Goal: Transaction & Acquisition: Purchase product/service

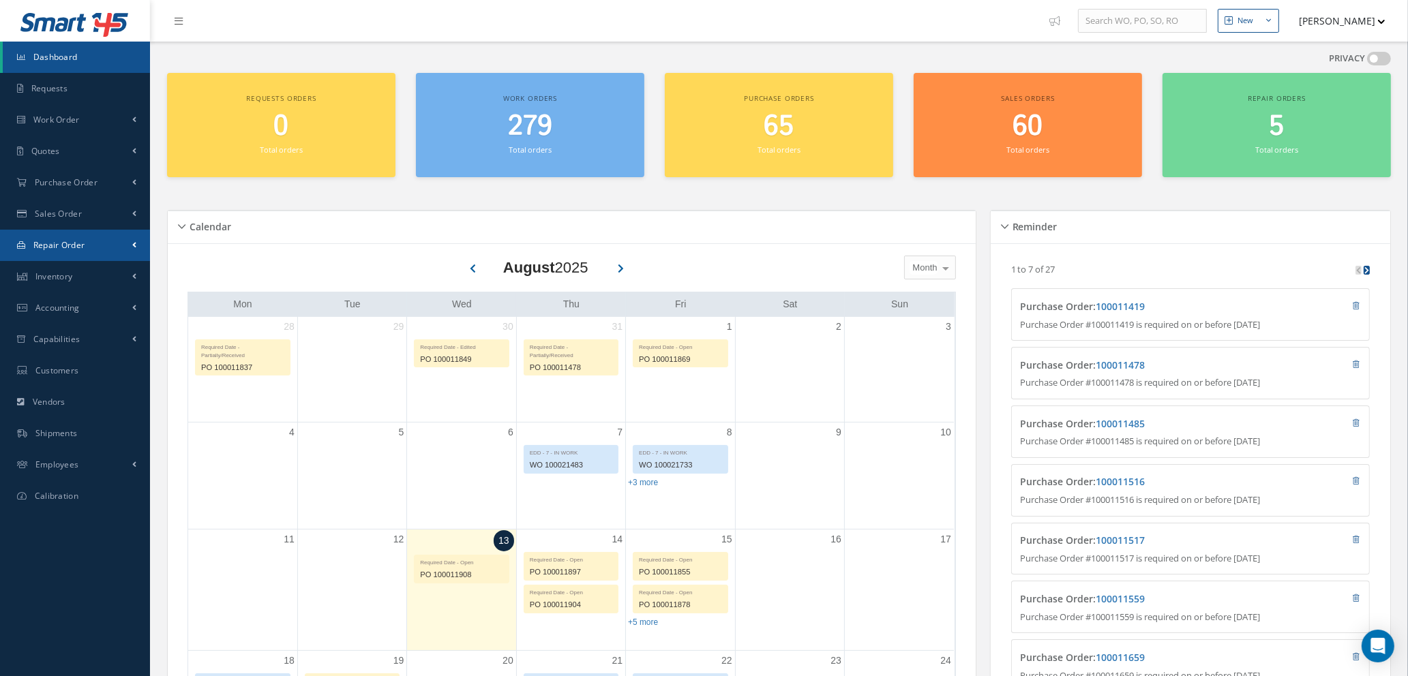
click at [57, 248] on span "Repair Order" at bounding box center [59, 245] width 52 height 12
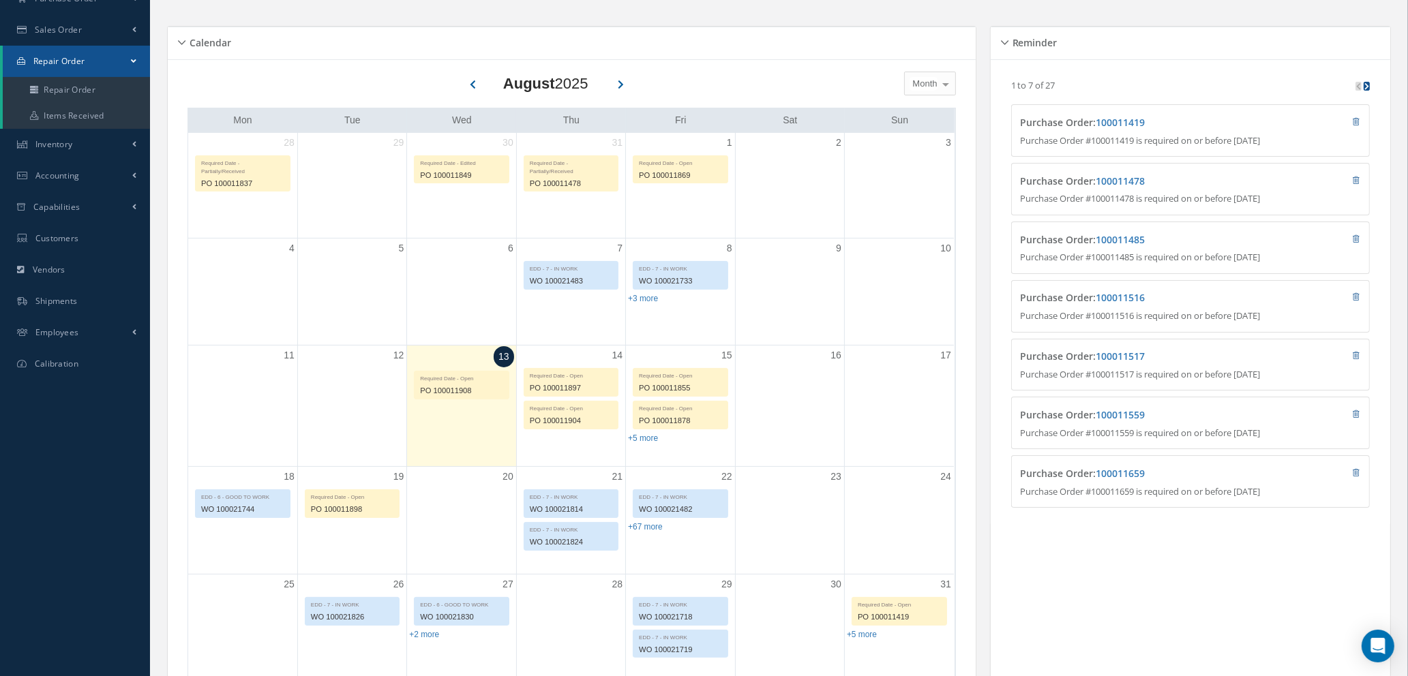
scroll to position [205, 0]
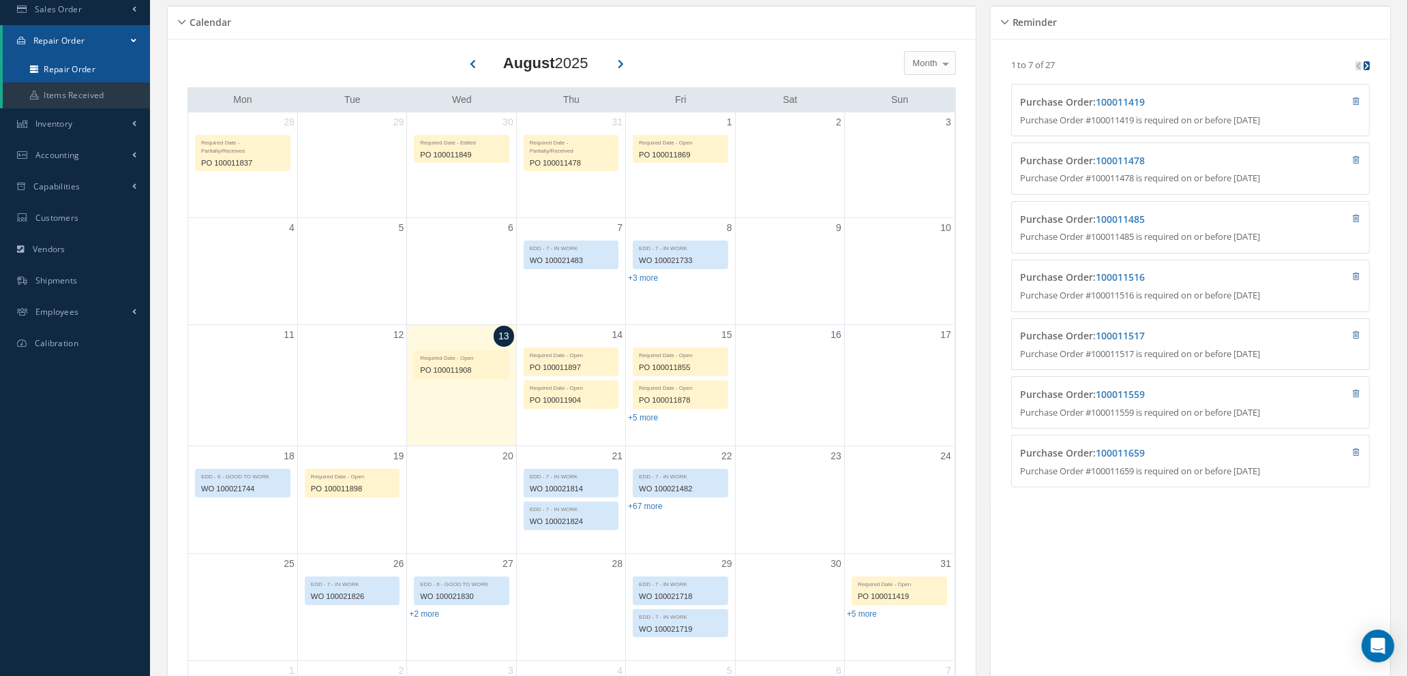
click at [87, 72] on link "Repair Order" at bounding box center [76, 70] width 147 height 26
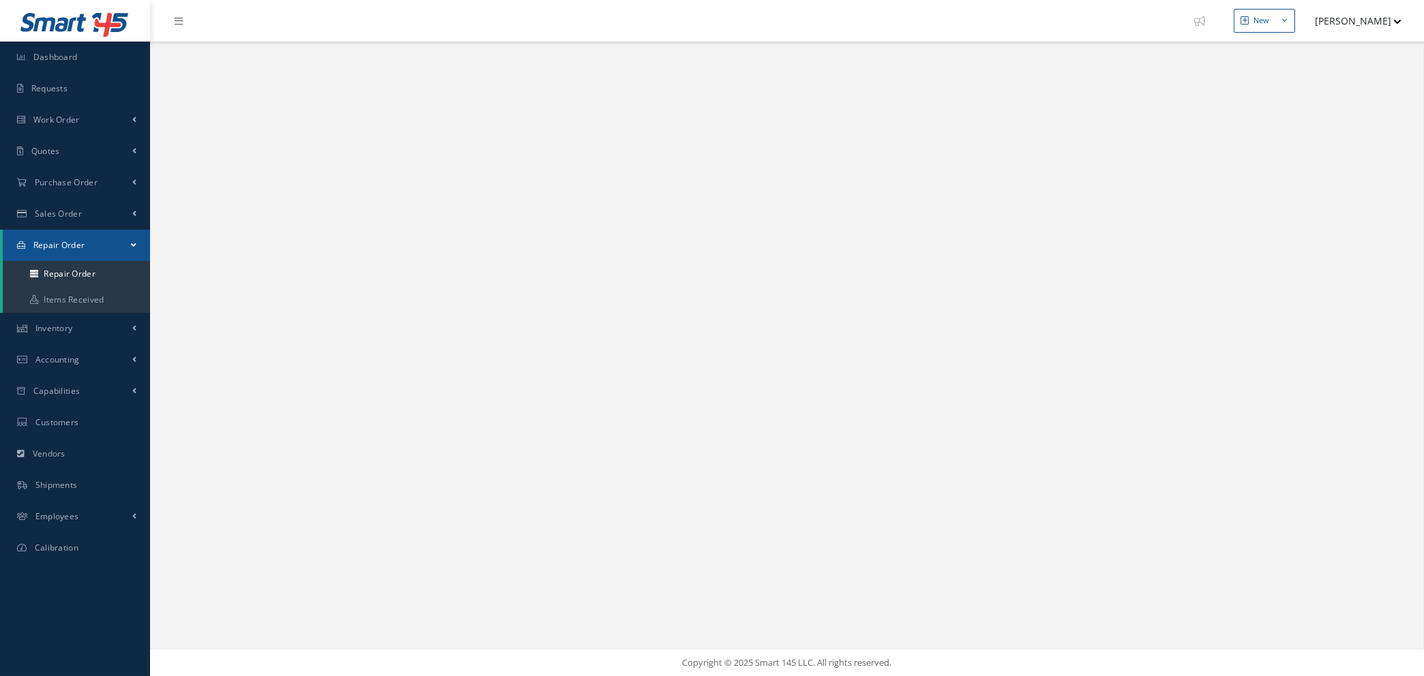
select select "25"
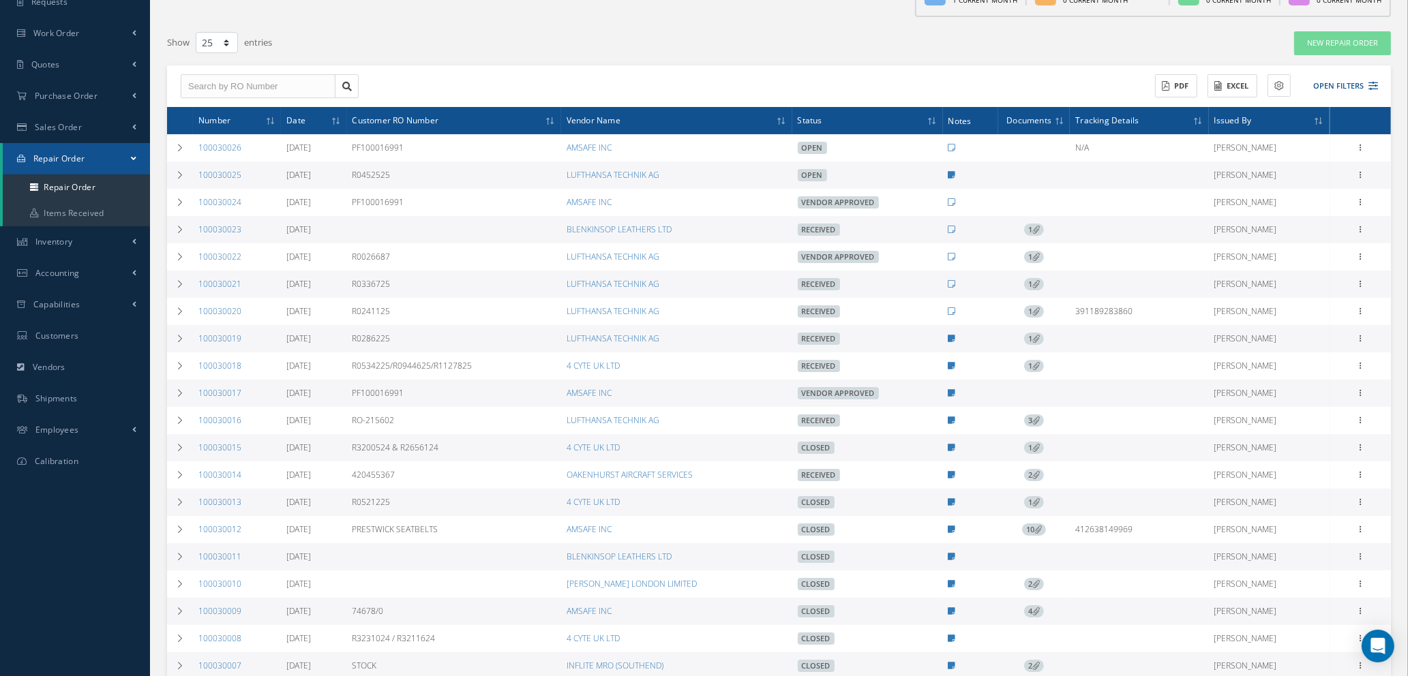
scroll to position [205, 0]
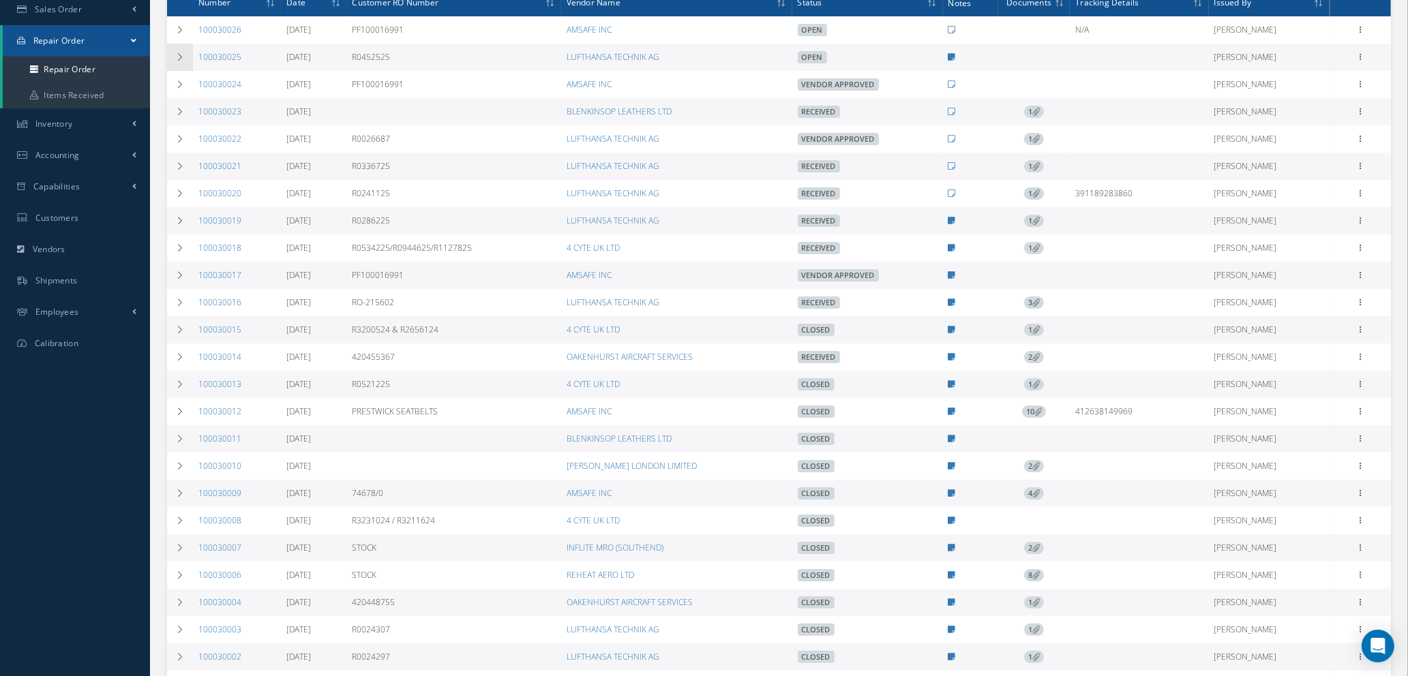
click at [175, 53] on icon at bounding box center [180, 57] width 10 height 8
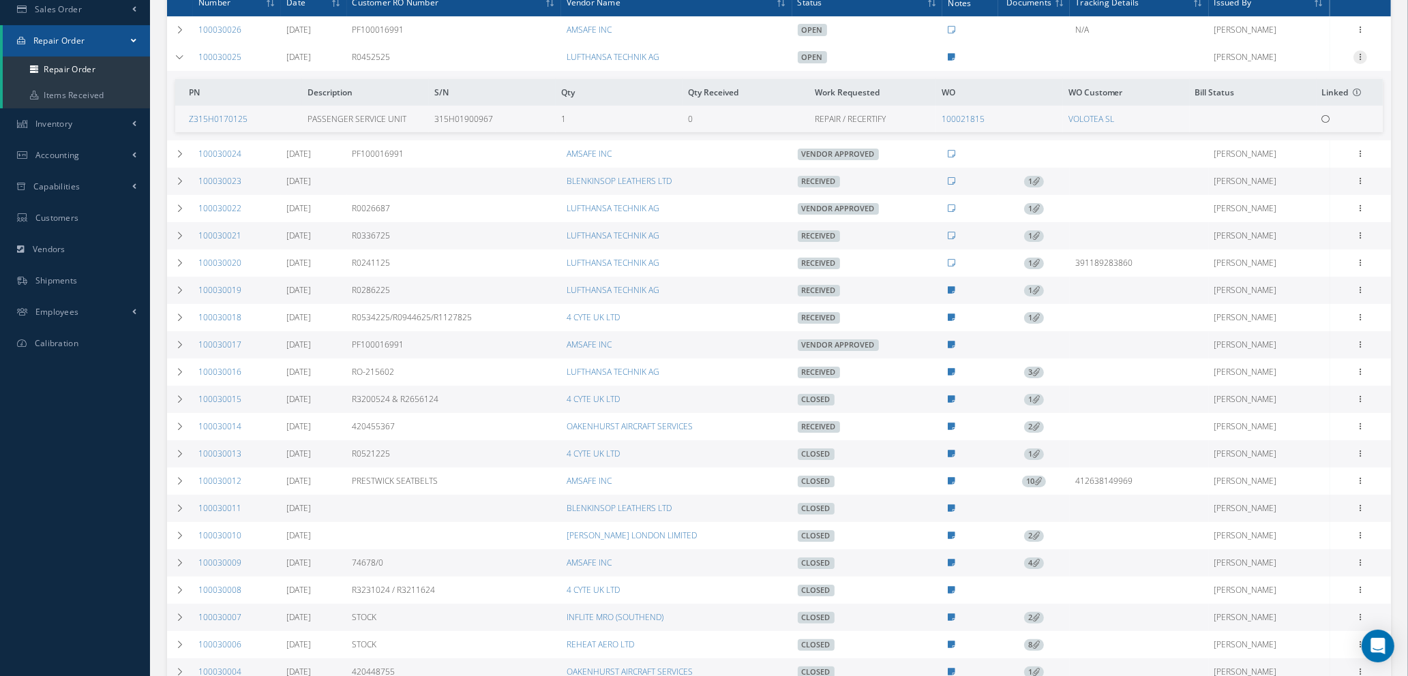
click at [1359, 61] on div at bounding box center [1360, 57] width 14 height 14
click at [1311, 87] on link "Edit" at bounding box center [1298, 84] width 108 height 18
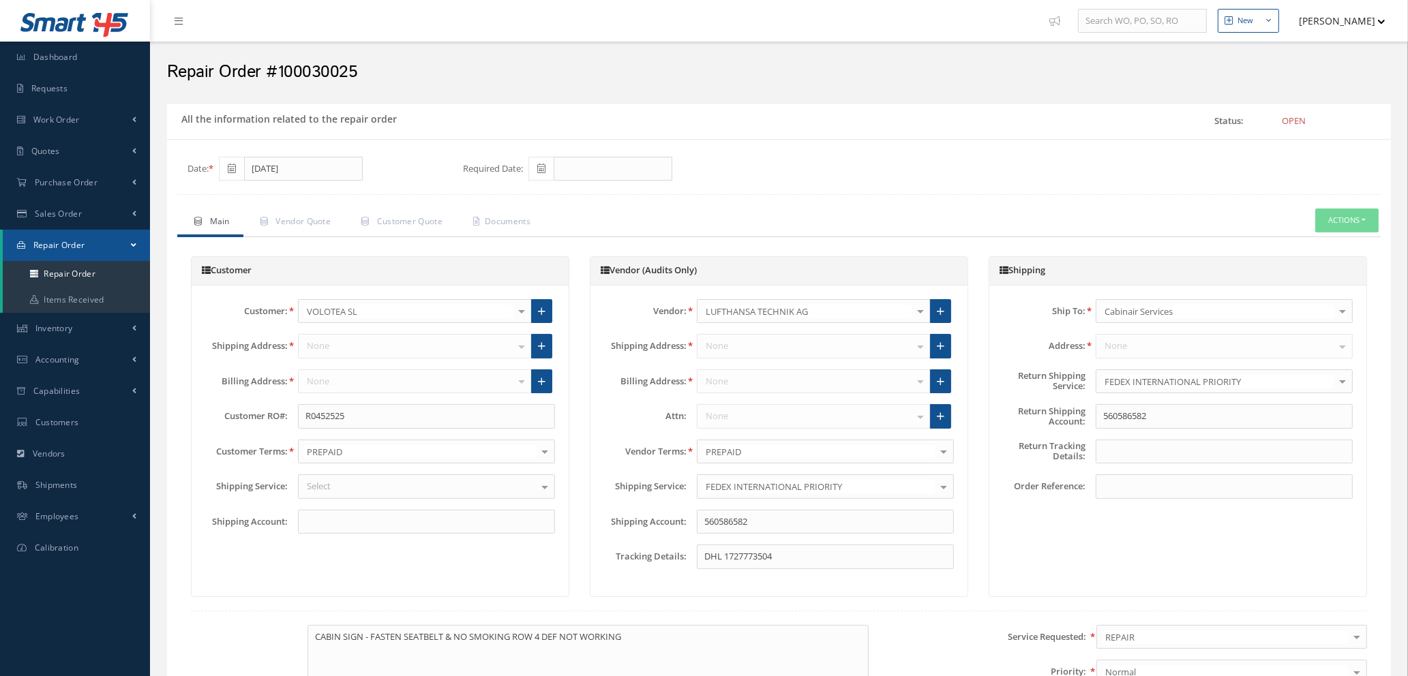
type input "$0"
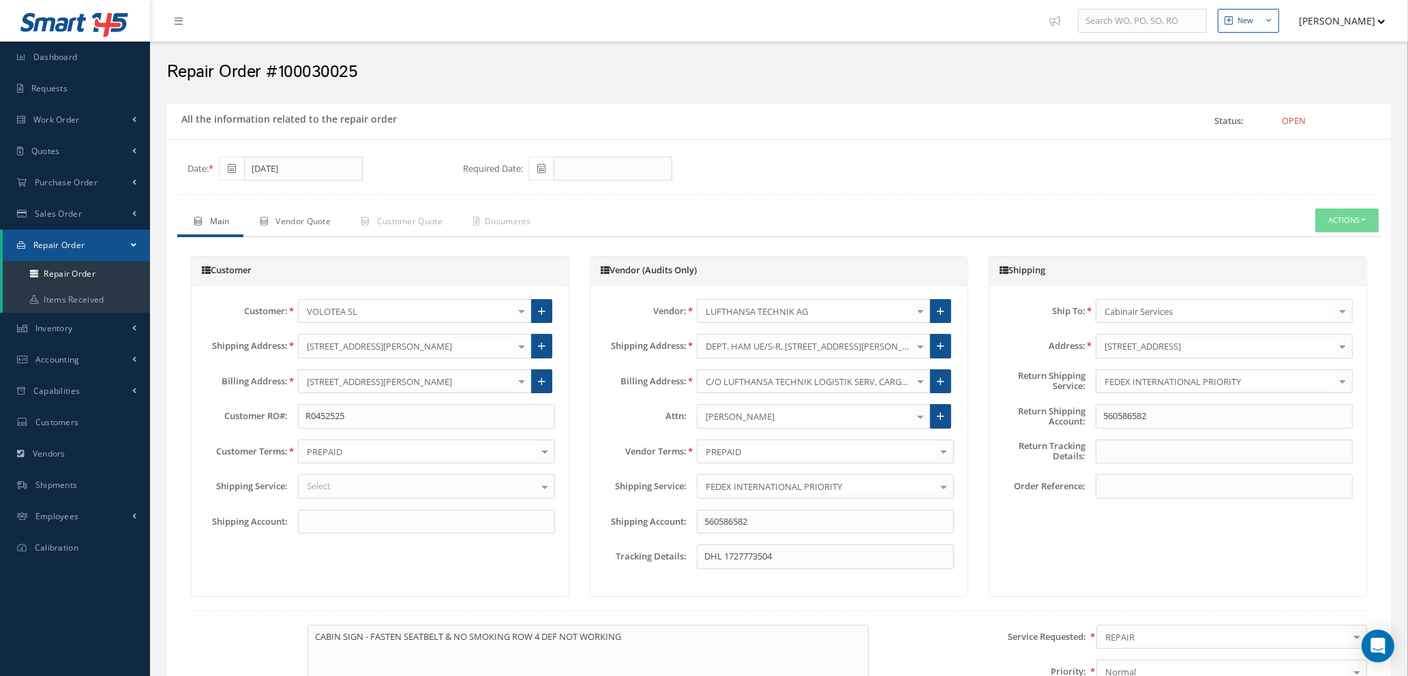
click at [305, 222] on span "Vendor Quote" at bounding box center [302, 221] width 55 height 12
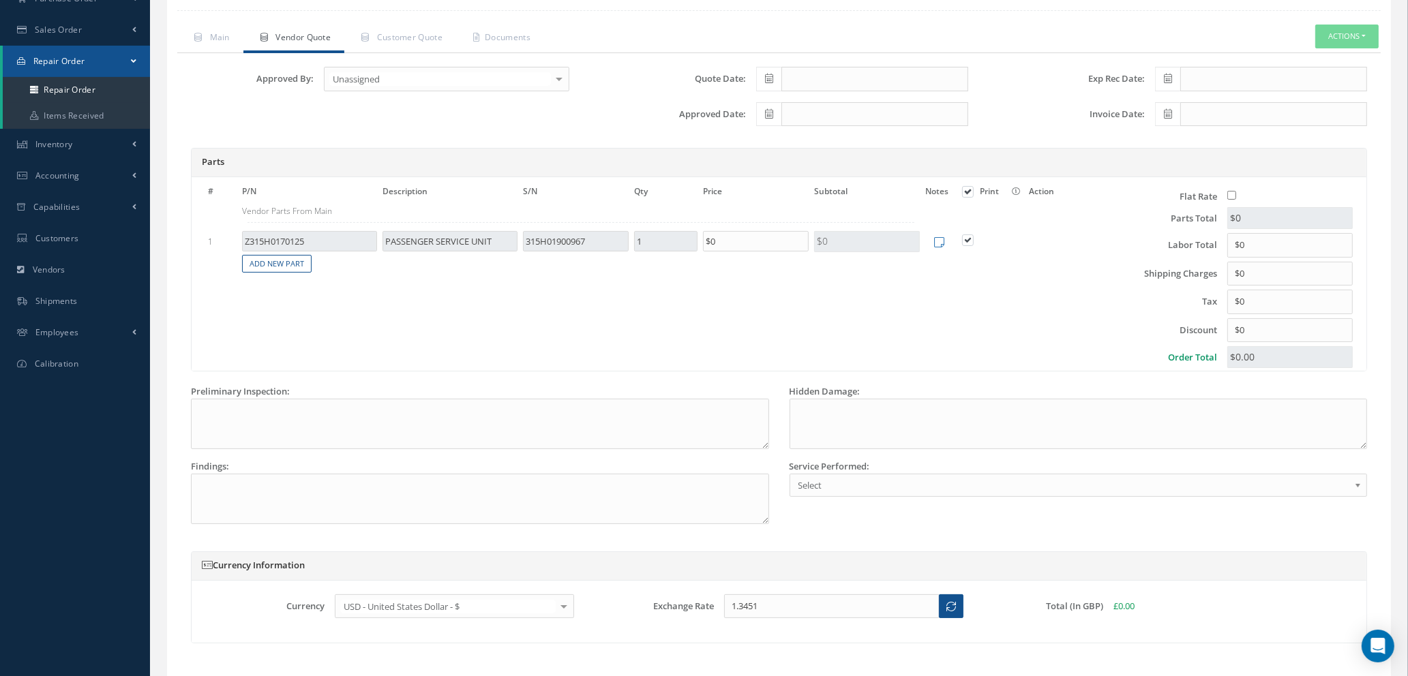
scroll to position [205, 0]
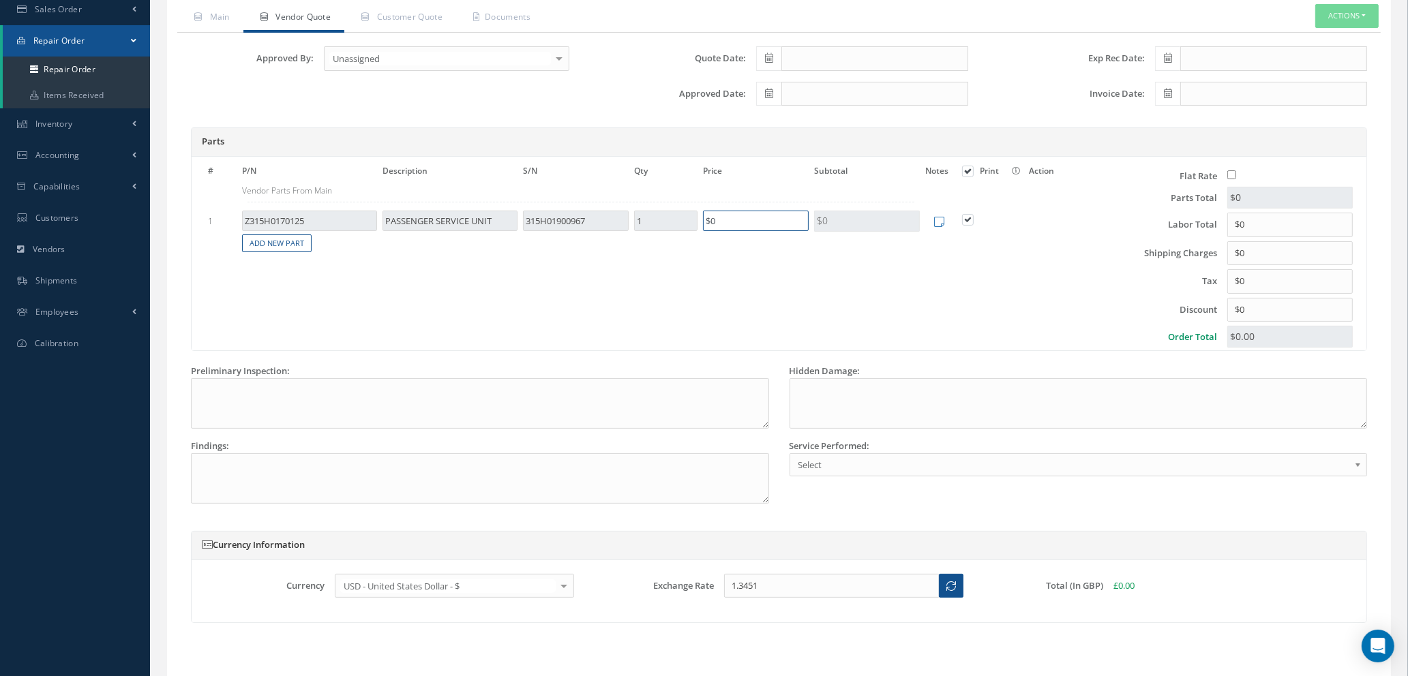
drag, startPoint x: 742, startPoint y: 220, endPoint x: 686, endPoint y: 219, distance: 55.9
click at [686, 219] on tr "1 Z315H0170125 PASSENGER SERVICE UNIT 315H01900967 1 $0 $0 Edit Notes Save Canc…" at bounding box center [633, 221] width 856 height 24
type input "$1,035.92"
click at [552, 58] on div at bounding box center [559, 58] width 19 height 22
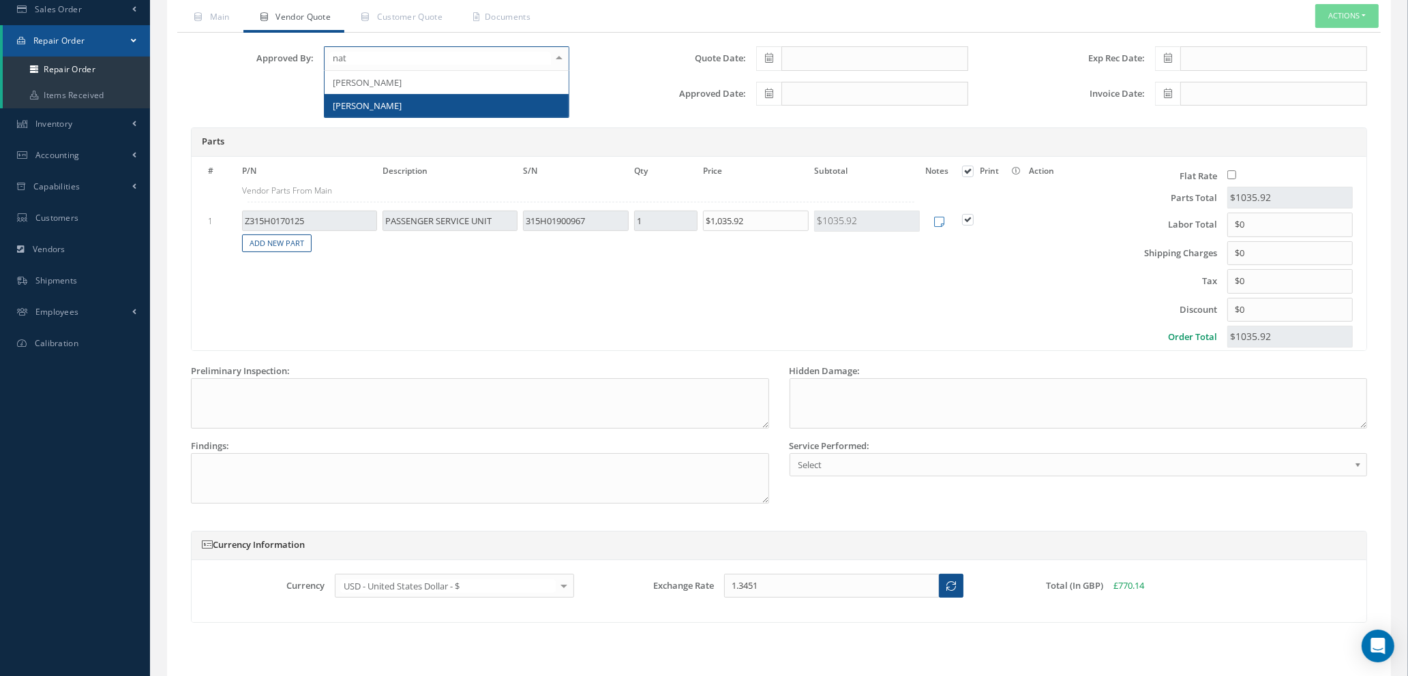
type input "nata"
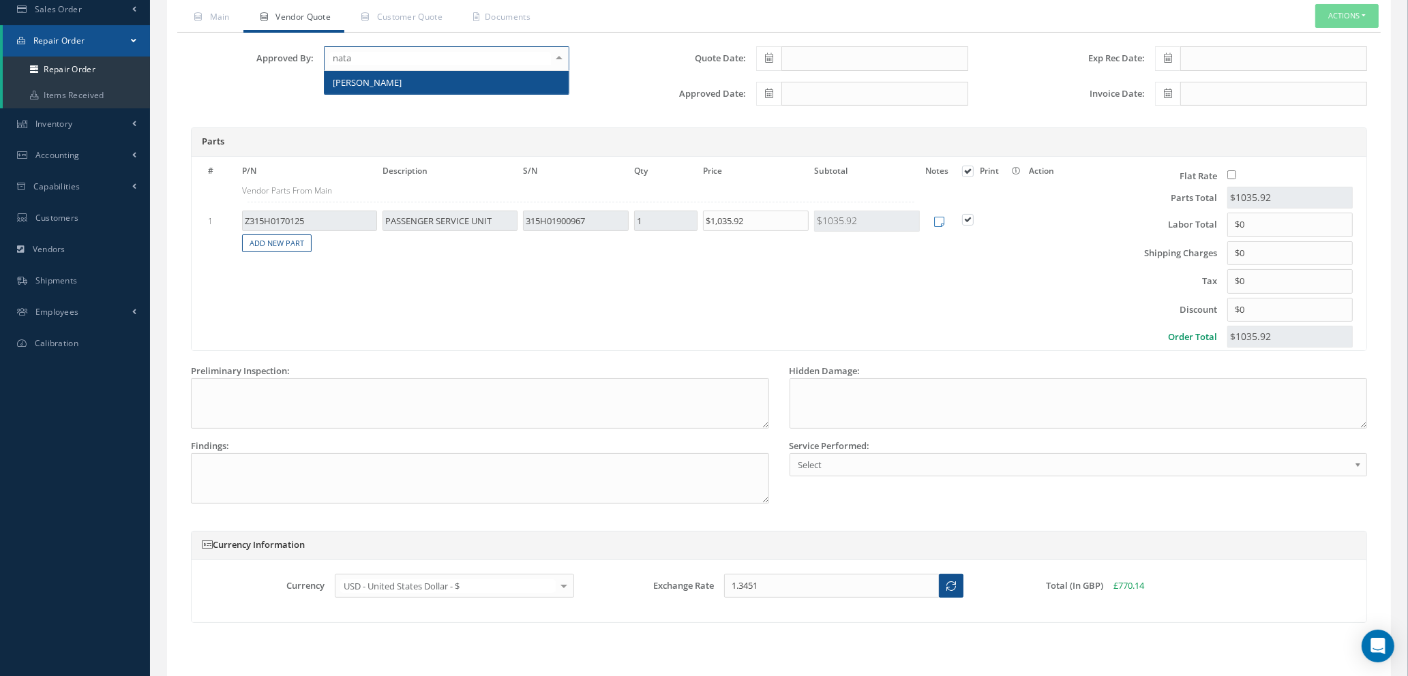
click at [413, 81] on span "[PERSON_NAME]" at bounding box center [447, 82] width 244 height 23
click at [767, 56] on icon at bounding box center [769, 58] width 8 height 10
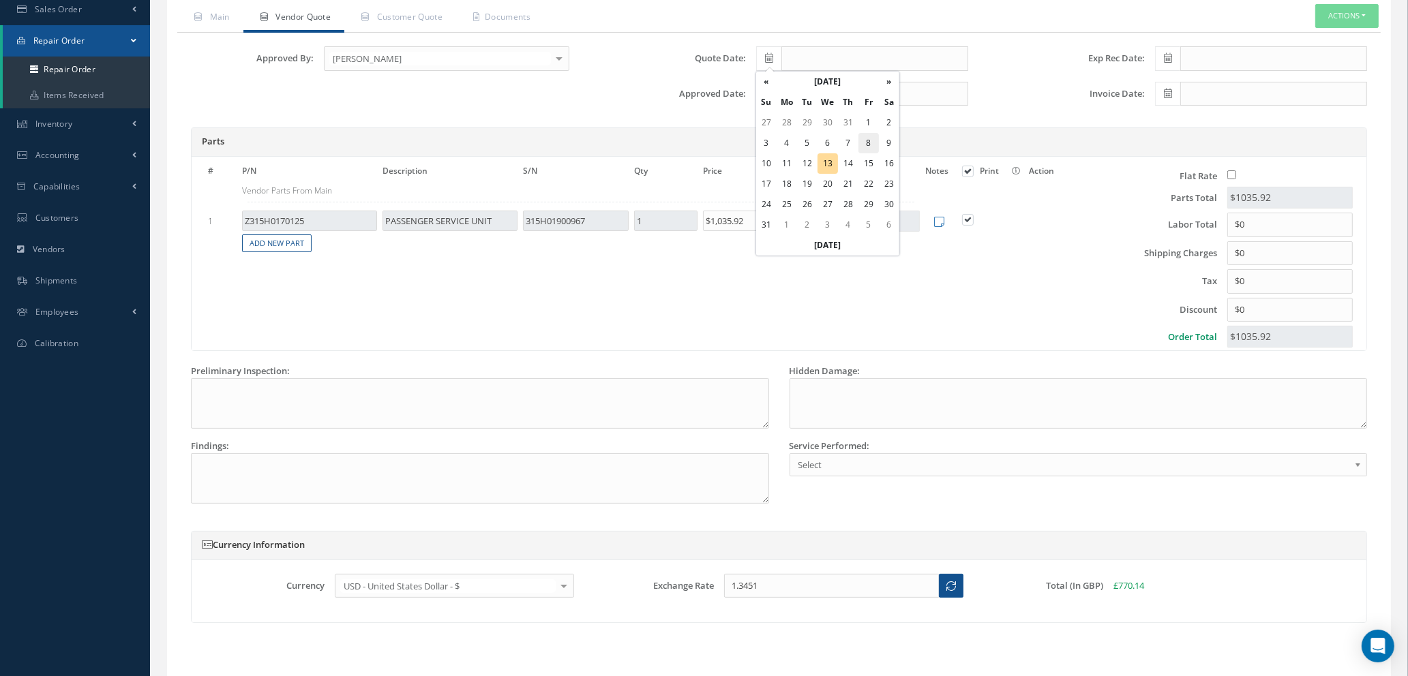
click at [865, 142] on td "8" at bounding box center [868, 143] width 20 height 20
type input "08/08/2025"
click at [768, 93] on icon at bounding box center [769, 94] width 8 height 10
click at [824, 276] on th "[DATE]" at bounding box center [827, 281] width 143 height 20
type input "[DATE]"
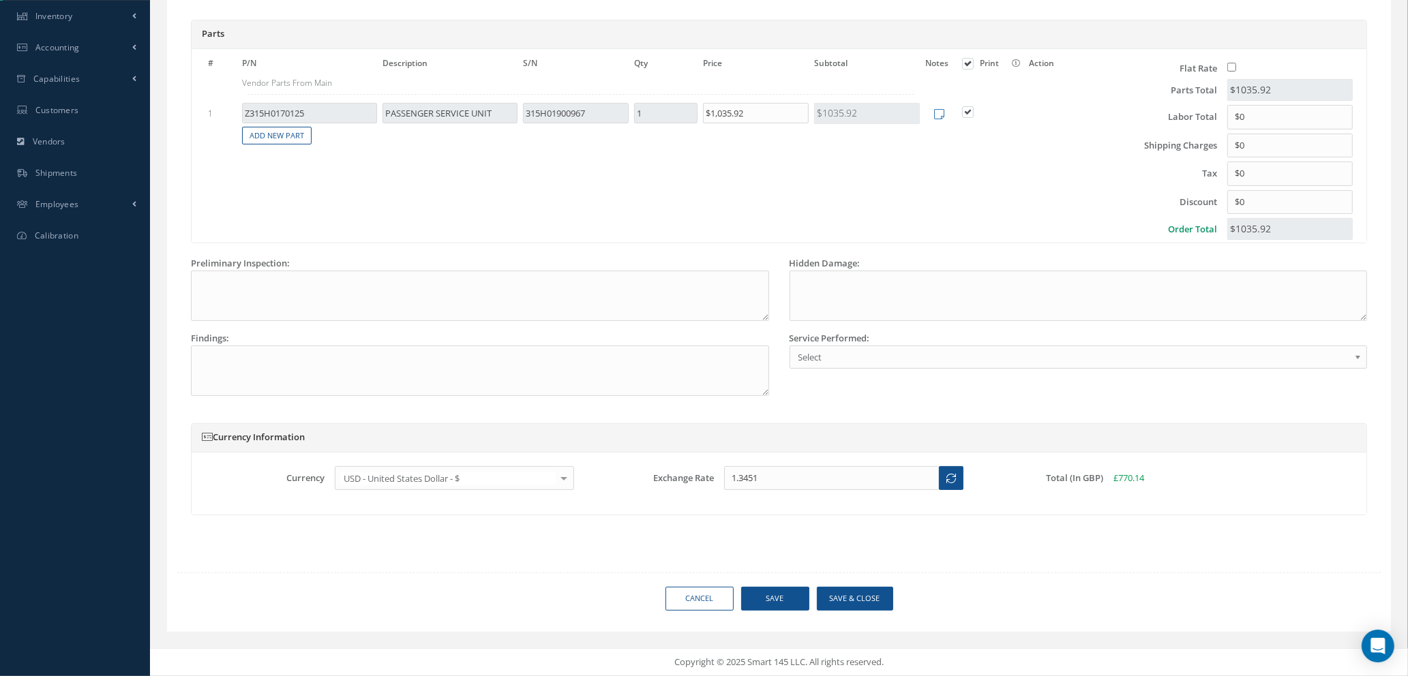
scroll to position [0, 0]
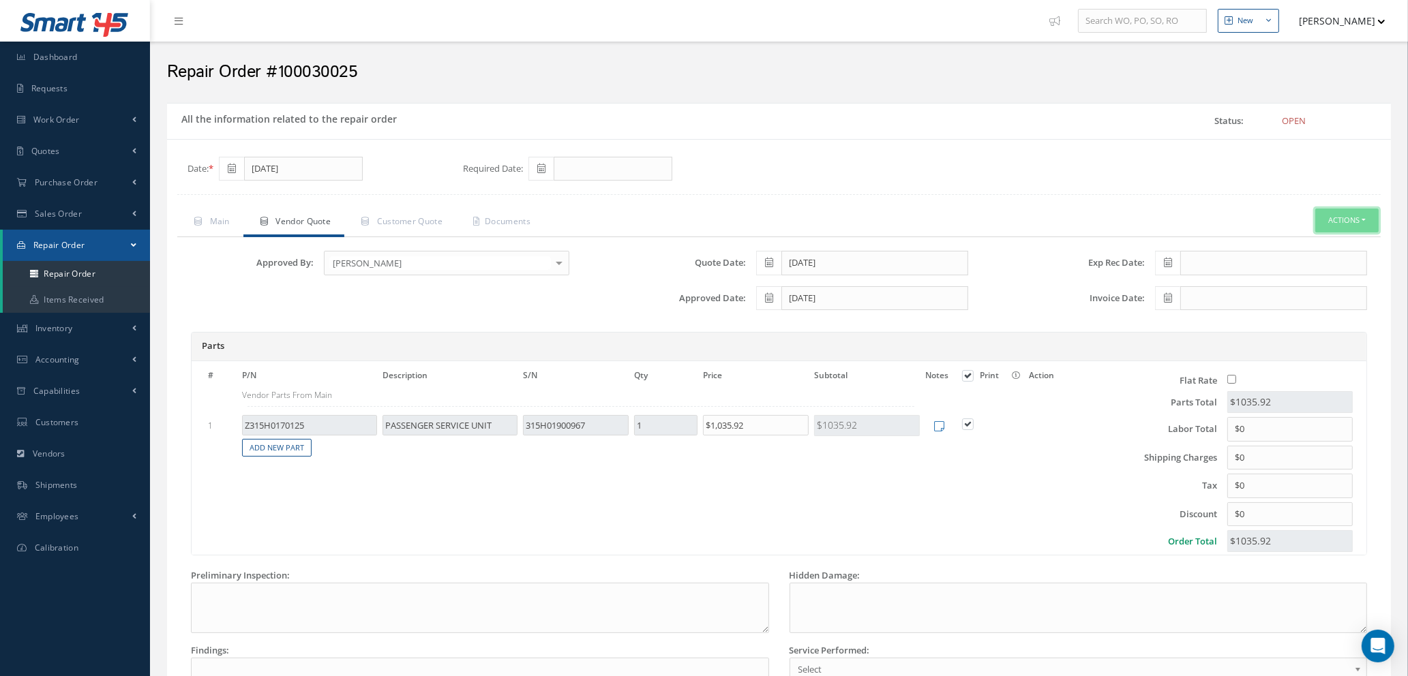
click at [1349, 224] on button "Actions" at bounding box center [1346, 221] width 63 height 24
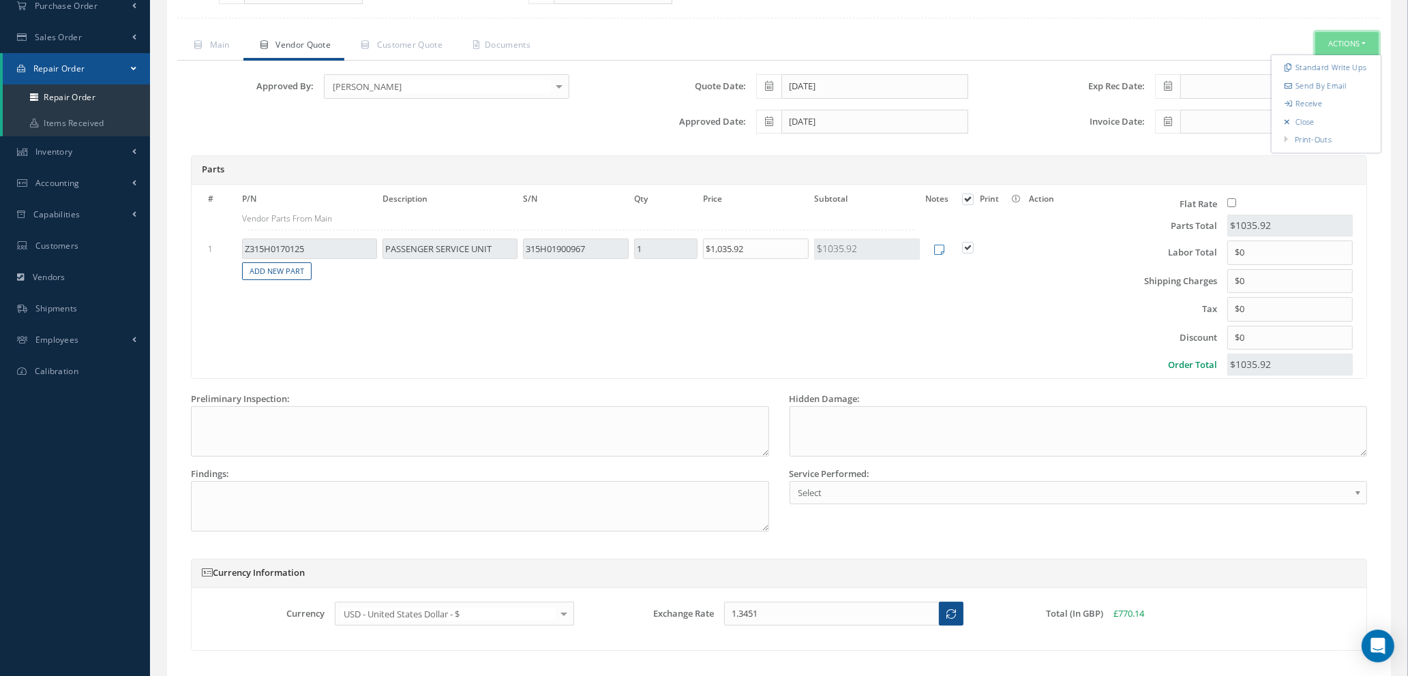
scroll to position [312, 0]
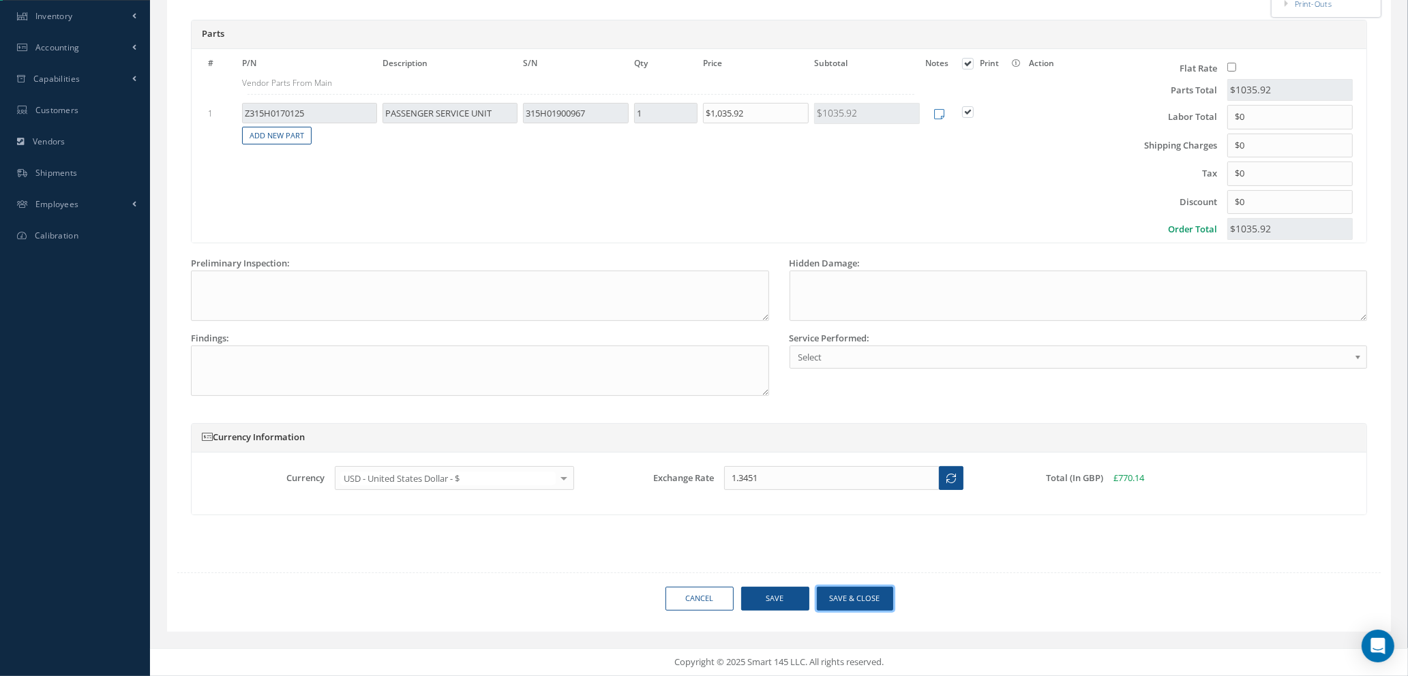
click at [836, 603] on button "Save & Close" at bounding box center [855, 599] width 76 height 24
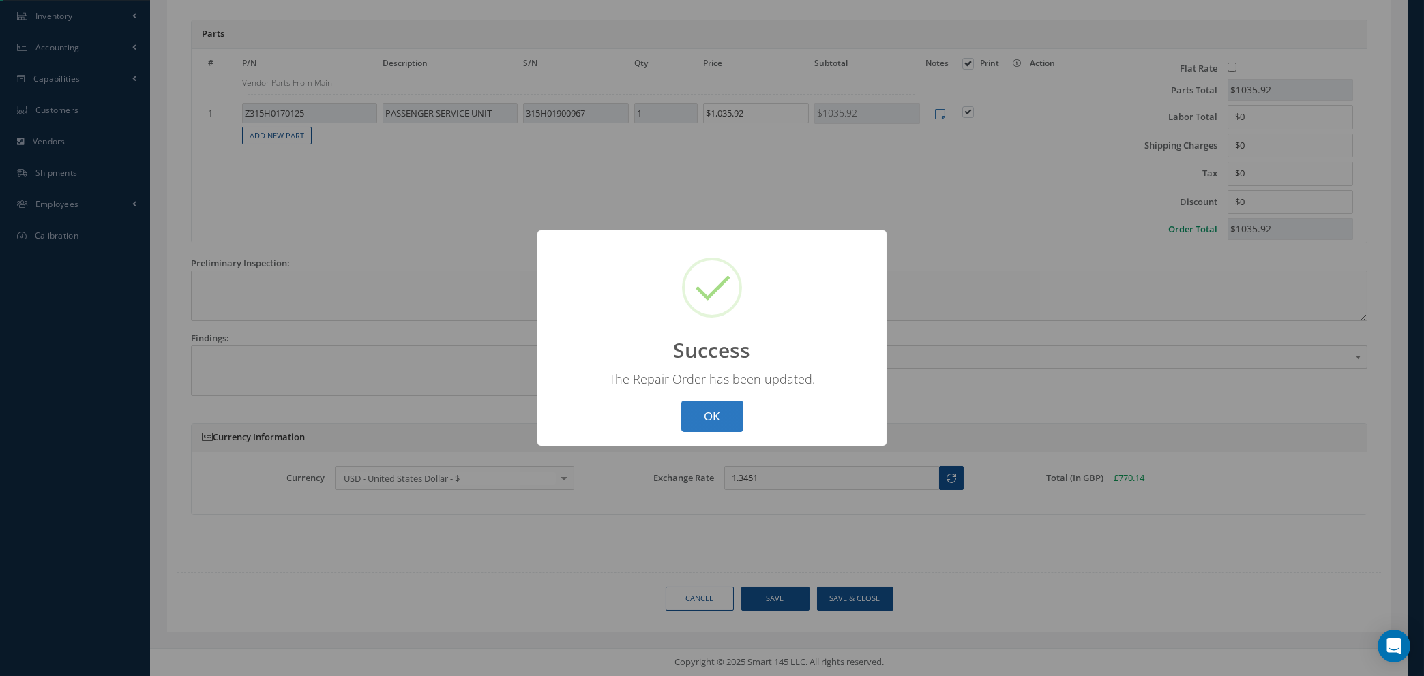
click at [721, 416] on button "OK" at bounding box center [712, 417] width 62 height 32
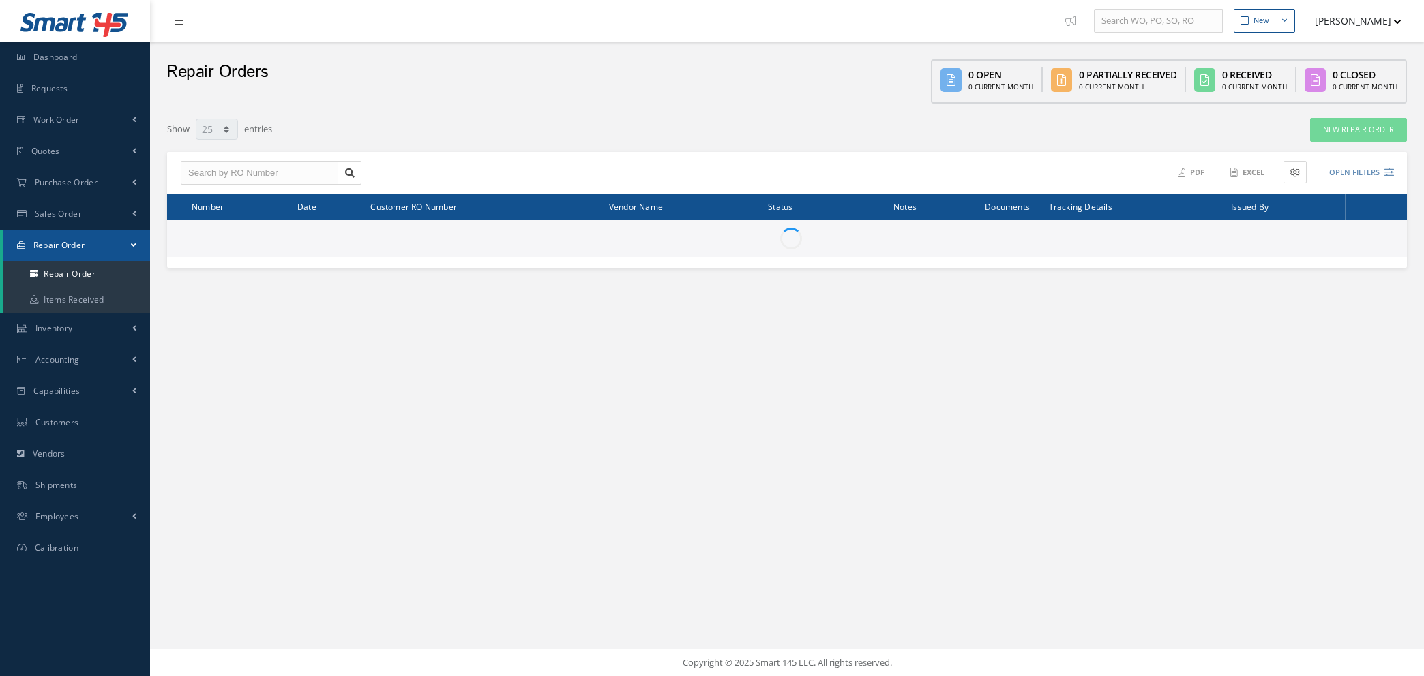
select select "25"
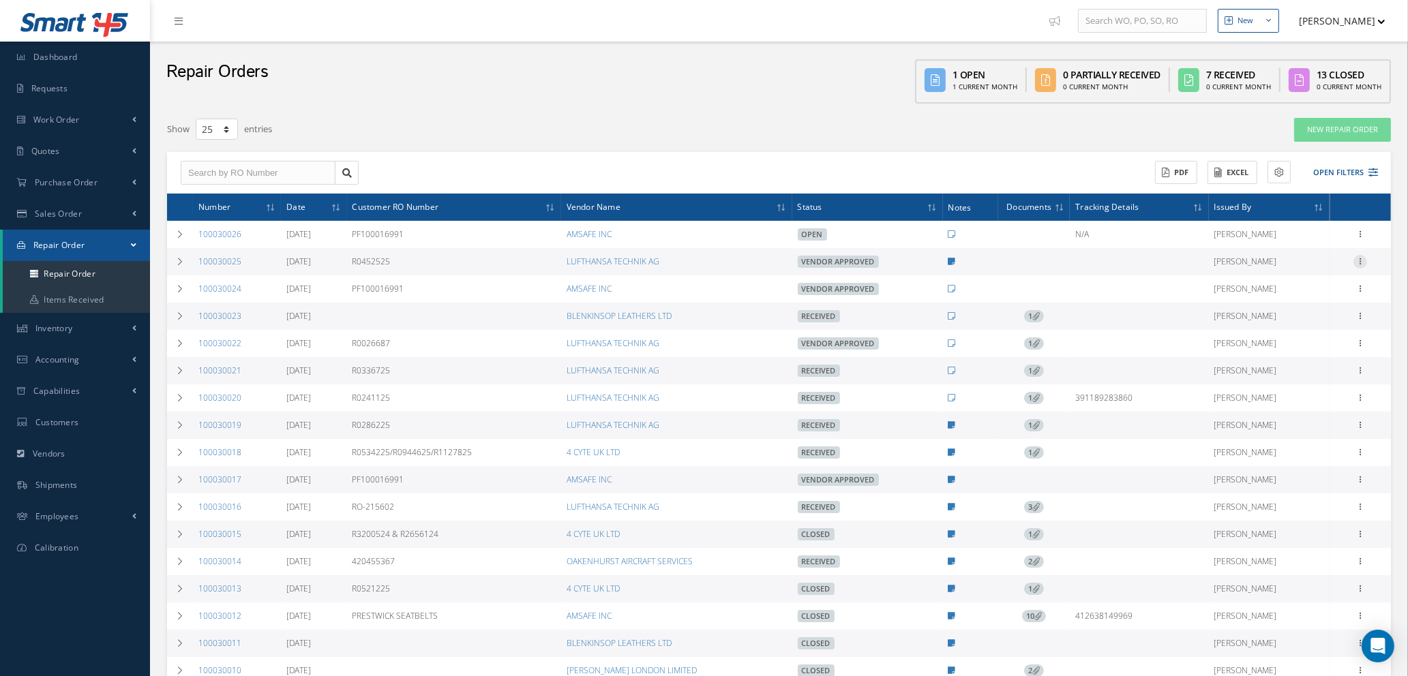
click at [1362, 262] on icon at bounding box center [1360, 260] width 14 height 11
click at [1311, 322] on link "Documents" at bounding box center [1298, 323] width 108 height 18
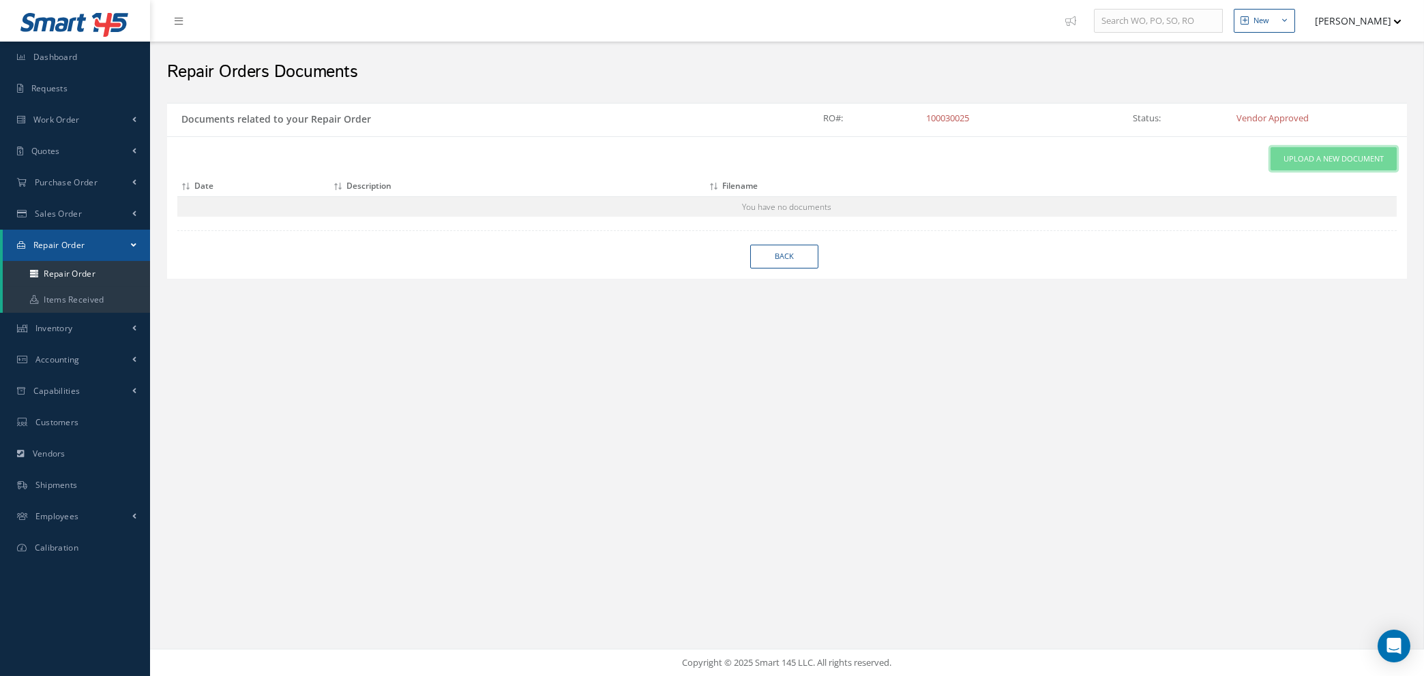
click at [1344, 157] on span "Upload a New Document" at bounding box center [1333, 159] width 100 height 12
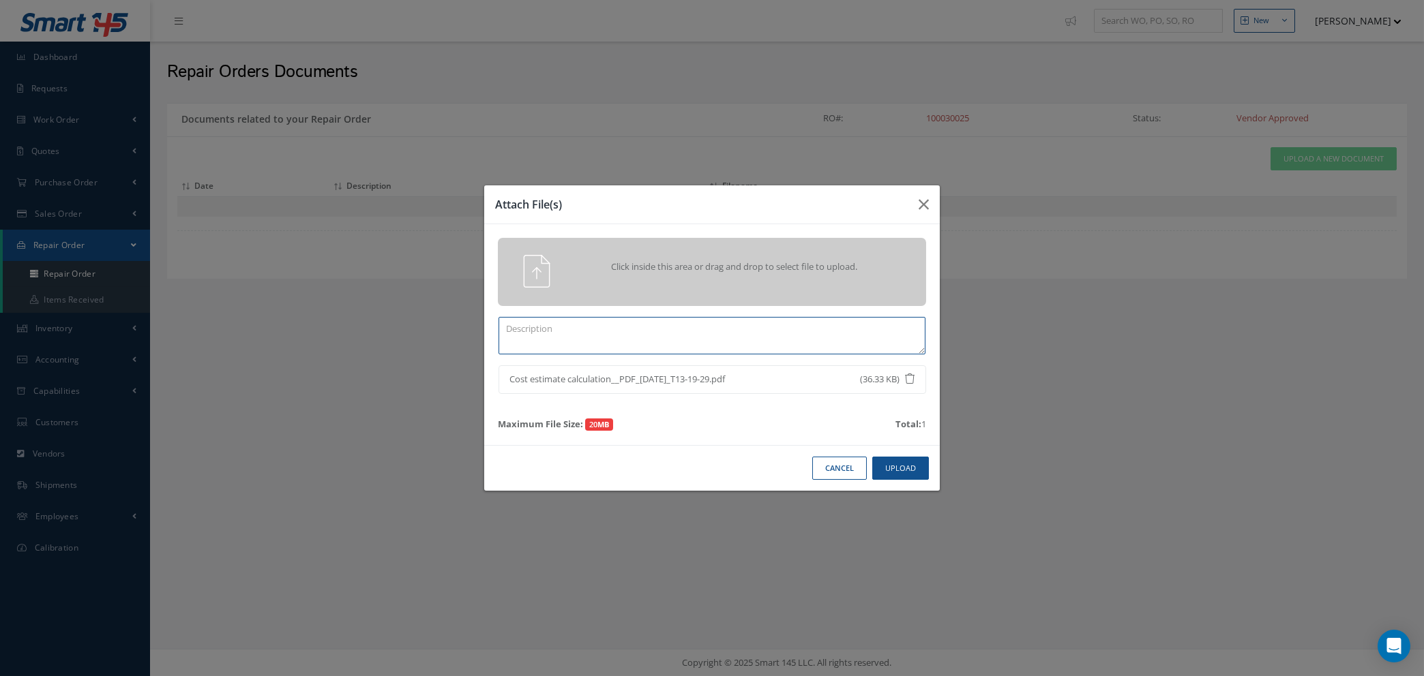
click at [669, 334] on textarea at bounding box center [711, 335] width 427 height 37
type textarea "q"
type textarea "QUOTE"
click at [898, 466] on button "Upload" at bounding box center [900, 469] width 57 height 24
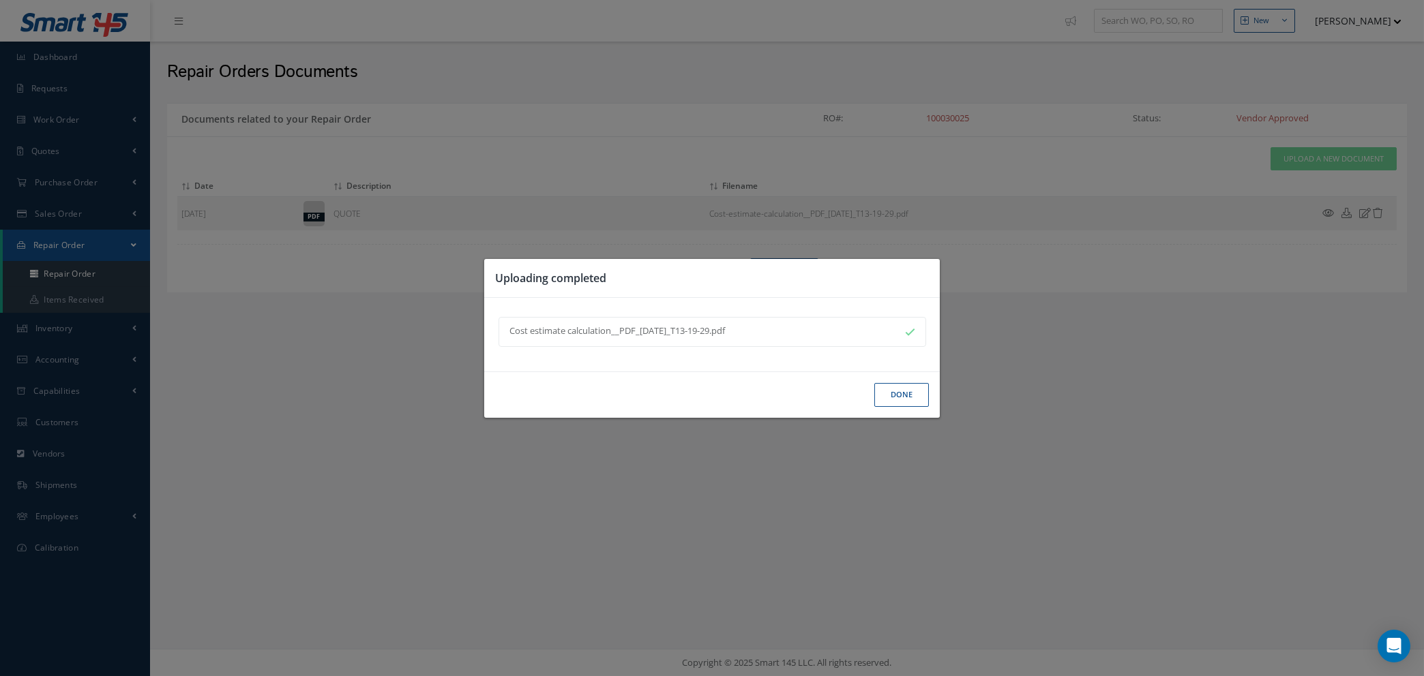
click at [900, 398] on button "Done" at bounding box center [901, 395] width 55 height 24
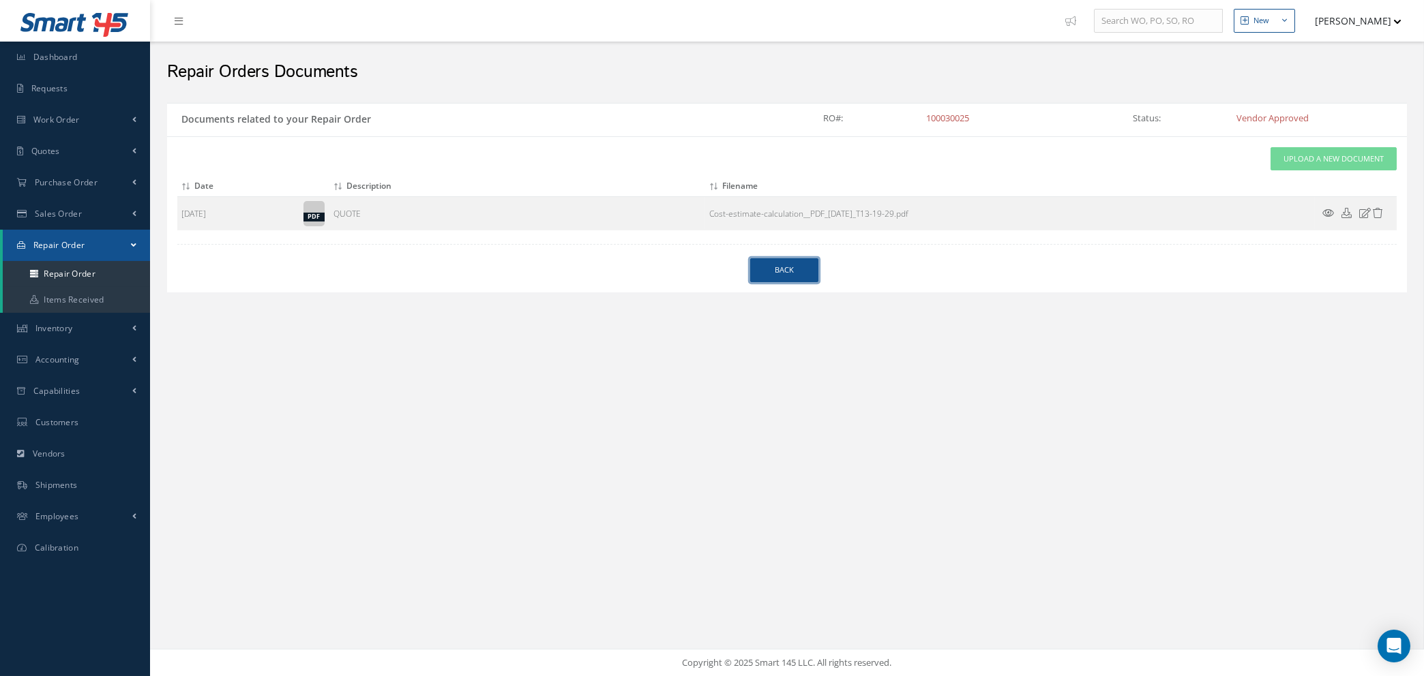
click at [798, 262] on link "Back" at bounding box center [784, 270] width 68 height 24
select select "25"
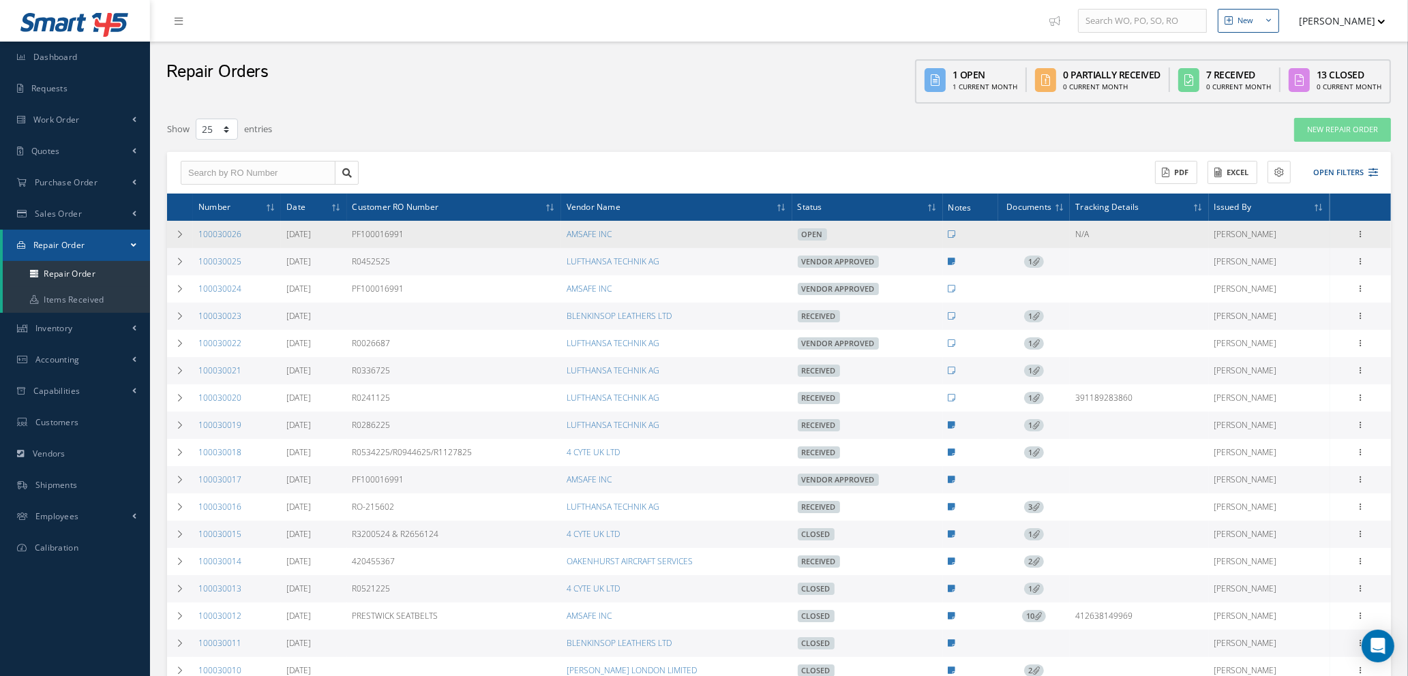
click at [635, 232] on td "AMSAFE INC" at bounding box center [676, 234] width 231 height 27
click at [612, 232] on link "AMSAFE INC" at bounding box center [589, 234] width 45 height 12
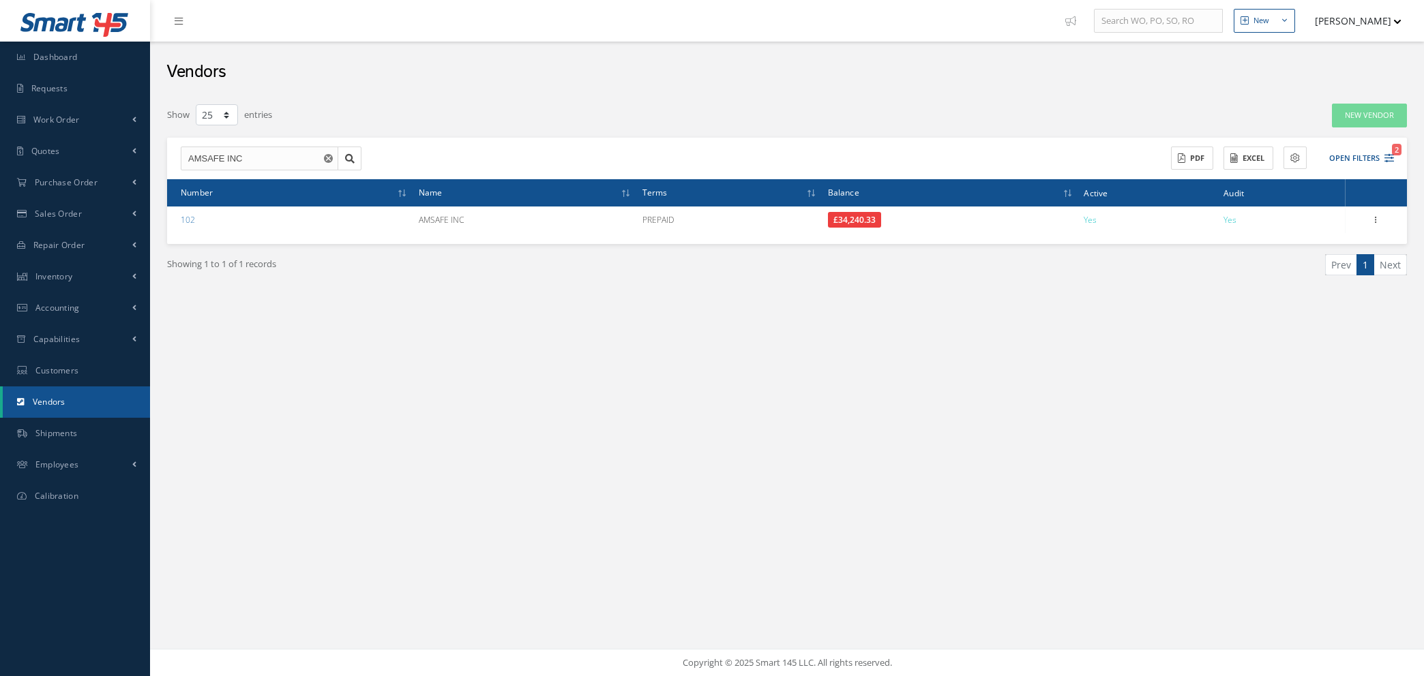
select select "25"
click at [81, 187] on span "Purchase Order" at bounding box center [66, 183] width 63 height 12
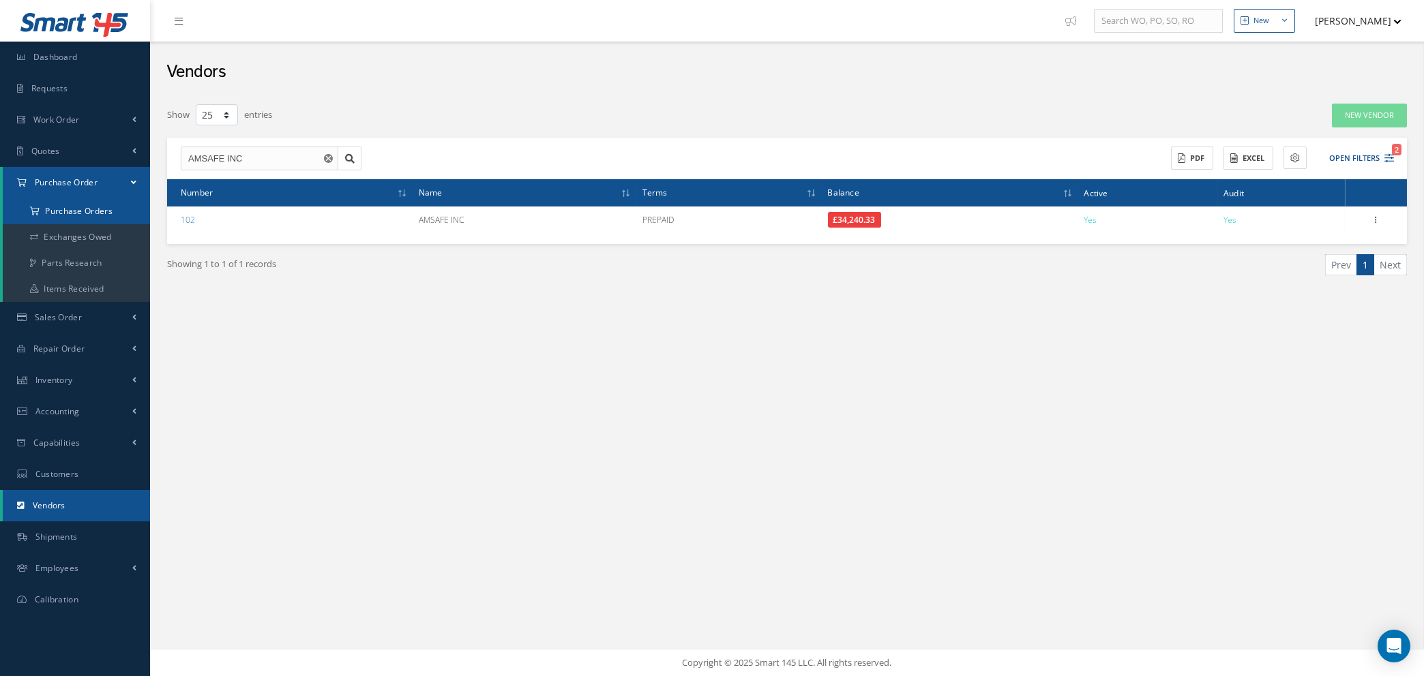
click at [97, 214] on a=1&status_id=2&status_id=3&status_id=5&collapsedFilters"] "Purchase Orders" at bounding box center [76, 211] width 147 height 26
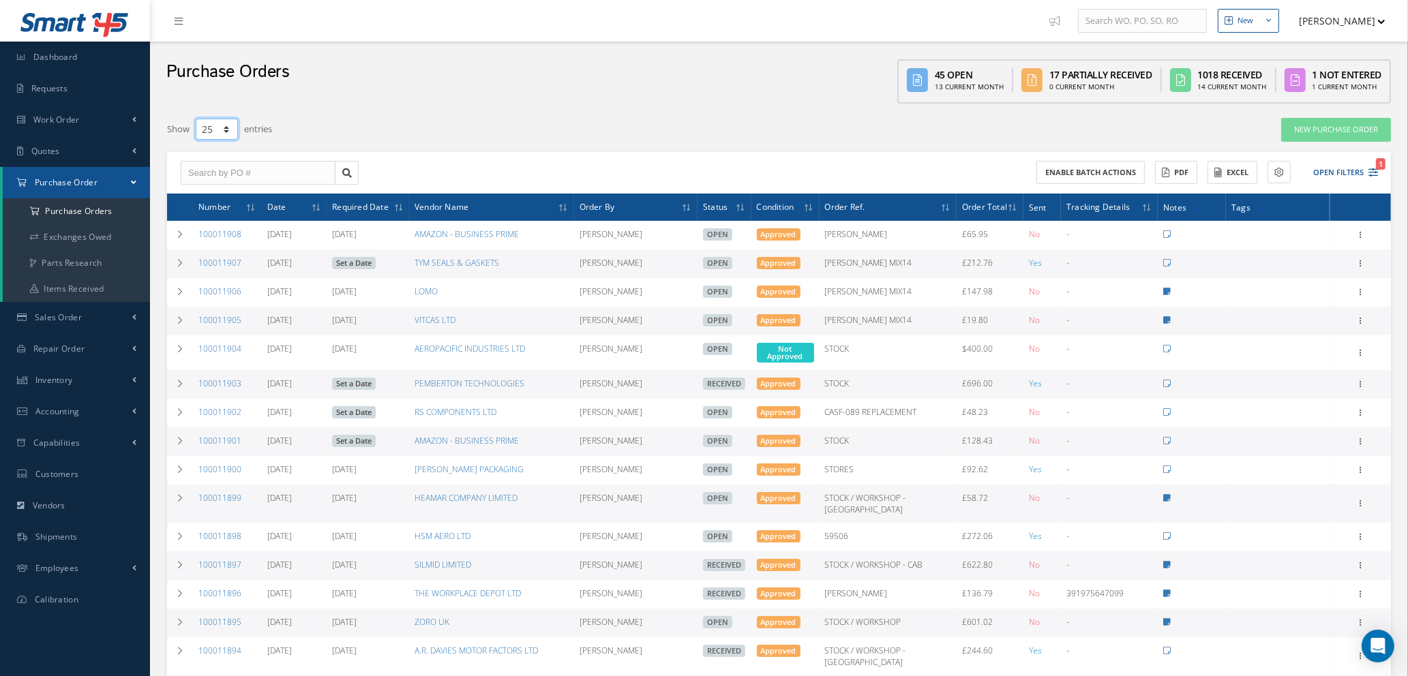
click at [226, 129] on select "10 25 50 100" at bounding box center [217, 129] width 42 height 21
select select "100"
click at [196, 119] on select "10 25 50 100" at bounding box center [217, 129] width 42 height 21
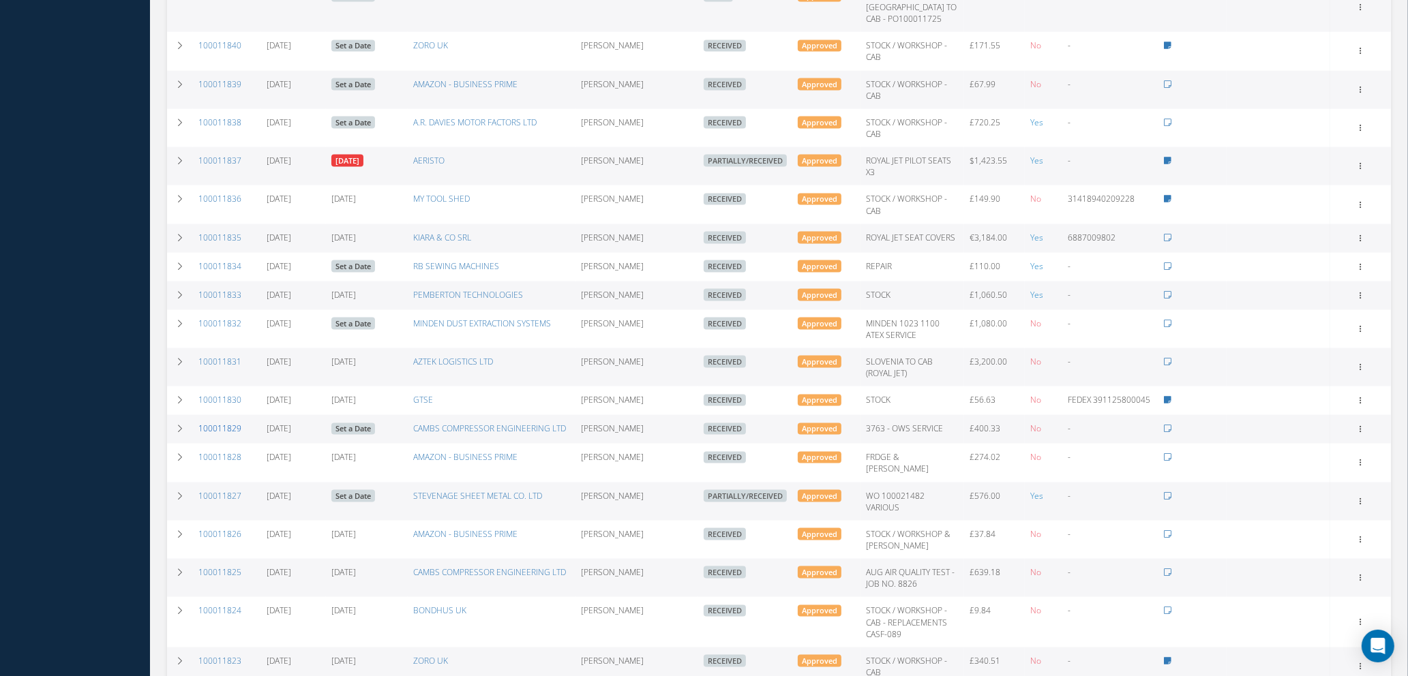
scroll to position [2454, 0]
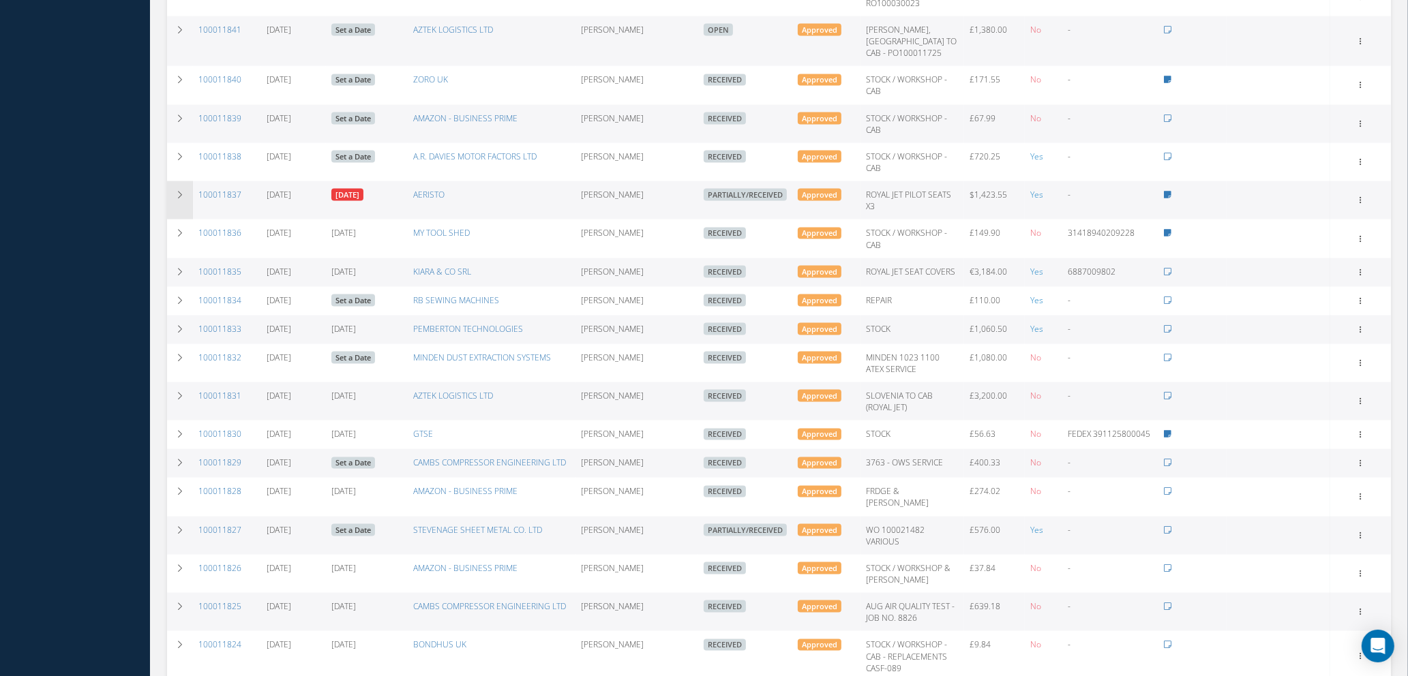
click at [181, 191] on icon at bounding box center [180, 195] width 10 height 8
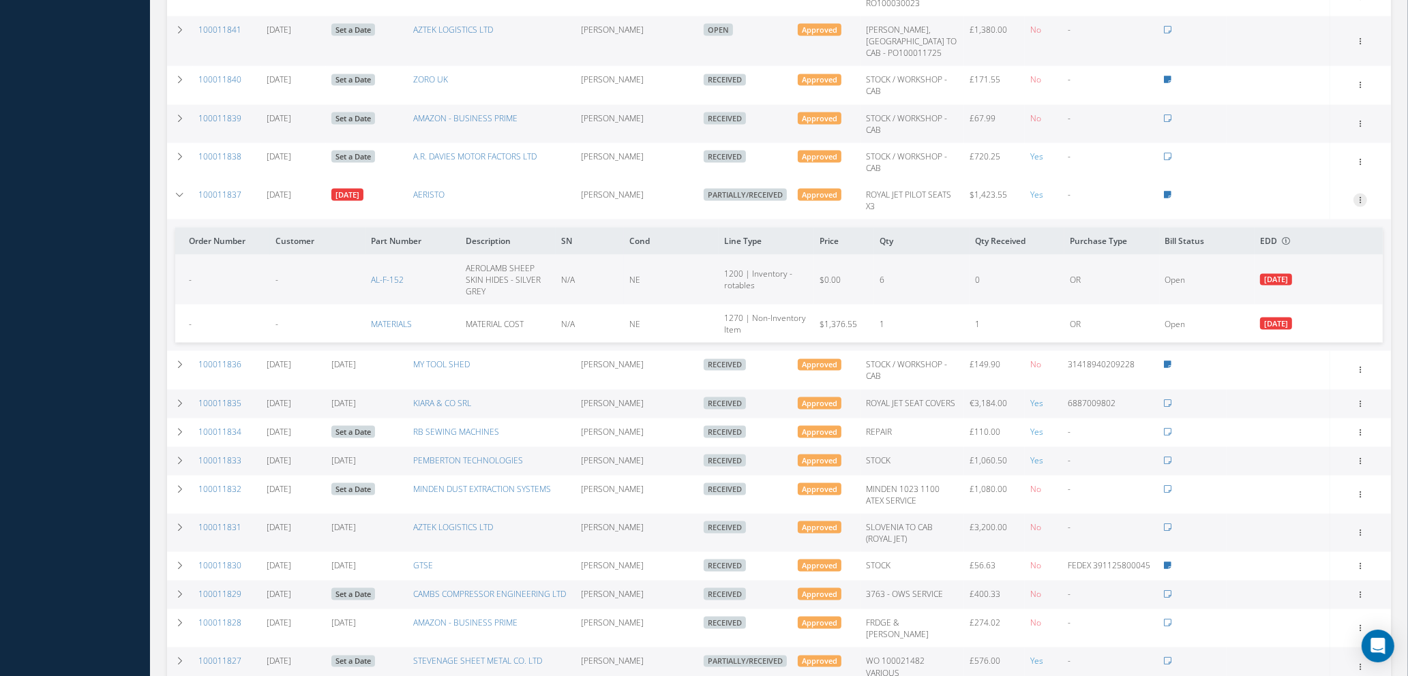
click at [1362, 194] on icon at bounding box center [1360, 199] width 14 height 11
click at [1292, 236] on link "Edit" at bounding box center [1298, 245] width 108 height 18
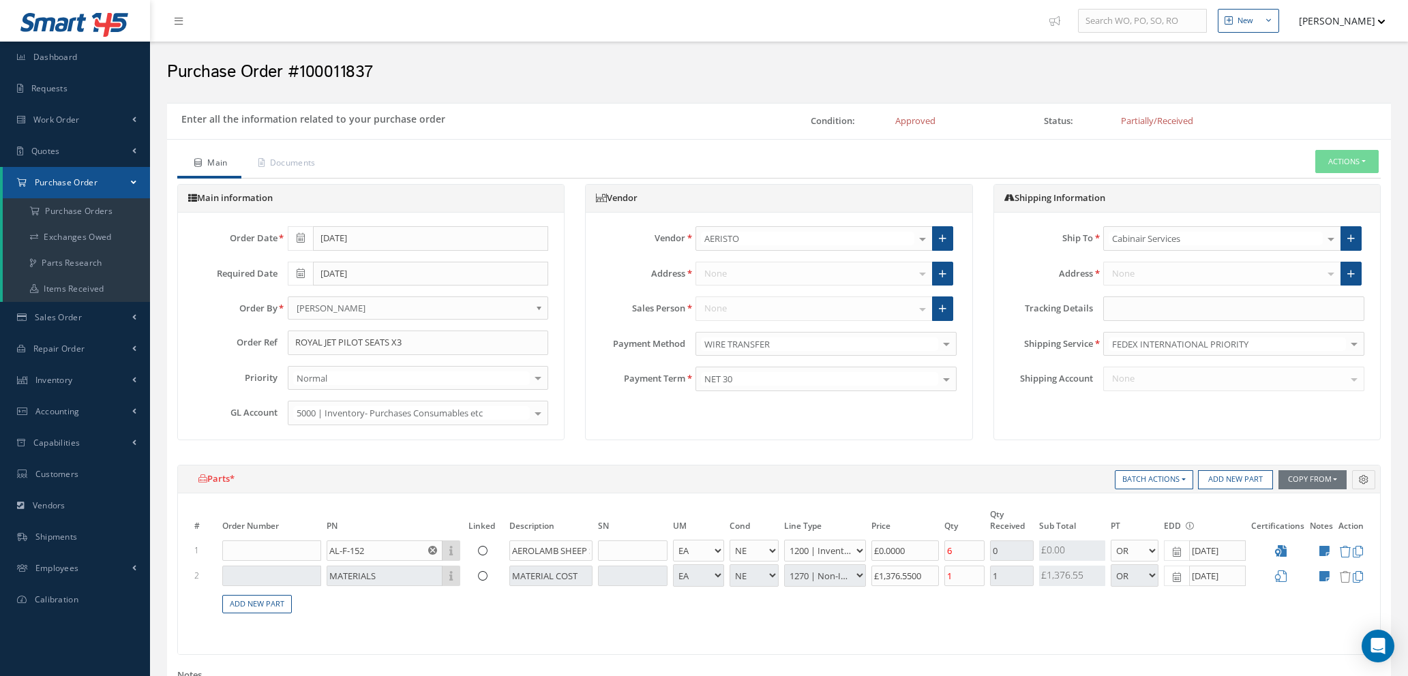
select select "1"
select select "5"
select select "1"
select select "5"
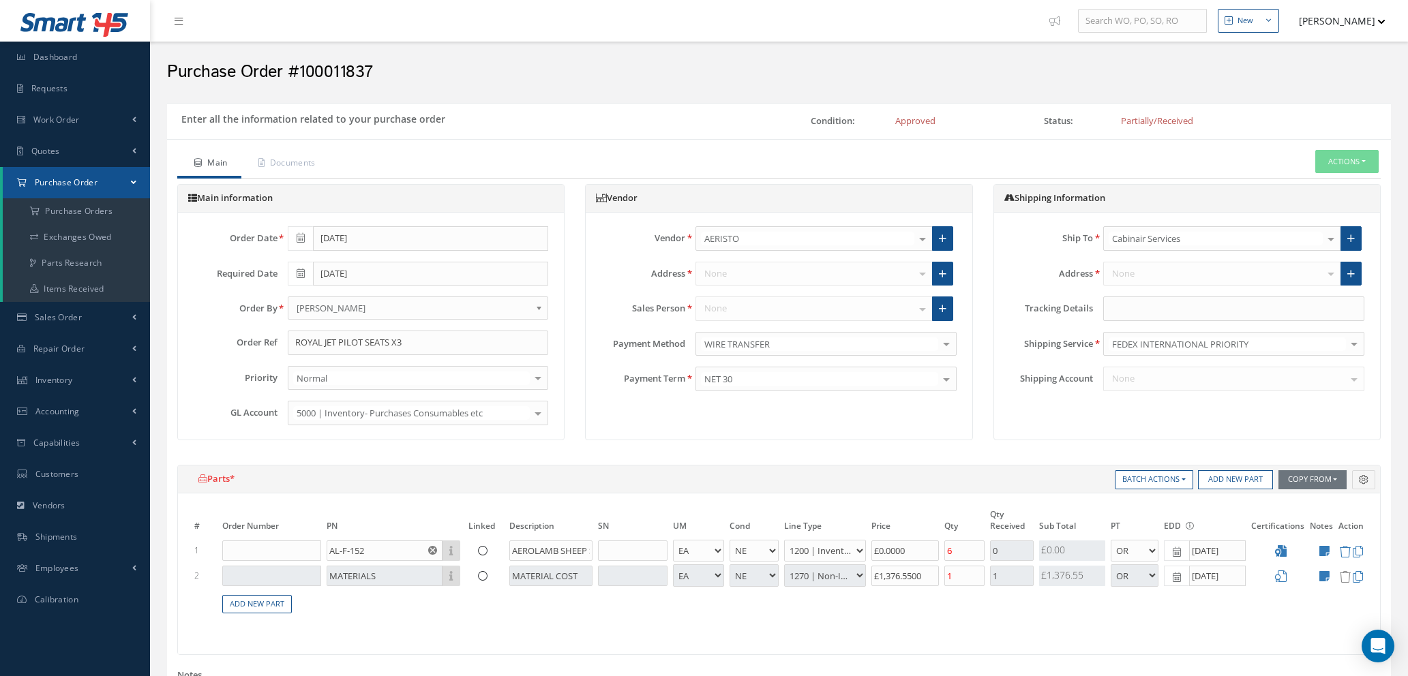
select select "114"
select select "1"
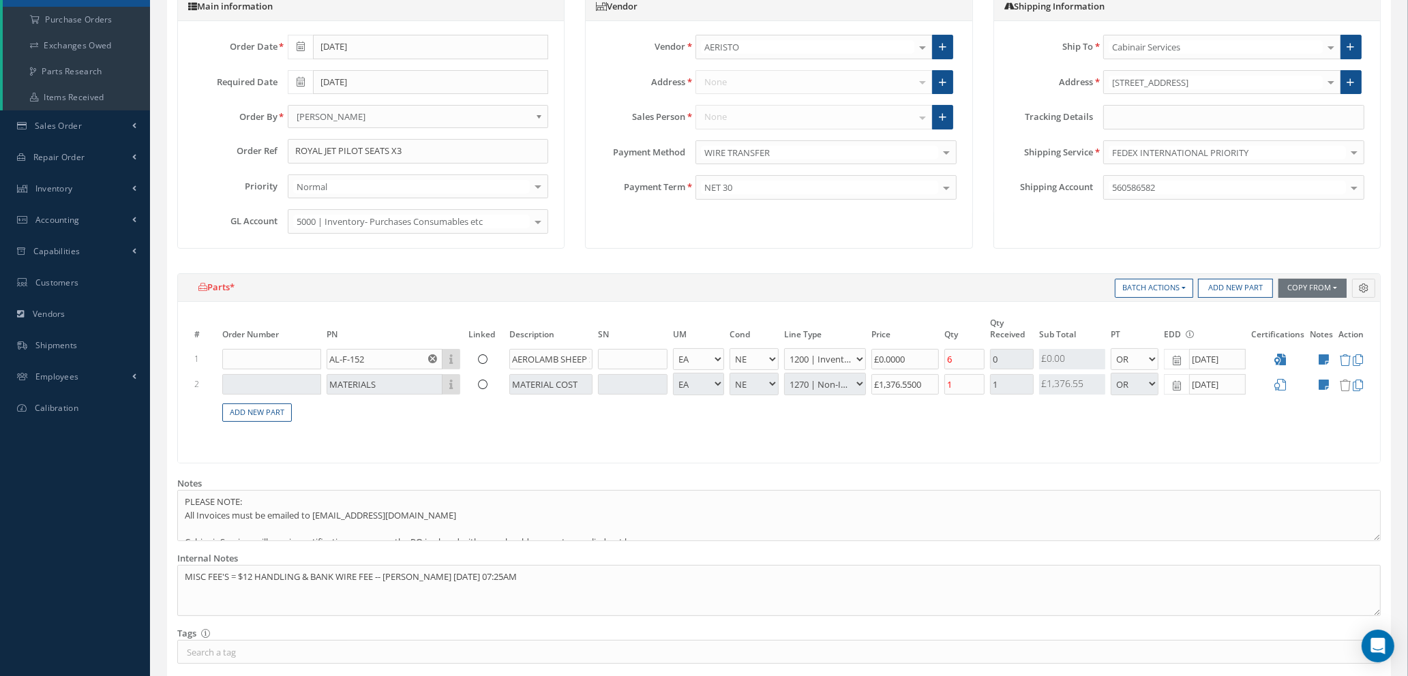
type input "$0"
type input "$1,376.55"
type input "$0"
type input "$47"
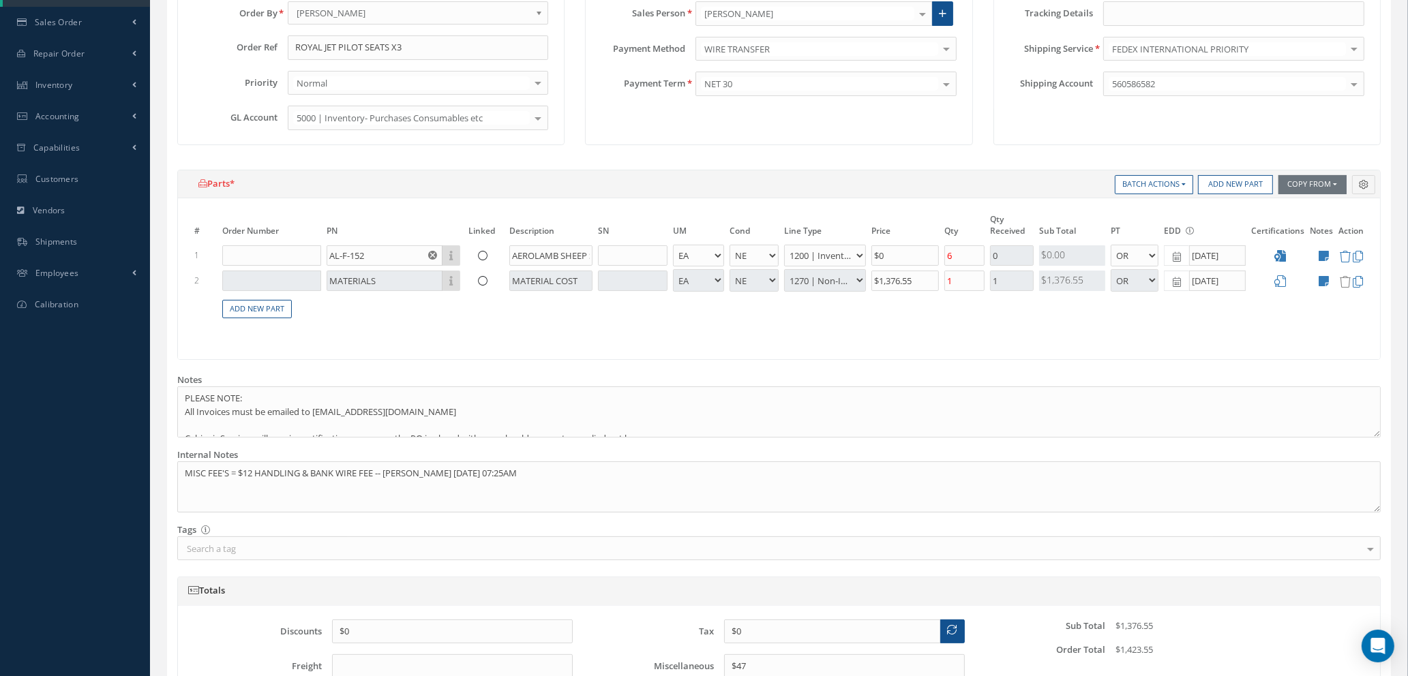
scroll to position [53, 0]
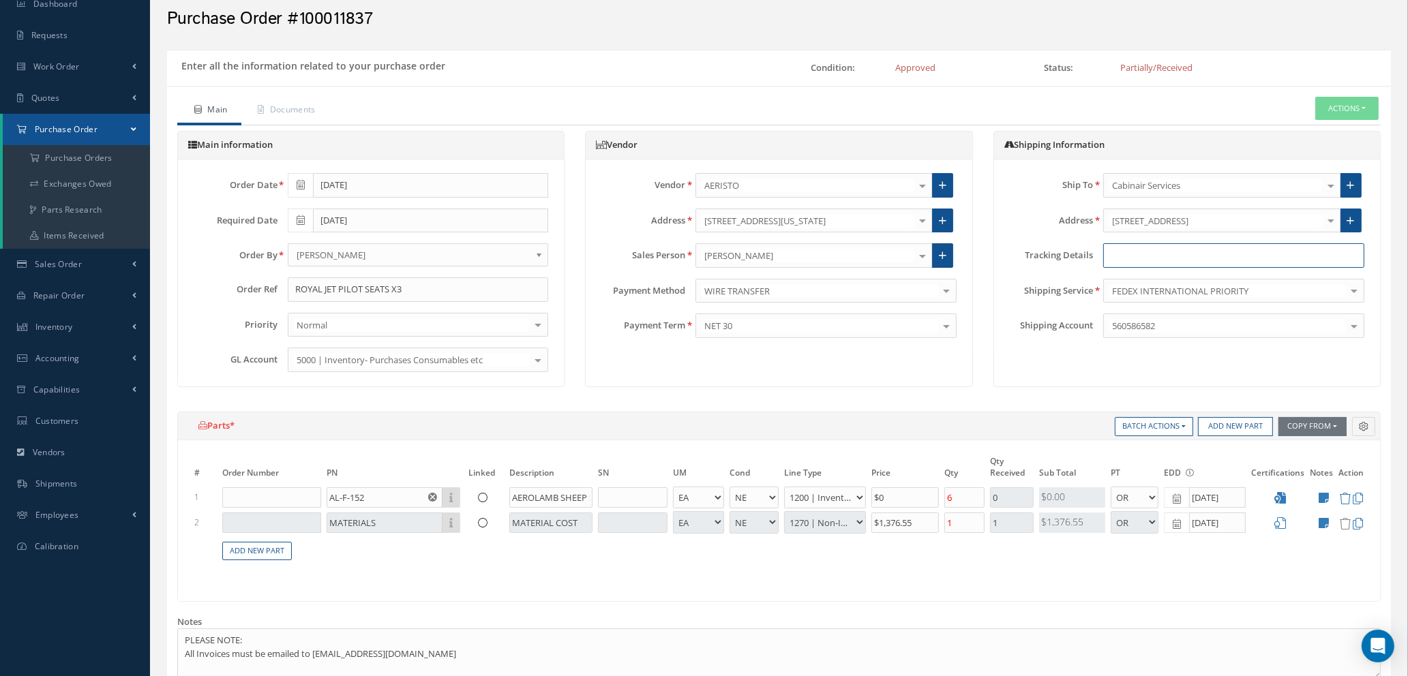
click at [1124, 246] on input "text" at bounding box center [1233, 255] width 261 height 25
paste input "392030167884"
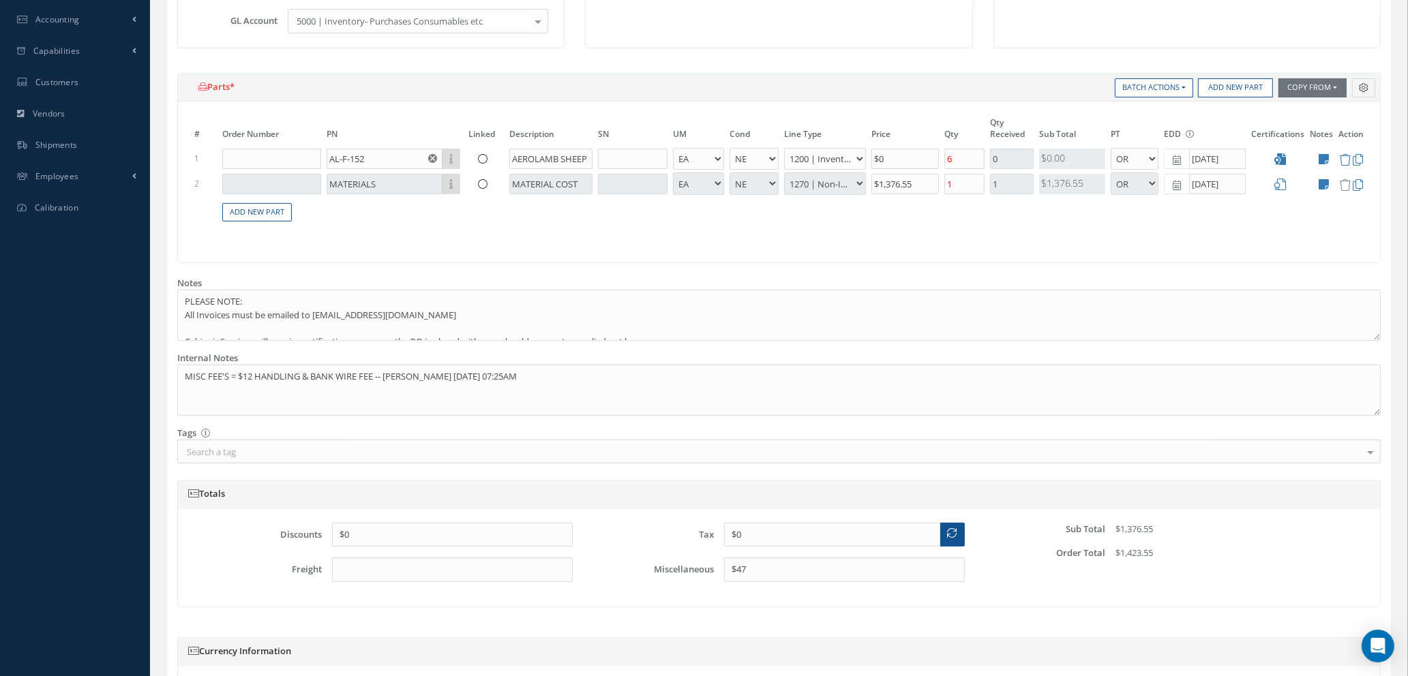
scroll to position [565, 0]
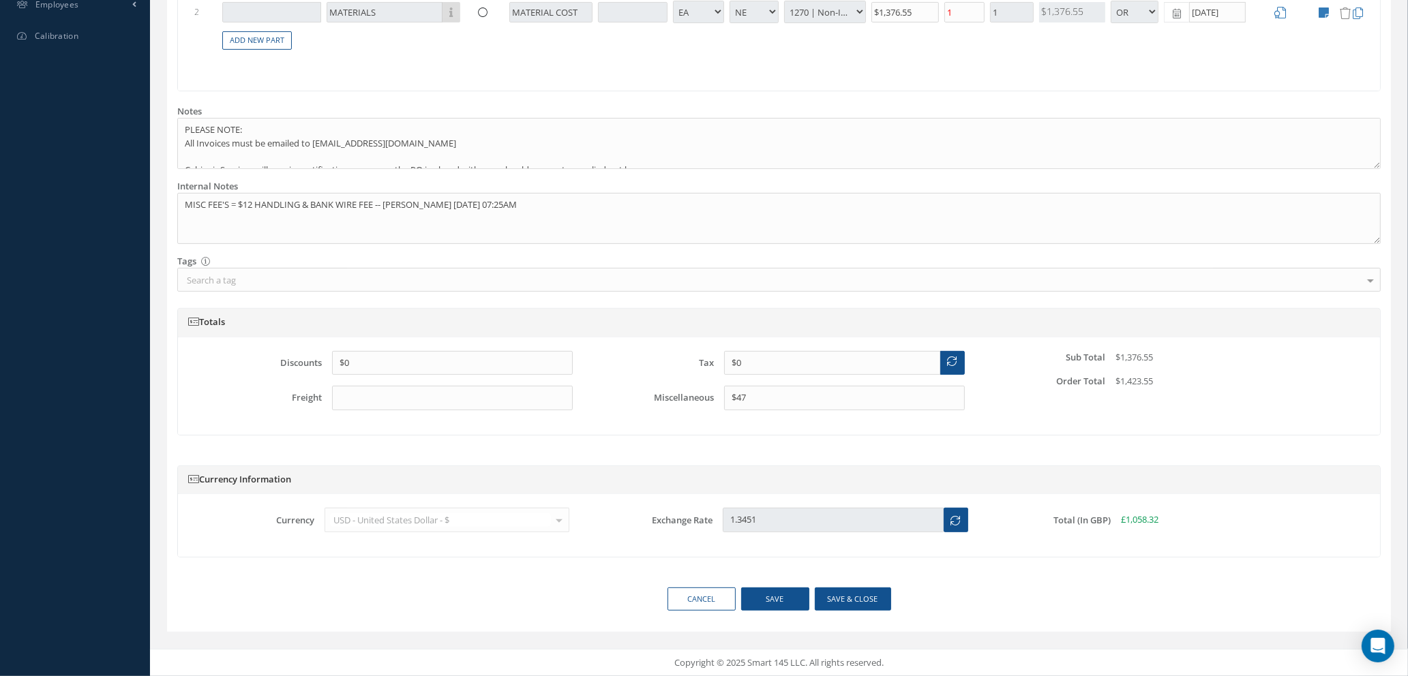
type input "392030167884"
click at [842, 595] on button "Save & close" at bounding box center [853, 600] width 76 height 24
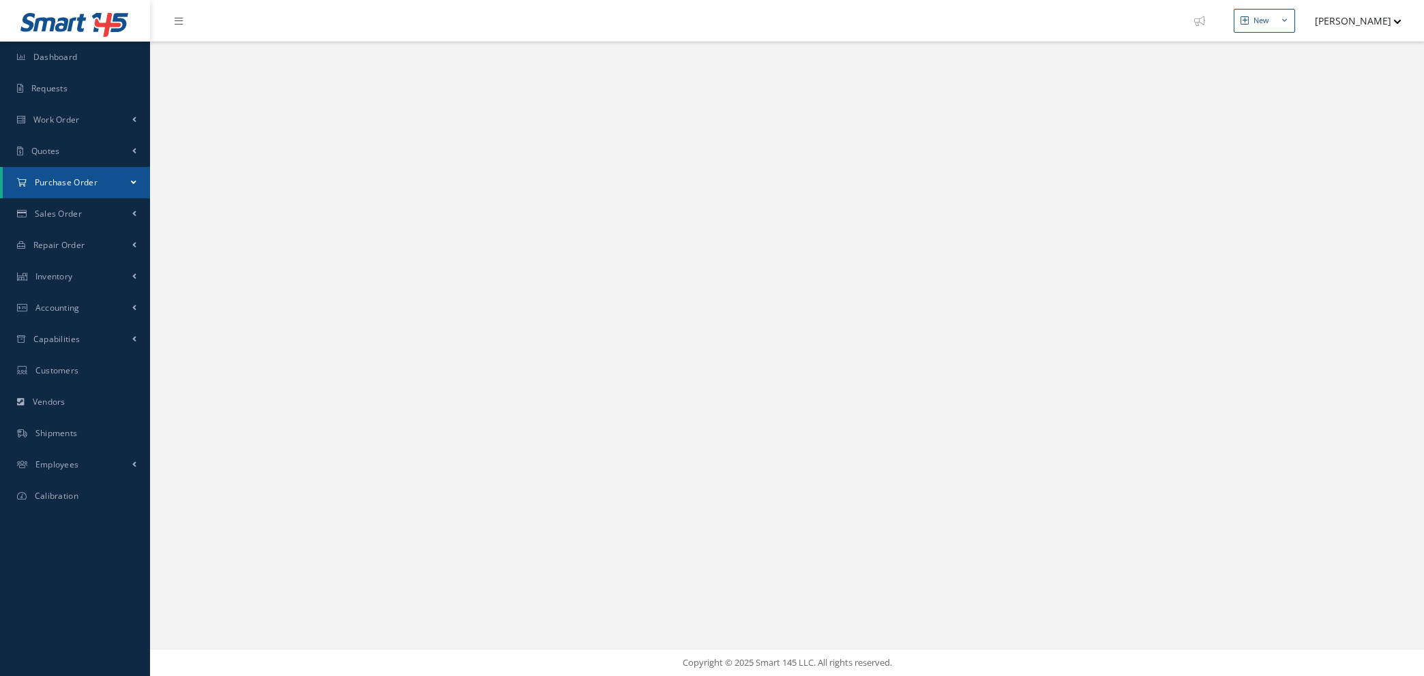
select select "25"
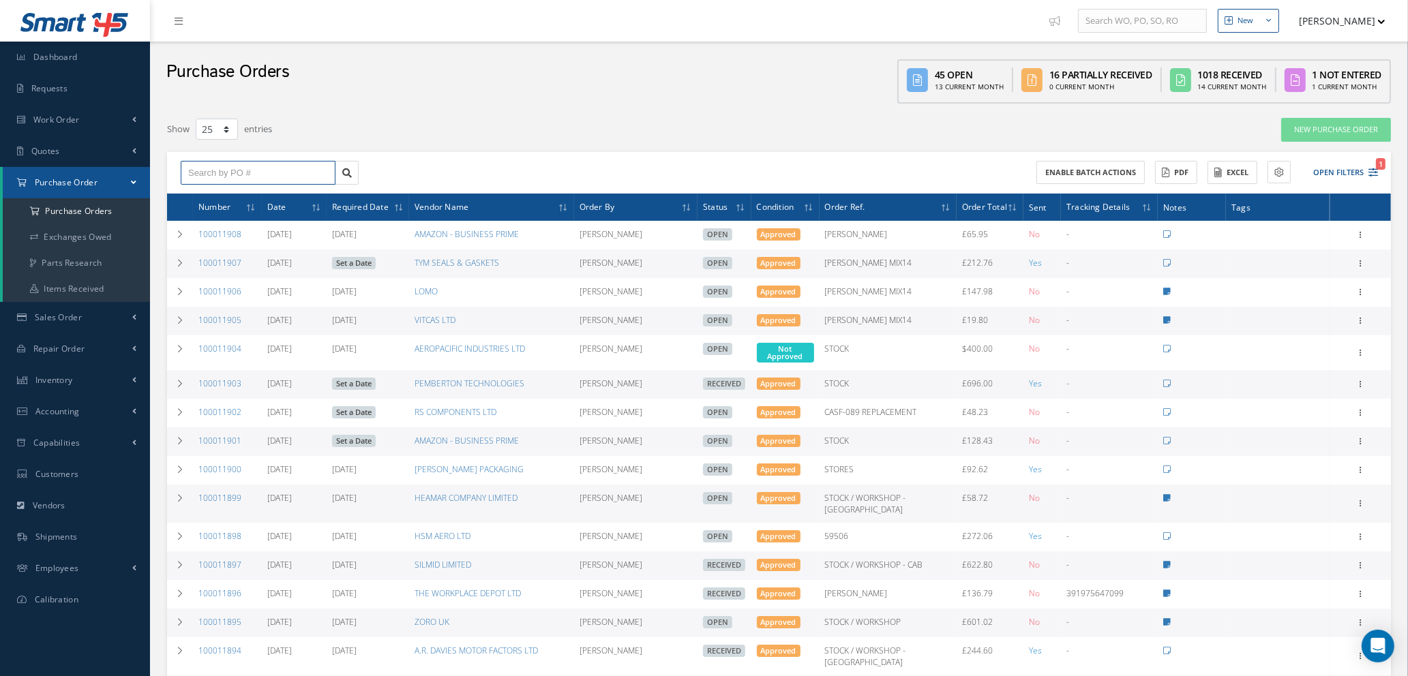
click at [245, 172] on input "text" at bounding box center [258, 173] width 155 height 25
type input "100011793"
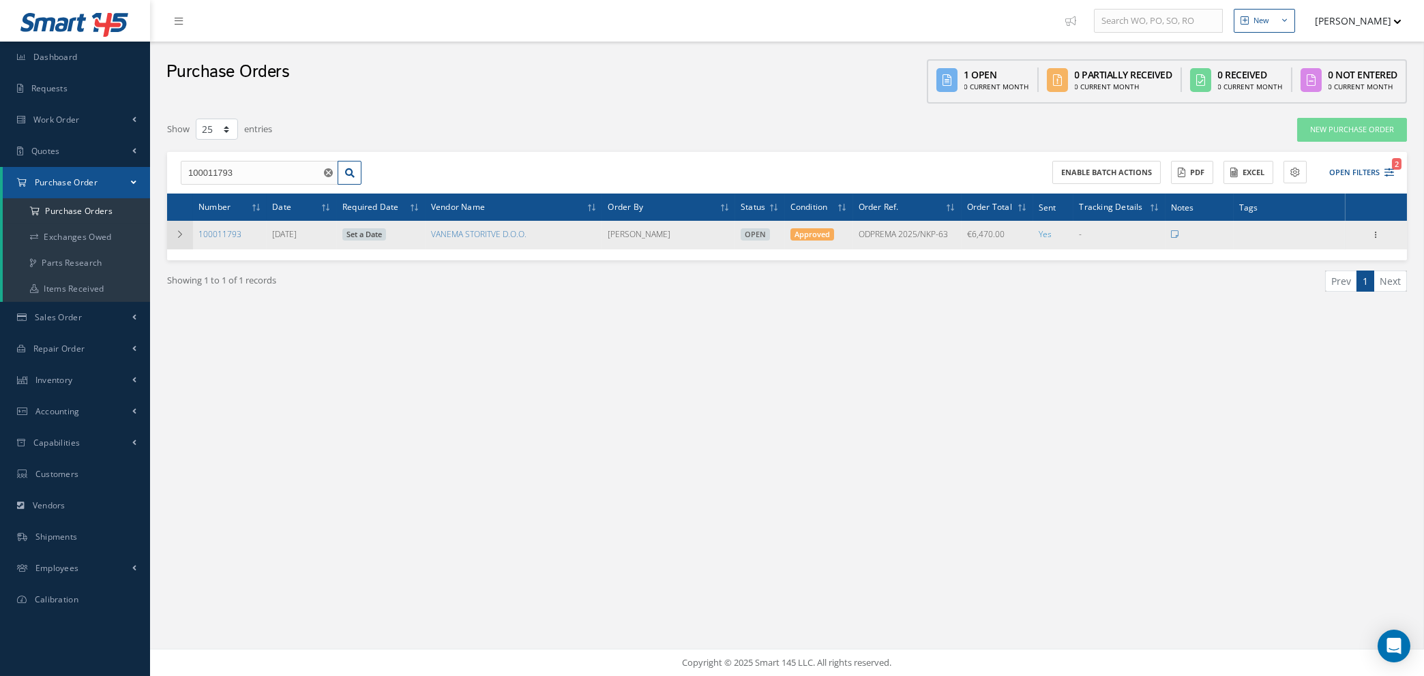
click at [182, 235] on icon at bounding box center [180, 234] width 10 height 8
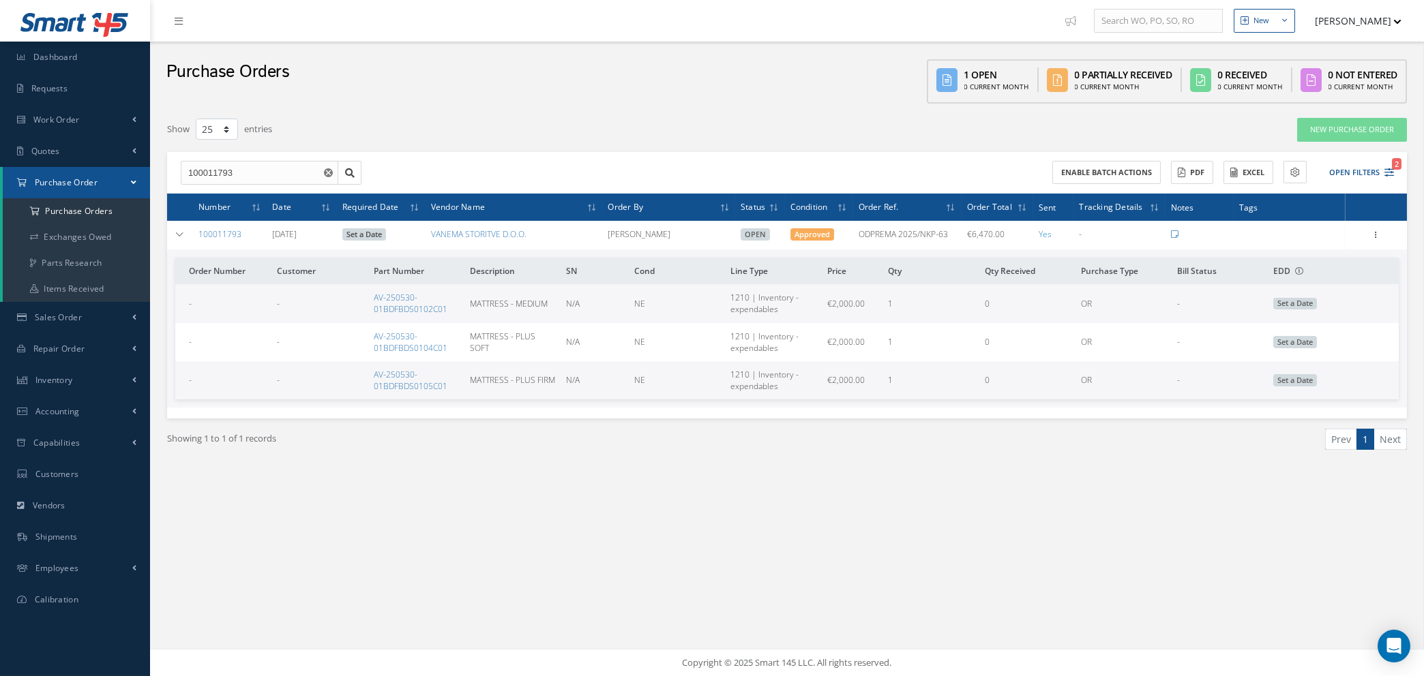
click at [325, 168] on use "Reset" at bounding box center [328, 172] width 9 height 9
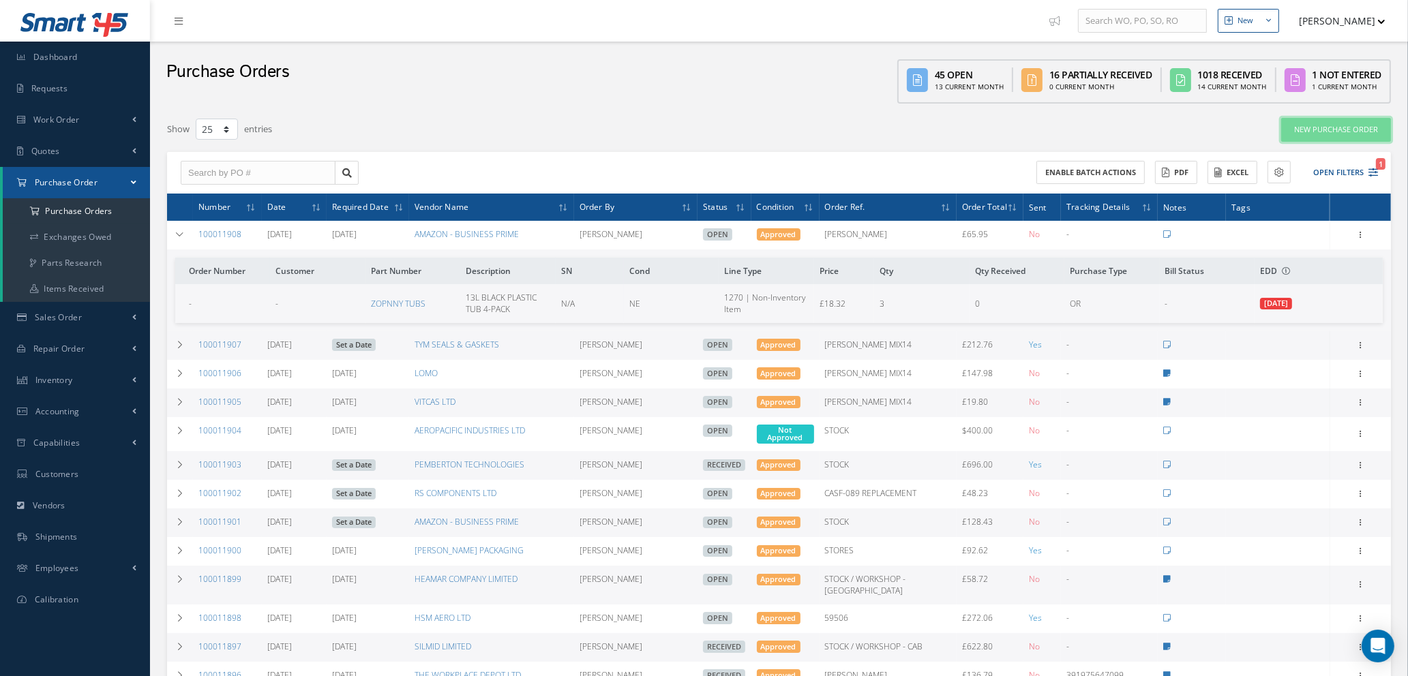
click at [1330, 130] on link "New Purchase Order" at bounding box center [1336, 130] width 110 height 24
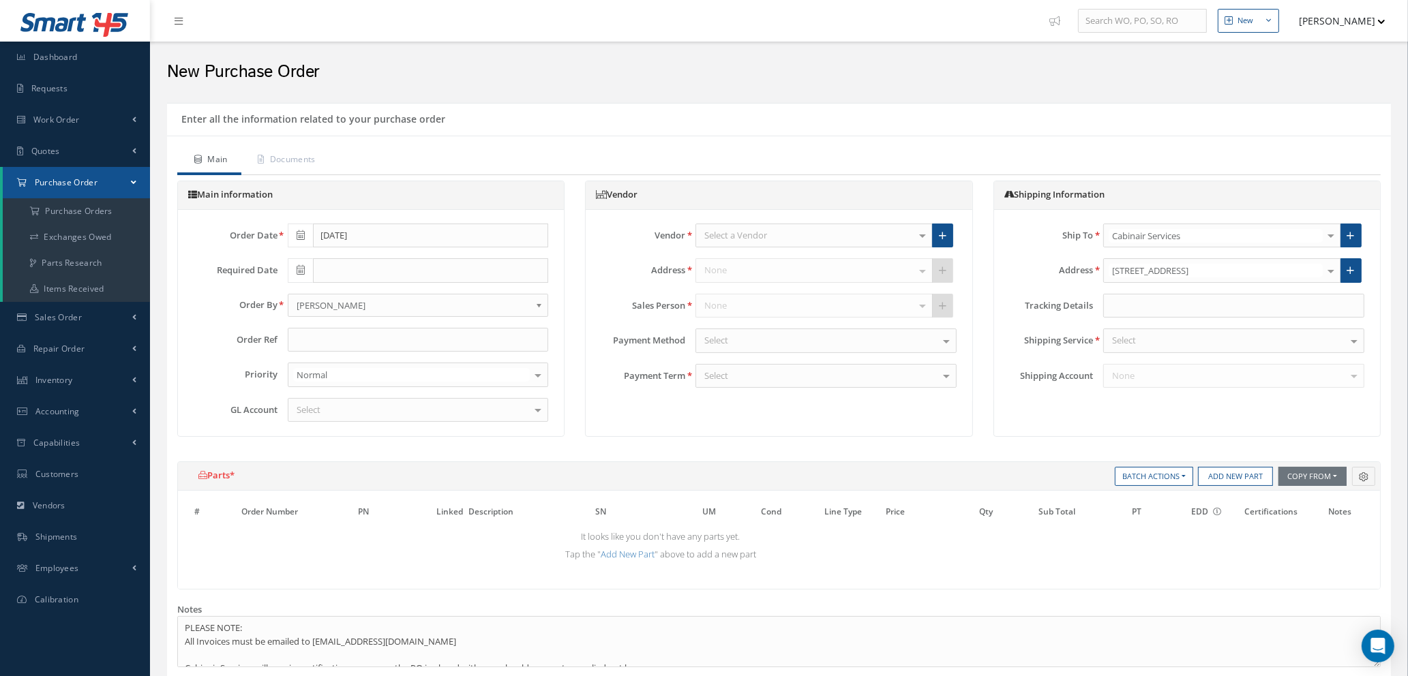
click at [793, 235] on div "Select a Vendor" at bounding box center [813, 236] width 237 height 25
type input "amazon"
click at [805, 261] on span "AMAZON - BUSINESS PRIME" at bounding box center [760, 259] width 113 height 12
click at [409, 336] on input "text" at bounding box center [418, 340] width 261 height 25
type input "[PERSON_NAME] - AIR GREENLAND"
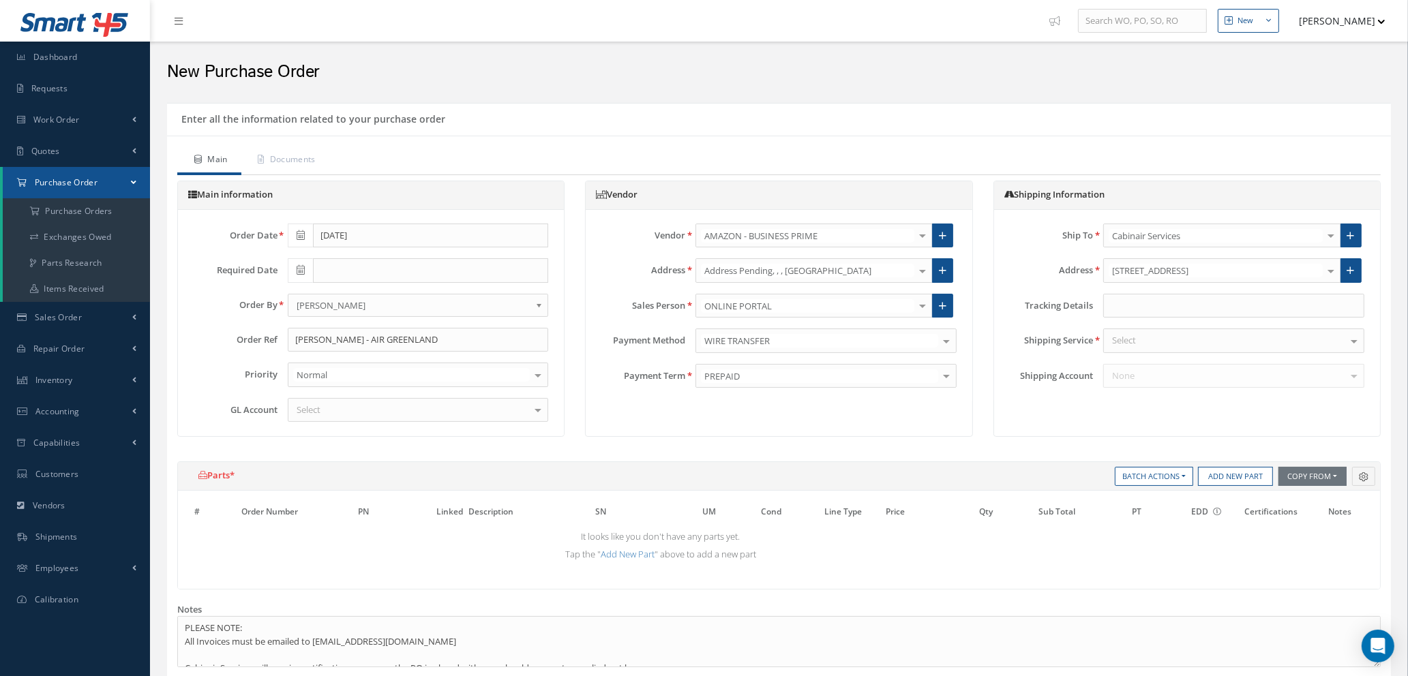
click at [416, 415] on div "Select" at bounding box center [418, 410] width 261 height 25
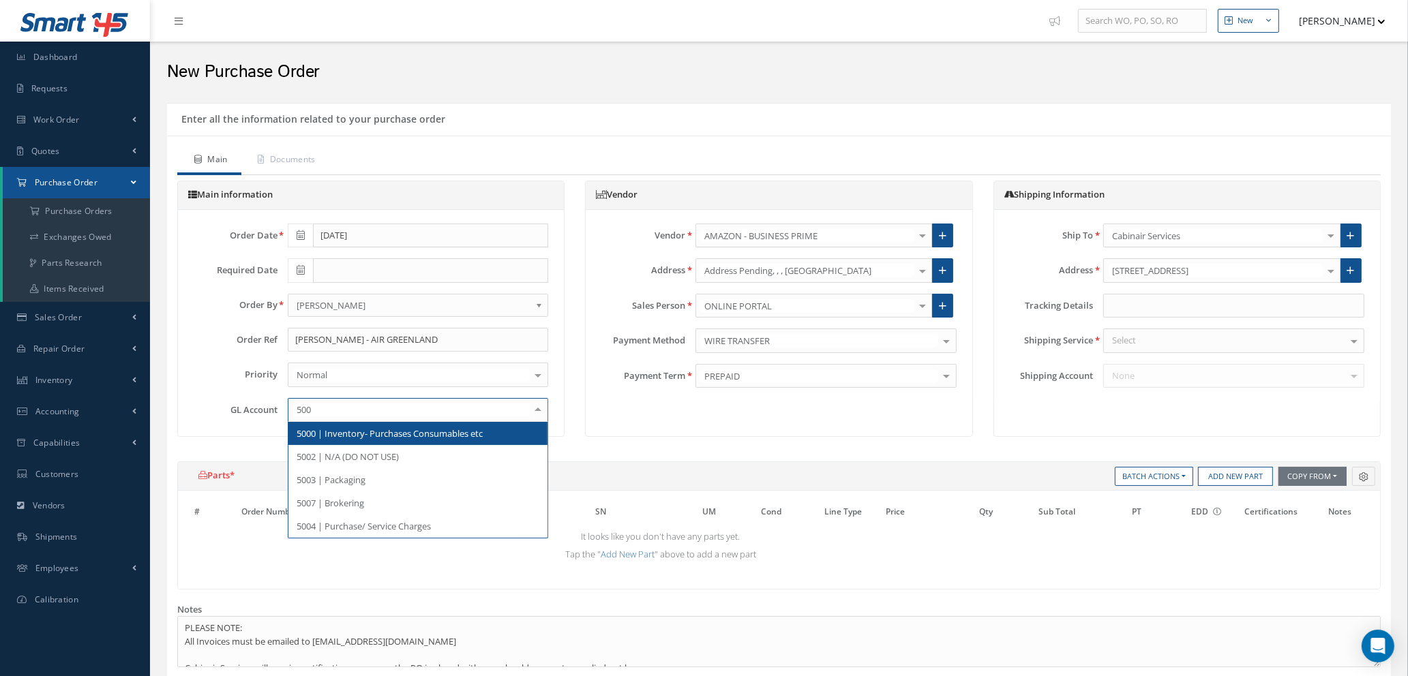
type input "5000"
click at [424, 432] on span "5000 | Inventory- Purchases Consumables etc" at bounding box center [390, 433] width 186 height 12
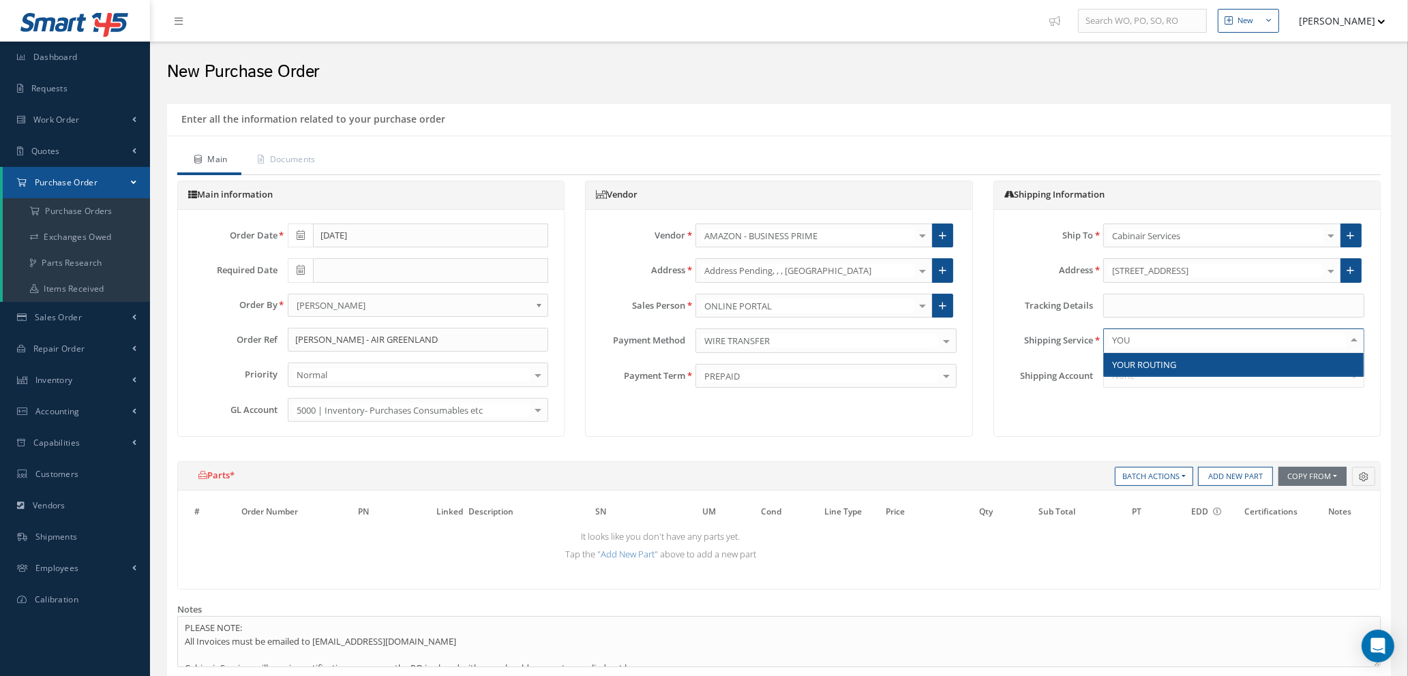
type input "YOUR"
click at [1130, 359] on span "YOUR ROUTING" at bounding box center [1144, 365] width 64 height 12
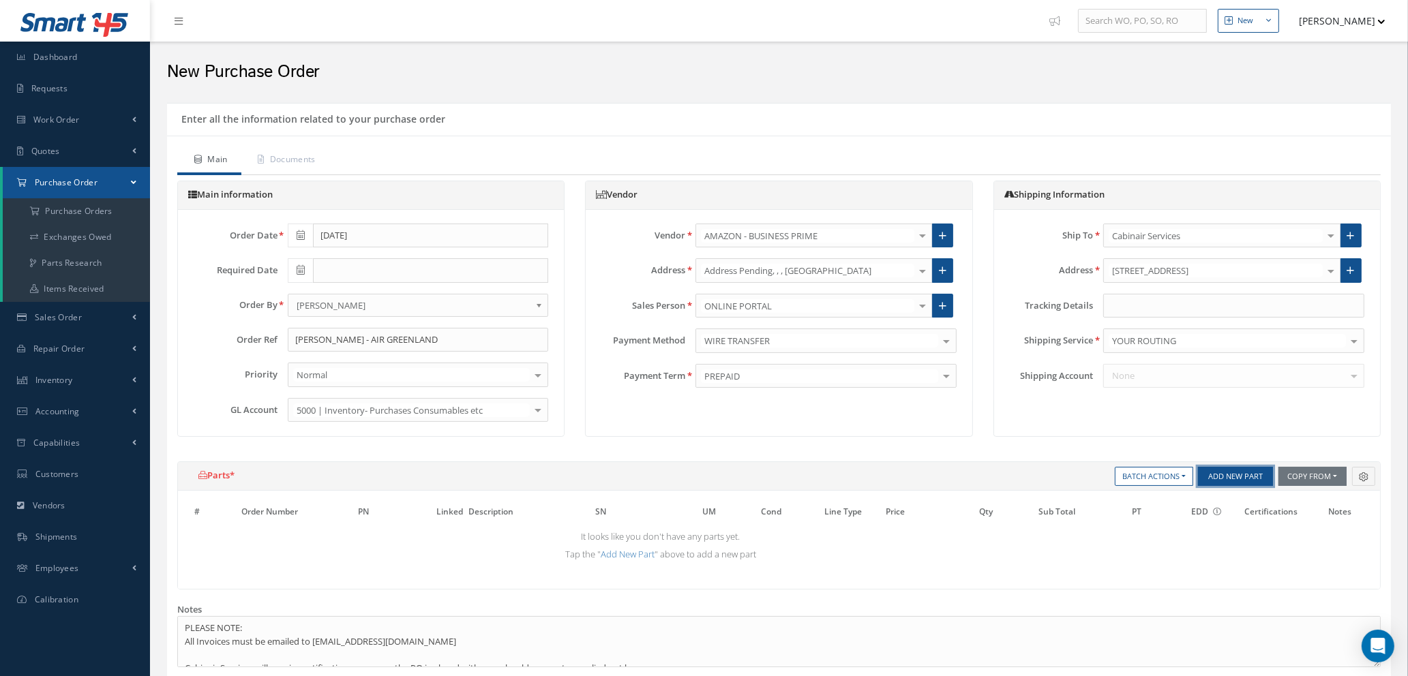
click at [1233, 475] on button "Add New Part" at bounding box center [1235, 476] width 75 height 19
select select "1"
select select "5"
select select "114"
select select "1"
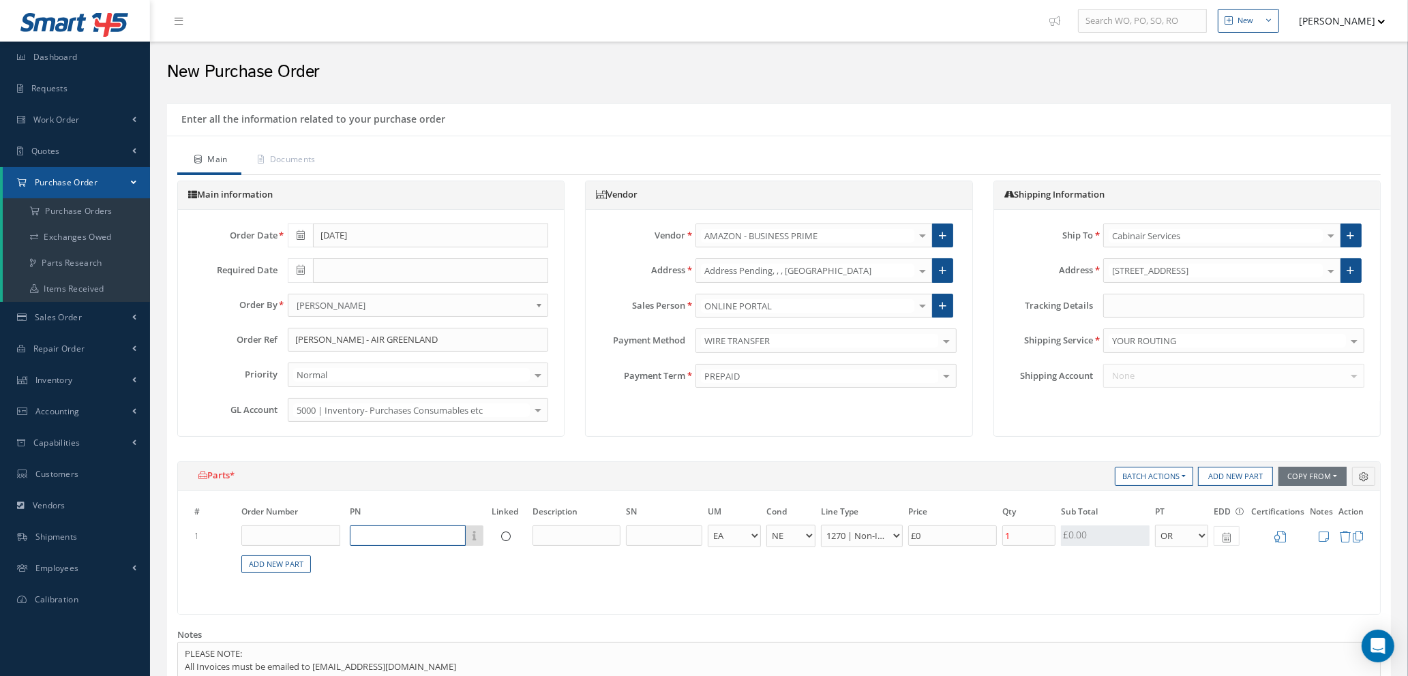
click at [408, 535] on input "text" at bounding box center [408, 536] width 116 height 20
click at [395, 531] on input "text" at bounding box center [408, 536] width 116 height 20
type input "A-EX"
click at [401, 576] on div "A-EXPRESS" at bounding box center [397, 580] width 80 height 12
type input "£9.16"
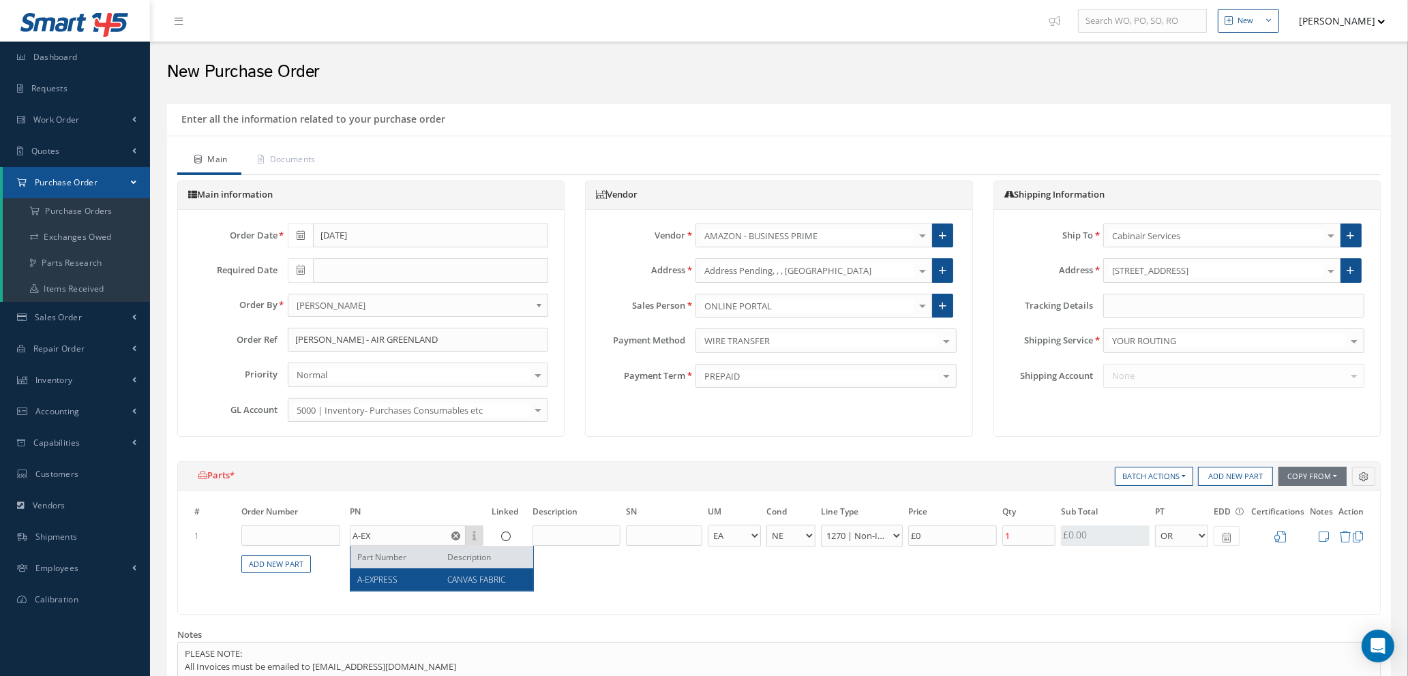
type input "A-EXPRESS"
type input "CANVAS FABRIC"
type input "£45.82"
click at [1278, 536] on icon at bounding box center [1280, 537] width 12 height 12
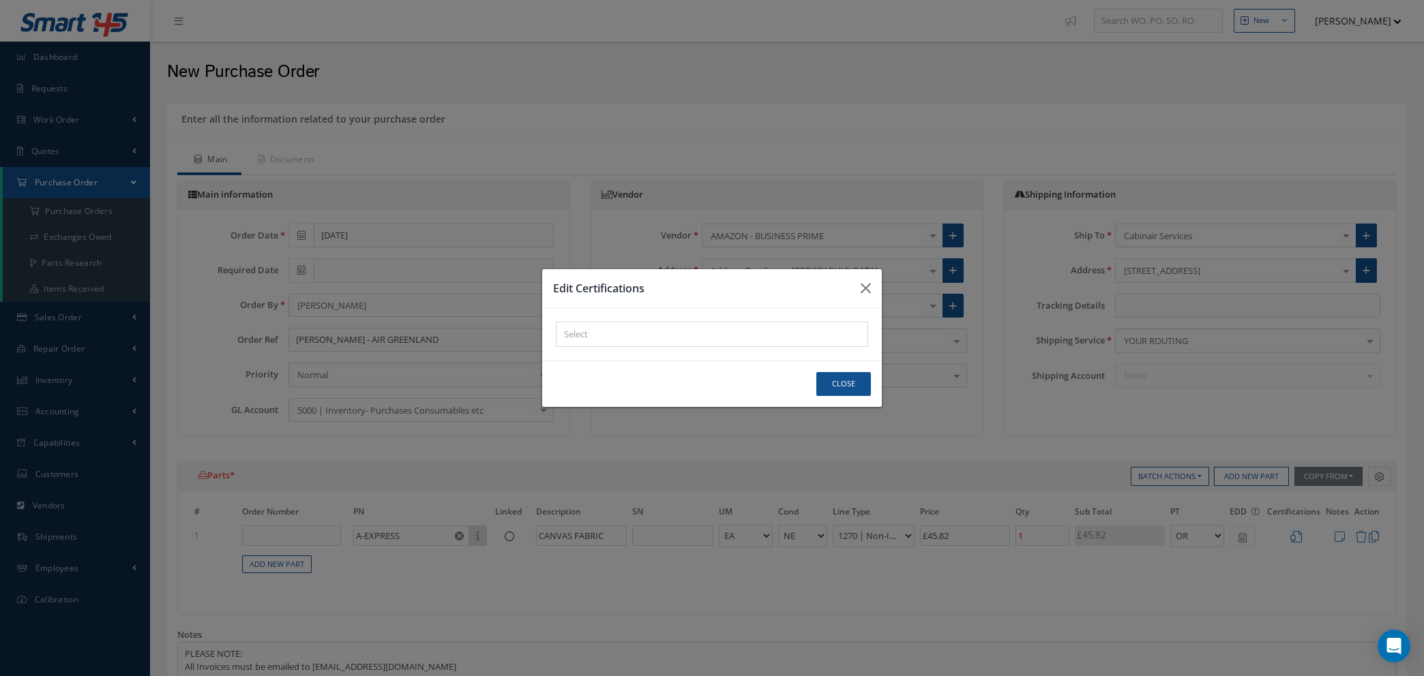
click at [637, 335] on div "× Loading..." at bounding box center [712, 334] width 312 height 25
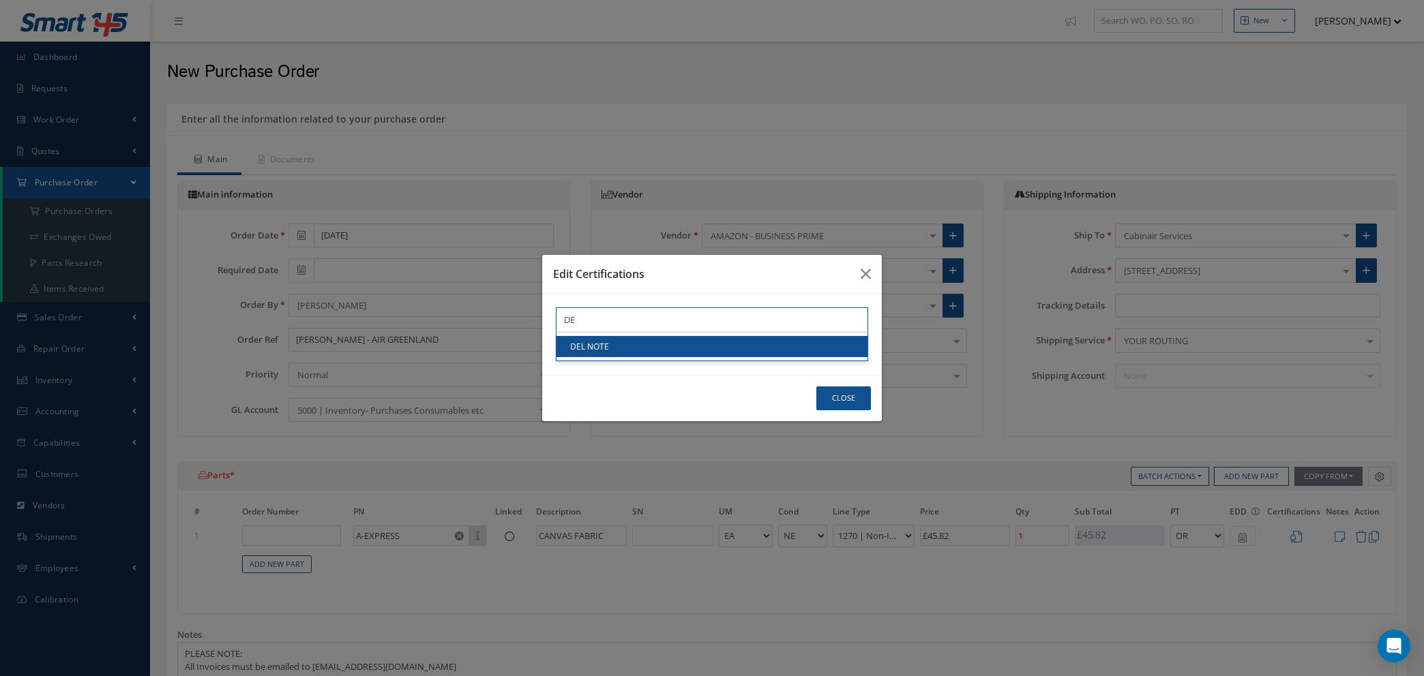
type input "DE"
click at [638, 347] on link "DEL NOTE" at bounding box center [711, 346] width 311 height 21
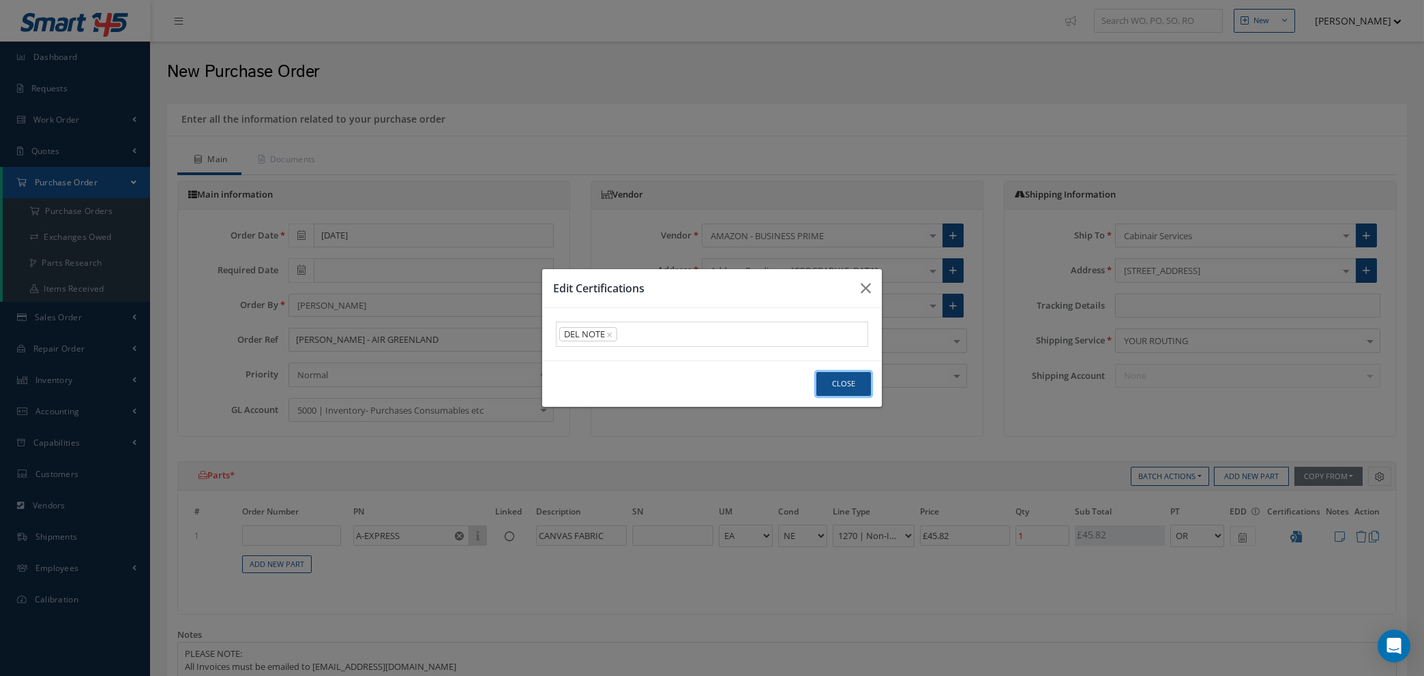
click at [844, 383] on button "Close" at bounding box center [843, 384] width 55 height 24
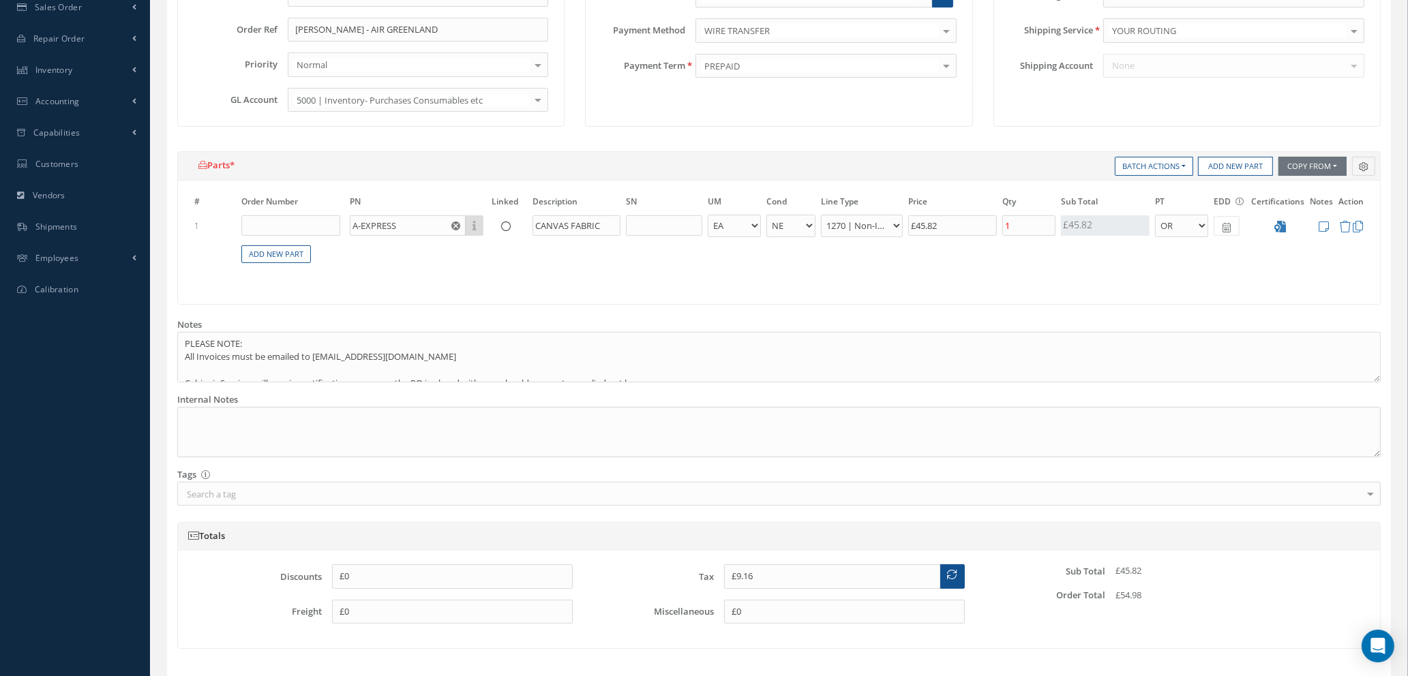
scroll to position [524, 0]
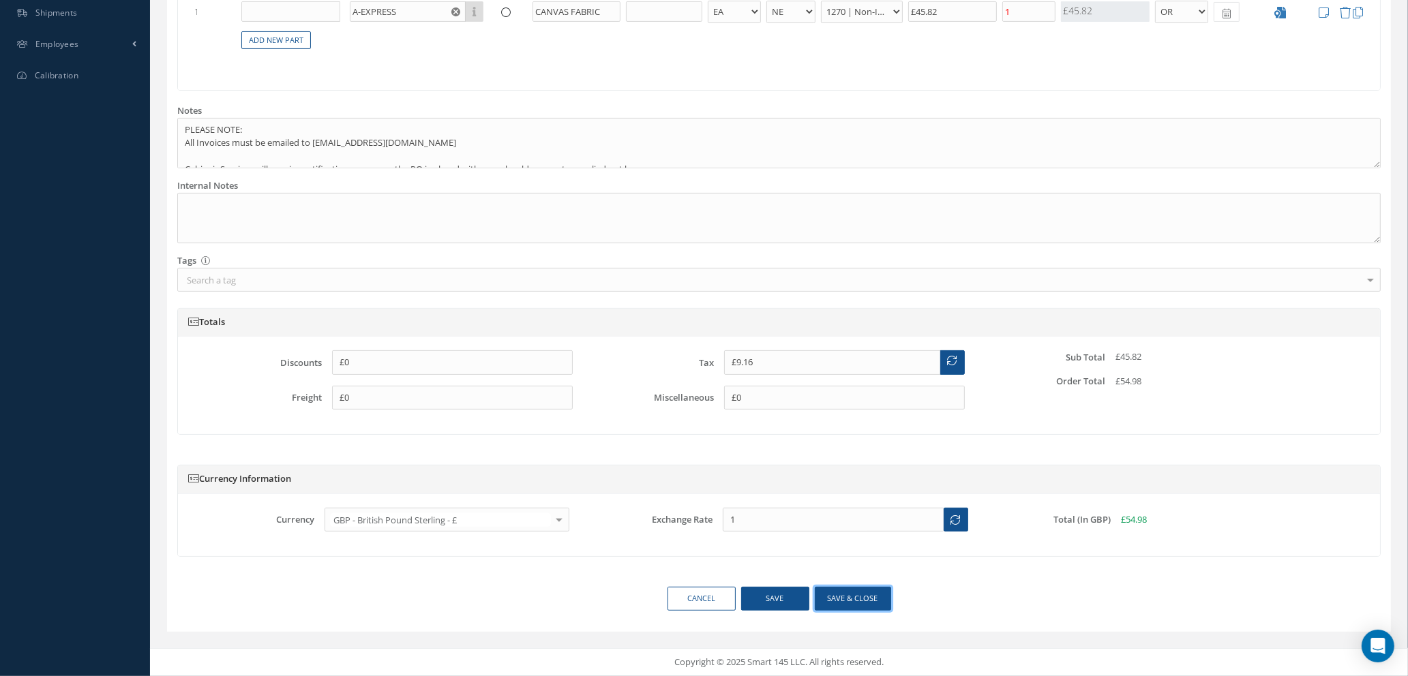
click at [845, 601] on button "Save & close" at bounding box center [853, 599] width 76 height 24
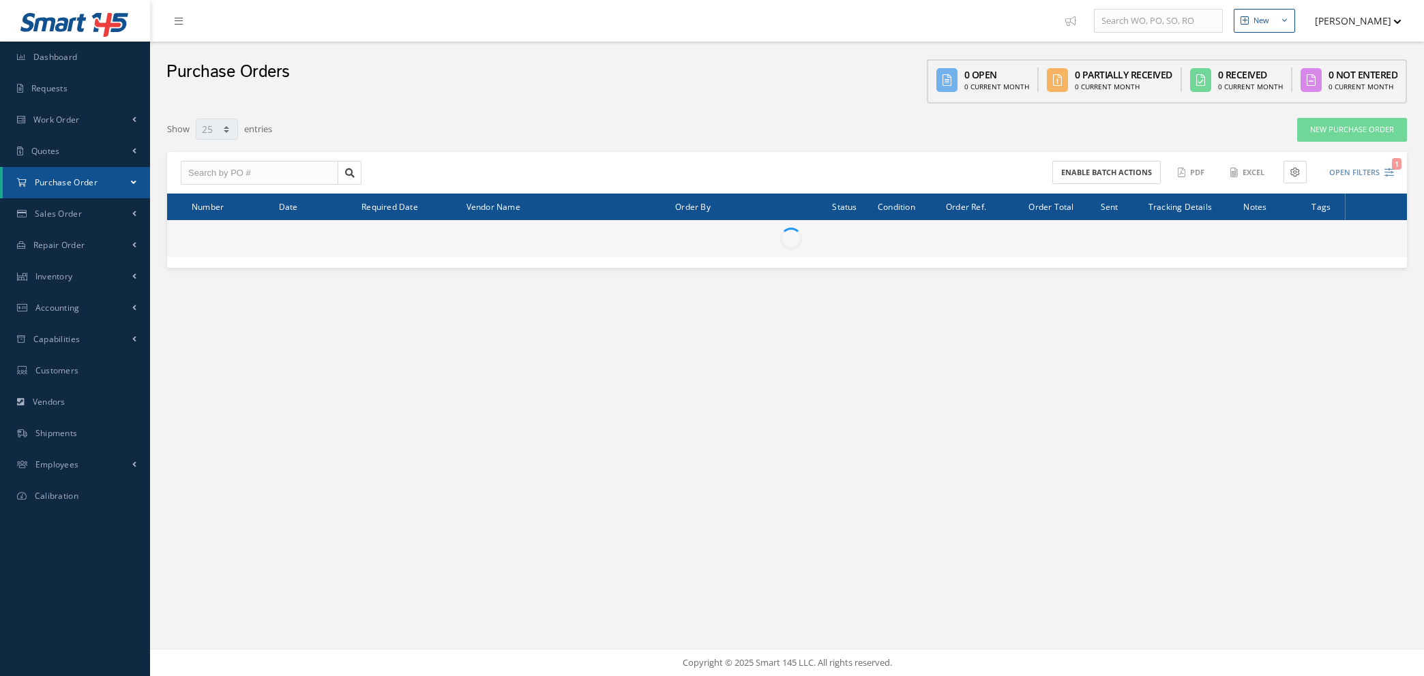
select select "25"
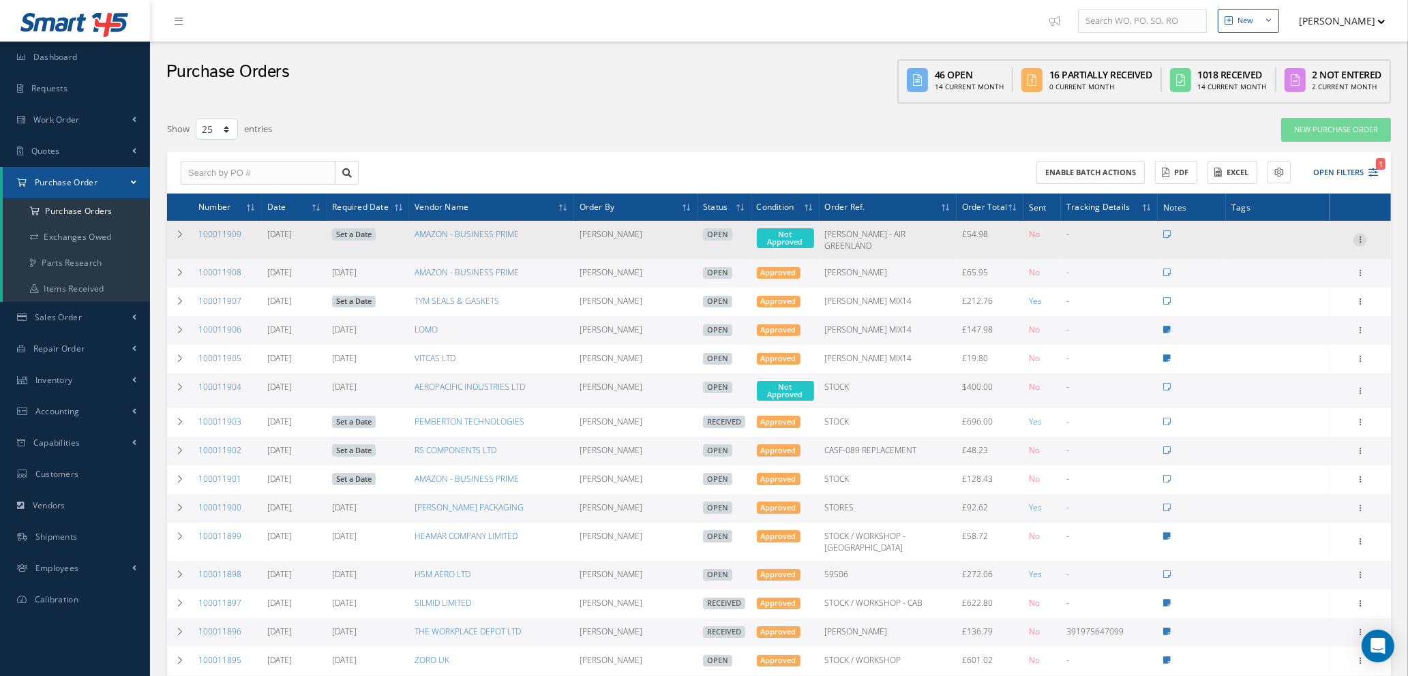
click at [1361, 236] on icon at bounding box center [1360, 238] width 14 height 11
click at [1286, 276] on link "Edit" at bounding box center [1298, 284] width 108 height 18
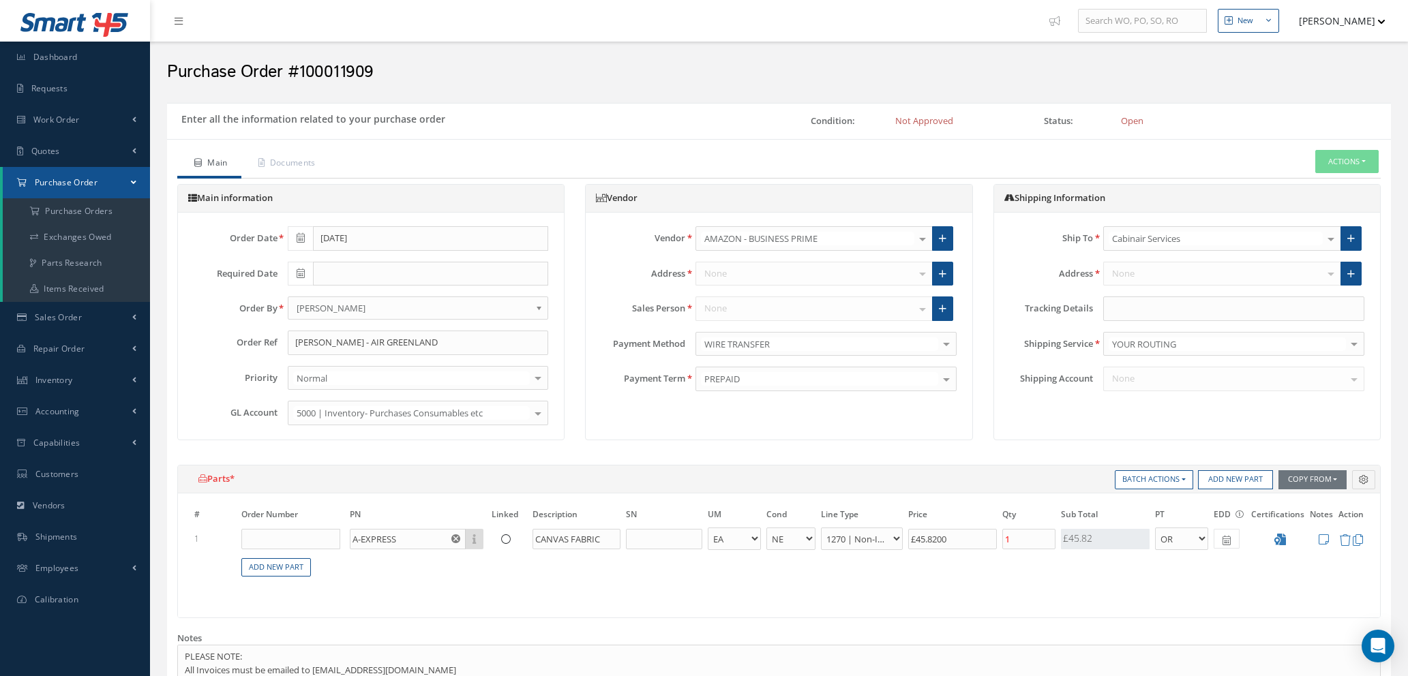
select select "1"
select select "5"
select select "114"
select select "1"
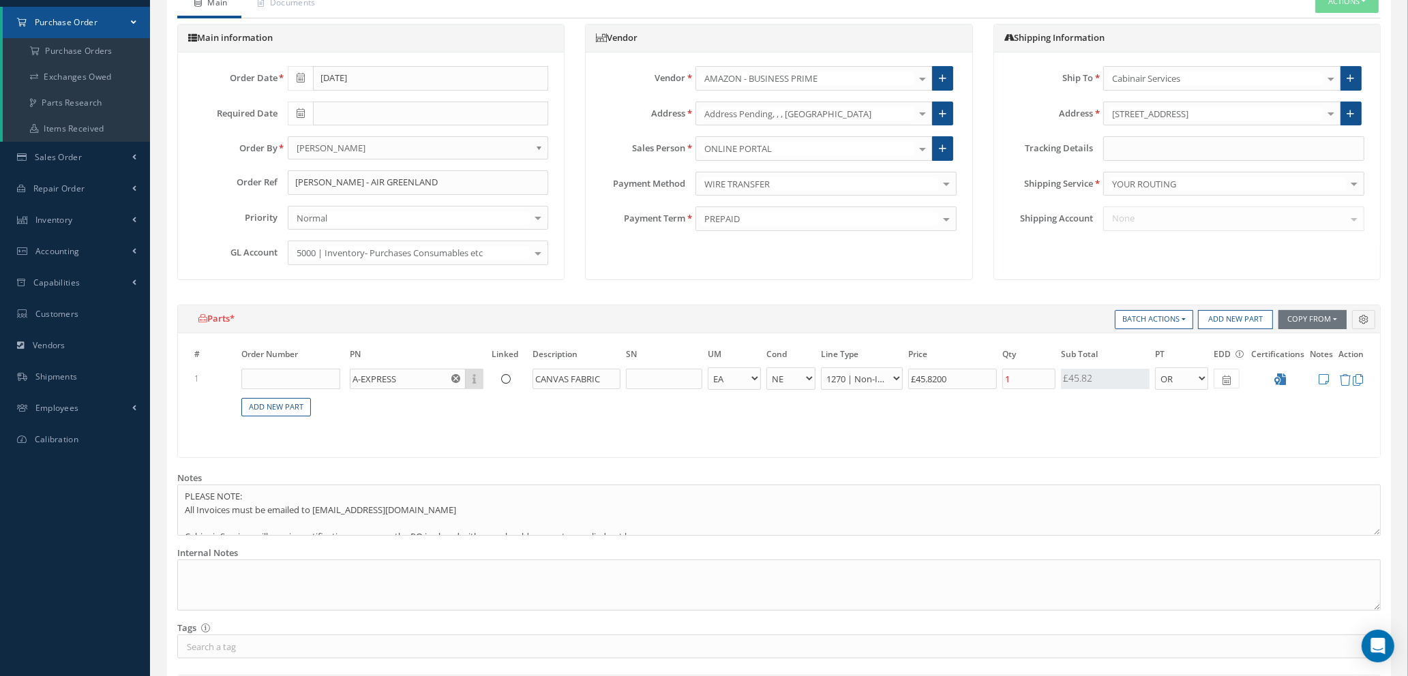
scroll to position [205, 0]
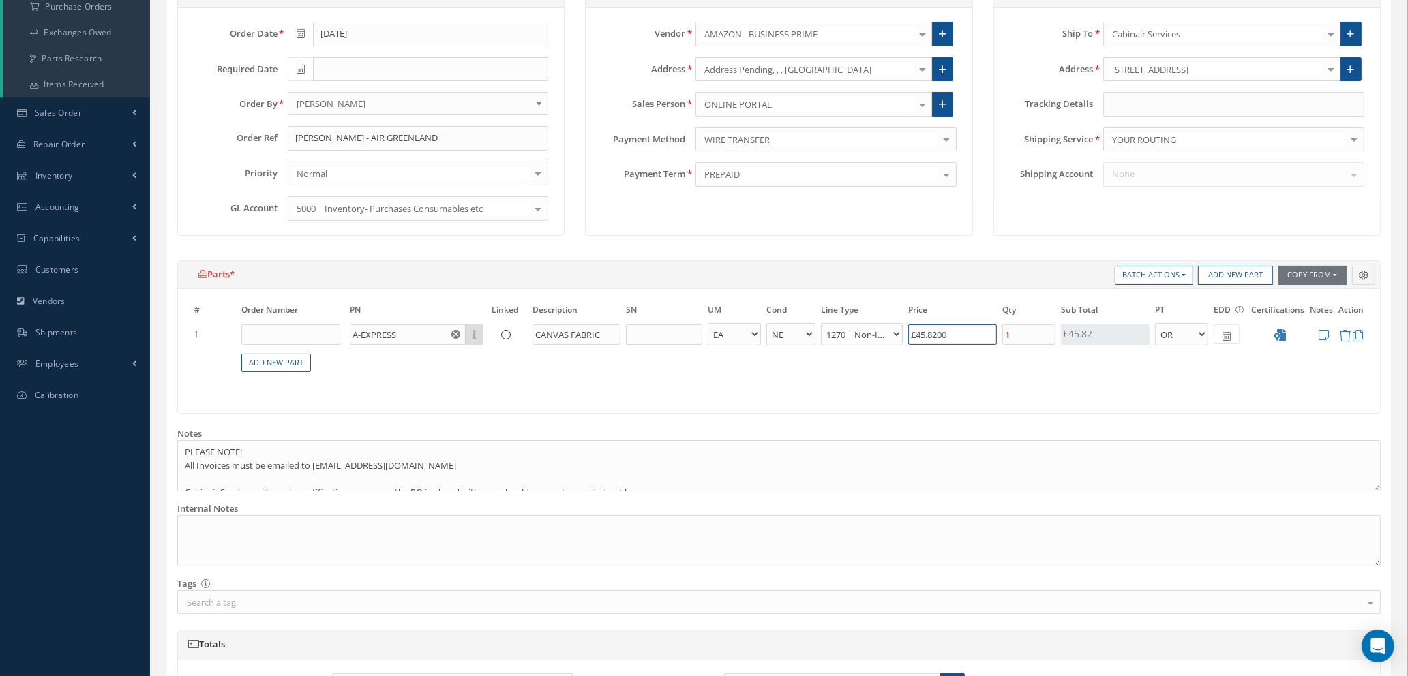
drag, startPoint x: 968, startPoint y: 332, endPoint x: 835, endPoint y: 314, distance: 134.2
click at [835, 314] on table "# Order Number PN Linked Description SN UM Cond Line Type Price Qty Qty Receive…" at bounding box center [779, 345] width 1175 height 85
type input "£3"
type input "£0.6"
type input "£37"
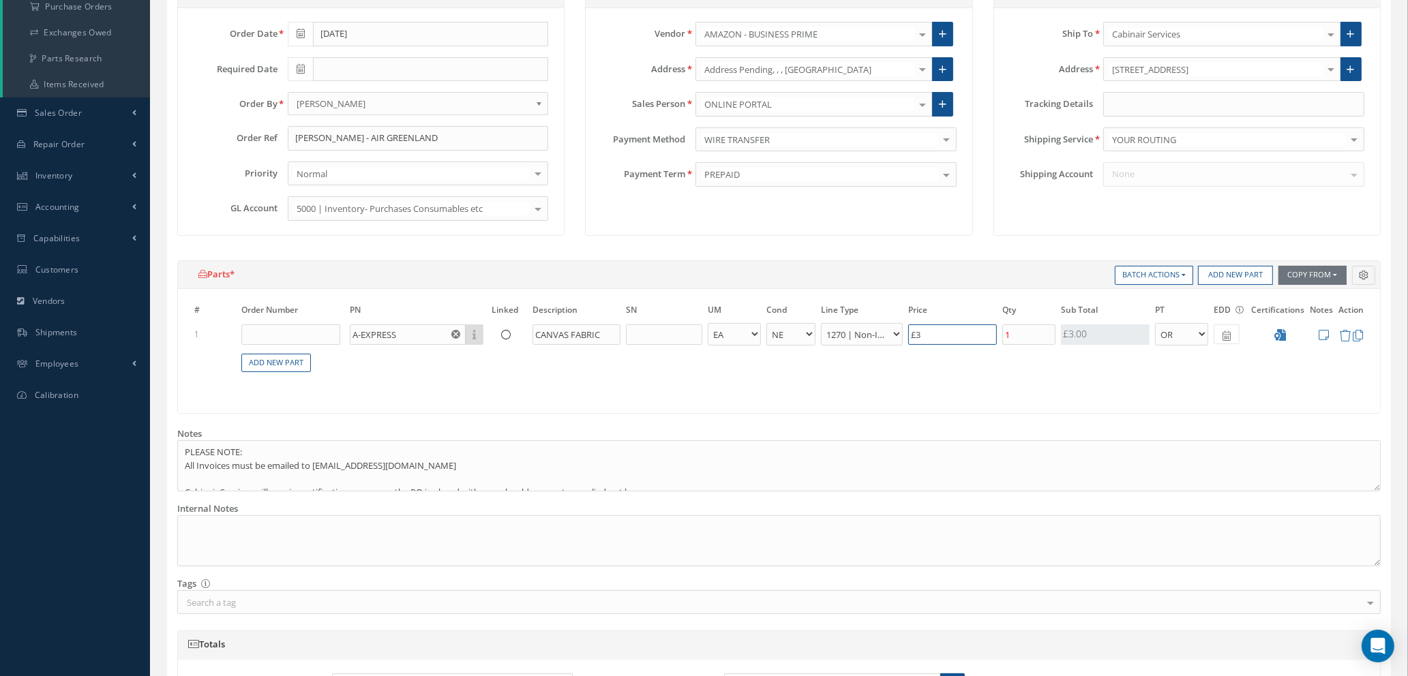
type input "£7.4"
type input "£37.4"
type input "£7.48"
type input "£37.49"
type input "£7.5"
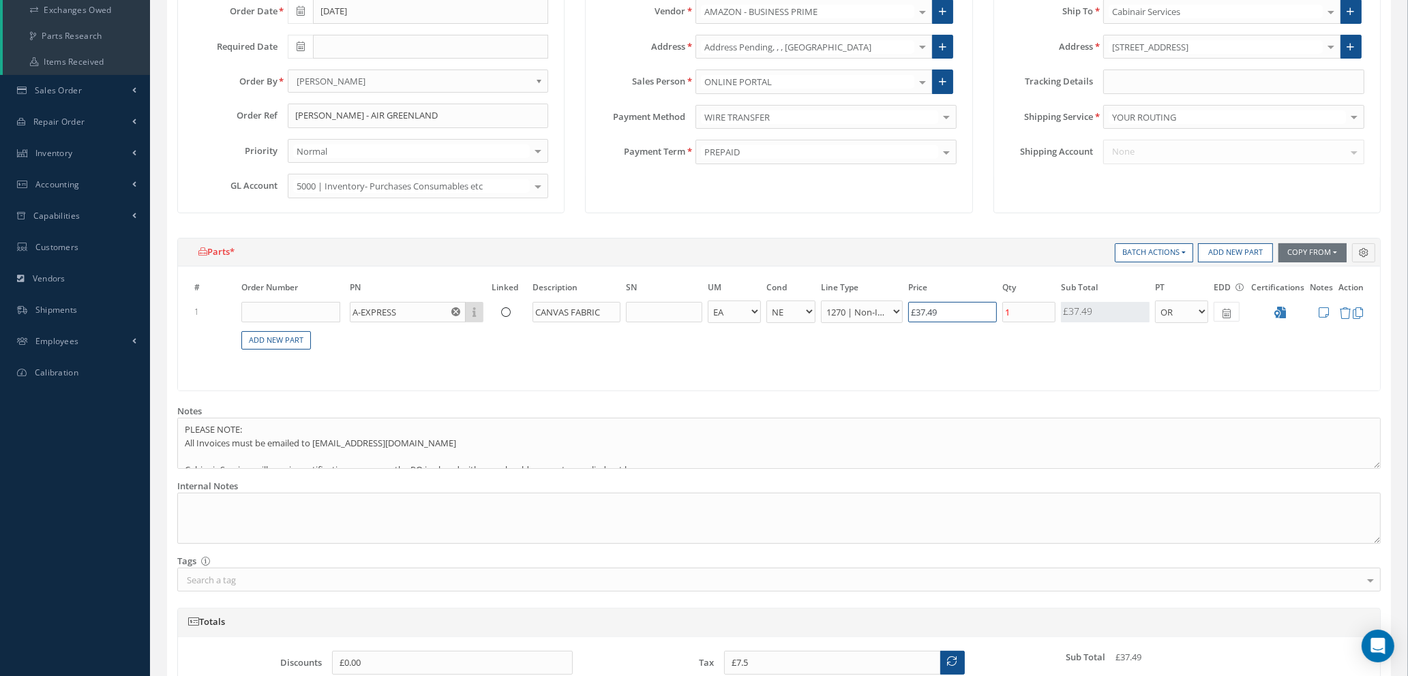
scroll to position [220, 0]
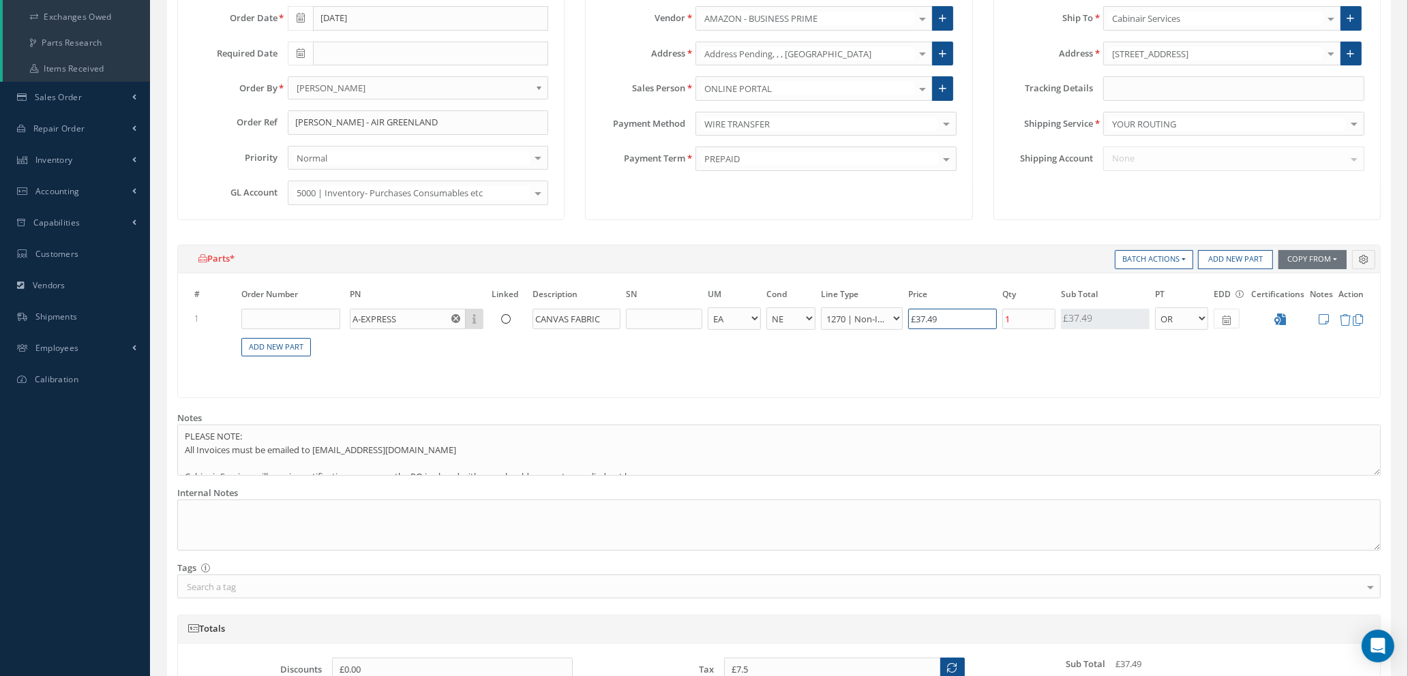
type input "£37.49"
click at [1224, 317] on icon at bounding box center [1226, 321] width 8 height 10
click at [1248, 442] on td "18" at bounding box center [1245, 442] width 20 height 20
type input "[DATE]"
click at [297, 55] on icon at bounding box center [301, 53] width 8 height 10
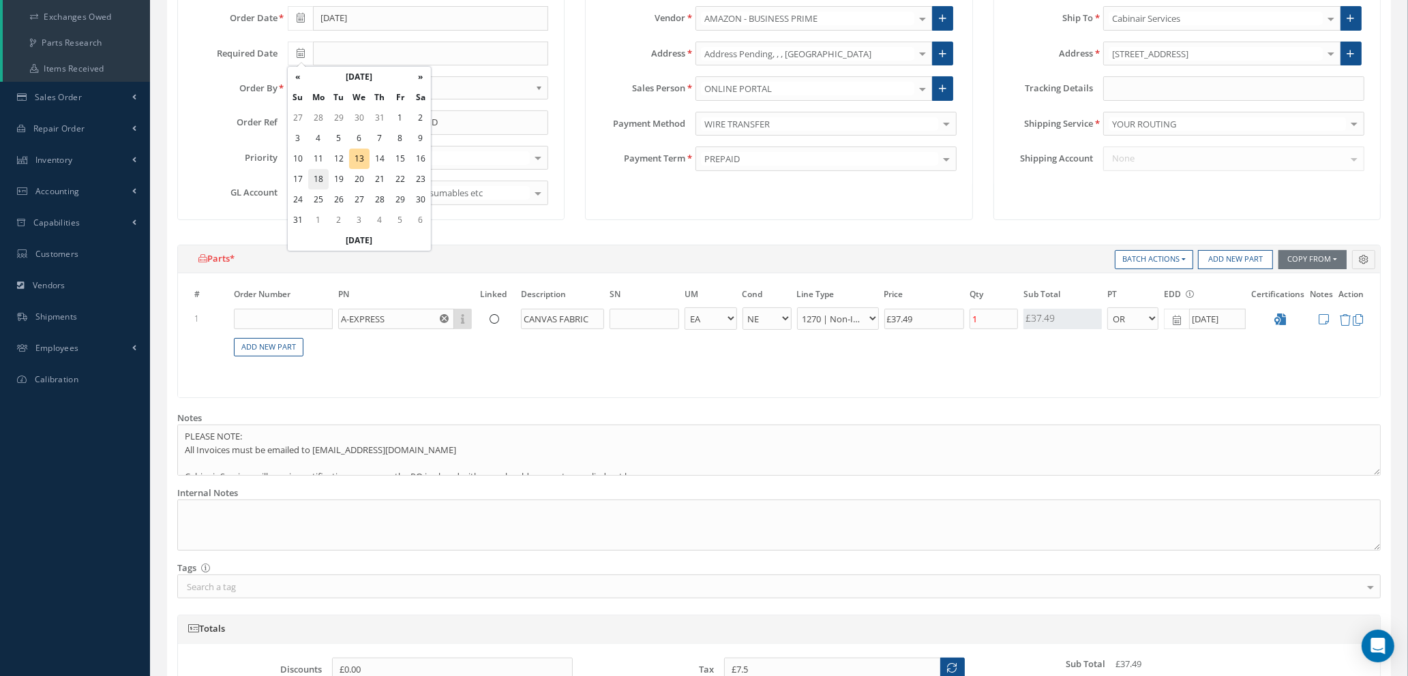
click at [318, 172] on td "18" at bounding box center [318, 179] width 20 height 20
type input "[DATE]"
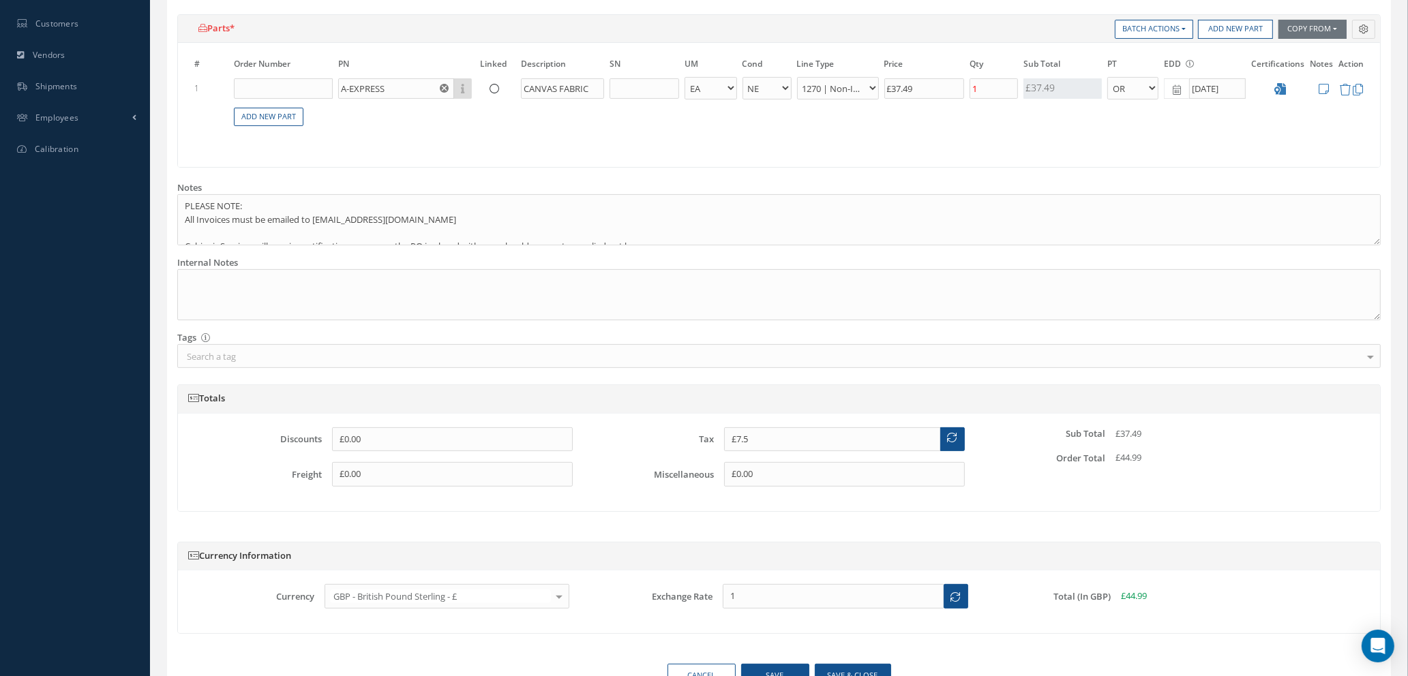
scroll to position [527, 0]
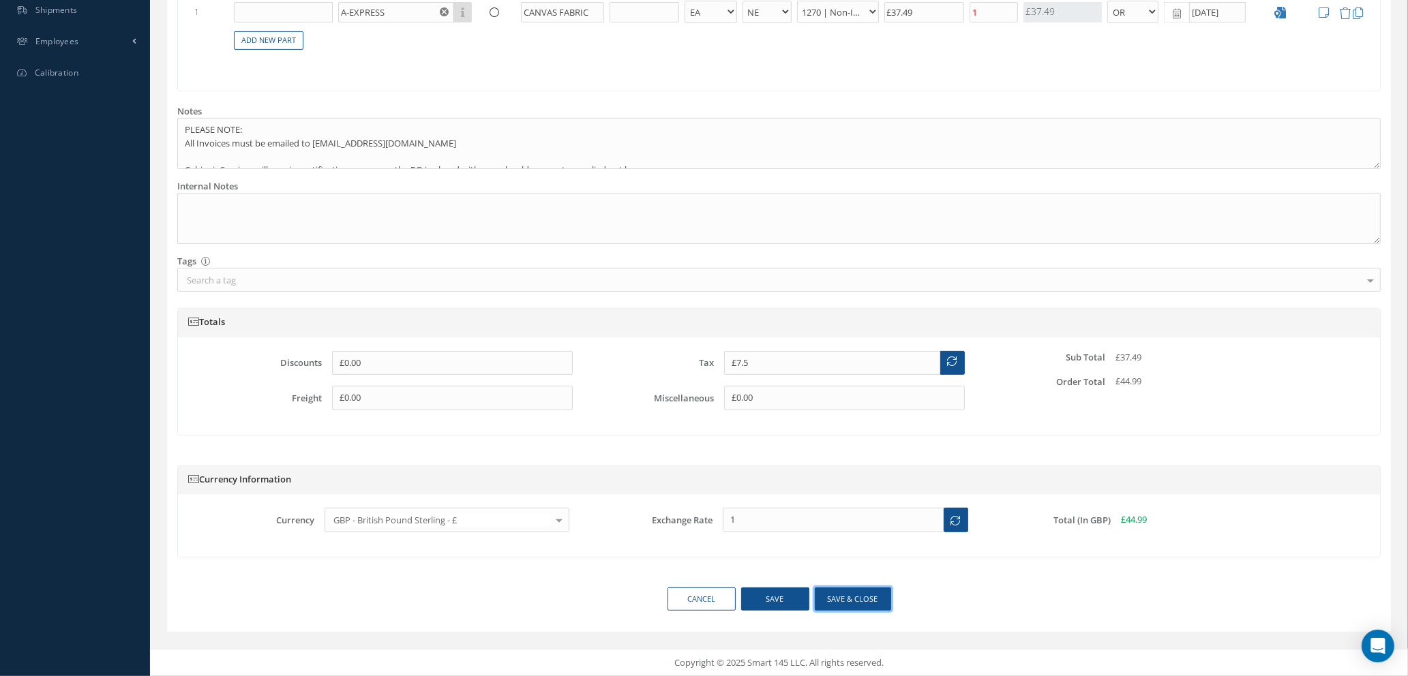
click at [845, 604] on button "Save & close" at bounding box center [853, 600] width 76 height 24
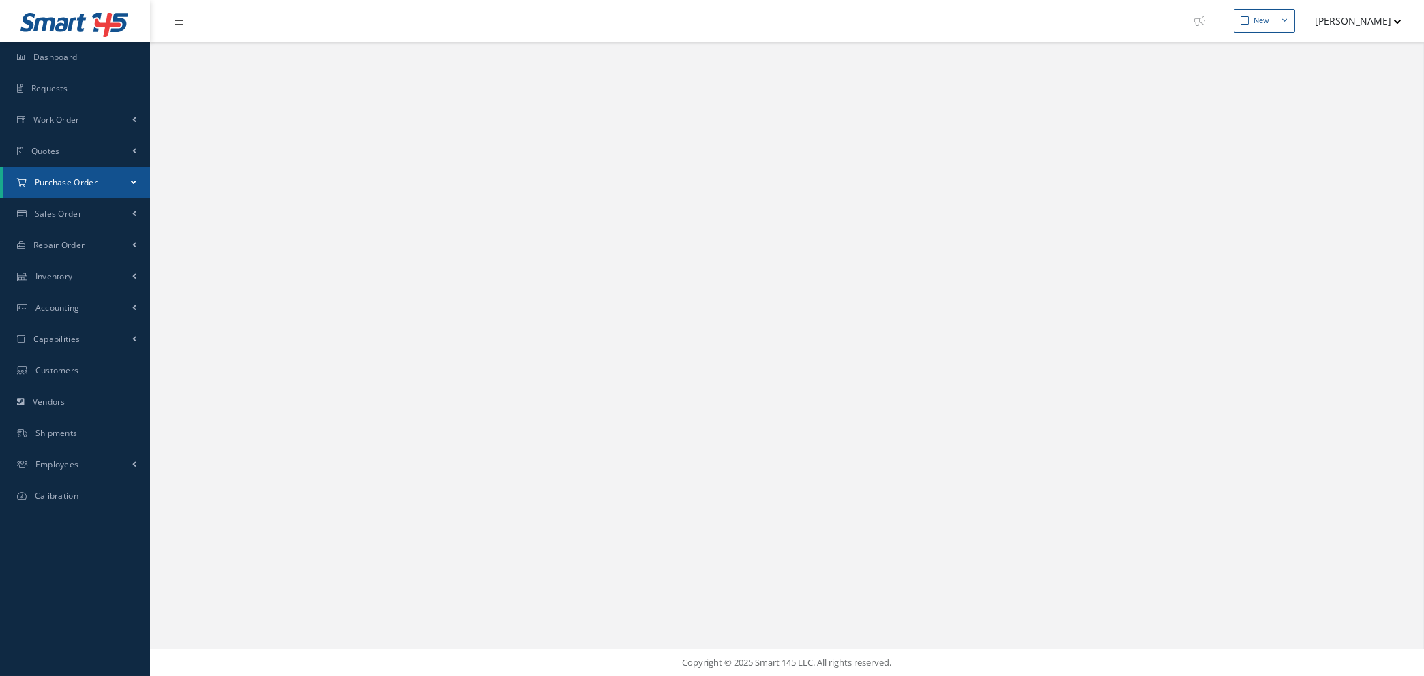
select select "25"
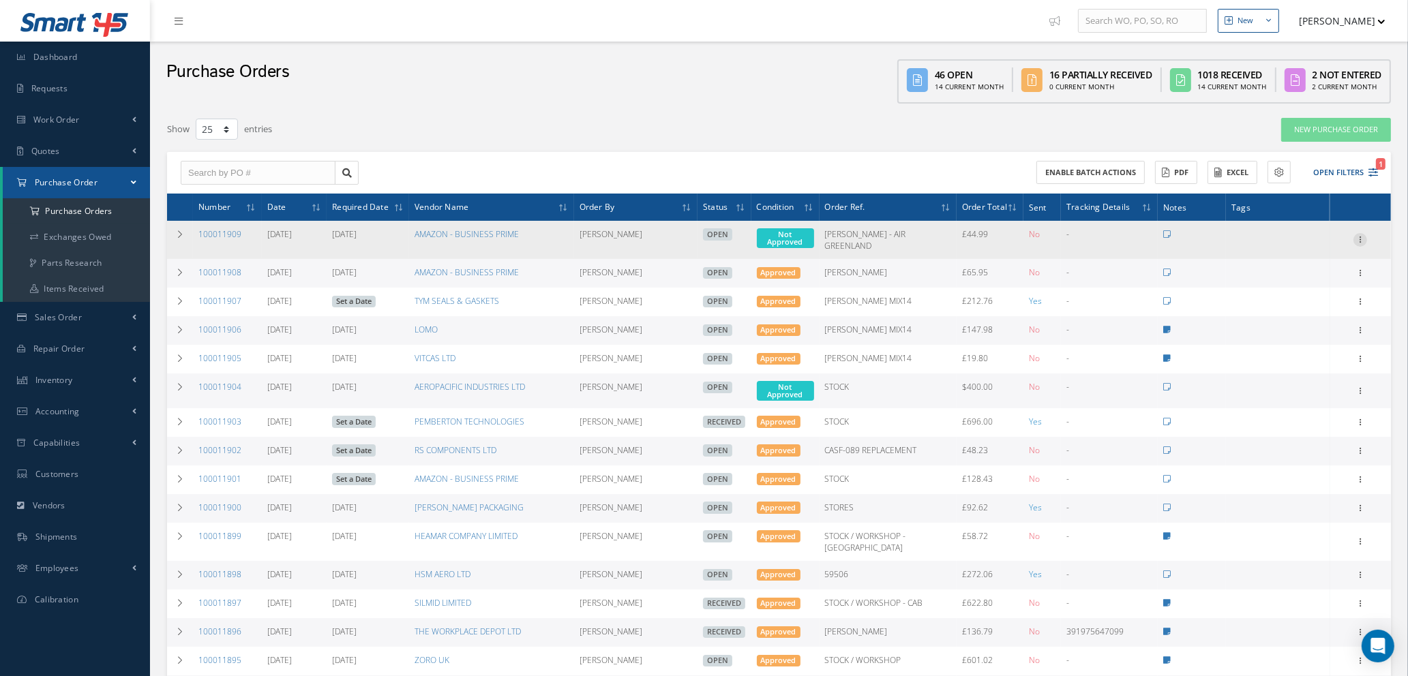
click at [1361, 234] on icon at bounding box center [1360, 238] width 14 height 11
click at [1307, 248] on link "Enter/Update" at bounding box center [1298, 249] width 108 height 18
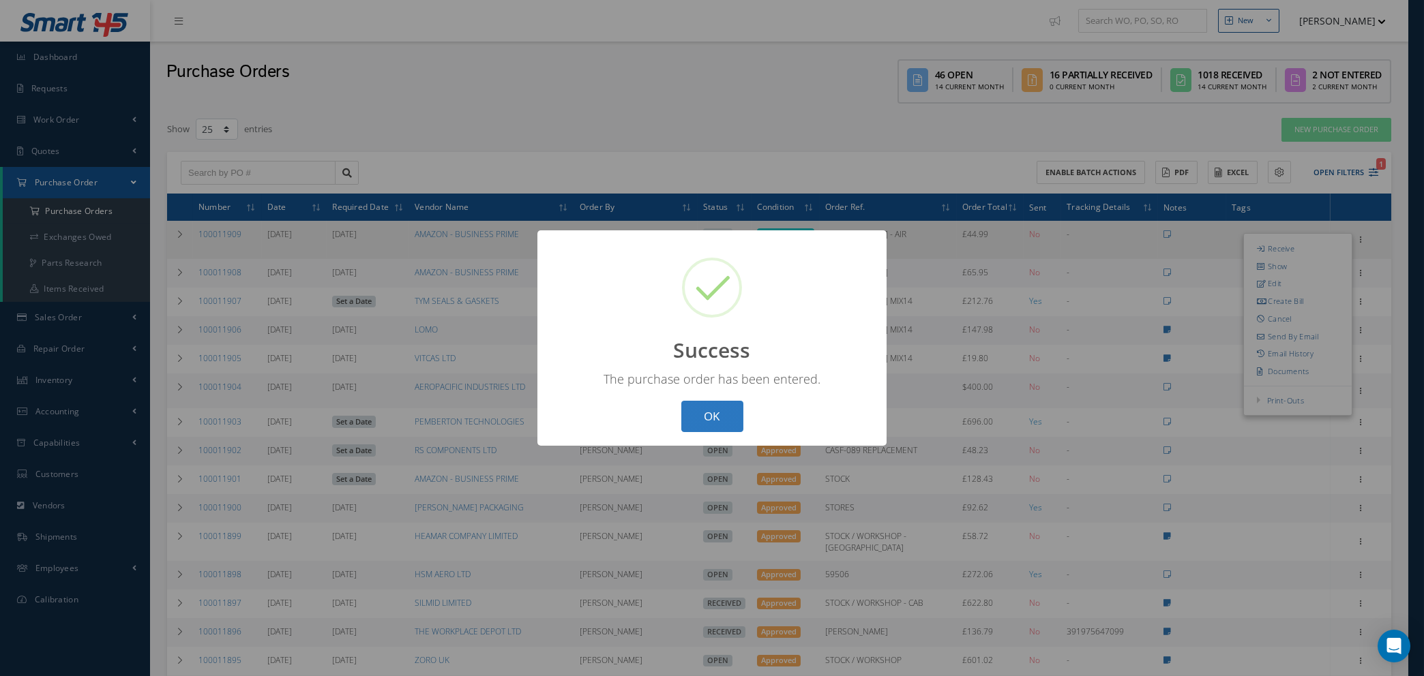
click at [706, 420] on button "OK" at bounding box center [712, 417] width 62 height 32
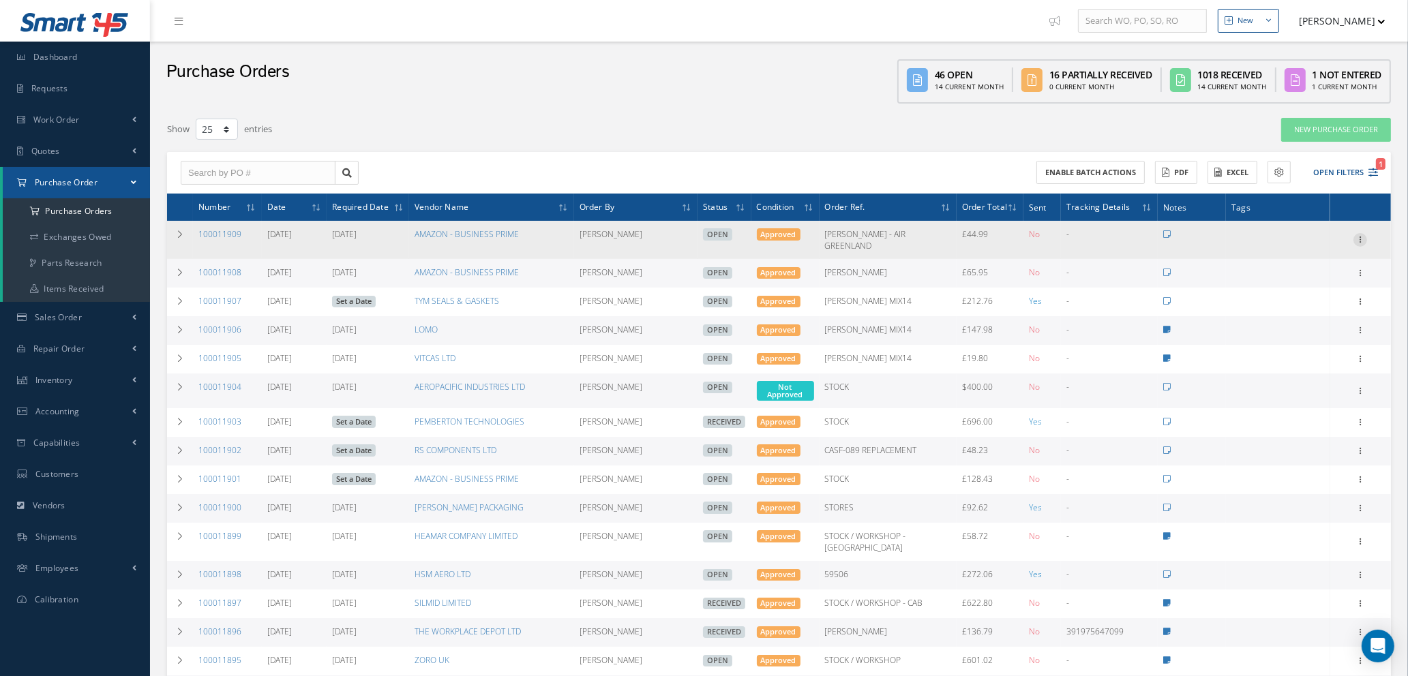
click at [1362, 233] on icon at bounding box center [1360, 238] width 14 height 11
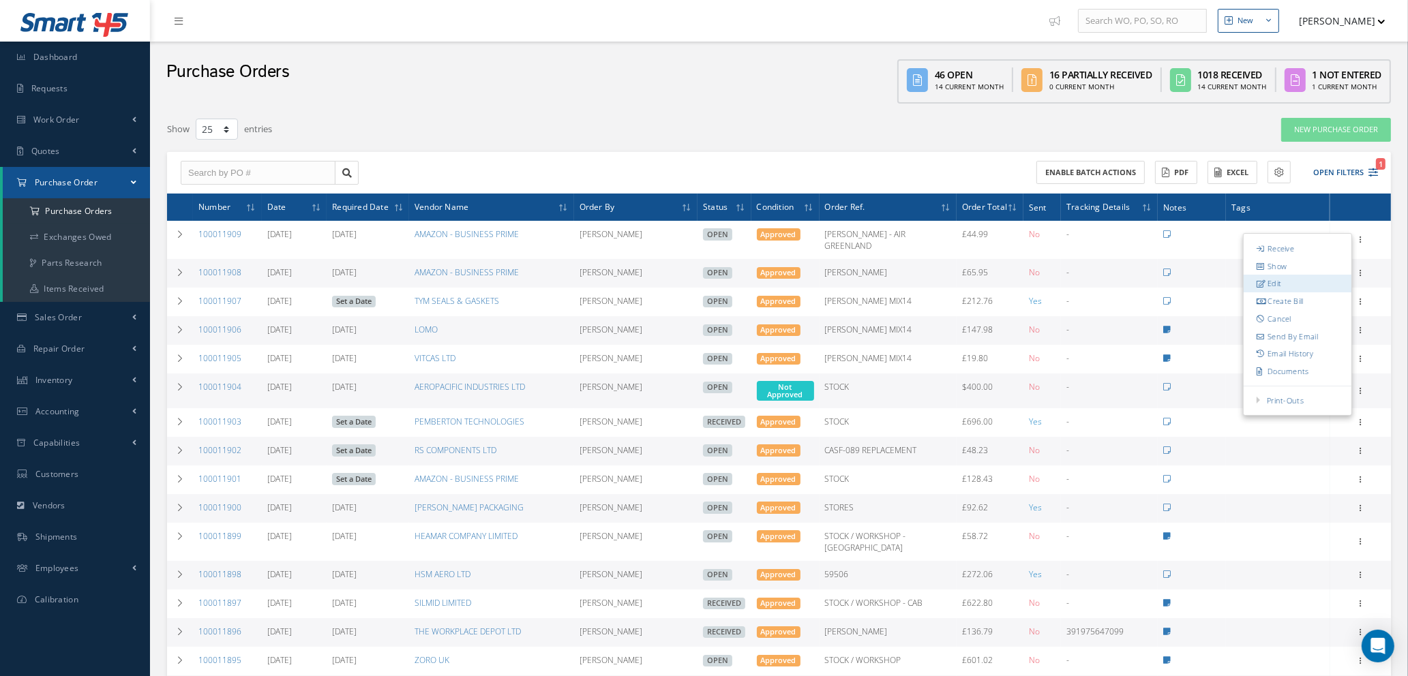
click at [1296, 277] on link "Edit" at bounding box center [1298, 284] width 108 height 18
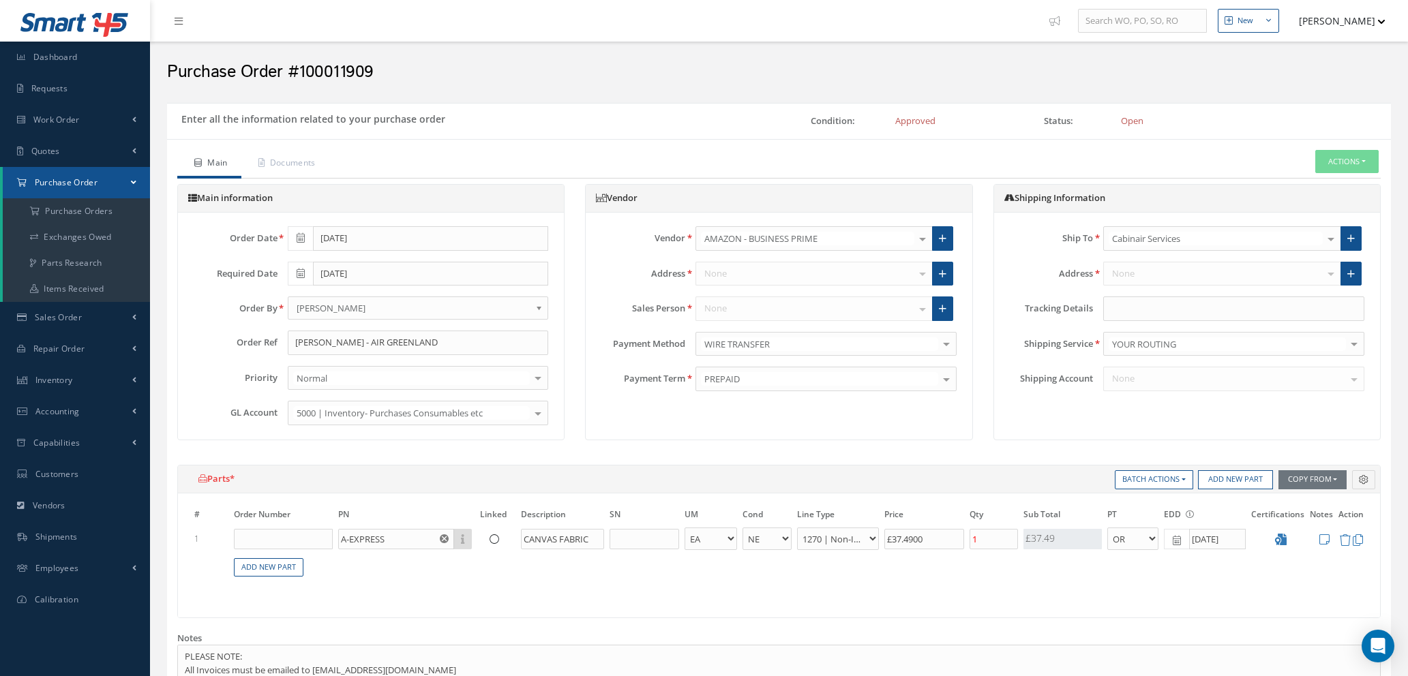
select select "1"
select select "5"
select select "114"
select select "1"
click at [1321, 539] on icon at bounding box center [1324, 540] width 10 height 12
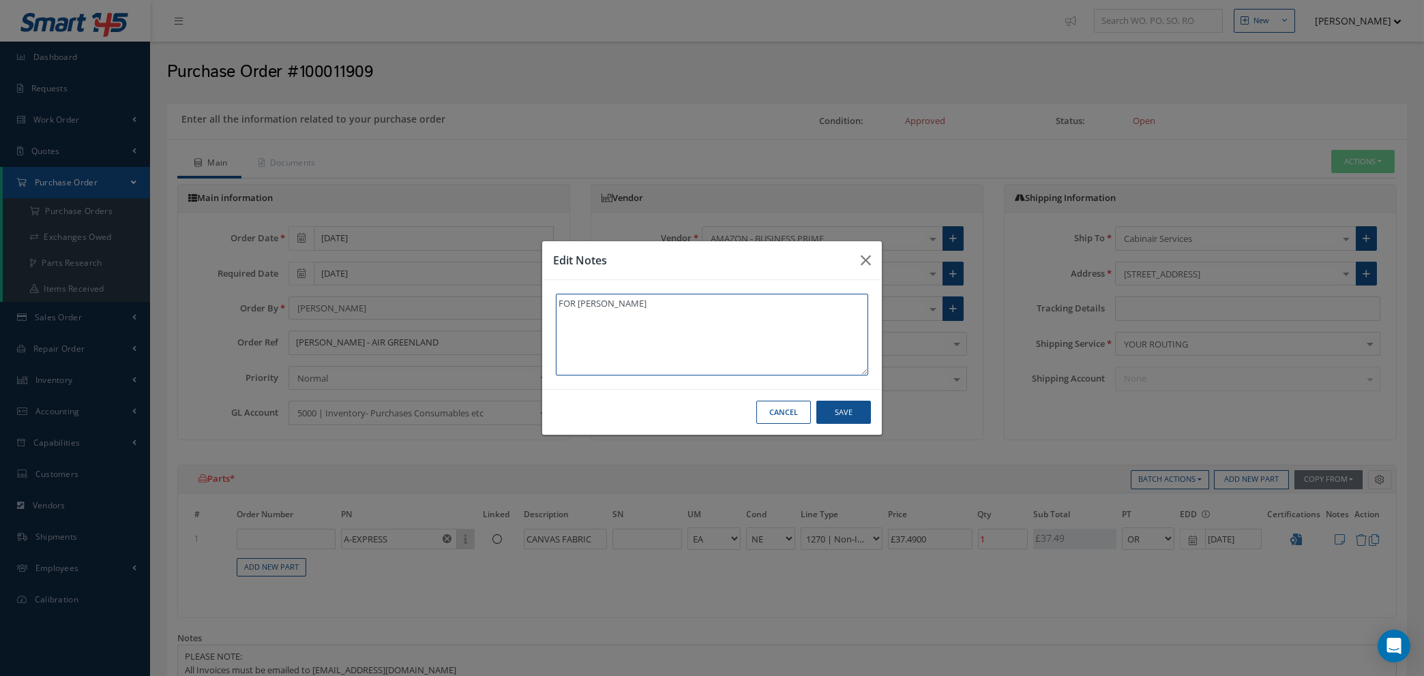
type textarea "FOR [PERSON_NAME]"
click at [839, 412] on button "Save" at bounding box center [843, 413] width 55 height 24
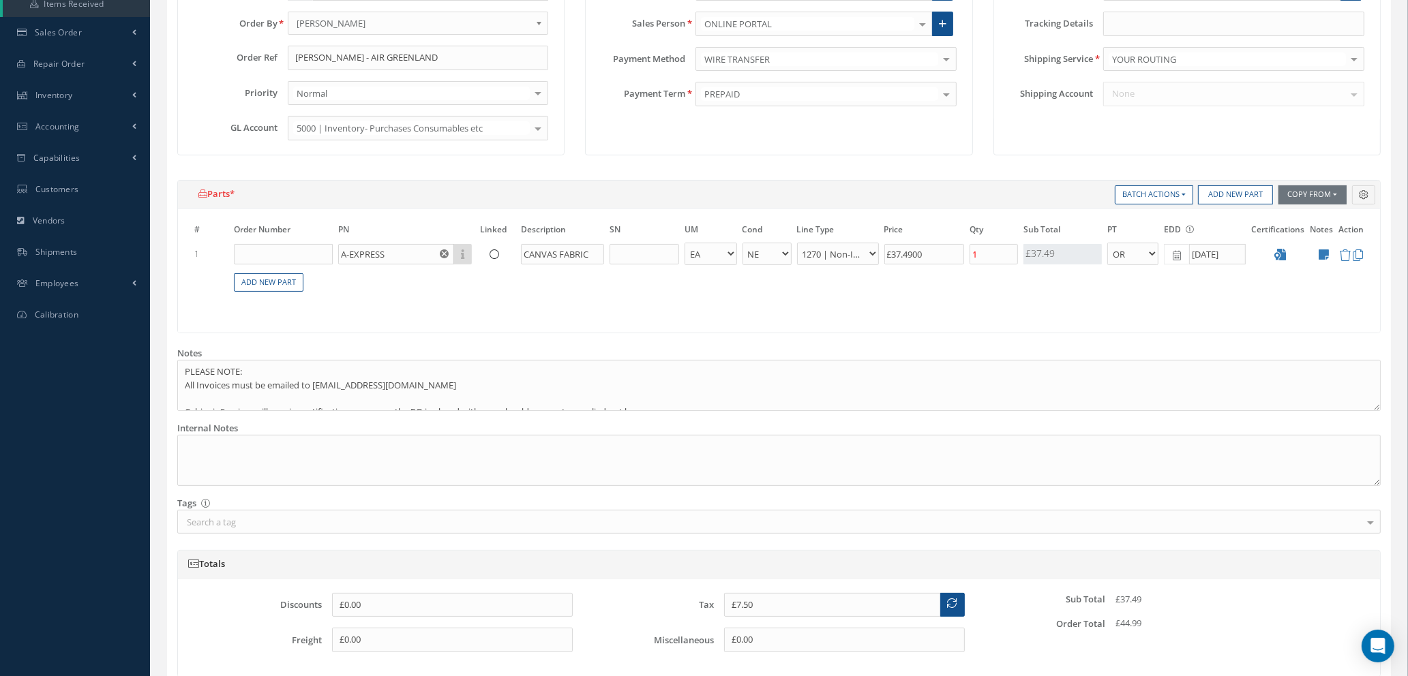
scroll to position [527, 0]
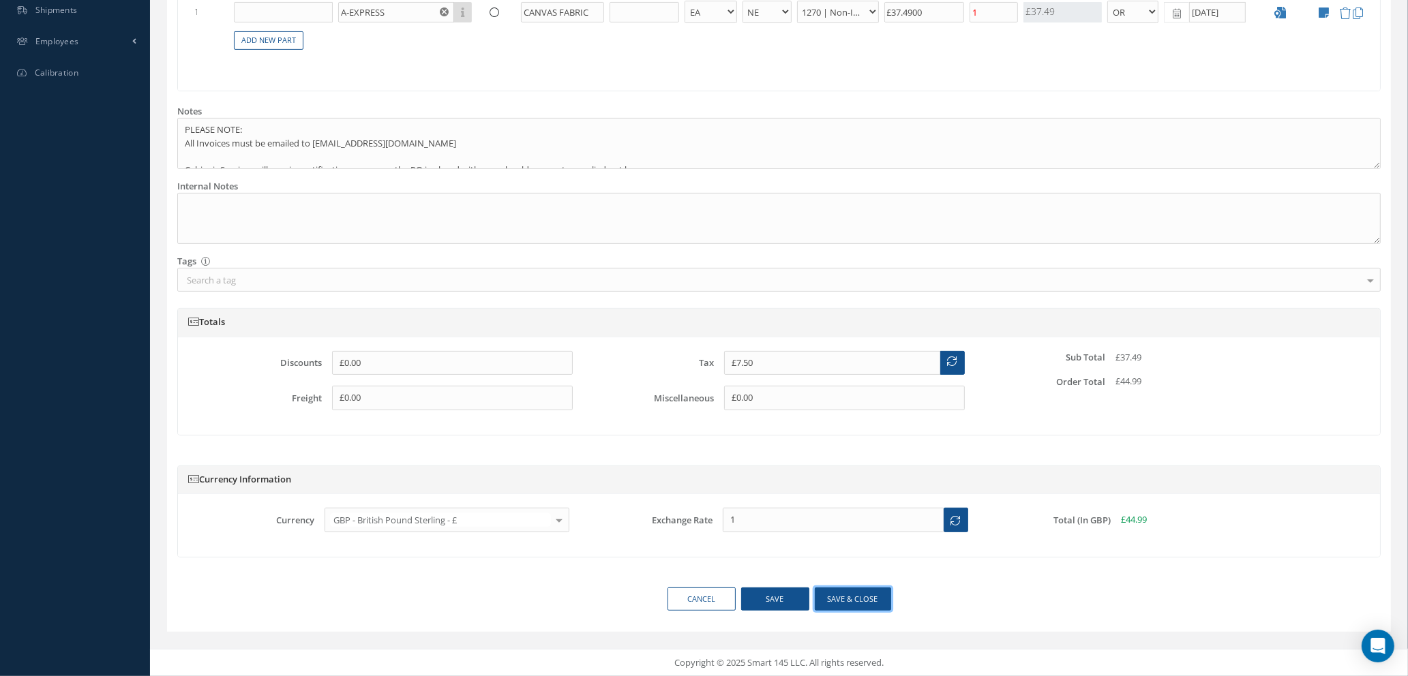
click at [859, 597] on button "Save & close" at bounding box center [853, 600] width 76 height 24
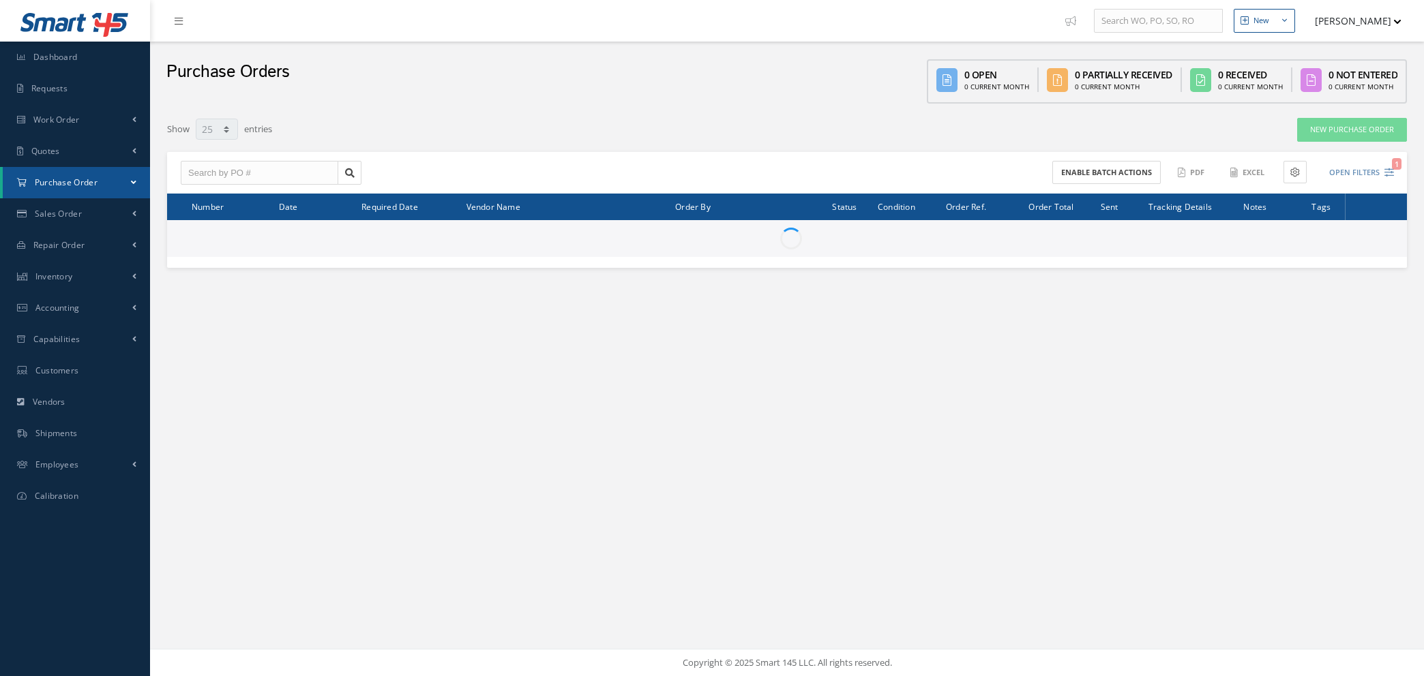
select select "25"
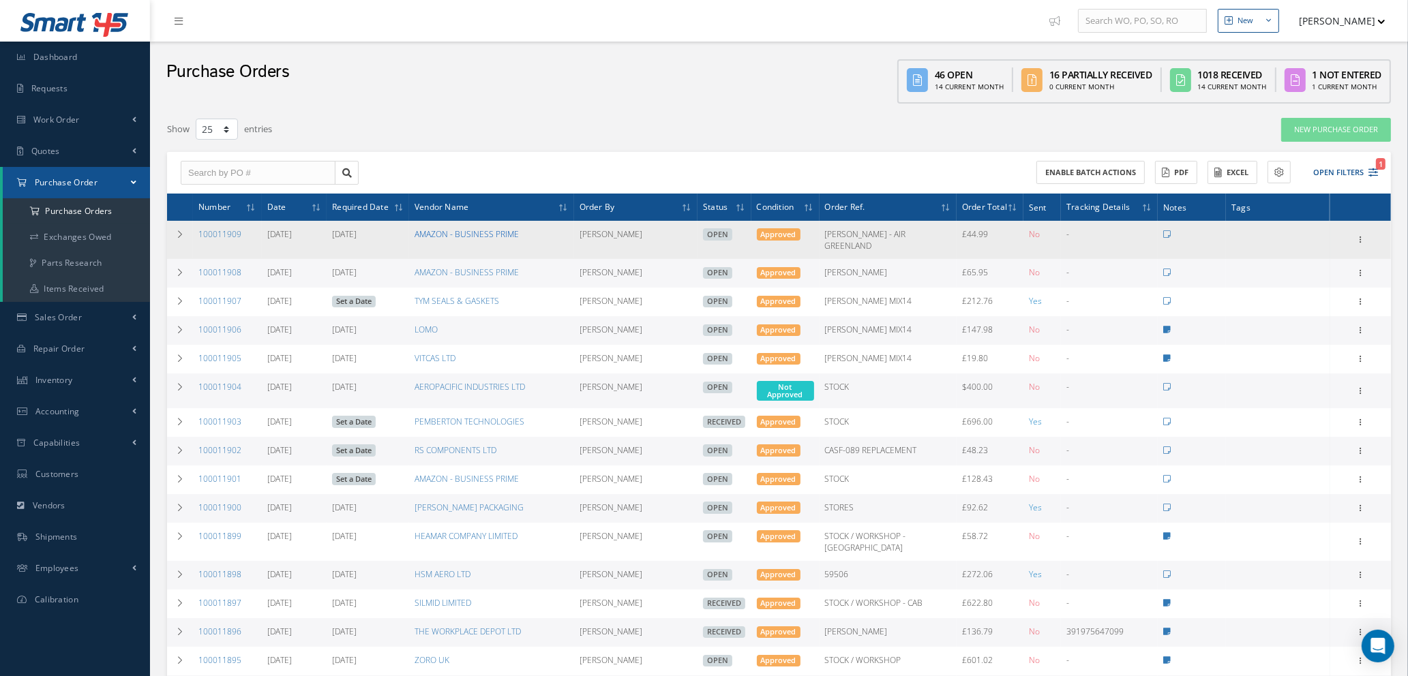
click at [470, 237] on link "AMAZON - BUSINESS PRIME" at bounding box center [467, 234] width 104 height 12
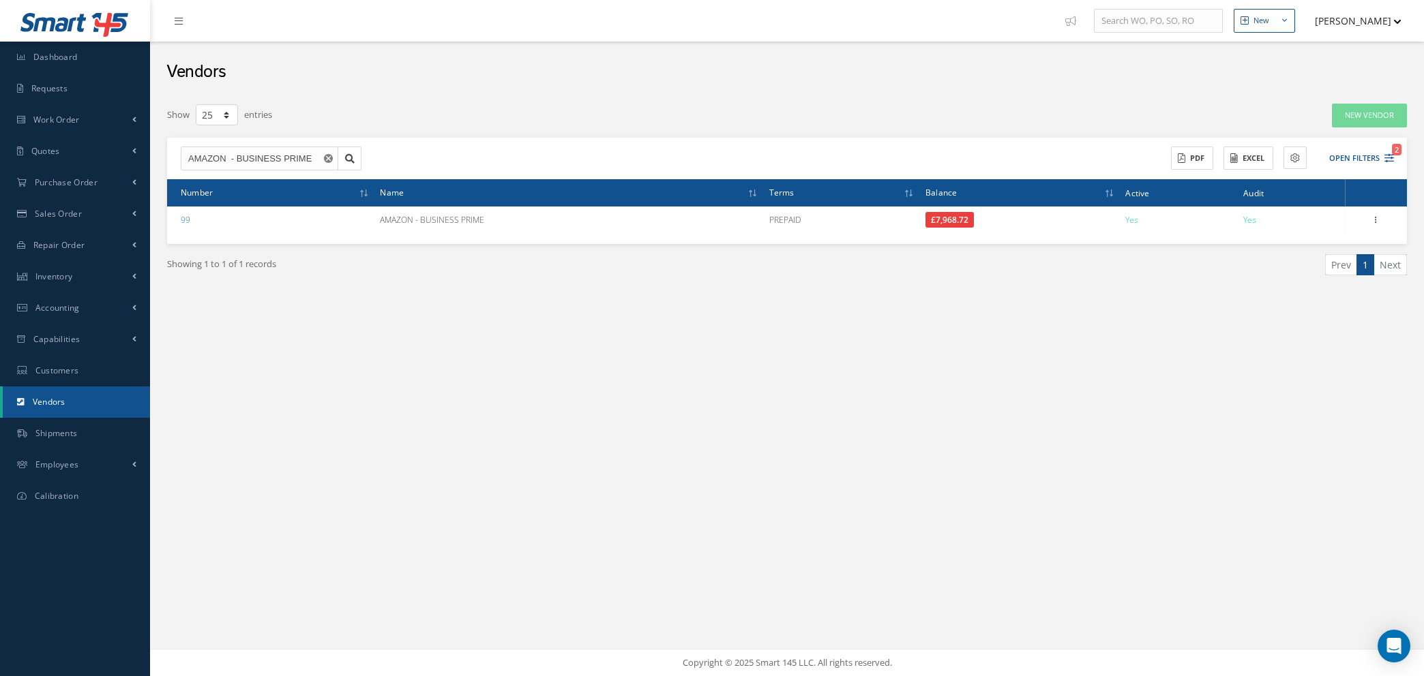
select select "25"
click at [69, 156] on link "Quotes" at bounding box center [75, 151] width 150 height 31
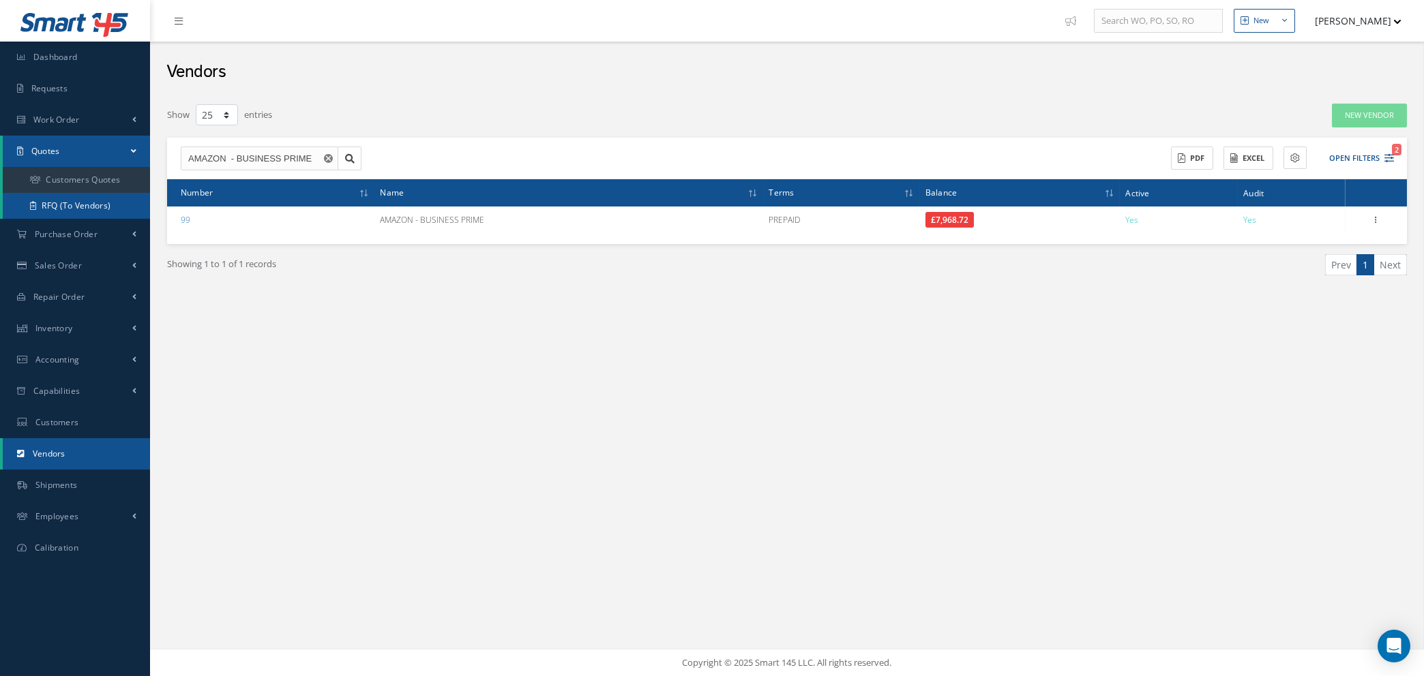
click at [61, 200] on link "RFQ (To Vendors)" at bounding box center [76, 206] width 147 height 26
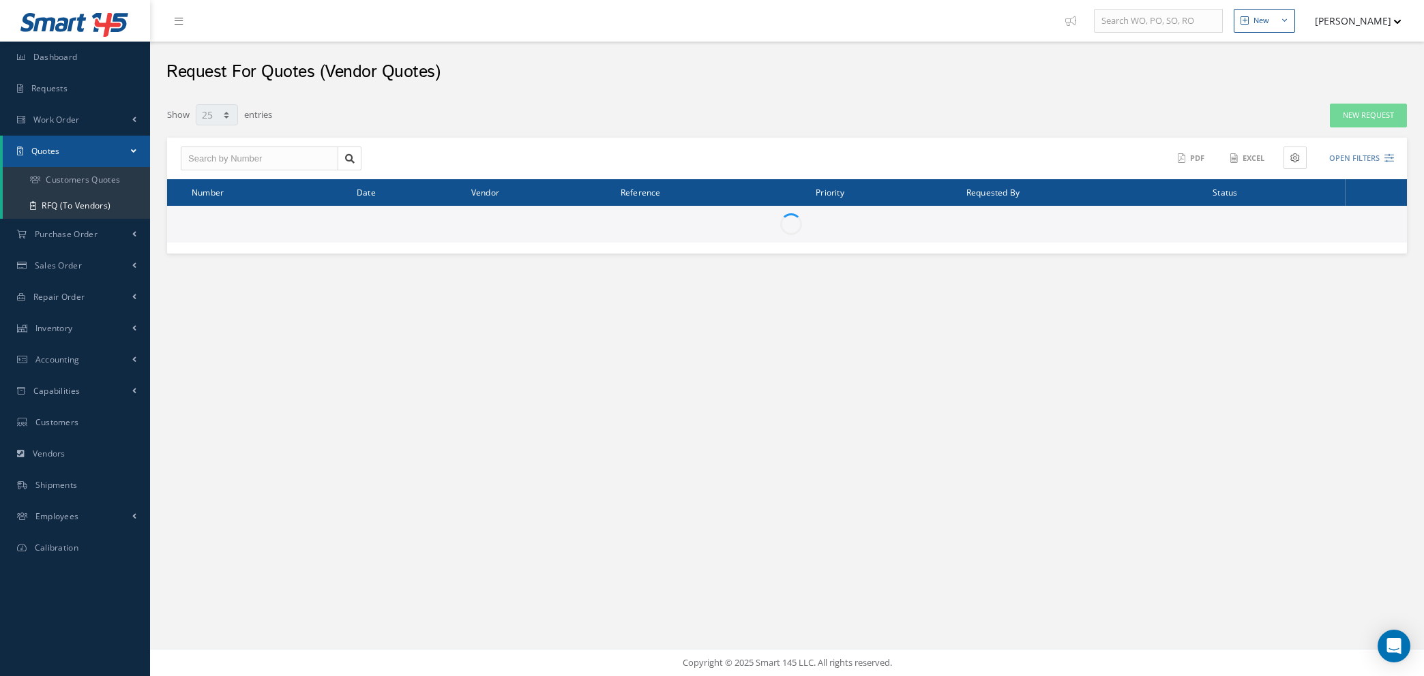
select select "25"
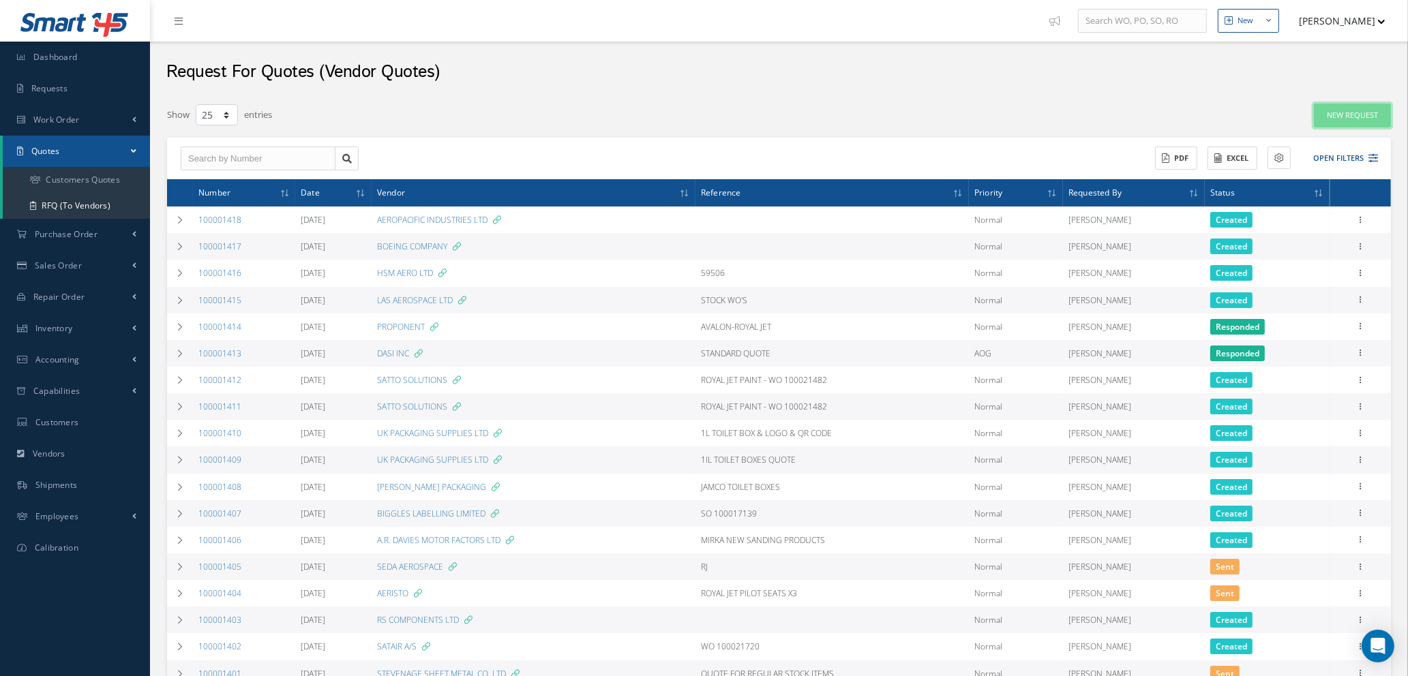
click at [1343, 117] on link "New Request" at bounding box center [1352, 116] width 77 height 24
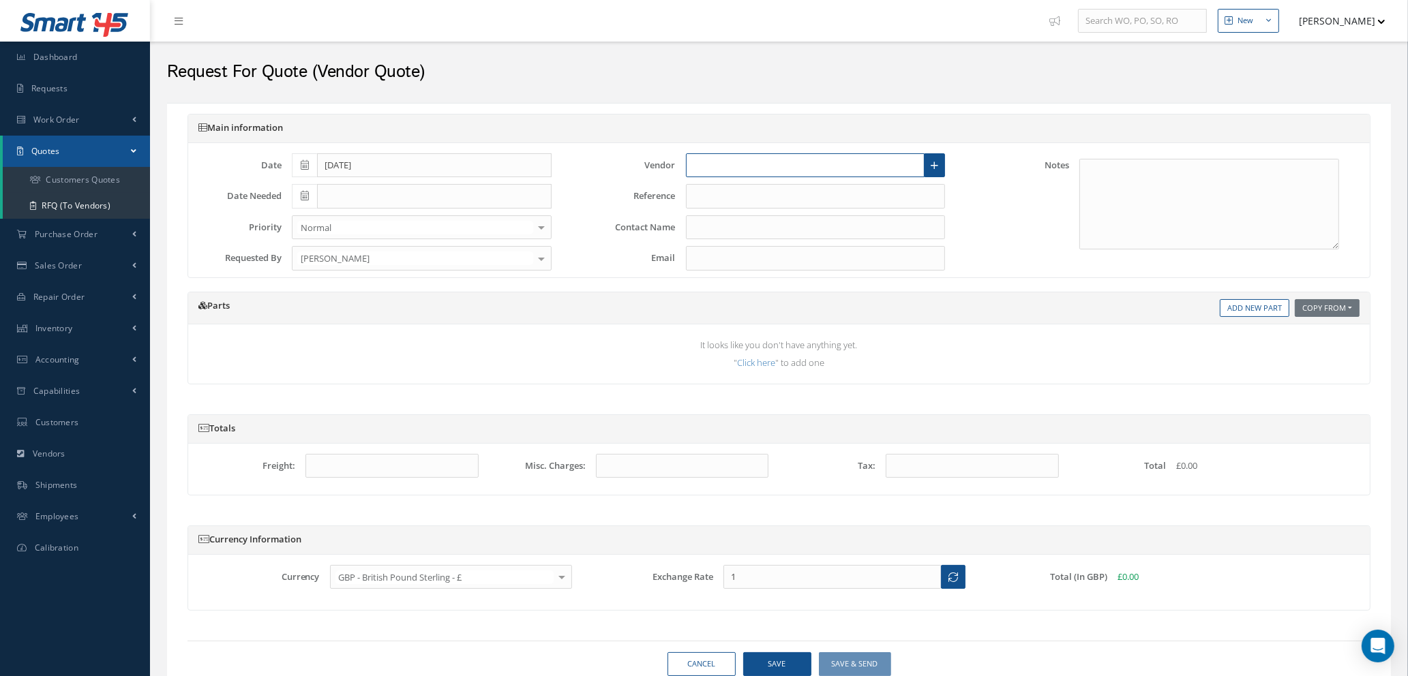
click at [700, 168] on input "text" at bounding box center [805, 165] width 239 height 25
click at [736, 211] on span "SPECIALIST AVIATION LTD" at bounding box center [746, 214] width 106 height 14
type input "SPECIALIST AVIATION LTD"
type input "[PERSON_NAME]"
type input "[PERSON_NAME][EMAIL_ADDRESS][DOMAIN_NAME]"
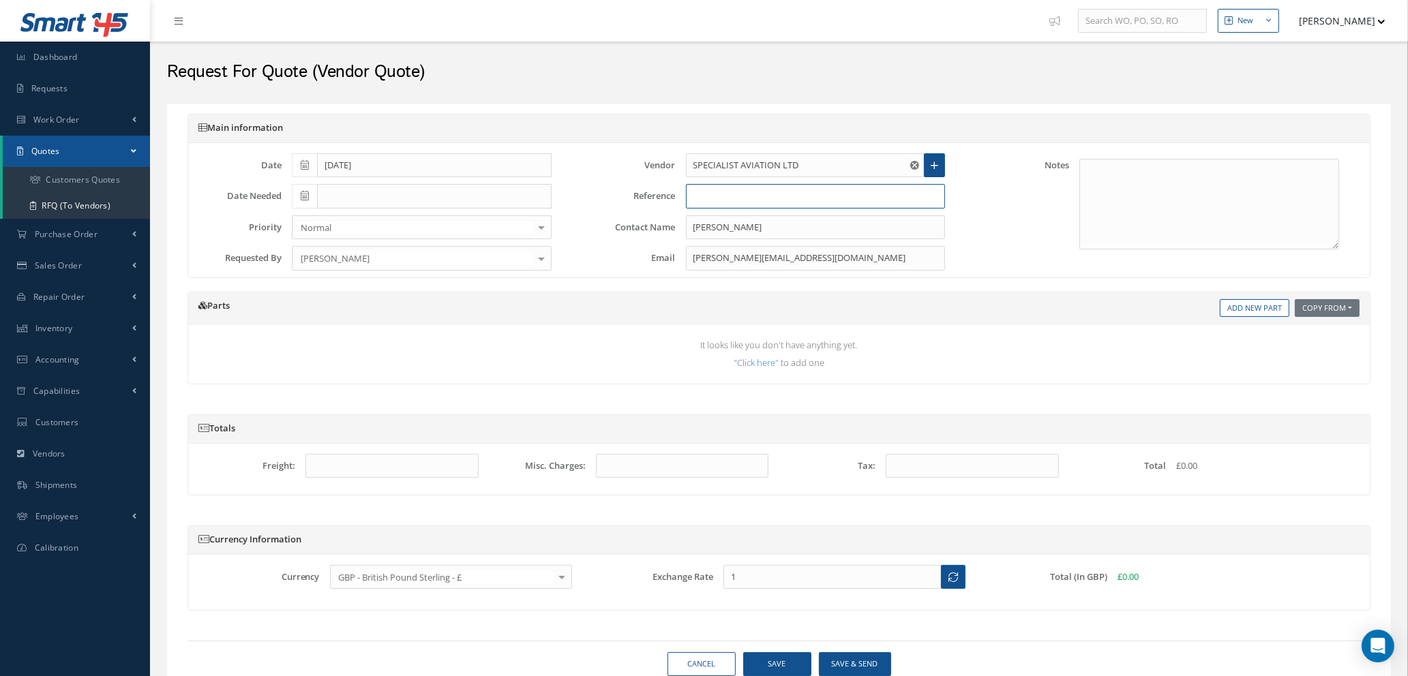
click at [703, 199] on input "text" at bounding box center [816, 196] width 260 height 25
type input "s"
type input "STOCK"
click at [1248, 311] on link "Add New Part" at bounding box center [1255, 308] width 70 height 18
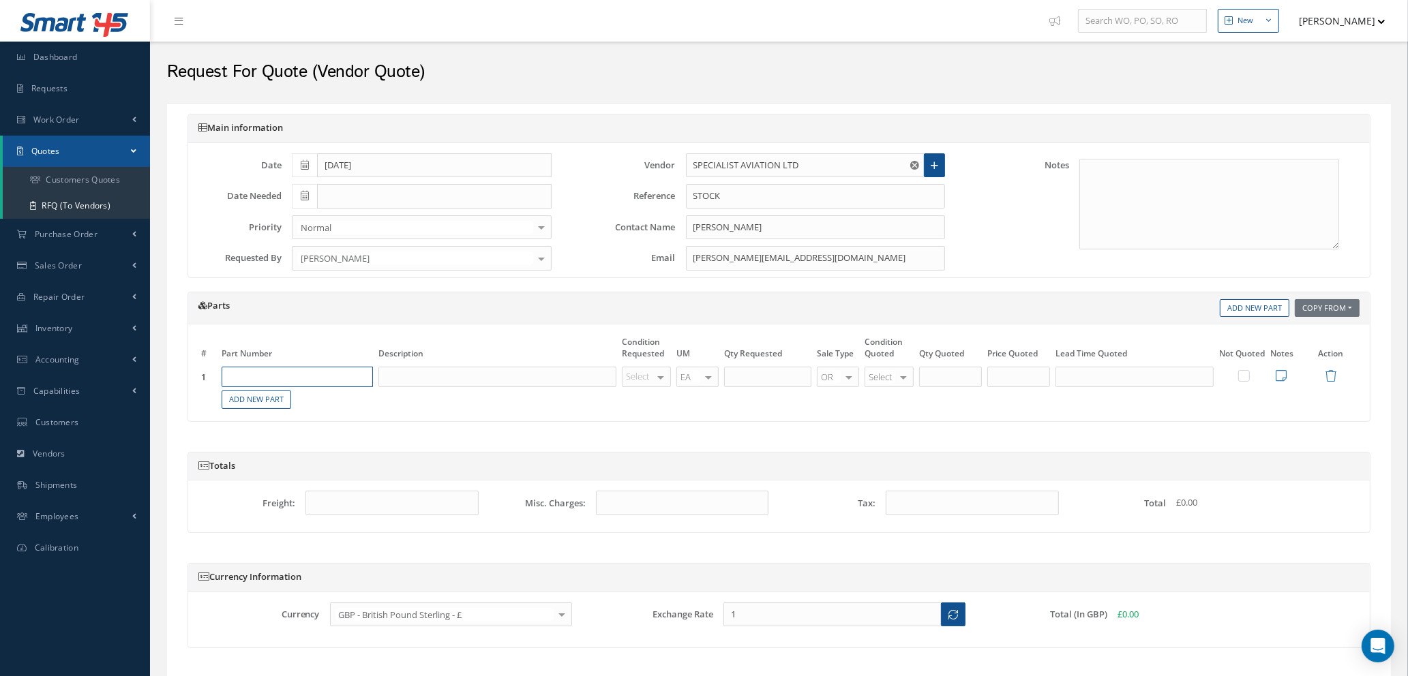
click at [333, 380] on input "text" at bounding box center [297, 377] width 151 height 20
type input "D2511044120000"
click at [327, 417] on span "WASHER" at bounding box center [333, 423] width 33 height 12
type input "WASHER"
click at [652, 378] on div "Select OH SV RP AR NE FN NS RE FP BER N/A INSP BC AI MD RF SCR TS USE TL SP NU …" at bounding box center [646, 377] width 49 height 20
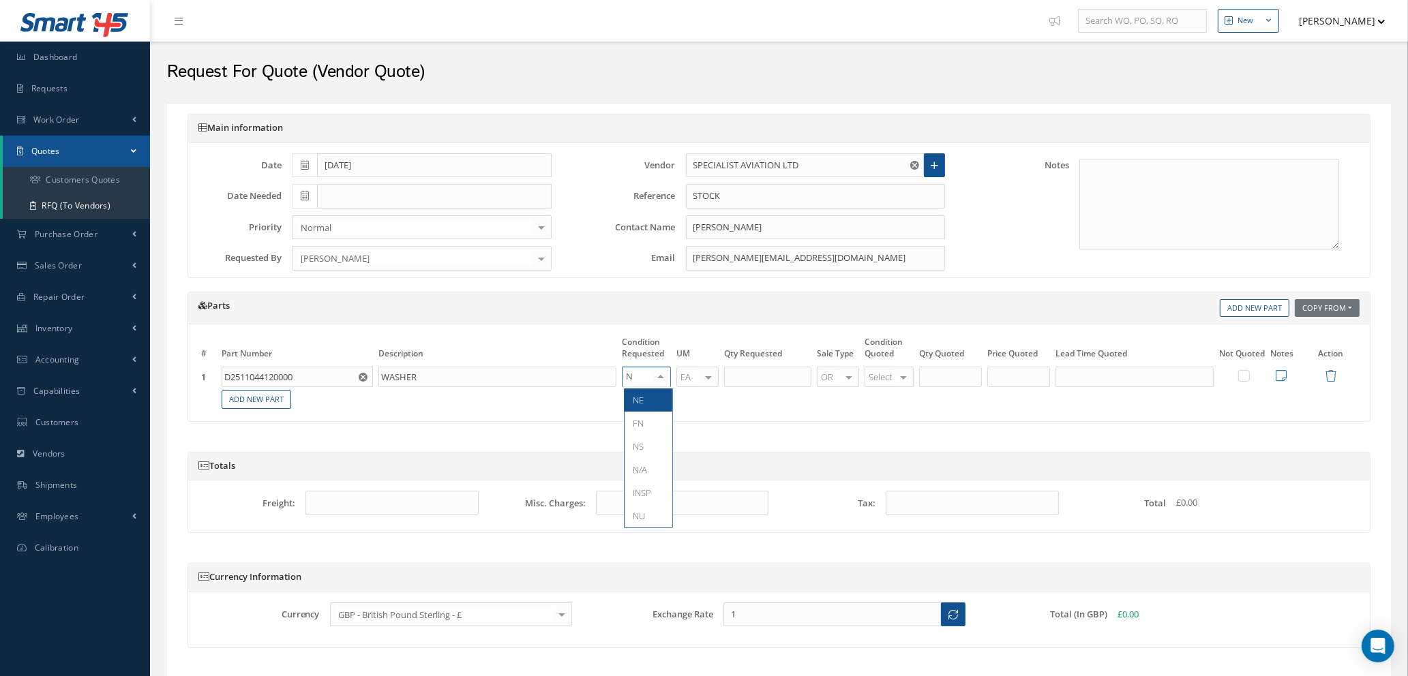
type input "NE"
click at [646, 402] on span "NE" at bounding box center [649, 400] width 48 height 23
click at [754, 378] on input "text" at bounding box center [767, 377] width 87 height 20
type input "50"
click at [888, 515] on span "NE" at bounding box center [892, 516] width 48 height 23
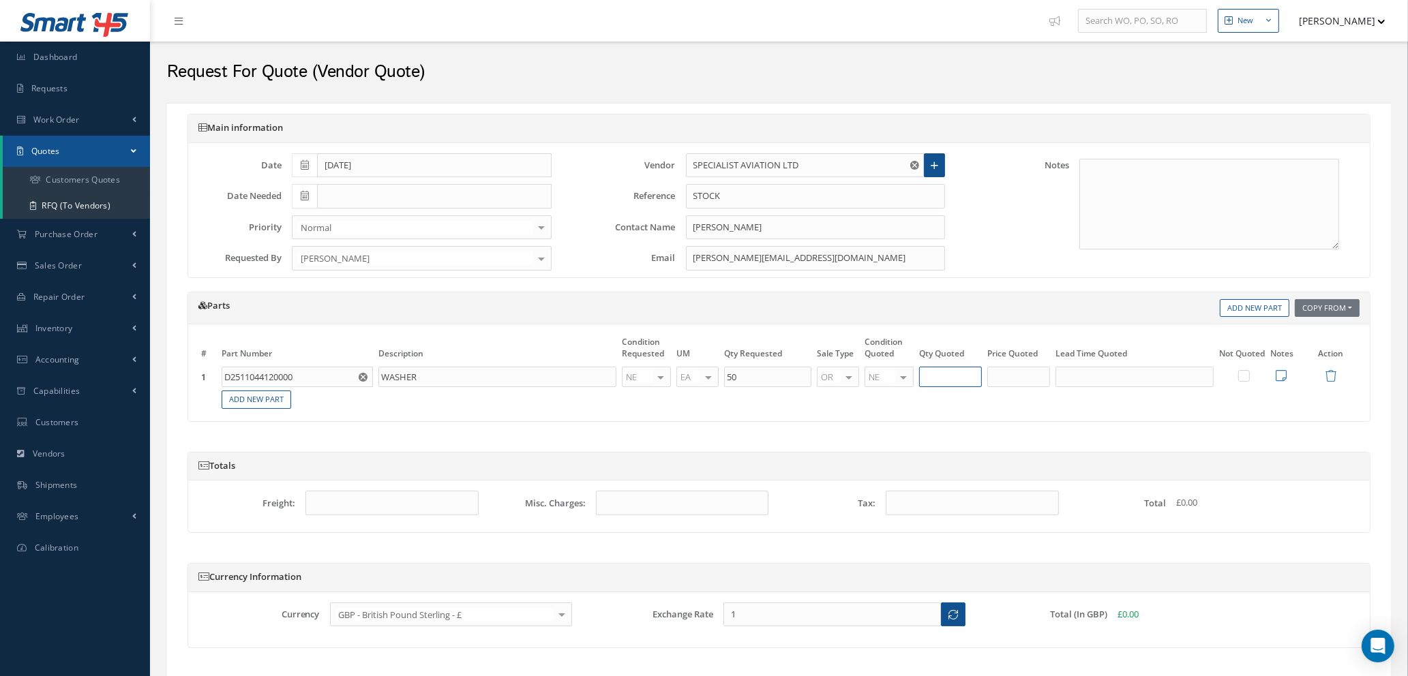
type input "50"
click at [961, 380] on input "50" at bounding box center [950, 377] width 63 height 20
click at [1029, 377] on input "text" at bounding box center [1018, 377] width 63 height 20
type input "£18.50"
click at [1090, 378] on input "text" at bounding box center [1134, 377] width 158 height 20
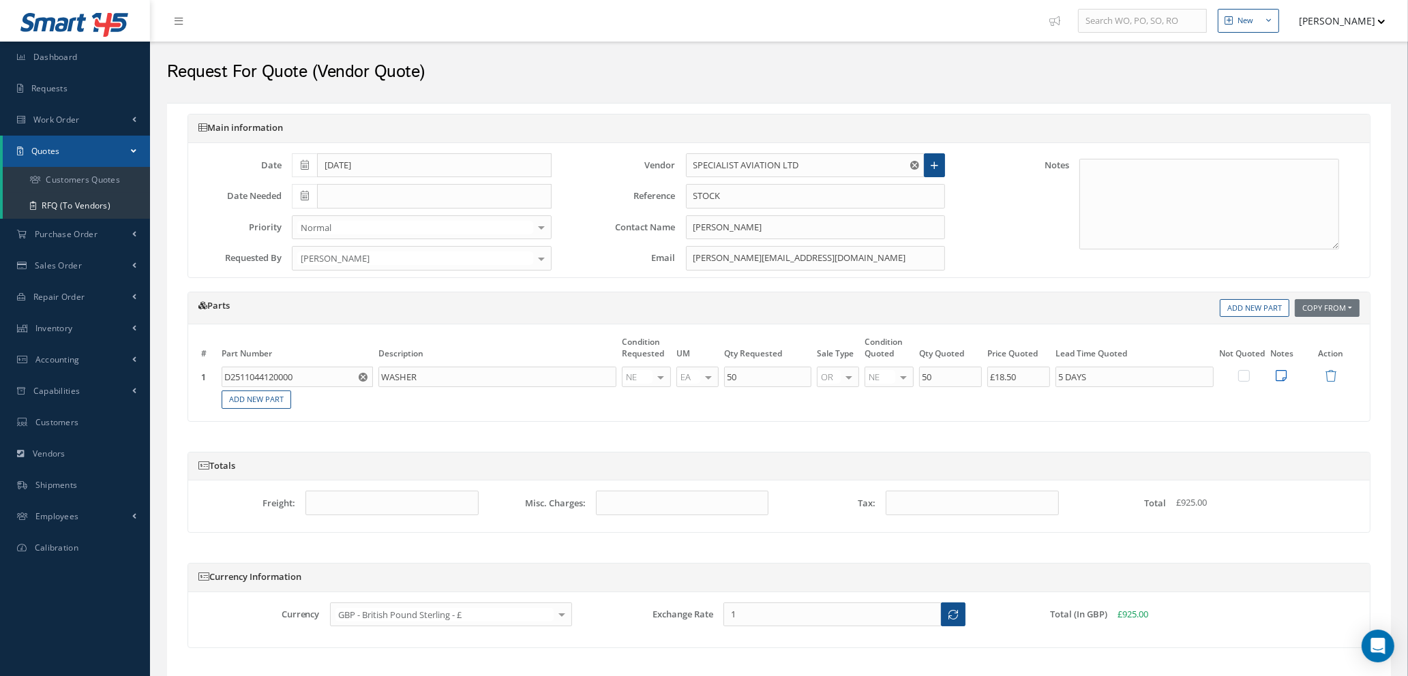
type input "5 DAYS"
click at [1278, 376] on icon at bounding box center [1281, 376] width 11 height 12
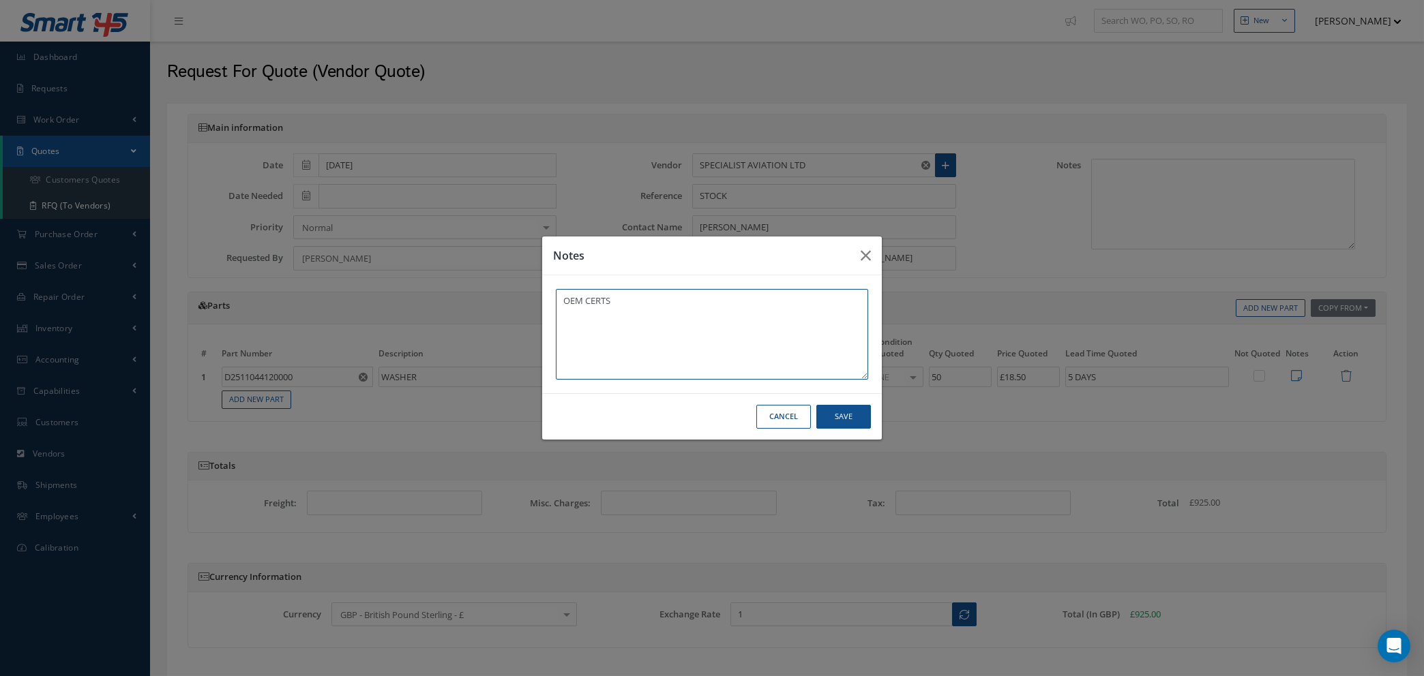
type textarea "OEM CERTS"
click at [0, 0] on button "Save" at bounding box center [0, 0] width 0 height 0
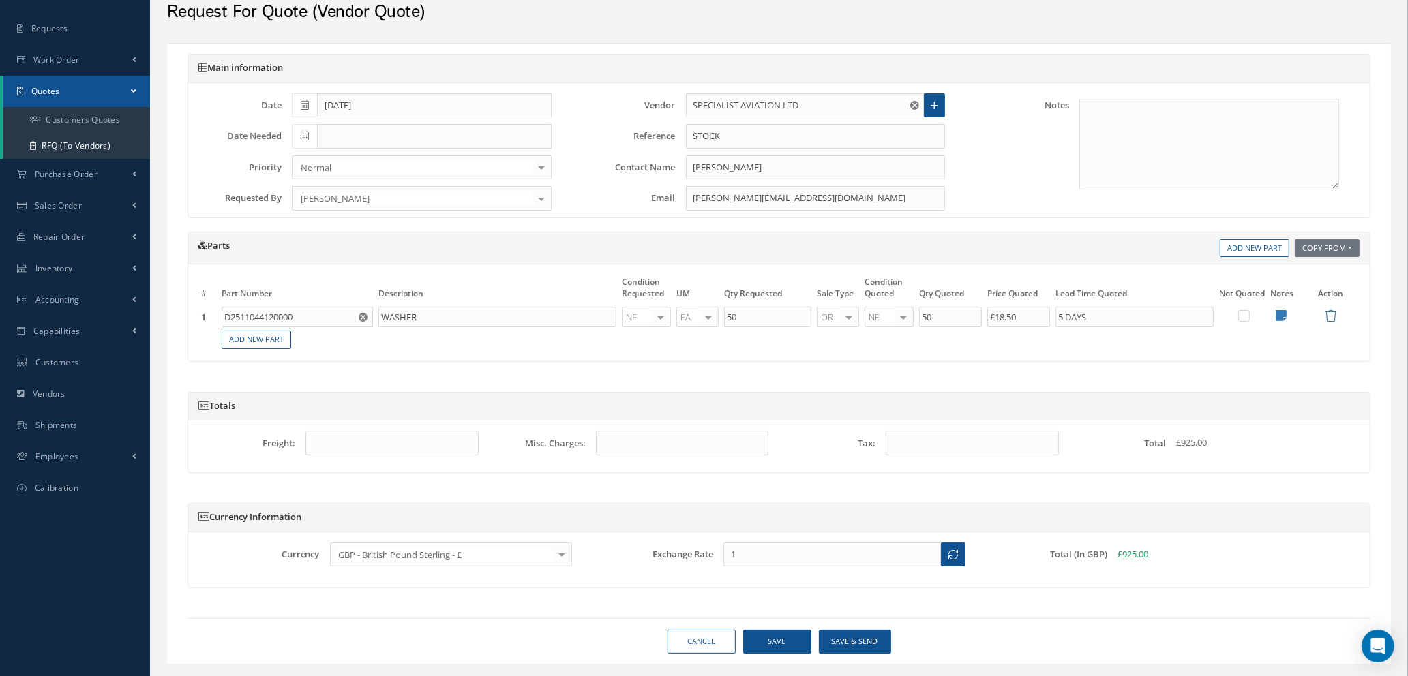
scroll to position [92, 0]
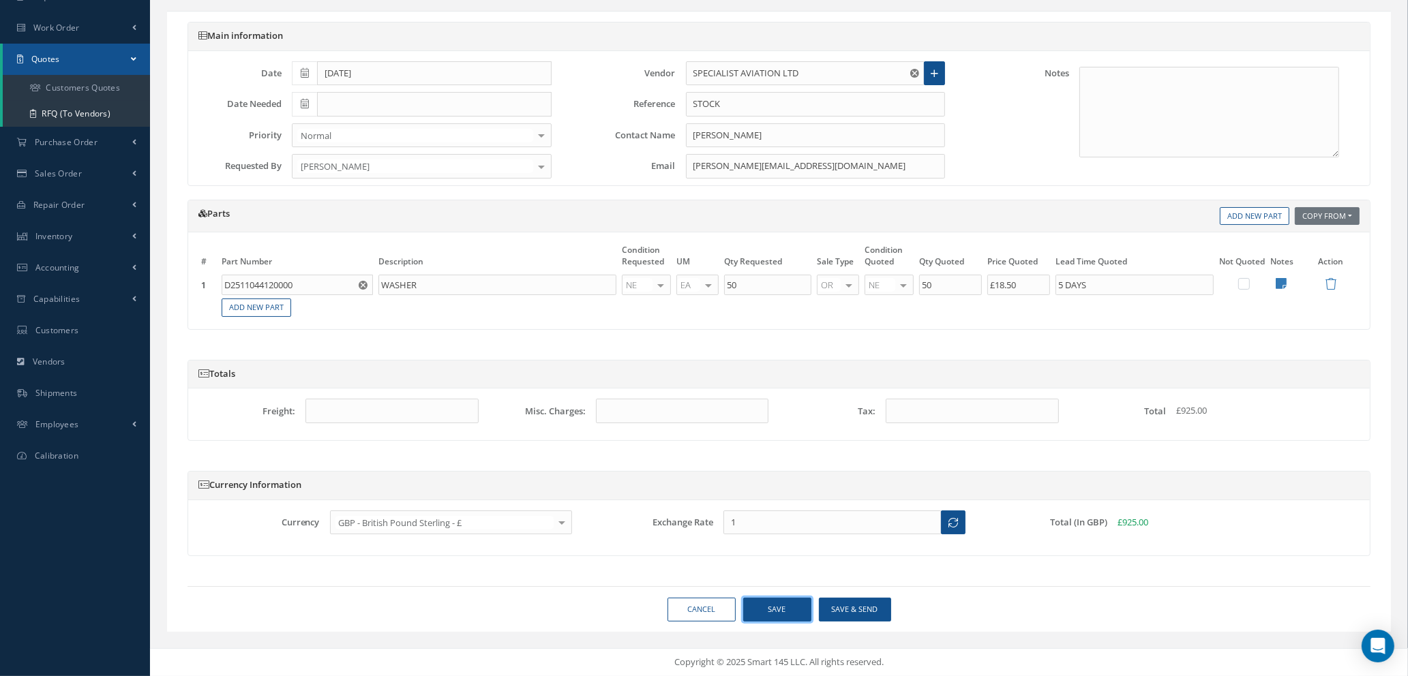
click at [774, 607] on button "Save" at bounding box center [777, 610] width 68 height 24
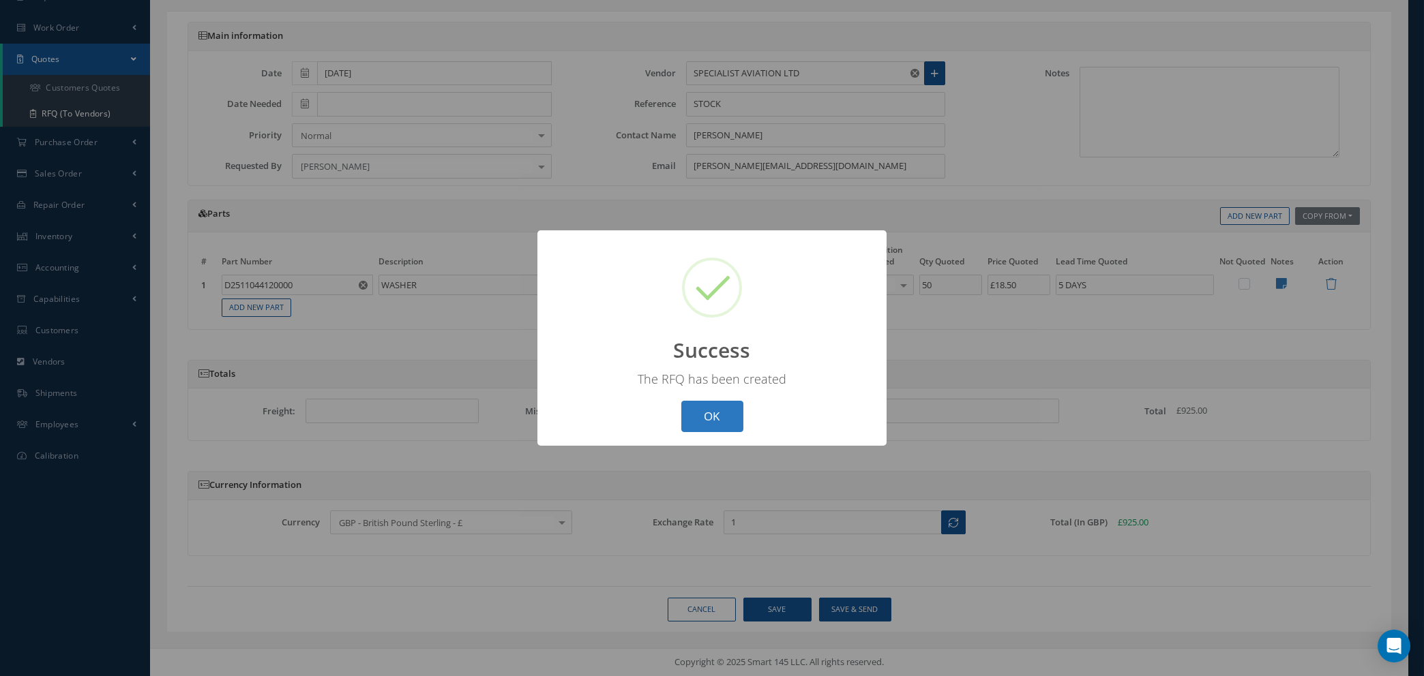
click at [717, 421] on button "OK" at bounding box center [712, 417] width 62 height 32
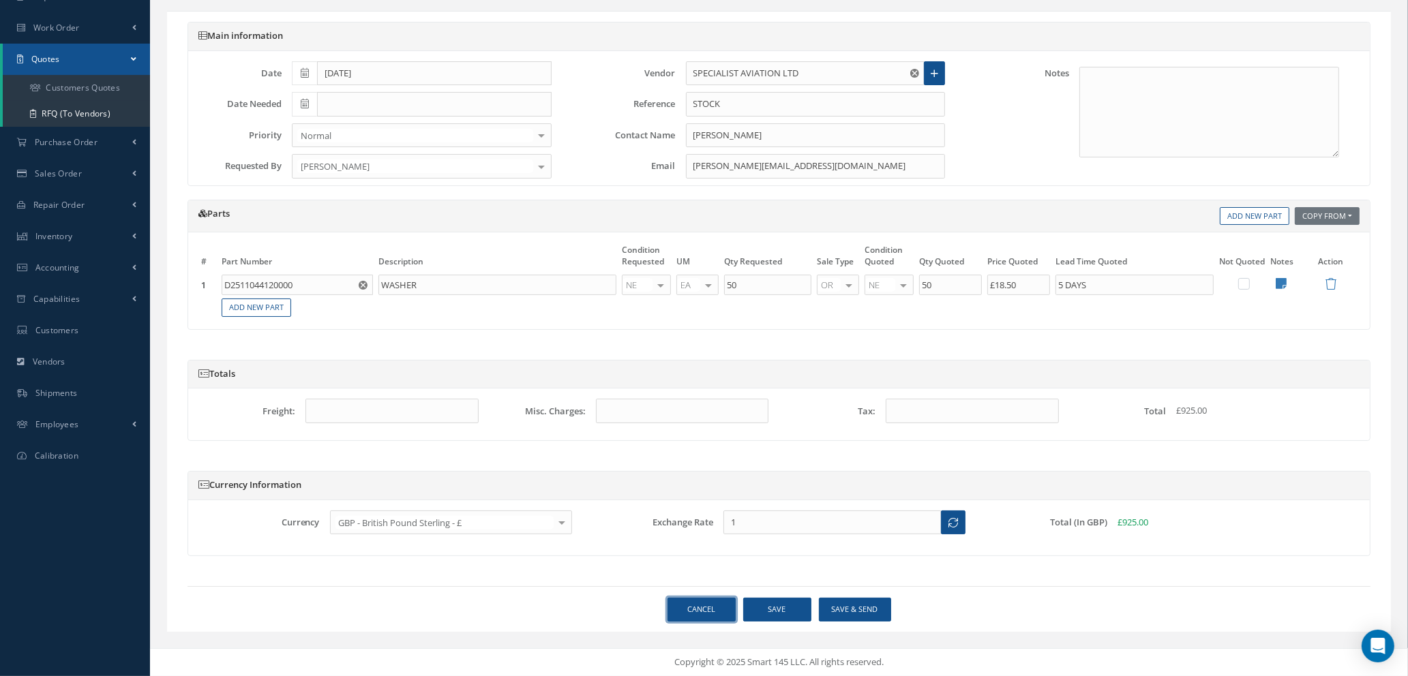
click at [704, 604] on link "Cancel" at bounding box center [701, 610] width 68 height 24
select select "25"
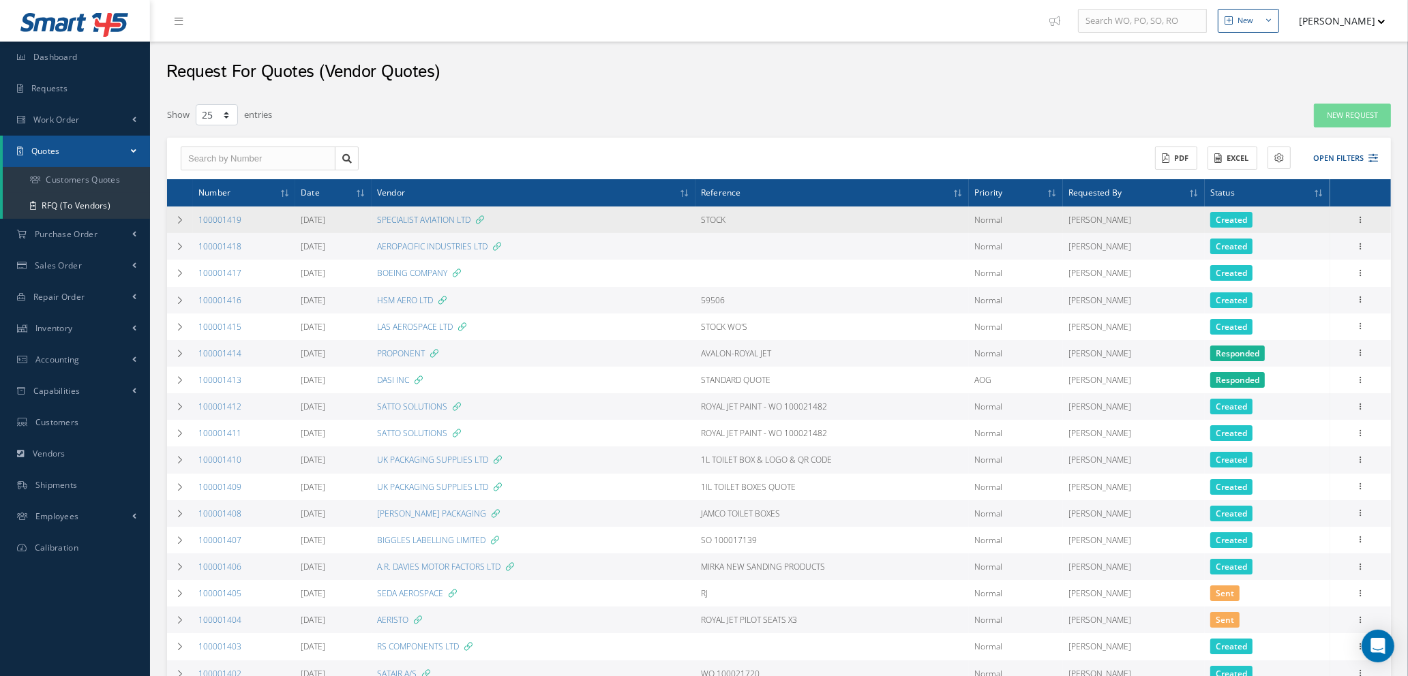
click at [1364, 212] on div "Show Edit Send Email Create Purchase Order Print-Outs RFQ Report" at bounding box center [1360, 220] width 16 height 16
click at [1360, 220] on icon at bounding box center [1360, 218] width 14 height 11
click at [1286, 247] on link "Edit" at bounding box center [1298, 246] width 108 height 18
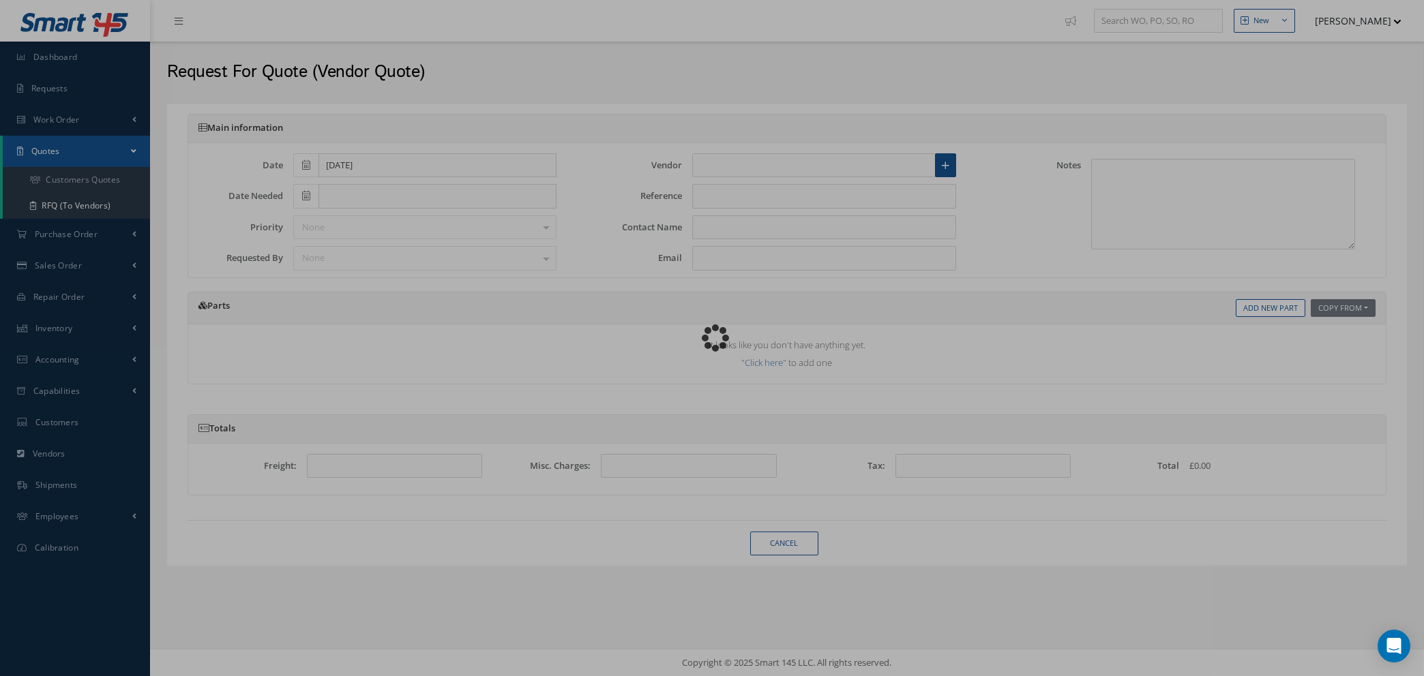
type input "SPECIALIST AVIATION LTD"
type input "STOCK"
type input "[PERSON_NAME]"
type input "[PERSON_NAME][EMAIL_ADDRESS][DOMAIN_NAME]"
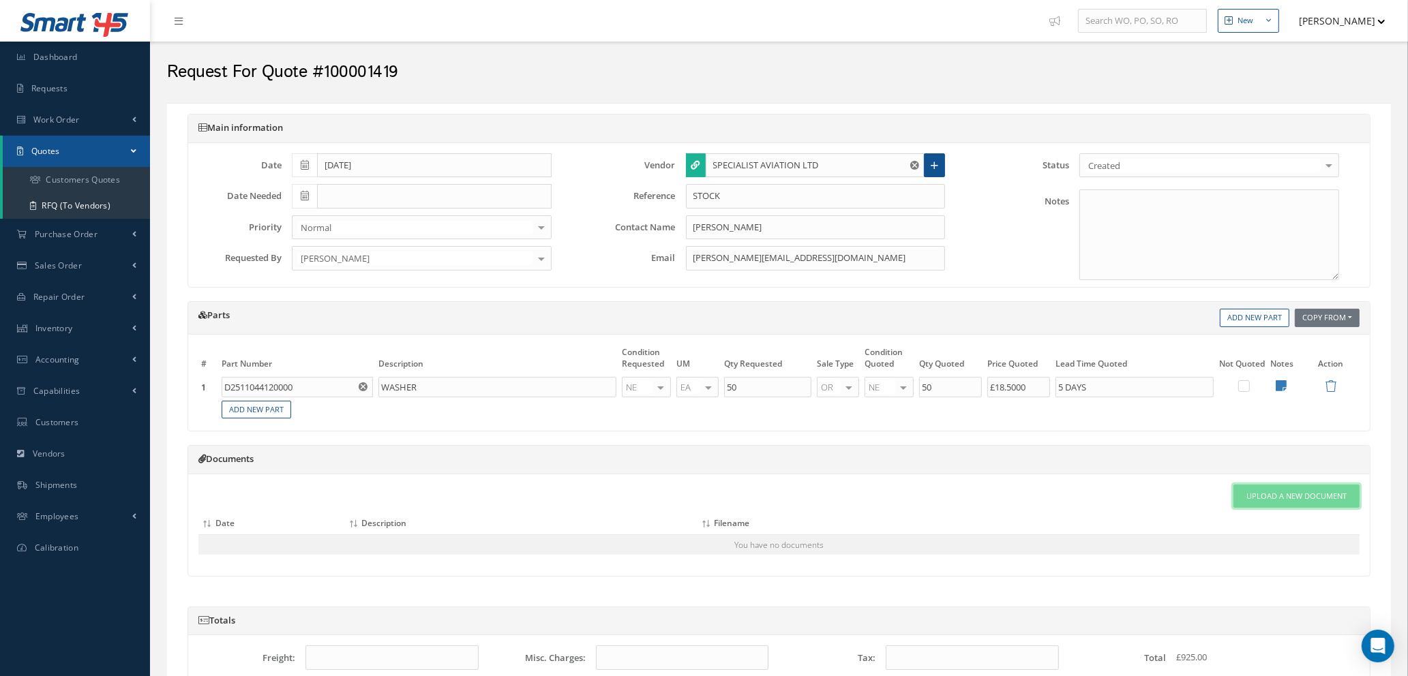
click at [1284, 500] on span "Upload a New Document" at bounding box center [1296, 497] width 100 height 12
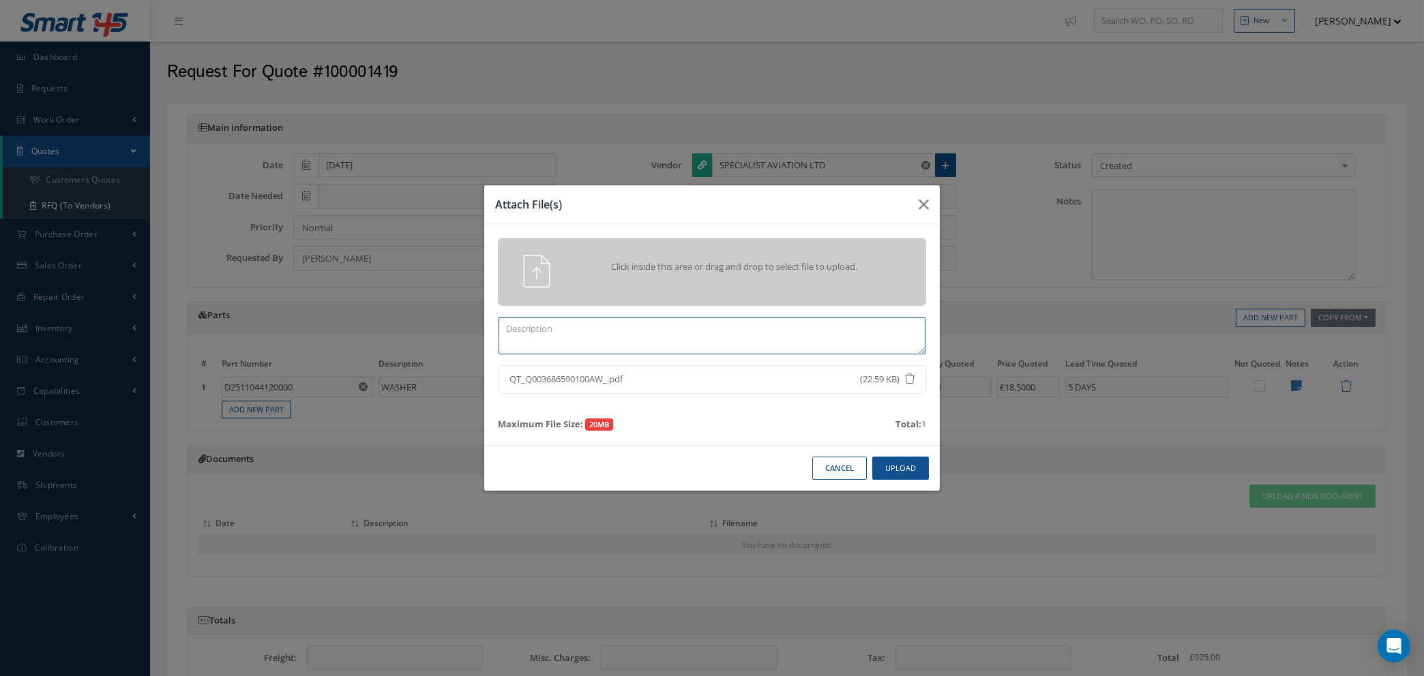
click at [692, 335] on textarea at bounding box center [711, 335] width 427 height 37
type textarea "QUOTE"
click at [901, 468] on button "Upload" at bounding box center [900, 469] width 57 height 24
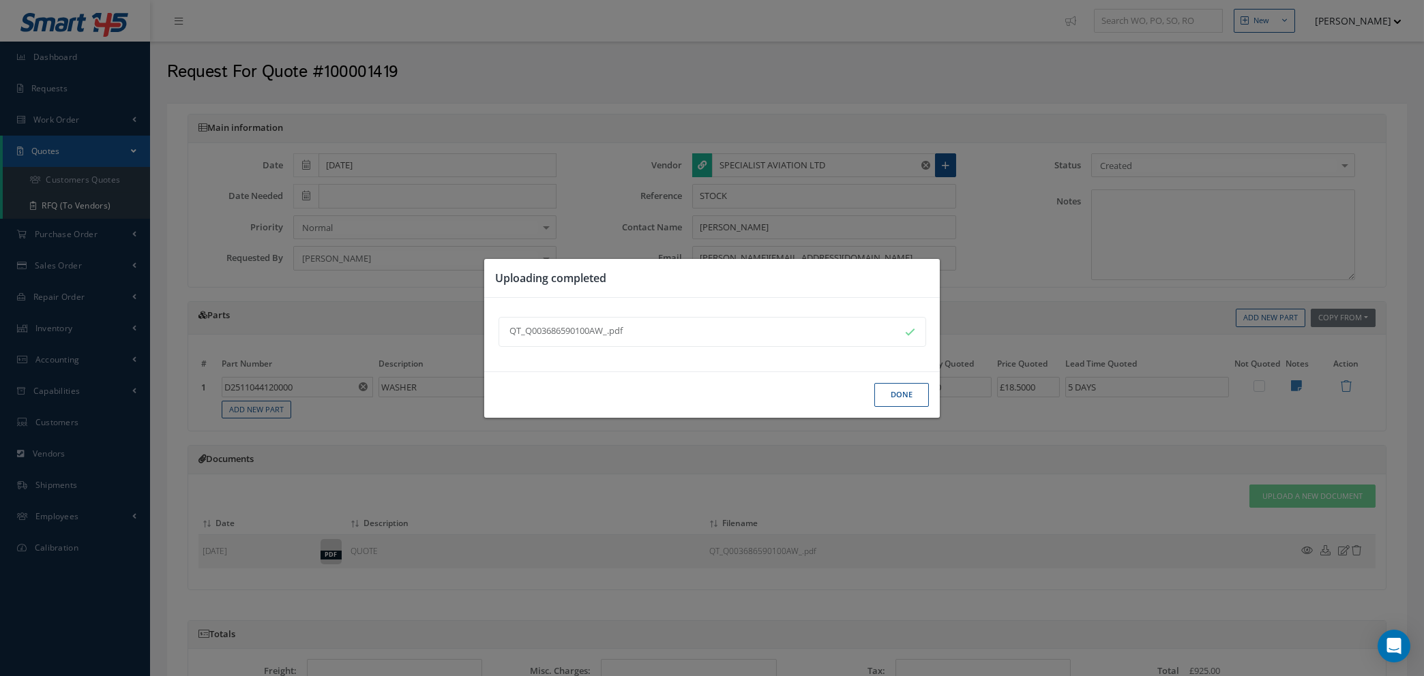
click at [897, 397] on button "Done" at bounding box center [901, 395] width 55 height 24
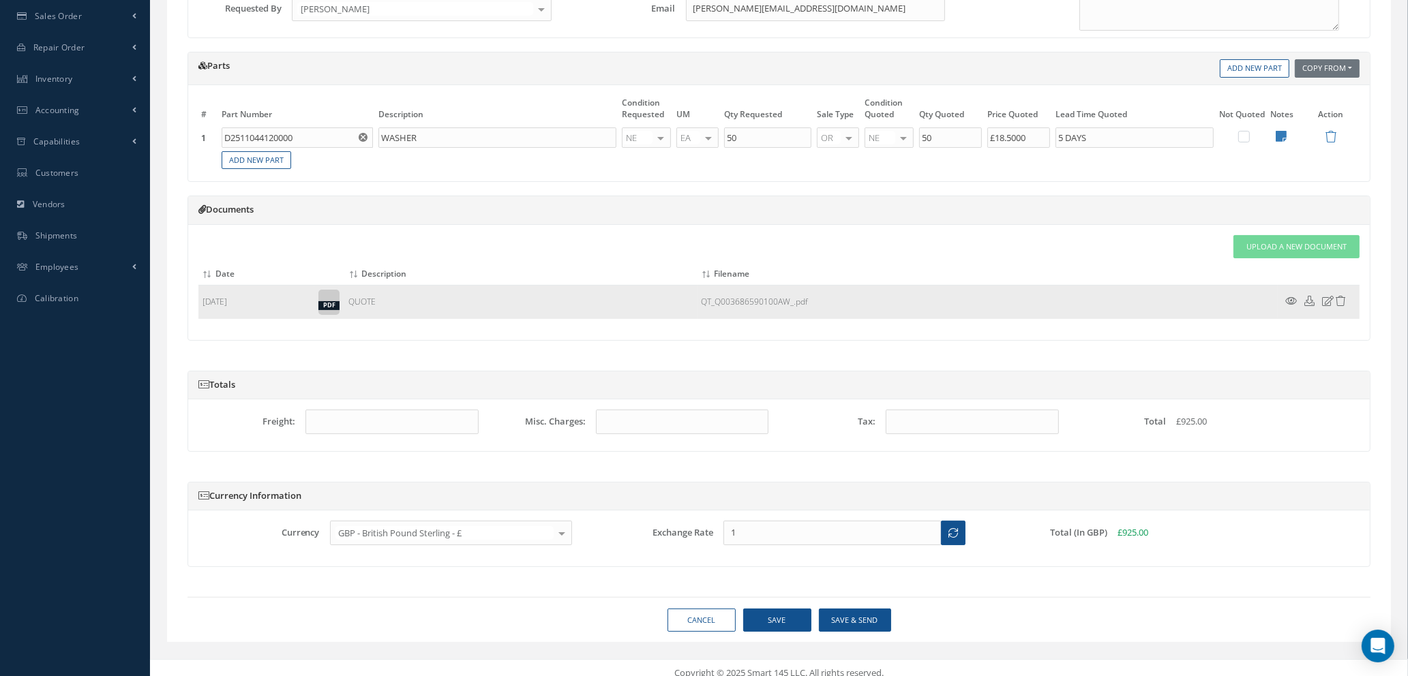
scroll to position [260, 0]
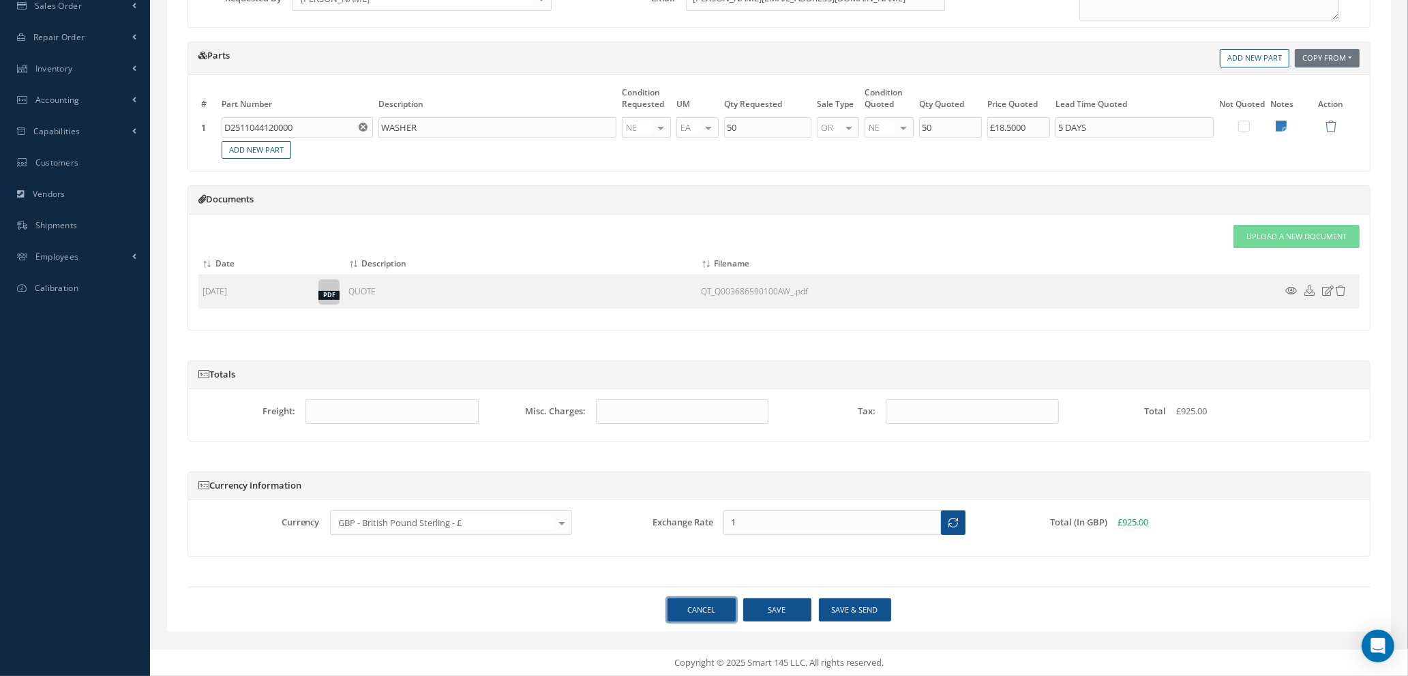
click at [698, 612] on link "Cancel" at bounding box center [701, 611] width 68 height 24
select select "25"
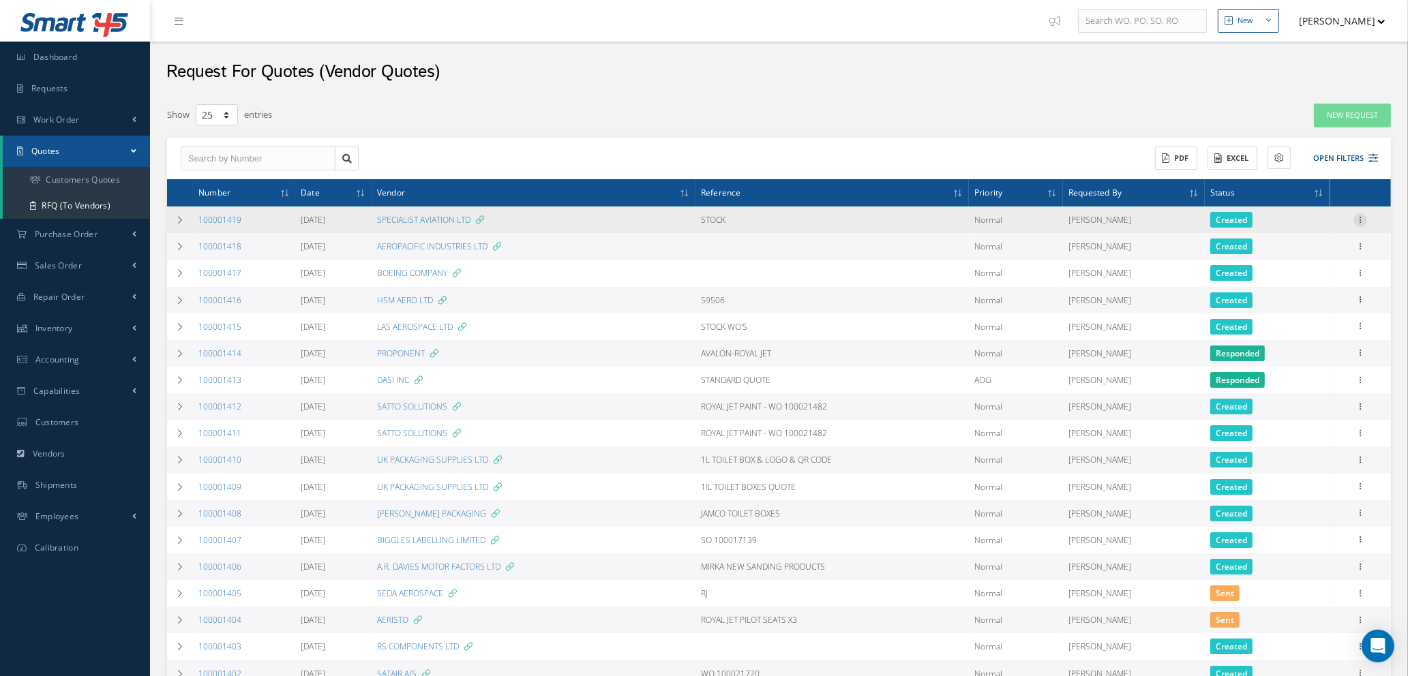
click at [1362, 216] on icon at bounding box center [1360, 218] width 14 height 11
click at [1295, 291] on link "Create Purchase Order" at bounding box center [1298, 287] width 108 height 28
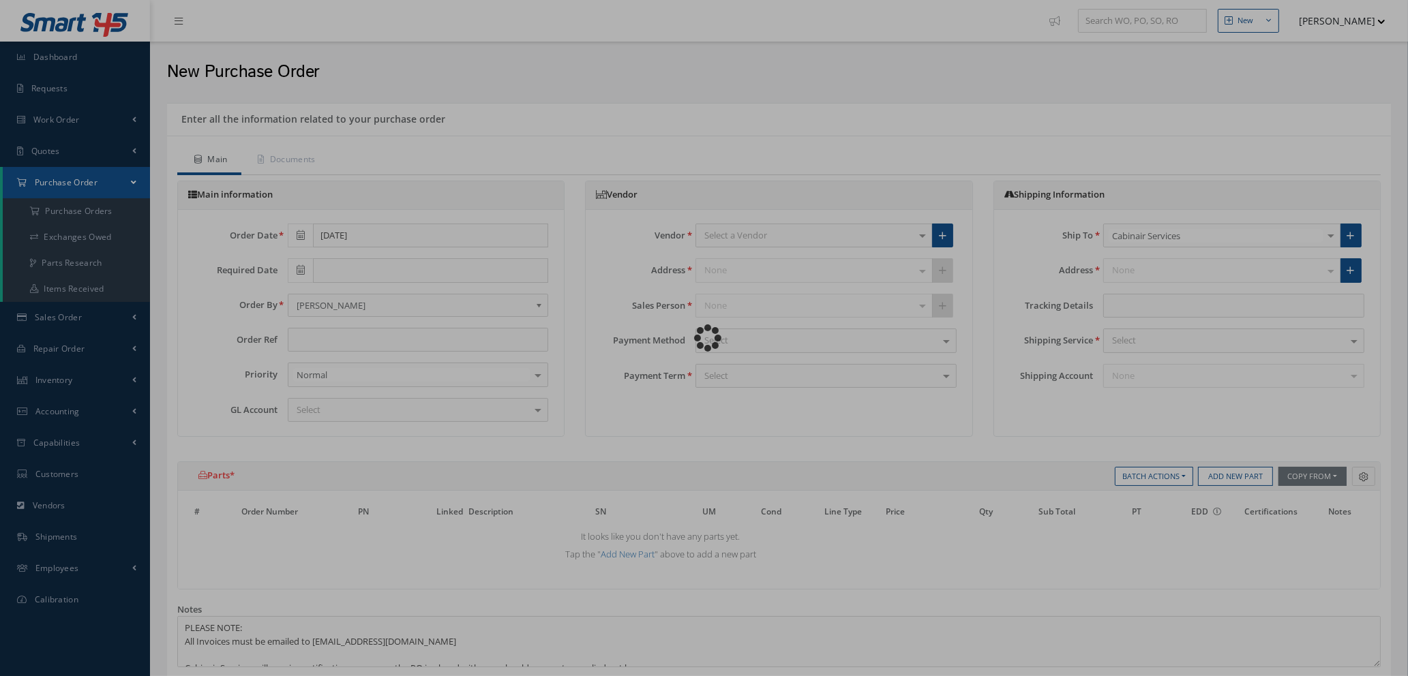
type input "STOCK"
type input "£0"
select select "1"
select select "5"
select select "7"
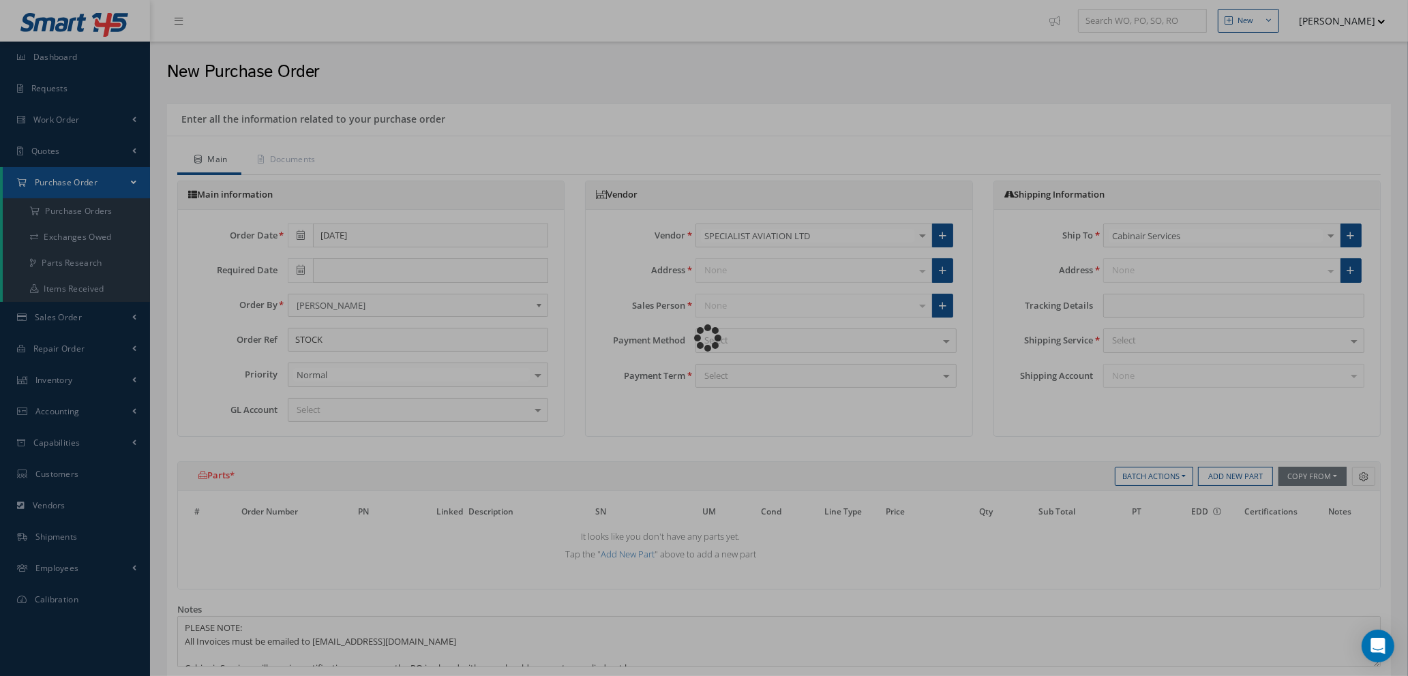
select select "1"
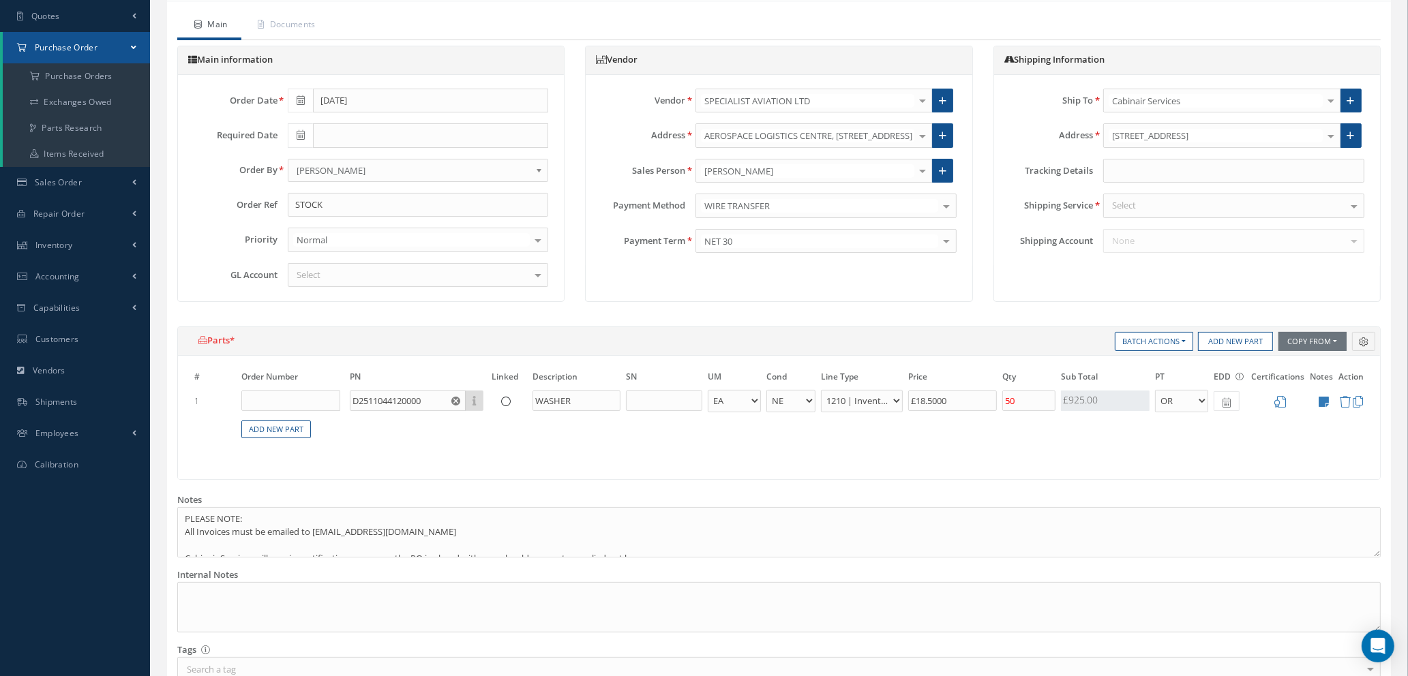
scroll to position [102, 0]
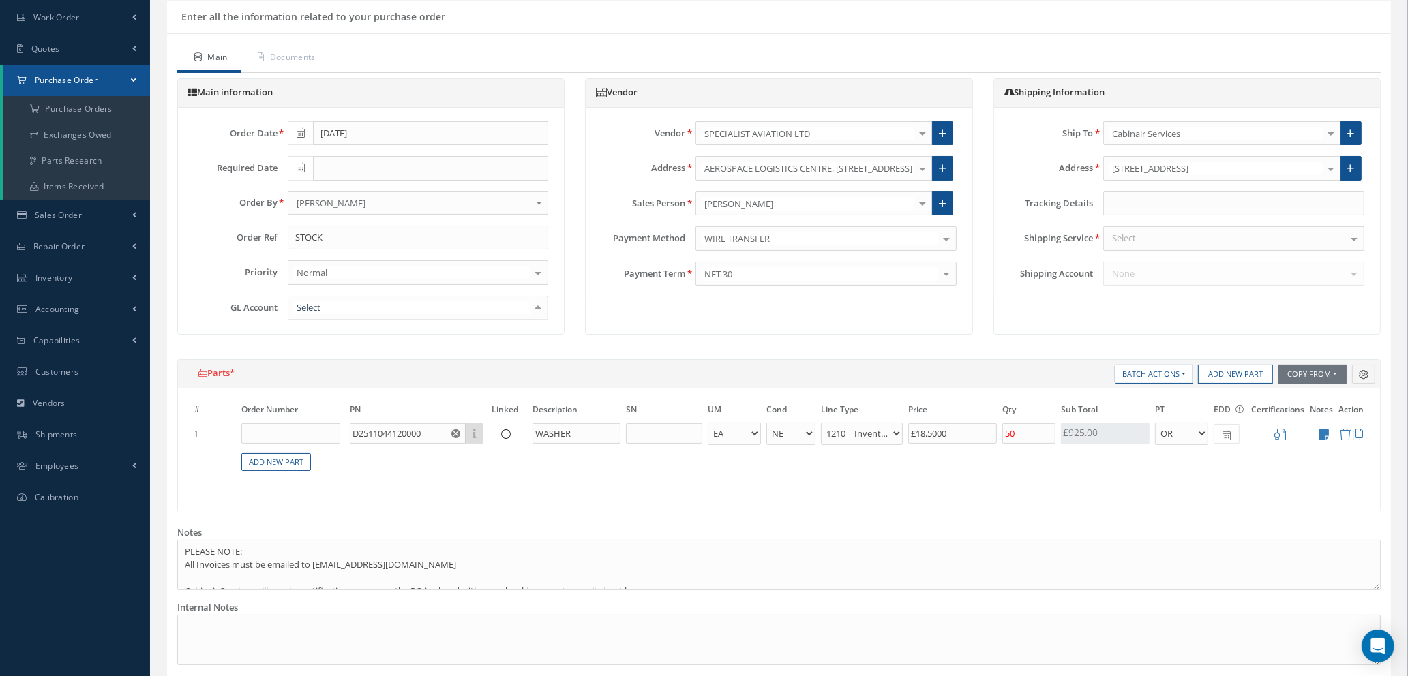
click at [346, 310] on div at bounding box center [418, 308] width 261 height 25
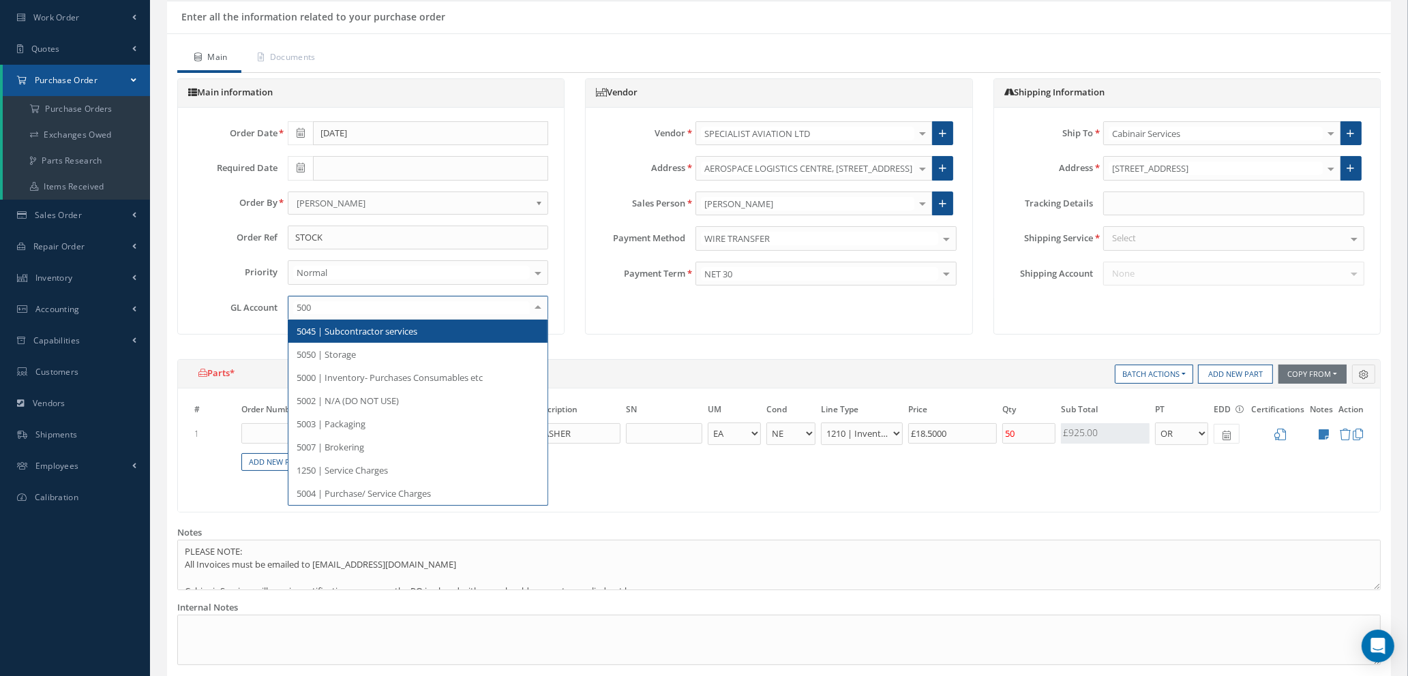
type input "5000"
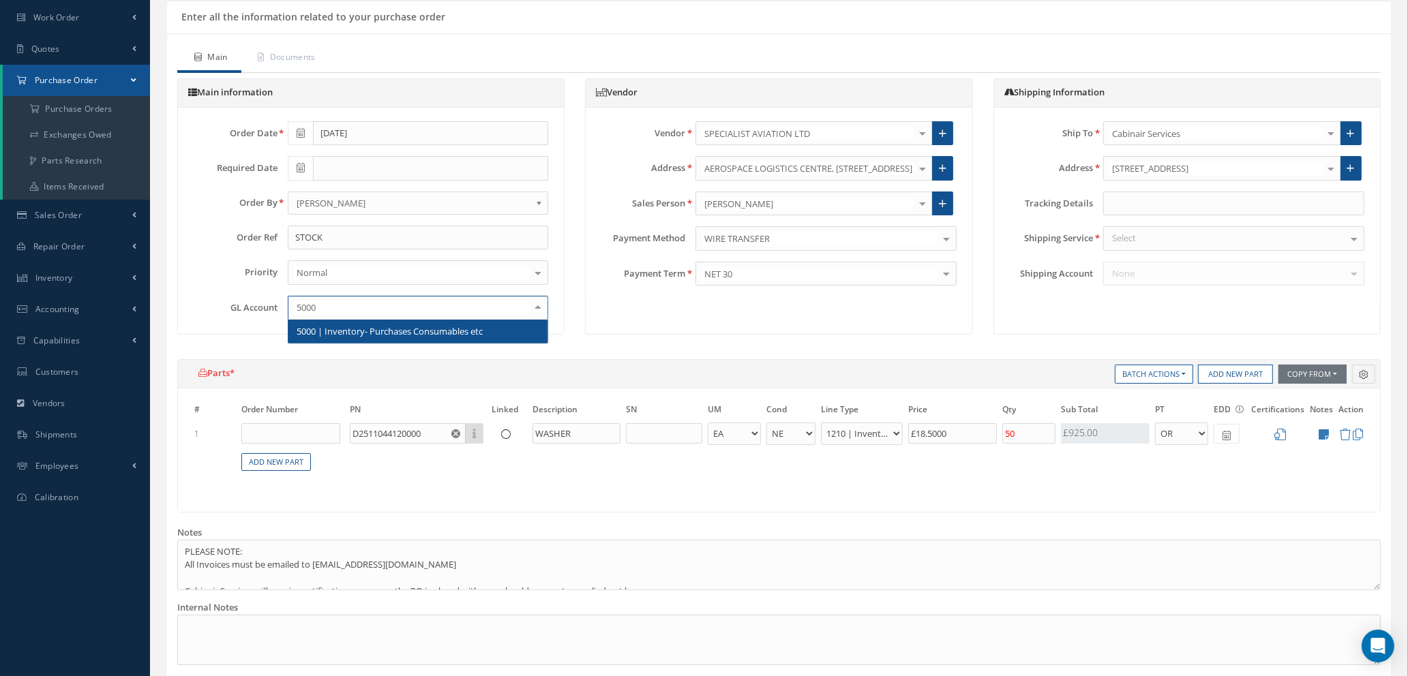
click at [351, 334] on span "5000 | Inventory- Purchases Consumables etc" at bounding box center [390, 331] width 186 height 12
click at [297, 168] on icon at bounding box center [301, 168] width 8 height 10
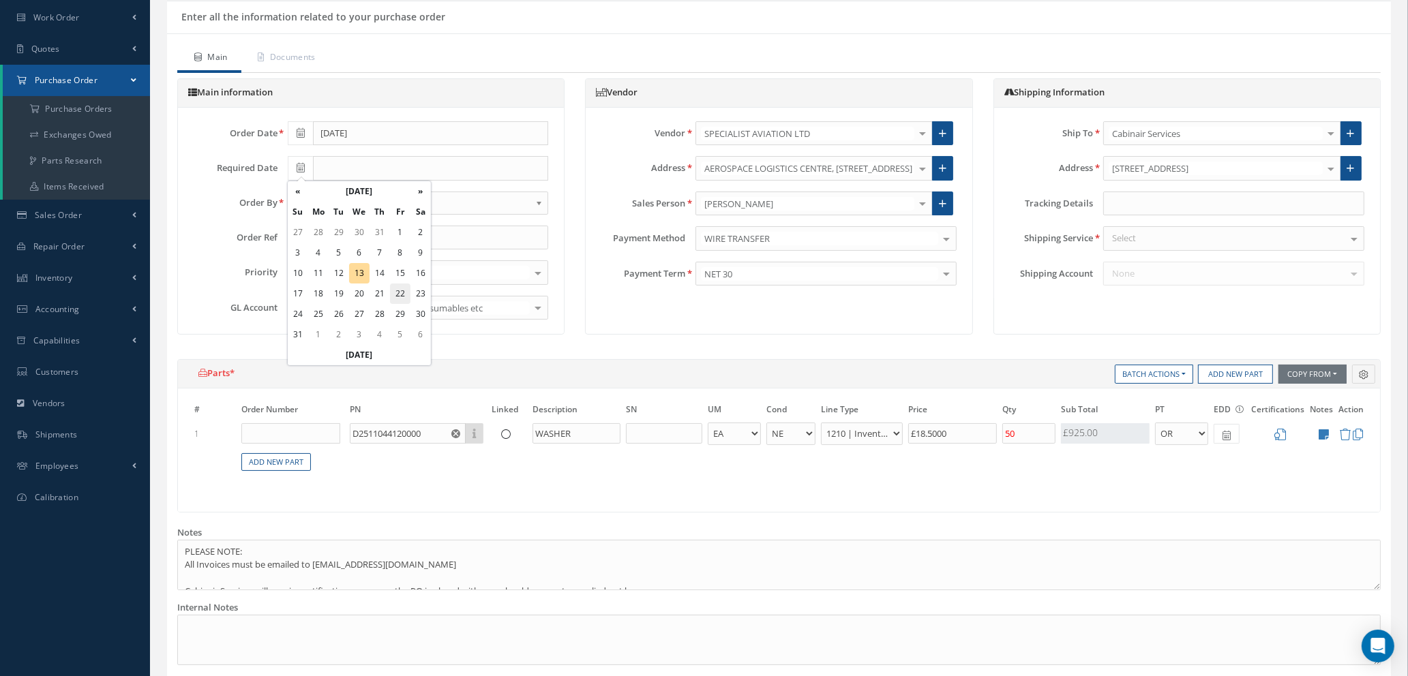
click at [403, 293] on td "22" at bounding box center [400, 294] width 20 height 20
type input "[DATE]"
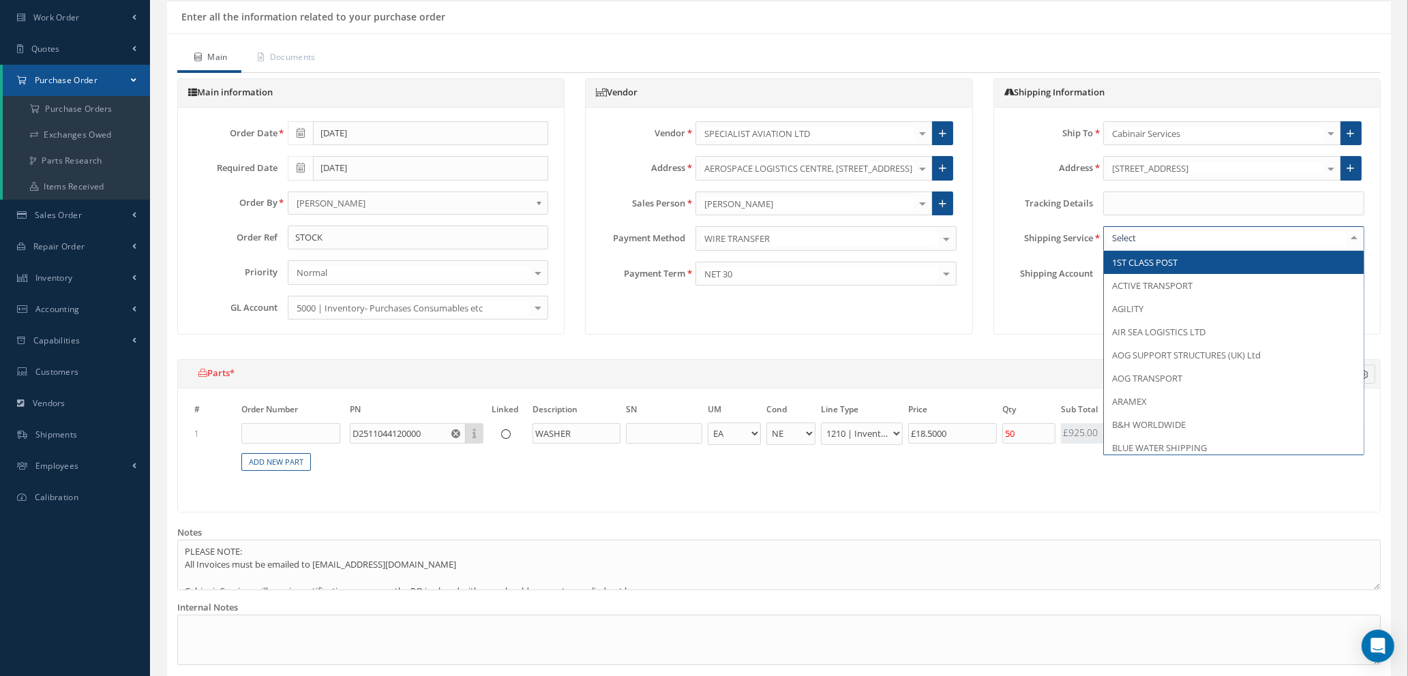
click at [1188, 237] on div at bounding box center [1233, 238] width 261 height 25
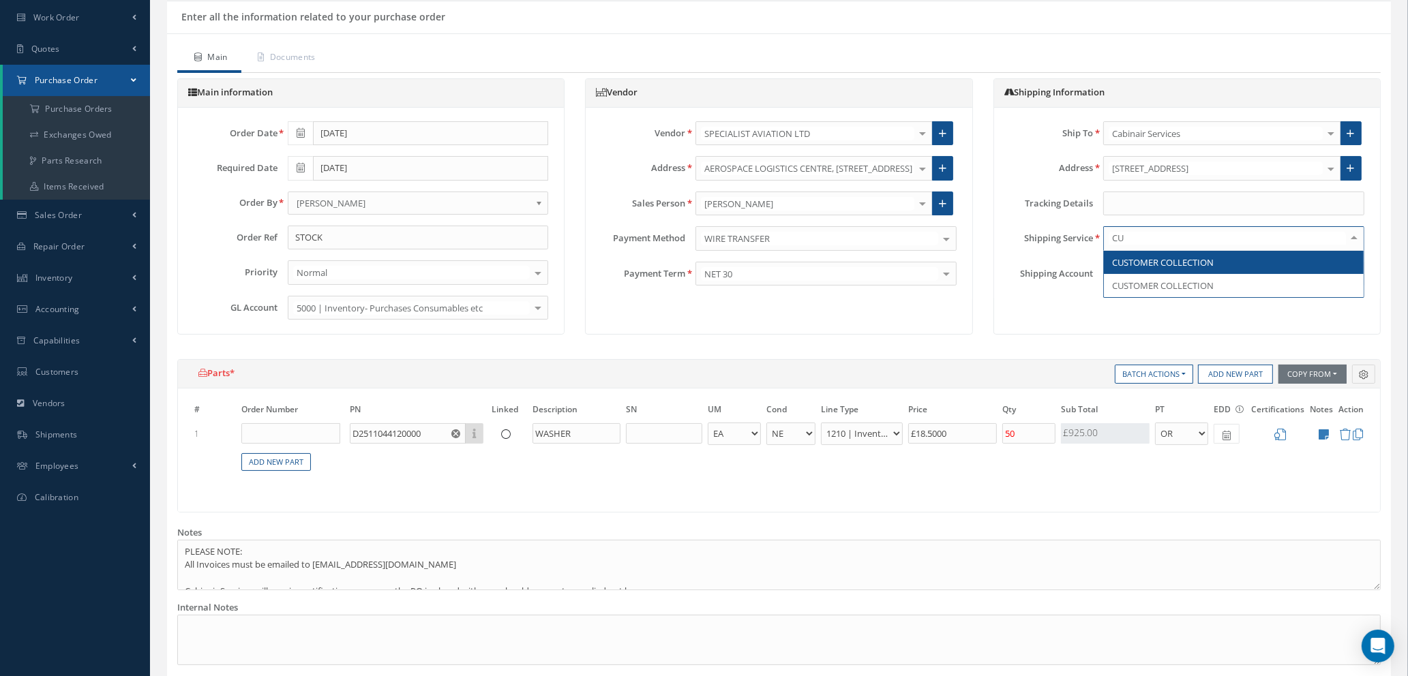
type input "CUS"
click at [1187, 261] on span "CUSTOMER COLLECTION" at bounding box center [1163, 262] width 102 height 12
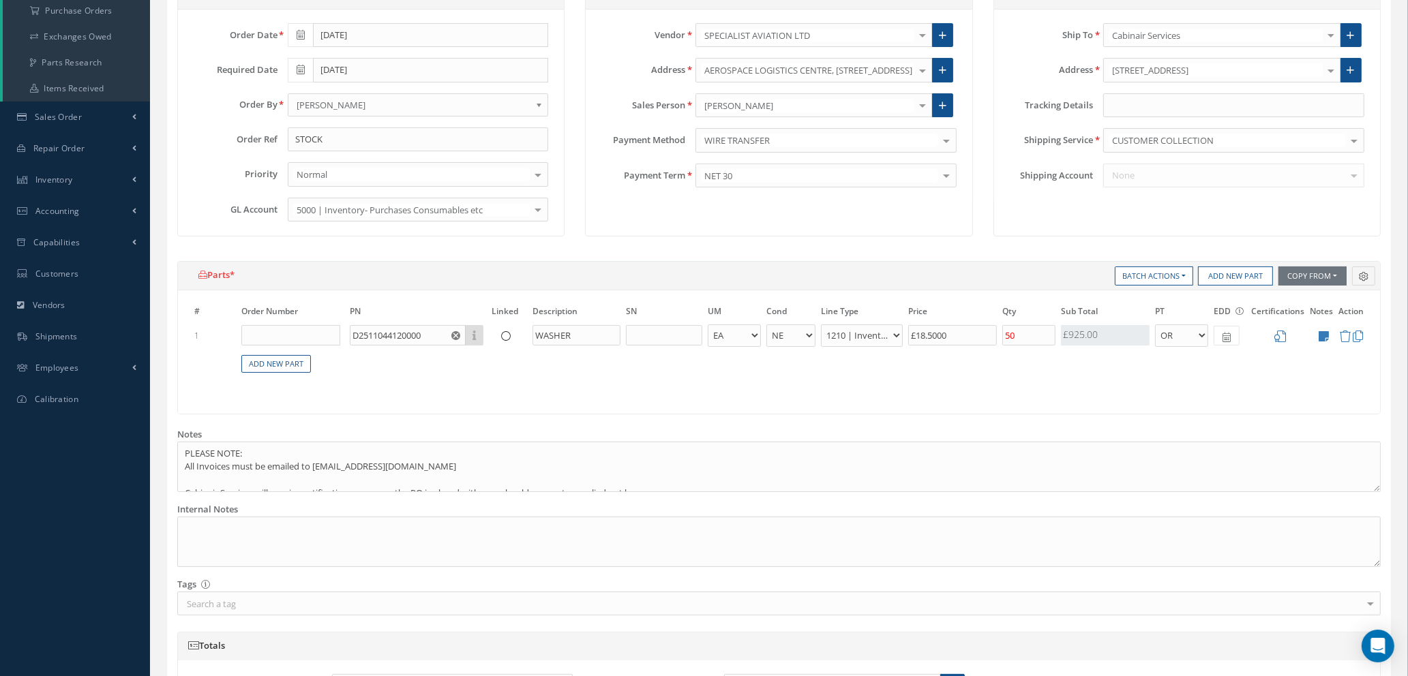
scroll to position [307, 0]
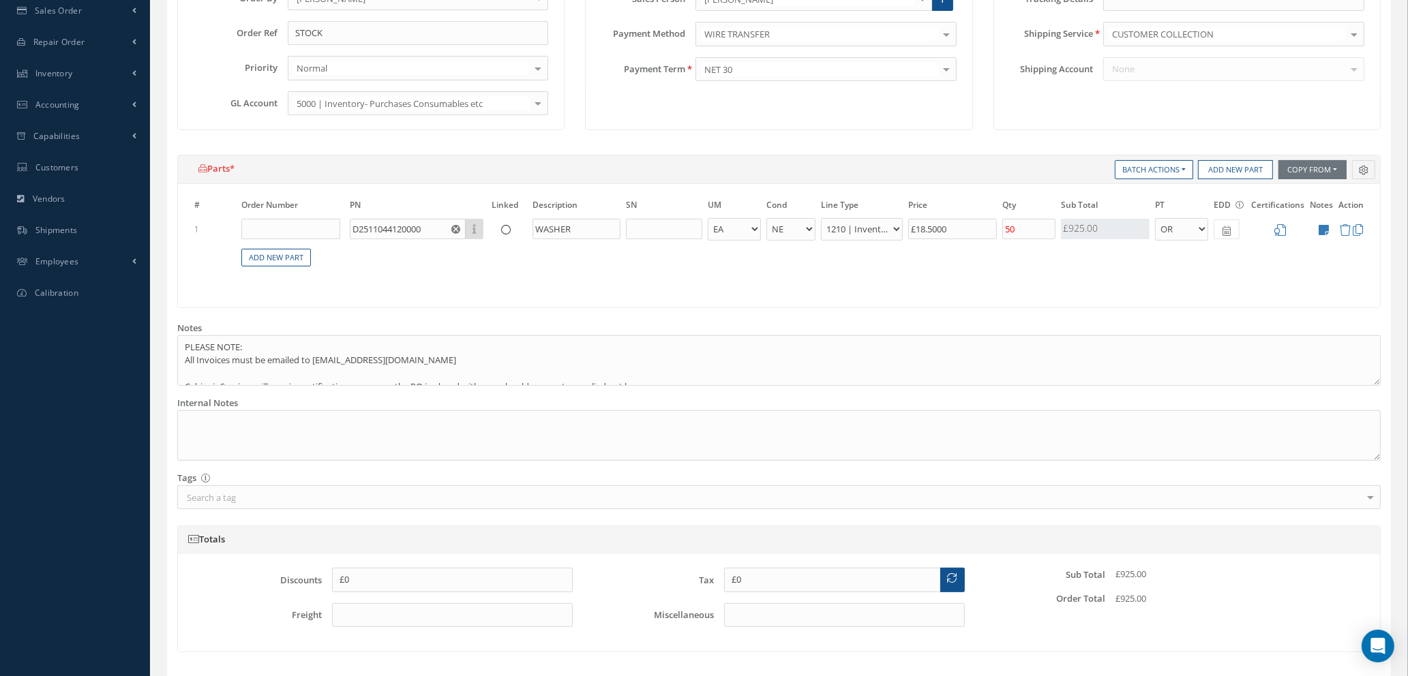
click at [1228, 232] on icon at bounding box center [1226, 231] width 8 height 10
click at [1325, 349] on td "22" at bounding box center [1327, 352] width 20 height 20
type input "08/22/2025"
click at [1281, 226] on icon at bounding box center [1281, 230] width 12 height 12
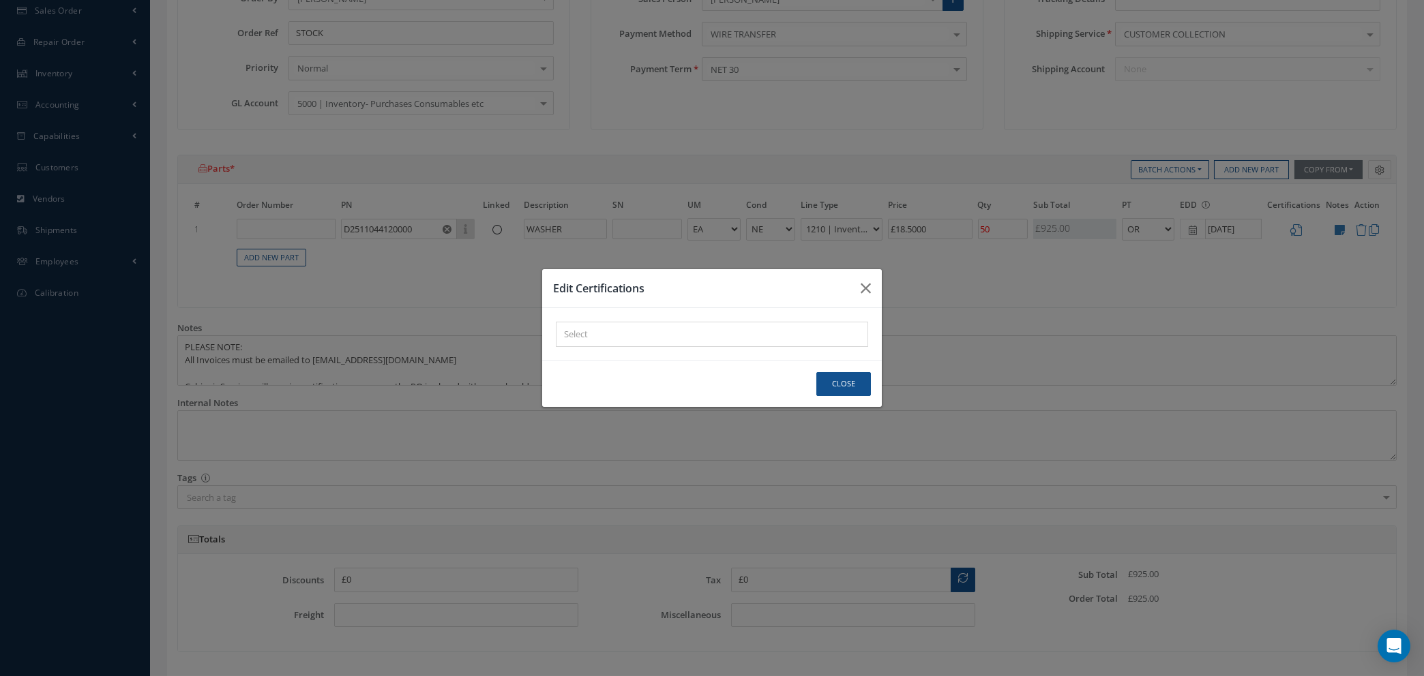
click at [709, 336] on div "× Loading..." at bounding box center [712, 334] width 312 height 25
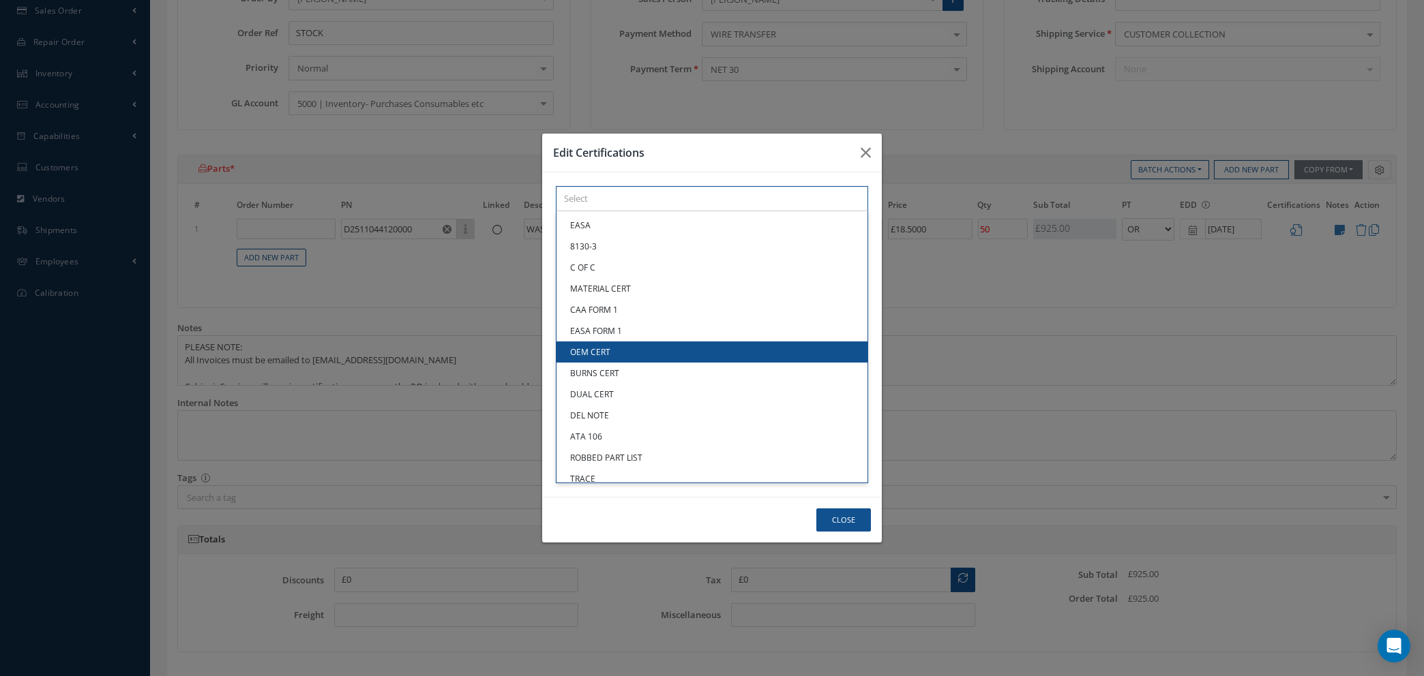
click at [674, 359] on link "OEM CERT" at bounding box center [711, 352] width 311 height 21
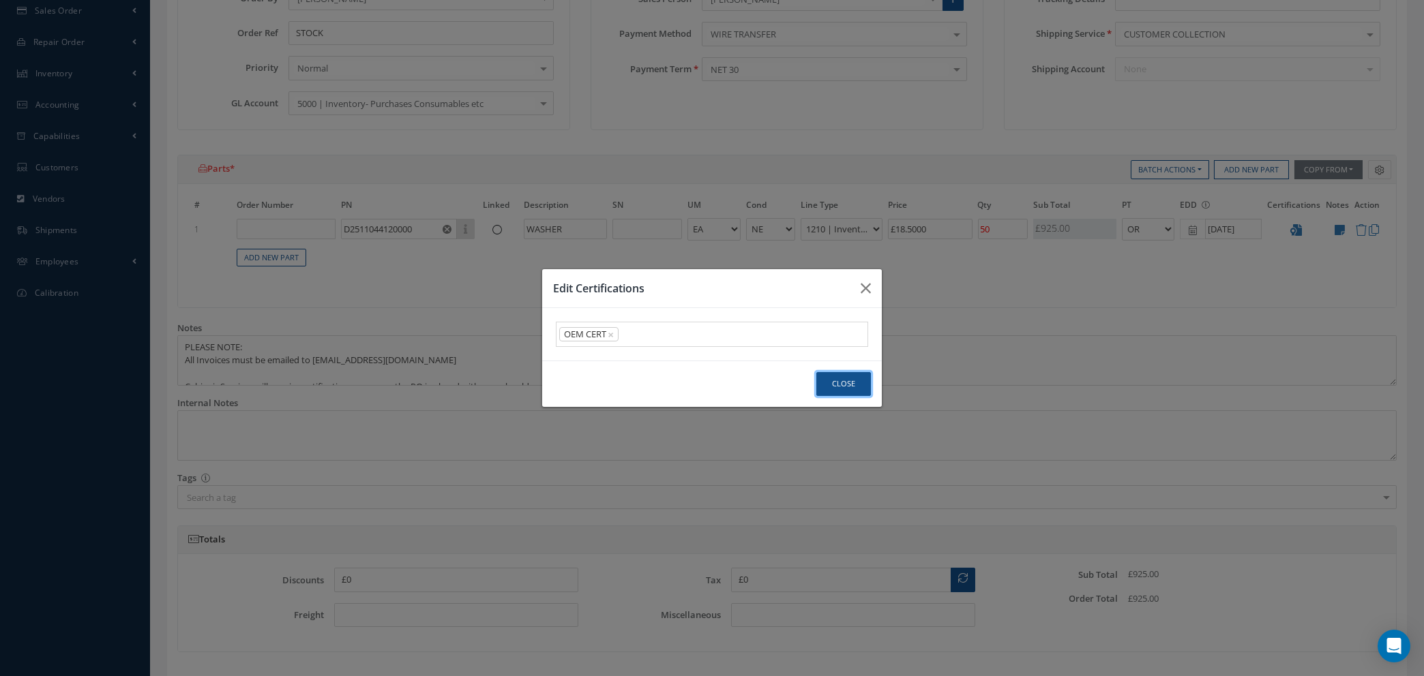
click at [853, 379] on button "Close" at bounding box center [843, 384] width 55 height 24
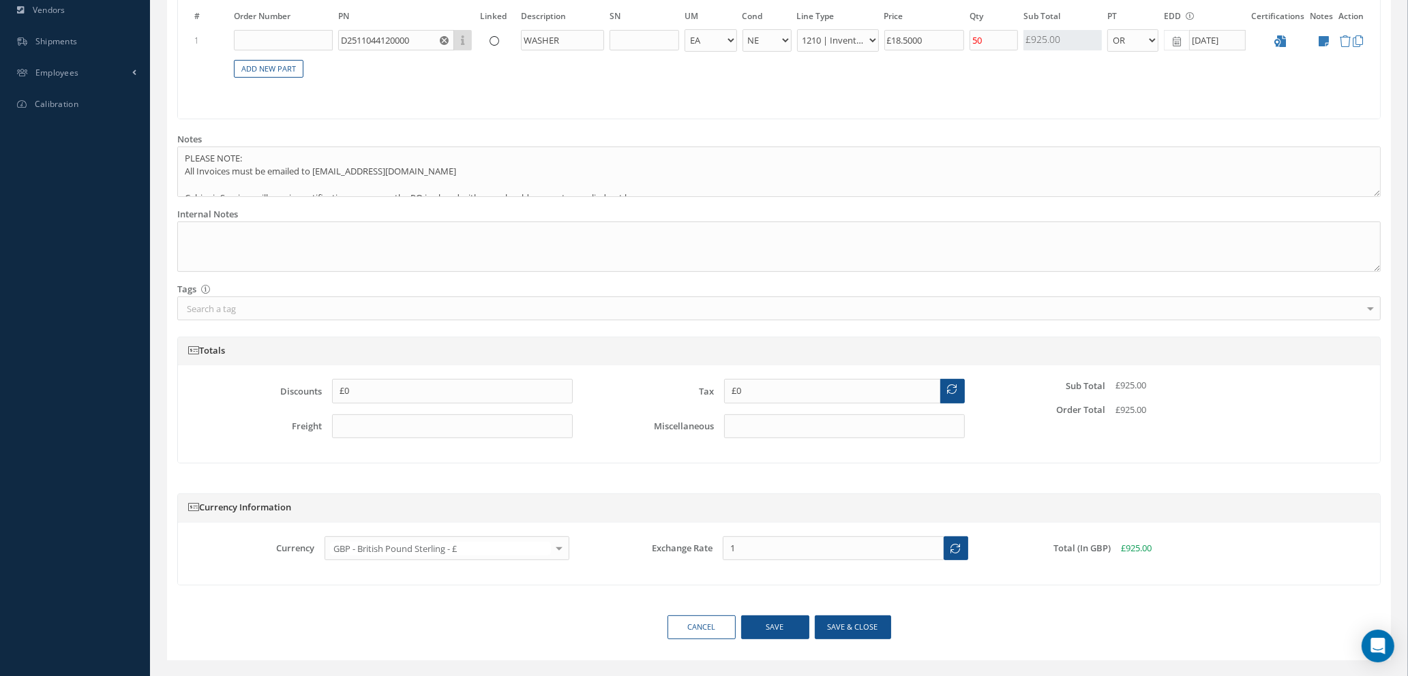
scroll to position [524, 0]
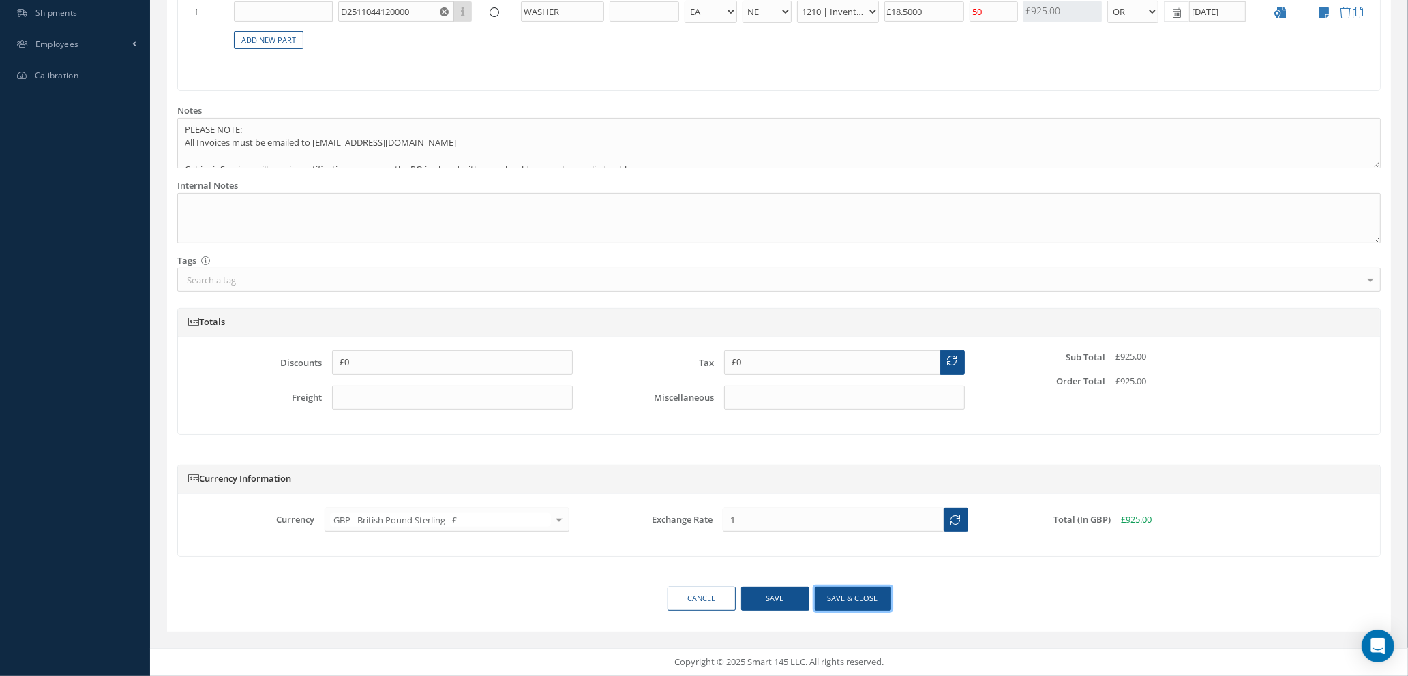
click at [839, 599] on button "Save & close" at bounding box center [853, 599] width 76 height 24
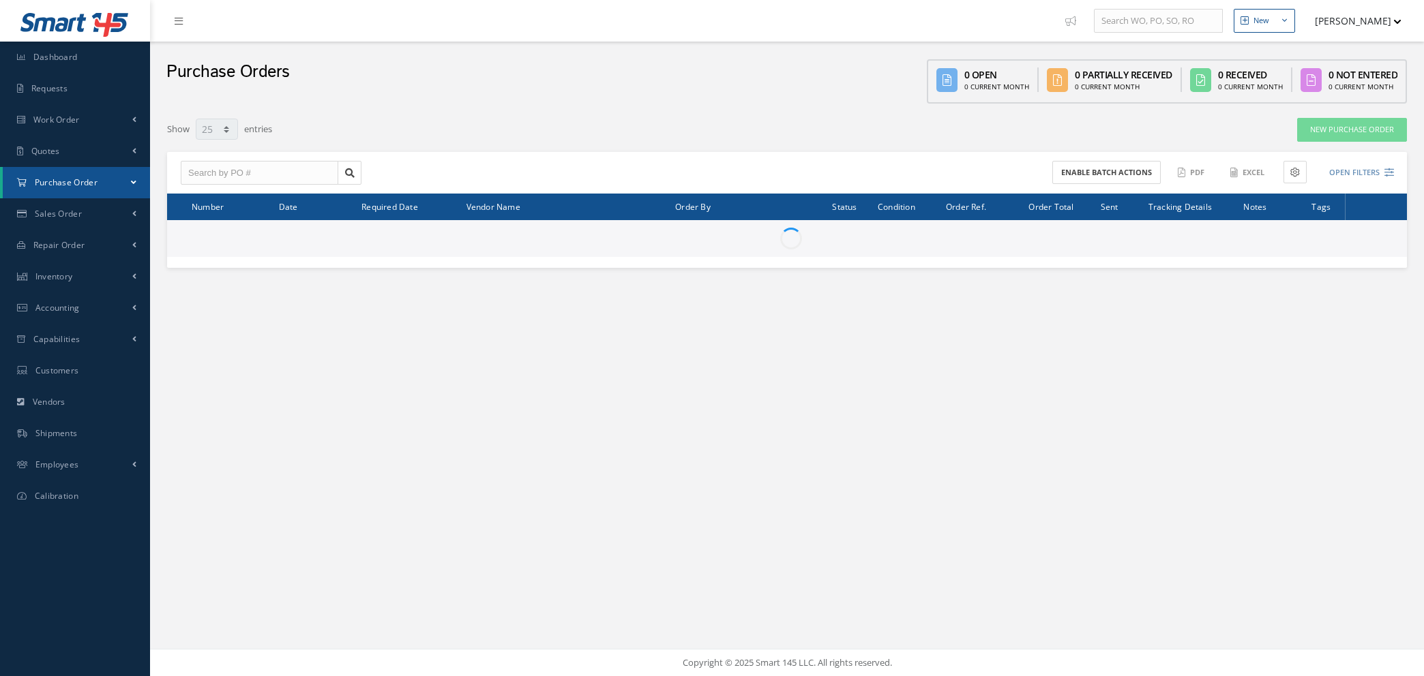
select select "25"
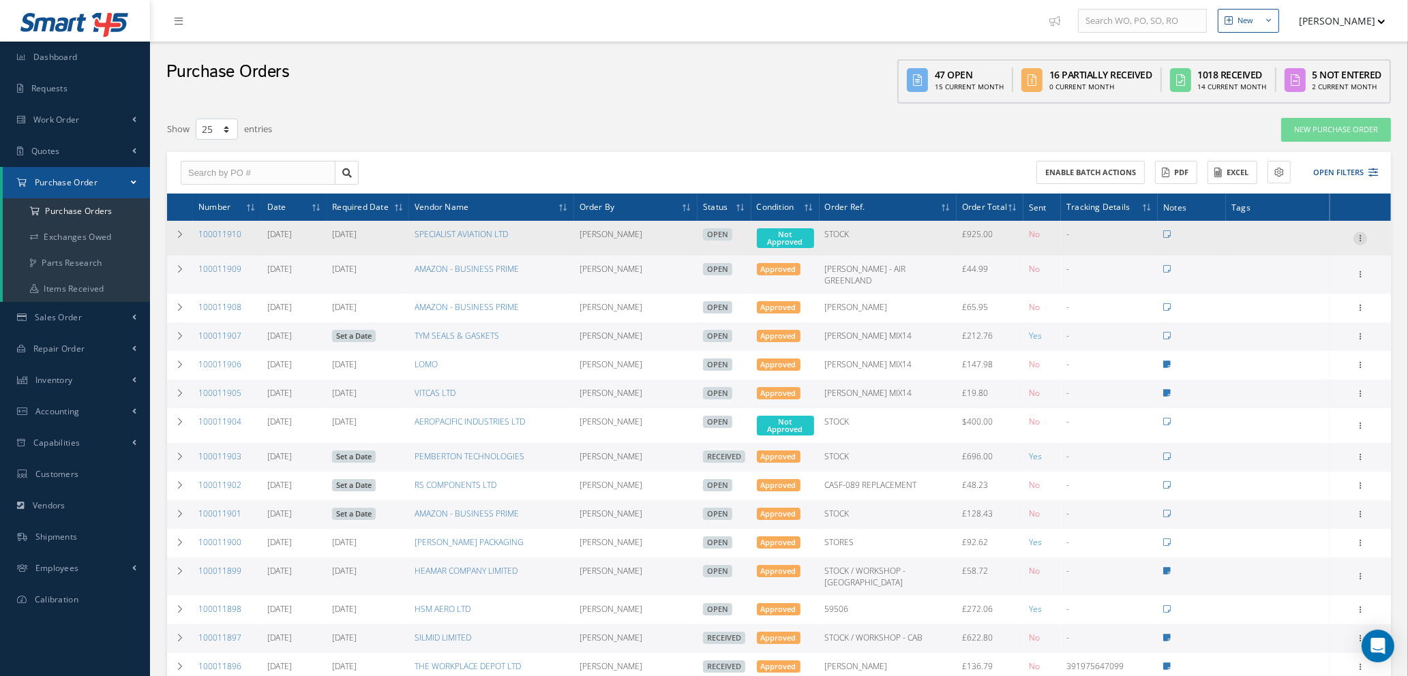
click at [1359, 237] on icon at bounding box center [1360, 237] width 14 height 11
click at [1303, 245] on link "Enter/Update" at bounding box center [1298, 248] width 108 height 18
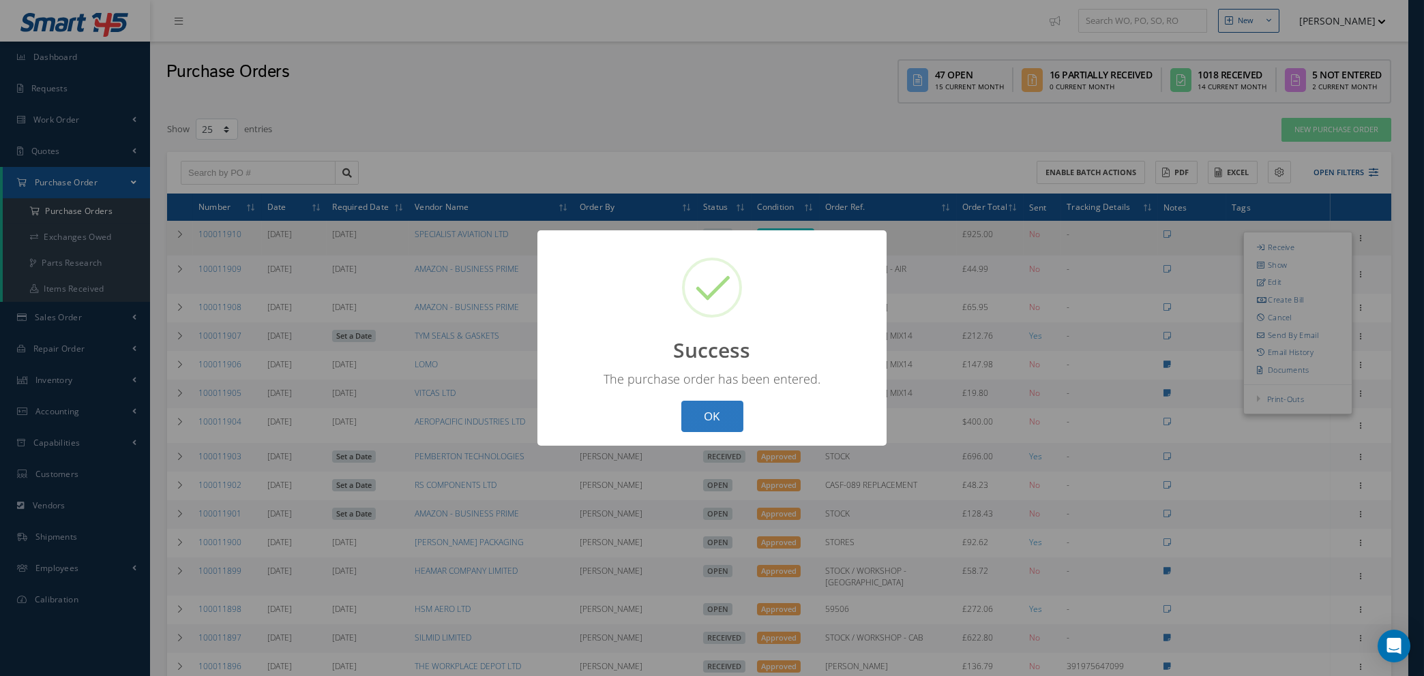
click at [717, 420] on button "OK" at bounding box center [712, 417] width 62 height 32
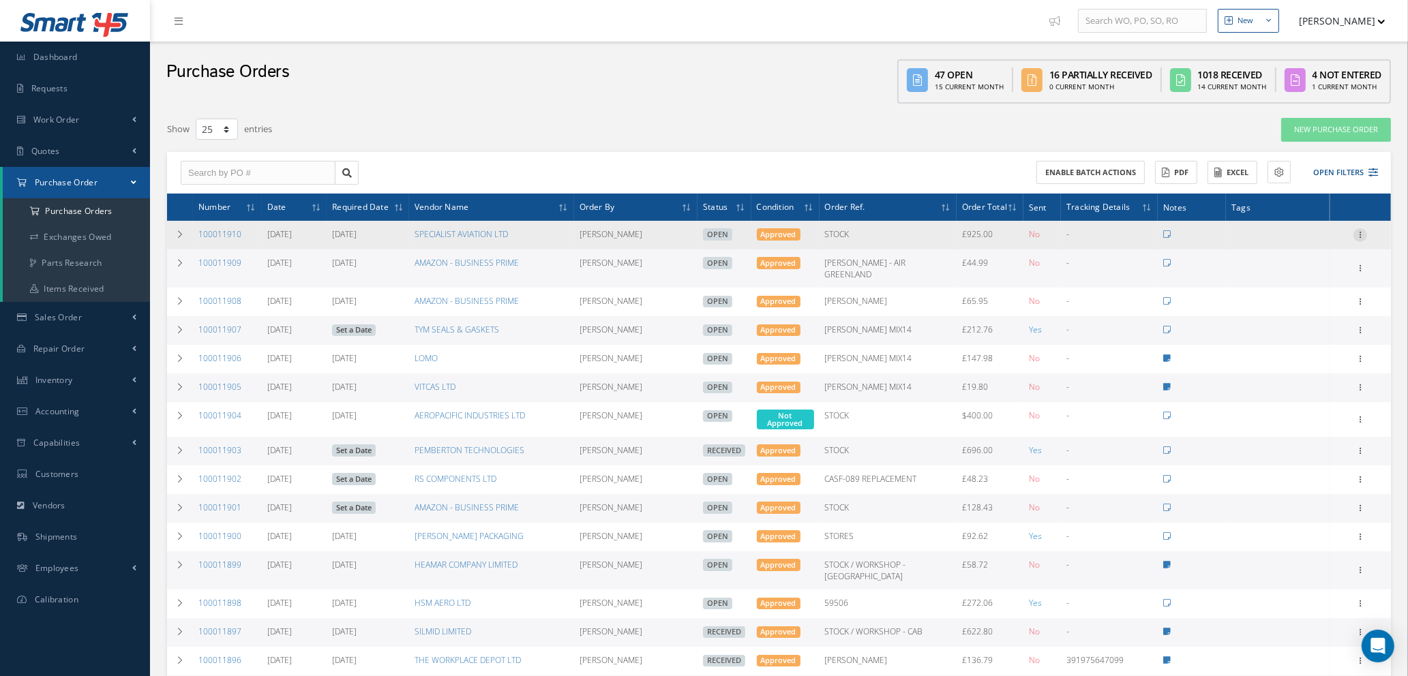
click at [1360, 231] on icon at bounding box center [1360, 233] width 14 height 11
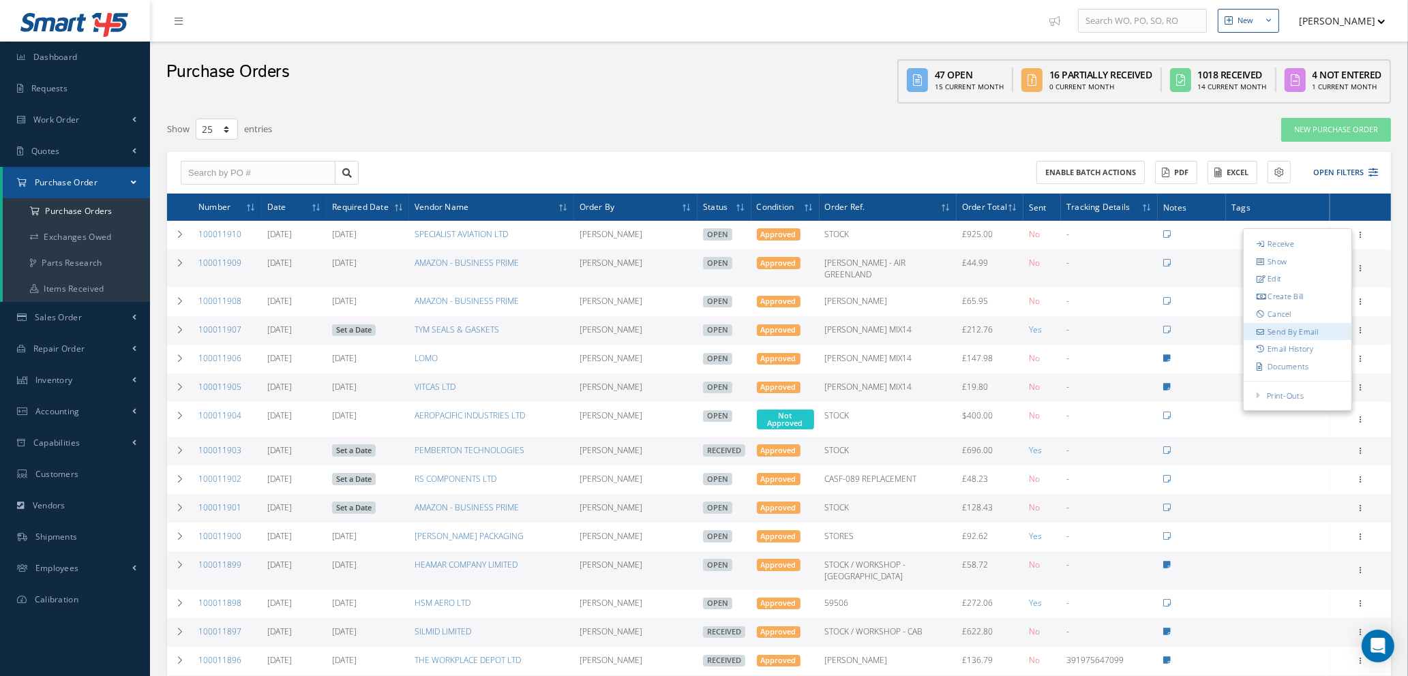
click at [1285, 331] on link "Send By Email" at bounding box center [1298, 332] width 108 height 18
type input "Reports from Purchase Order #100011910"
type textarea "Hiya, Please find Attached, our Purchase Order #100011910. If you have any ques…"
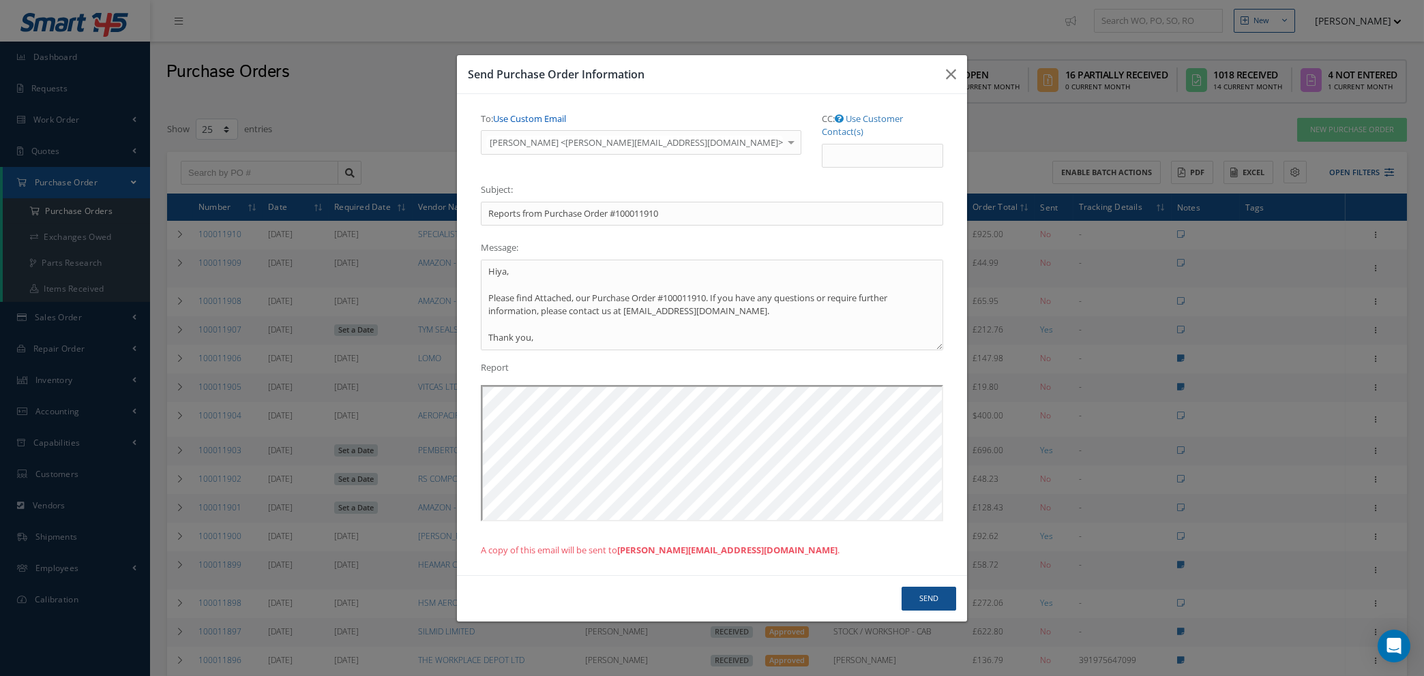
click at [510, 125] on link "Use Custom Email" at bounding box center [529, 118] width 73 height 12
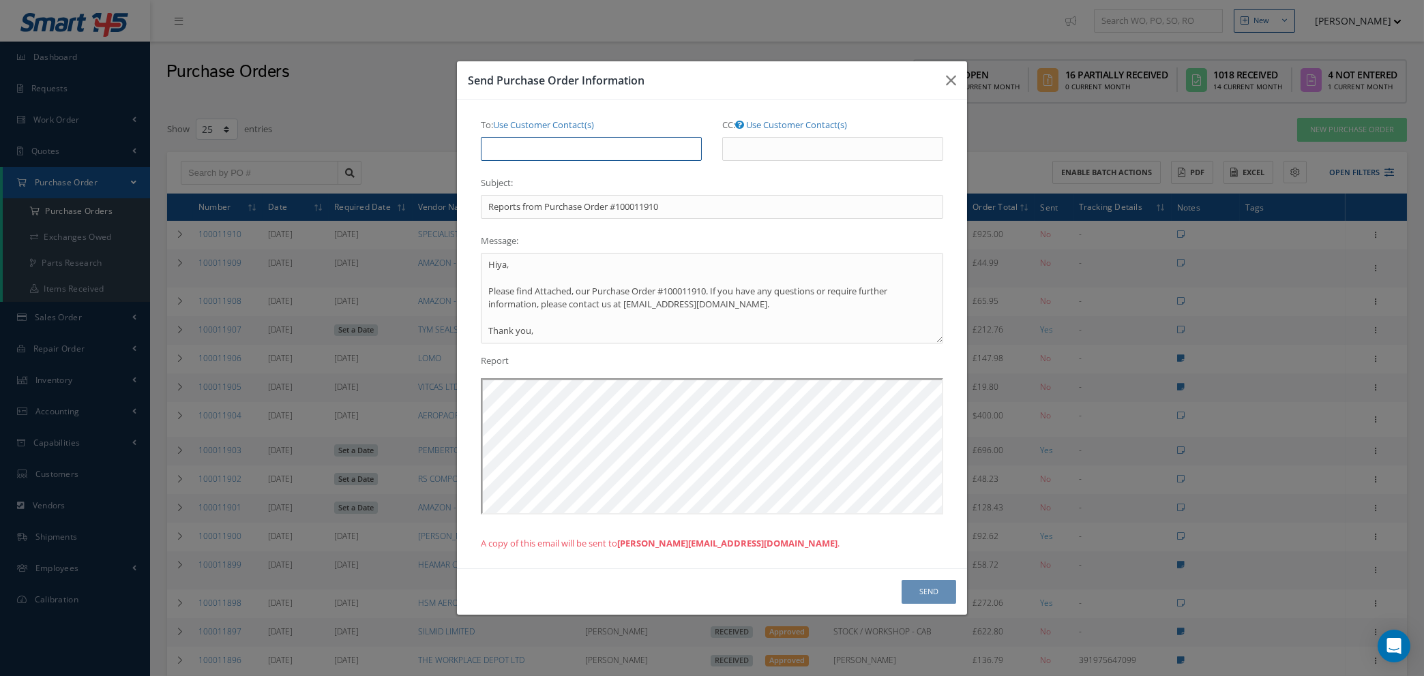
click at [509, 147] on input "To: Use Customer Contact(s)" at bounding box center [591, 149] width 221 height 25
type input "NATASHA@CAB.AERO"
click at [916, 595] on button "Send" at bounding box center [928, 592] width 55 height 24
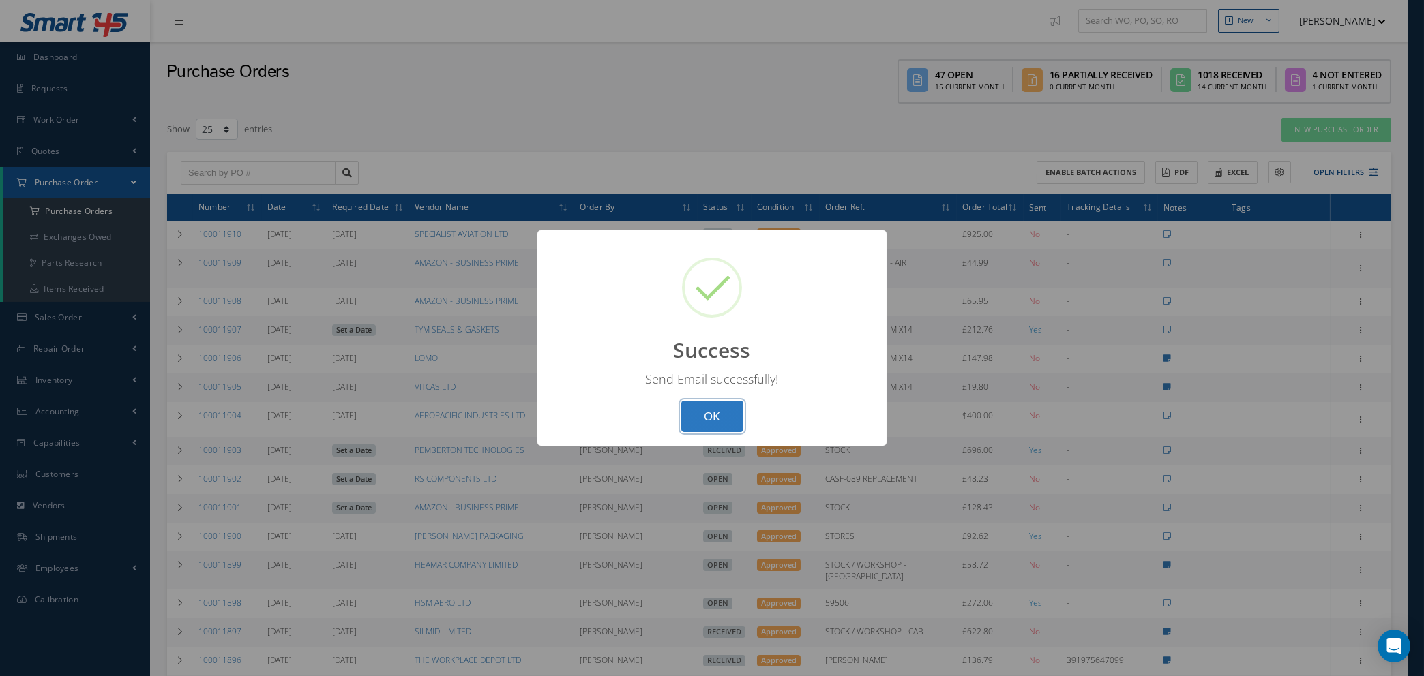
click at [706, 414] on button "OK" at bounding box center [712, 417] width 62 height 32
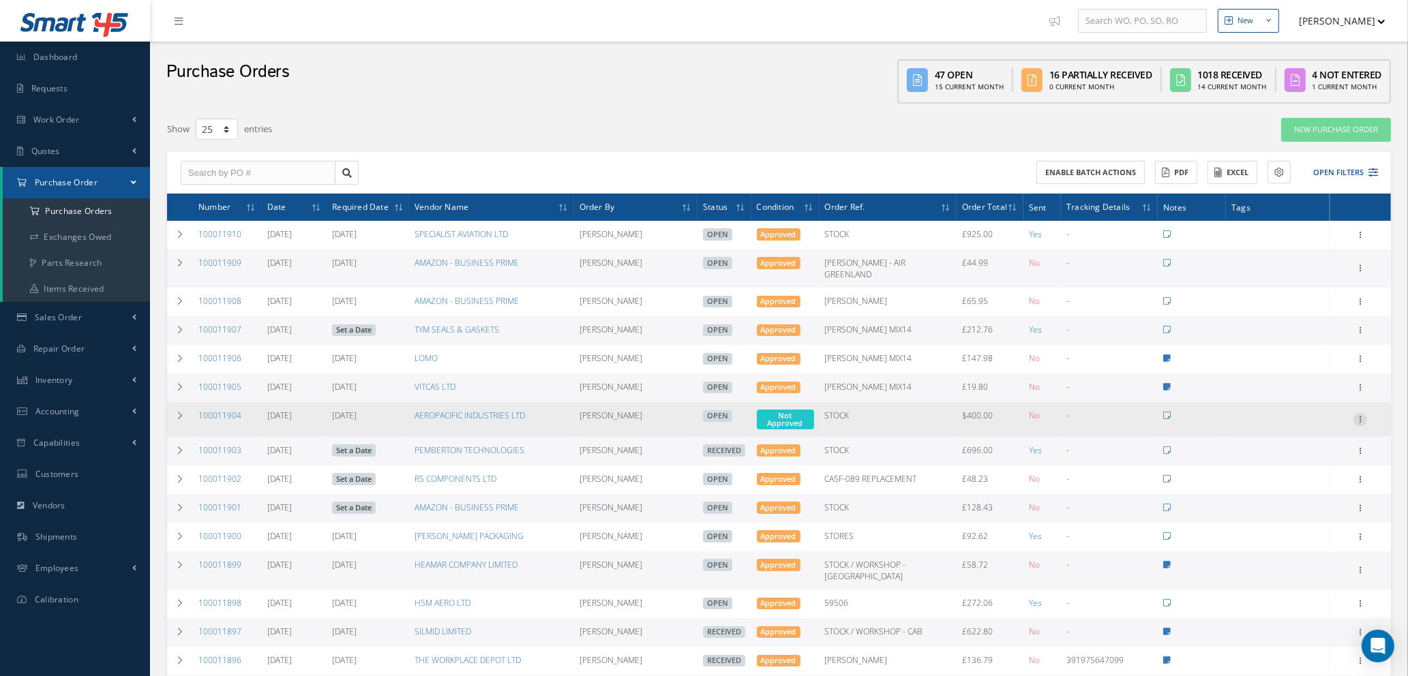
click at [1360, 413] on icon at bounding box center [1360, 418] width 14 height 11
click at [1303, 420] on link "Enter/Update" at bounding box center [1298, 429] width 108 height 18
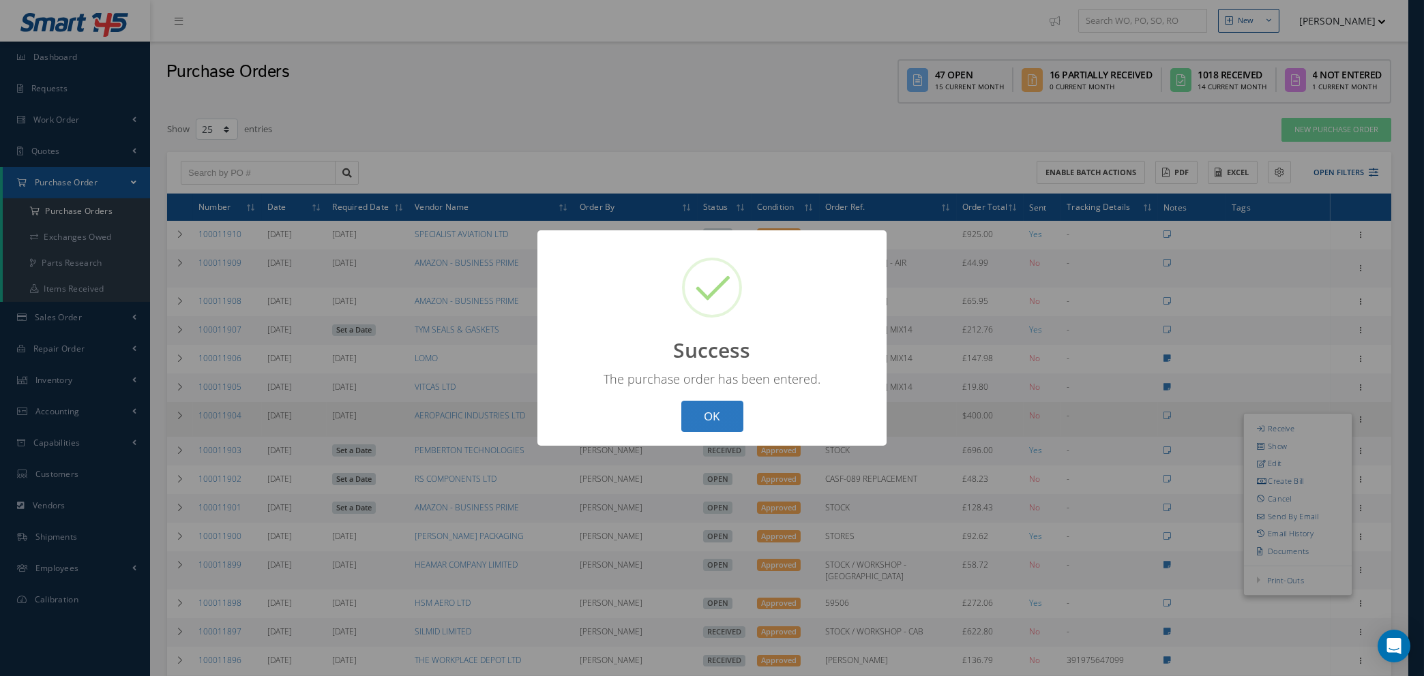
click at [719, 421] on button "OK" at bounding box center [712, 417] width 62 height 32
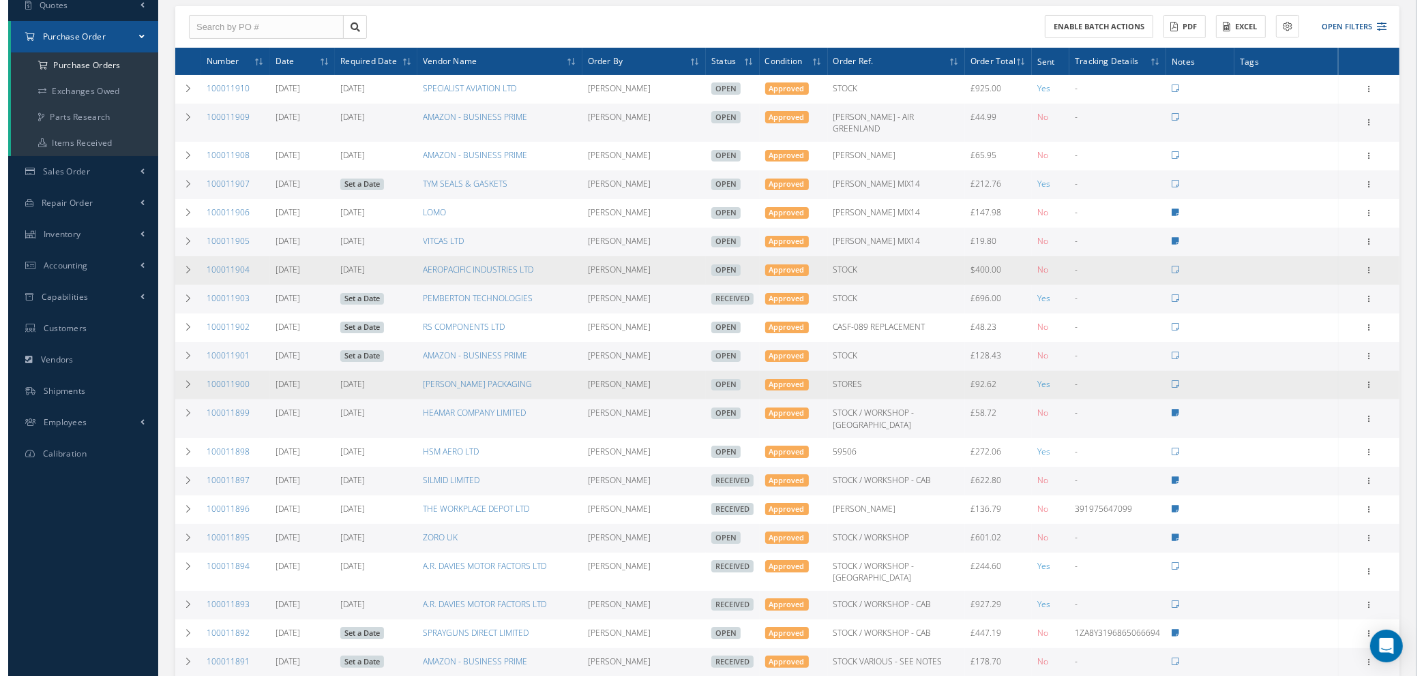
scroll to position [205, 0]
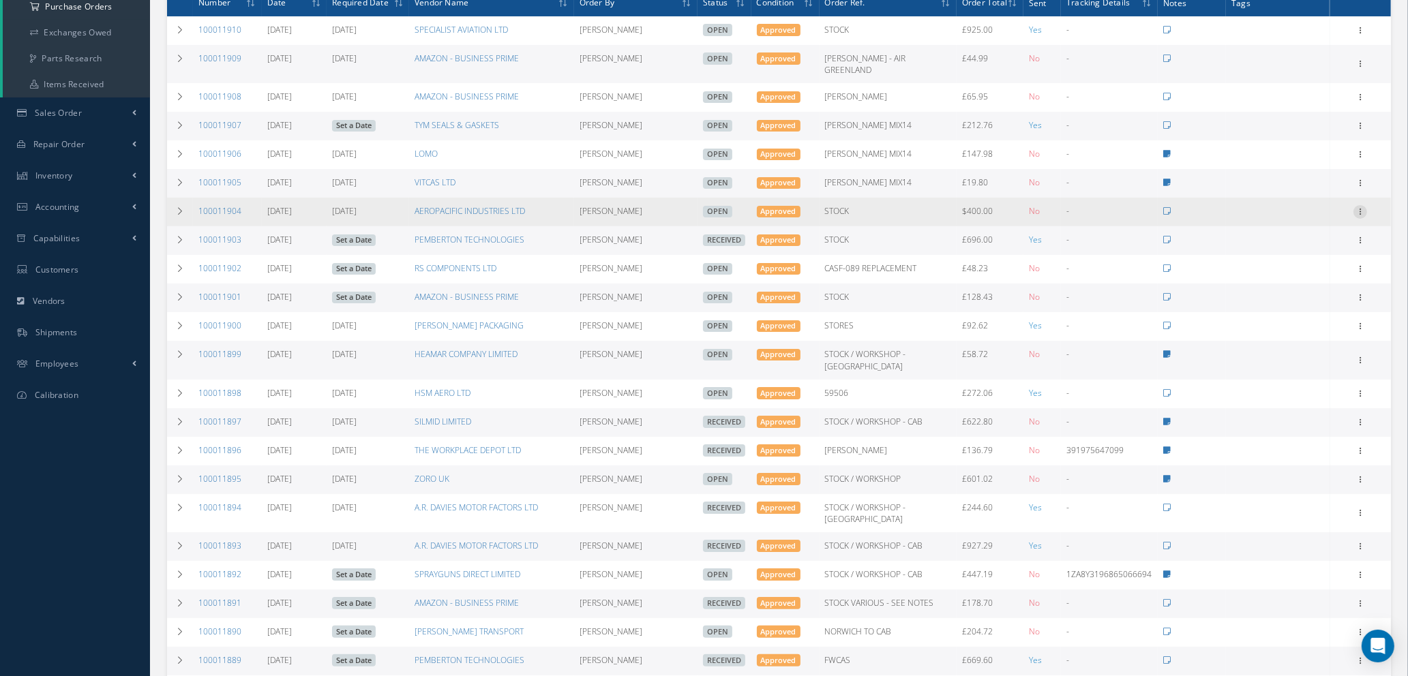
click at [1359, 205] on icon at bounding box center [1360, 210] width 14 height 11
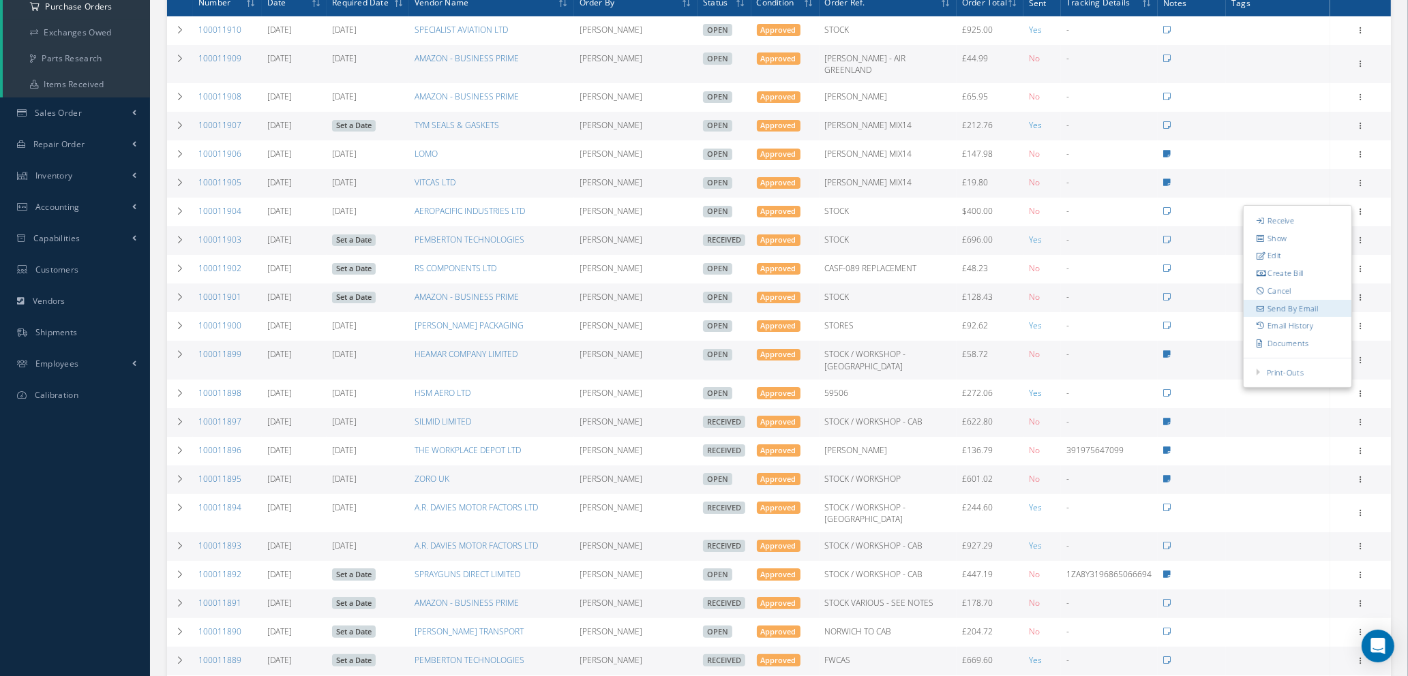
click at [1297, 301] on link "Send By Email" at bounding box center [1298, 309] width 108 height 18
type input "Reports from Purchase Order #100011904"
type textarea "Hiya, Please find Attached, our Purchase Order #100011904. If you have any ques…"
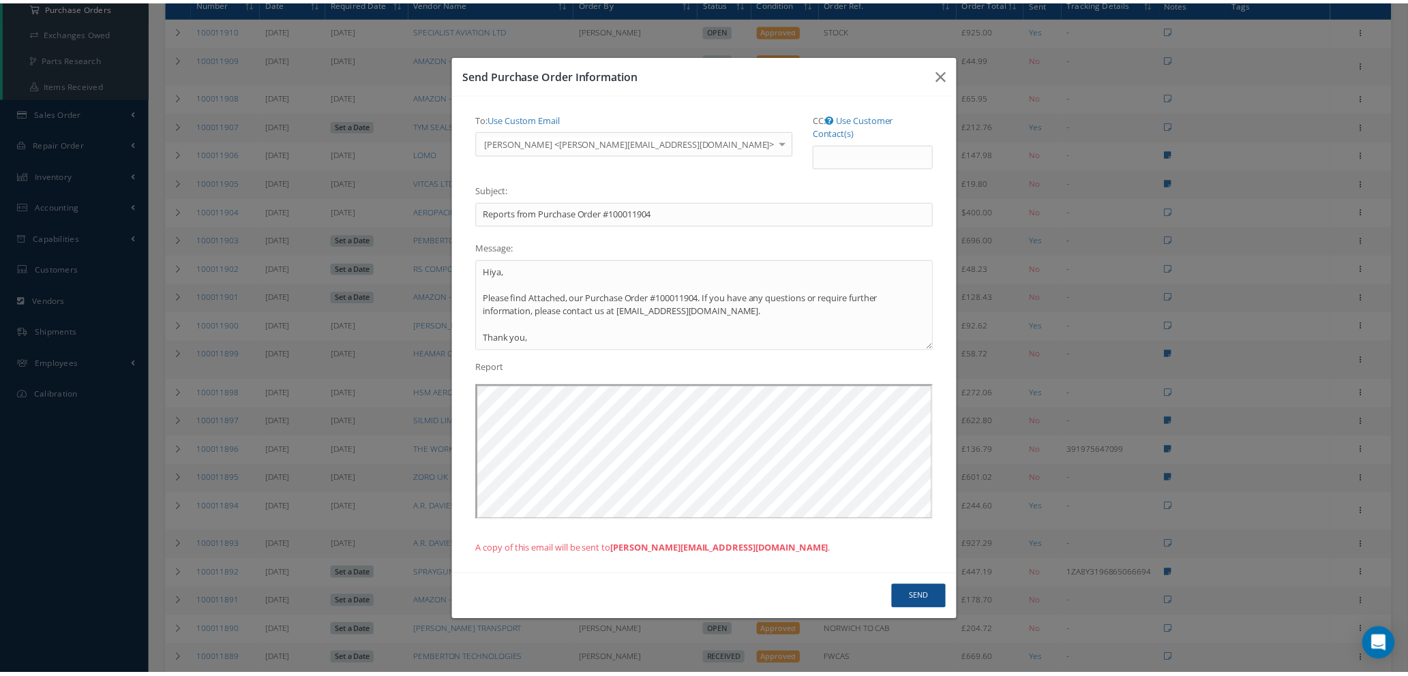
scroll to position [0, 0]
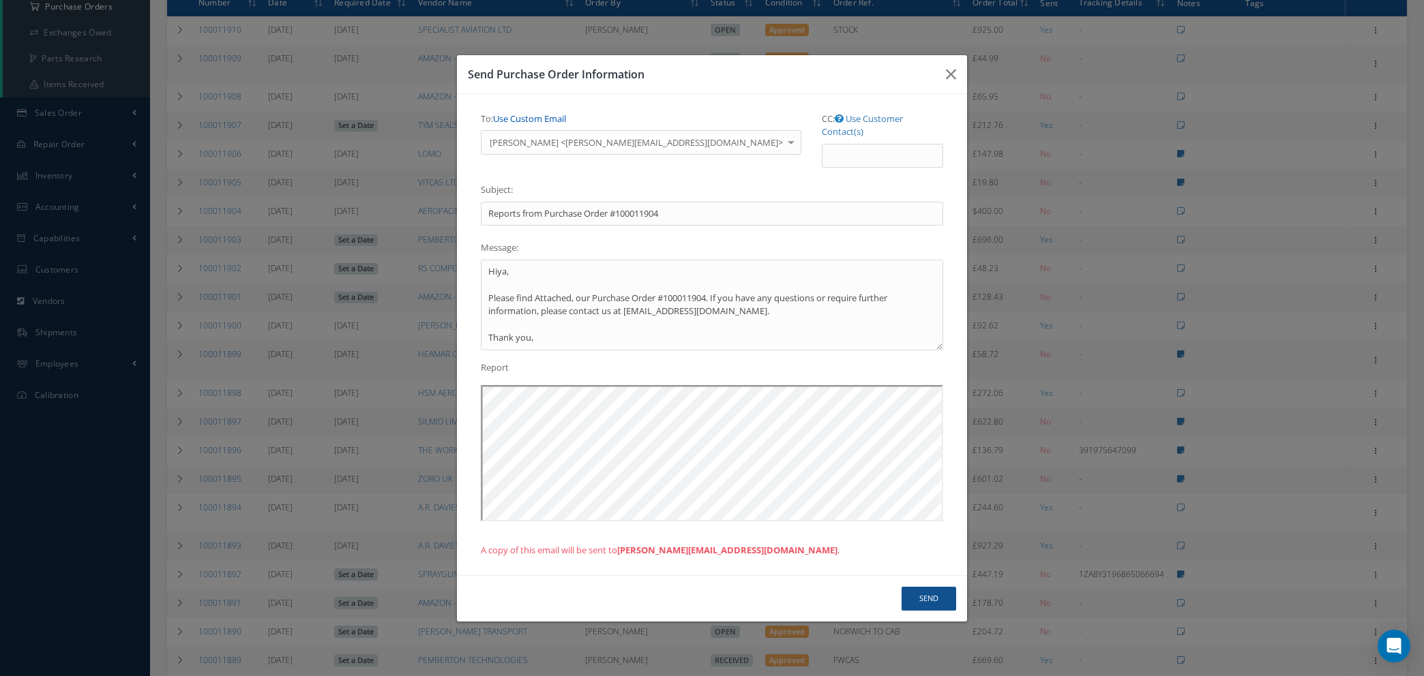
click at [524, 124] on link "Use Custom Email" at bounding box center [529, 118] width 73 height 12
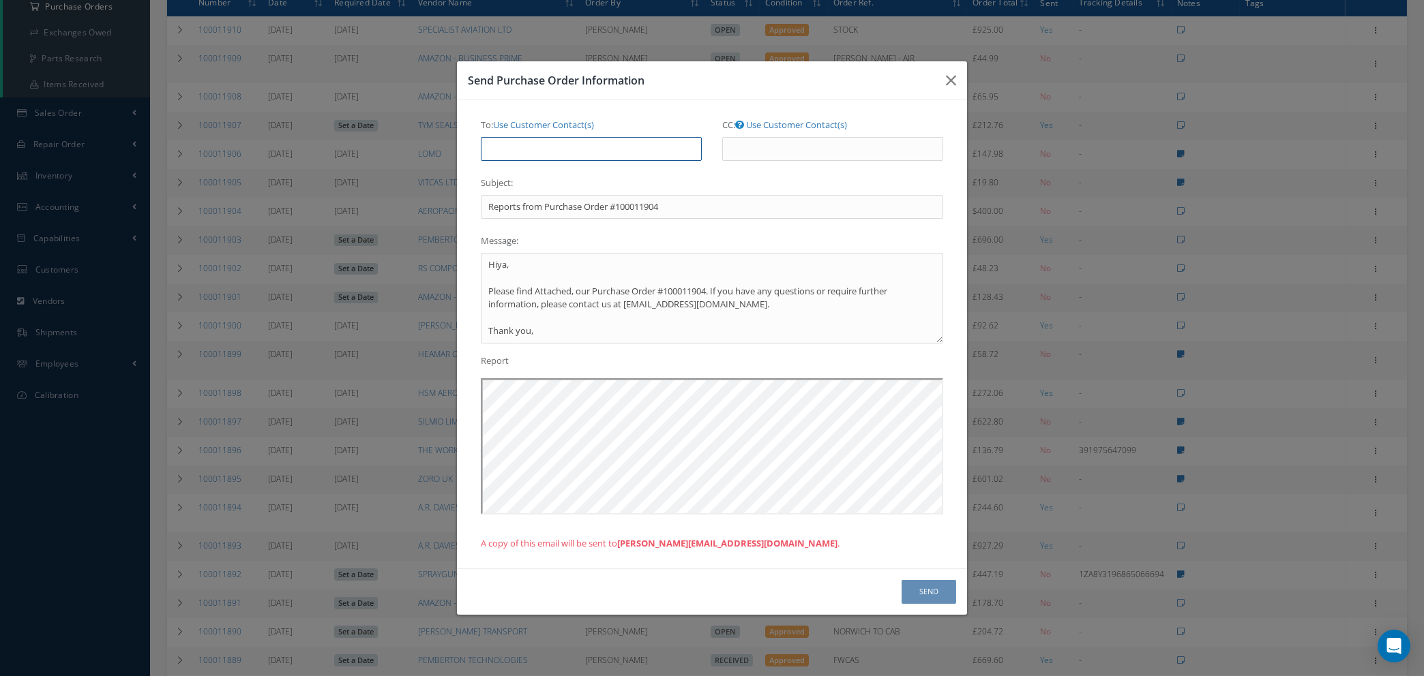
click at [527, 152] on input "To: Use Customer Contact(s)" at bounding box center [591, 149] width 221 height 25
type input "natasha@cab.aero"
click at [921, 590] on button "Send" at bounding box center [928, 592] width 55 height 24
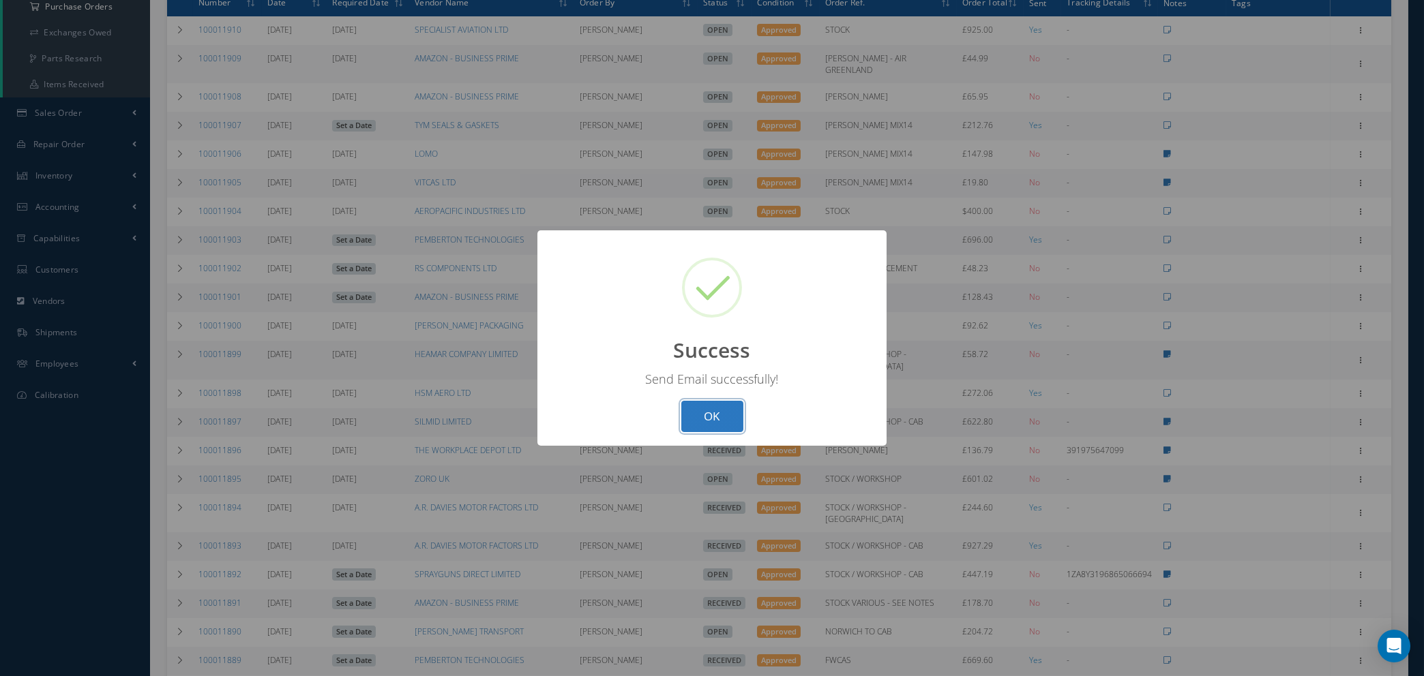
click at [717, 415] on button "OK" at bounding box center [712, 417] width 62 height 32
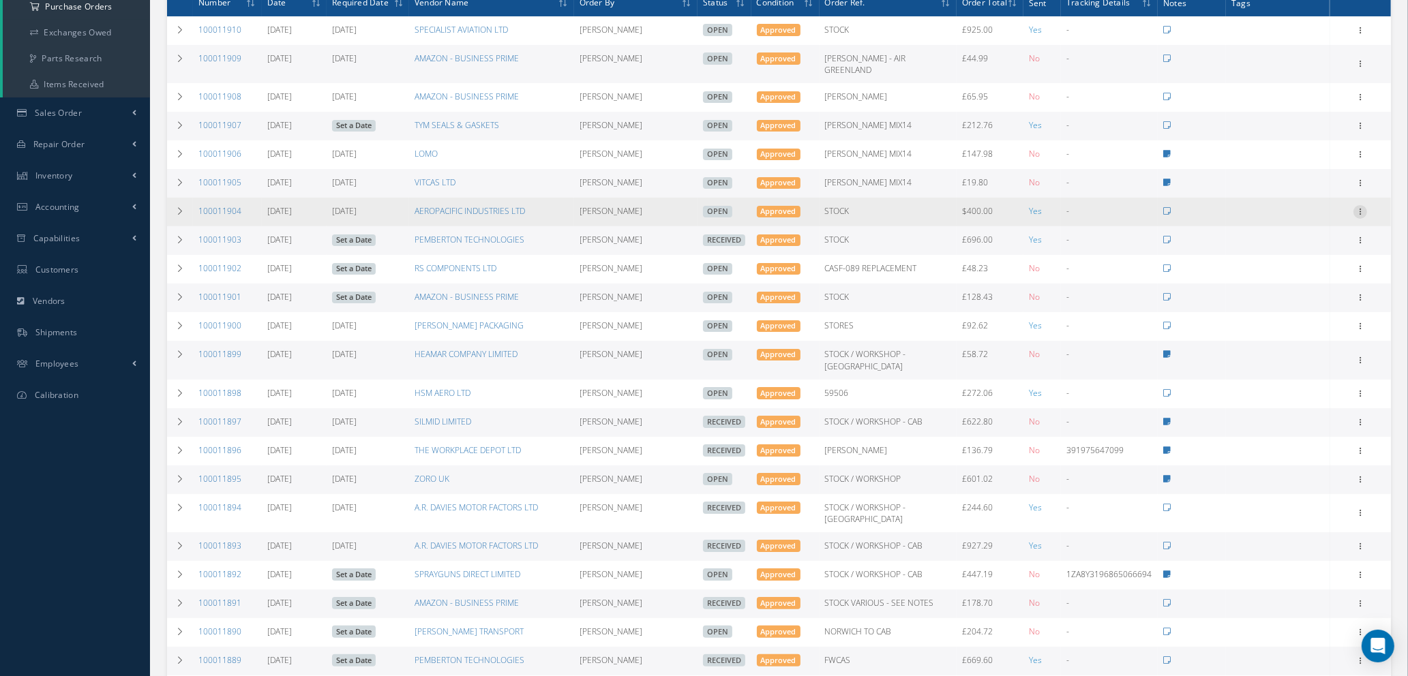
click at [1356, 205] on icon at bounding box center [1360, 210] width 14 height 11
click at [1291, 247] on link "Edit" at bounding box center [1298, 256] width 108 height 18
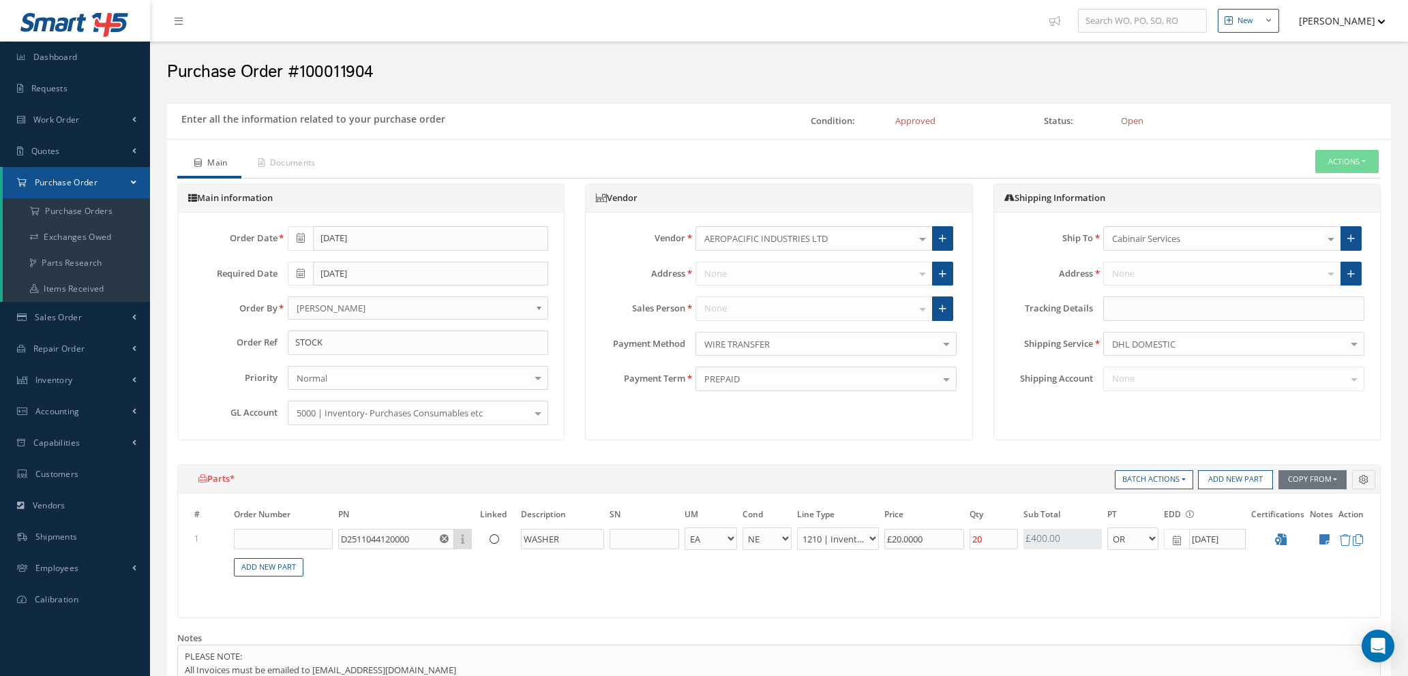
select select "1"
select select "5"
select select "7"
select select "1"
type input "$20"
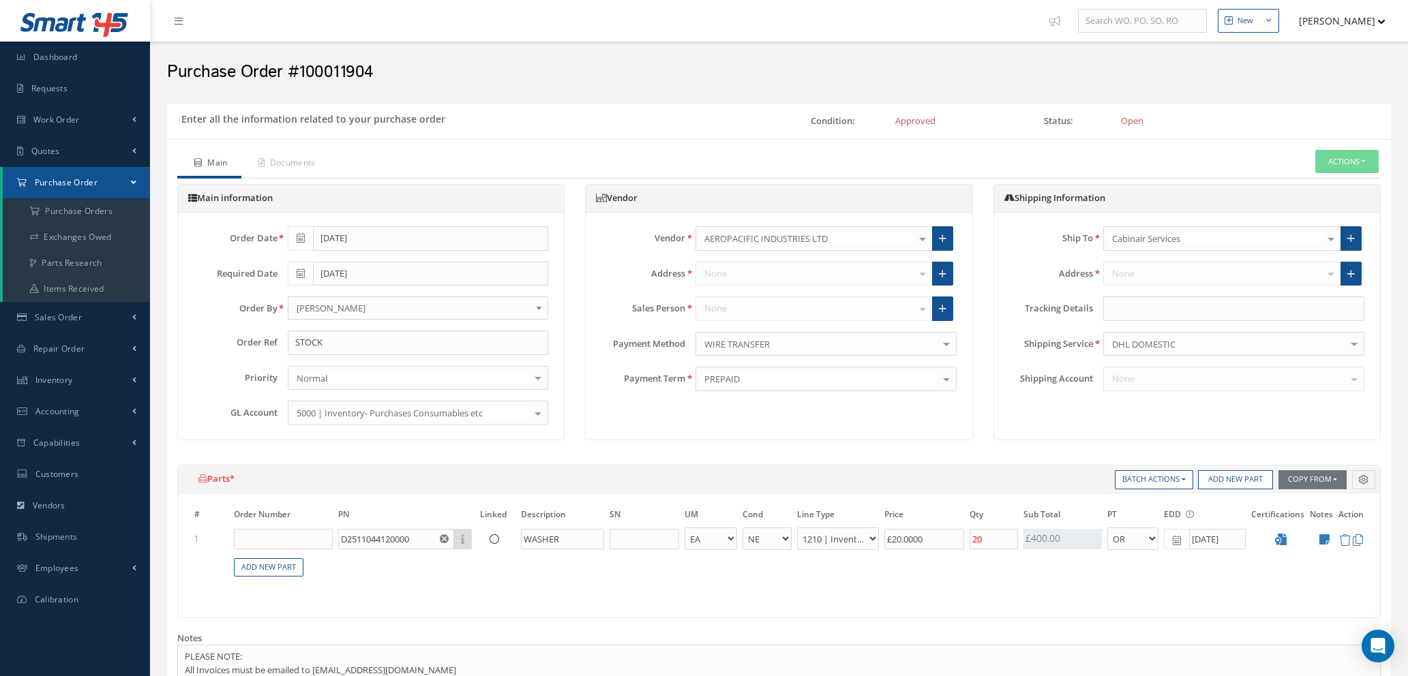
type input "$0"
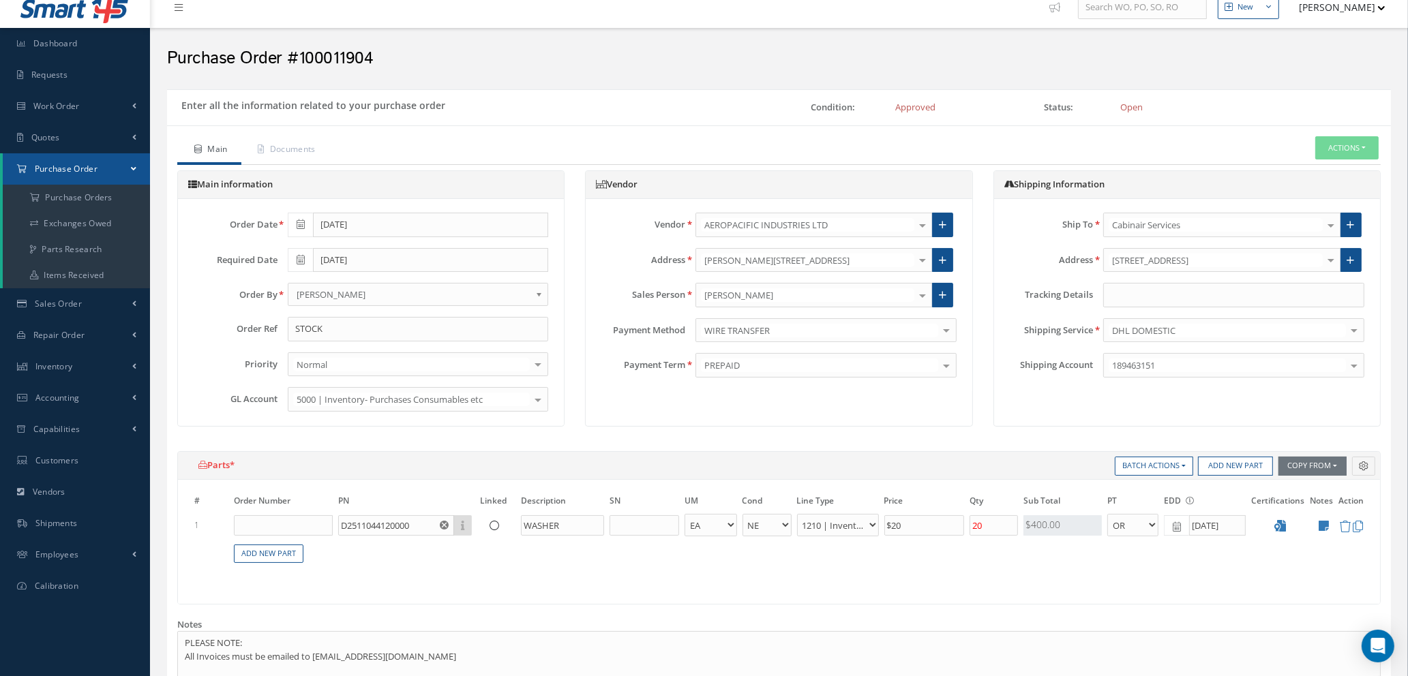
scroll to position [527, 0]
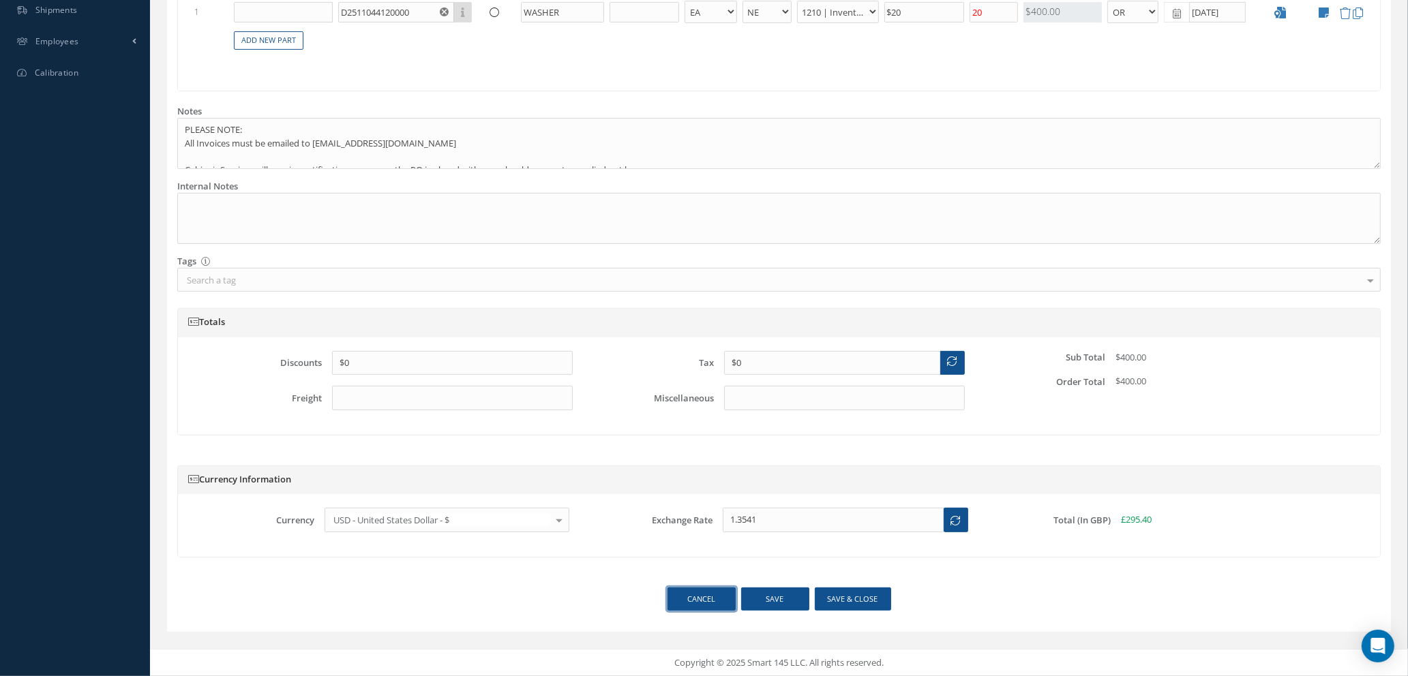
click at [719, 599] on link "Cancel" at bounding box center [701, 600] width 68 height 24
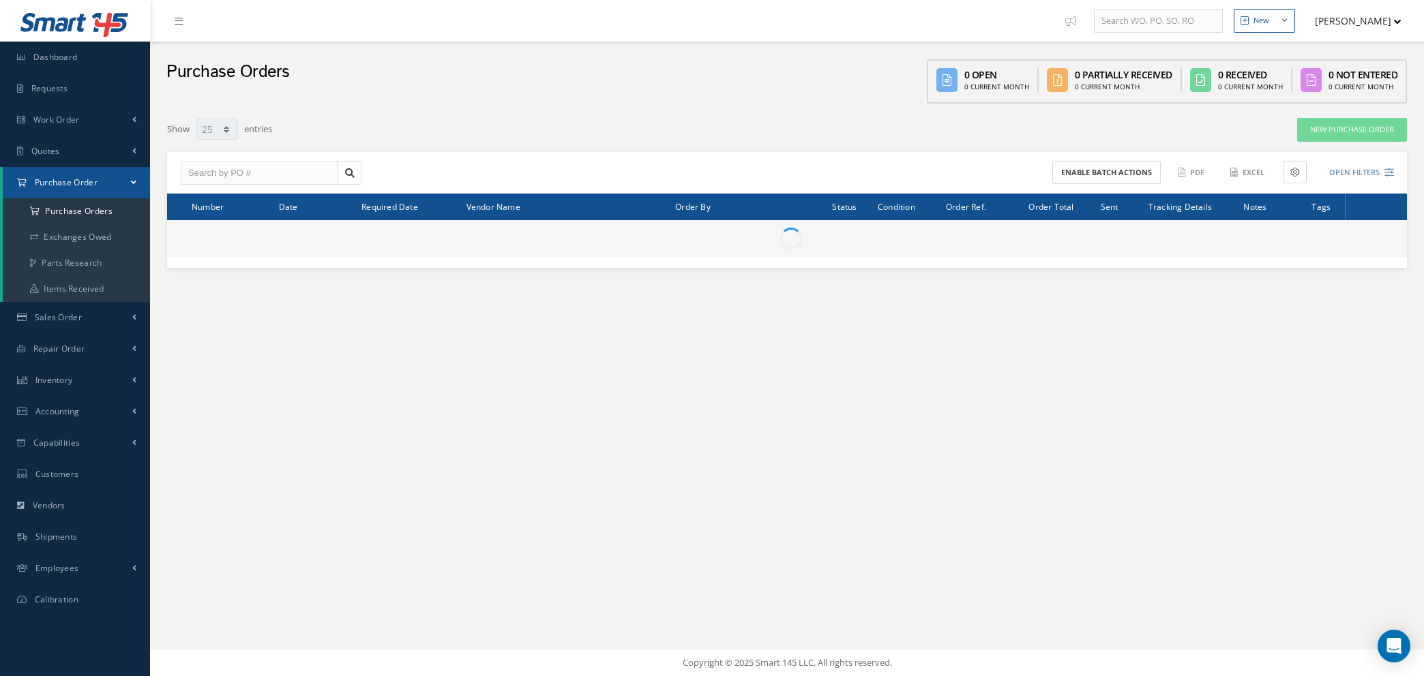
select select "25"
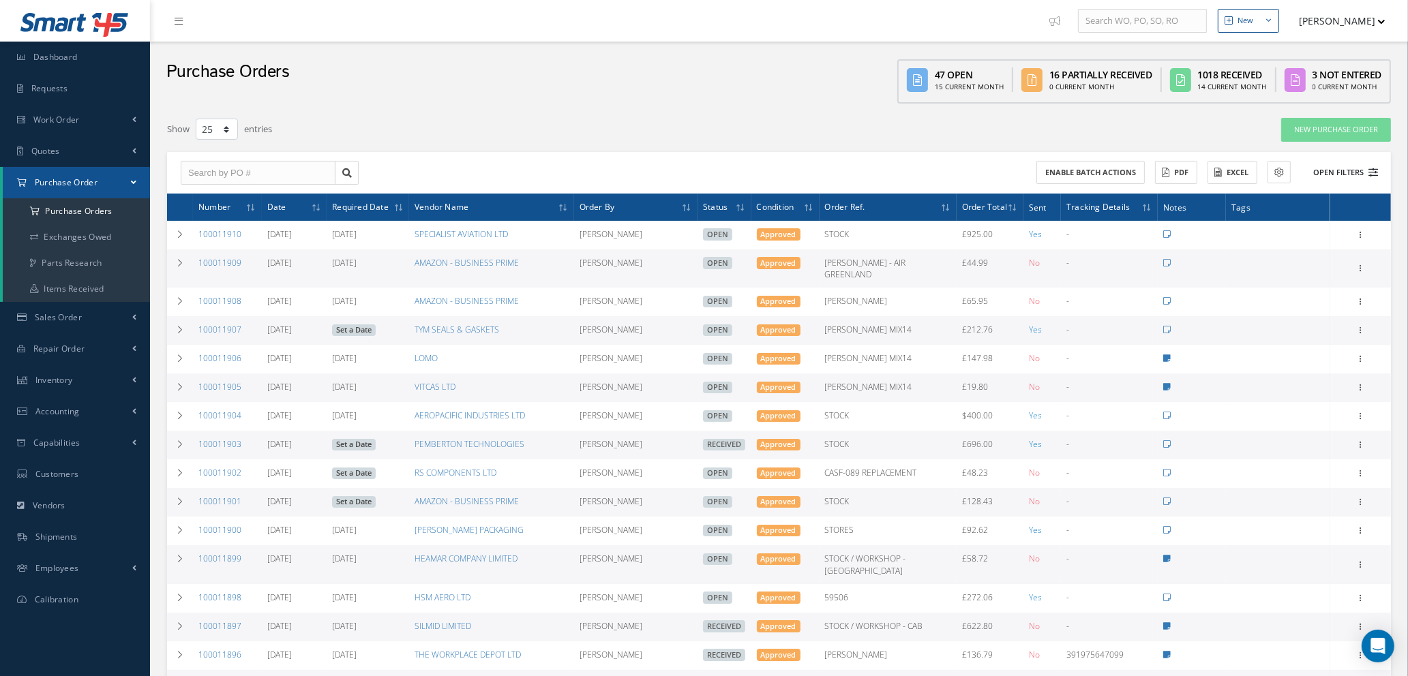
click at [1375, 170] on icon at bounding box center [1373, 173] width 10 height 10
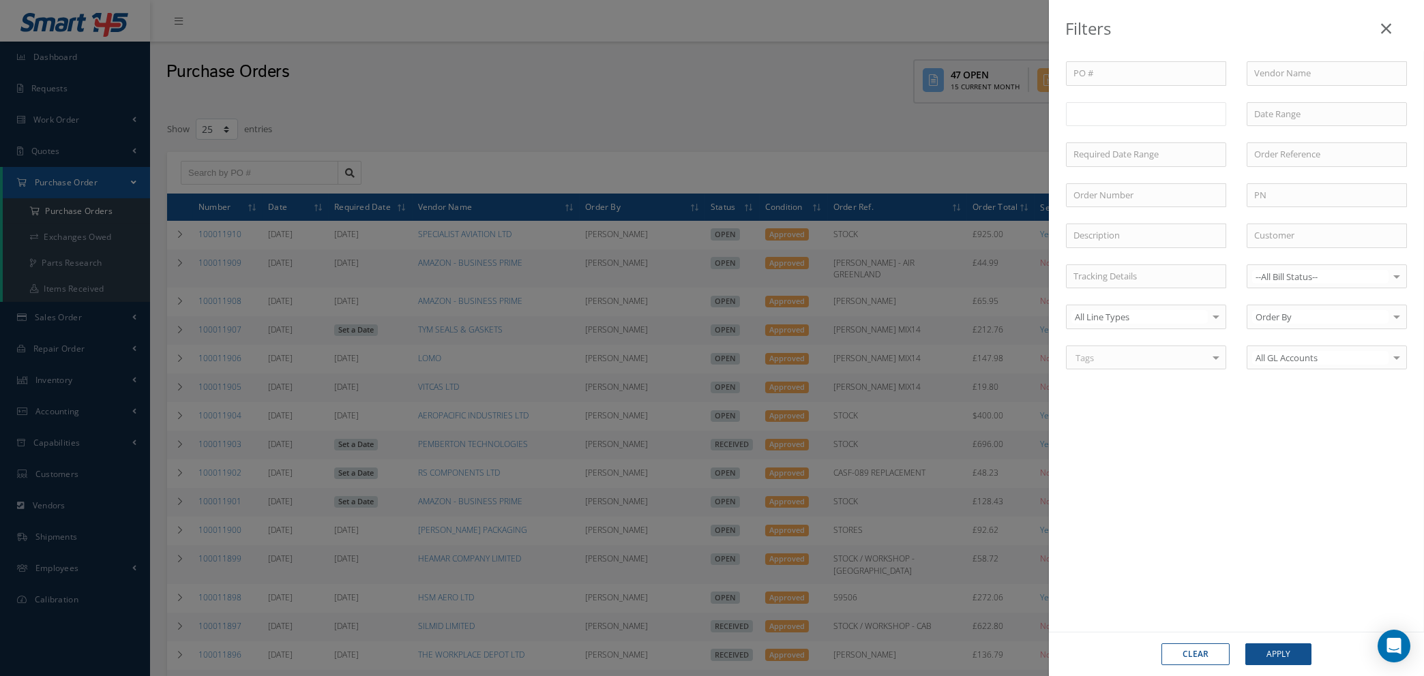
click at [1156, 122] on ul at bounding box center [1146, 114] width 160 height 24
click at [1154, 120] on ul "Open" at bounding box center [1146, 114] width 160 height 24
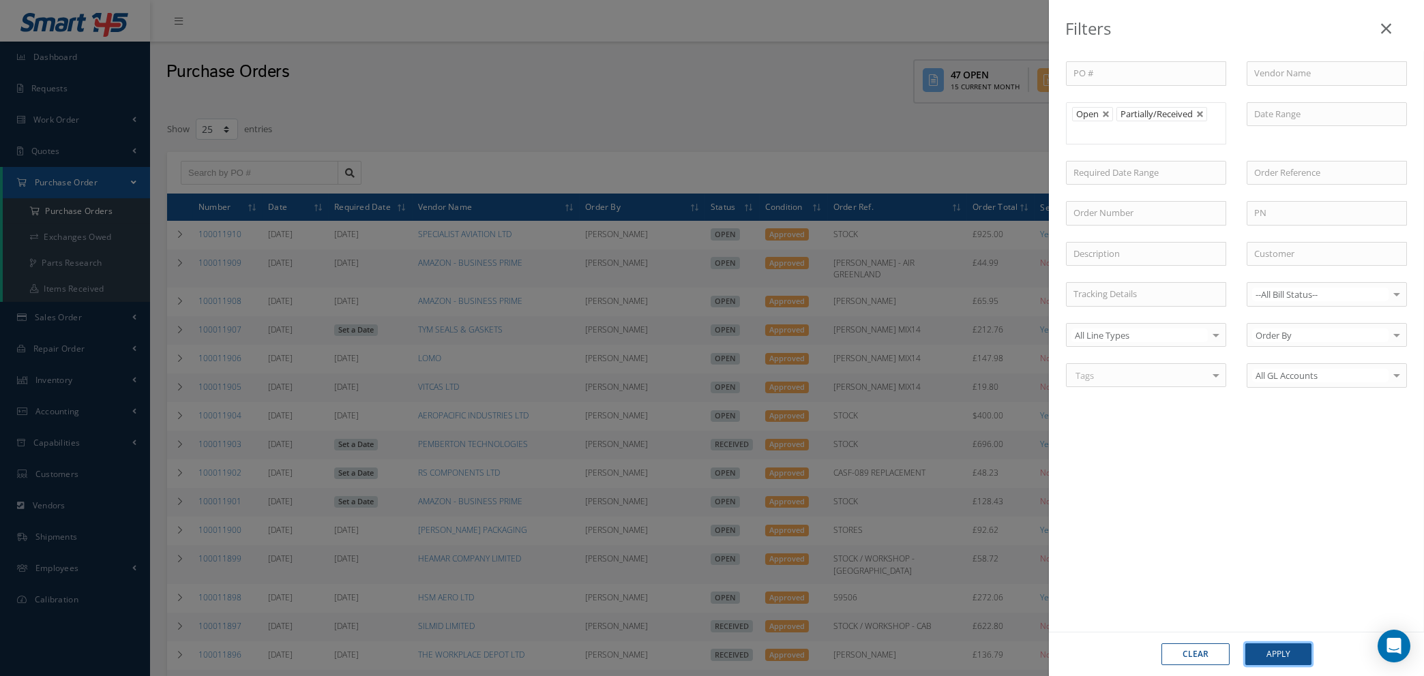
click at [1271, 654] on button "Apply" at bounding box center [1278, 655] width 66 height 22
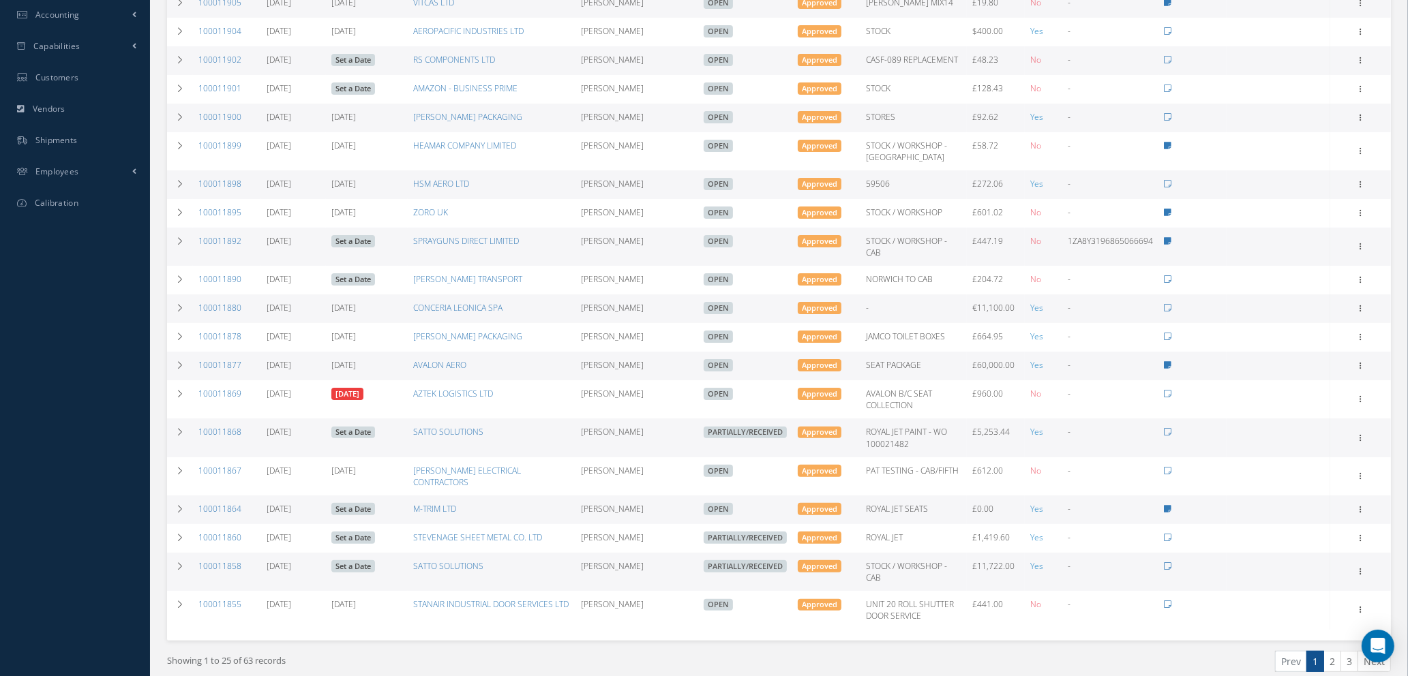
scroll to position [433, 0]
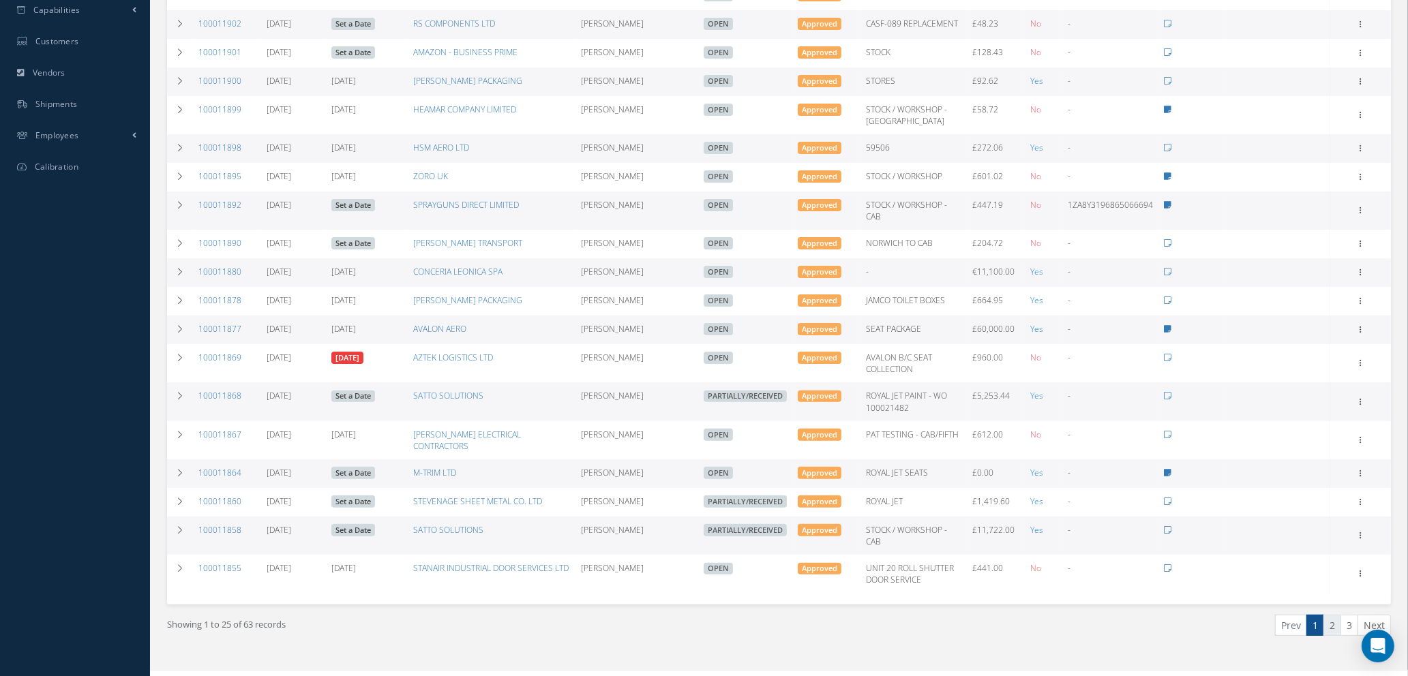
click at [1328, 615] on link "2" at bounding box center [1332, 625] width 18 height 21
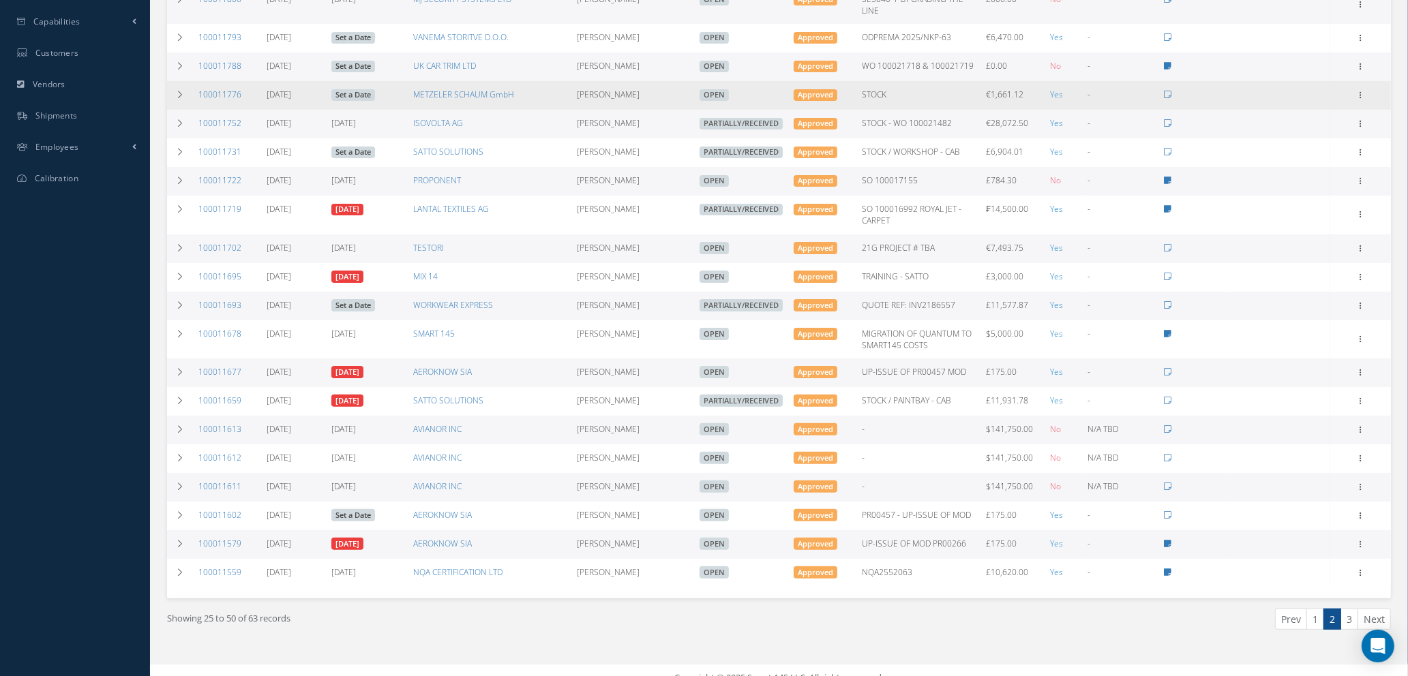
scroll to position [423, 0]
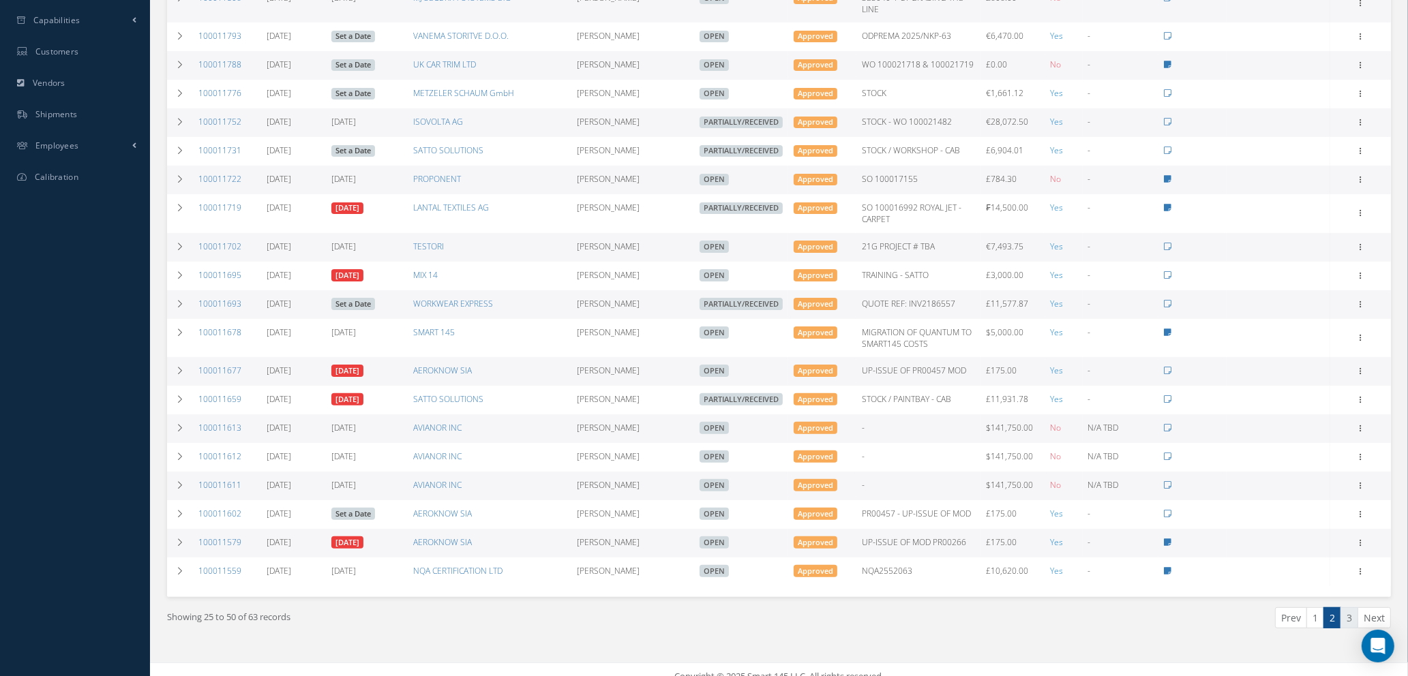
click at [1353, 610] on link "3" at bounding box center [1349, 617] width 18 height 21
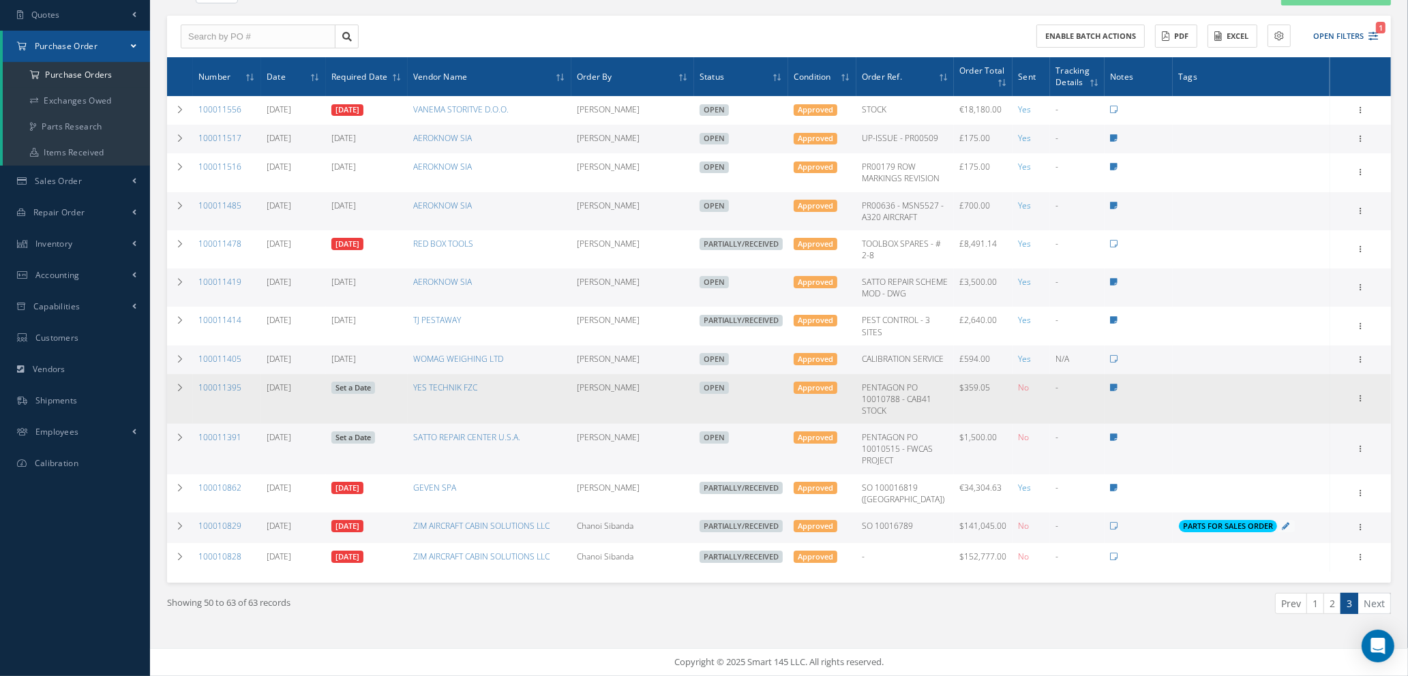
scroll to position [144, 0]
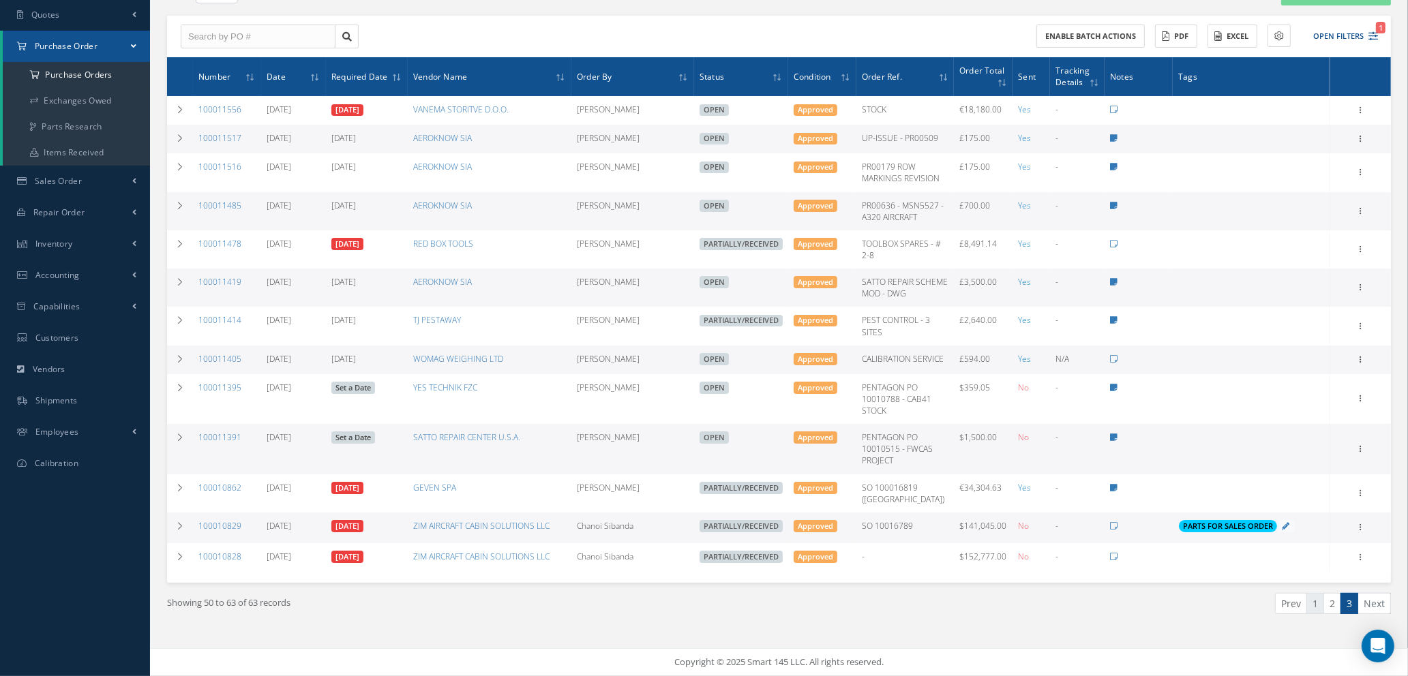
click at [1313, 604] on link "1" at bounding box center [1315, 603] width 18 height 21
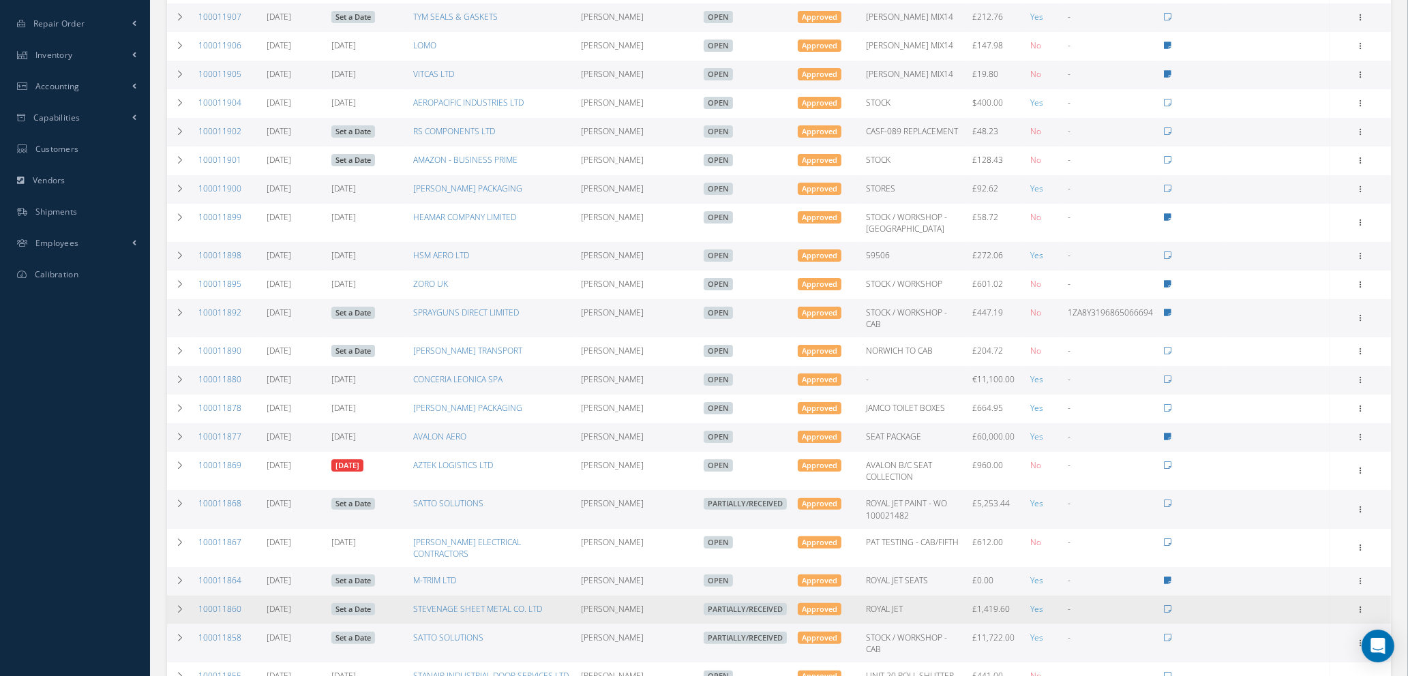
scroll to position [433, 0]
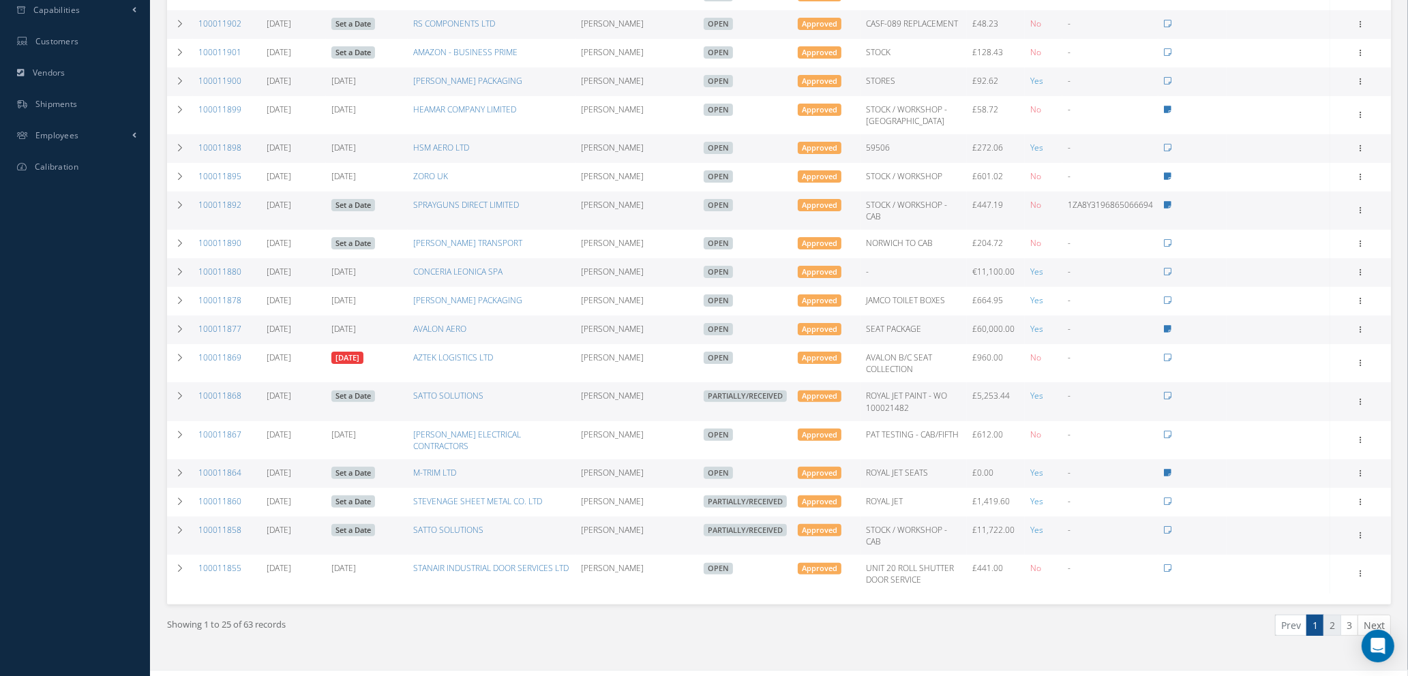
click at [1325, 615] on link "2" at bounding box center [1332, 625] width 18 height 21
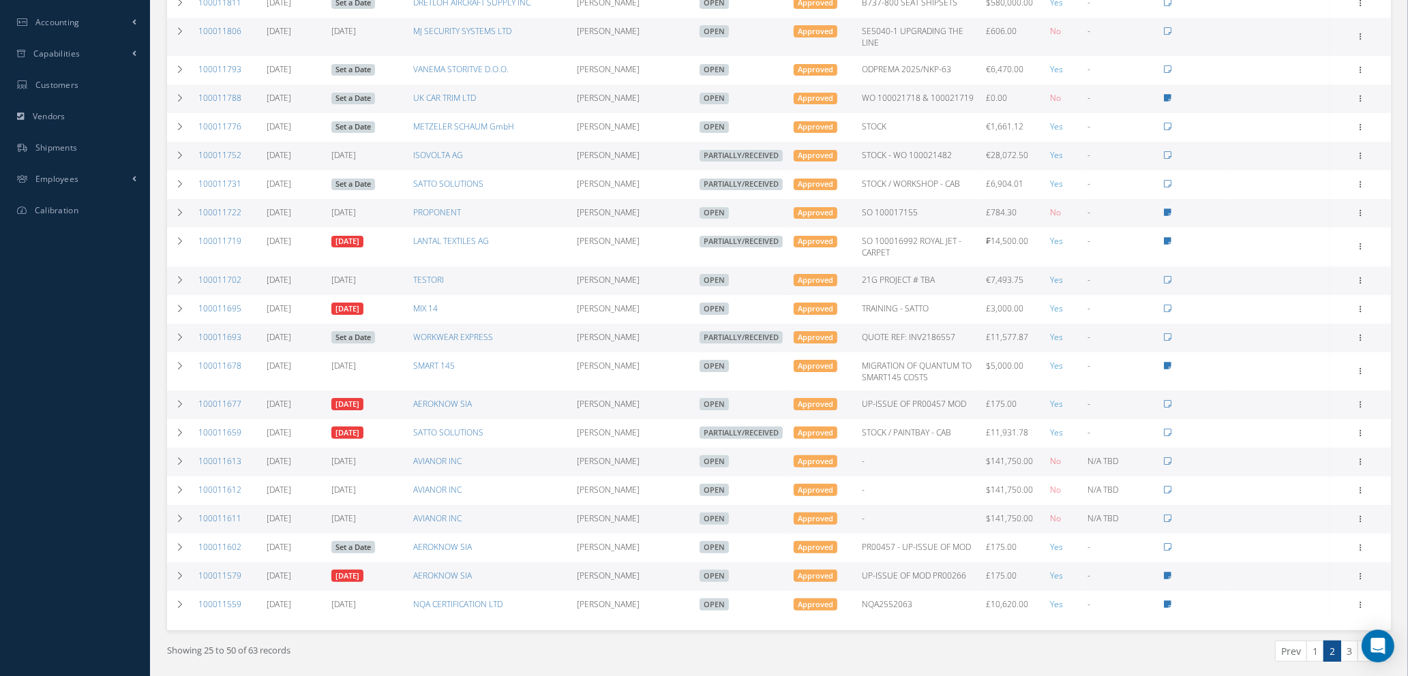
scroll to position [423, 0]
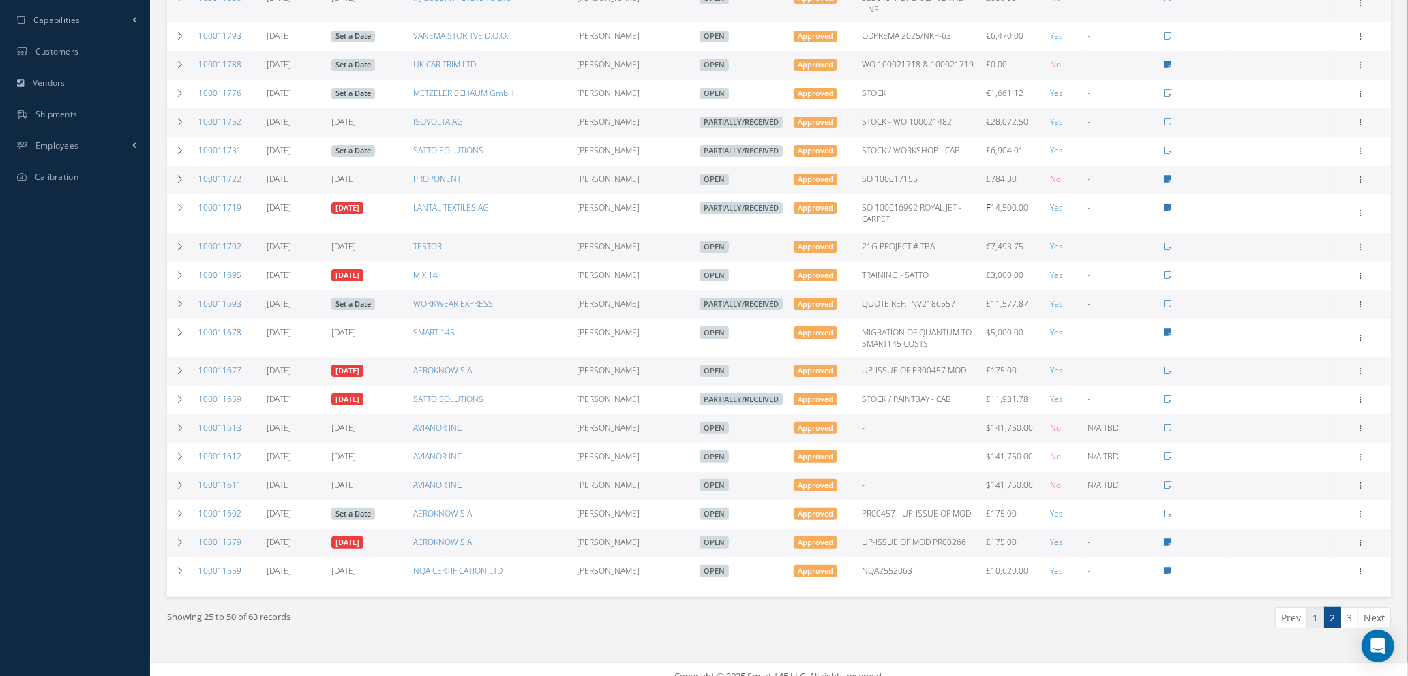
click at [1314, 607] on link "1" at bounding box center [1315, 617] width 18 height 21
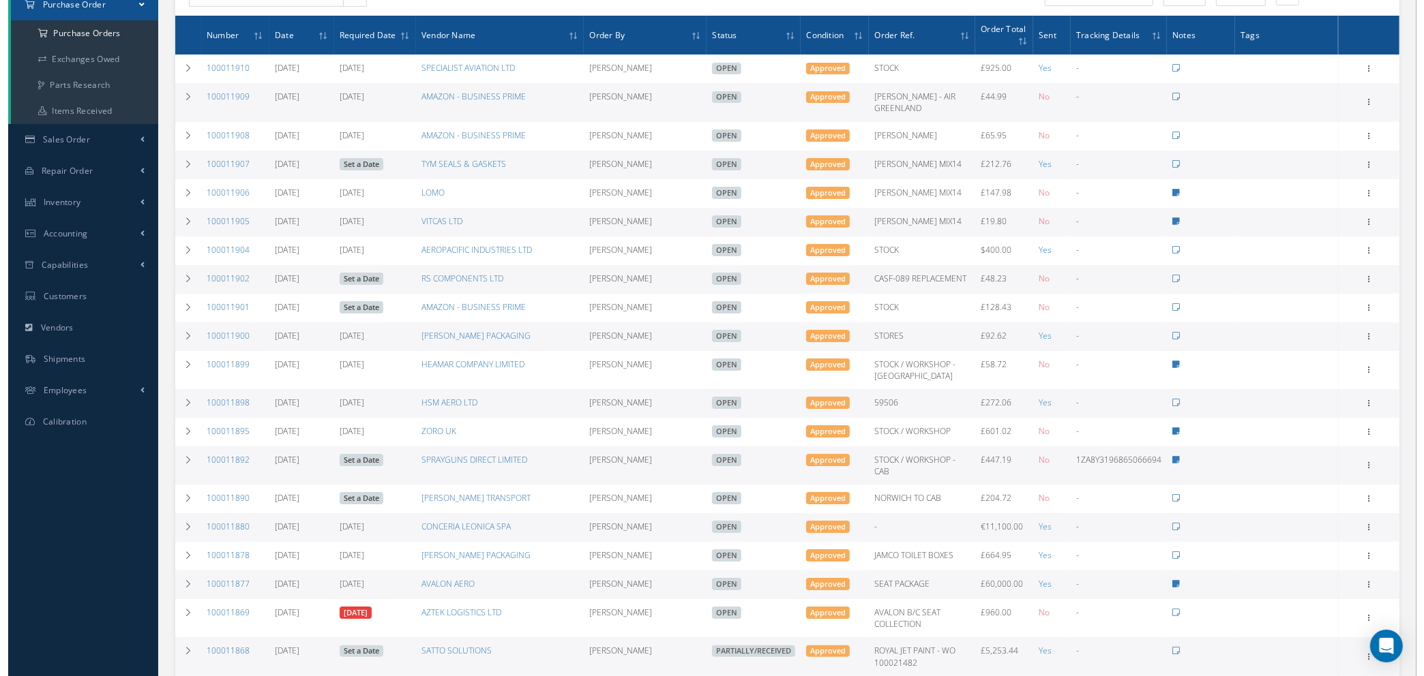
scroll to position [24, 0]
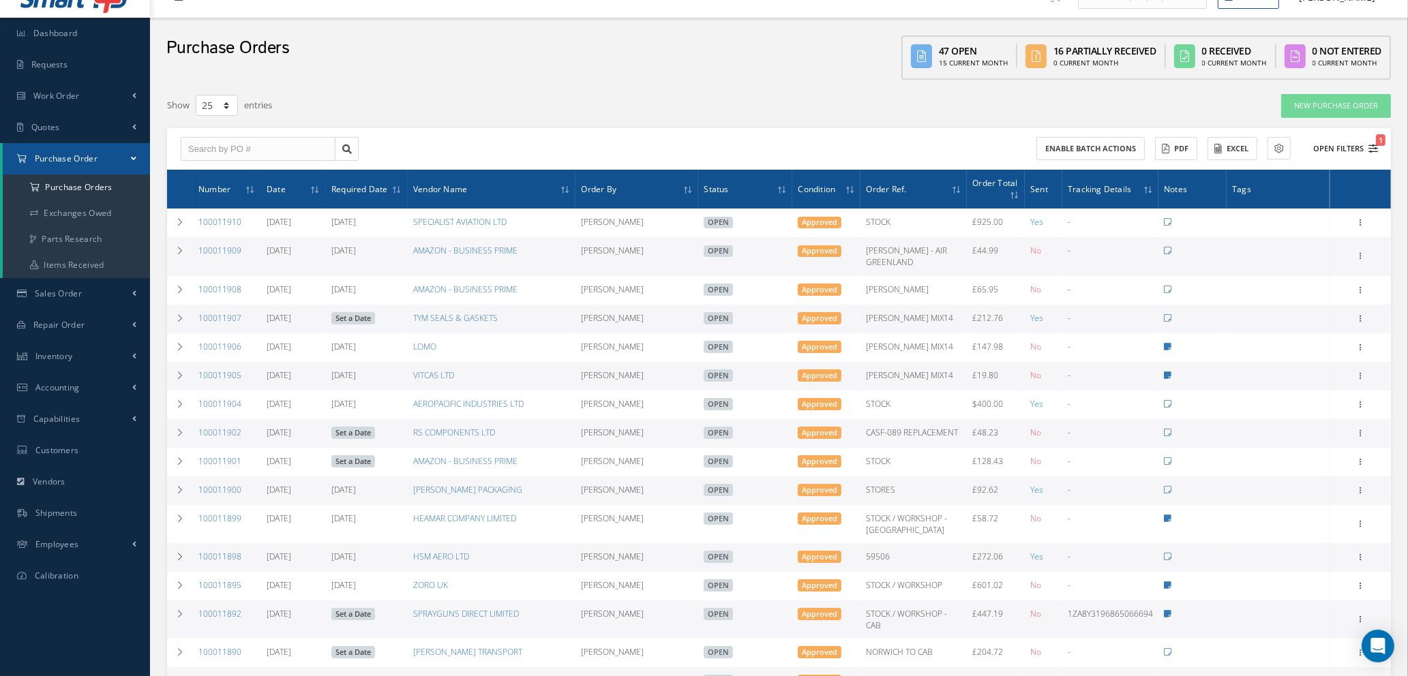
click at [1372, 144] on icon "1" at bounding box center [1373, 149] width 10 height 10
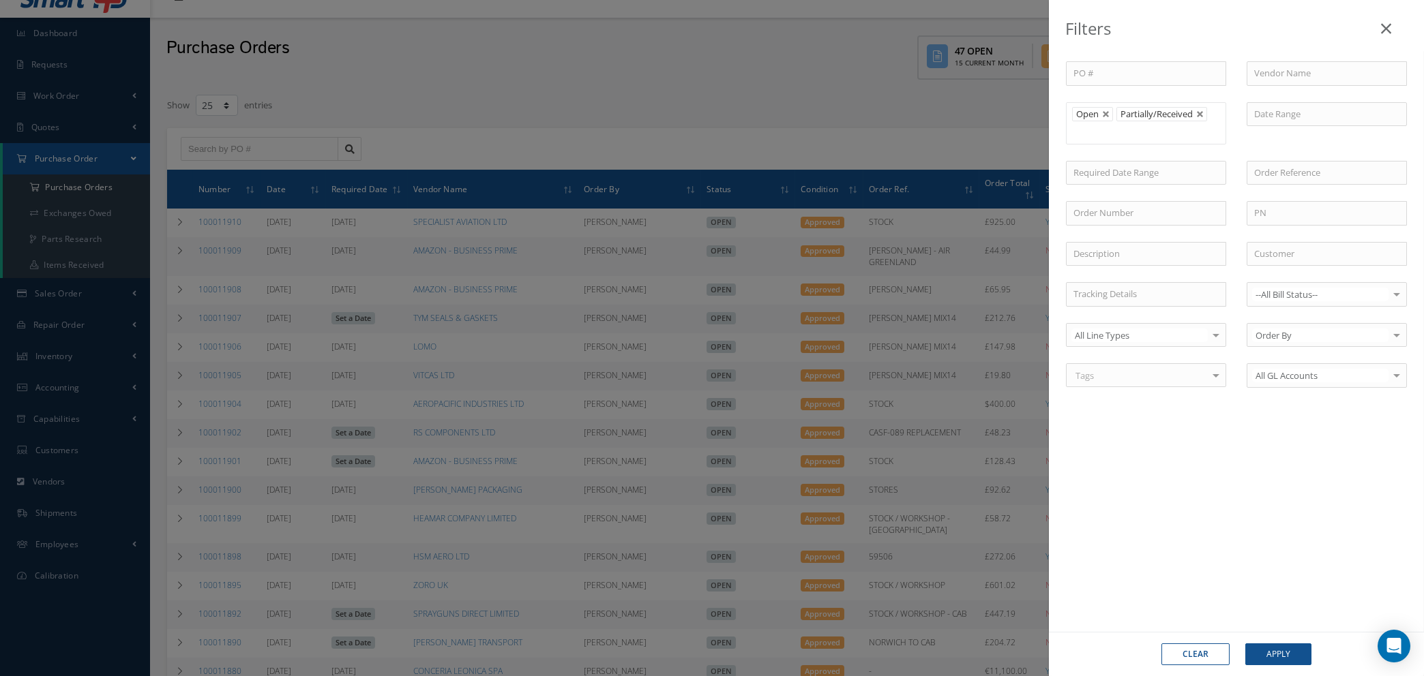
click at [1190, 132] on ul "Open Partially/Received" at bounding box center [1146, 123] width 160 height 42
click at [1272, 659] on button "Apply" at bounding box center [1278, 655] width 66 height 22
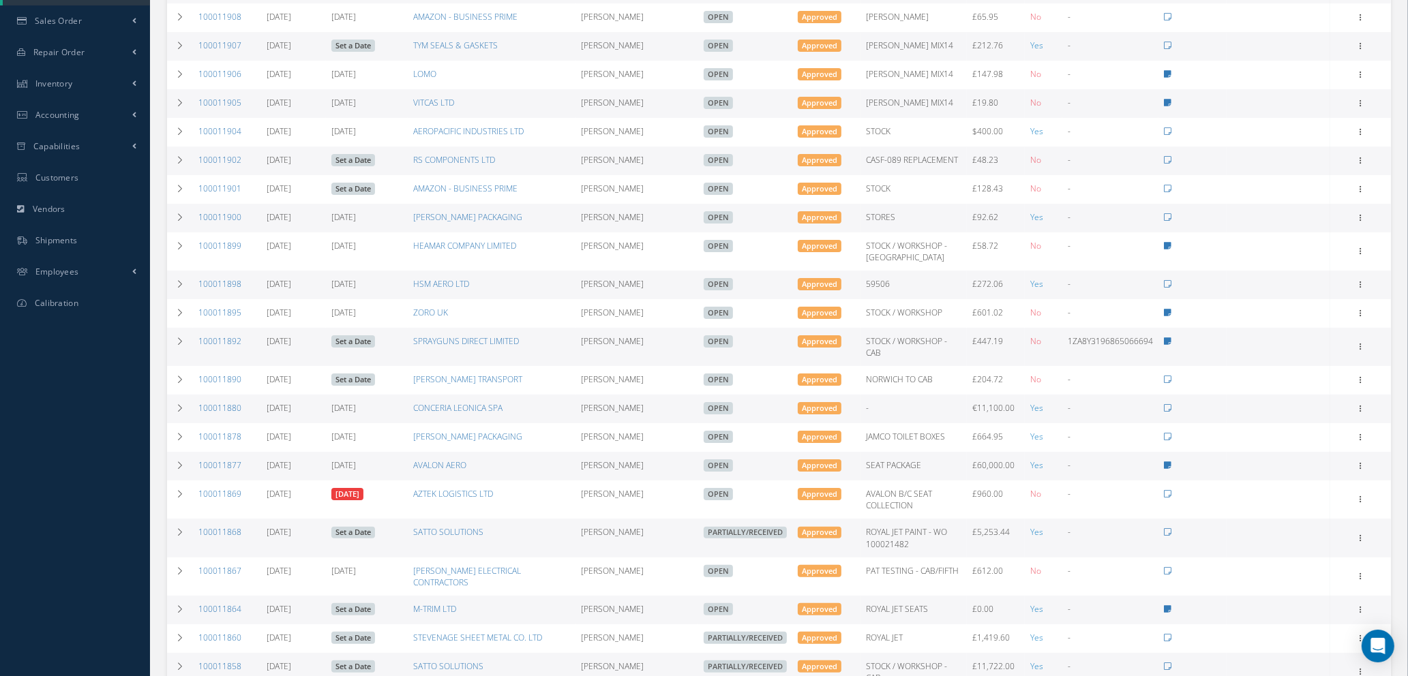
scroll to position [409, 0]
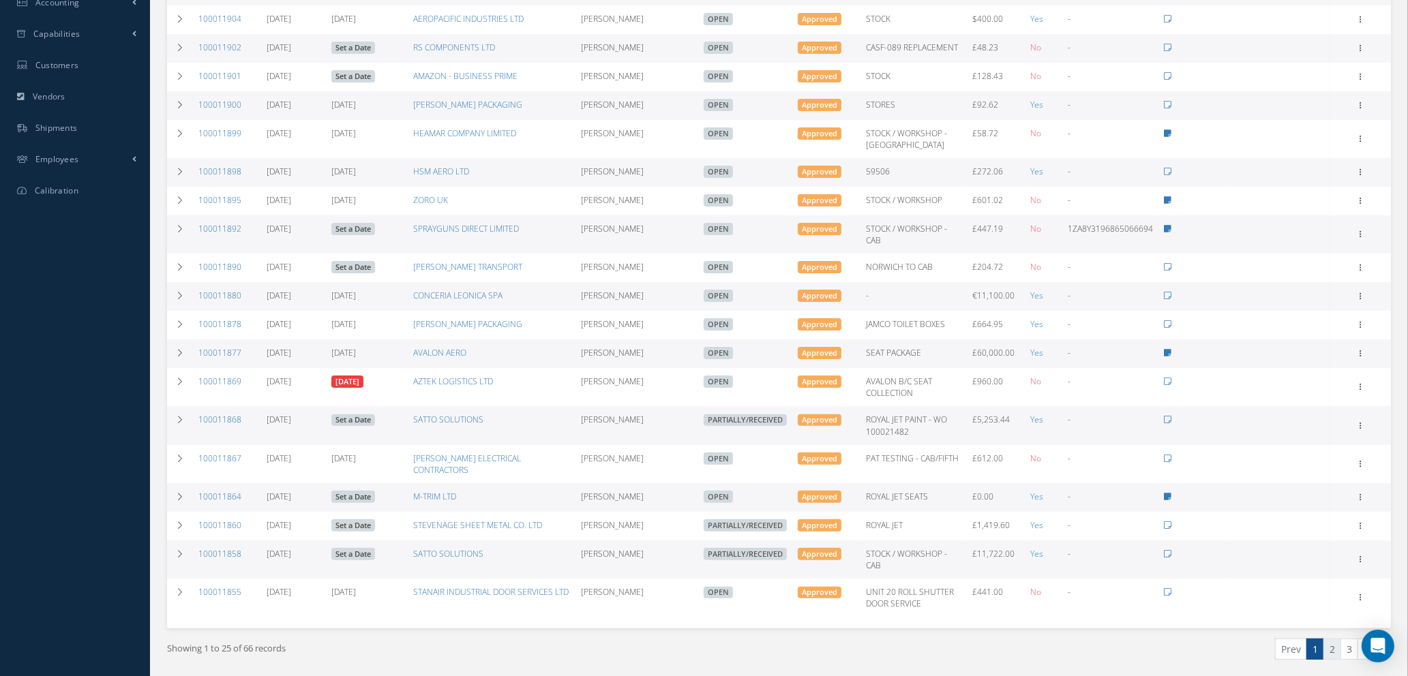
click at [1330, 639] on link "2" at bounding box center [1332, 649] width 18 height 21
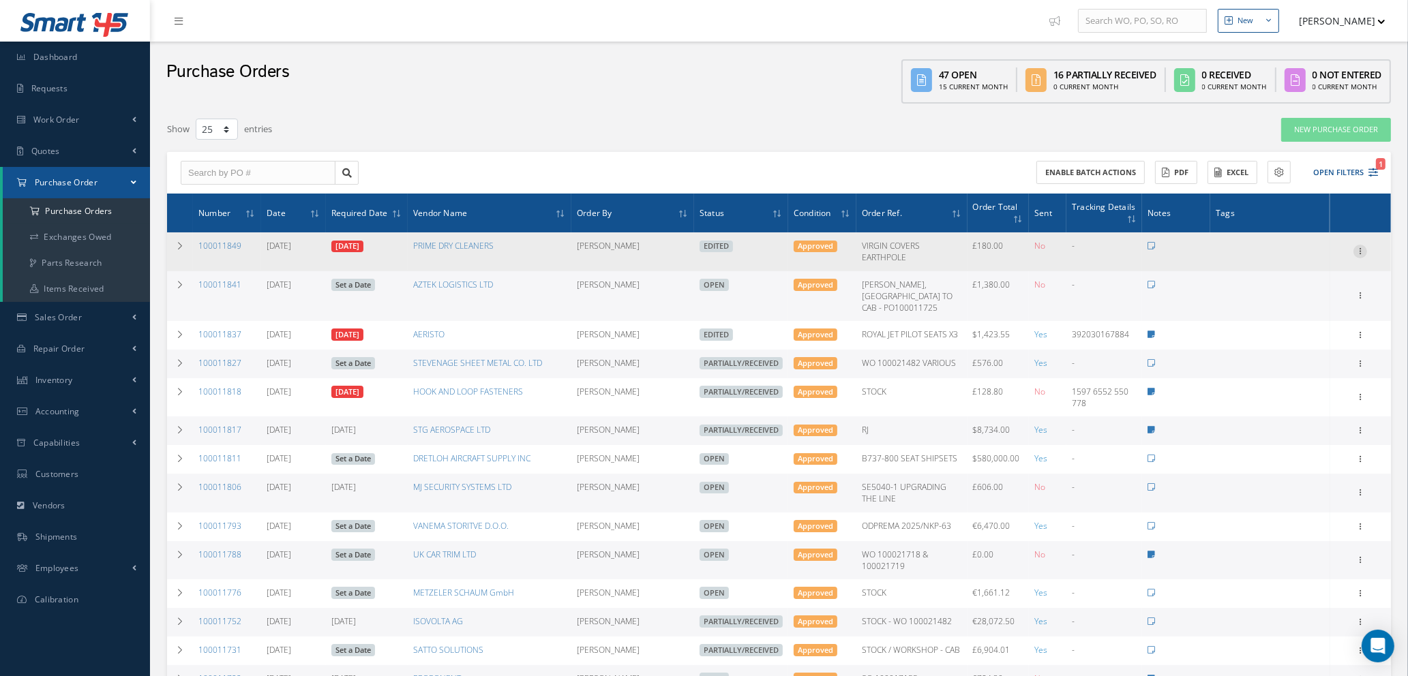
click at [1361, 246] on icon at bounding box center [1360, 250] width 14 height 11
click at [1321, 253] on link "Enter/Update" at bounding box center [1298, 261] width 108 height 18
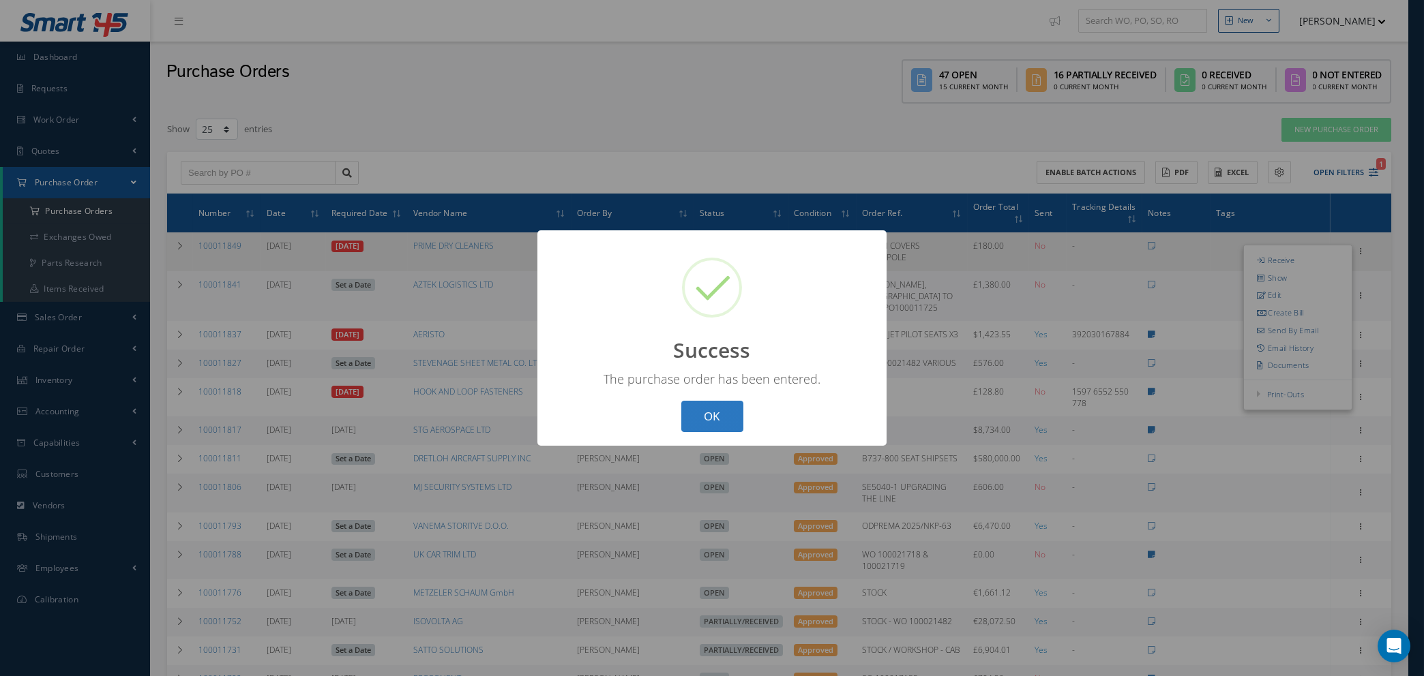
click at [709, 413] on button "OK" at bounding box center [712, 417] width 62 height 32
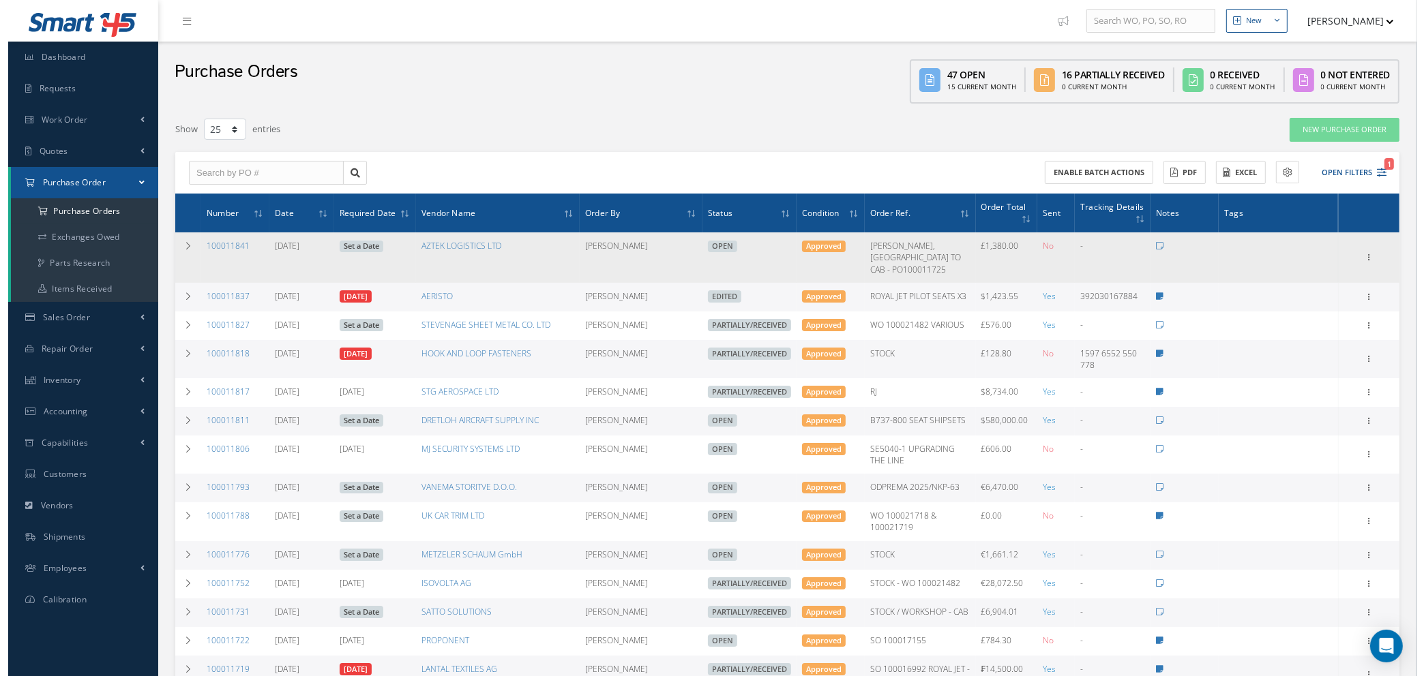
scroll to position [102, 0]
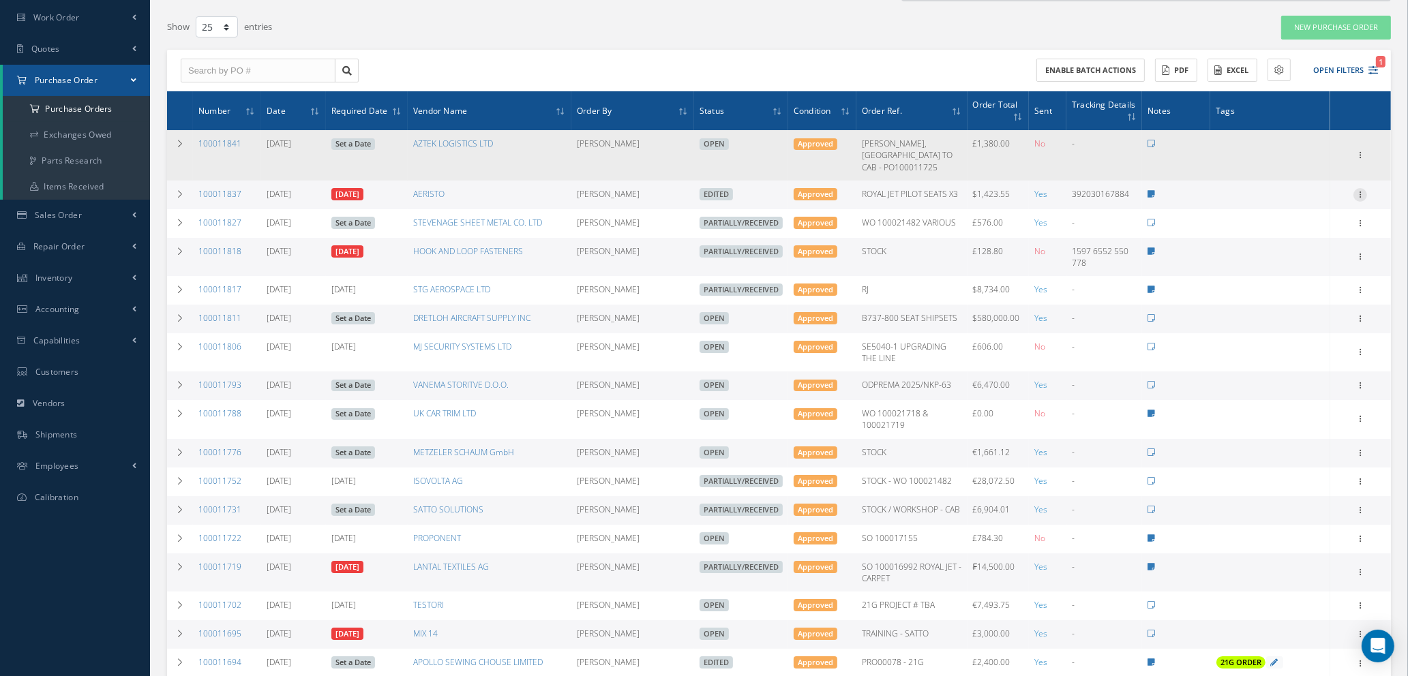
click at [1359, 188] on icon at bounding box center [1360, 193] width 14 height 11
click at [1315, 195] on link "Enter/Update" at bounding box center [1298, 204] width 108 height 18
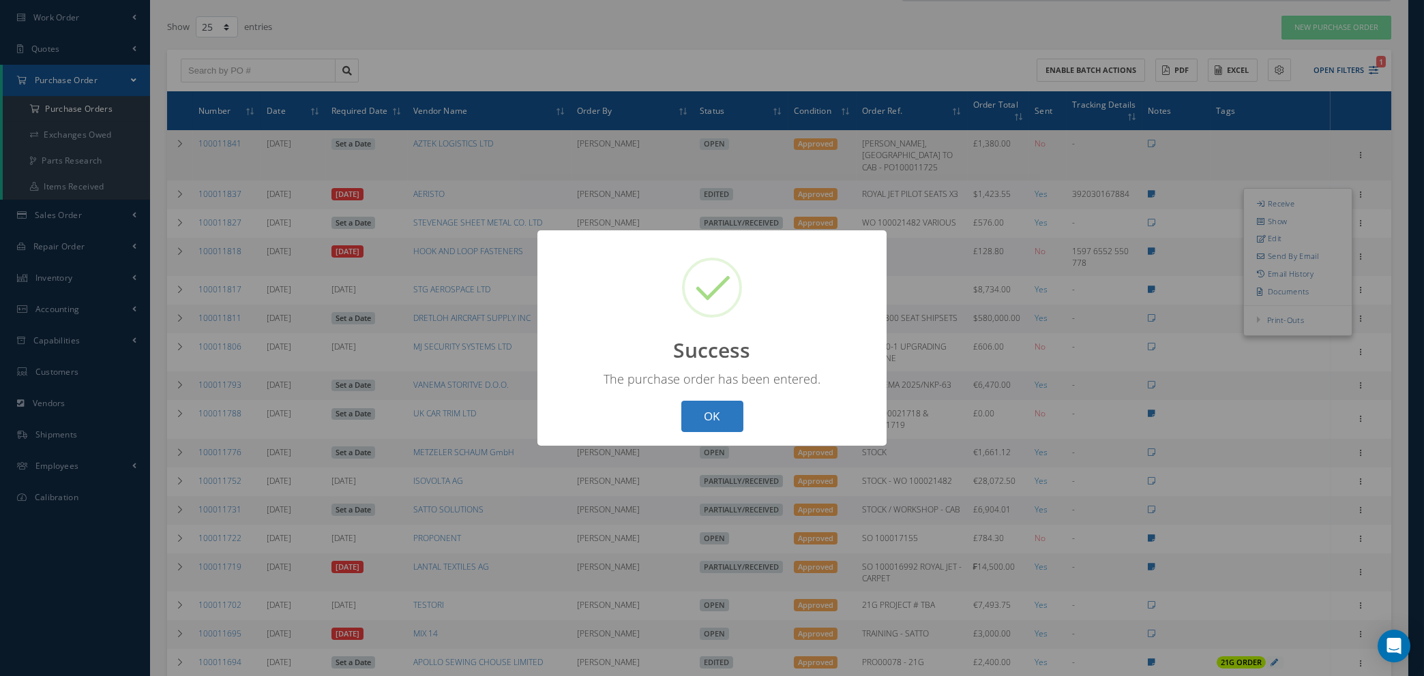
click at [718, 425] on button "OK" at bounding box center [712, 417] width 62 height 32
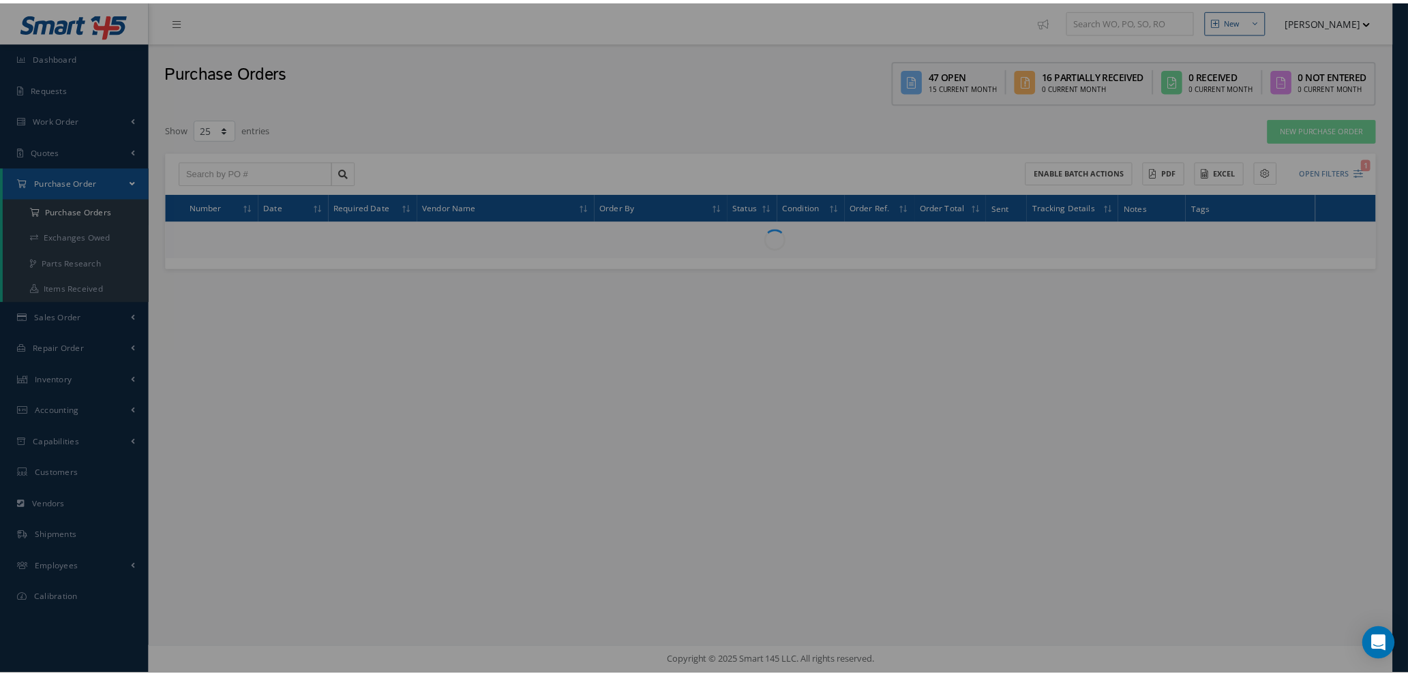
scroll to position [0, 0]
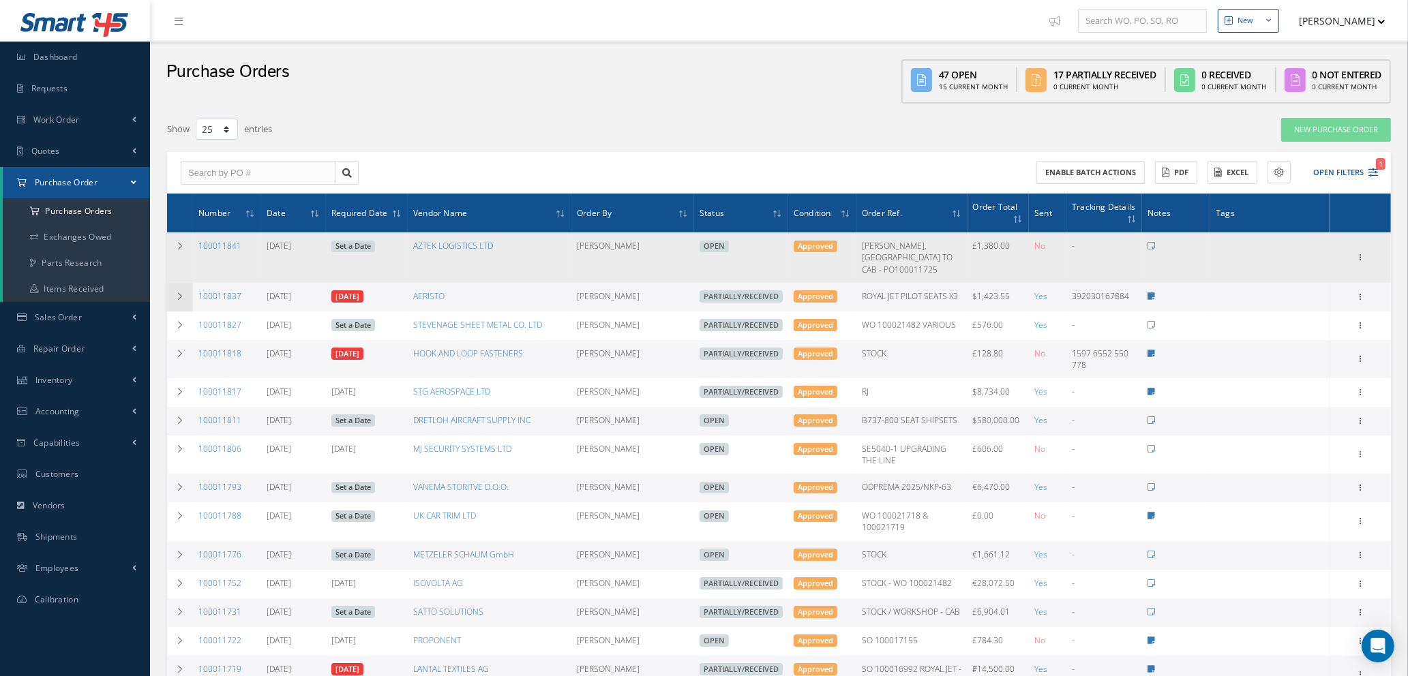
click at [181, 292] on icon at bounding box center [180, 296] width 10 height 8
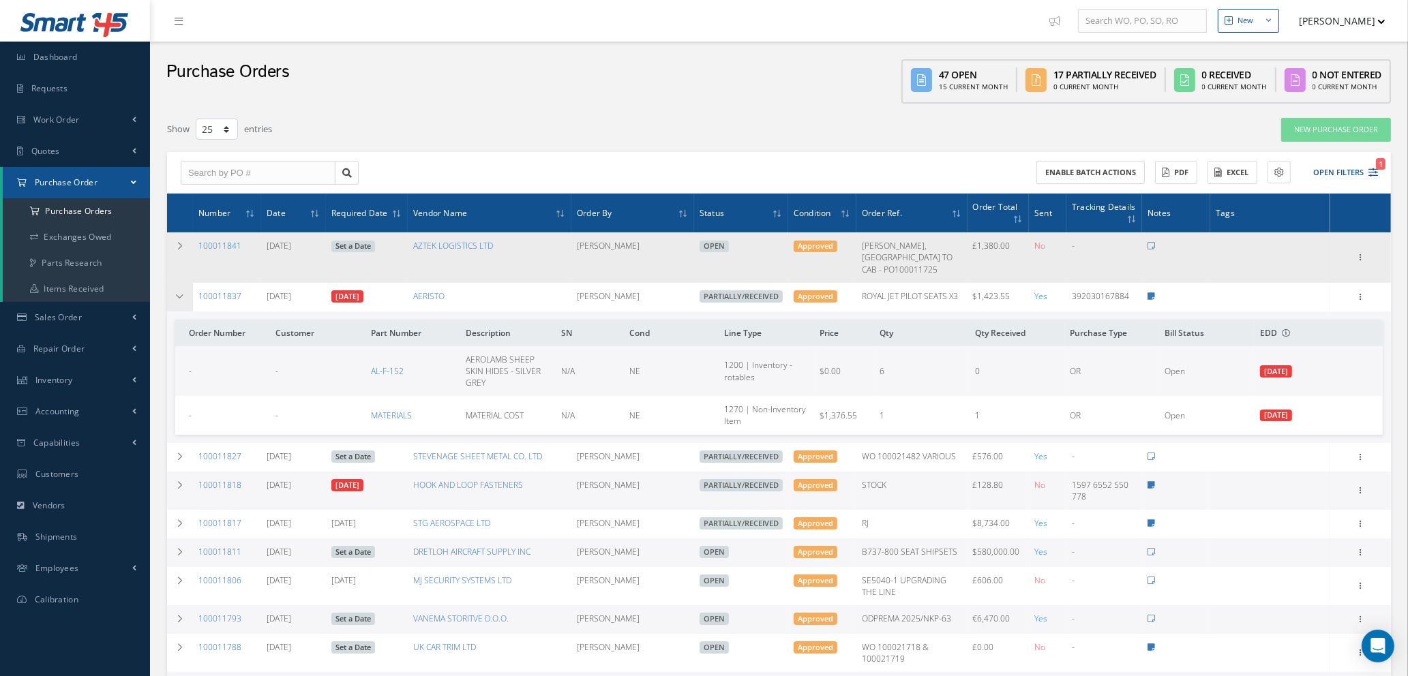
click at [181, 292] on icon at bounding box center [180, 296] width 10 height 8
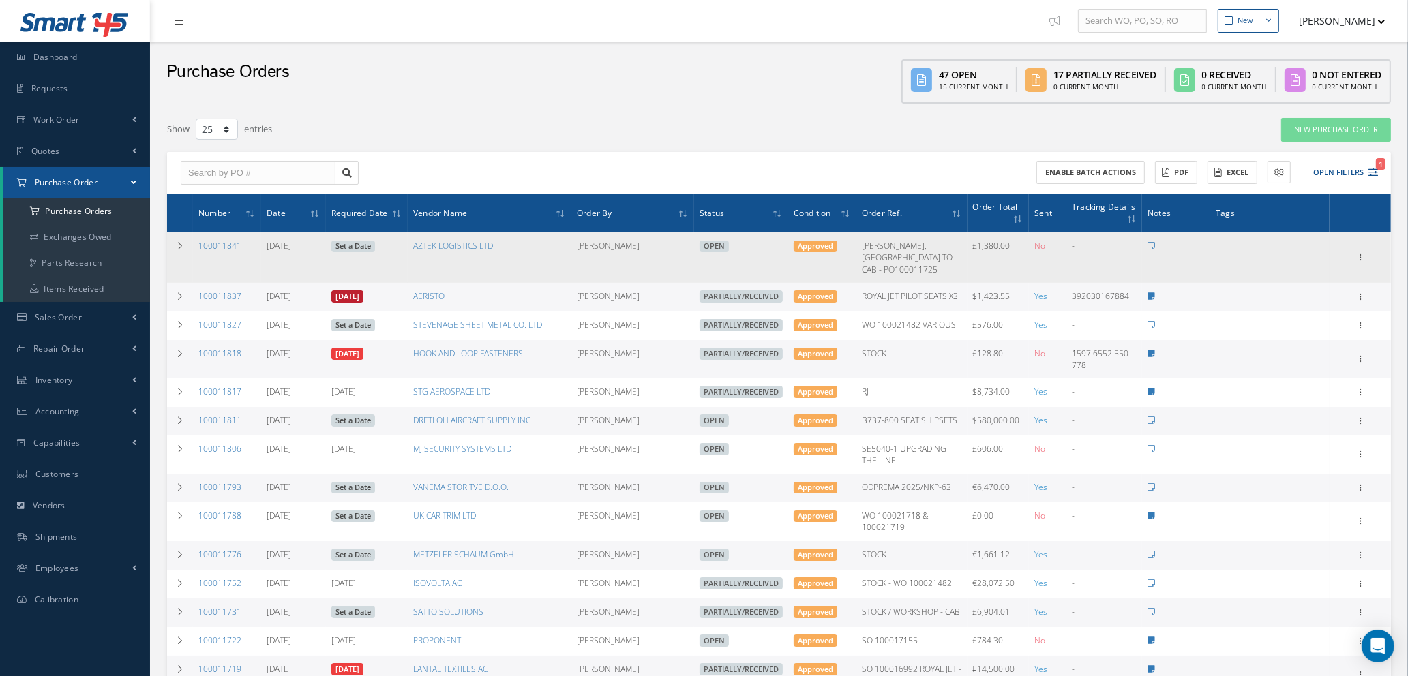
click at [362, 290] on link "07/28/2025" at bounding box center [347, 296] width 32 height 12
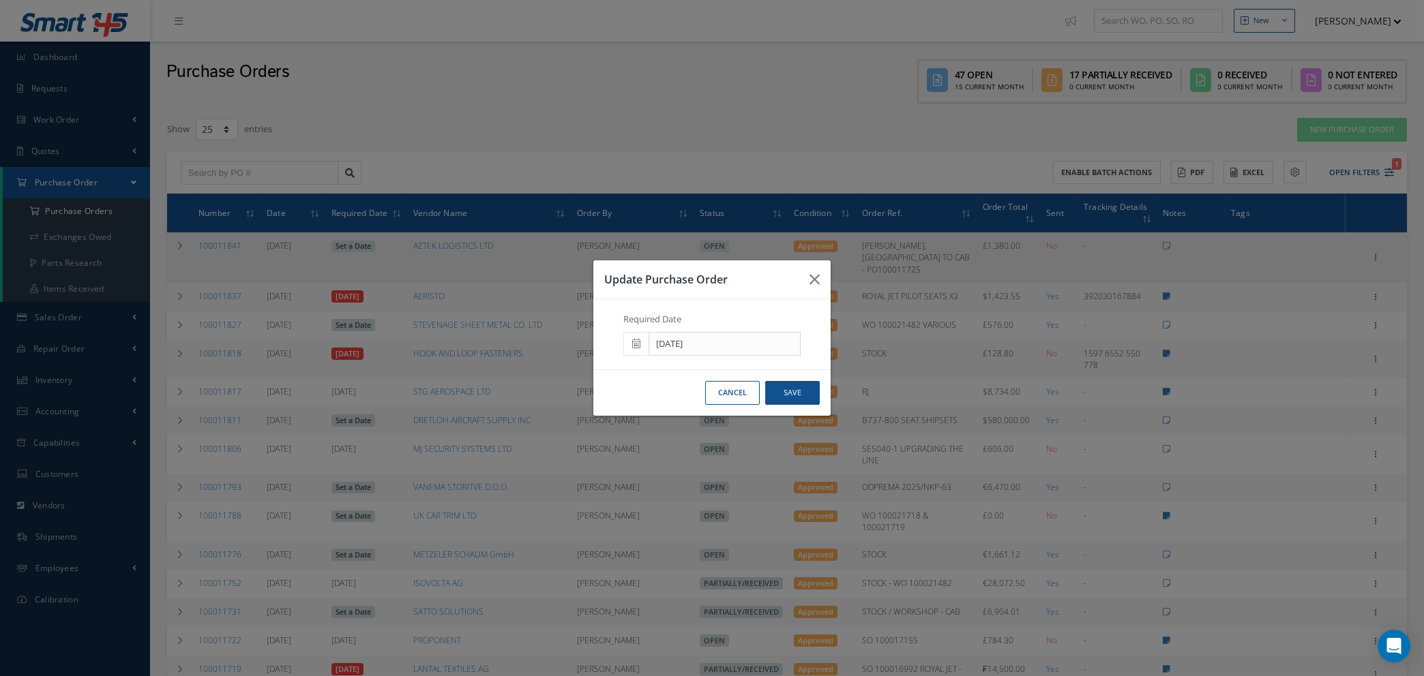
click at [632, 342] on icon at bounding box center [636, 344] width 8 height 10
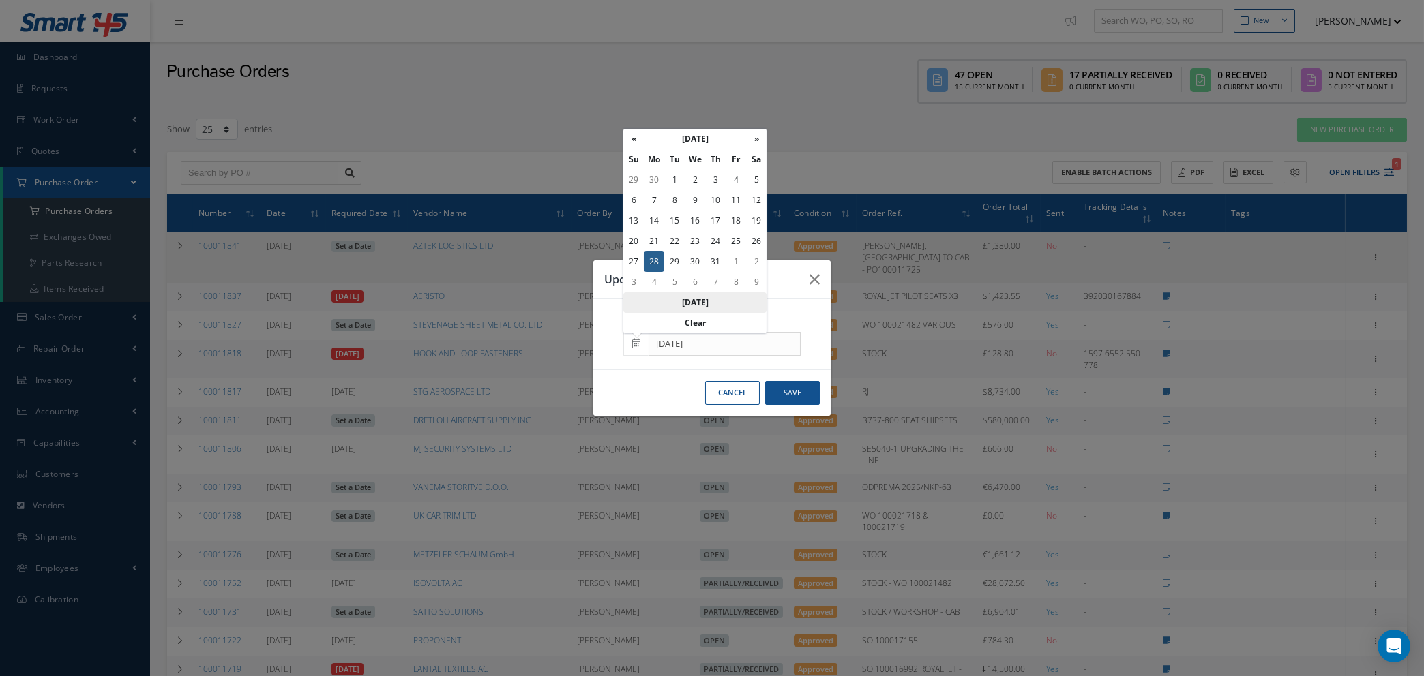
click at [693, 302] on th "Today" at bounding box center [694, 302] width 143 height 20
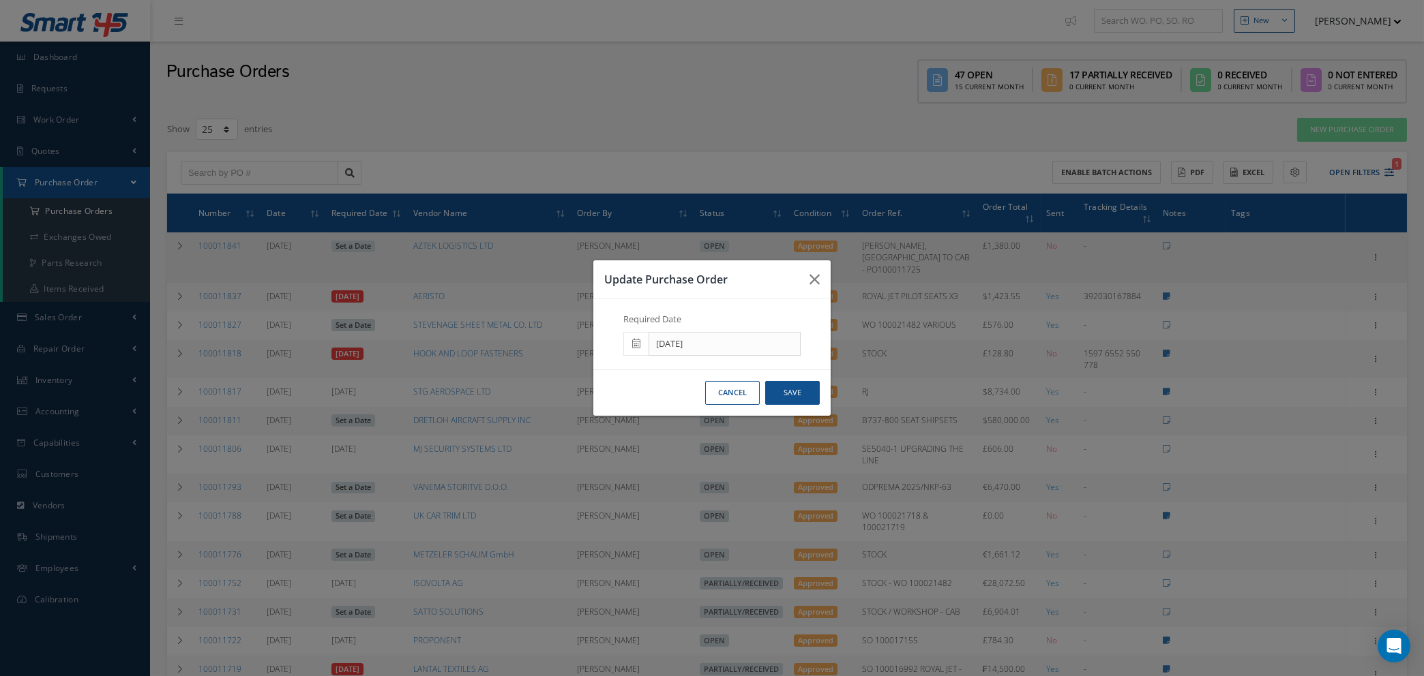
click at [633, 343] on icon at bounding box center [636, 344] width 8 height 10
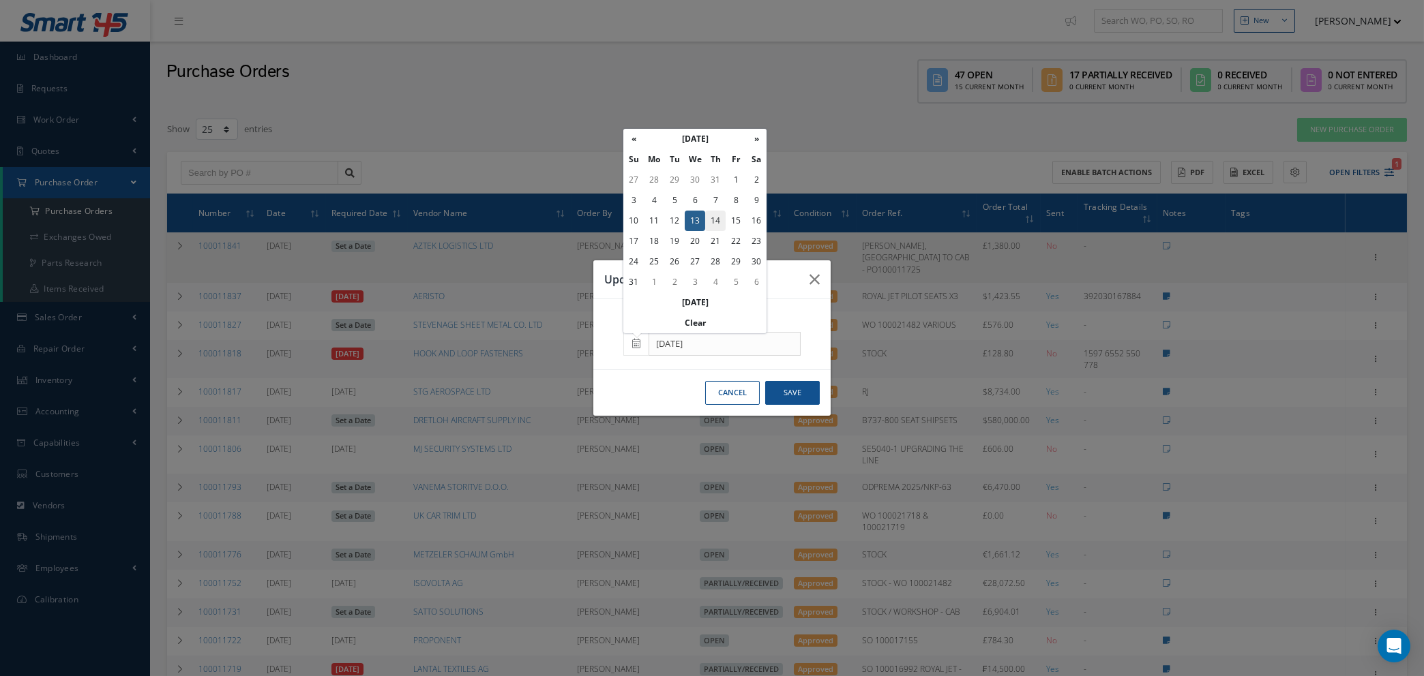
click at [715, 215] on td "14" at bounding box center [715, 221] width 20 height 20
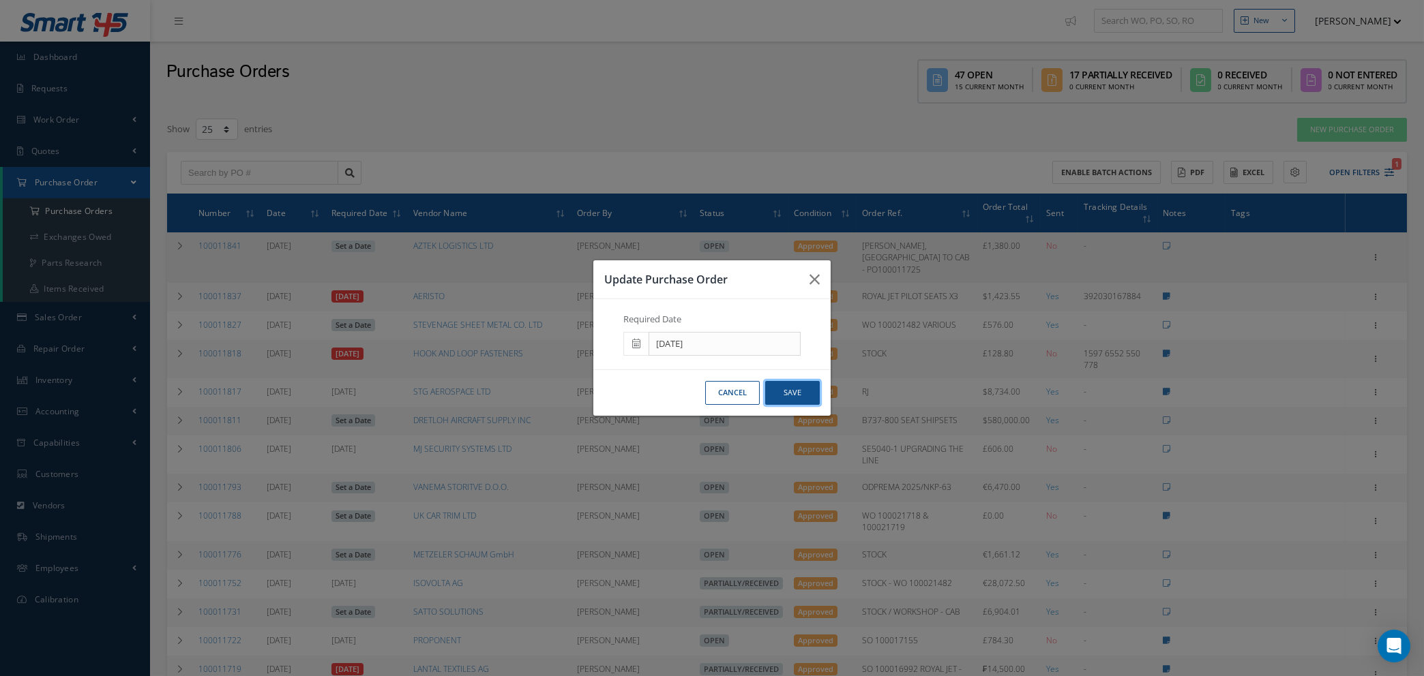
click at [792, 393] on button "Save" at bounding box center [792, 393] width 55 height 24
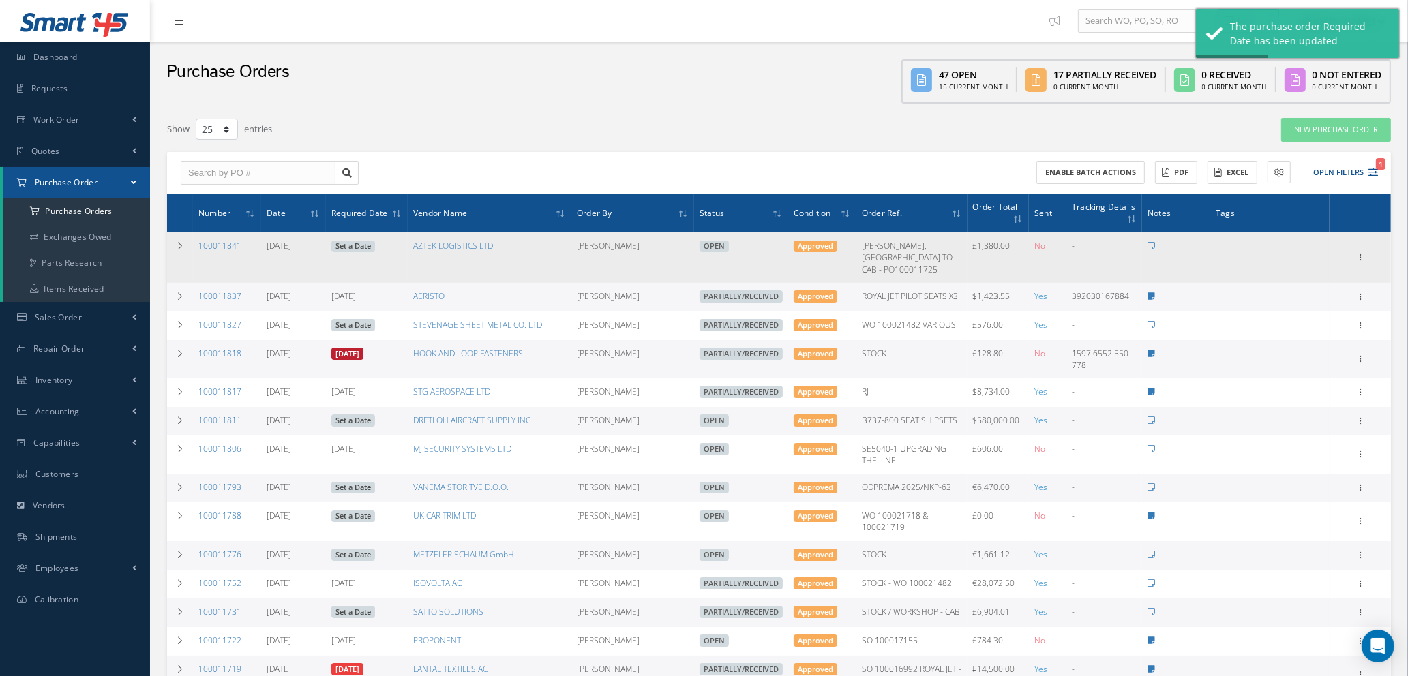
click at [363, 348] on link "07/18/2025" at bounding box center [347, 354] width 32 height 12
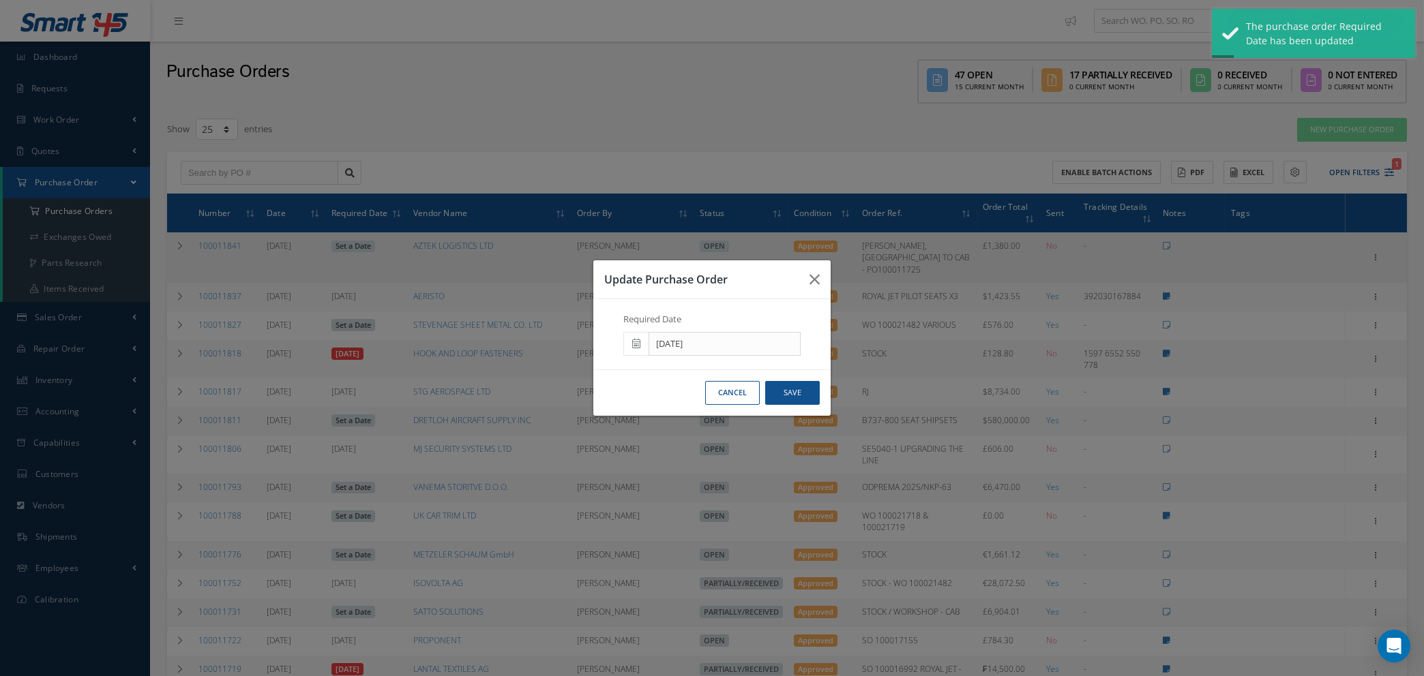
click at [635, 342] on icon at bounding box center [636, 344] width 8 height 10
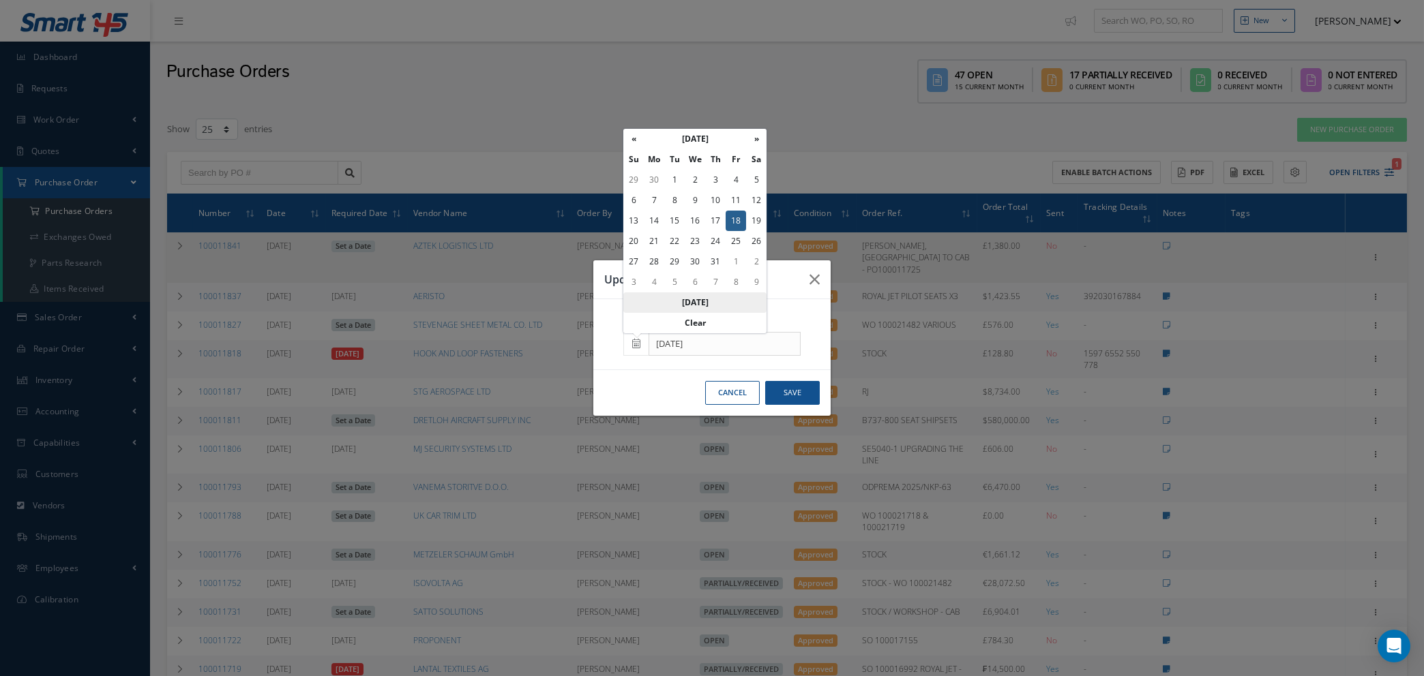
click at [711, 299] on th "Today" at bounding box center [694, 302] width 143 height 20
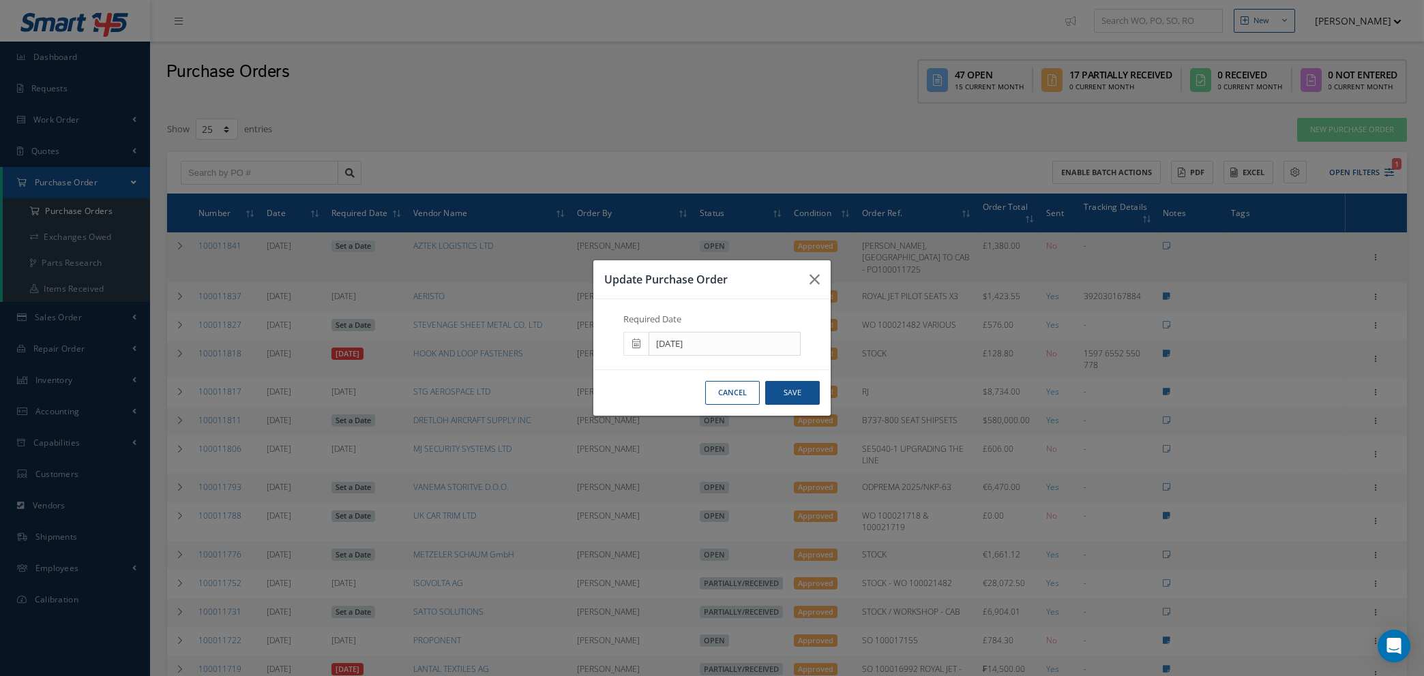
click at [633, 343] on icon at bounding box center [636, 344] width 8 height 10
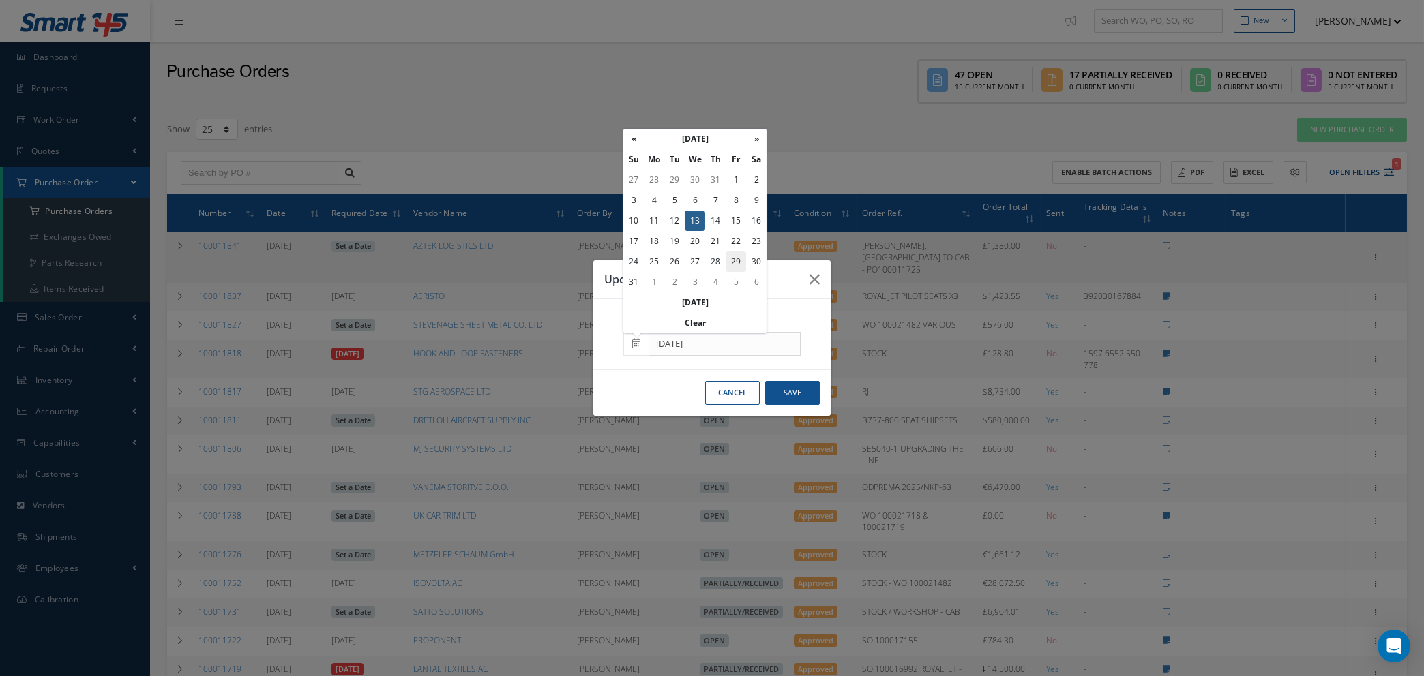
click at [737, 258] on td "29" at bounding box center [735, 262] width 20 height 20
type input "08/29/2025"
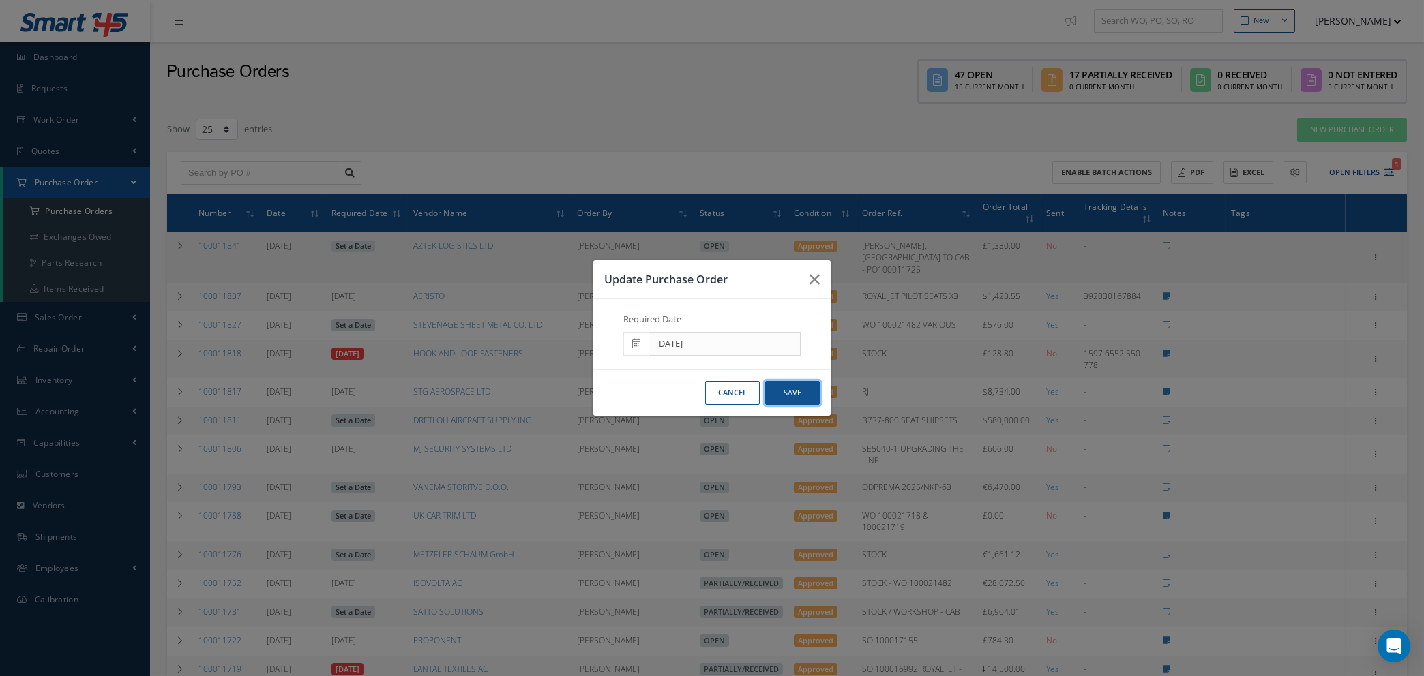
click at [785, 390] on button "Save" at bounding box center [792, 393] width 55 height 24
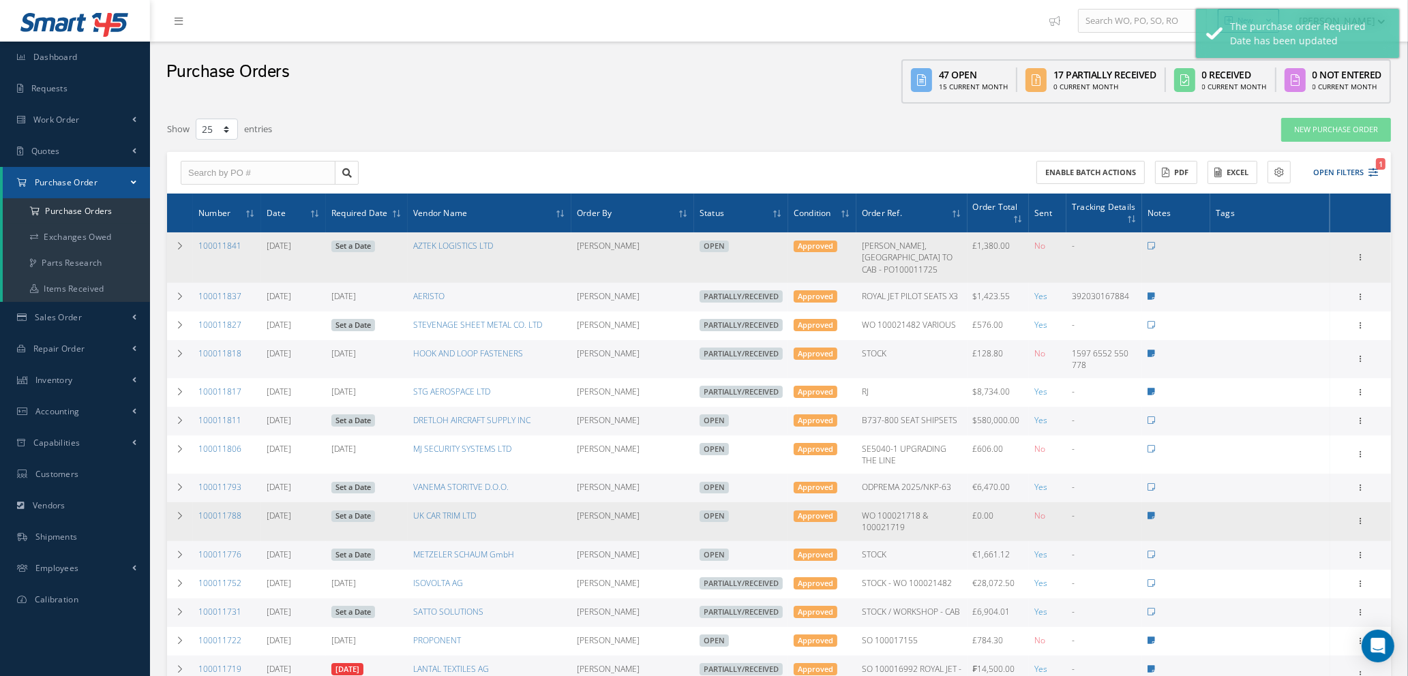
scroll to position [409, 0]
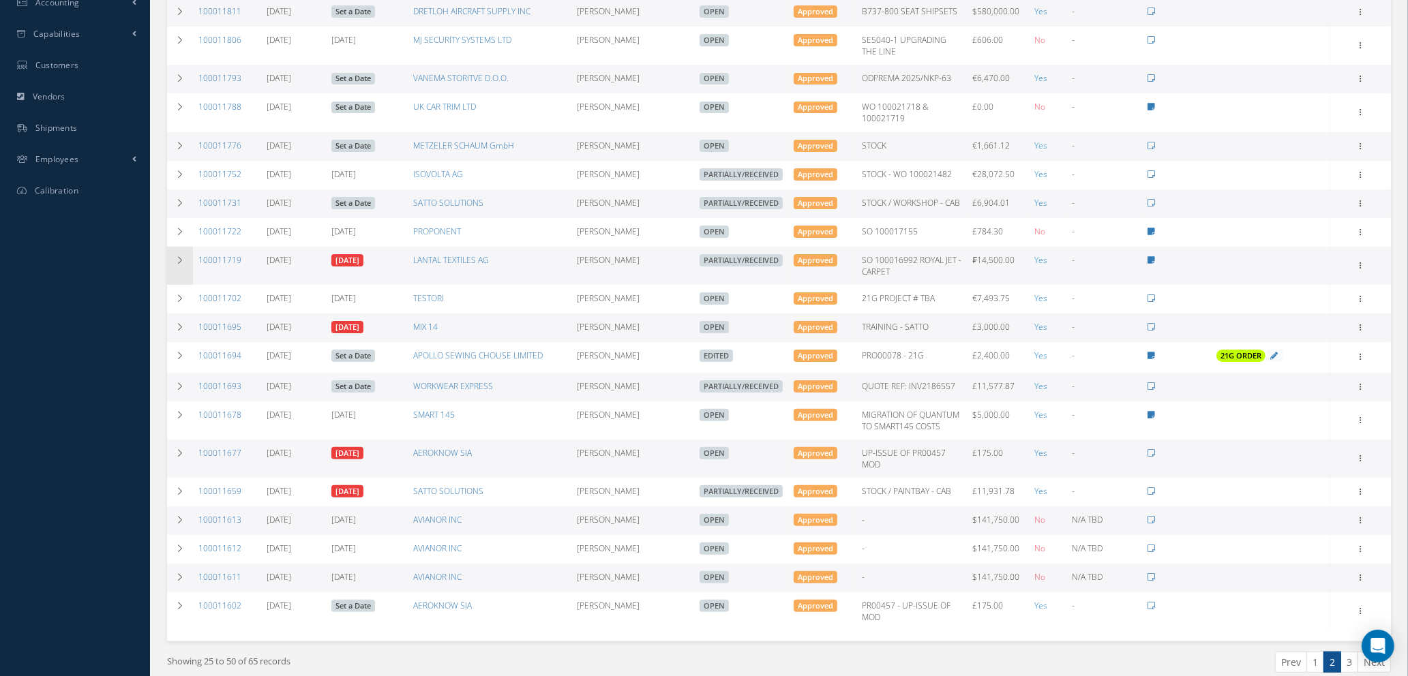
click at [177, 257] on icon at bounding box center [180, 260] width 10 height 8
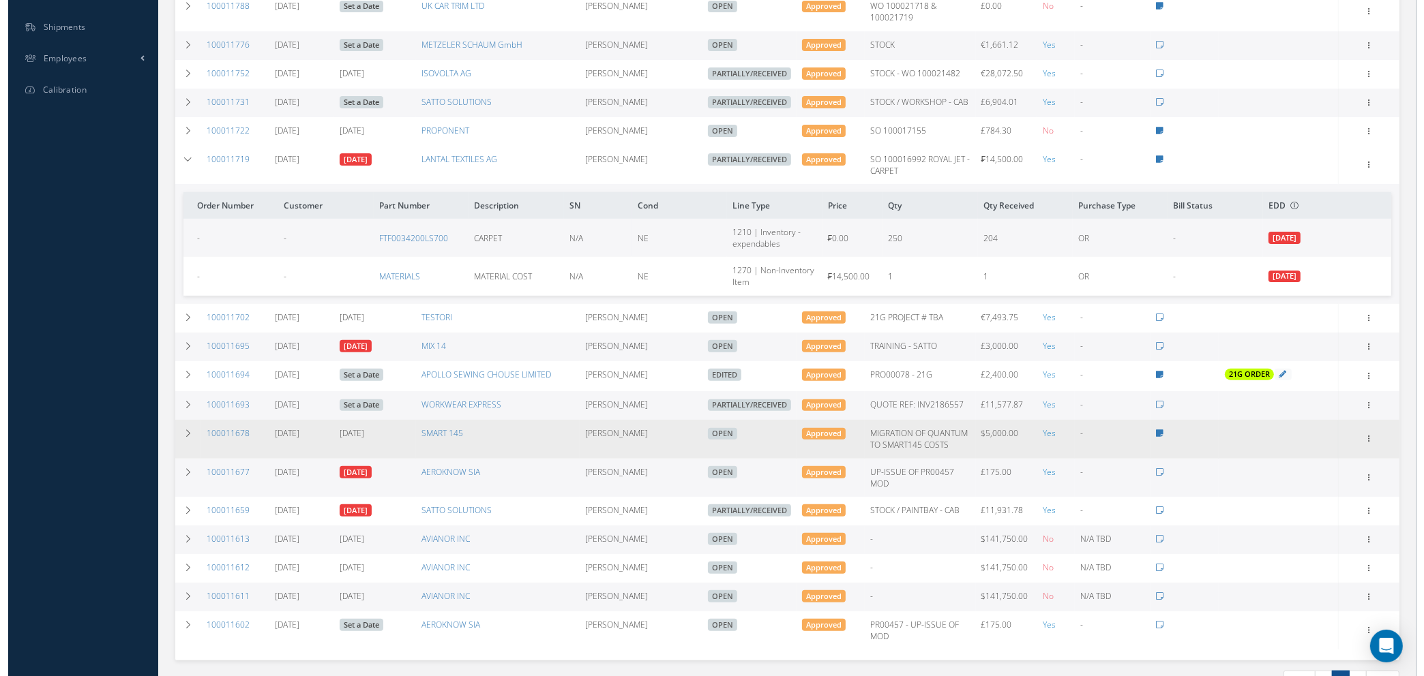
scroll to position [511, 0]
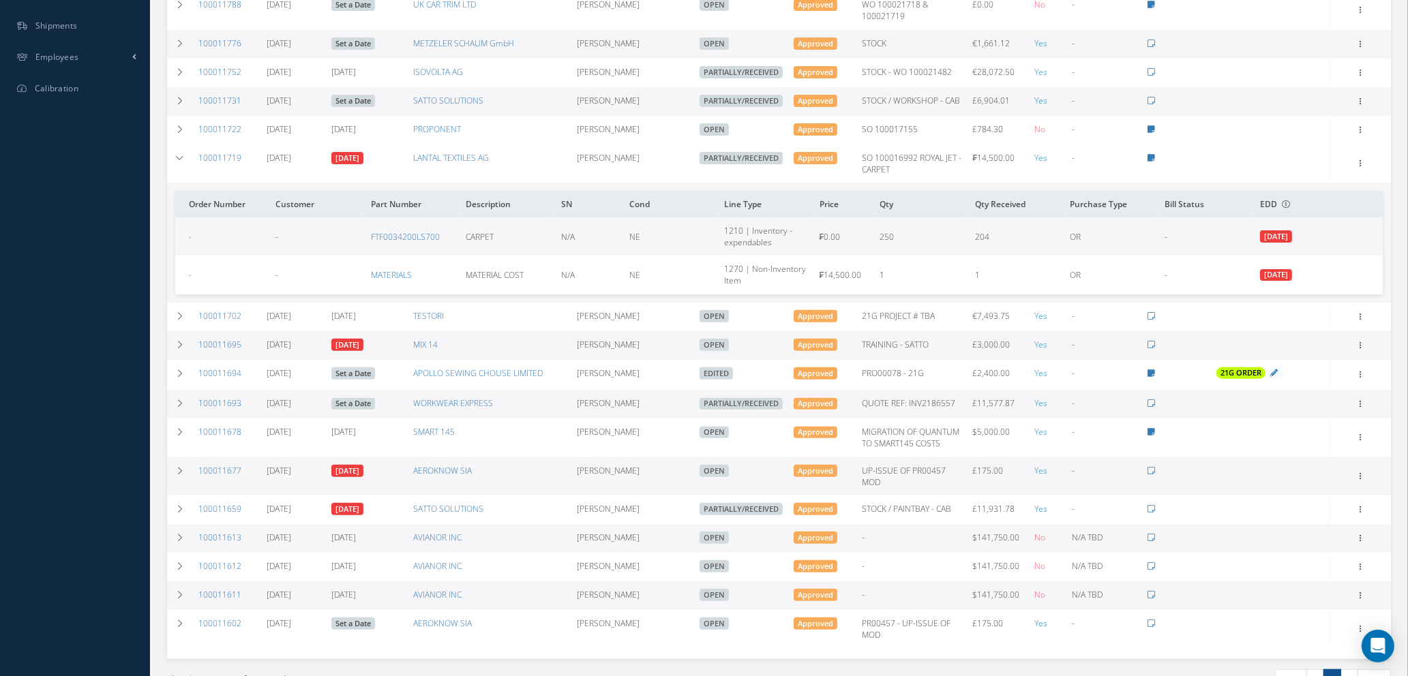
click at [1292, 230] on span "07/16/2025" at bounding box center [1276, 236] width 32 height 12
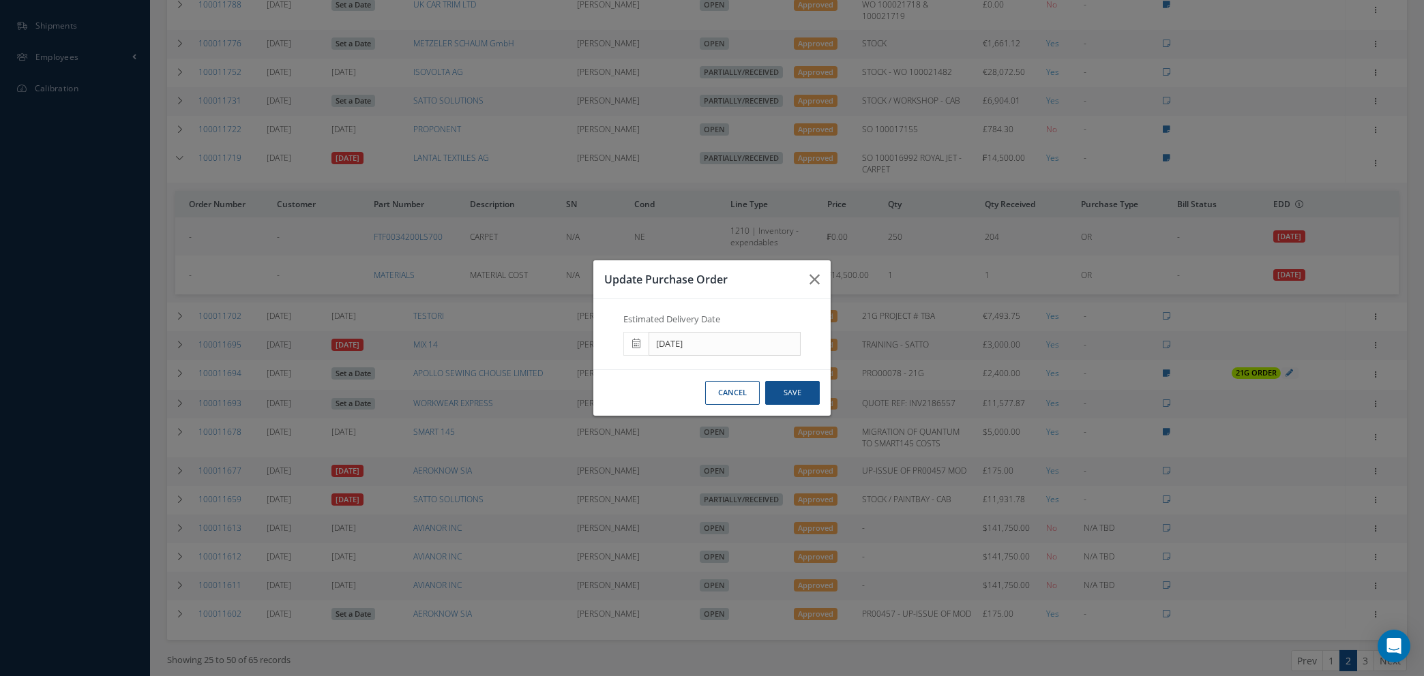
click at [0, 0] on icon at bounding box center [0, 0] width 0 height 0
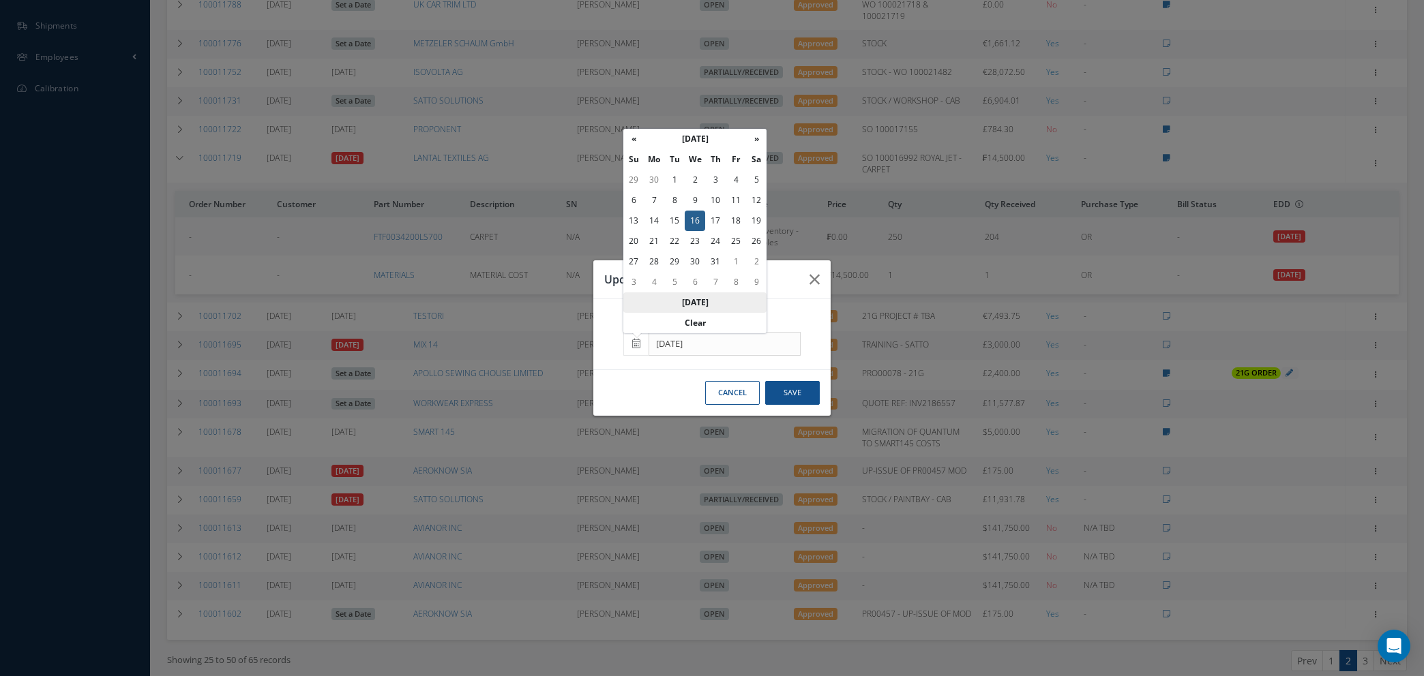
click at [694, 299] on th "Today" at bounding box center [694, 302] width 143 height 20
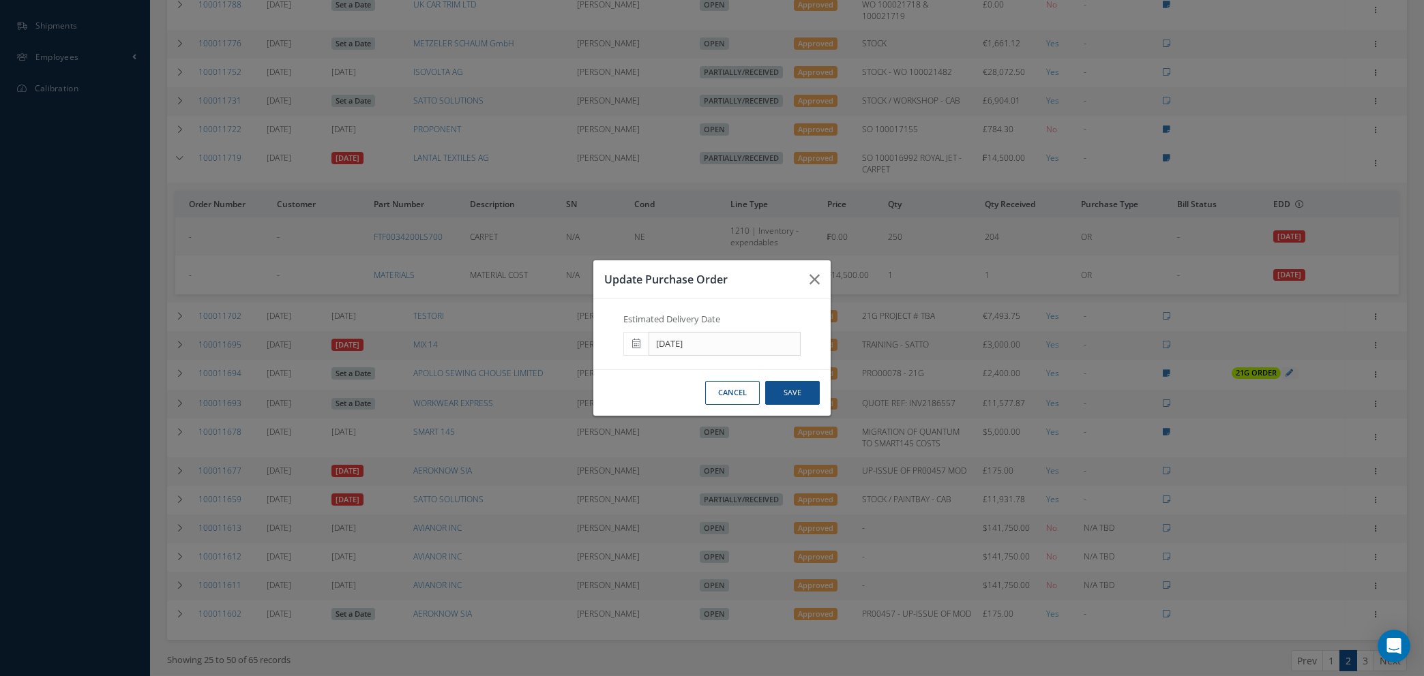
click at [0, 0] on icon at bounding box center [0, 0] width 0 height 0
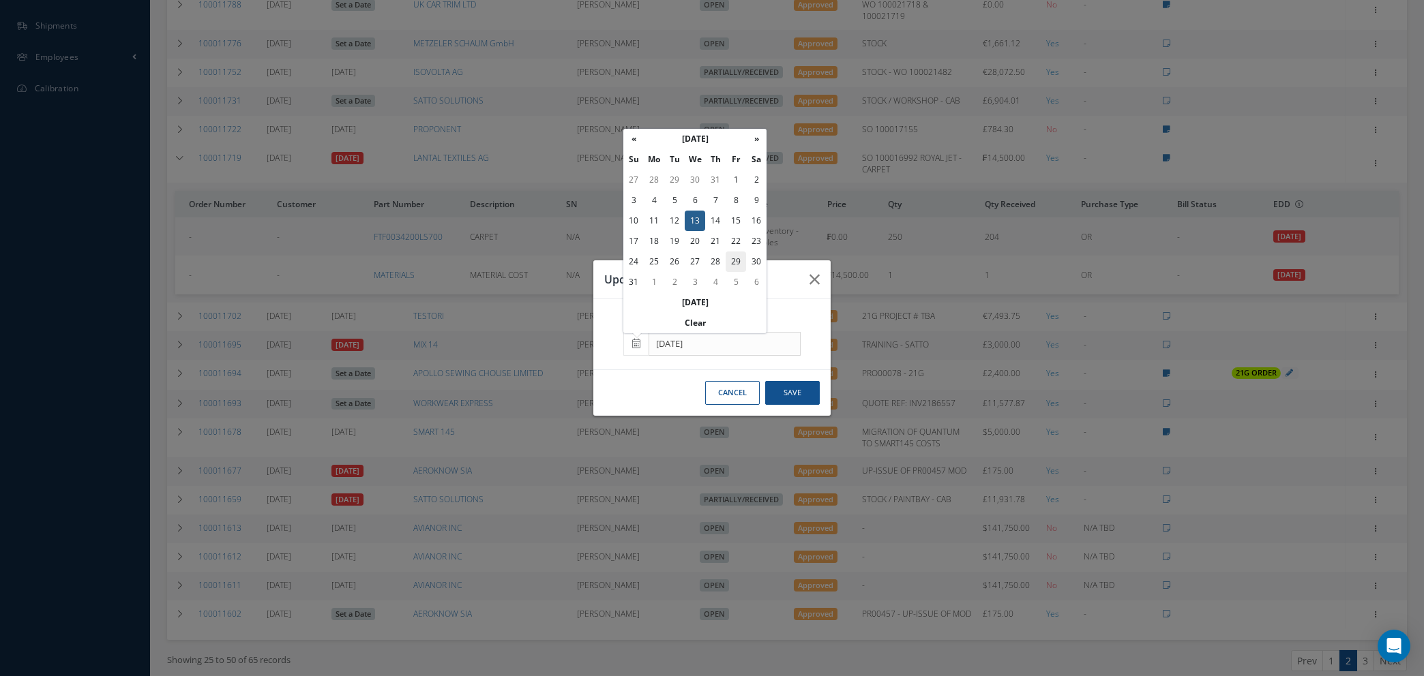
click at [737, 262] on td "29" at bounding box center [735, 262] width 20 height 20
type input "08/29/2025"
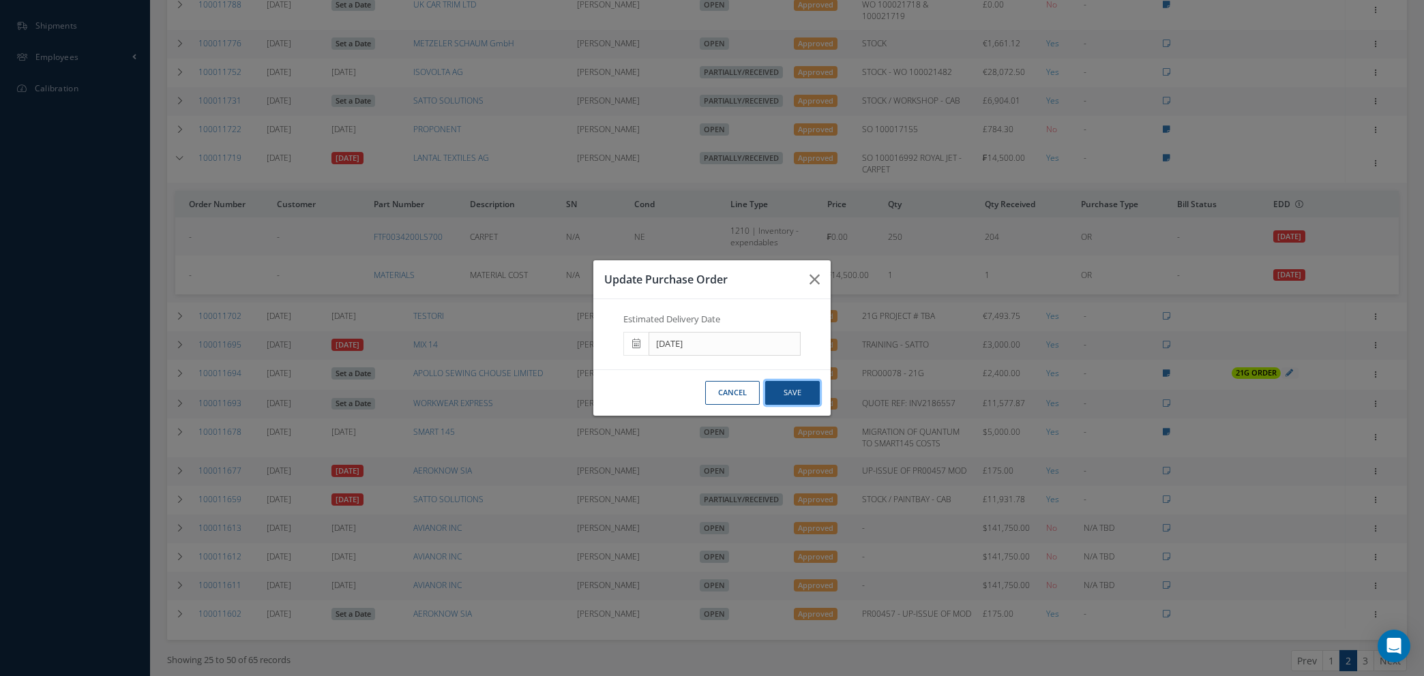
click at [0, 0] on button "Save" at bounding box center [0, 0] width 0 height 0
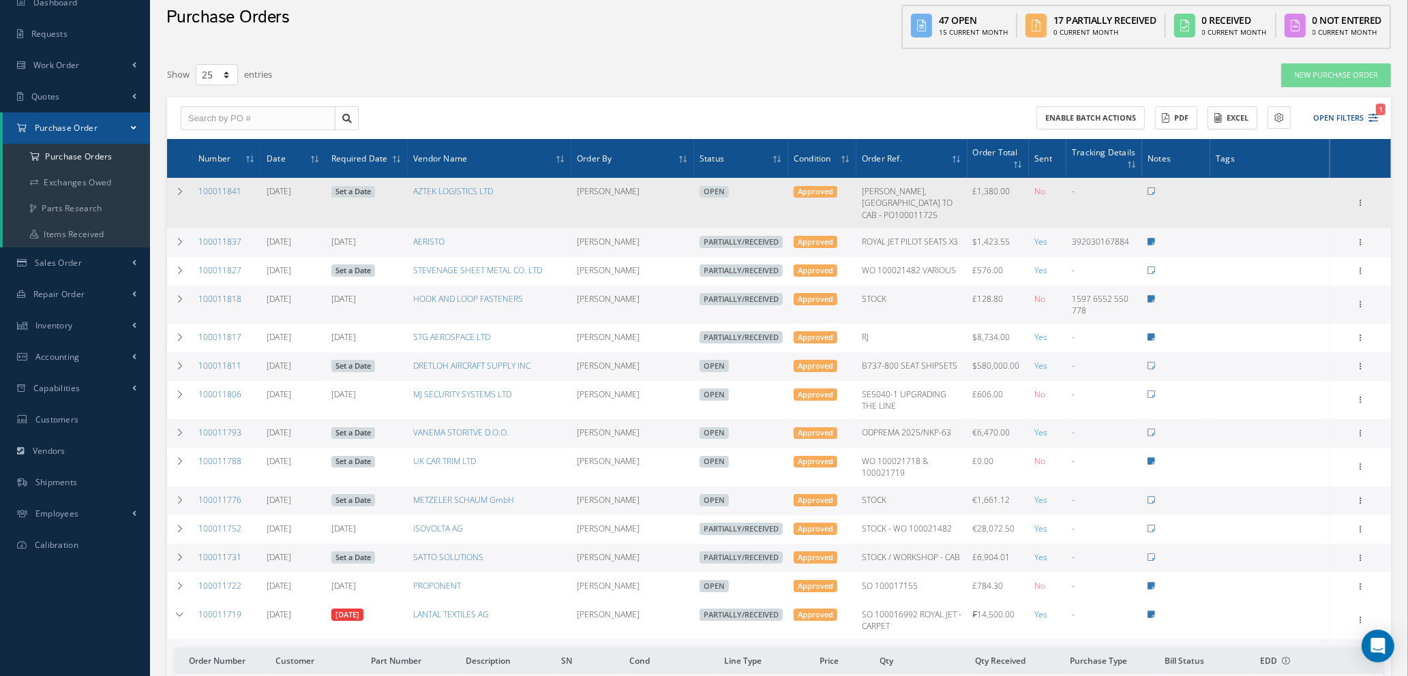
scroll to position [0, 0]
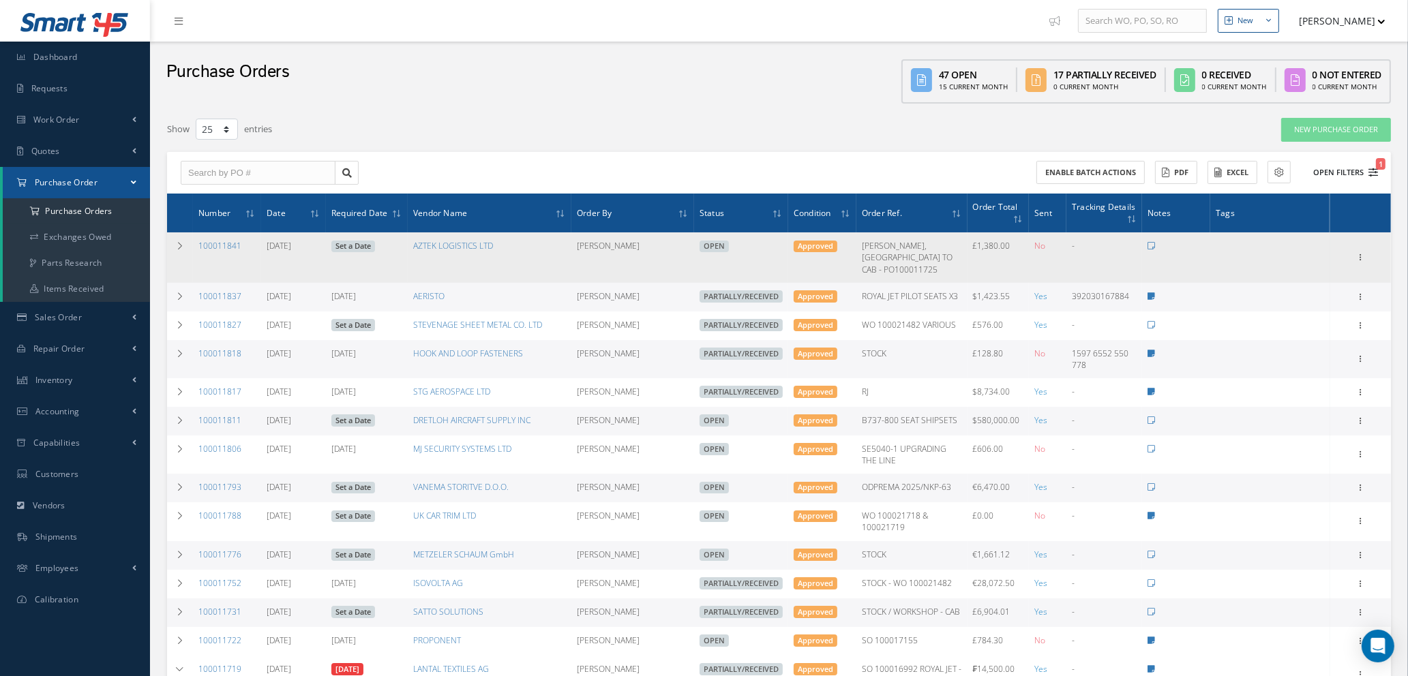
click at [1374, 175] on icon "1" at bounding box center [1373, 173] width 10 height 10
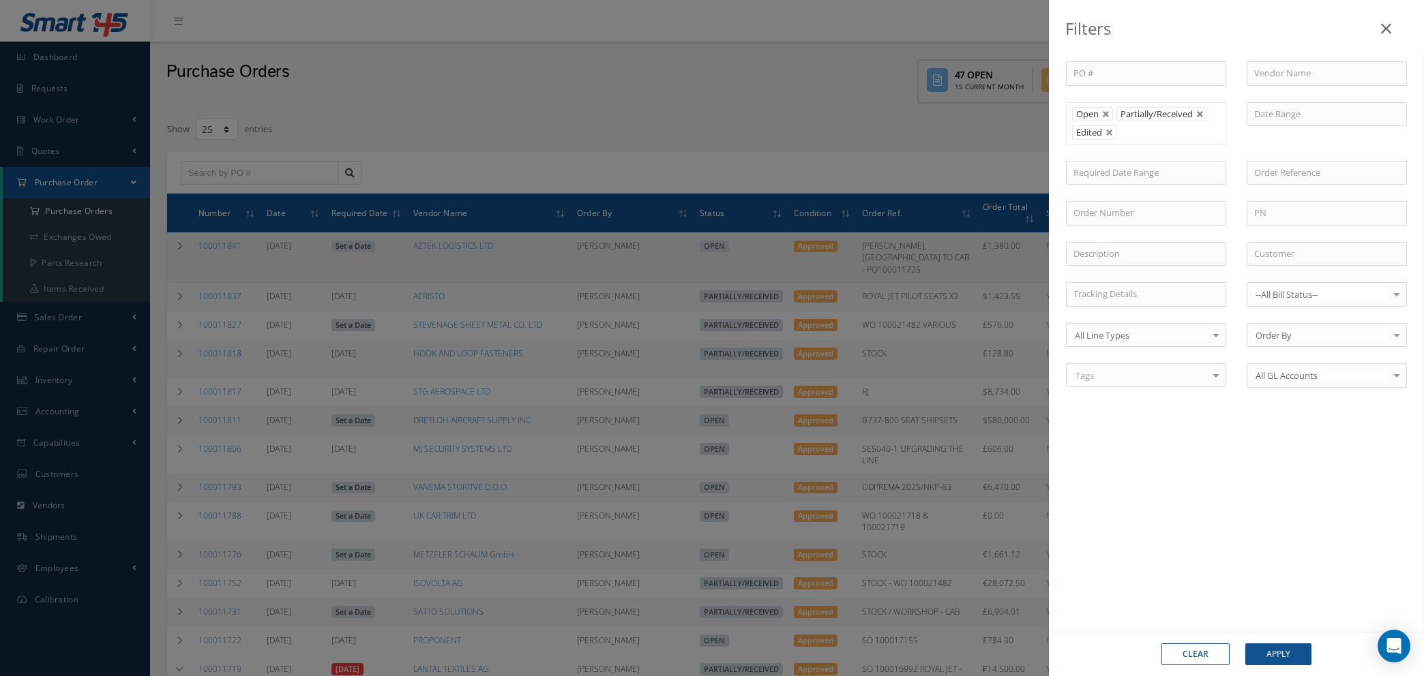
click at [1111, 132] on link at bounding box center [1109, 133] width 8 height 8
click at [1105, 116] on link at bounding box center [1106, 114] width 8 height 8
click at [1157, 115] on link at bounding box center [1156, 114] width 8 height 8
type input "All Status"
click at [1294, 70] on input "text" at bounding box center [1326, 73] width 160 height 25
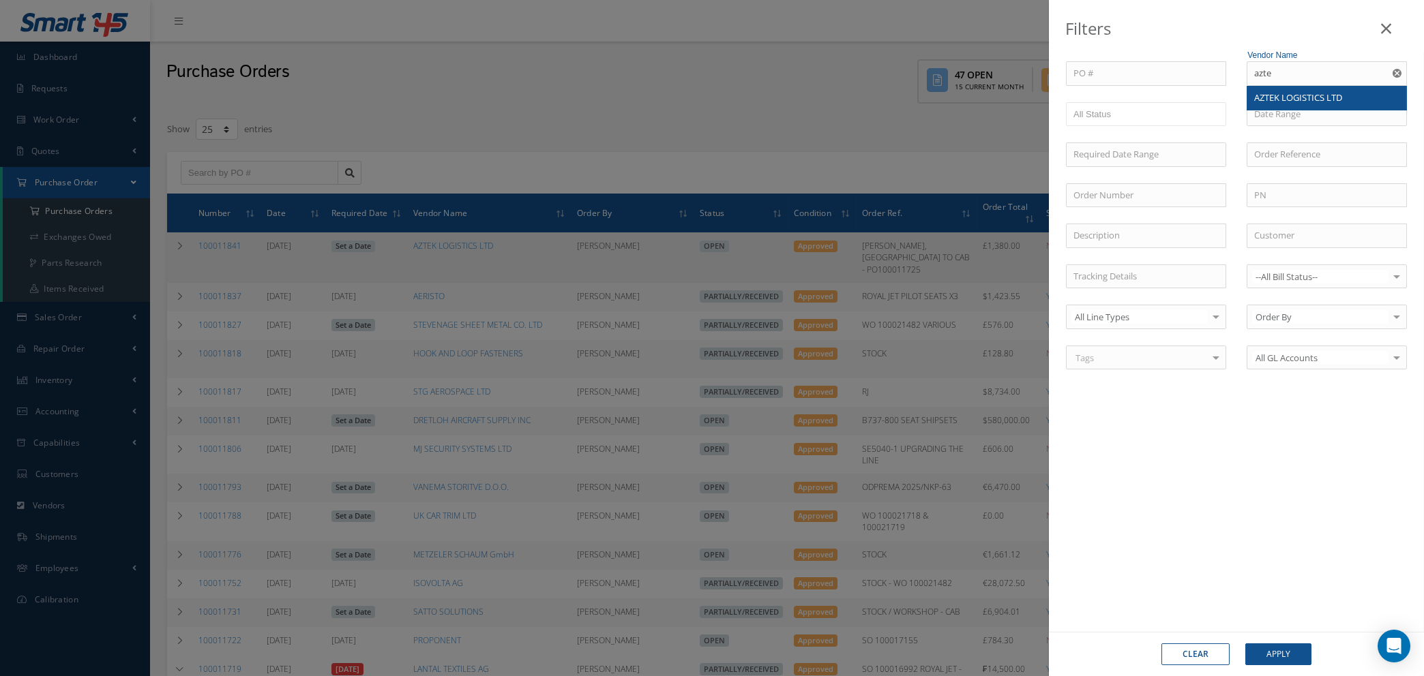
click at [1297, 95] on span "AZTEK LOGISTICS LTD" at bounding box center [1298, 97] width 88 height 12
type input "AZTEK LOGISTICS LTD"
click at [1266, 649] on button "Apply" at bounding box center [1278, 655] width 66 height 22
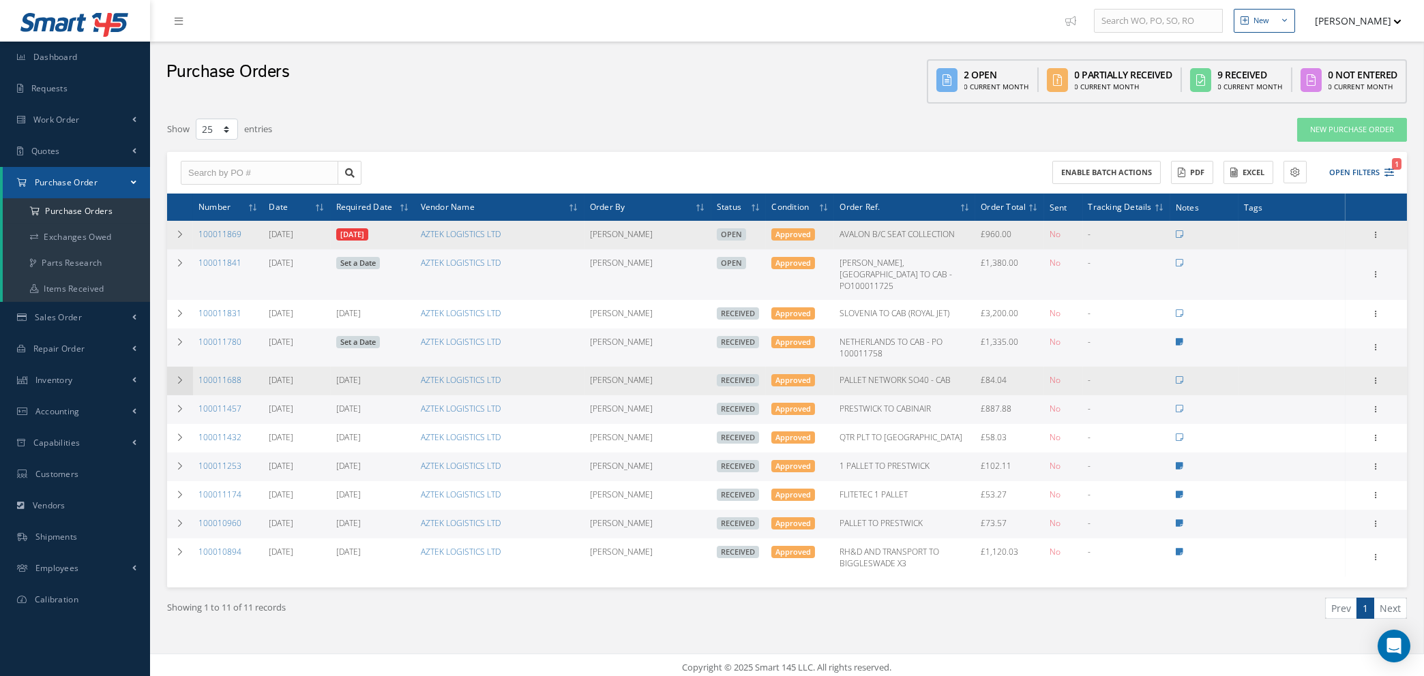
click at [175, 367] on td at bounding box center [180, 381] width 26 height 29
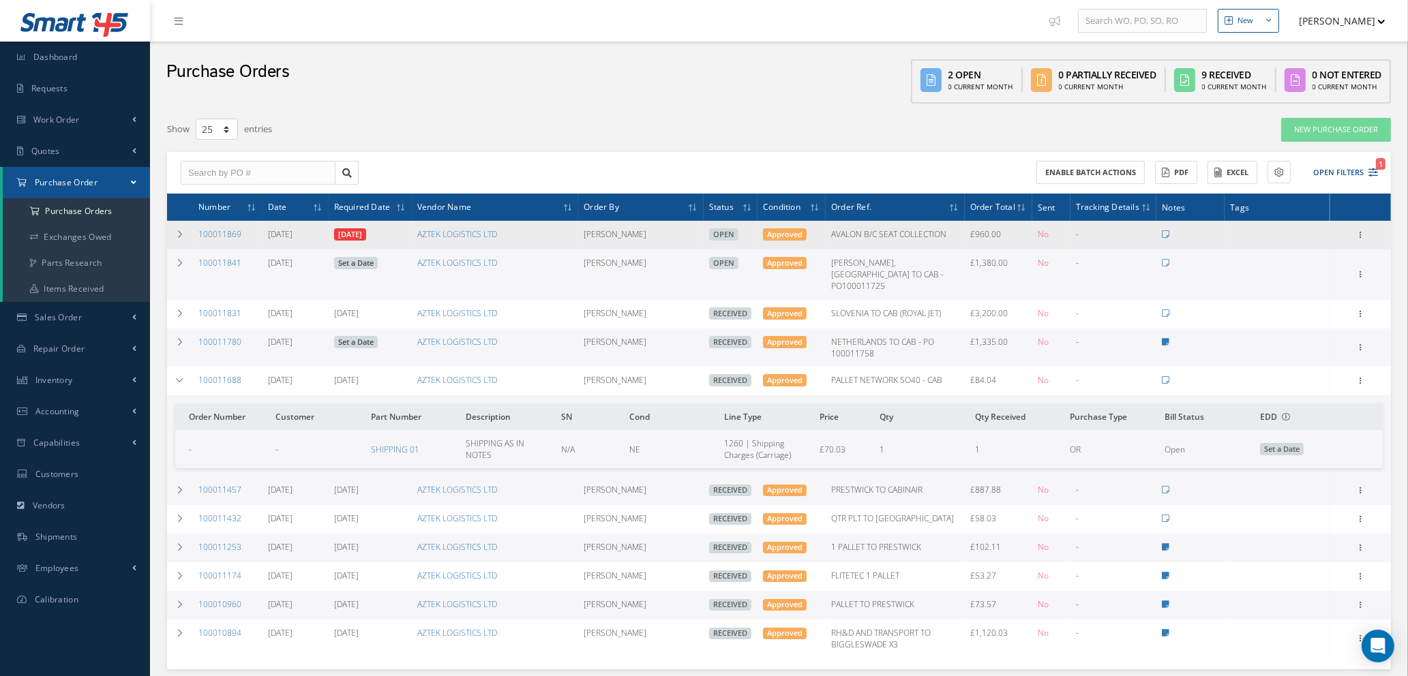
drag, startPoint x: 243, startPoint y: 365, endPoint x: 197, endPoint y: 370, distance: 46.5
click at [197, 370] on td "100011688" at bounding box center [228, 381] width 70 height 29
copy link "100011688"
click at [1342, 127] on link "New Purchase Order" at bounding box center [1336, 130] width 110 height 24
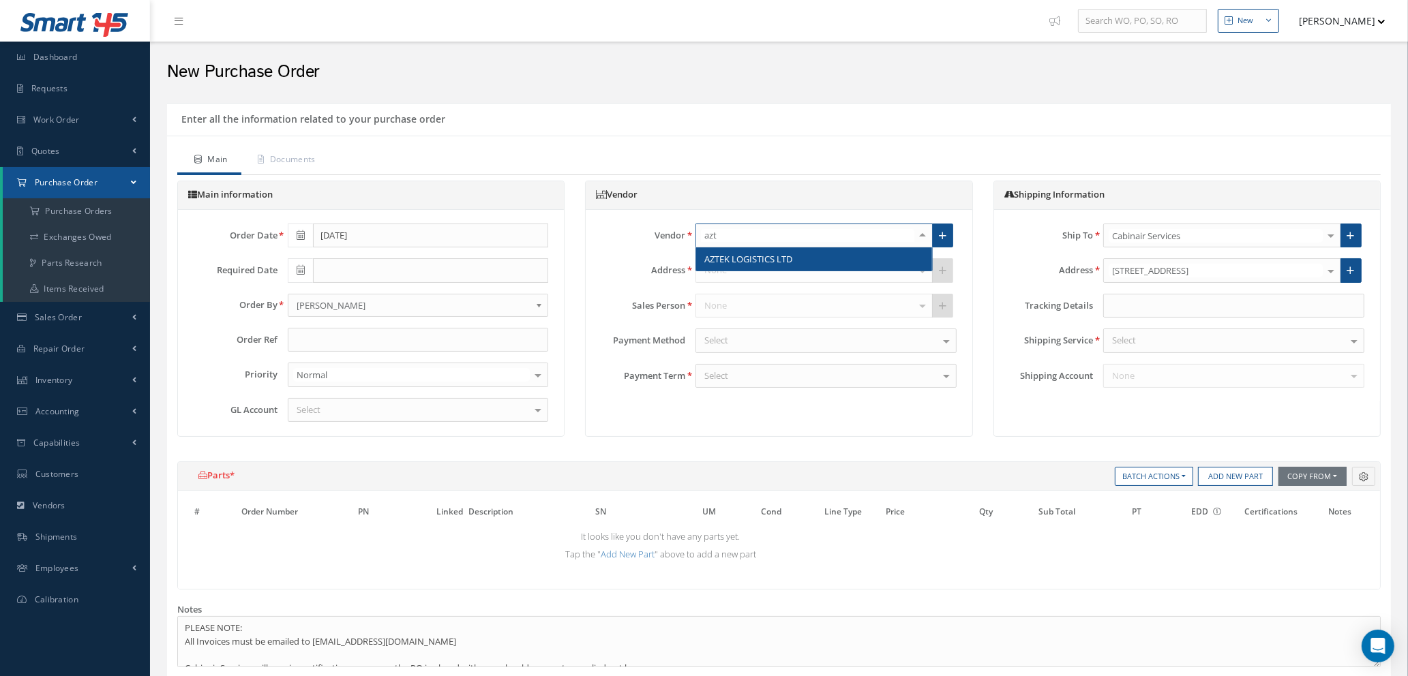
type input "azte"
click at [774, 260] on span "AZTEK LOGISTICS LTD" at bounding box center [748, 259] width 88 height 12
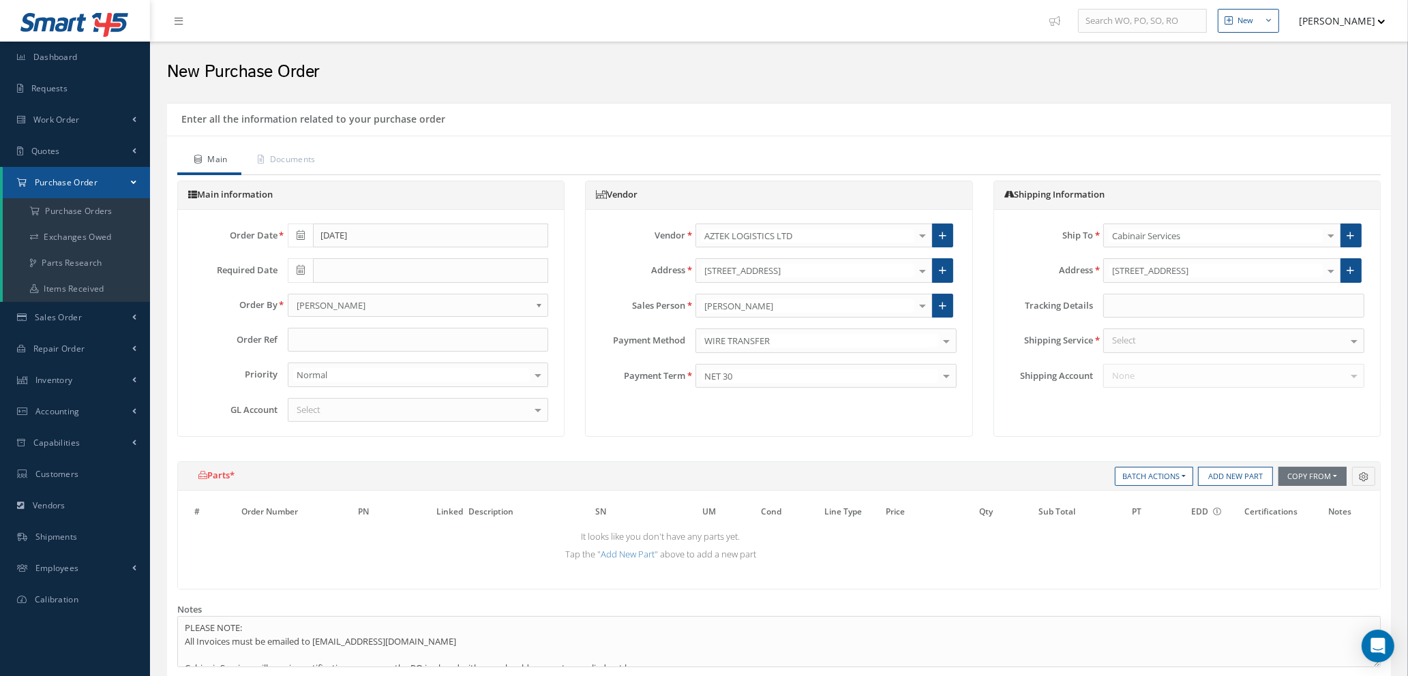
click at [921, 306] on div at bounding box center [922, 306] width 19 height 22
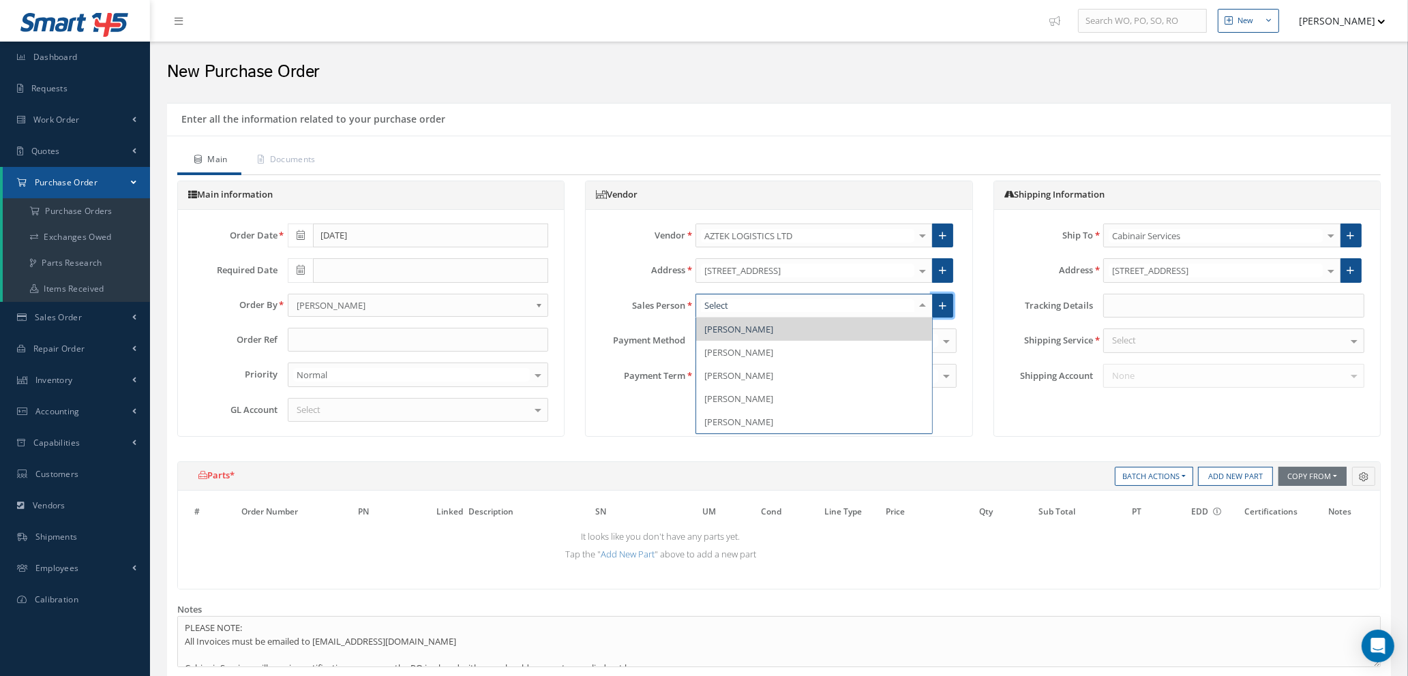
click at [947, 301] on link at bounding box center [942, 306] width 21 height 25
radio input "true"
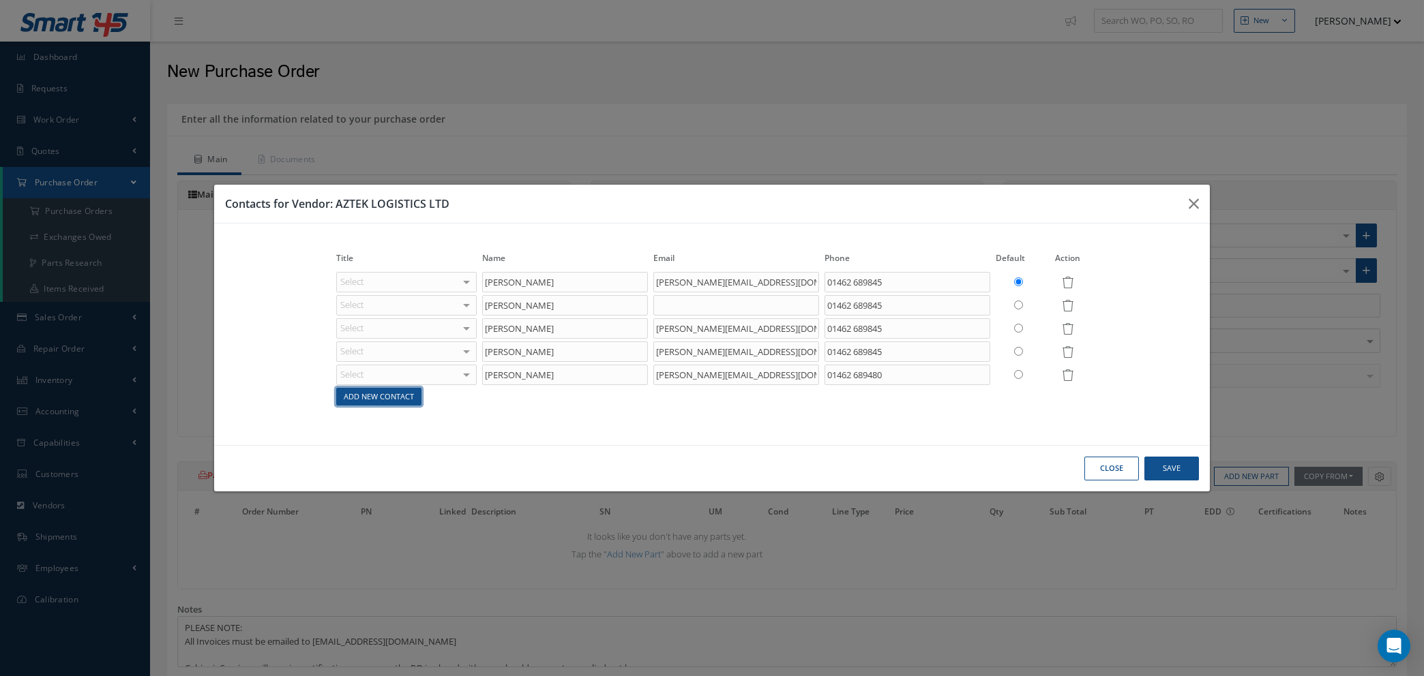
click at [385, 398] on link "Add New Contact" at bounding box center [378, 397] width 85 height 18
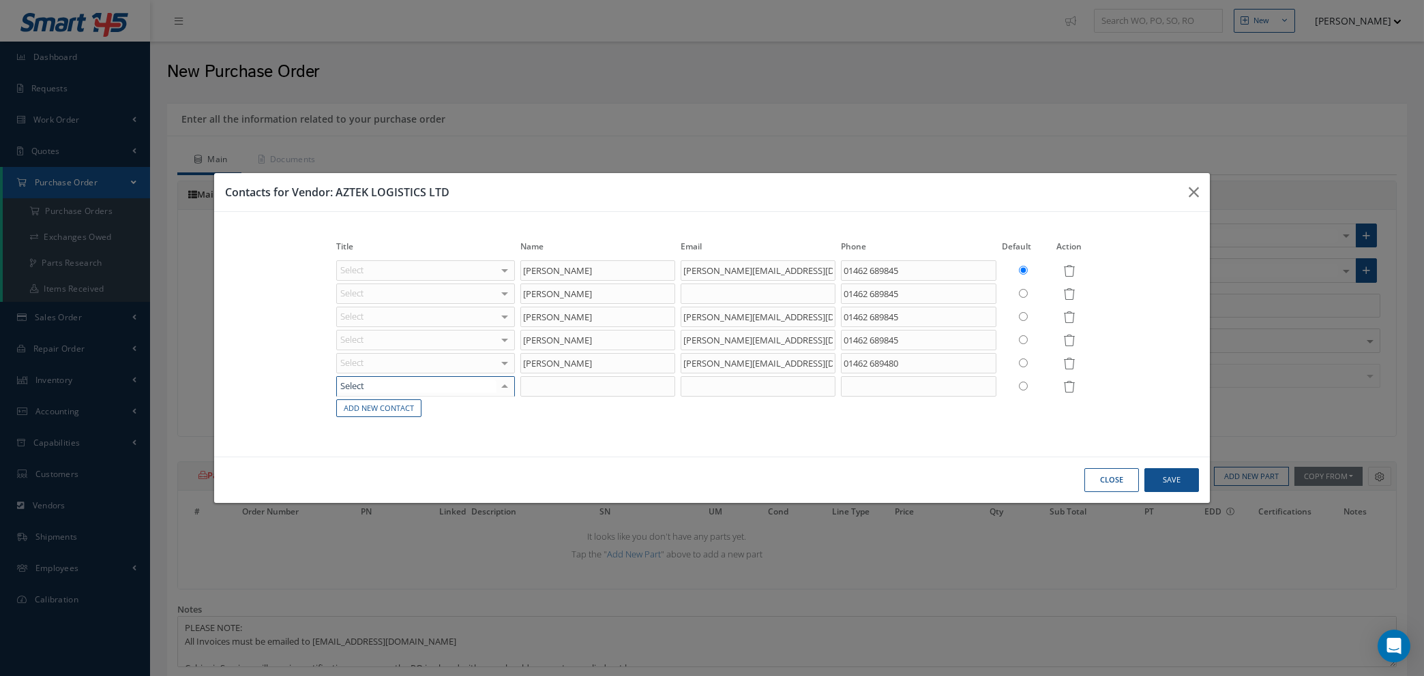
click at [430, 385] on div at bounding box center [425, 386] width 179 height 20
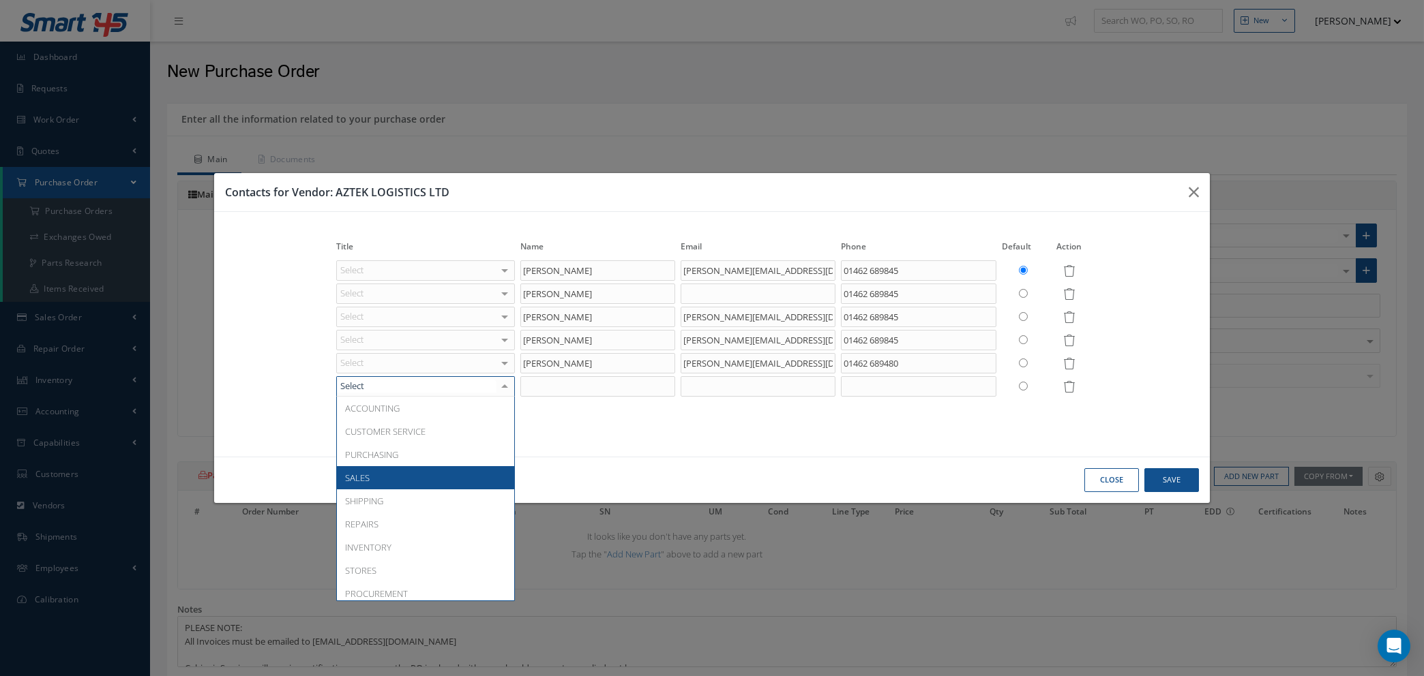
click at [423, 472] on span "SALES" at bounding box center [425, 477] width 177 height 23
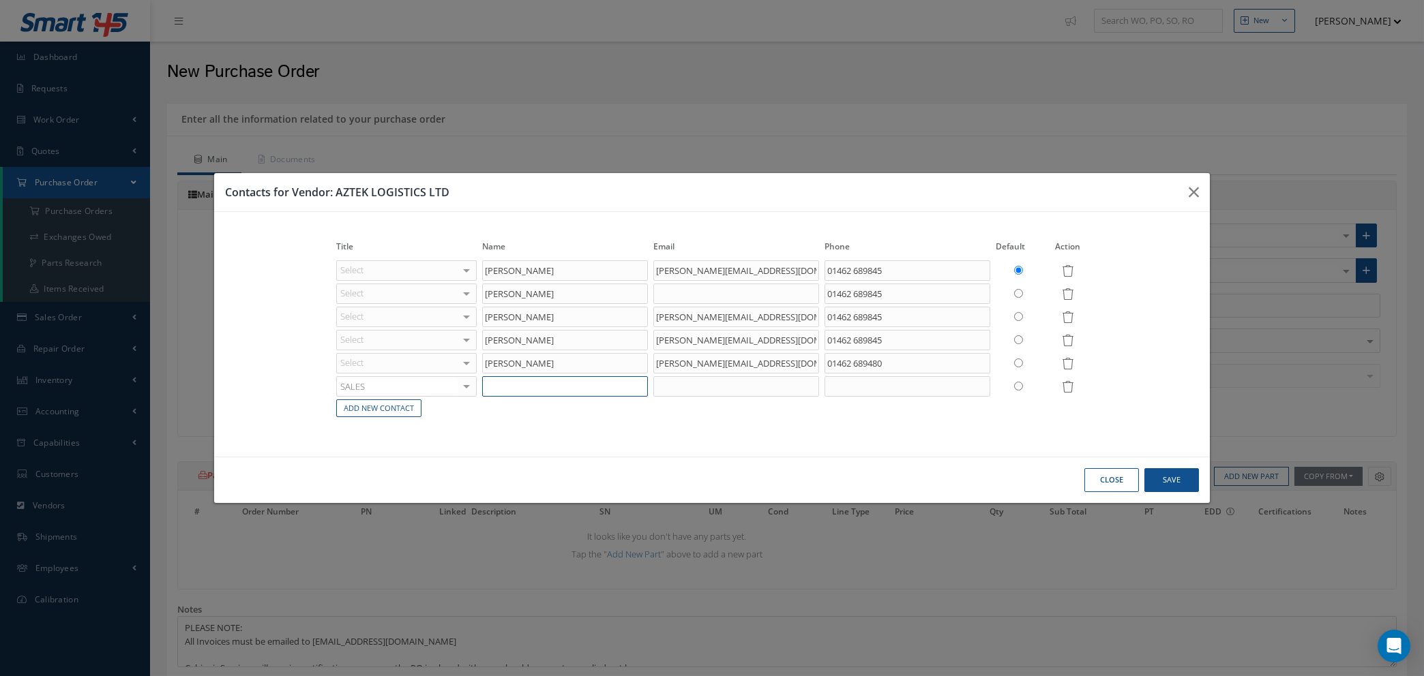
click at [513, 380] on input "text" at bounding box center [565, 386] width 166 height 20
type input "N"
type input "[PERSON_NAME]"
click at [700, 391] on input "text" at bounding box center [736, 386] width 166 height 20
paste input "Ella <Ella@azteklogistics.co.uk>"
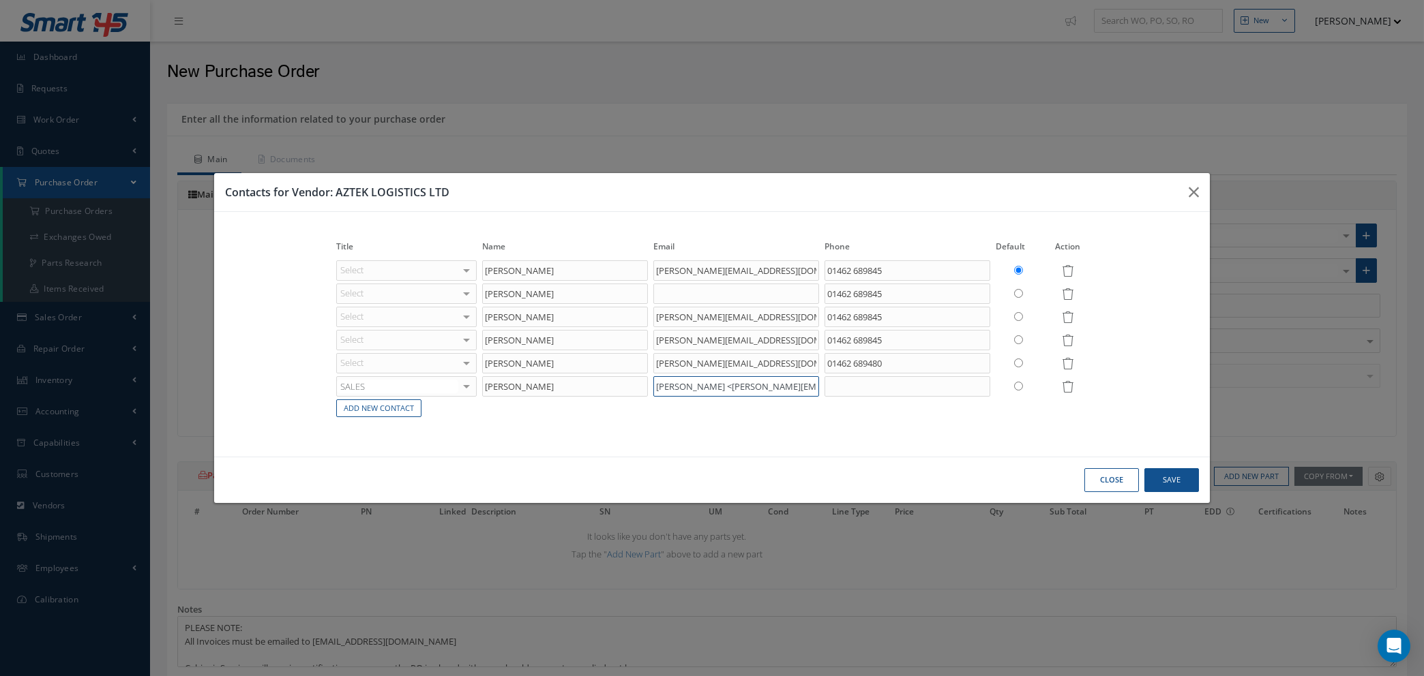
drag, startPoint x: 677, startPoint y: 385, endPoint x: 451, endPoint y: 374, distance: 226.6
click at [451, 375] on tr "SALES ACCOUNTING CUSTOMER SERVICE PURCHASING SALES SHIPPING REPAIRS INVENTORY S…" at bounding box center [711, 386] width 757 height 23
click at [769, 386] on input "Ella@azteklogistics.co.uk>" at bounding box center [736, 386] width 166 height 20
type input "Ella@azteklogistics.co.uk"
click at [862, 391] on input "text" at bounding box center [907, 386] width 166 height 20
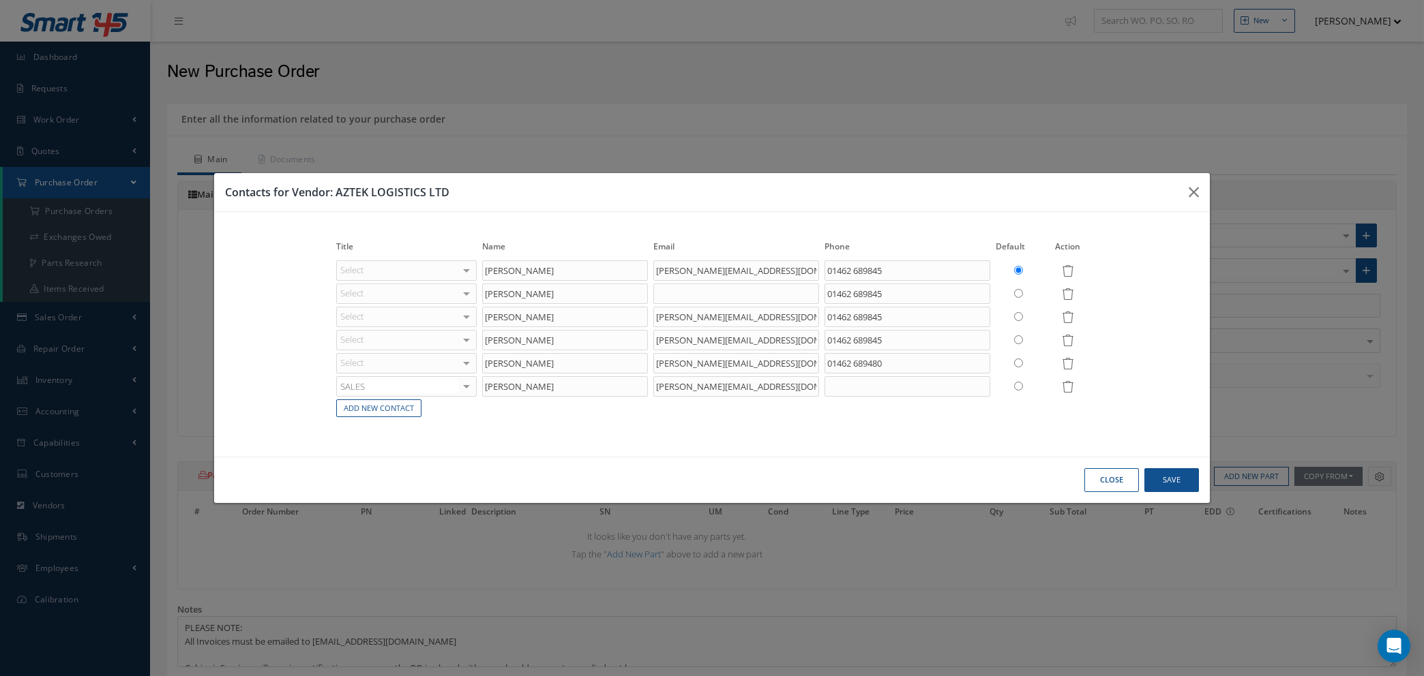
click at [1017, 387] on input "radio" at bounding box center [1018, 386] width 9 height 9
radio input "true"
click at [1181, 481] on button "Save" at bounding box center [1171, 480] width 55 height 24
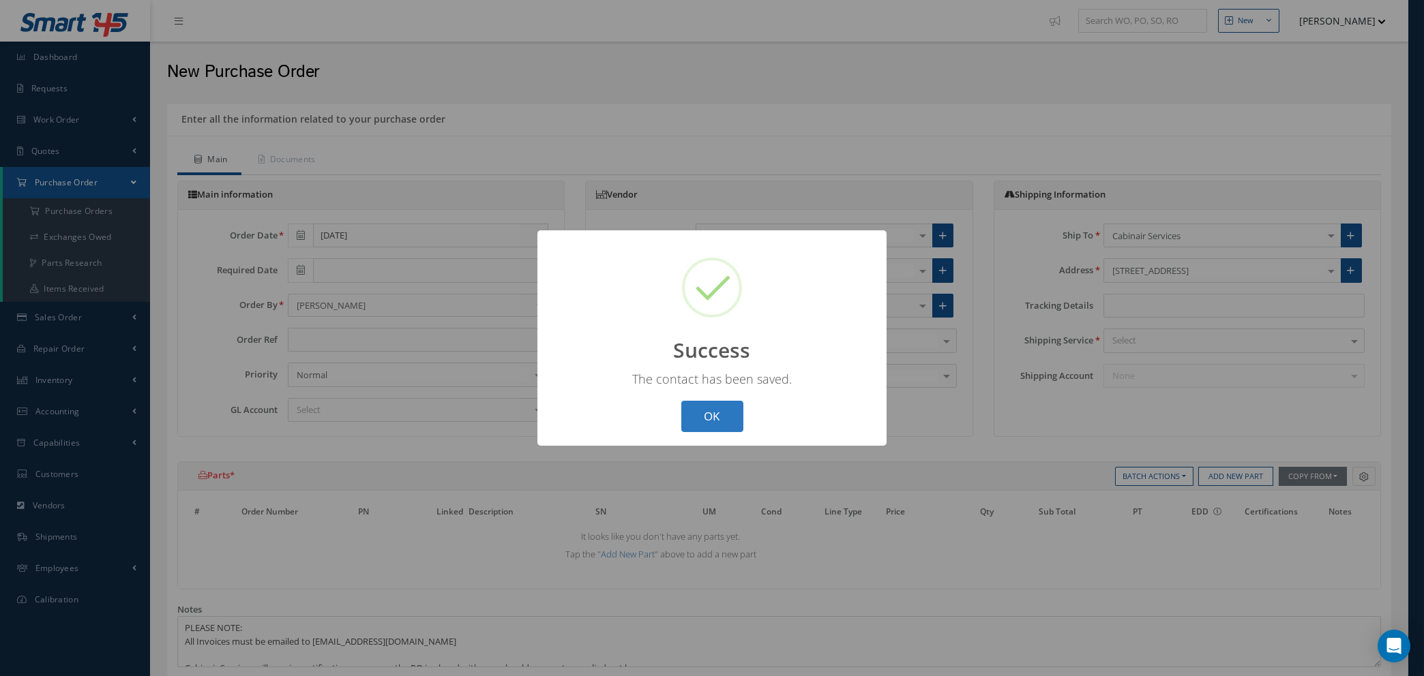
click at [712, 416] on button "OK" at bounding box center [712, 417] width 62 height 32
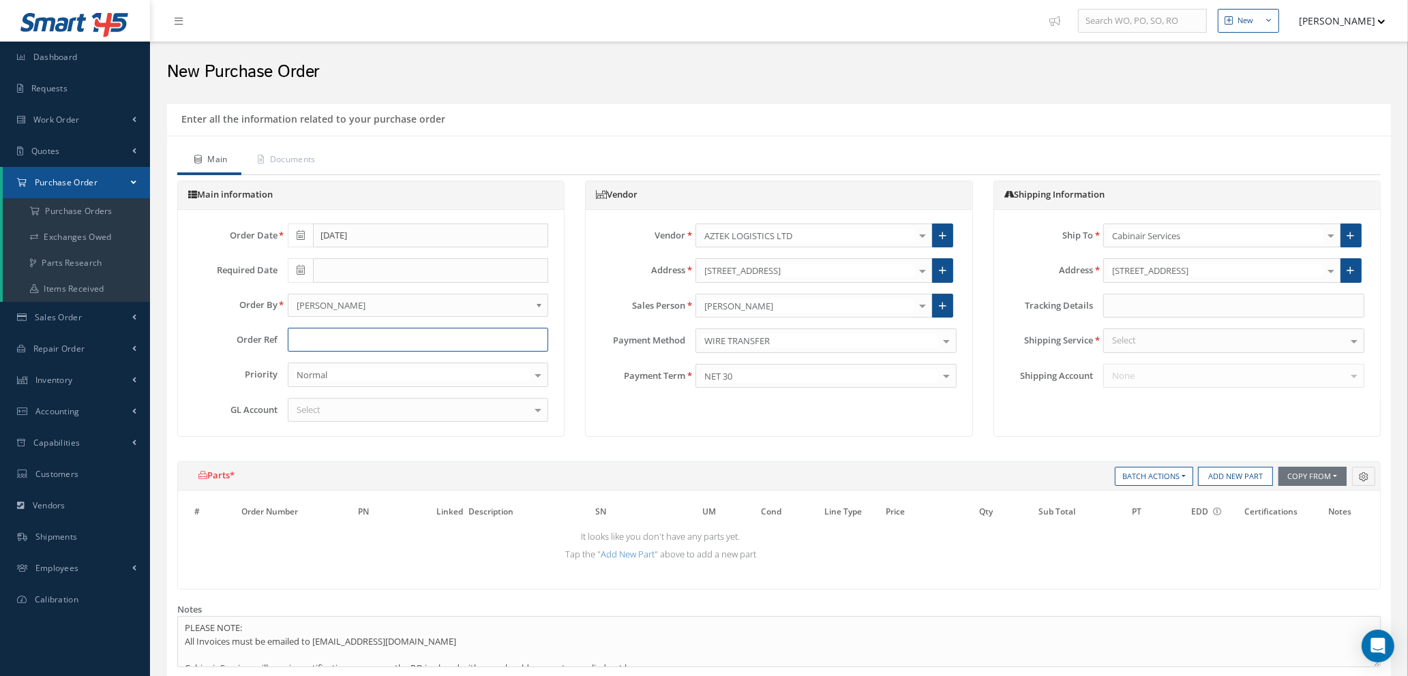
click at [305, 338] on input "text" at bounding box center [418, 340] width 261 height 25
click at [423, 337] on input "COLLECTION OF PO 100011" at bounding box center [418, 340] width 261 height 25
type input "COLLECTION OF PO 100011478 - REDBOX TOOLS"
click at [401, 411] on div "Select" at bounding box center [418, 410] width 261 height 25
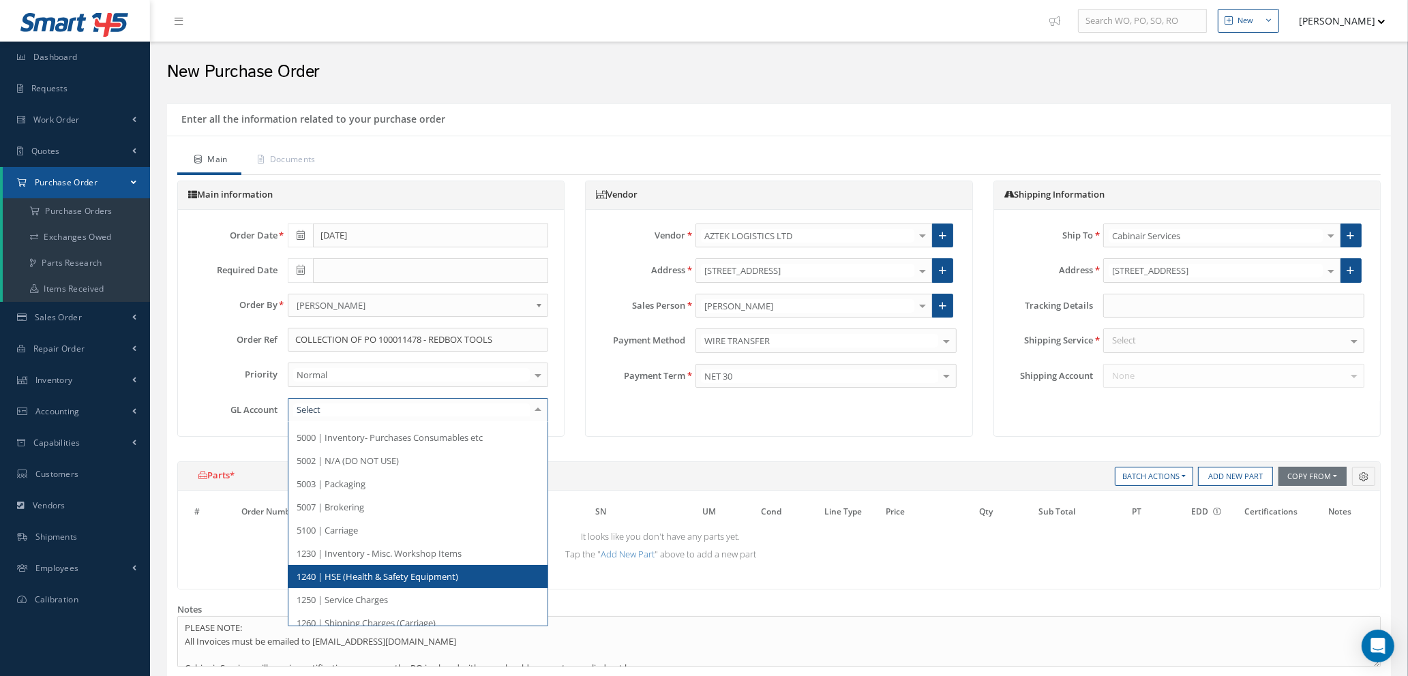
scroll to position [307, 0]
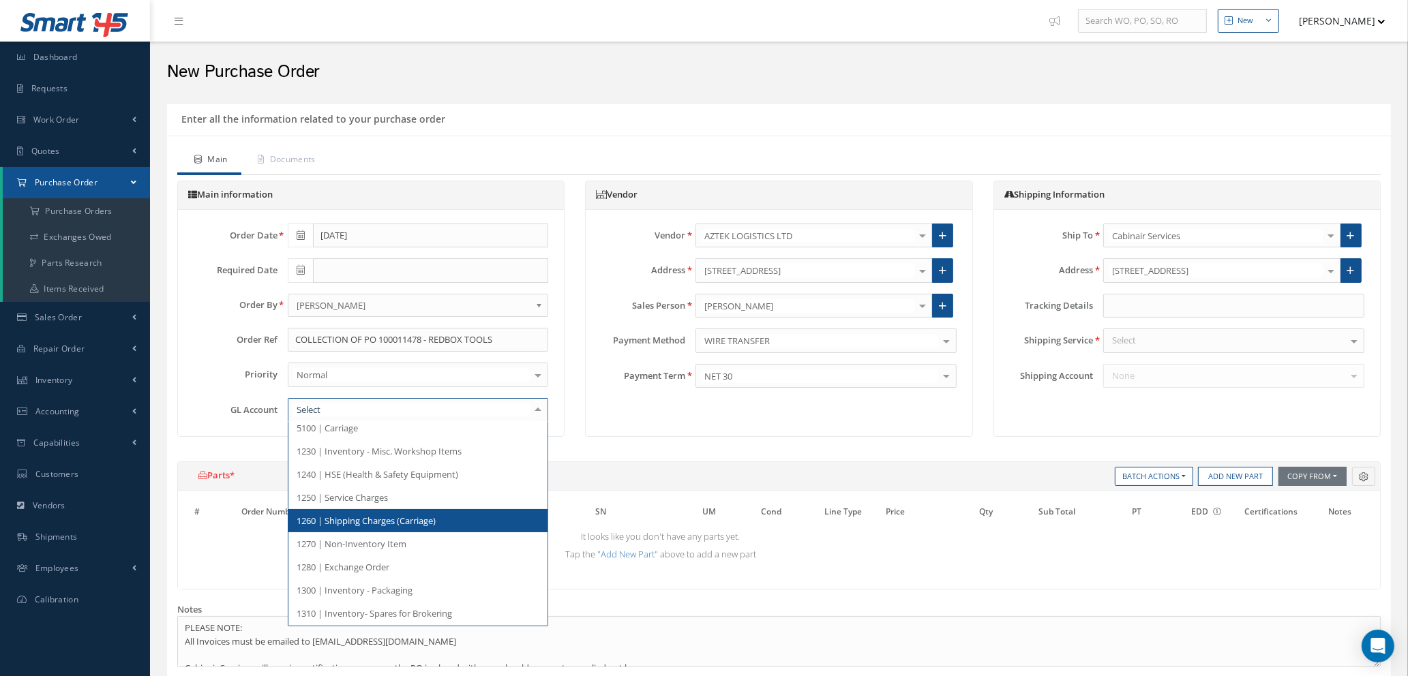
click at [402, 523] on span "1260 | Shipping Charges (Carriage)" at bounding box center [366, 521] width 139 height 12
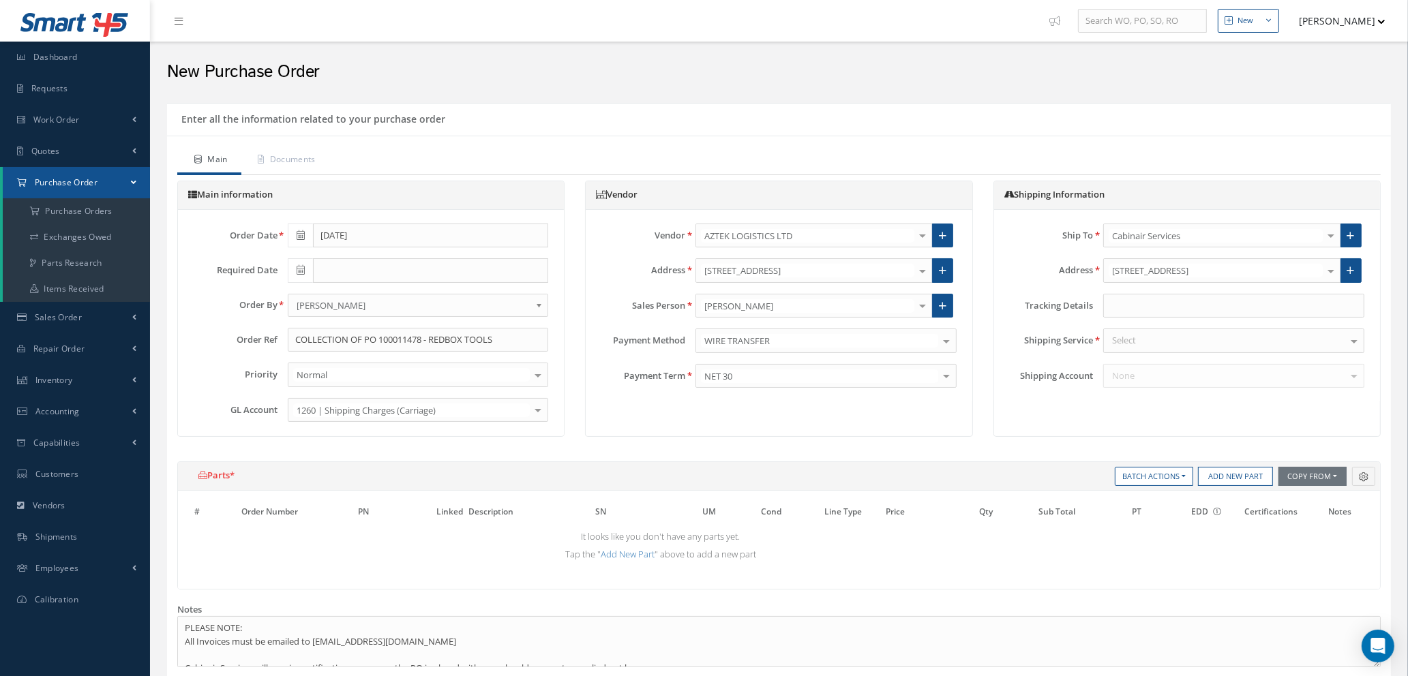
click at [1192, 339] on div "Select" at bounding box center [1233, 341] width 261 height 25
type input "Y"
type input "N/A"
click at [1194, 369] on span "N/A" at bounding box center [1234, 364] width 260 height 23
click at [1222, 472] on button "Add New Part" at bounding box center [1235, 476] width 75 height 19
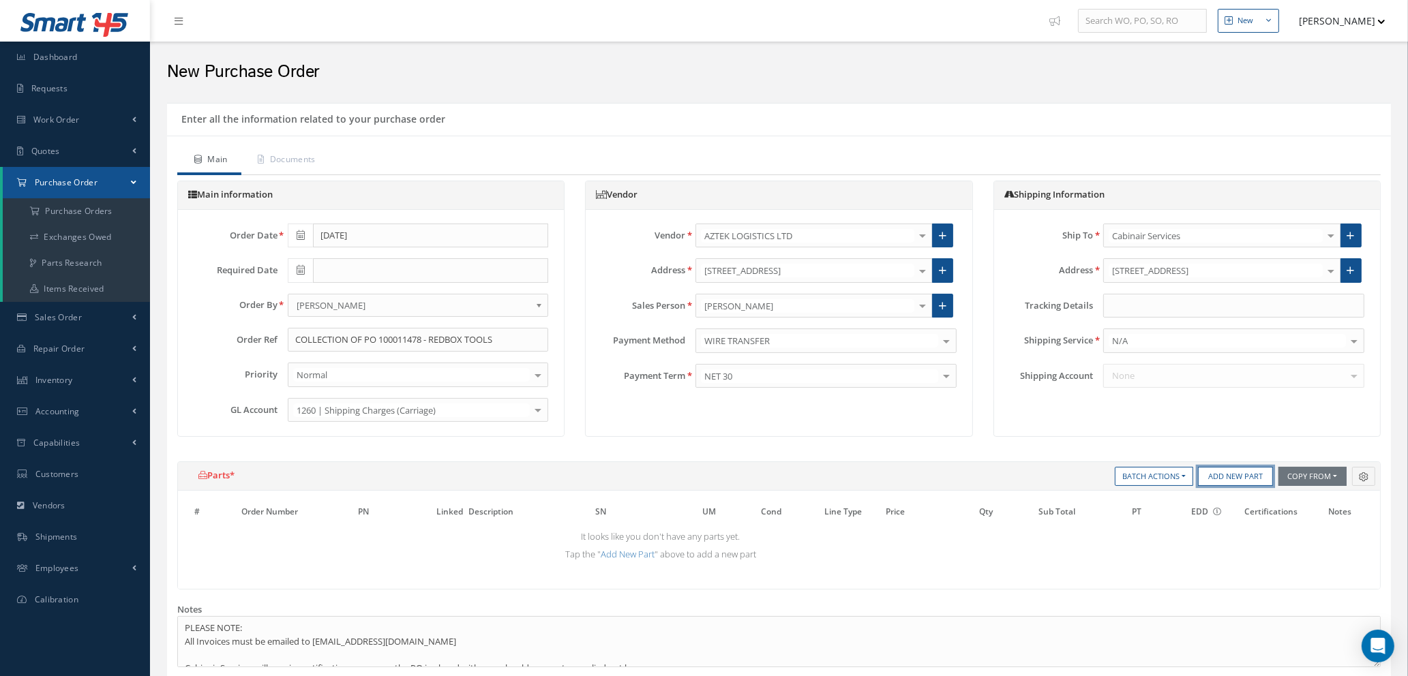
select select "1"
select select "5"
select select "1"
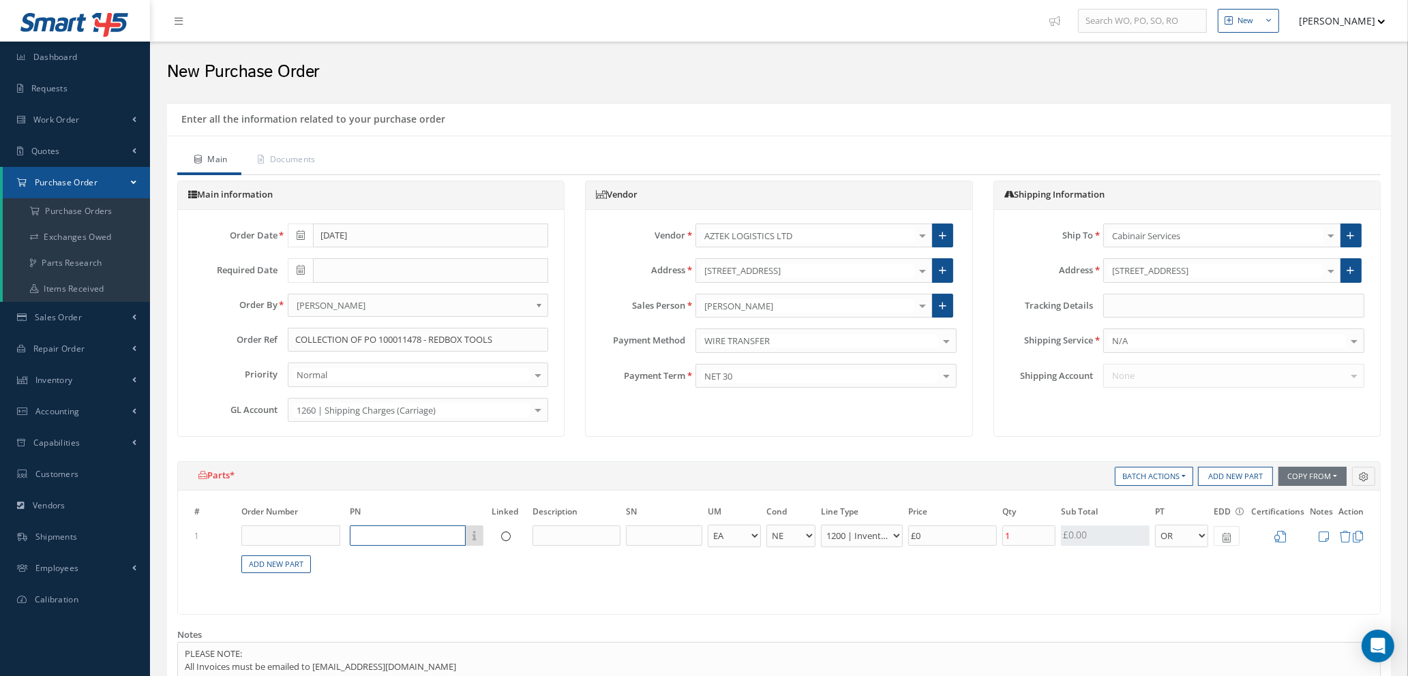
click at [418, 540] on input "text" at bounding box center [408, 536] width 116 height 20
click at [1347, 541] on icon at bounding box center [1345, 537] width 12 height 12
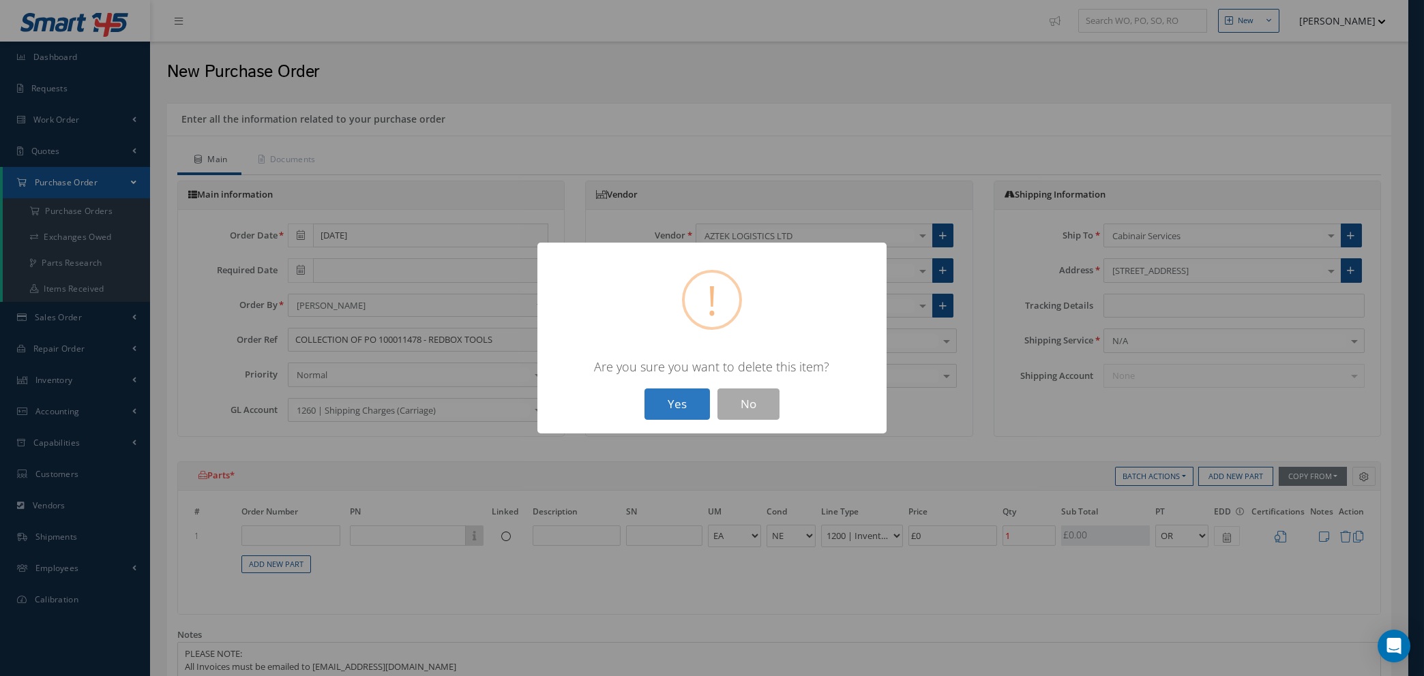
click at [682, 399] on button "Yes" at bounding box center [676, 405] width 65 height 32
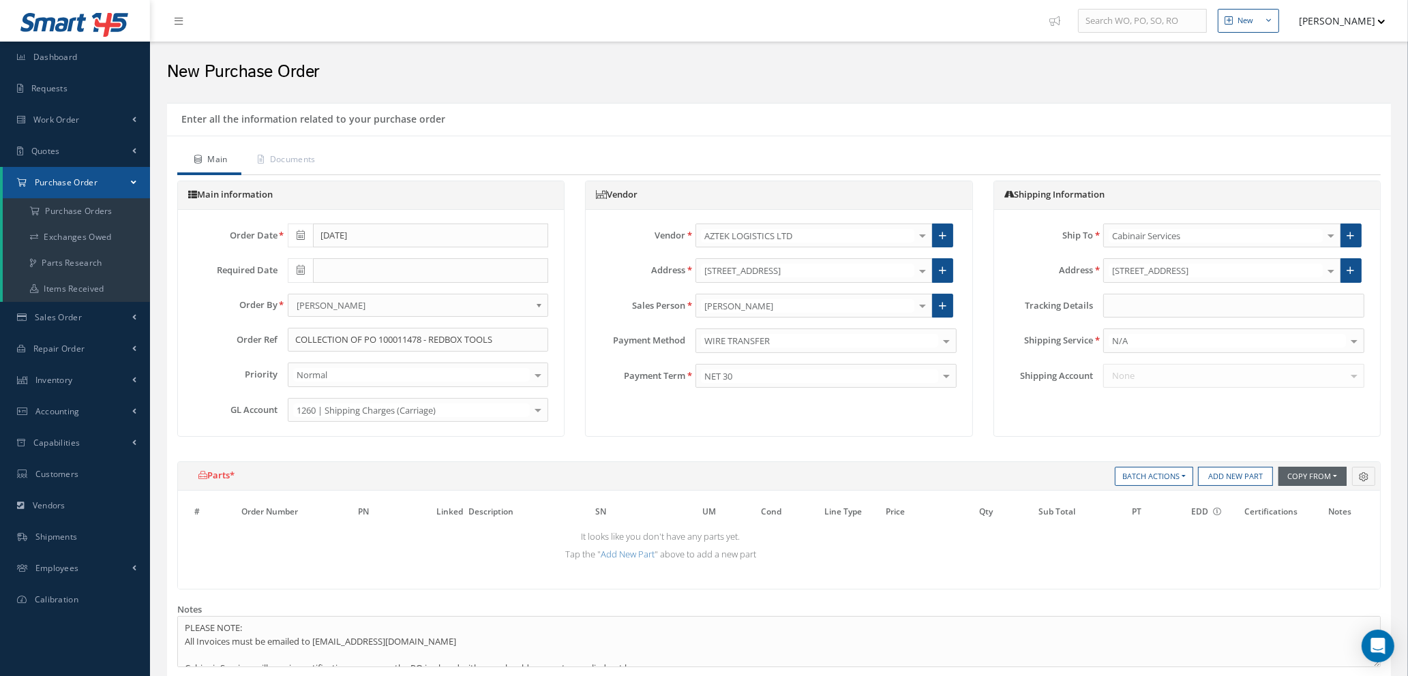
click at [1336, 471] on button "Copy From" at bounding box center [1312, 476] width 68 height 19
click at [1319, 533] on link "Purchase Orders" at bounding box center [1332, 533] width 109 height 18
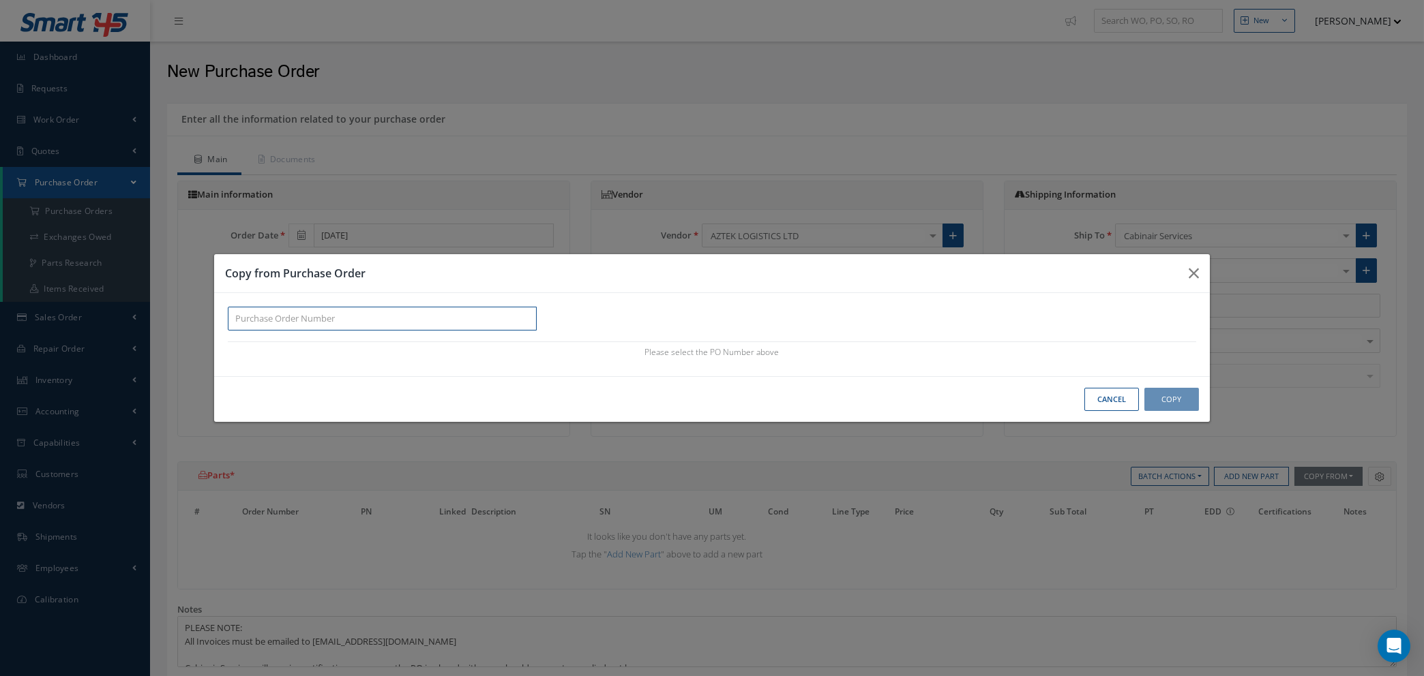
click at [296, 312] on input "text" at bounding box center [382, 319] width 309 height 25
paste input "Ella <Ella@azteklogistics.co.uk>"
type input "Ella <Ella@azteklogistics.co.uk>"
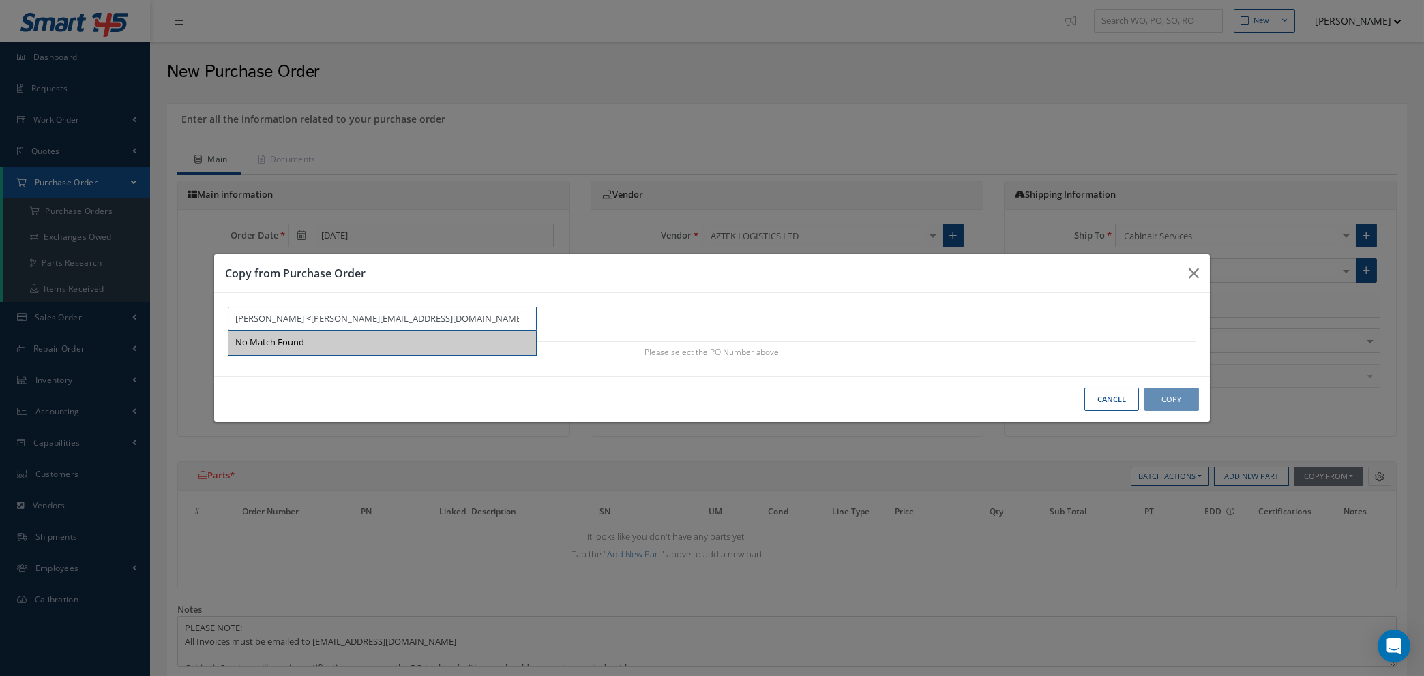
drag, startPoint x: 372, startPoint y: 315, endPoint x: 0, endPoint y: 275, distance: 374.4
click at [0, 0] on div "Copy from Purchase Order Ella <Ella@azteklogistics.co.uk> No Match Found Please…" at bounding box center [0, 0] width 0 height 0
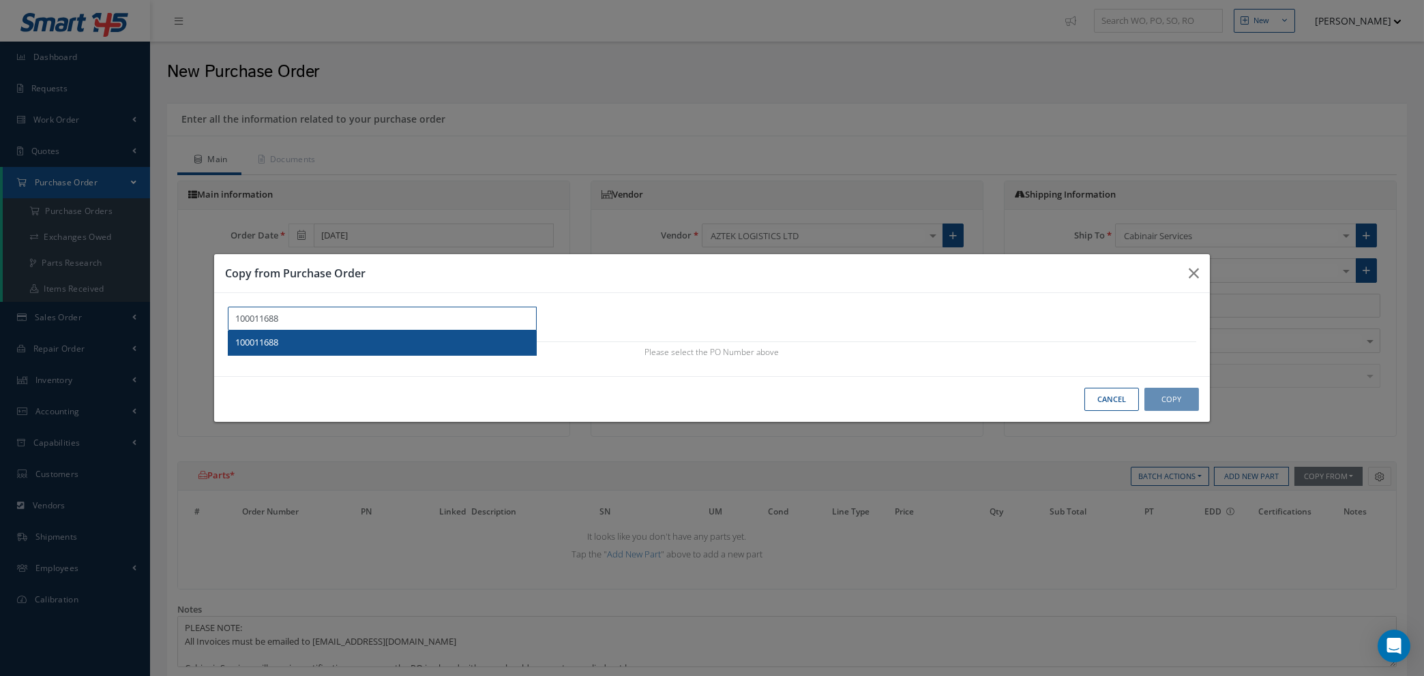
click at [350, 340] on div "100011688" at bounding box center [382, 343] width 294 height 14
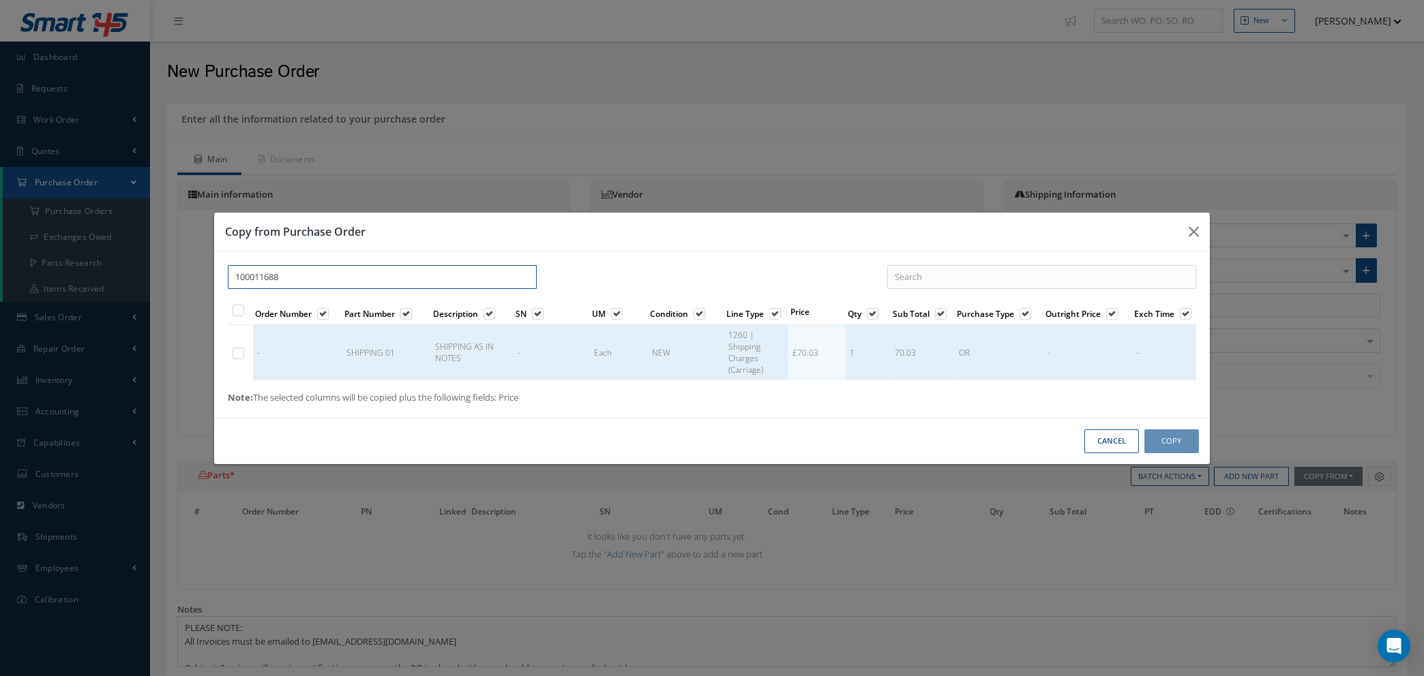
type input "100011688"
click at [243, 355] on label at bounding box center [244, 353] width 3 height 12
click at [239, 355] on input "checkbox" at bounding box center [239, 354] width 9 height 9
checkbox input "true"
click at [1169, 442] on button "Copy" at bounding box center [1171, 442] width 55 height 24
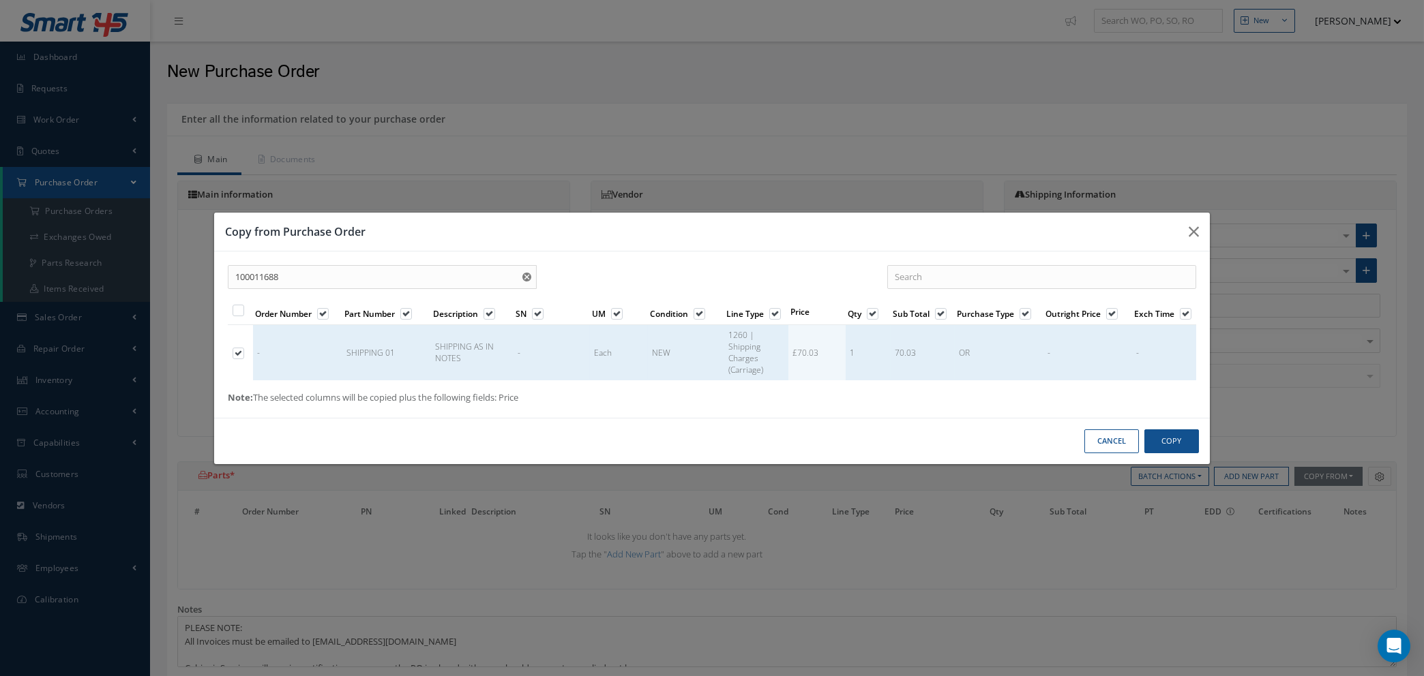
select select "1"
select select "5"
select select "113"
select select "1"
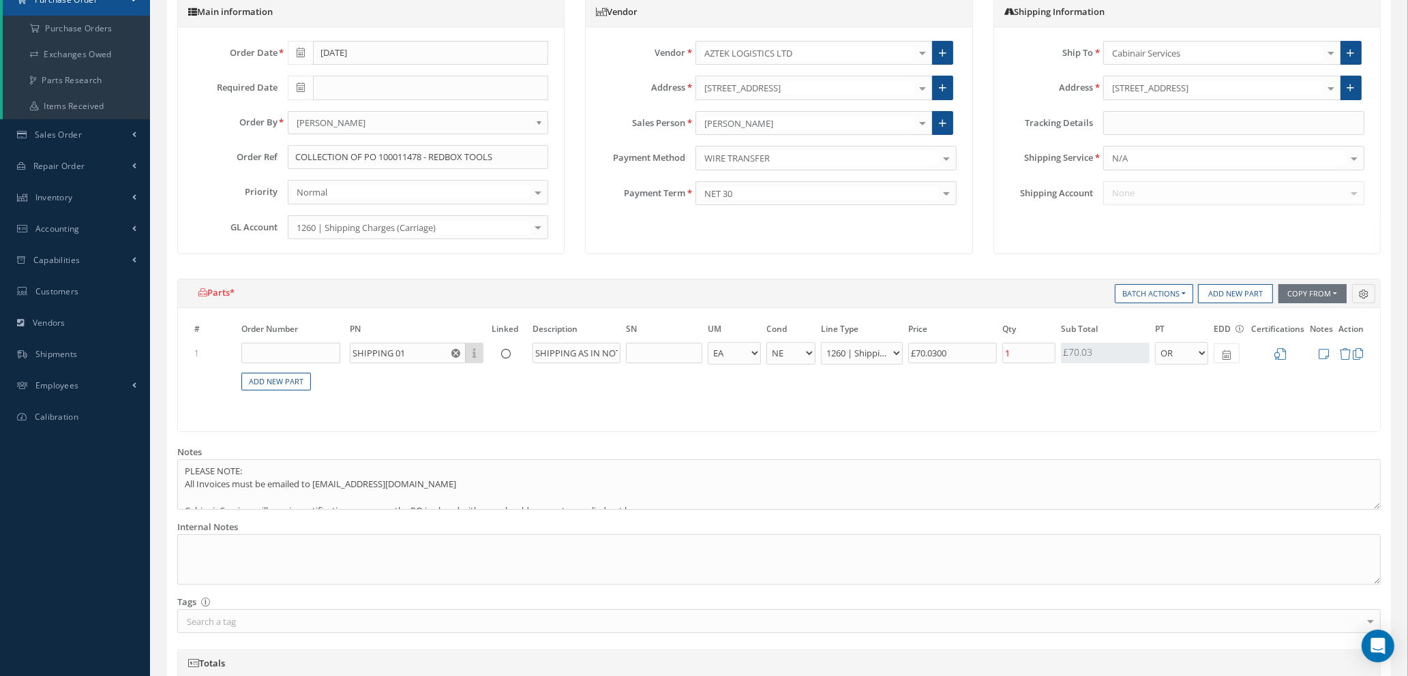
scroll to position [205, 0]
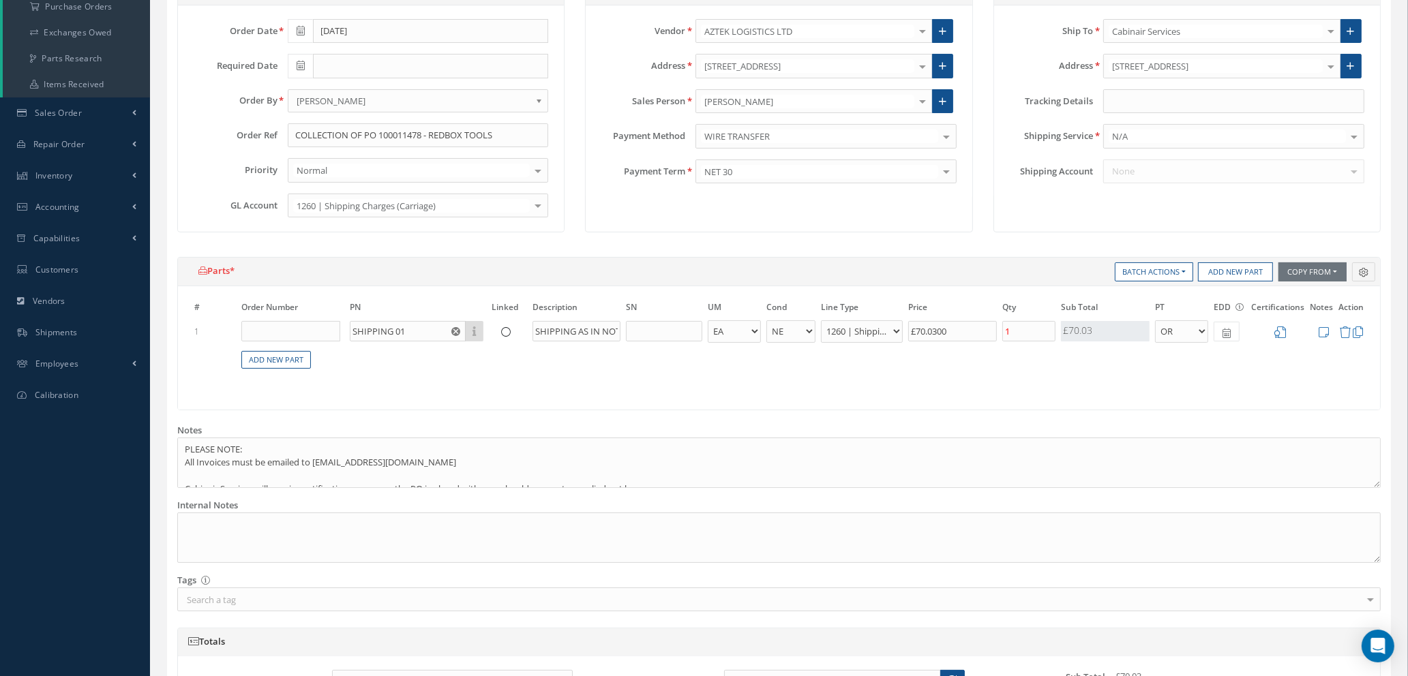
click at [1224, 331] on icon at bounding box center [1226, 334] width 8 height 10
click at [1327, 436] on td "15" at bounding box center [1327, 434] width 20 height 20
type input "[DATE]"
click at [1280, 331] on icon at bounding box center [1281, 333] width 12 height 12
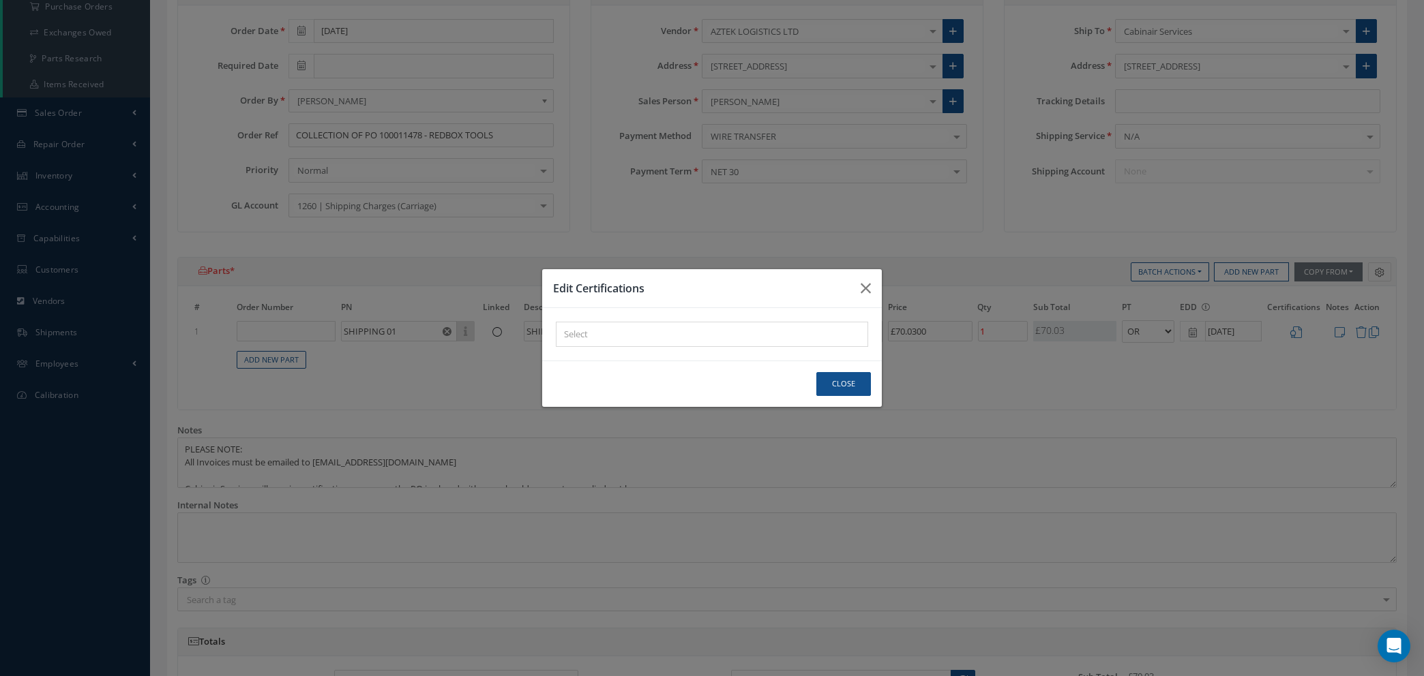
click at [790, 329] on div "× Loading..." at bounding box center [712, 334] width 312 height 25
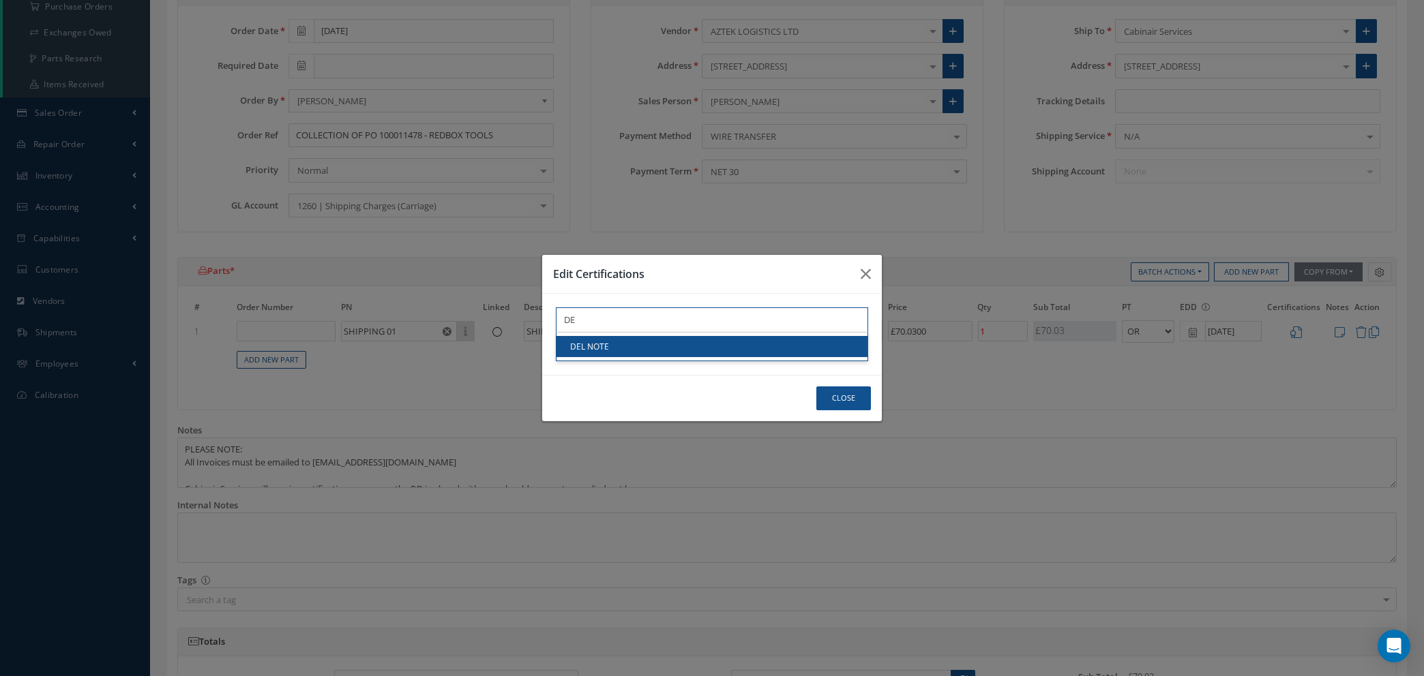
type input "DE"
click at [781, 344] on link "DEL NOTE" at bounding box center [711, 346] width 311 height 21
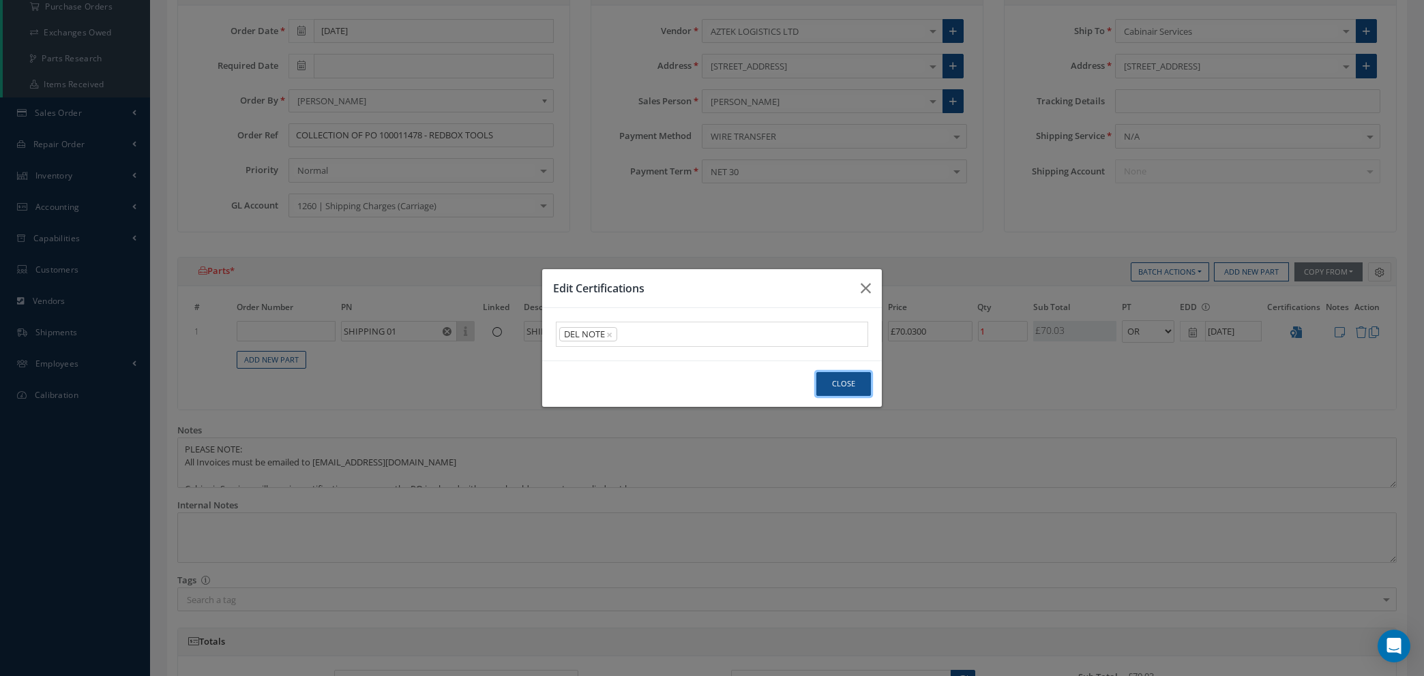
click at [841, 381] on button "Close" at bounding box center [843, 384] width 55 height 24
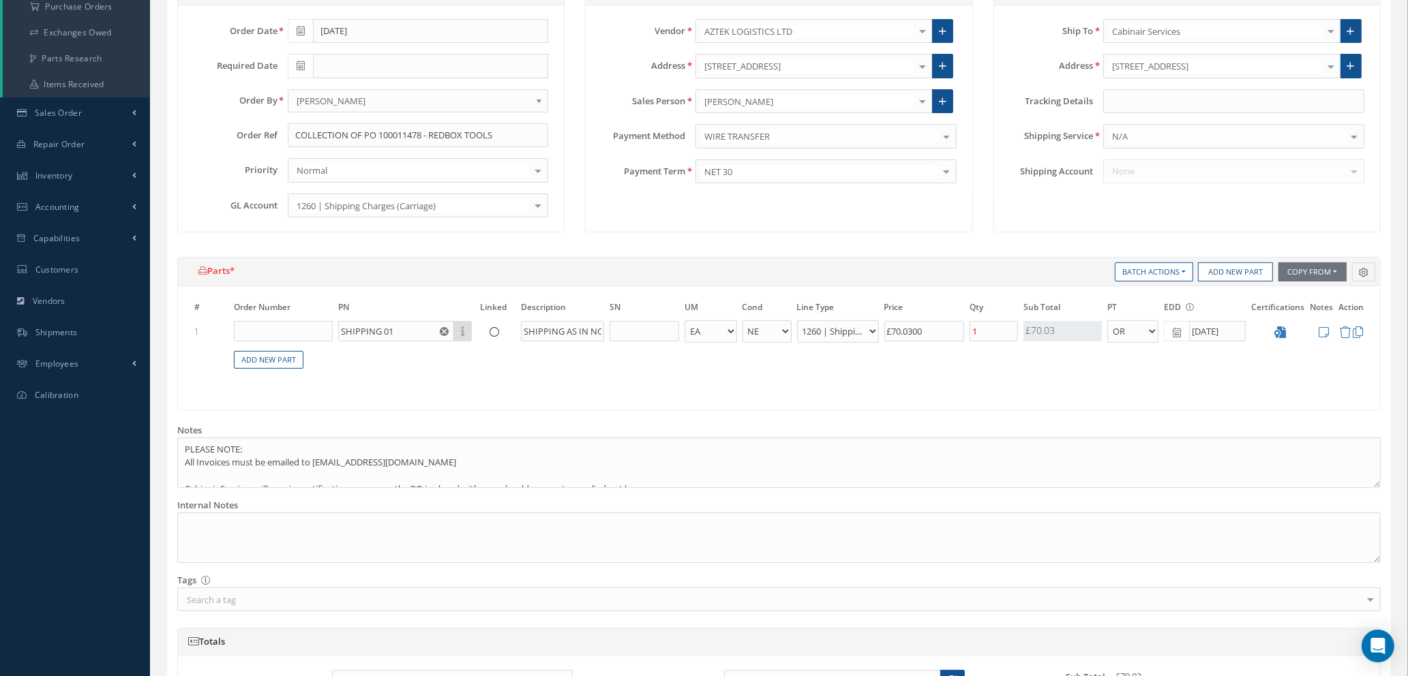
click at [1330, 330] on td at bounding box center [1321, 331] width 29 height 25
click at [1320, 330] on icon at bounding box center [1324, 333] width 10 height 12
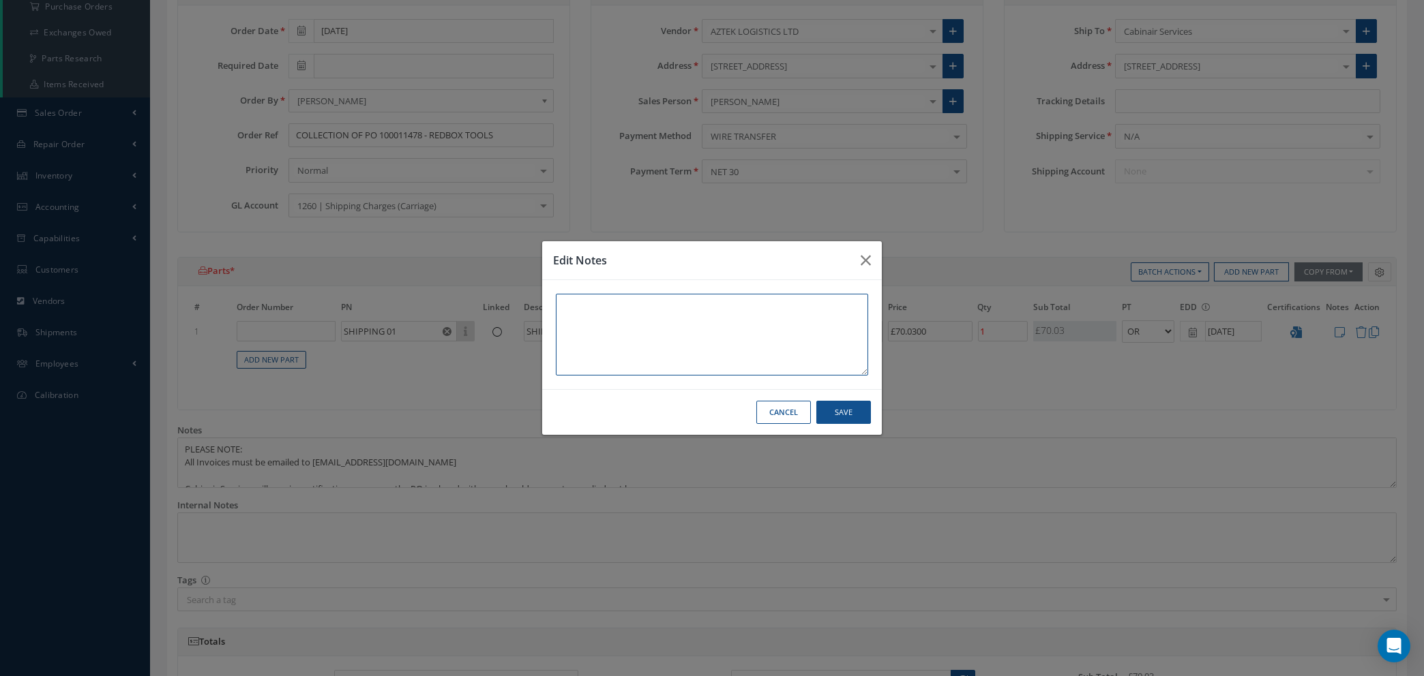
click at [762, 313] on textarea at bounding box center [712, 335] width 312 height 82
click at [560, 305] on textarea "COLLECTION OF PO 100011478 FROM REDBOX TOOLS" at bounding box center [712, 335] width 312 height 82
type textarea "PALLET NETWORK - COLLECTION OF PO 100011478 FROM REDBOX TOOLS"
click at [846, 419] on button "Save" at bounding box center [843, 413] width 55 height 24
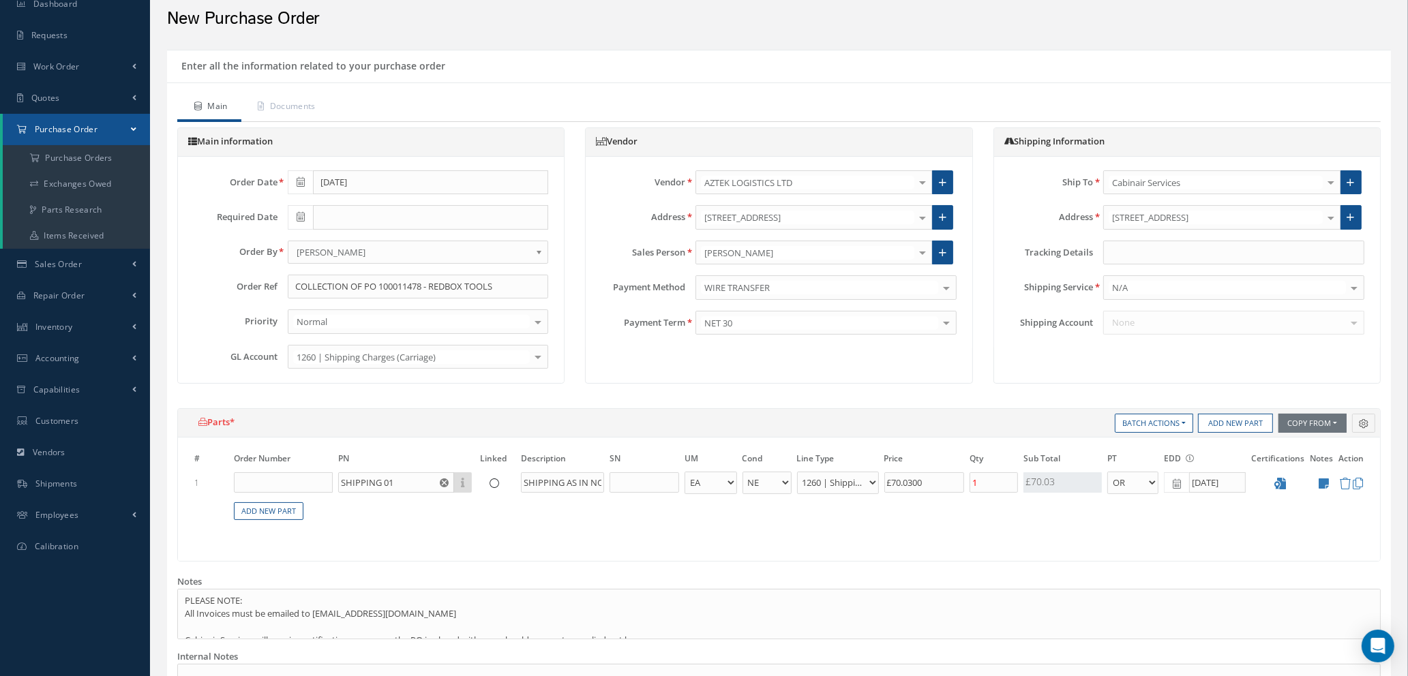
scroll to position [13, 0]
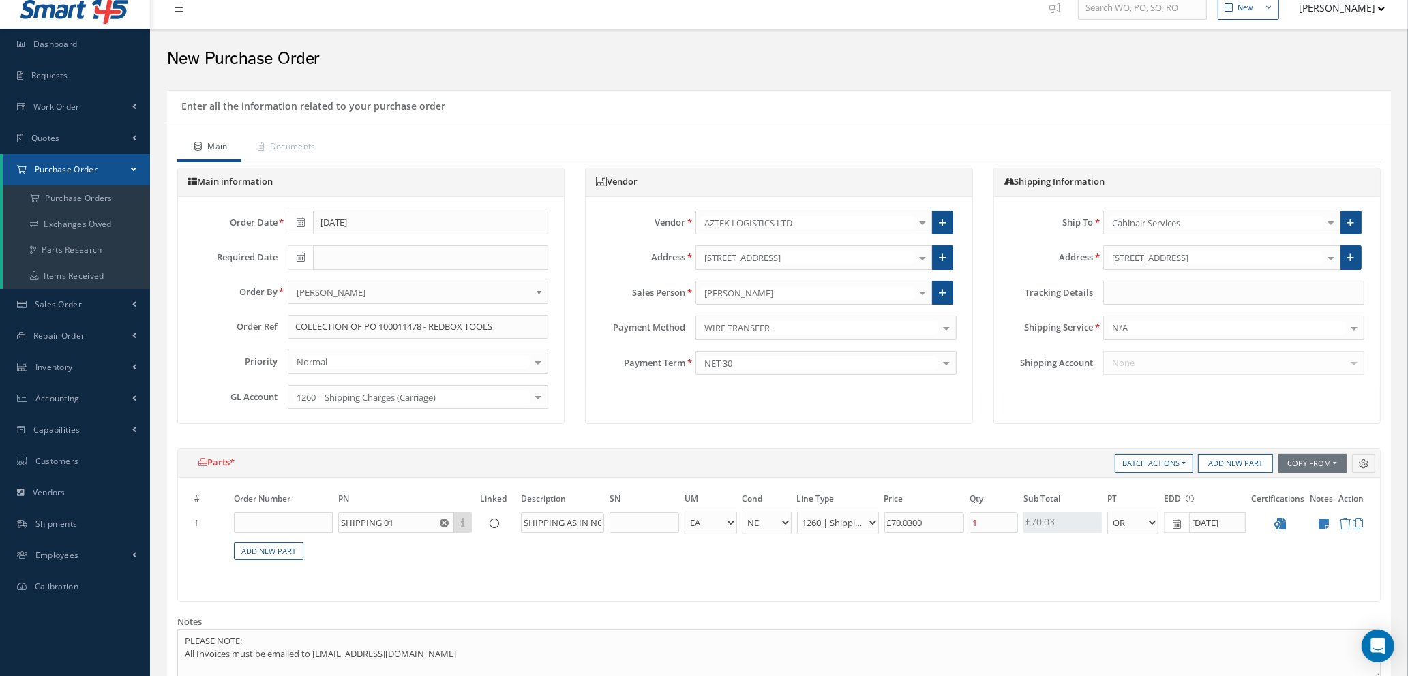
click at [297, 258] on icon at bounding box center [301, 257] width 8 height 10
click at [318, 380] on td "18" at bounding box center [318, 383] width 20 height 20
type input "[DATE]"
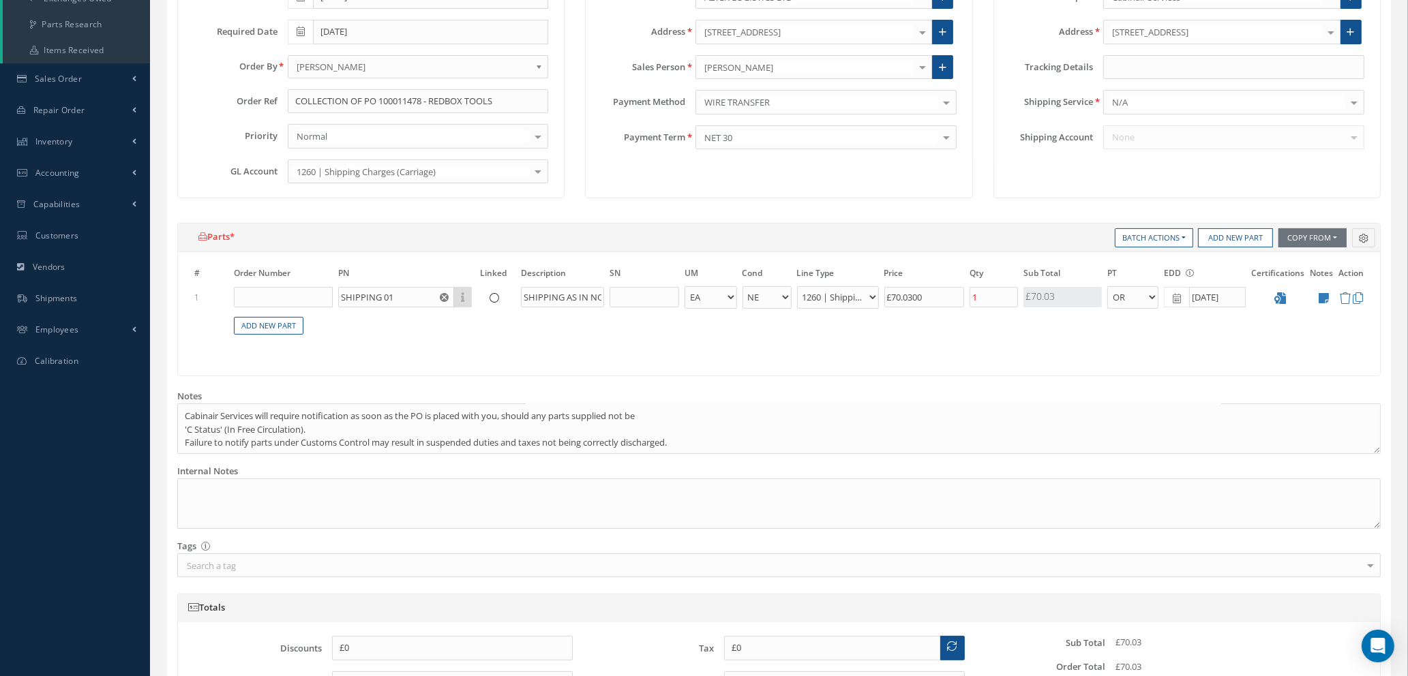
scroll to position [320, 0]
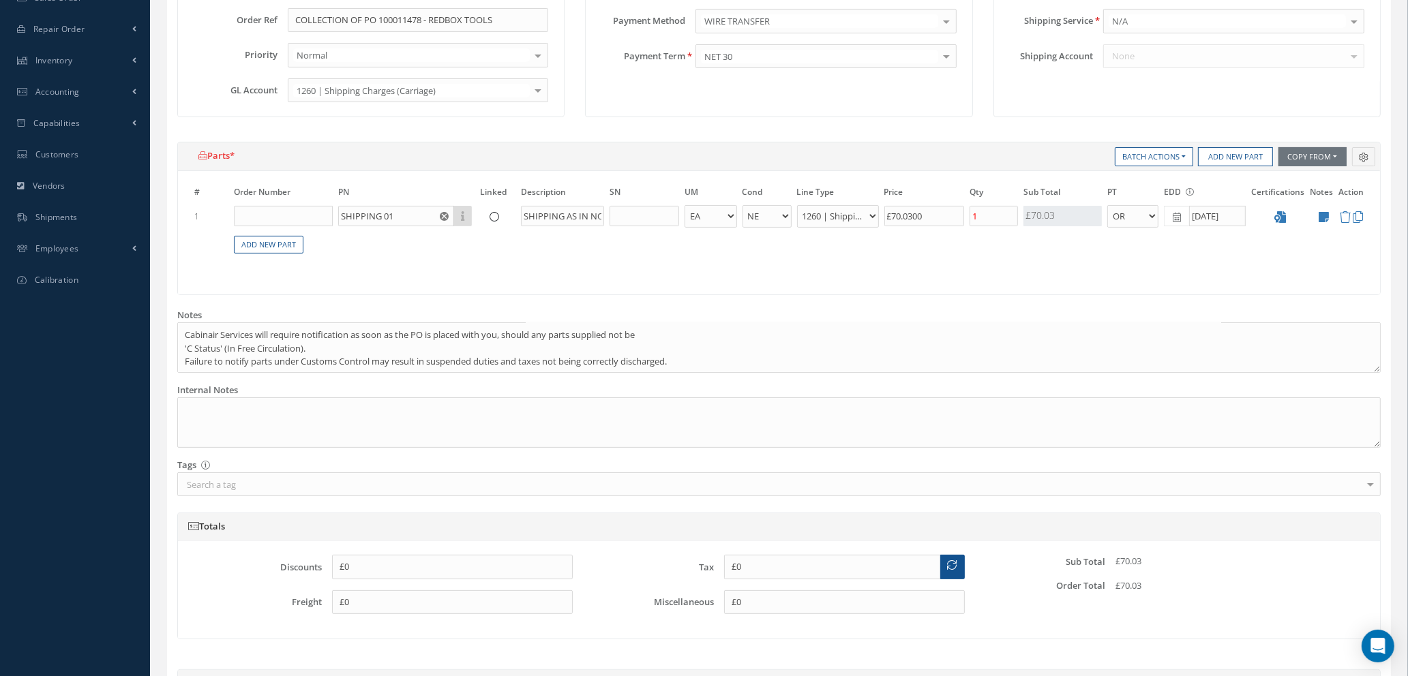
click at [1173, 220] on icon at bounding box center [1177, 218] width 8 height 10
click at [1190, 337] on td "18" at bounding box center [1195, 340] width 20 height 20
type input "[DATE]"
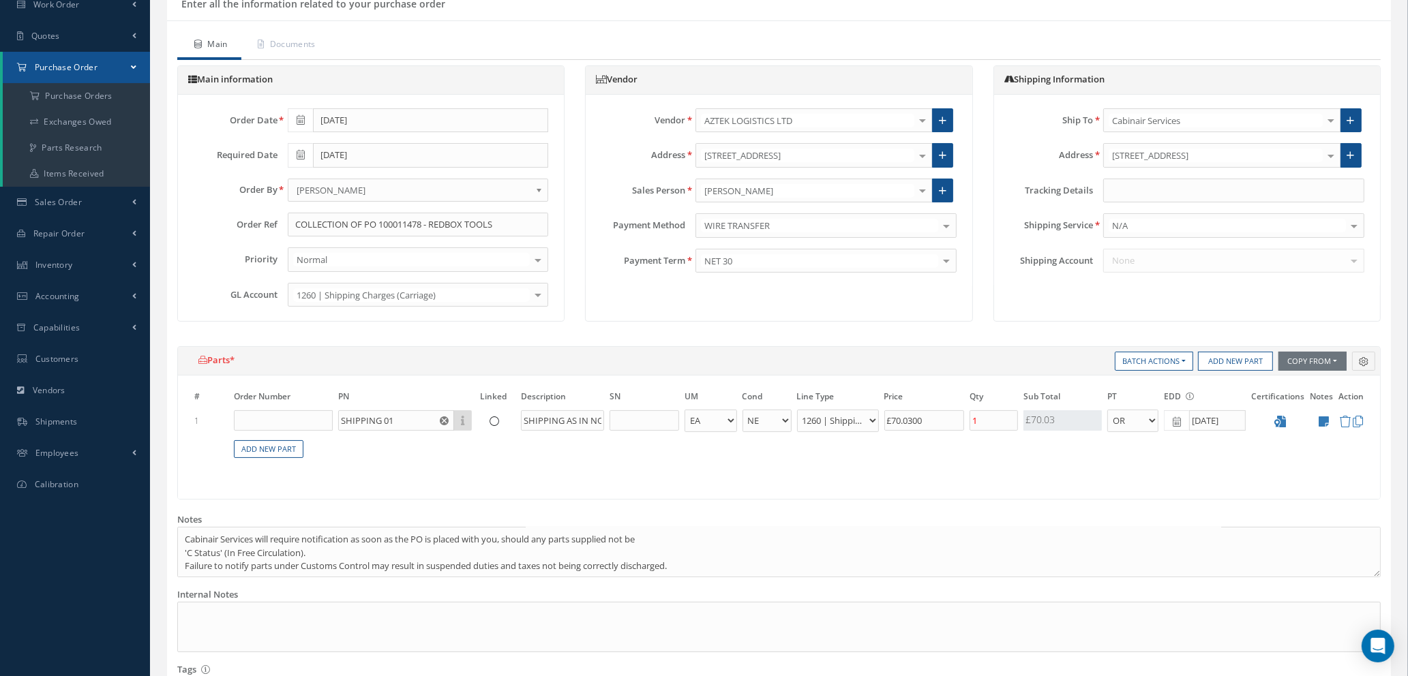
scroll to position [524, 0]
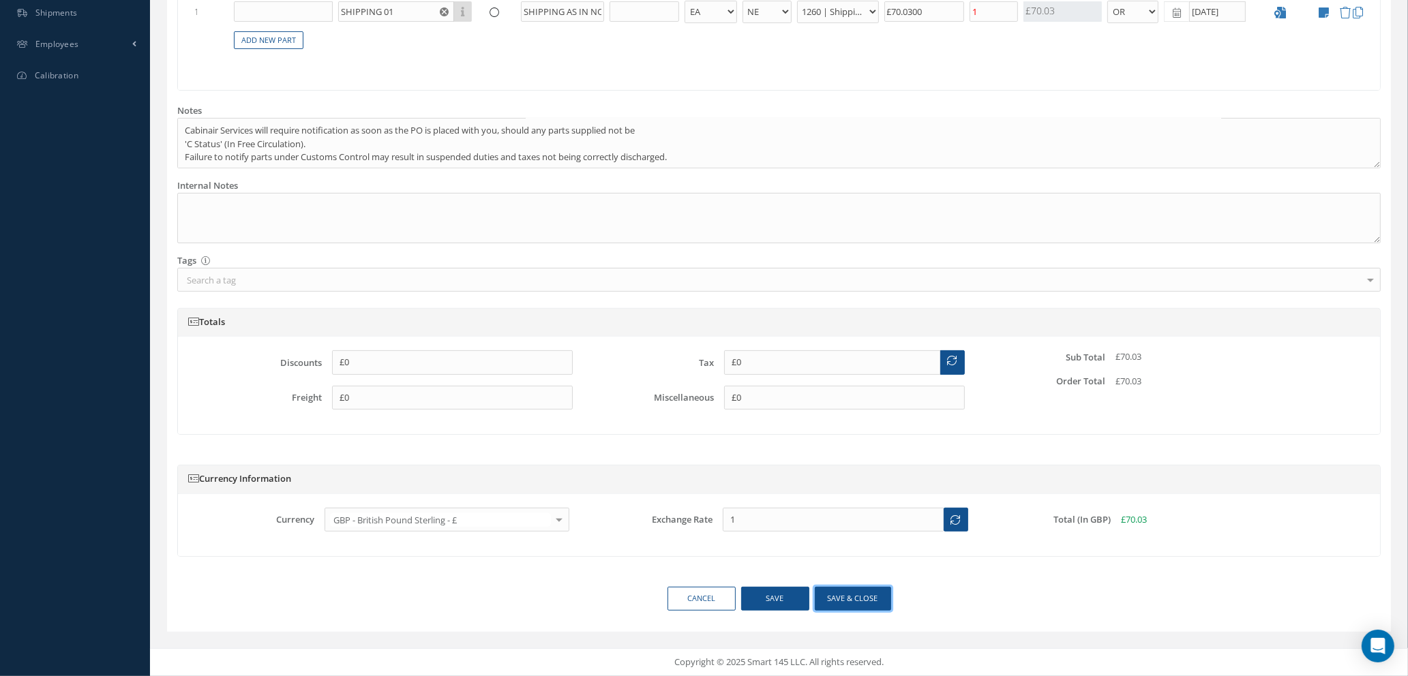
click at [845, 598] on button "Save & close" at bounding box center [853, 599] width 76 height 24
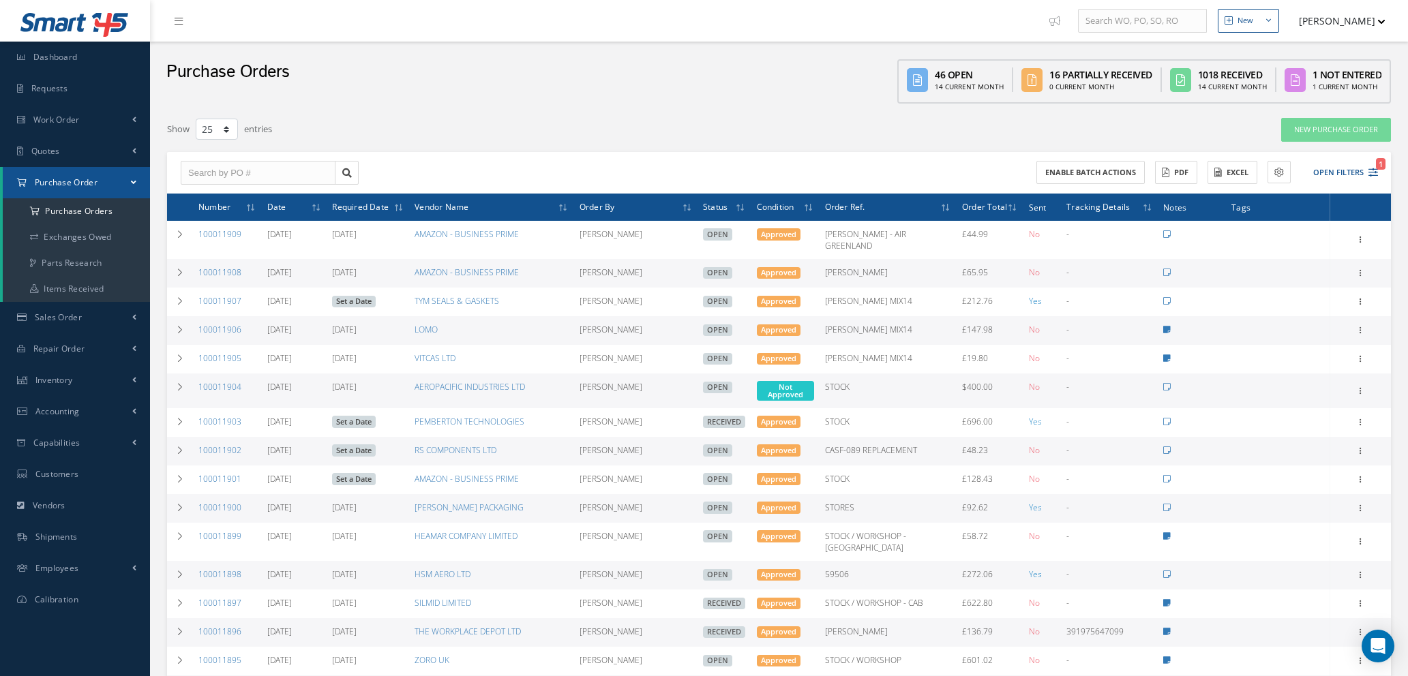
select select "25"
click at [1375, 172] on icon "1" at bounding box center [1373, 173] width 10 height 10
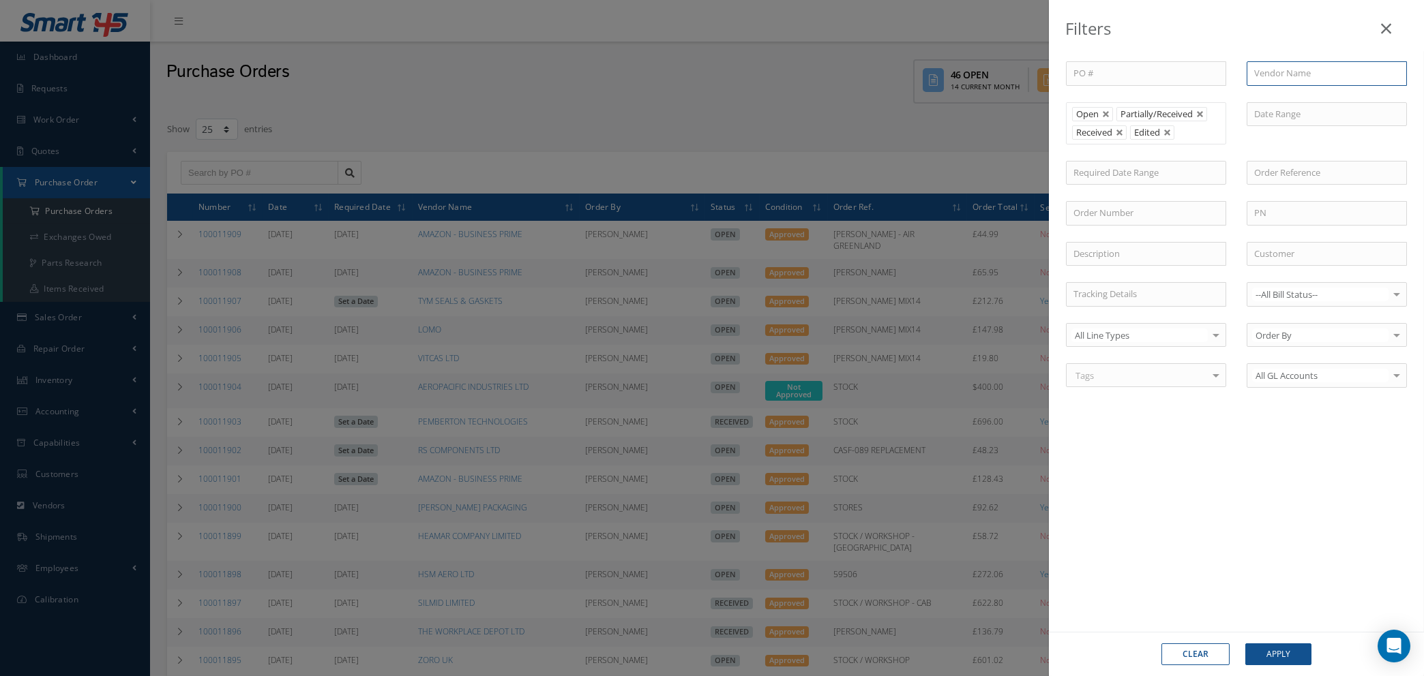
click at [1293, 73] on input "text" at bounding box center [1326, 73] width 160 height 25
click at [1292, 92] on span "AZTEK LOGISTICS LTD" at bounding box center [1298, 97] width 88 height 12
type input "AZTEK LOGISTICS LTD"
click at [1286, 659] on button "Apply" at bounding box center [1278, 655] width 66 height 22
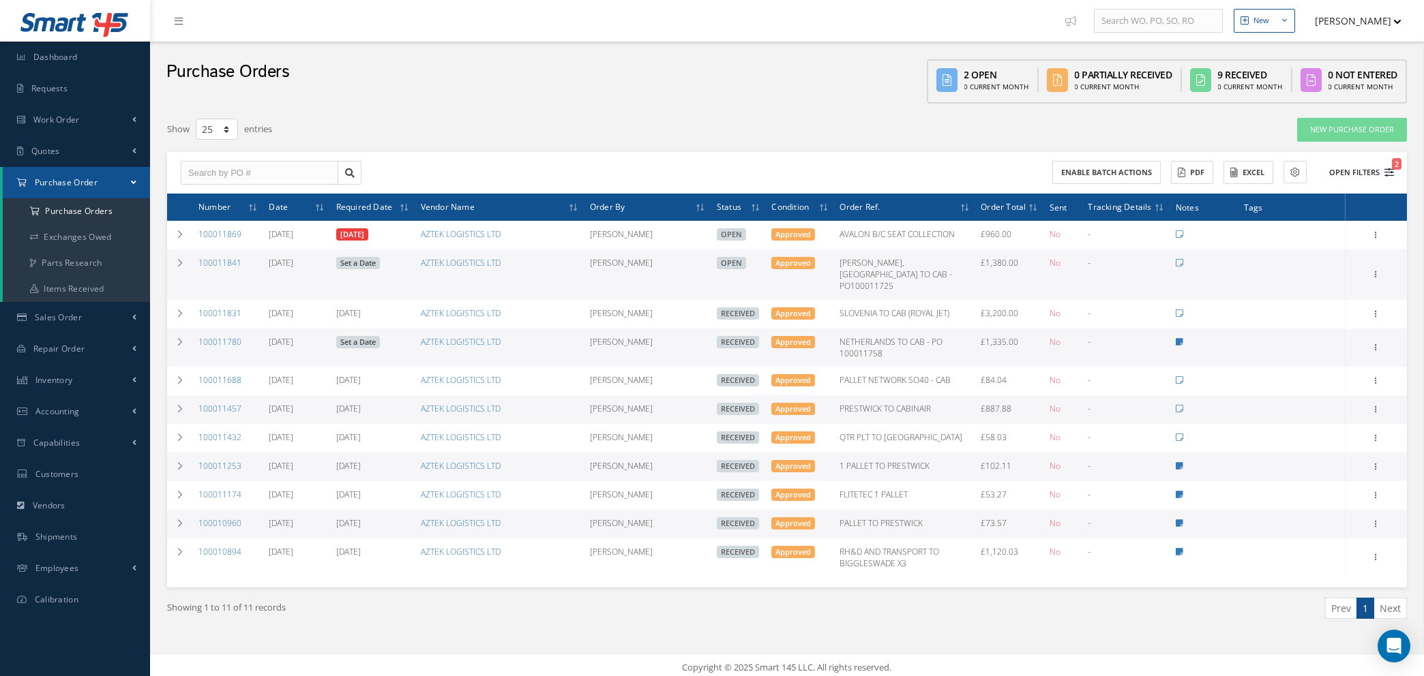
click at [1389, 168] on icon "2" at bounding box center [1389, 173] width 10 height 10
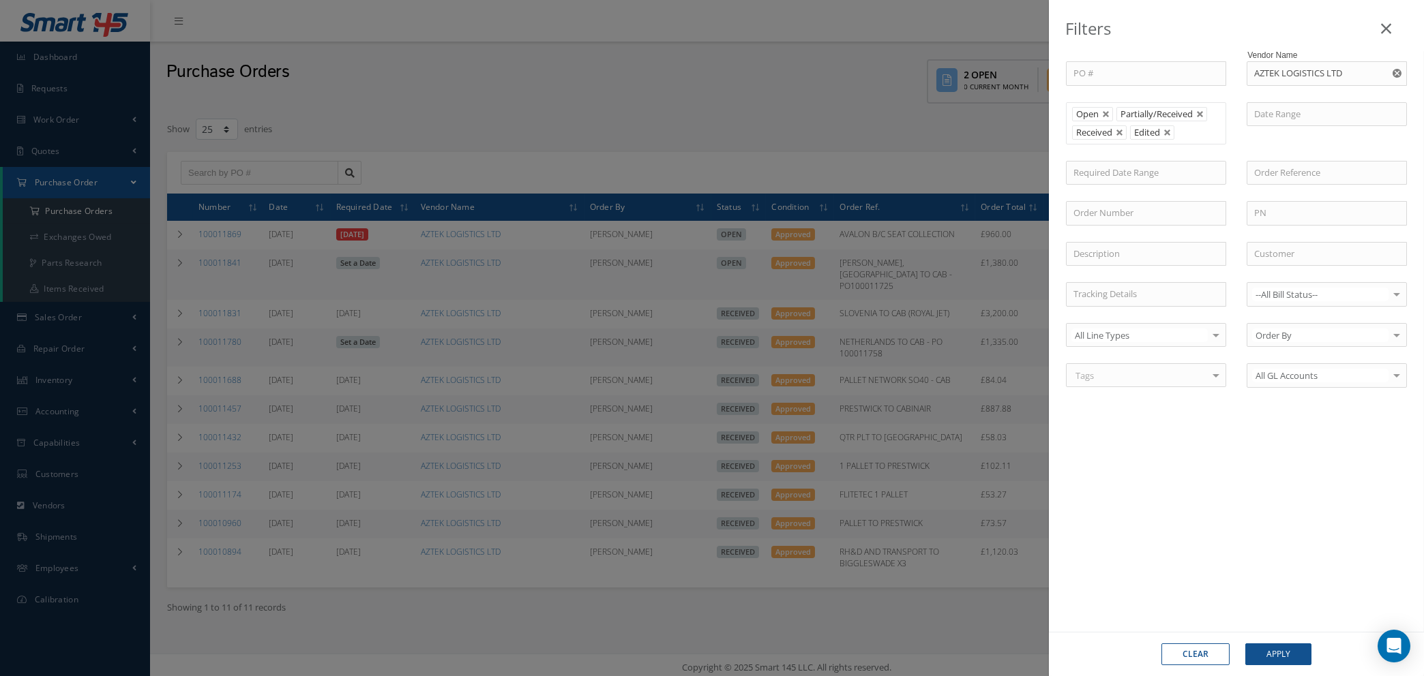
click at [1204, 657] on button "Clear" at bounding box center [1195, 655] width 68 height 22
type input "All Status"
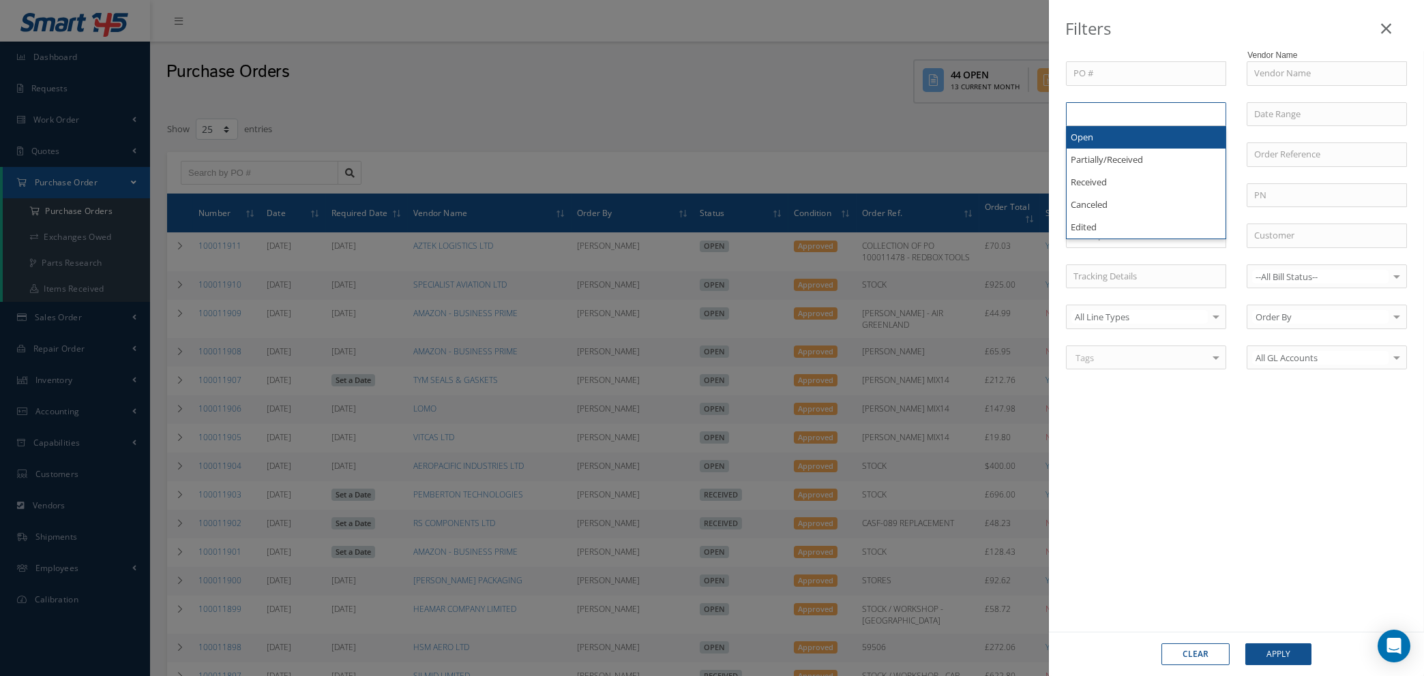
click at [1113, 110] on input "text" at bounding box center [1100, 114] width 55 height 17
click at [1128, 117] on input "text" at bounding box center [1125, 114] width 17 height 17
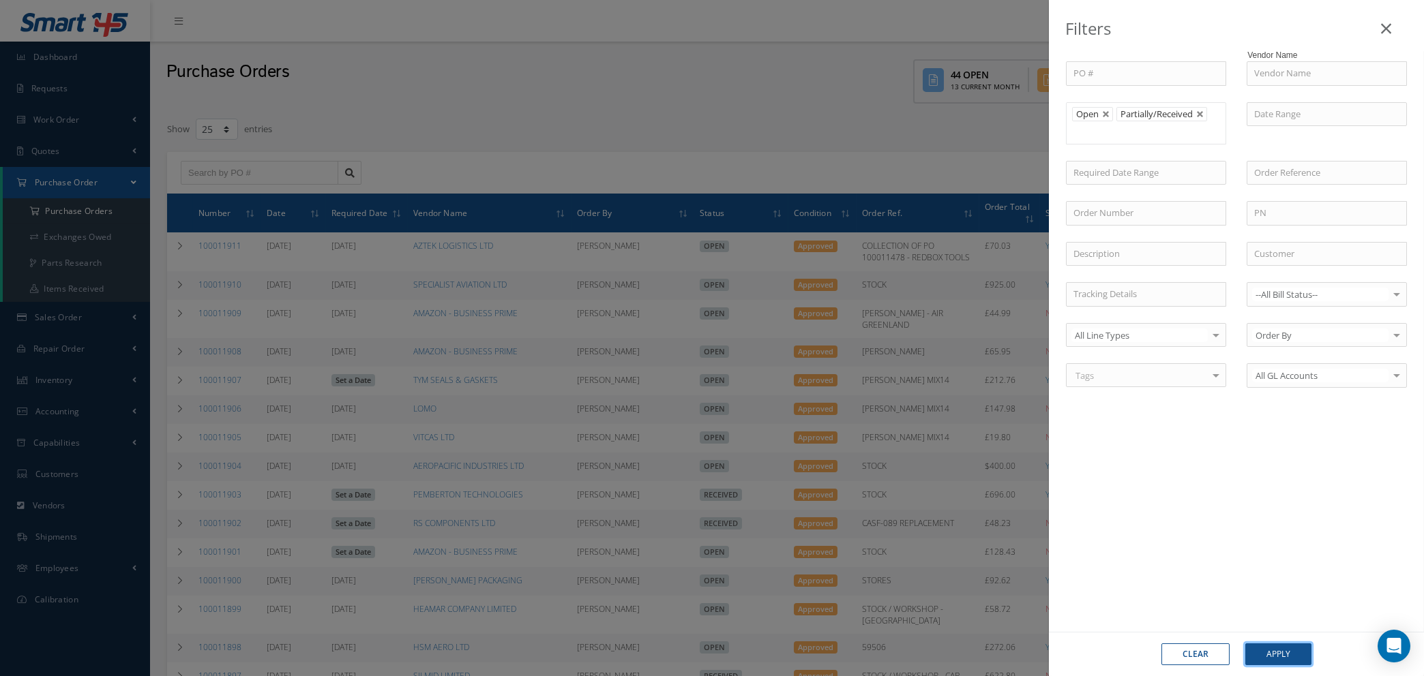
click at [1278, 652] on button "Apply" at bounding box center [1278, 655] width 66 height 22
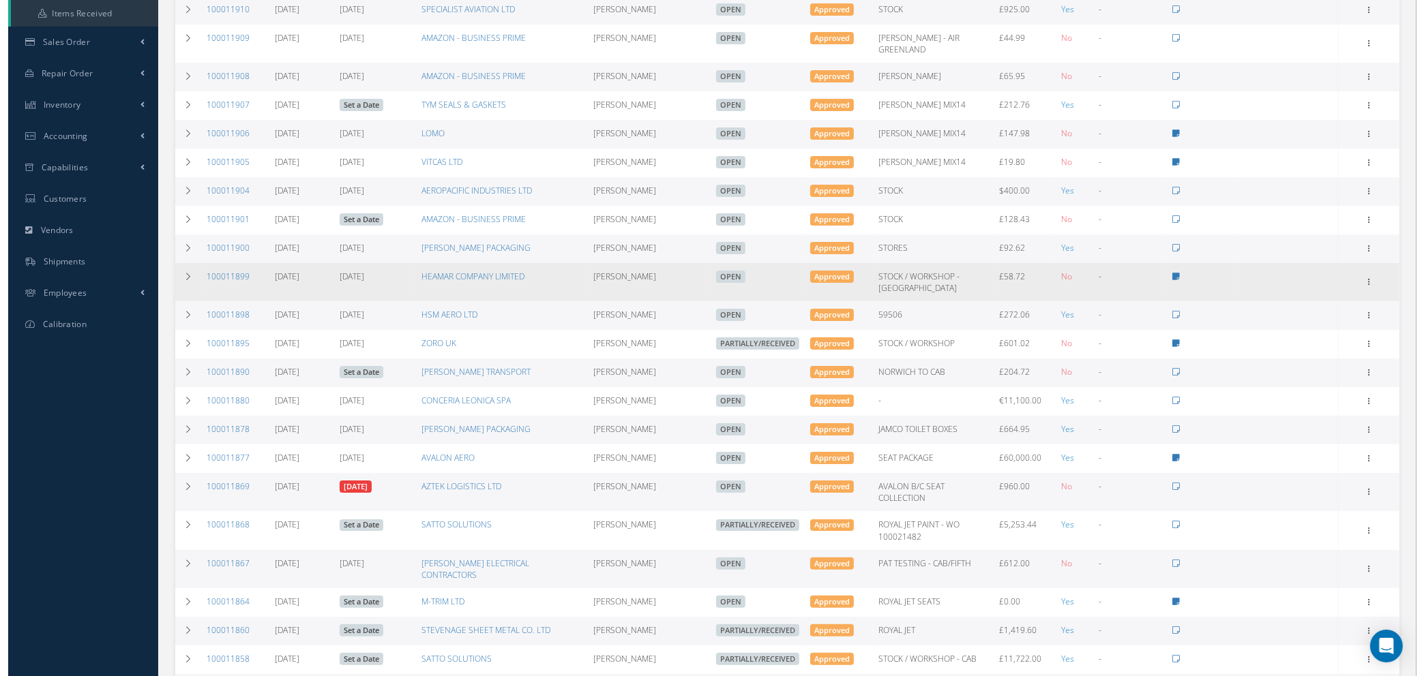
scroll to position [307, 0]
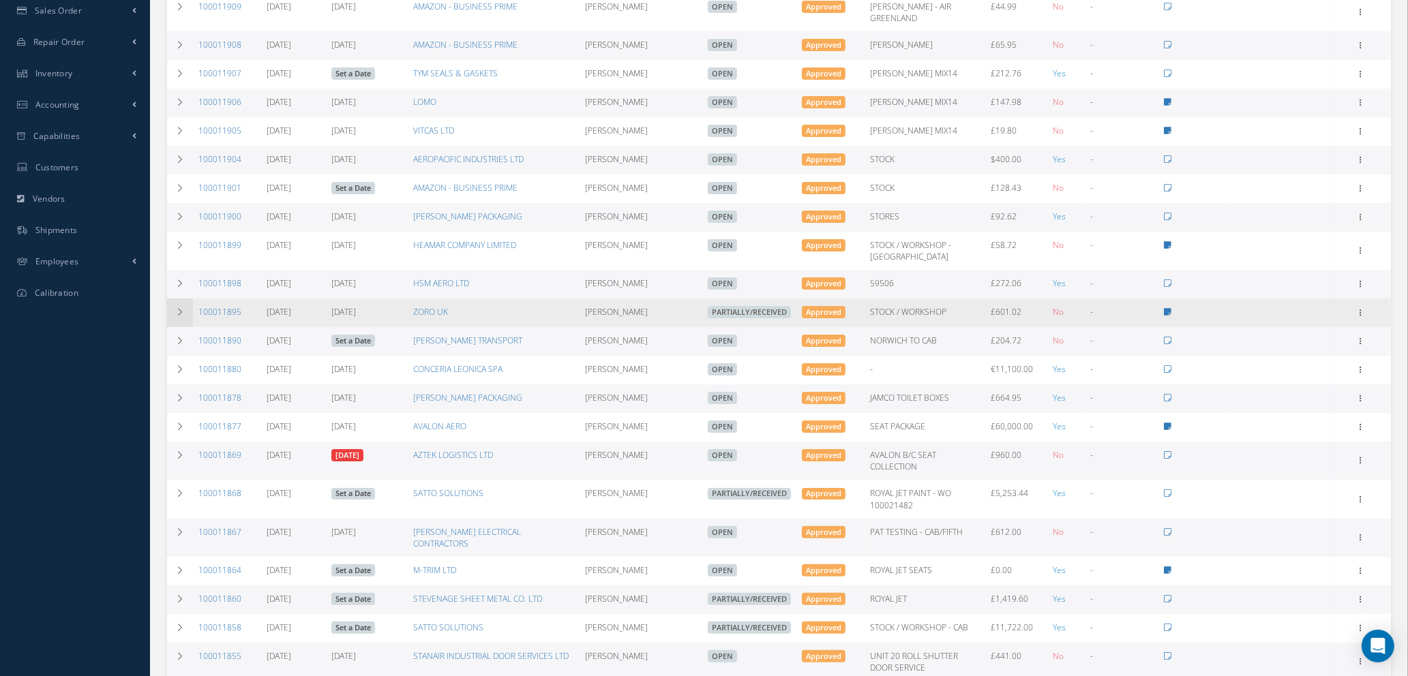
click at [182, 308] on icon at bounding box center [180, 312] width 10 height 8
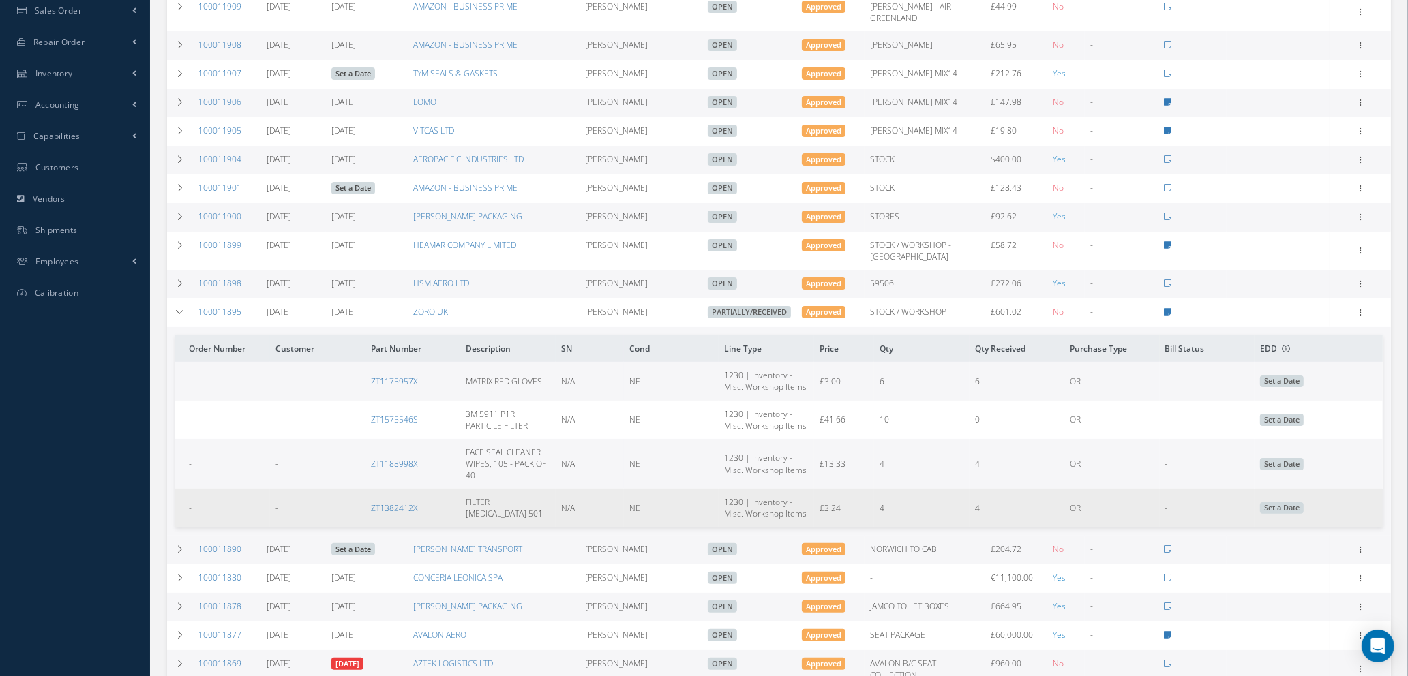
click at [1267, 502] on span "Set a Date" at bounding box center [1282, 508] width 44 height 12
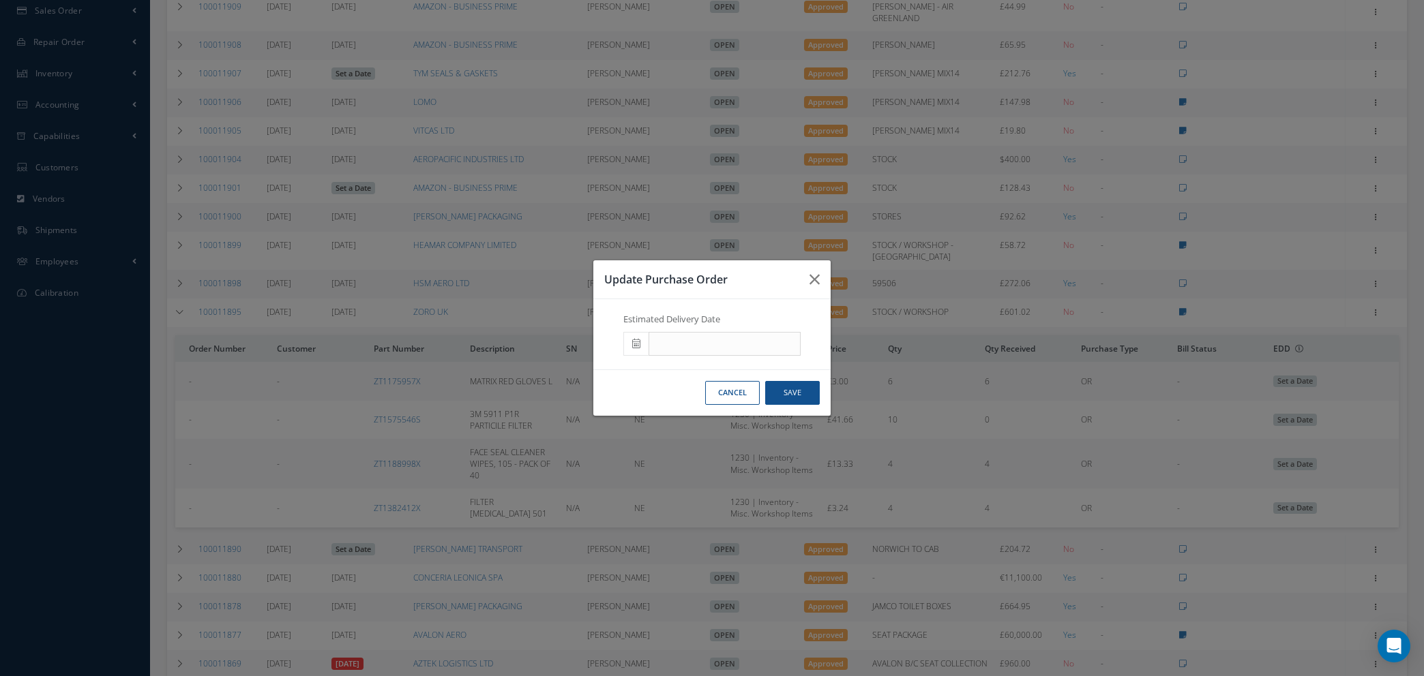
click at [0, 0] on span at bounding box center [0, 0] width 0 height 0
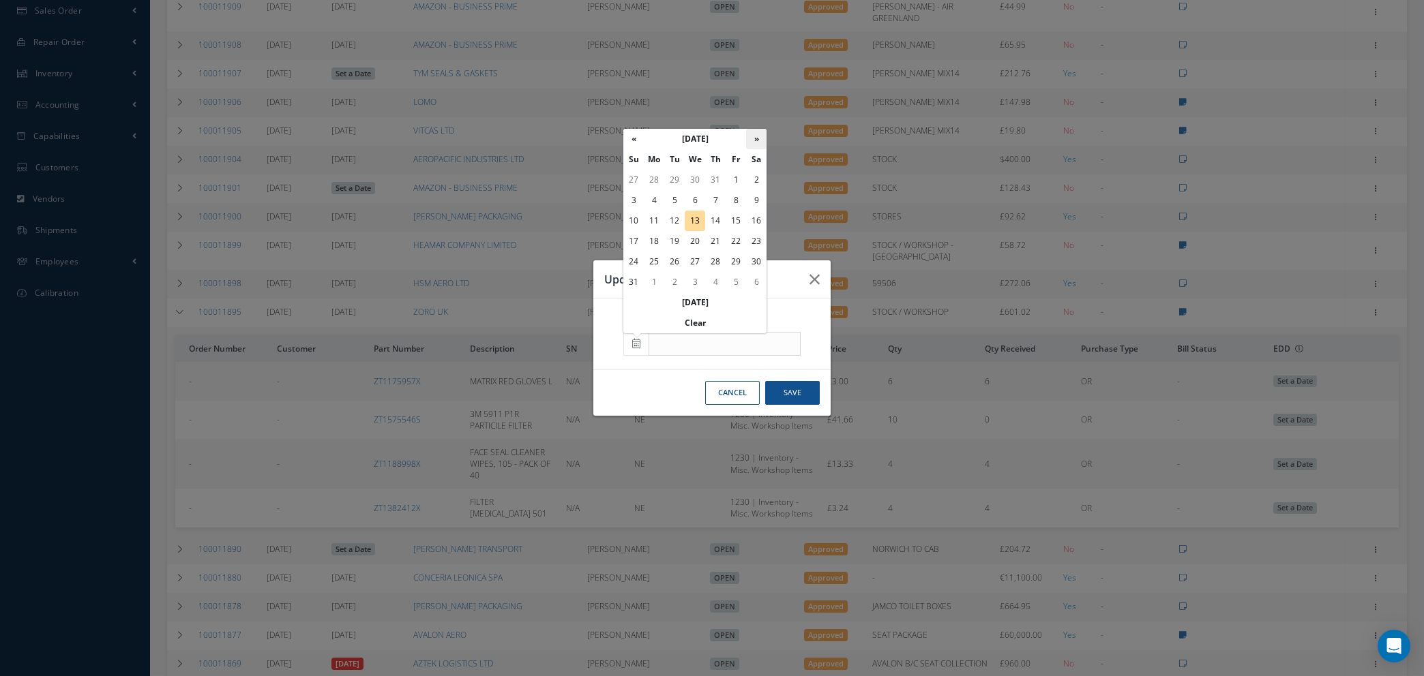
click at [752, 134] on th "»" at bounding box center [756, 139] width 20 height 20
click at [730, 218] on td "19" at bounding box center [735, 221] width 20 height 20
type input "09/19/2025"
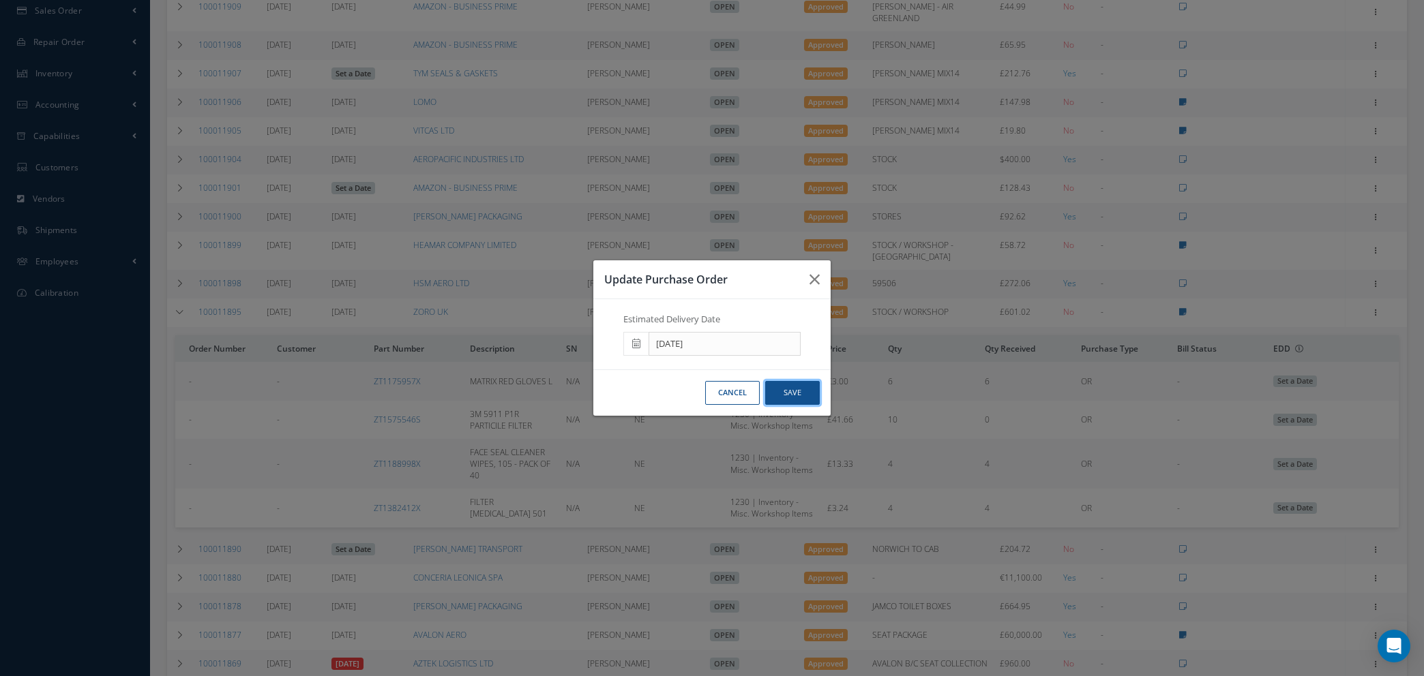
click at [0, 0] on button "Save" at bounding box center [0, 0] width 0 height 0
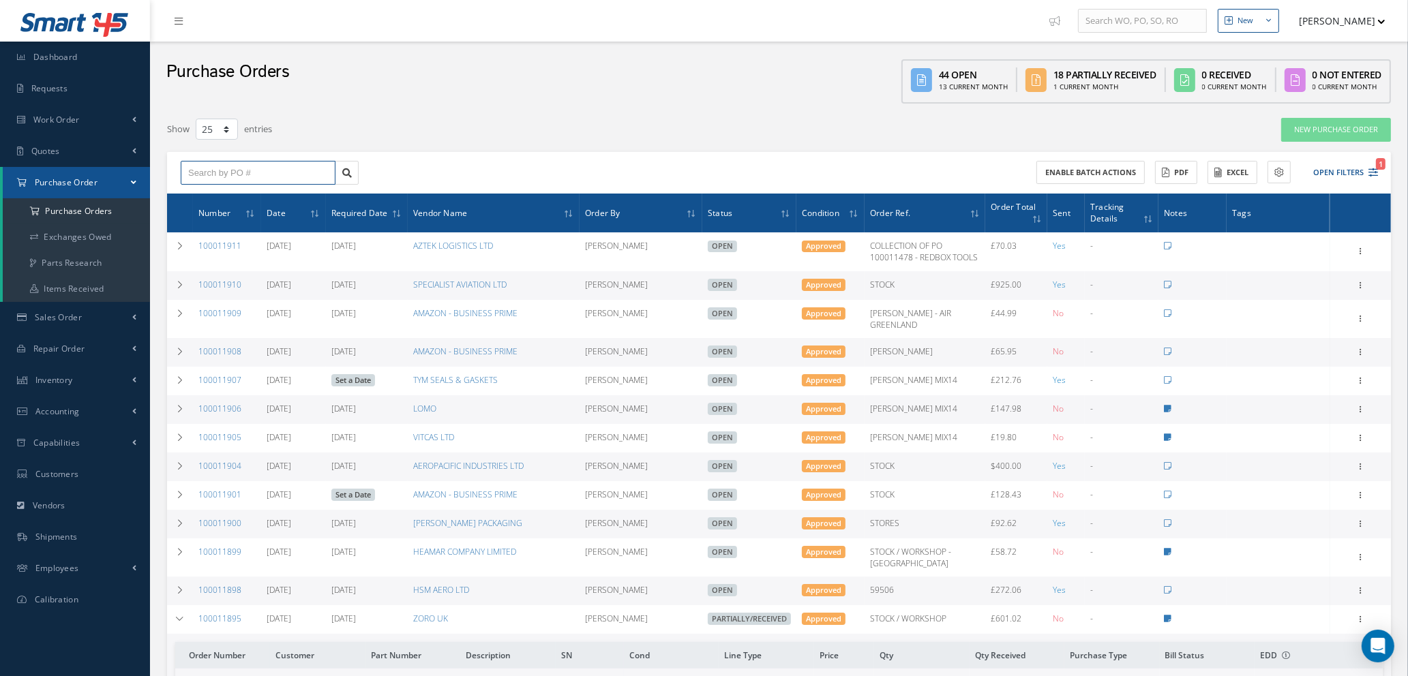
click at [211, 166] on input "text" at bounding box center [258, 173] width 155 height 25
type input "100011902"
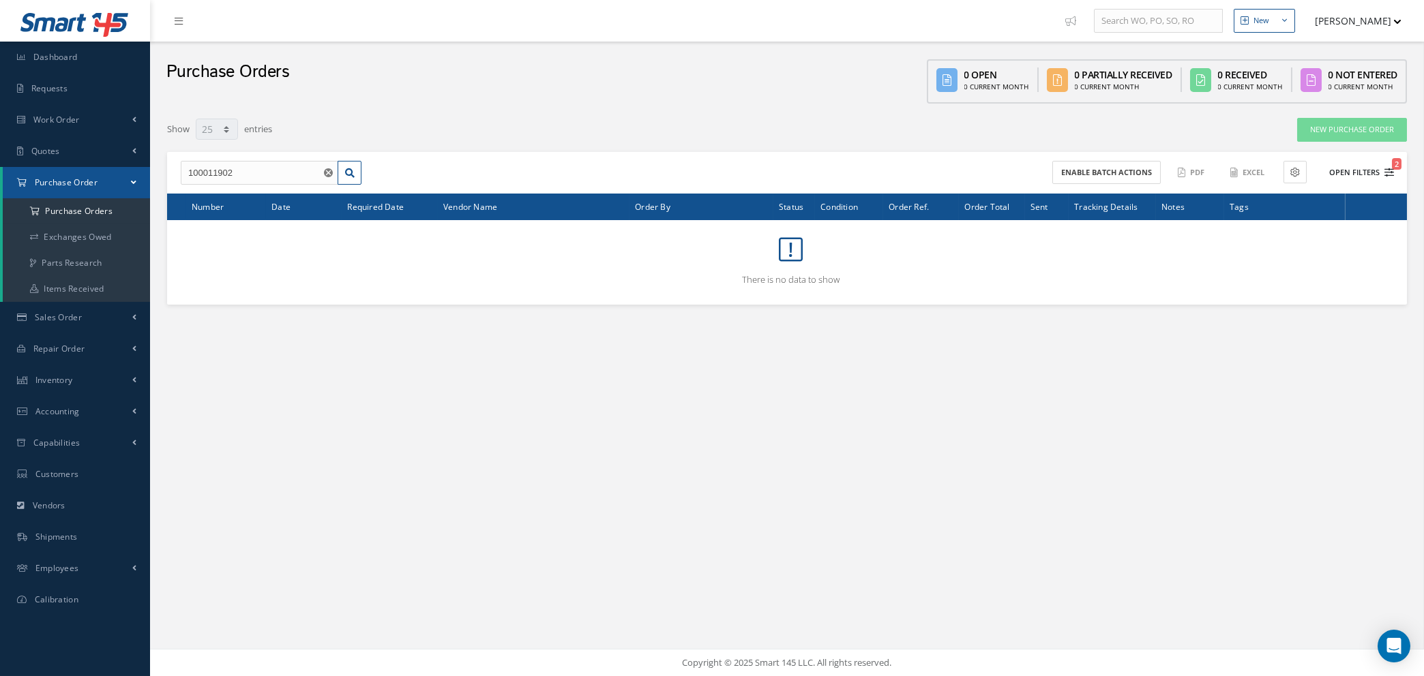
click at [1389, 165] on button "Open Filters 2" at bounding box center [1355, 173] width 77 height 22
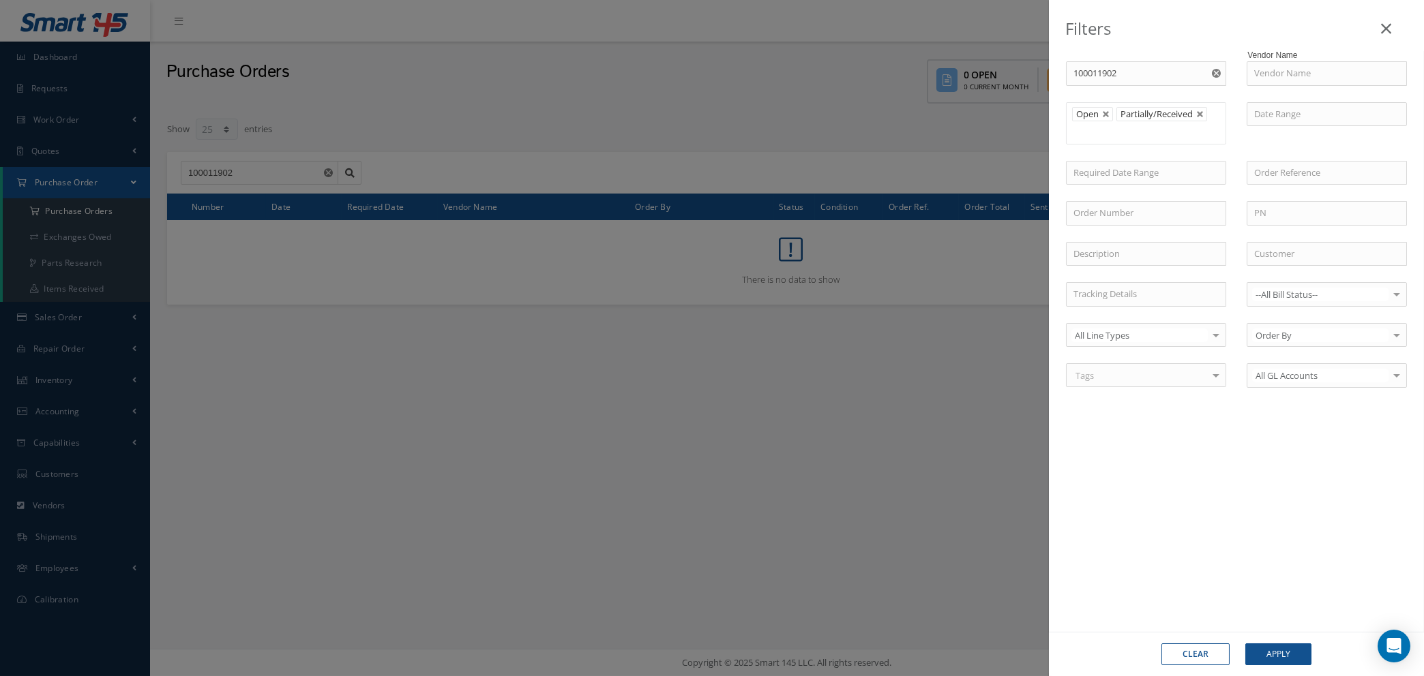
click at [1192, 652] on button "Clear" at bounding box center [1195, 655] width 68 height 22
type input "All Status"
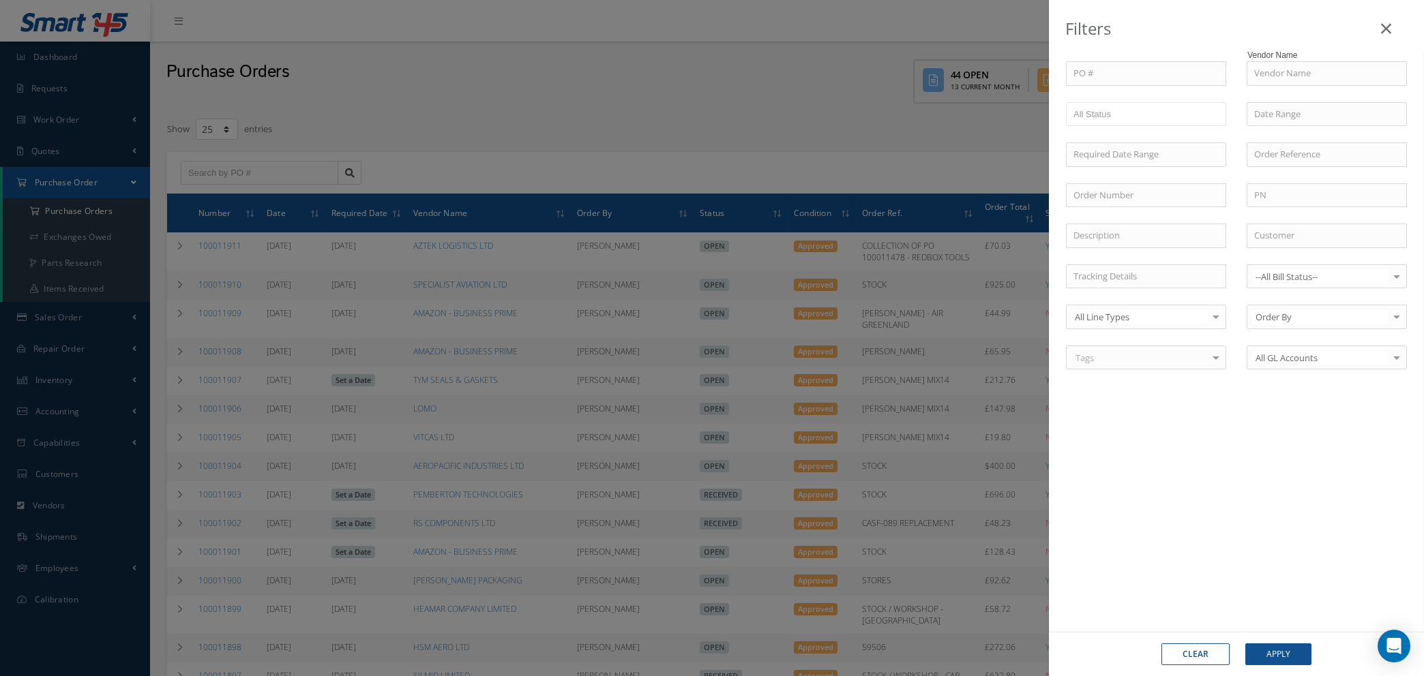
click at [252, 171] on div "Filters PO # Vendor Name Open Partially/Received Received Canceled Edited All S…" at bounding box center [712, 338] width 1424 height 676
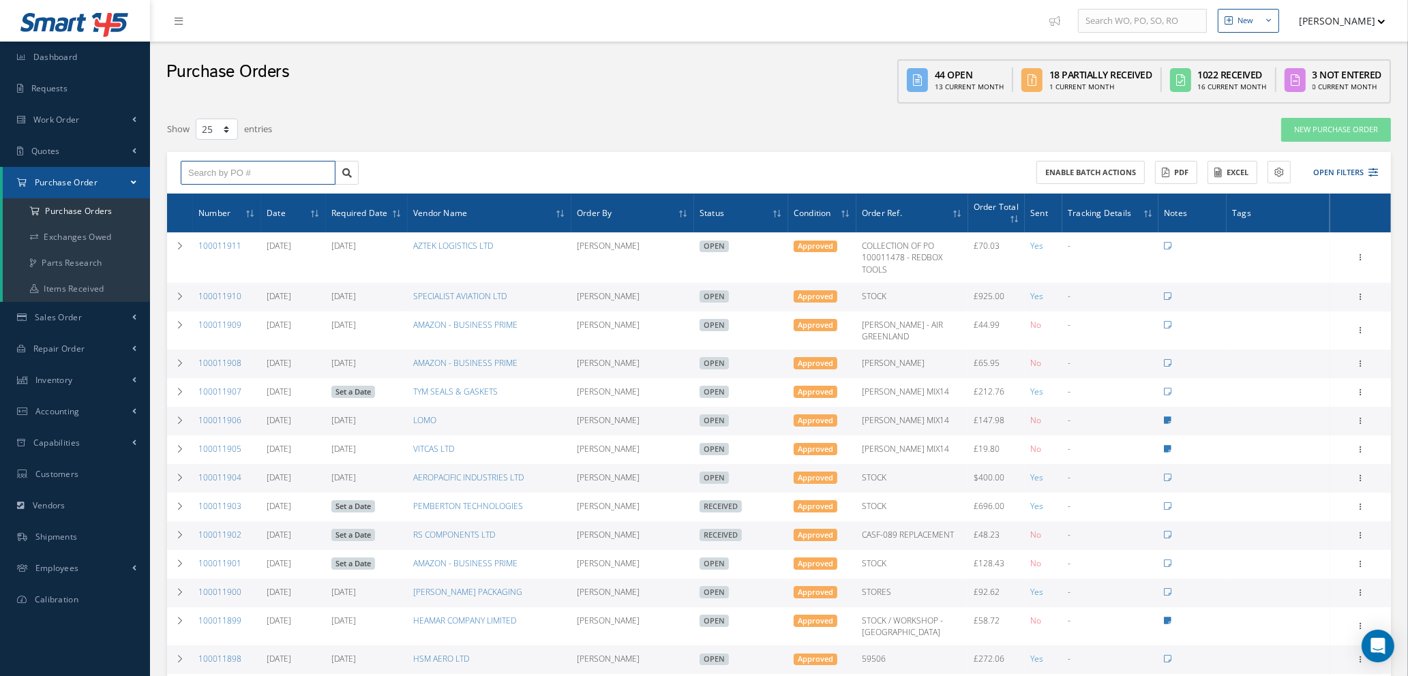
click at [252, 171] on input "text" at bounding box center [258, 173] width 155 height 25
type input "100011902"
click at [217, 197] on span "100011902" at bounding box center [208, 197] width 41 height 10
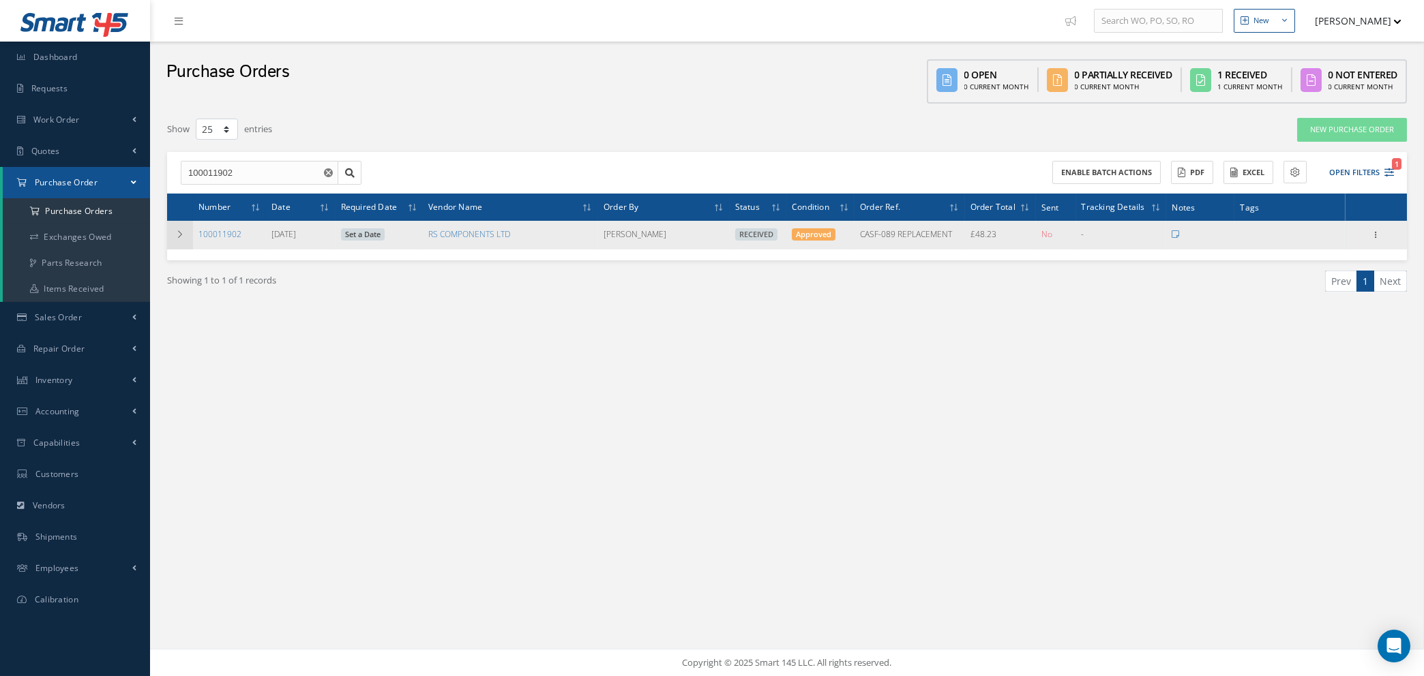
click at [178, 235] on icon at bounding box center [180, 234] width 10 height 8
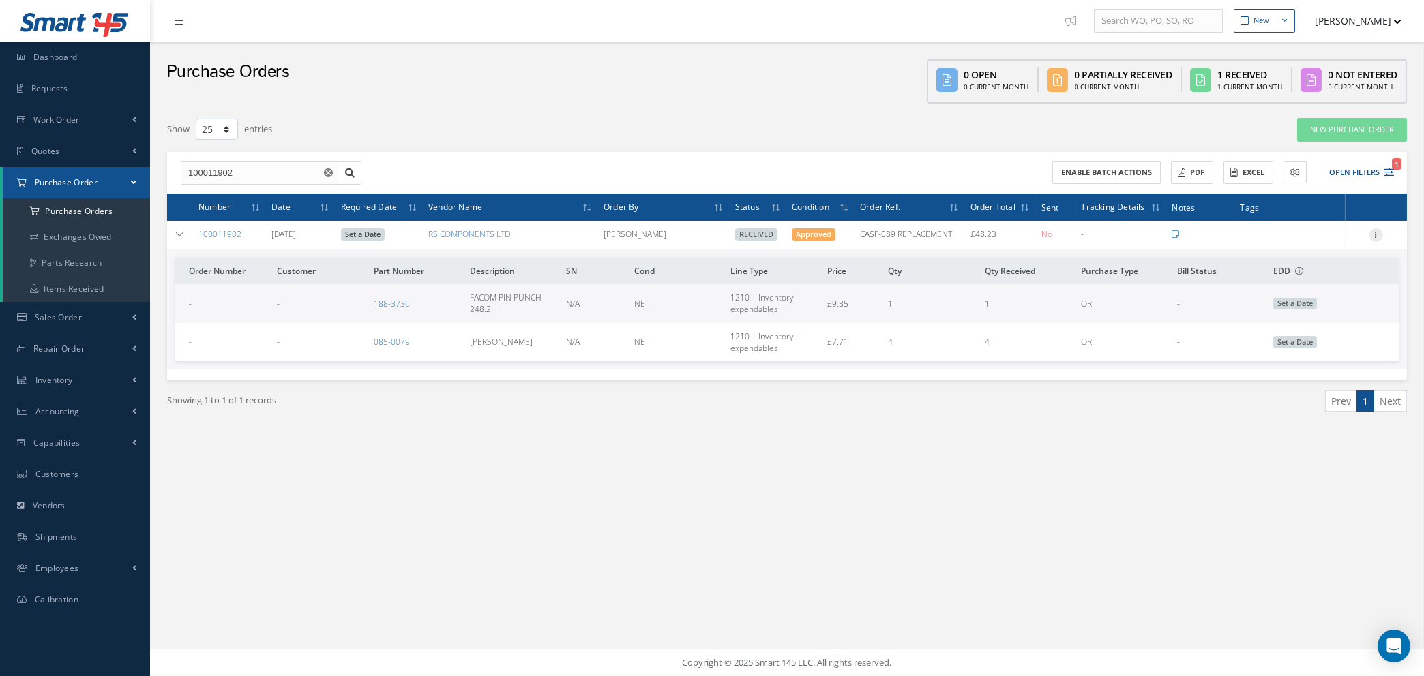
click at [1377, 232] on icon at bounding box center [1376, 233] width 14 height 11
click at [1307, 265] on link "Show" at bounding box center [1313, 262] width 108 height 18
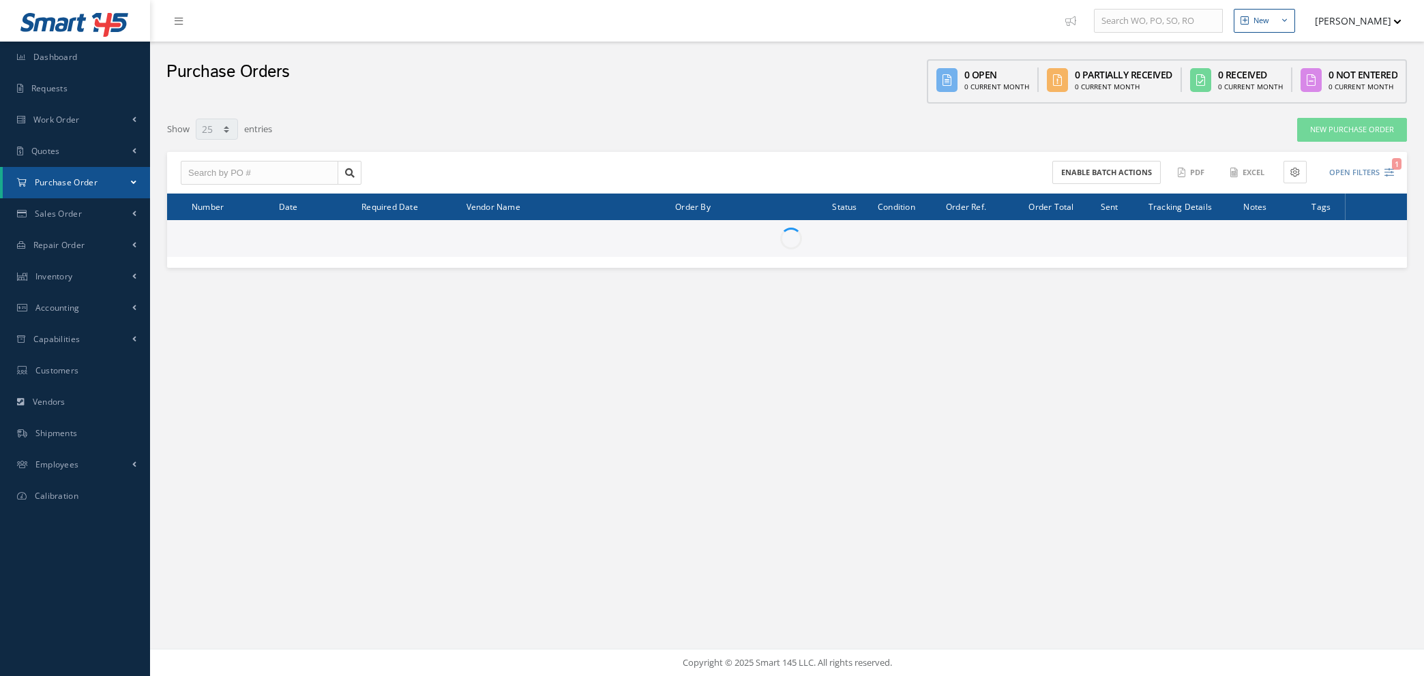
select select "25"
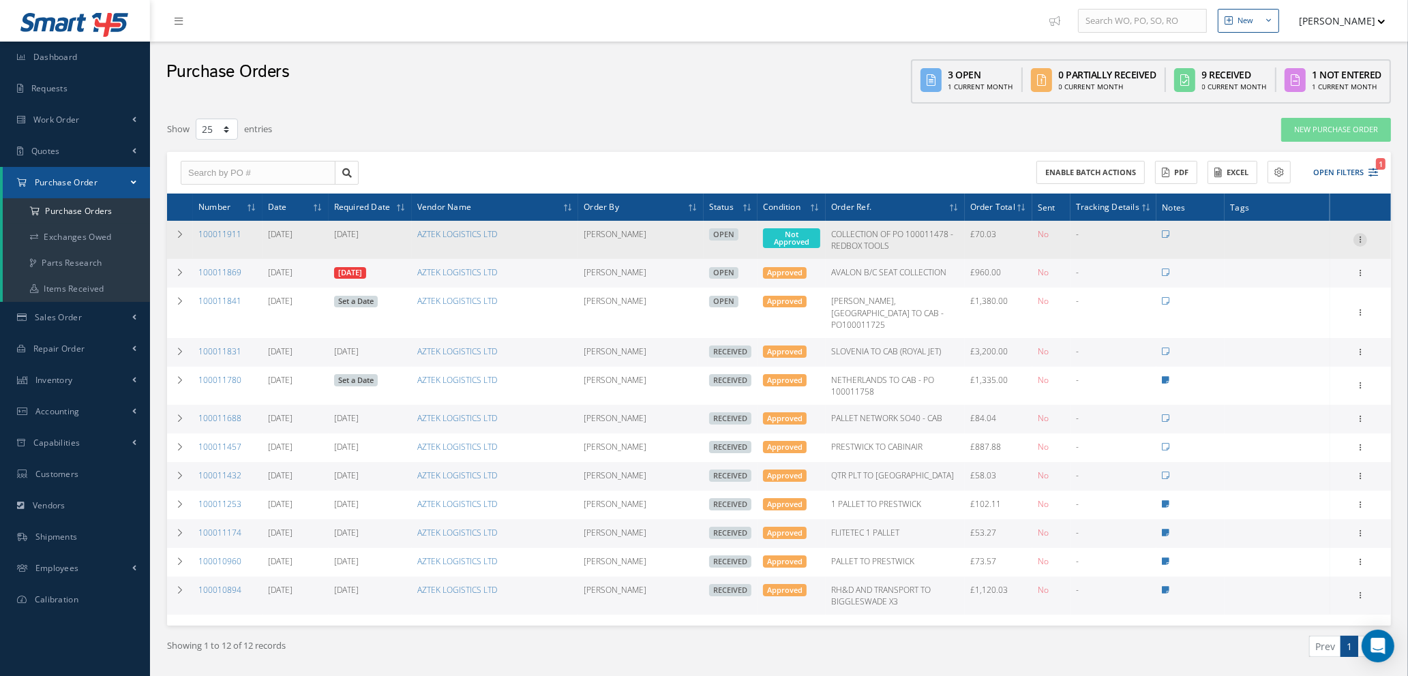
click at [1362, 236] on icon at bounding box center [1360, 238] width 14 height 11
click at [1310, 250] on link "Enter/Update" at bounding box center [1298, 249] width 108 height 18
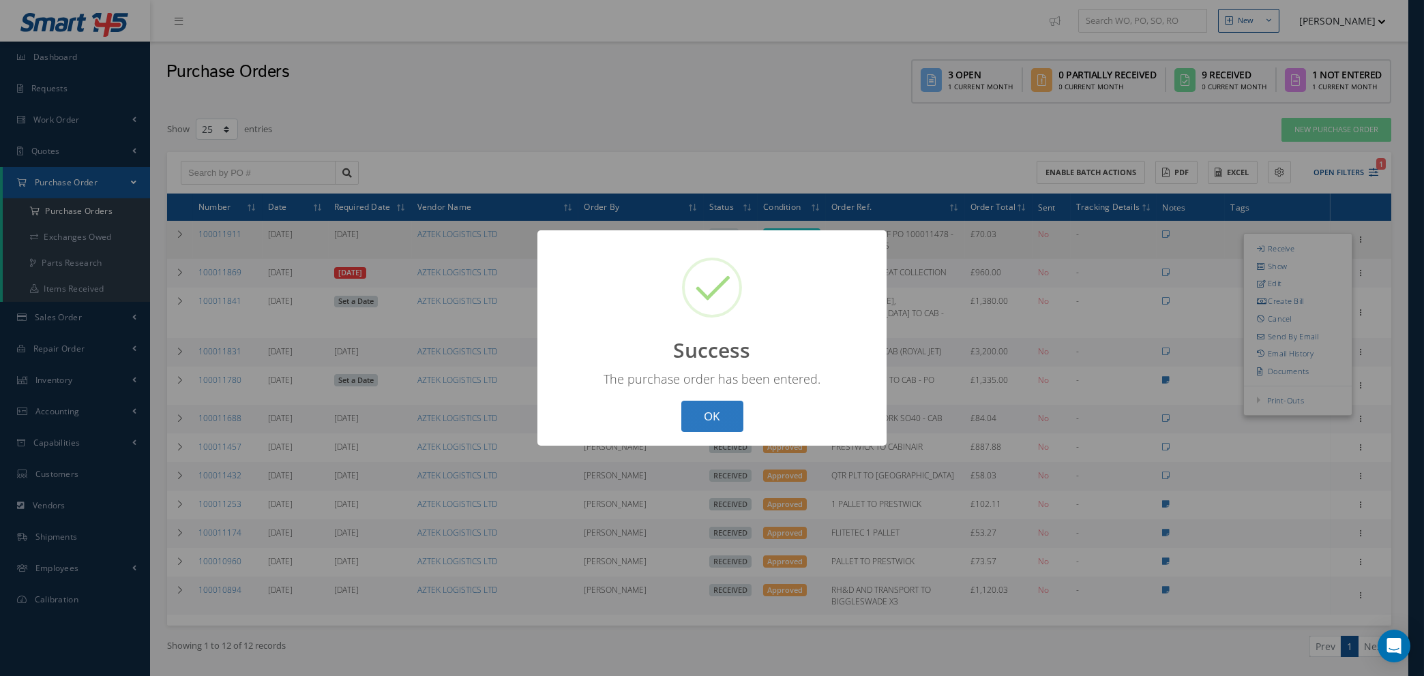
click at [697, 419] on button "OK" at bounding box center [712, 417] width 62 height 32
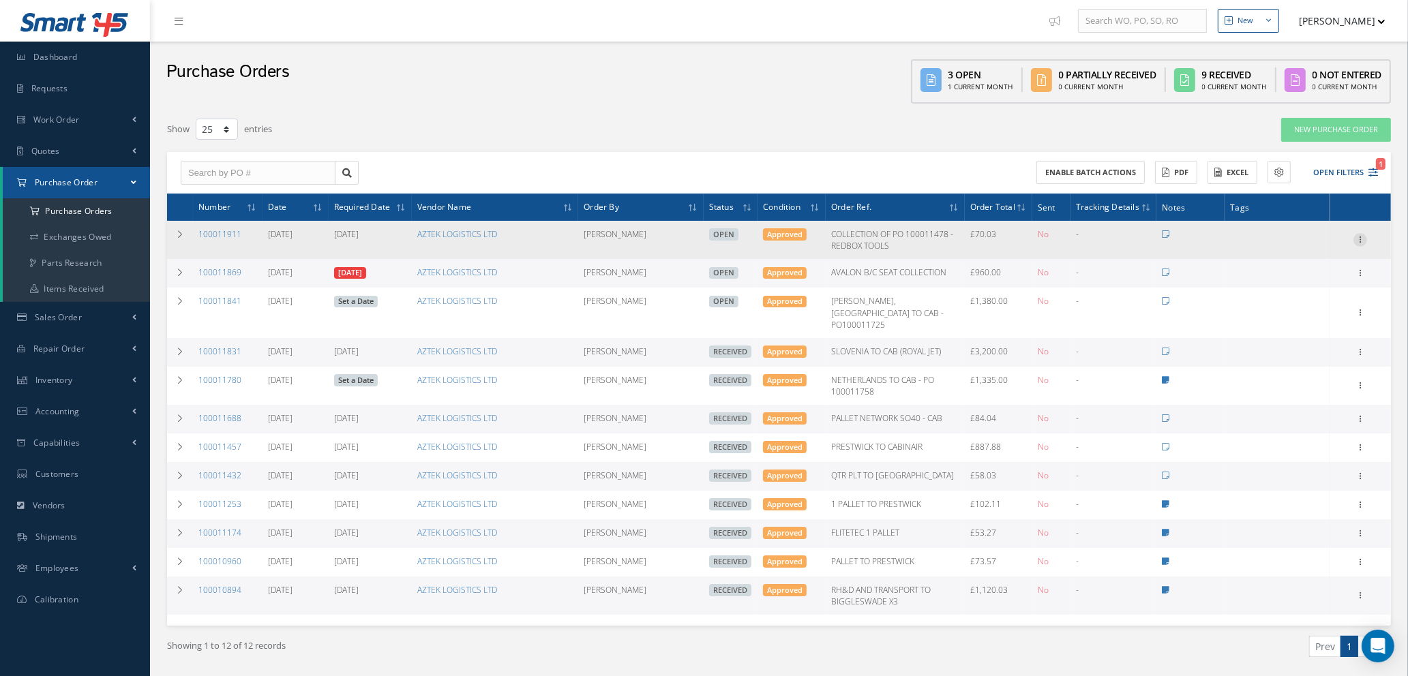
click at [1359, 235] on icon at bounding box center [1360, 238] width 14 height 11
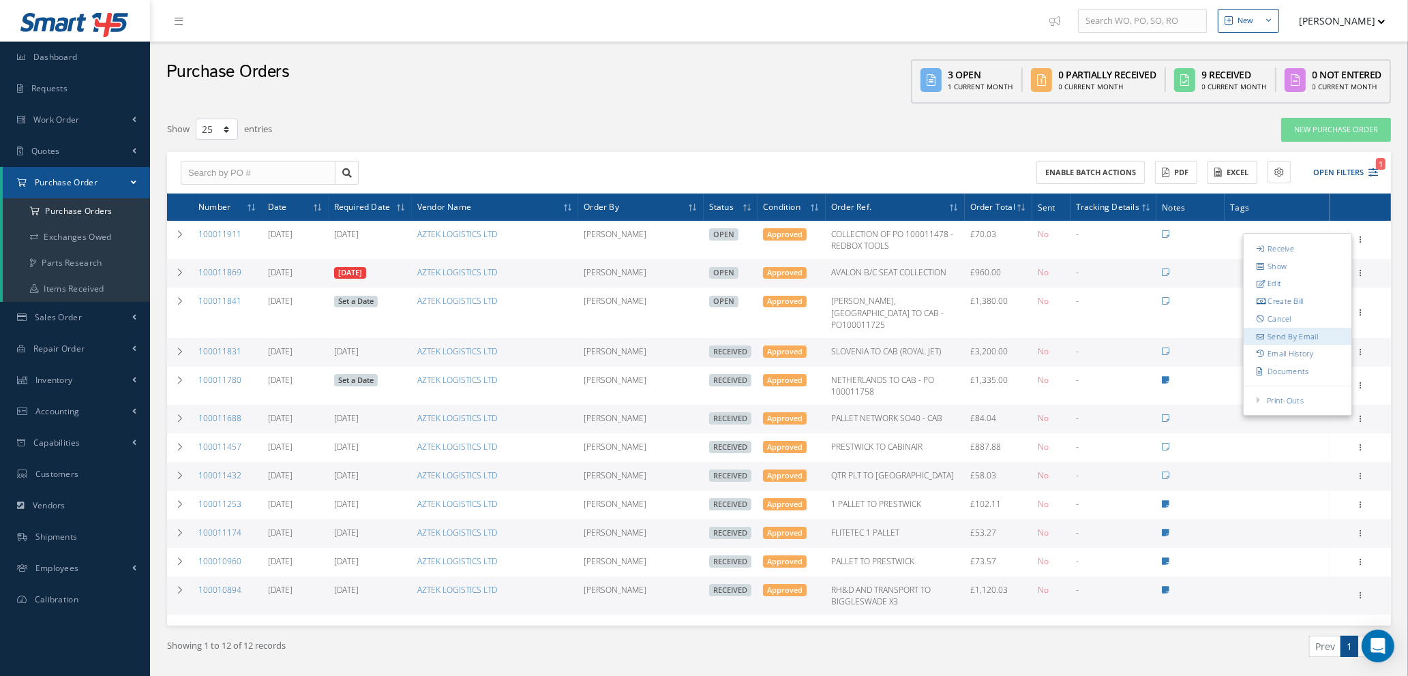
click at [1295, 338] on link "Send By Email" at bounding box center [1298, 337] width 108 height 18
type input "Reports from Purchase Order #100011911"
type textarea "Hiya, Please find Attached, our Purchase Order #100011911. If you have any ques…"
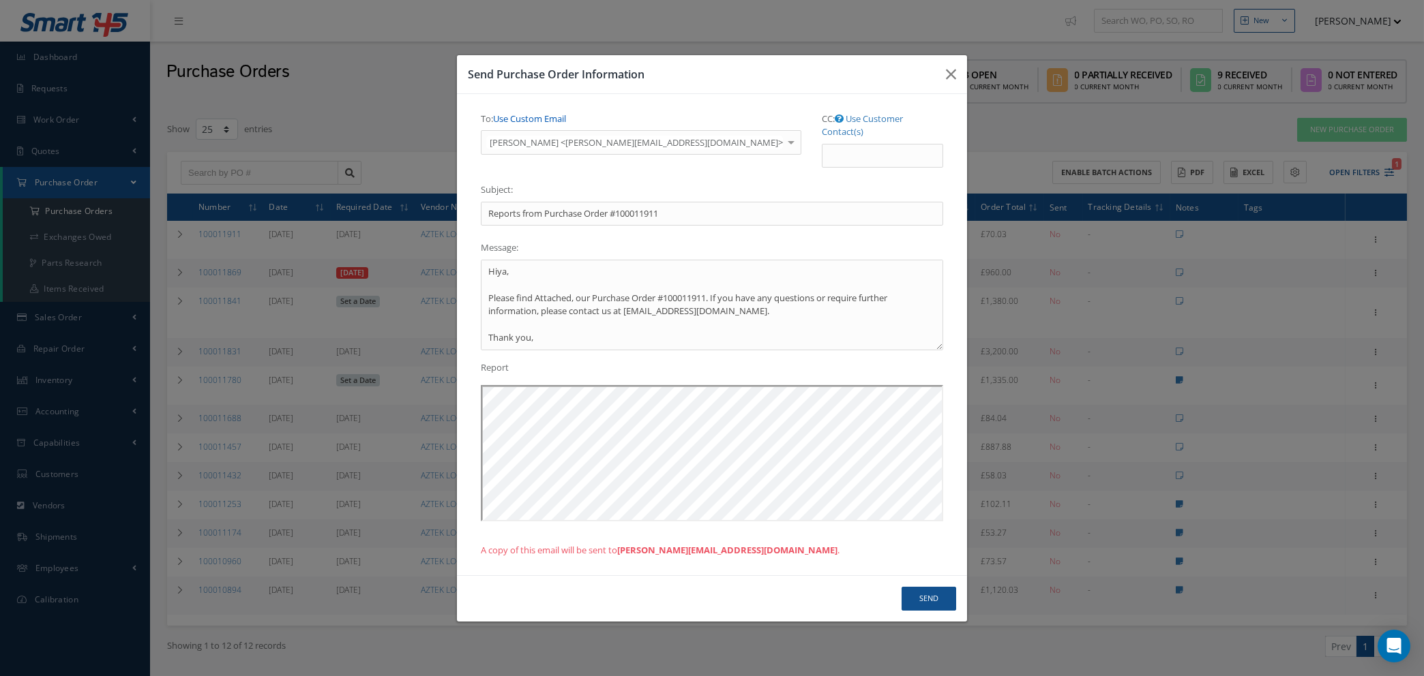
click at [549, 125] on link "Use Custom Email" at bounding box center [529, 118] width 73 height 12
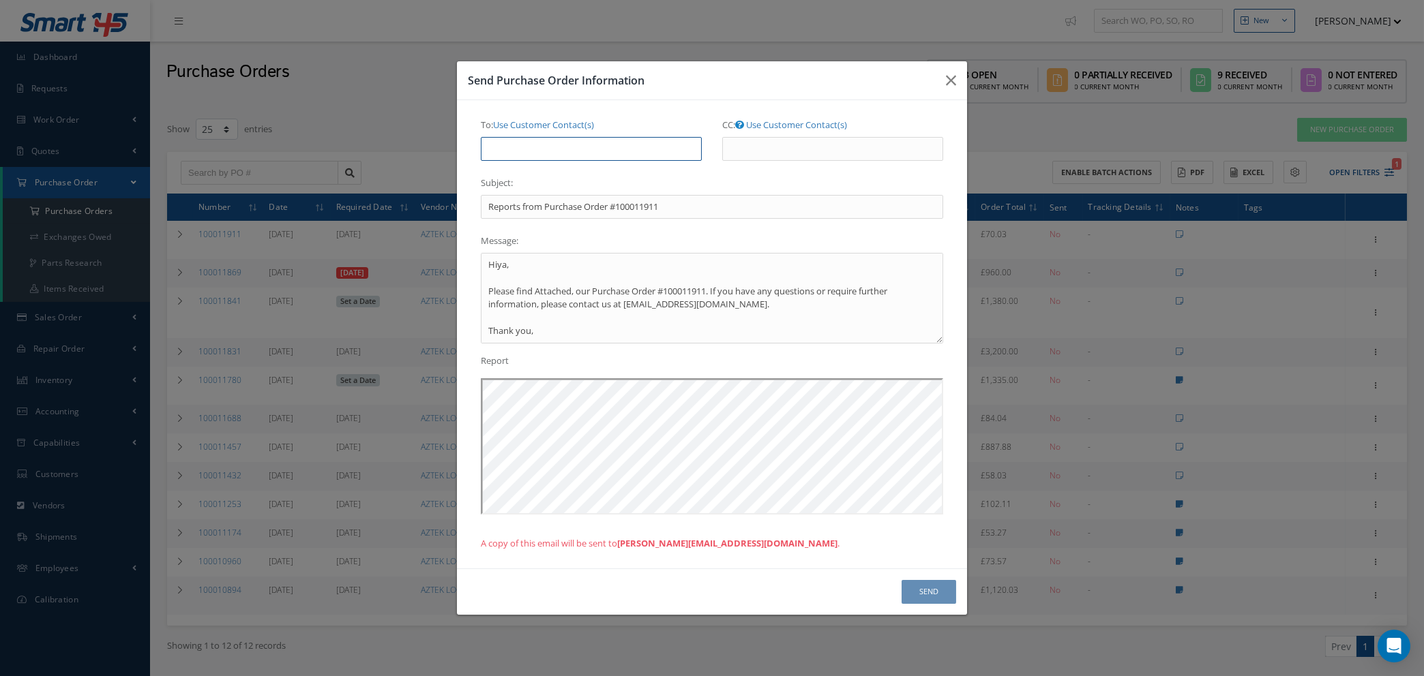
click at [549, 143] on input "To: Use Customer Contact(s)" at bounding box center [591, 149] width 221 height 25
type input "[PERSON_NAME][EMAIL_ADDRESS][DOMAIN_NAME]"
click at [941, 594] on button "Send" at bounding box center [928, 592] width 55 height 24
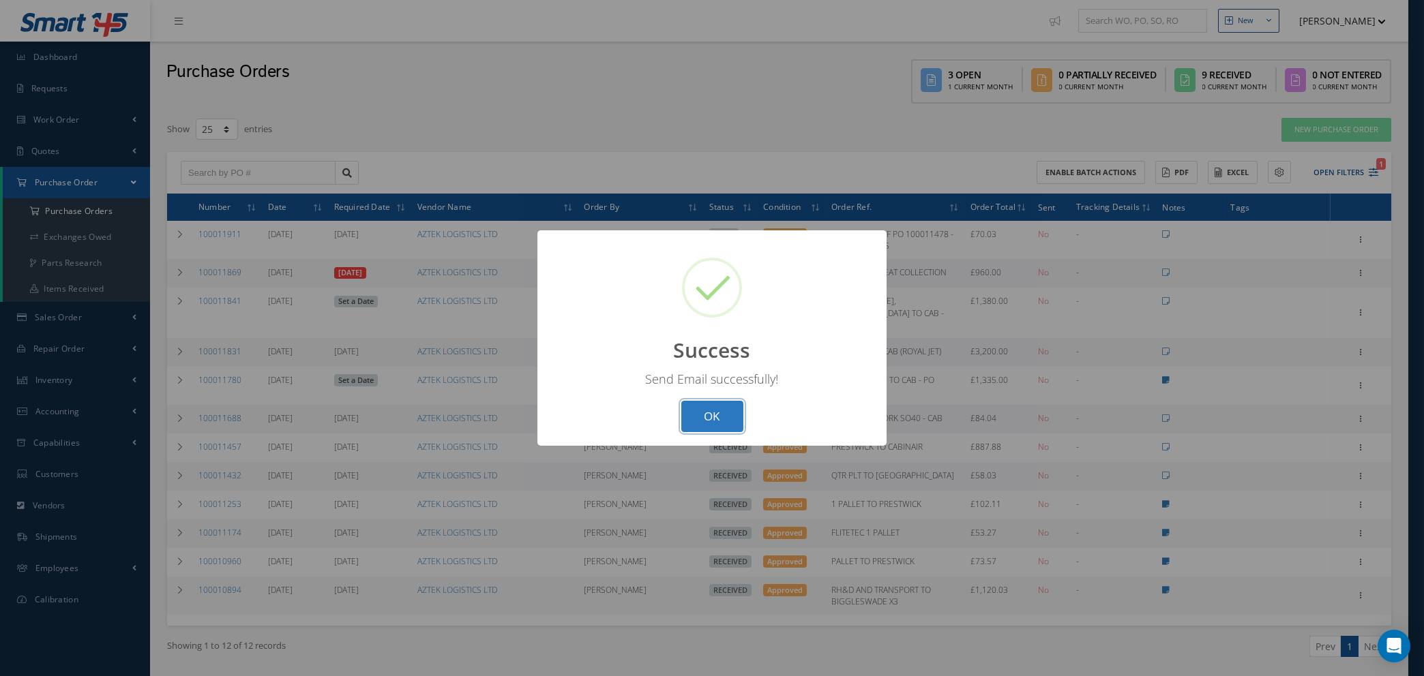
click at [702, 406] on button "OK" at bounding box center [712, 417] width 62 height 32
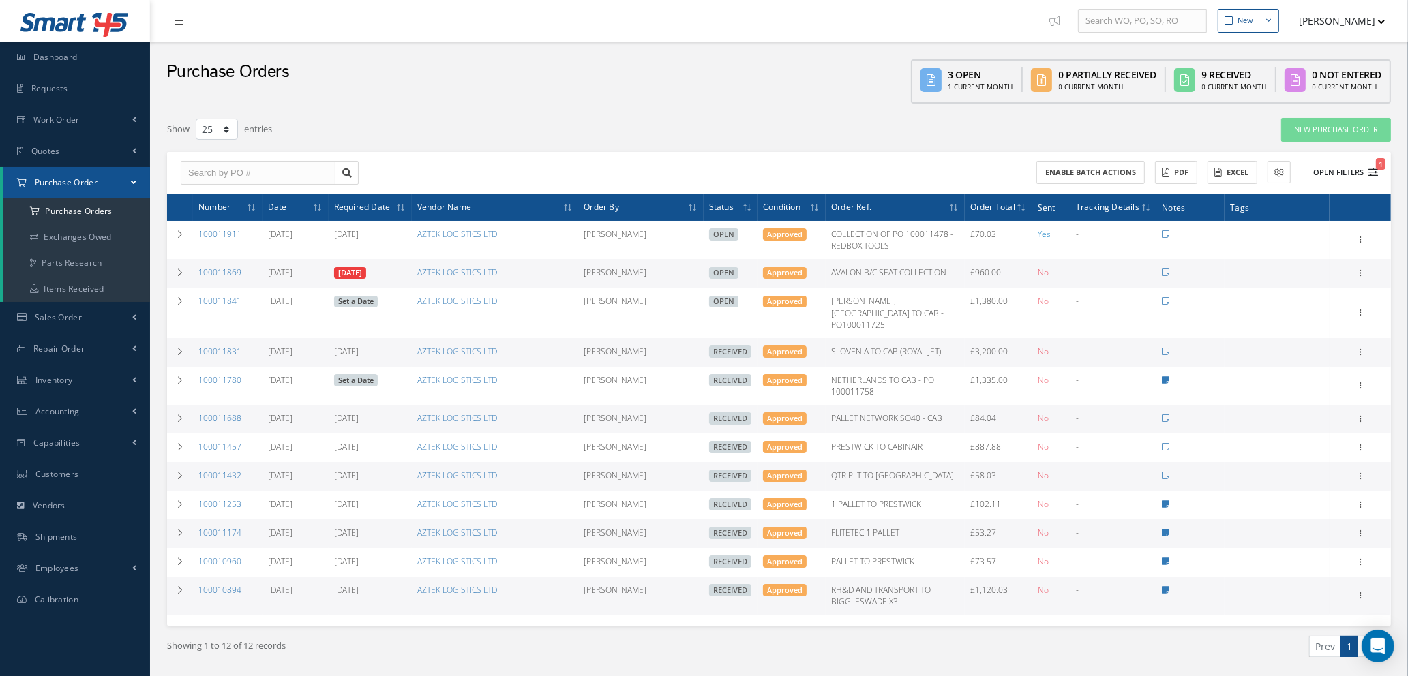
click at [1377, 171] on icon "1" at bounding box center [1373, 173] width 10 height 10
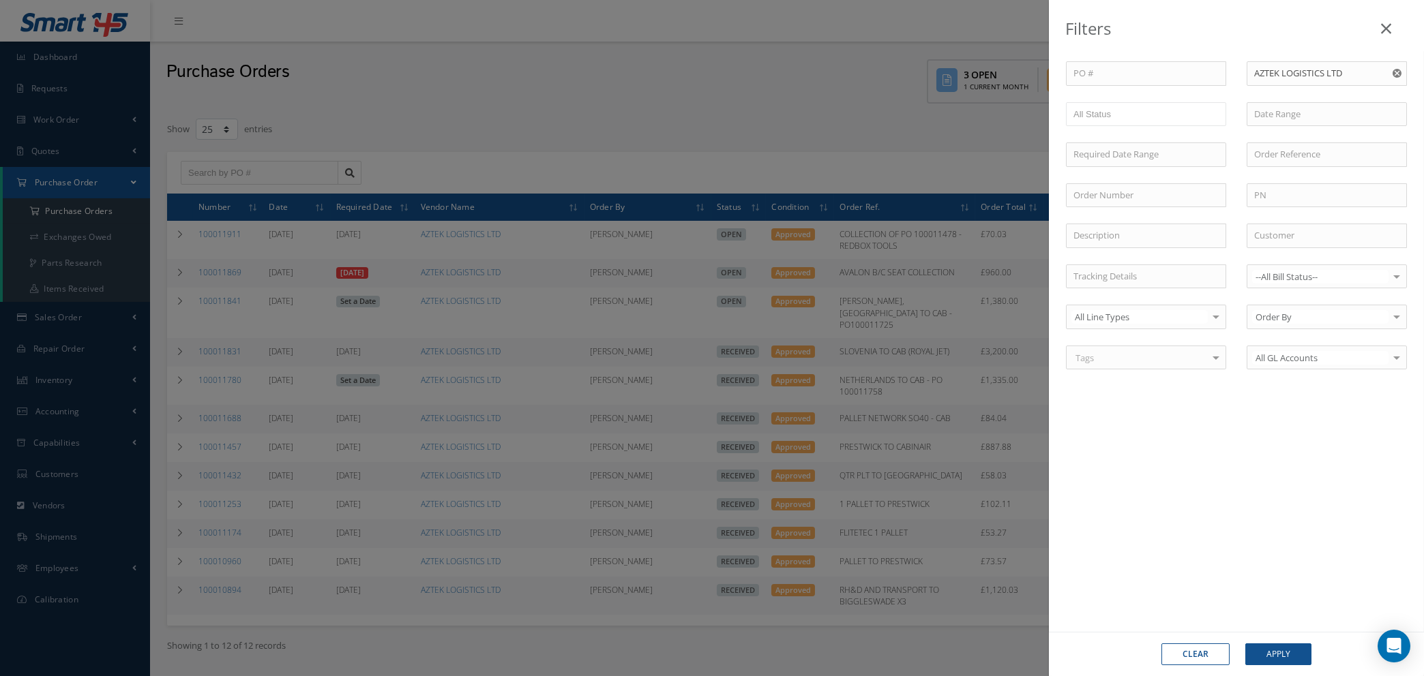
click at [1394, 74] on use "Reset" at bounding box center [1396, 73] width 9 height 9
click at [1338, 76] on input "text" at bounding box center [1326, 73] width 160 height 25
click at [1329, 95] on span "[PERSON_NAME] UK LLP" at bounding box center [1304, 97] width 100 height 12
type input "[PERSON_NAME] UK LLP"
click at [1274, 660] on button "Apply" at bounding box center [1278, 655] width 66 height 22
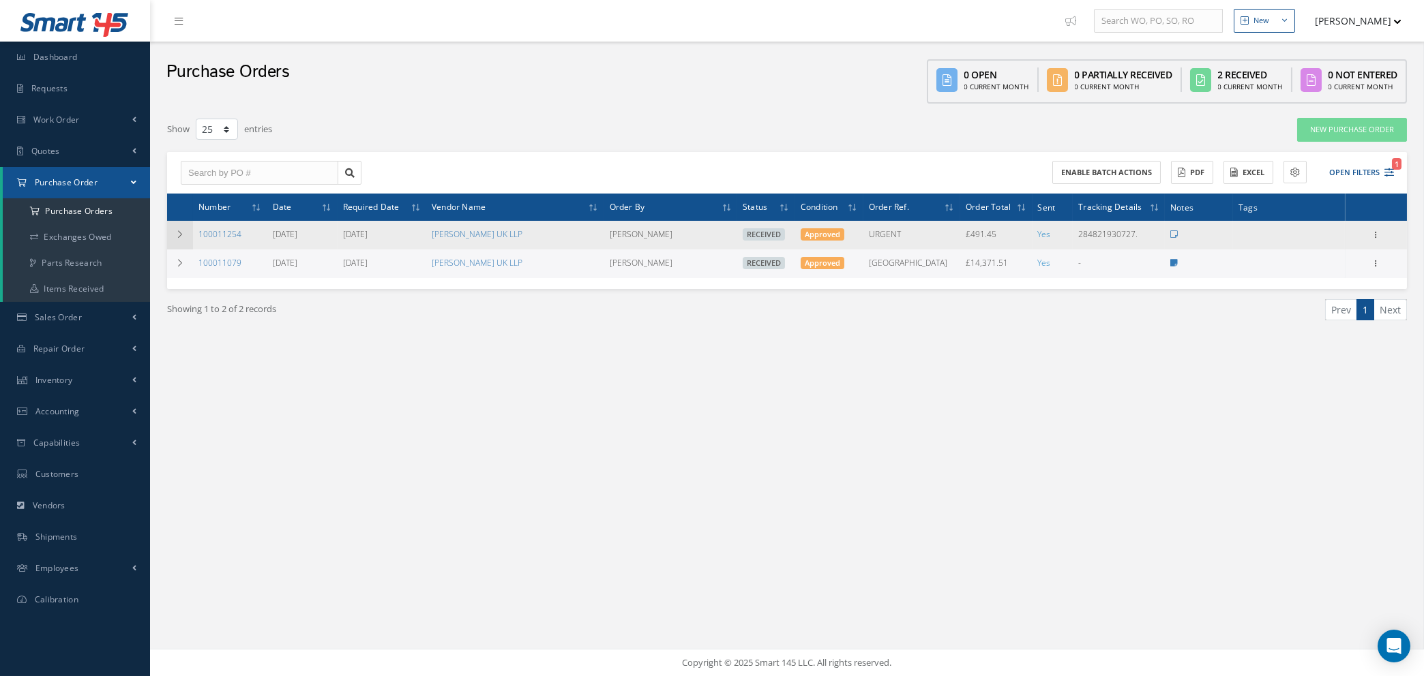
click at [176, 233] on icon at bounding box center [180, 234] width 10 height 8
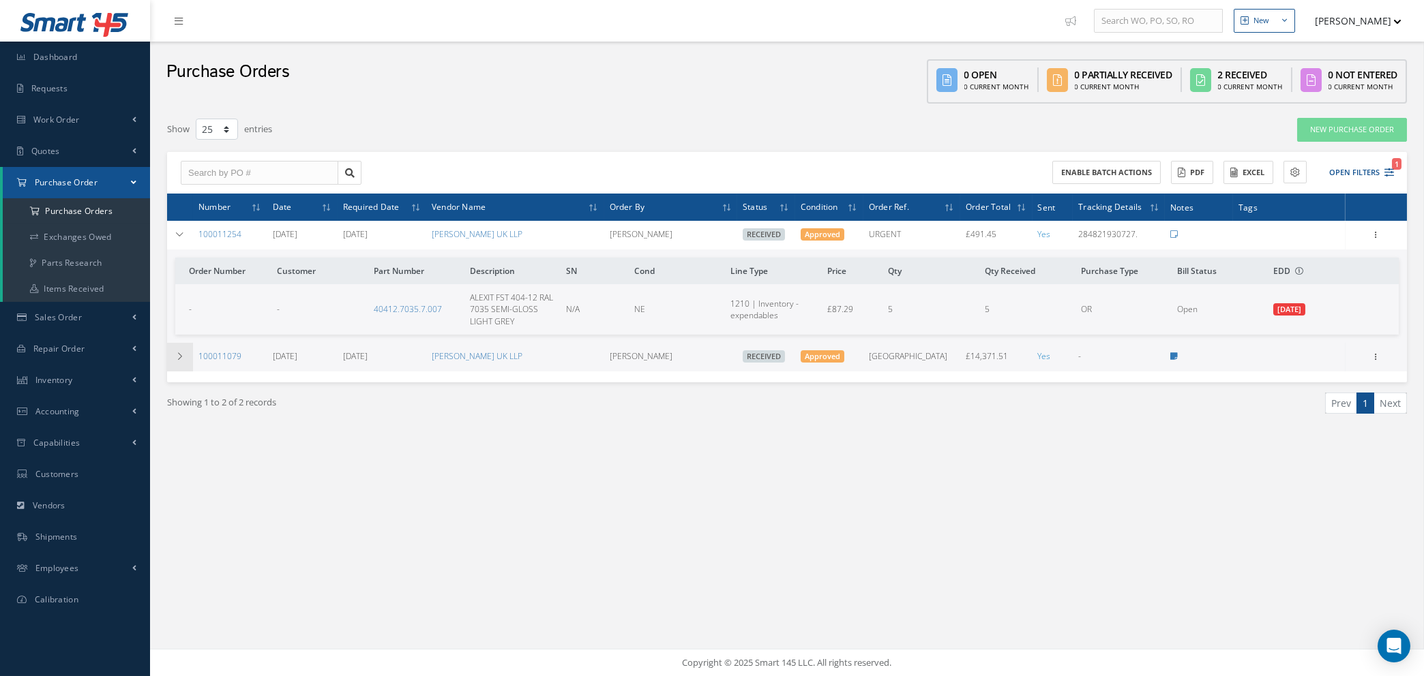
click at [178, 354] on icon at bounding box center [180, 356] width 10 height 8
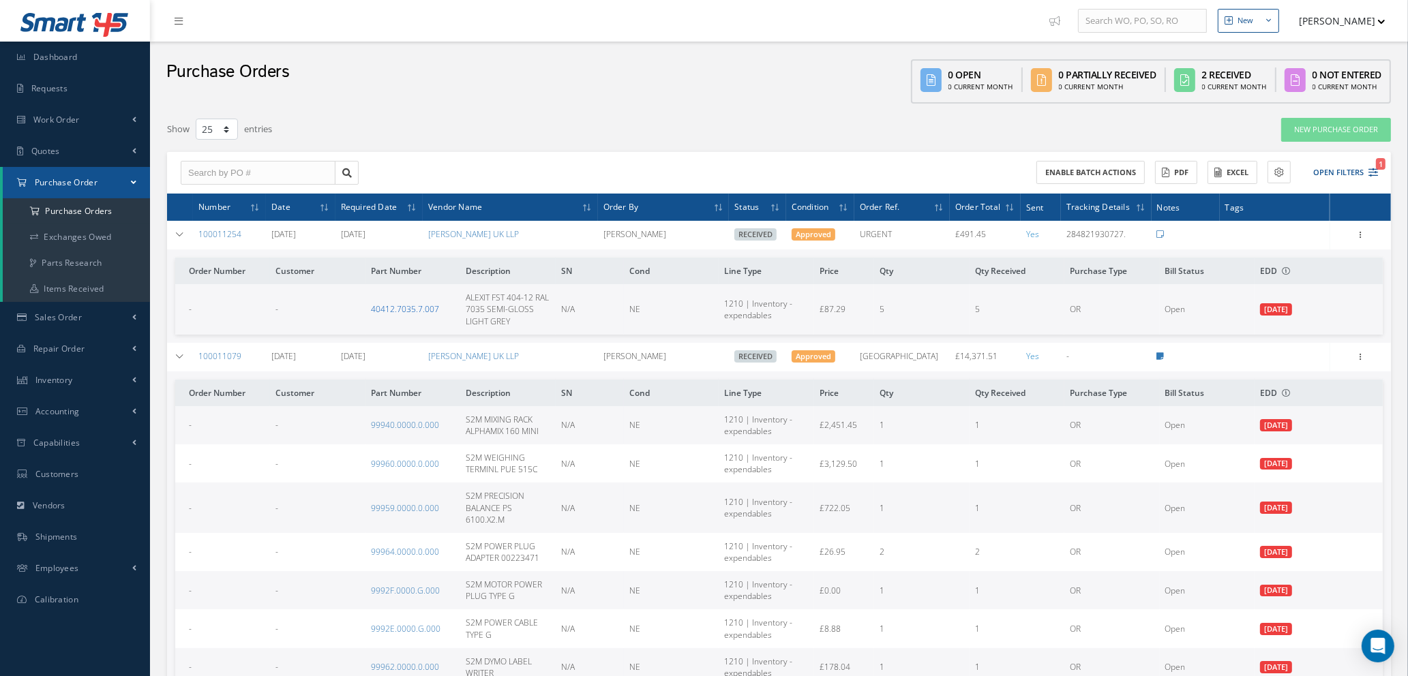
click at [402, 305] on link "40412.7035.7.007" at bounding box center [405, 309] width 68 height 12
click at [1374, 168] on icon "1" at bounding box center [1373, 173] width 10 height 10
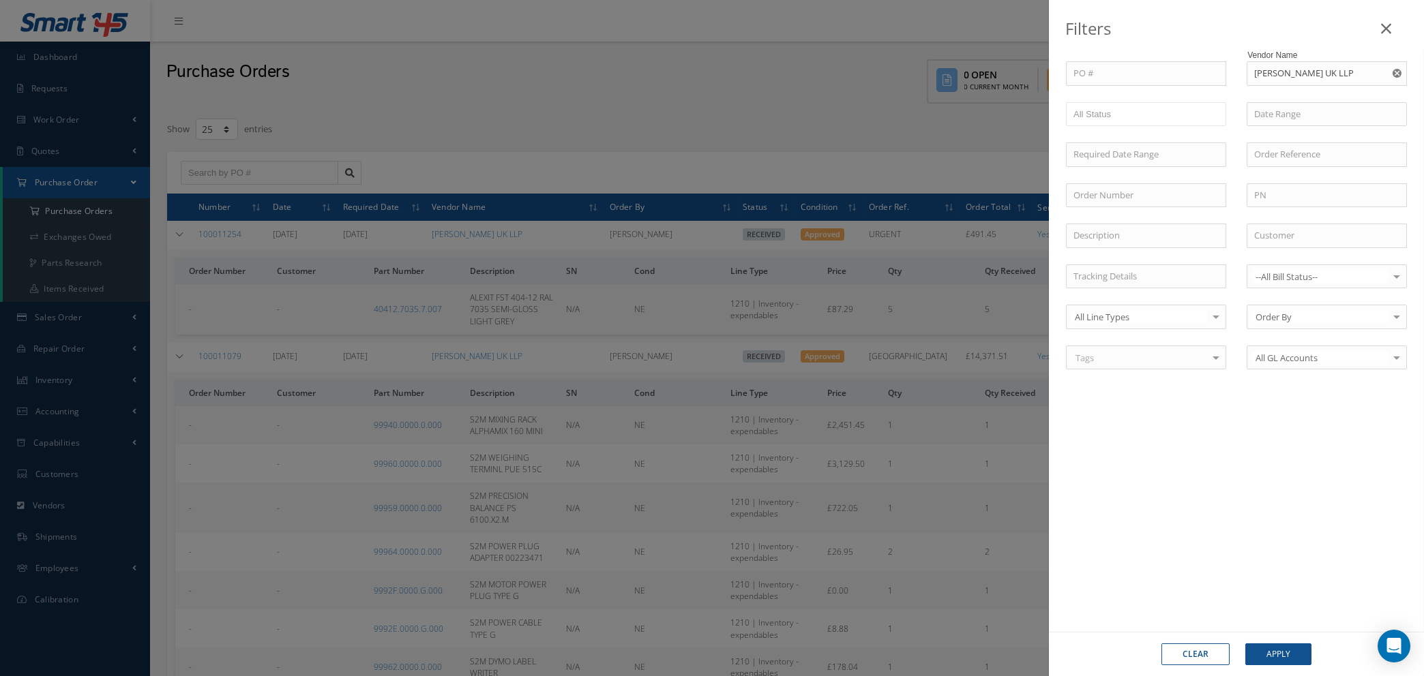
click at [1399, 72] on use "Reset" at bounding box center [1396, 73] width 9 height 9
click at [1289, 657] on button "Apply" at bounding box center [1278, 655] width 66 height 22
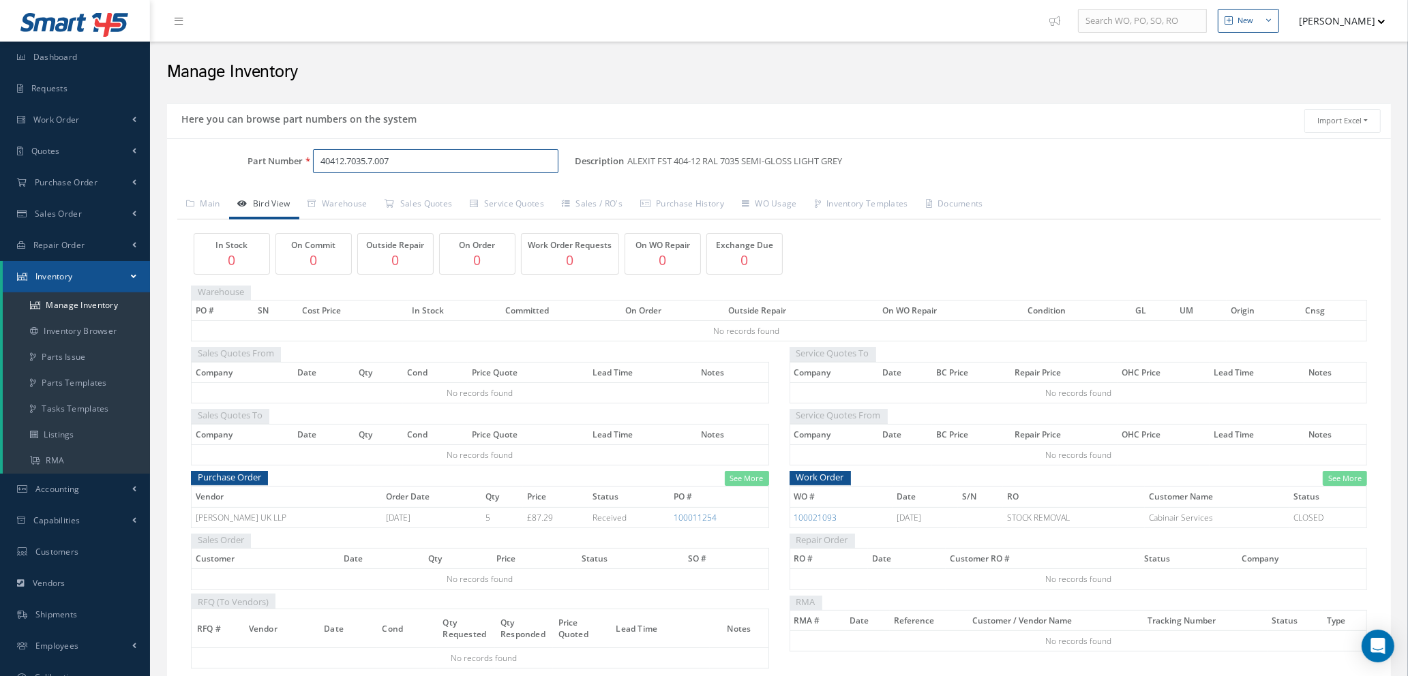
drag, startPoint x: 396, startPoint y: 164, endPoint x: 286, endPoint y: 157, distance: 109.9
click at [287, 157] on div "Part Number 40412.7035.7.007" at bounding box center [371, 161] width 408 height 25
click at [405, 194] on span "36911.9110.1.293" at bounding box center [379, 197] width 123 height 14
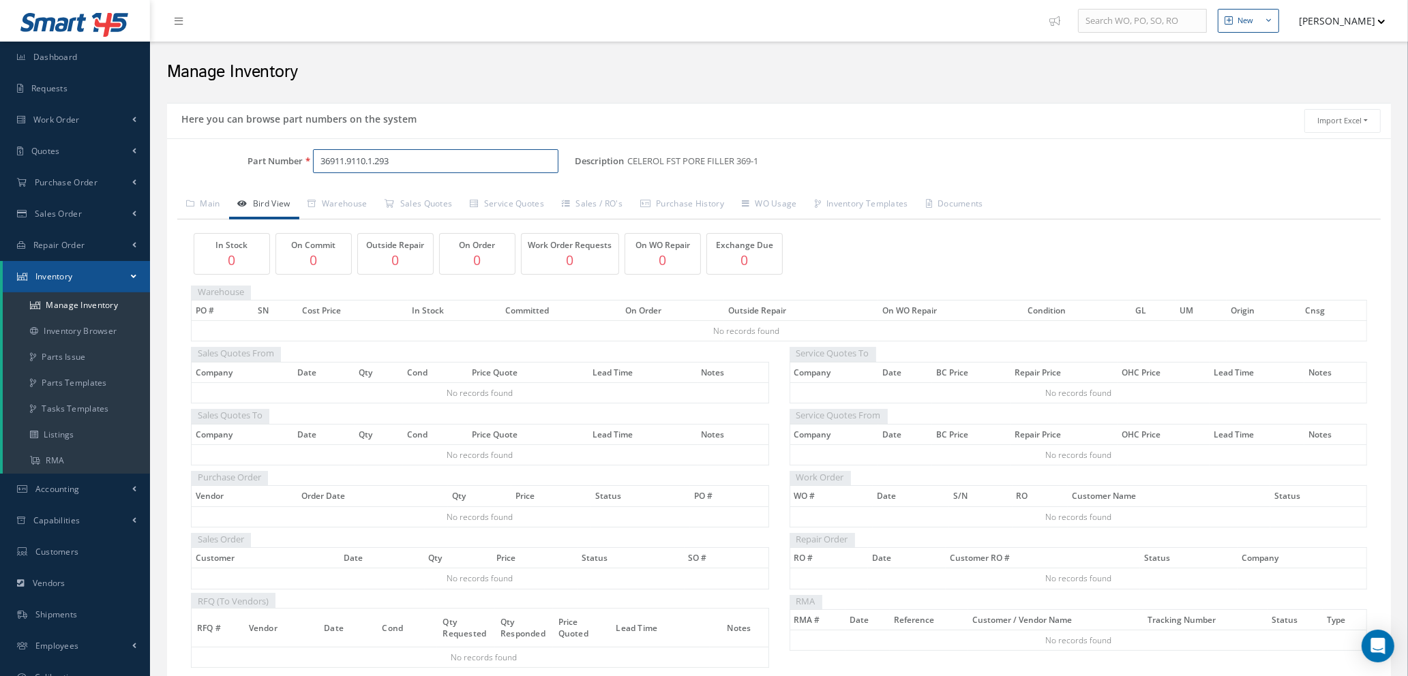
scroll to position [66, 0]
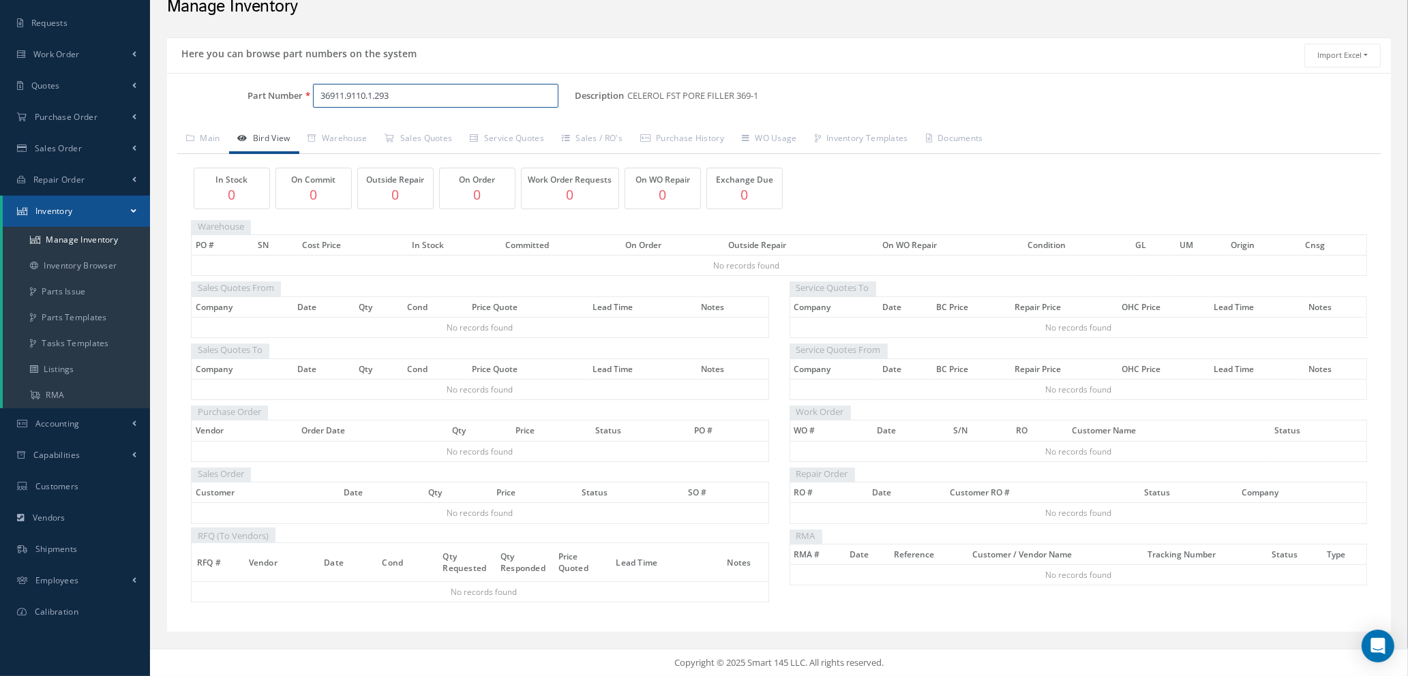
type input "36911.9110.1.293"
click at [218, 137] on link "Main" at bounding box center [203, 139] width 52 height 29
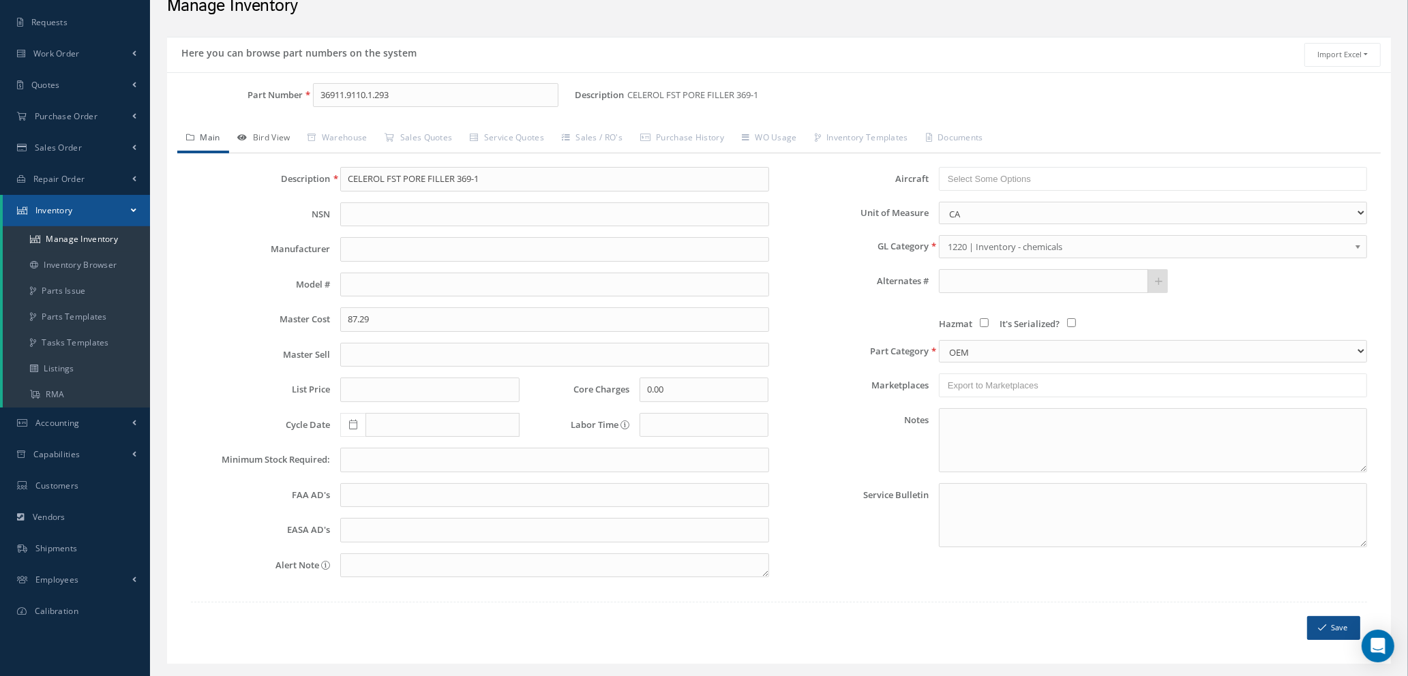
click at [266, 134] on link "Bird View" at bounding box center [264, 139] width 70 height 29
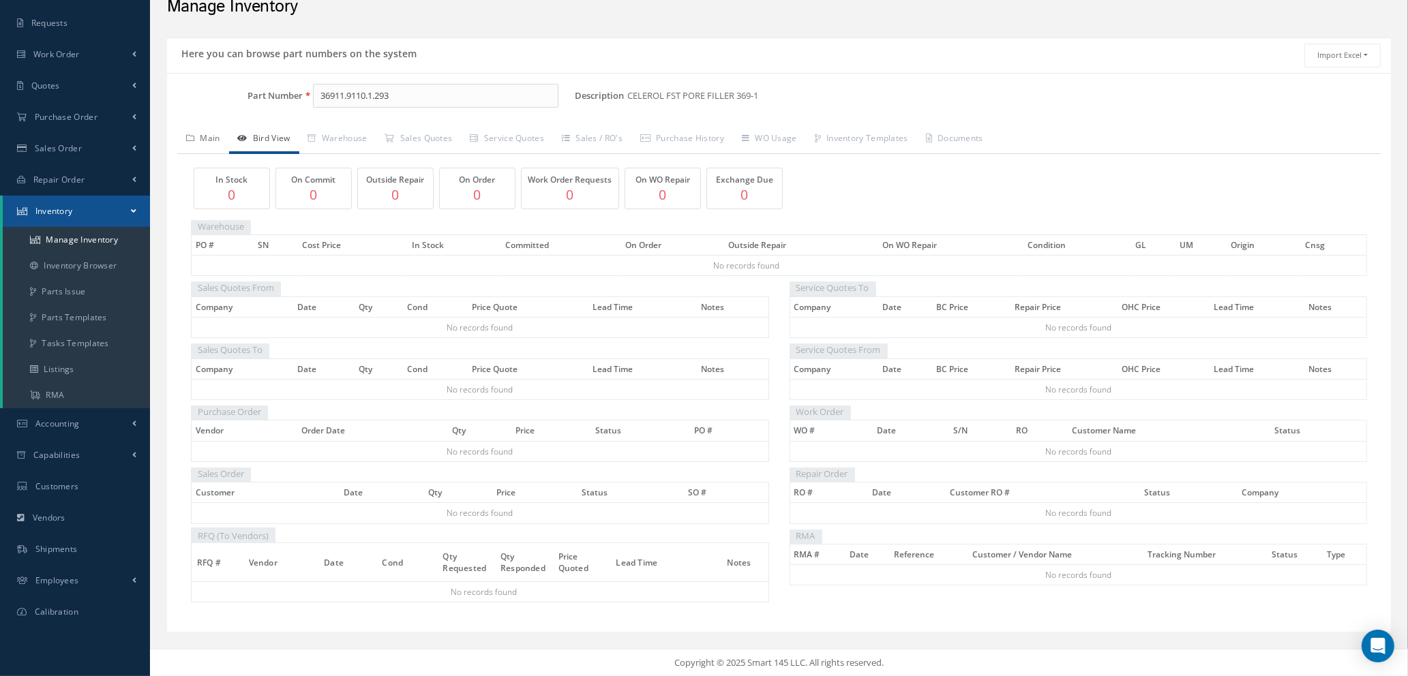
click at [207, 136] on link "Main" at bounding box center [203, 139] width 52 height 29
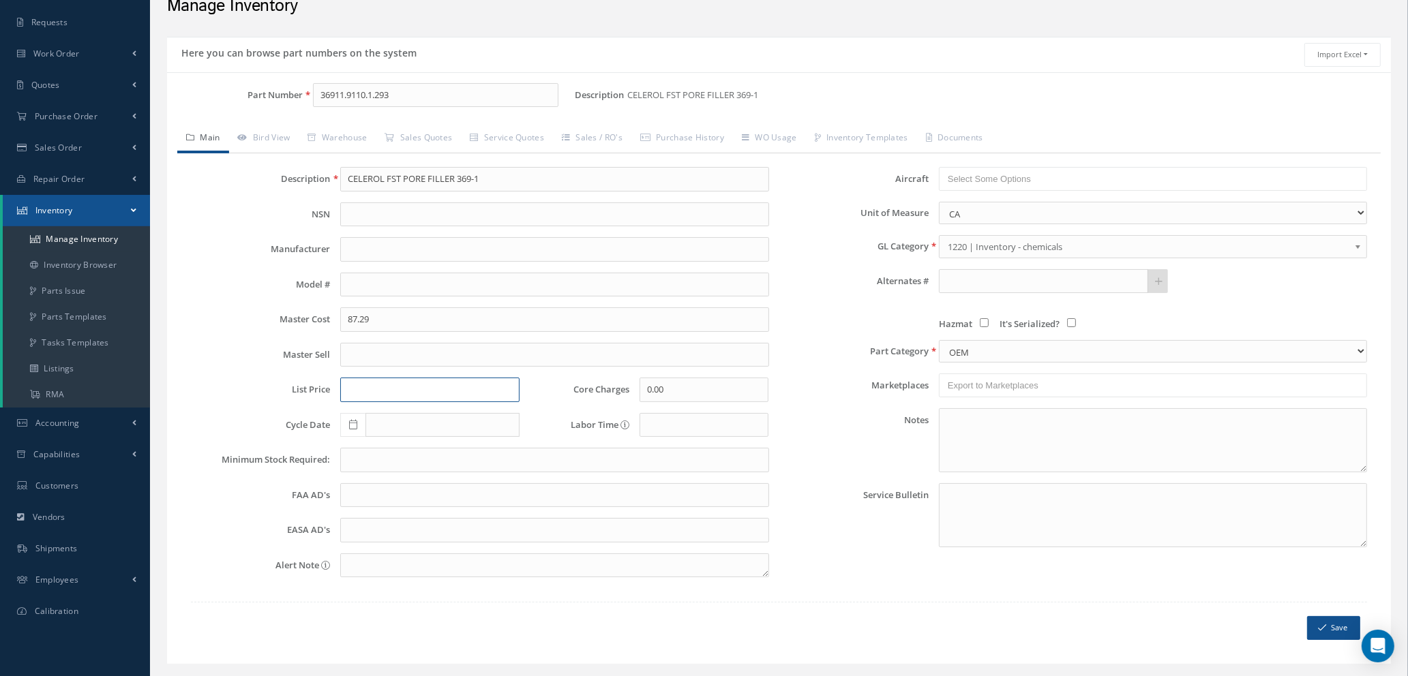
click at [415, 385] on input "text" at bounding box center [429, 390] width 179 height 25
type input "46.08"
drag, startPoint x: 415, startPoint y: 385, endPoint x: 279, endPoint y: 385, distance: 135.7
click at [279, 385] on div "List Price 46.08 Core Charges 0.00" at bounding box center [480, 390] width 599 height 25
click at [382, 322] on input "87.29" at bounding box center [554, 319] width 428 height 25
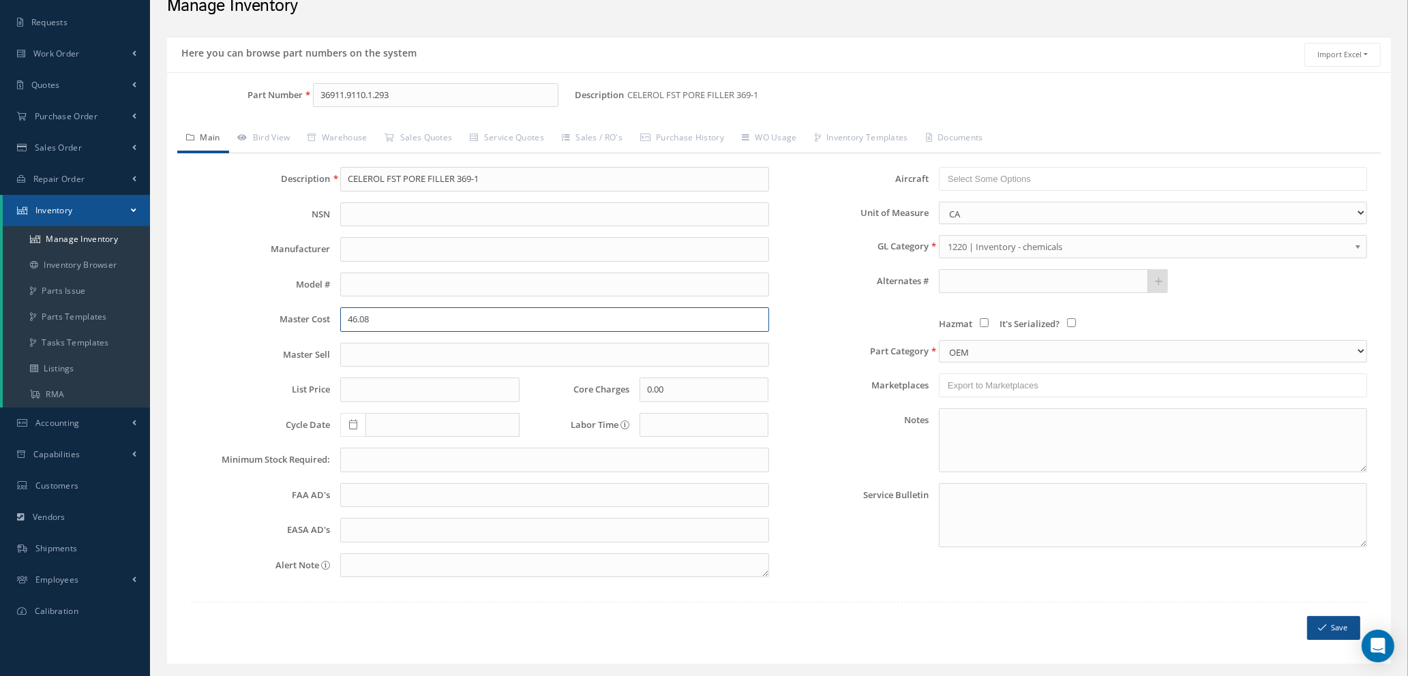
scroll to position [98, 0]
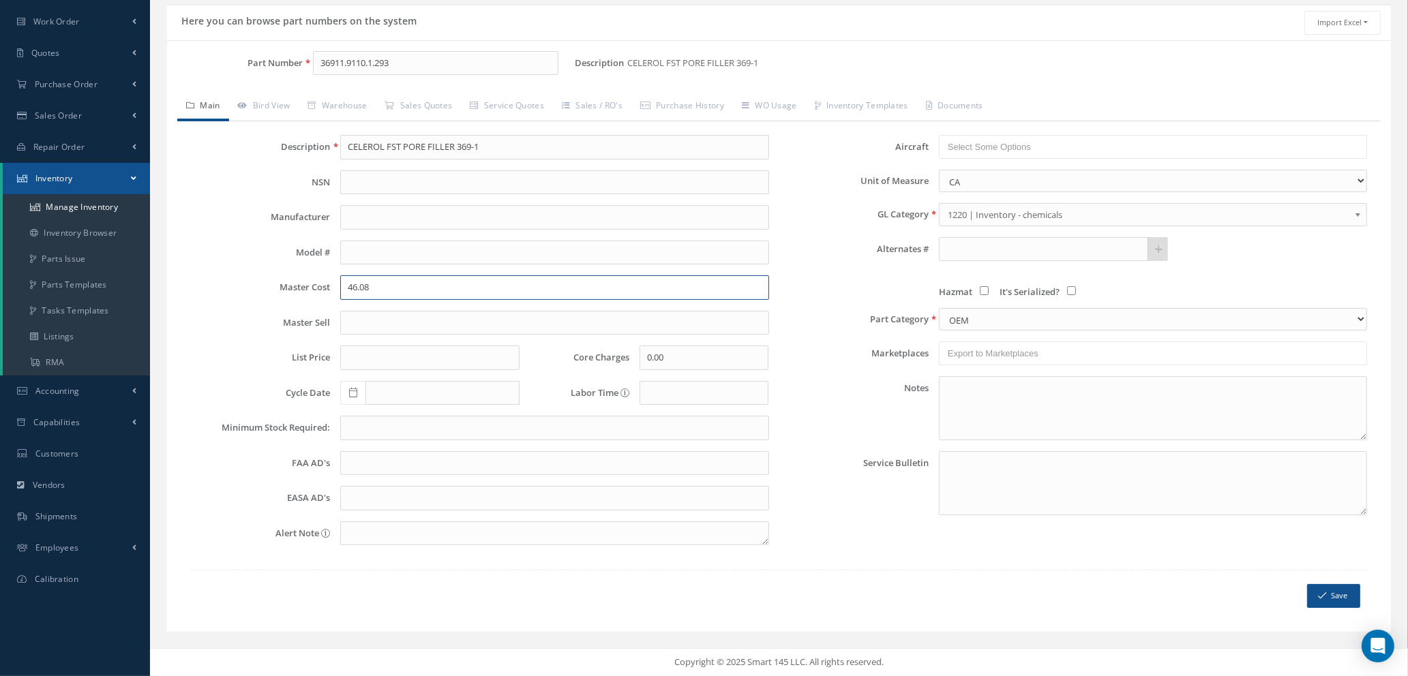
type input "46.08"
click at [1334, 591] on button "Save" at bounding box center [1333, 596] width 53 height 24
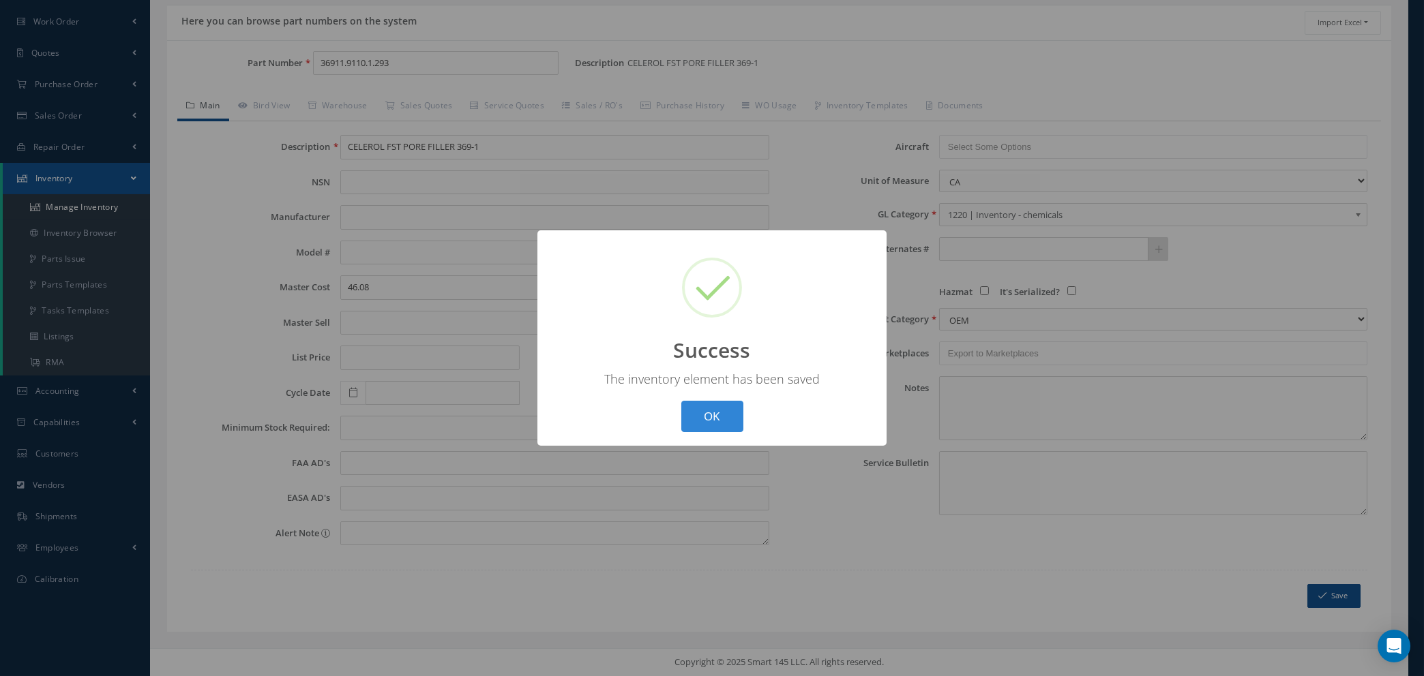
drag, startPoint x: 716, startPoint y: 415, endPoint x: 751, endPoint y: 412, distance: 34.9
click at [717, 414] on button "OK" at bounding box center [712, 417] width 62 height 32
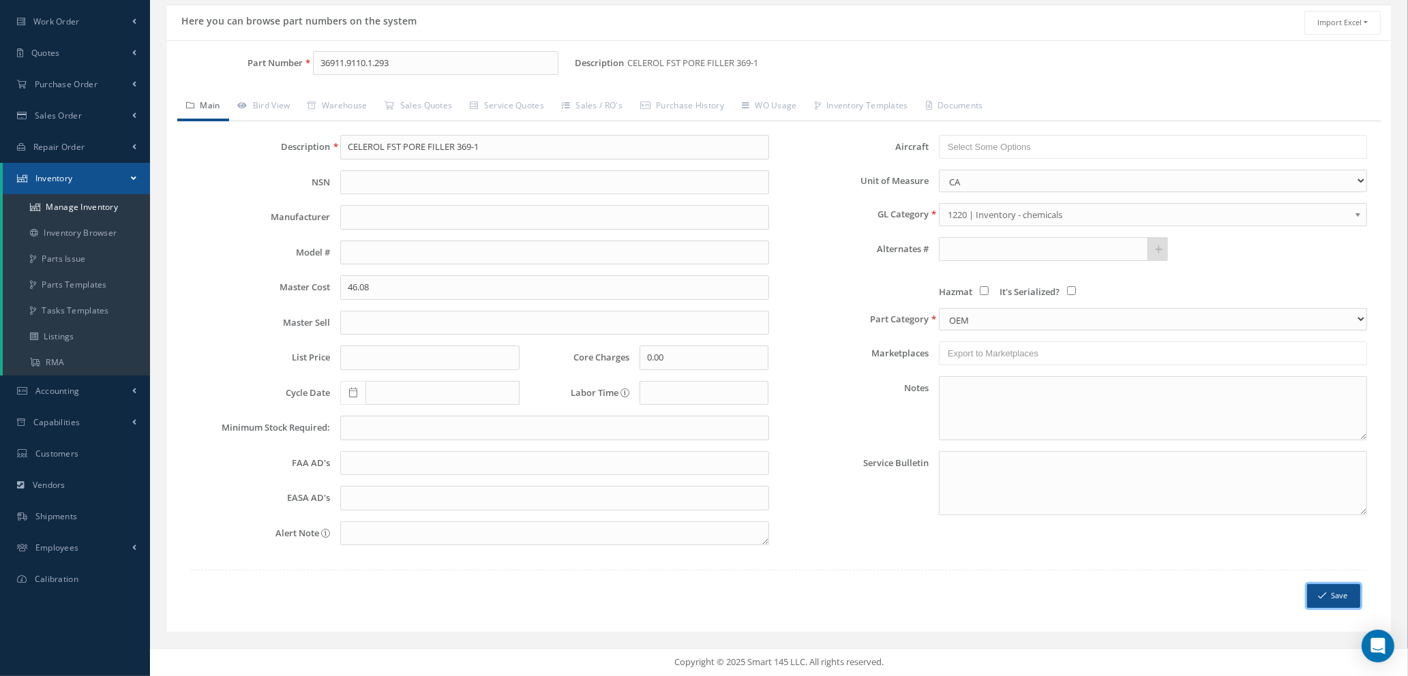
click at [1327, 595] on button "Save" at bounding box center [1333, 596] width 53 height 24
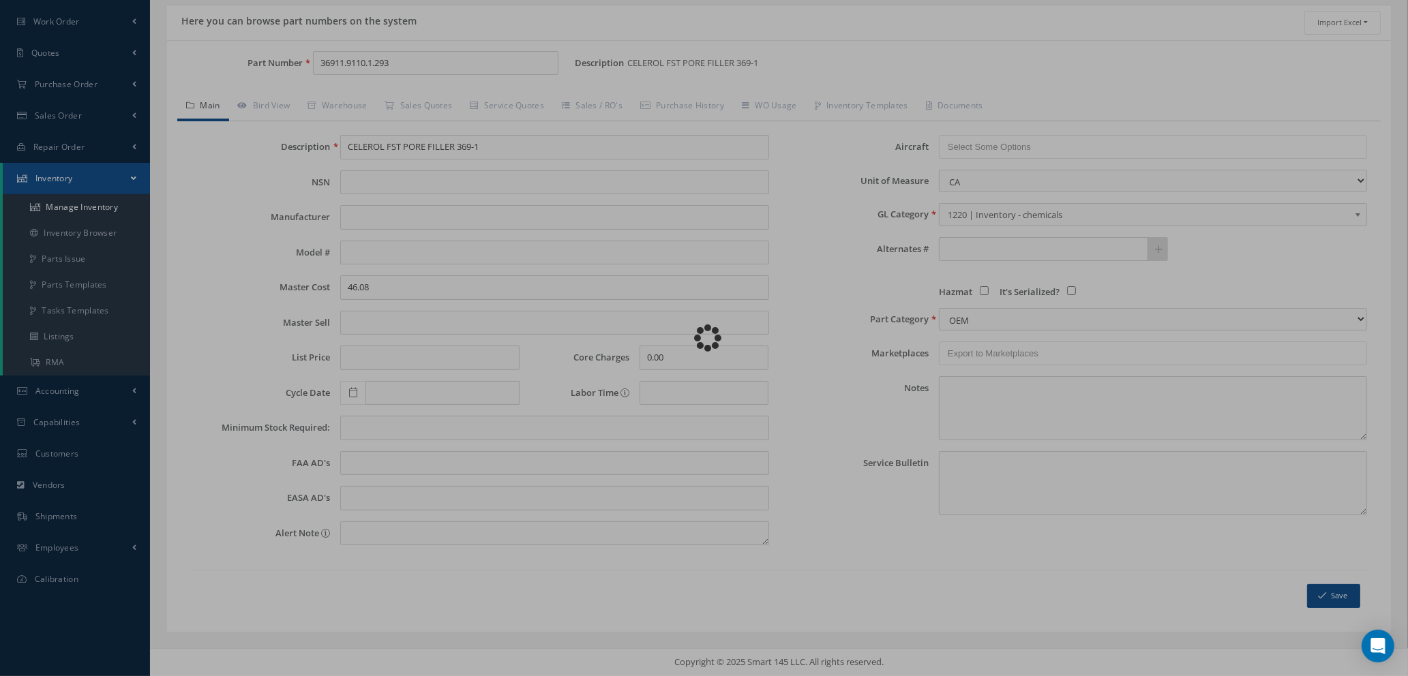
select select "18"
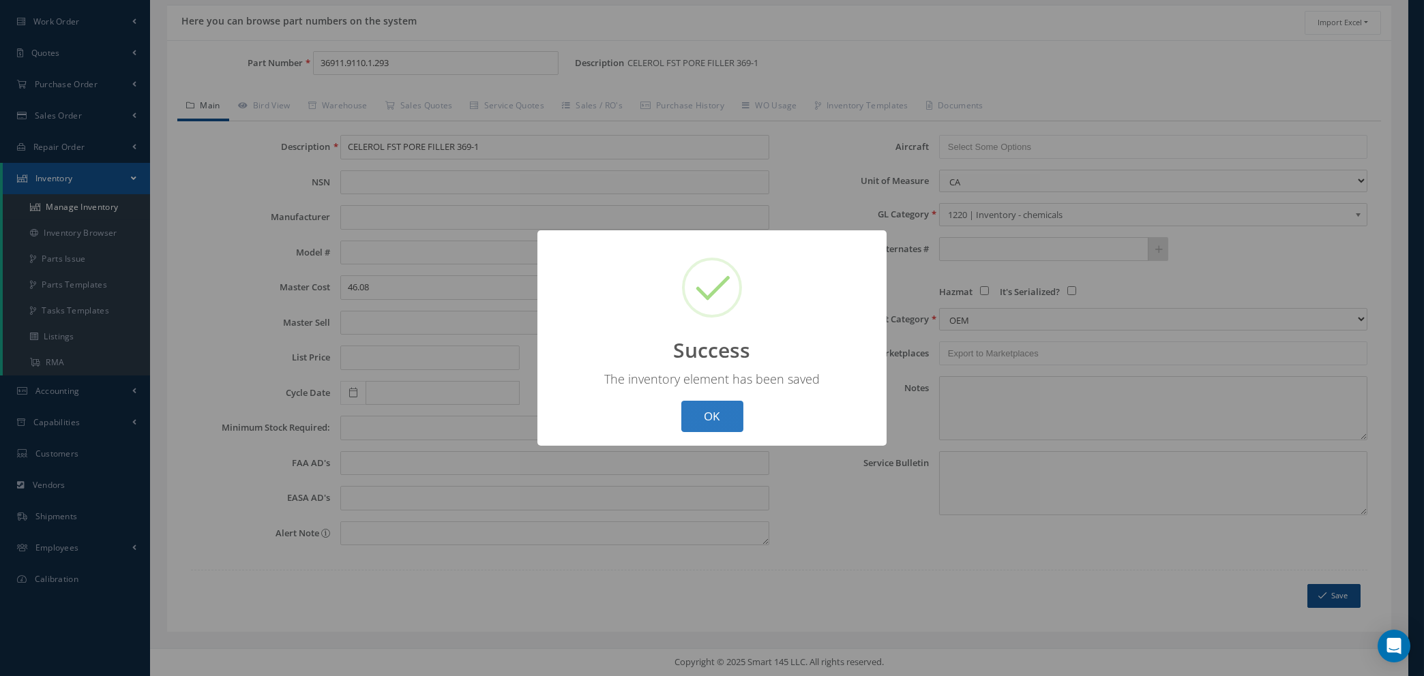
click at [719, 419] on button "OK" at bounding box center [712, 417] width 62 height 32
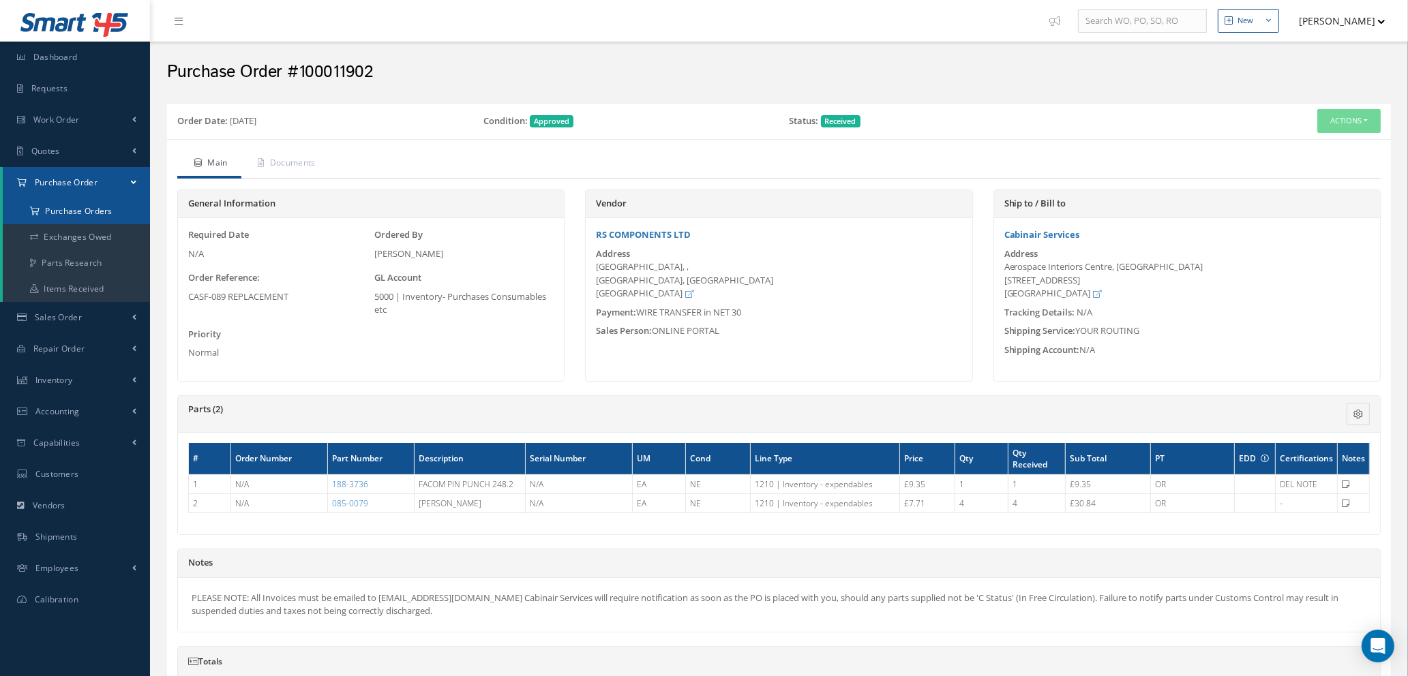
click at [72, 203] on a=1&status_id=2&status_id=3&status_id=5&collapsedFilters"] "Purchase Orders" at bounding box center [76, 211] width 147 height 26
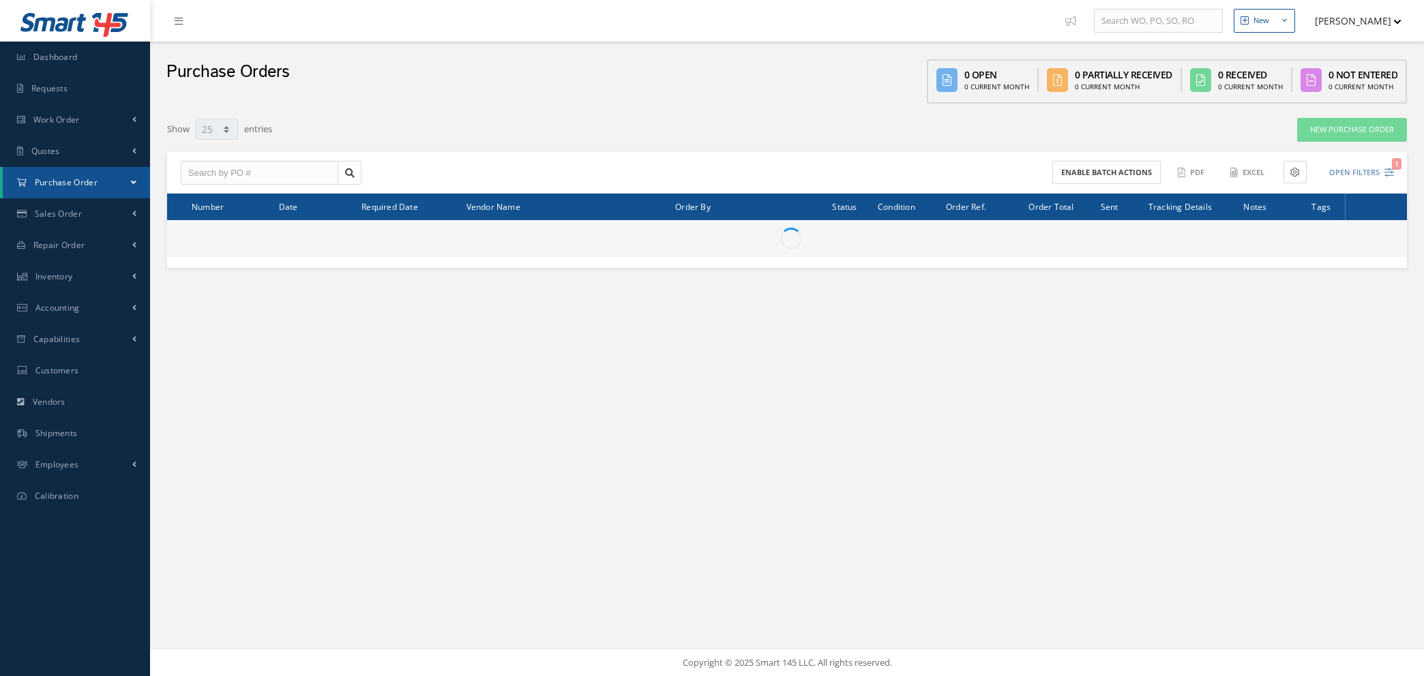
select select "25"
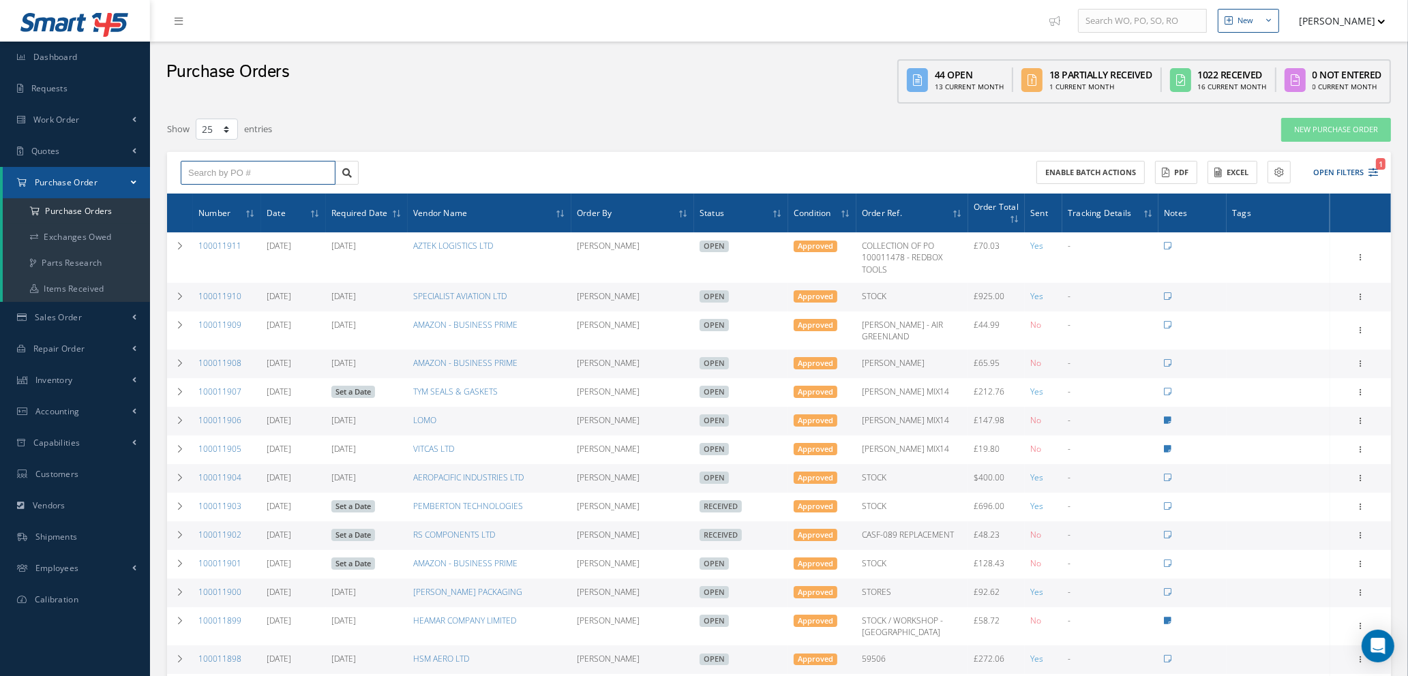
click at [290, 169] on input "text" at bounding box center [258, 173] width 155 height 25
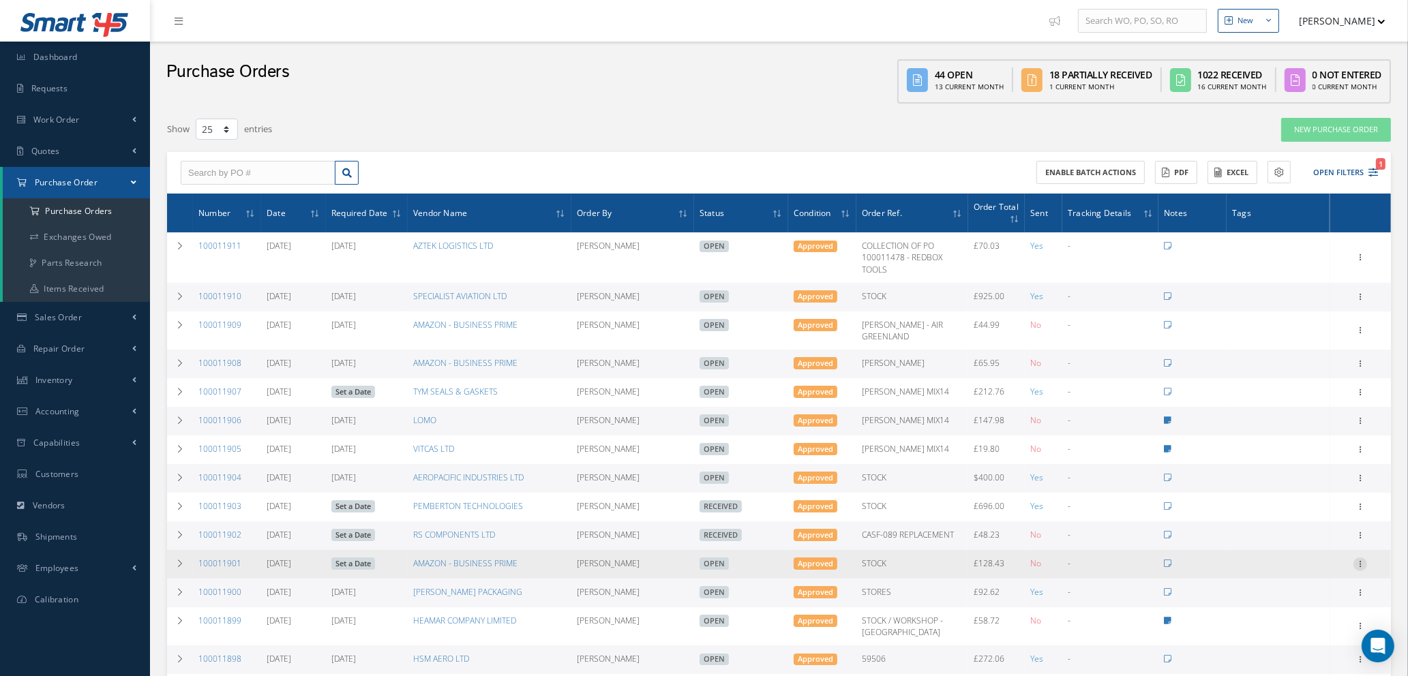
click at [1359, 558] on icon at bounding box center [1360, 563] width 14 height 11
click at [1319, 565] on link "Receive" at bounding box center [1298, 574] width 108 height 18
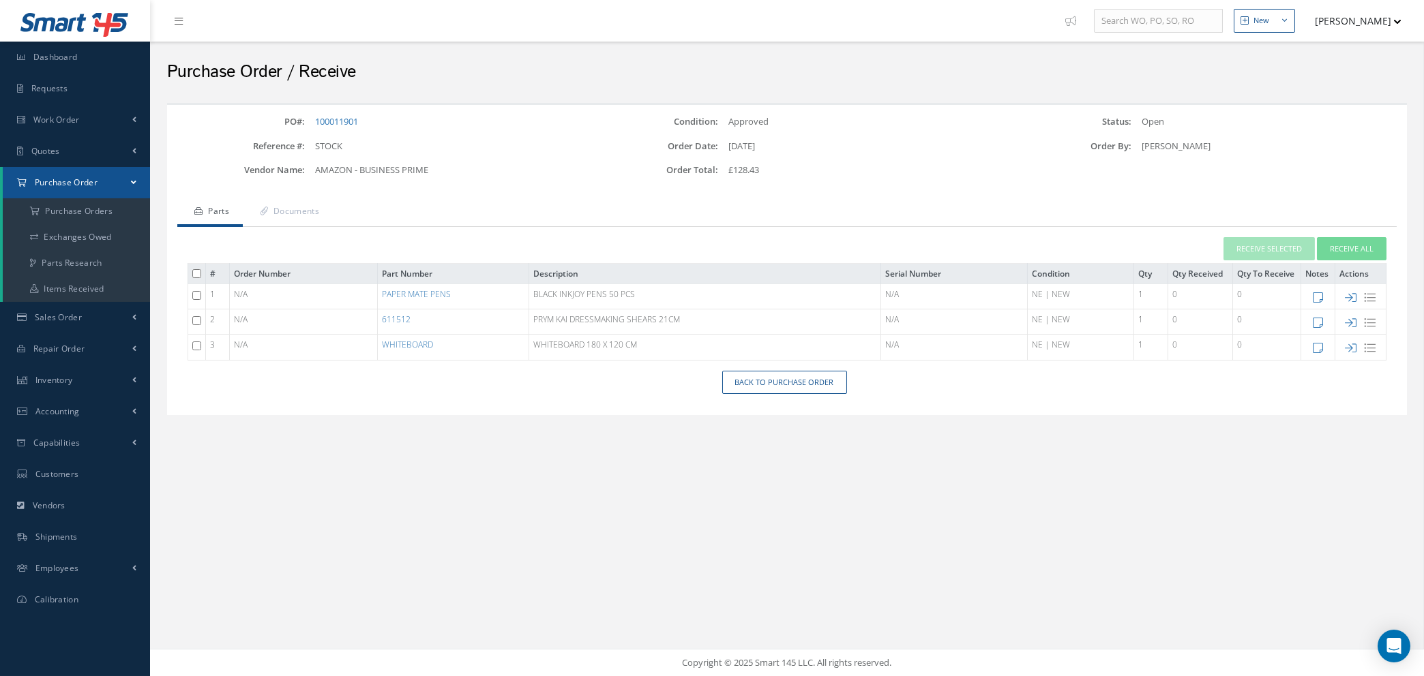
click at [195, 292] on input "checkbox" at bounding box center [196, 295] width 9 height 9
checkbox input "true"
click at [191, 317] on td at bounding box center [197, 322] width 18 height 25
click at [194, 317] on input "checkbox" at bounding box center [196, 320] width 9 height 9
checkbox input "true"
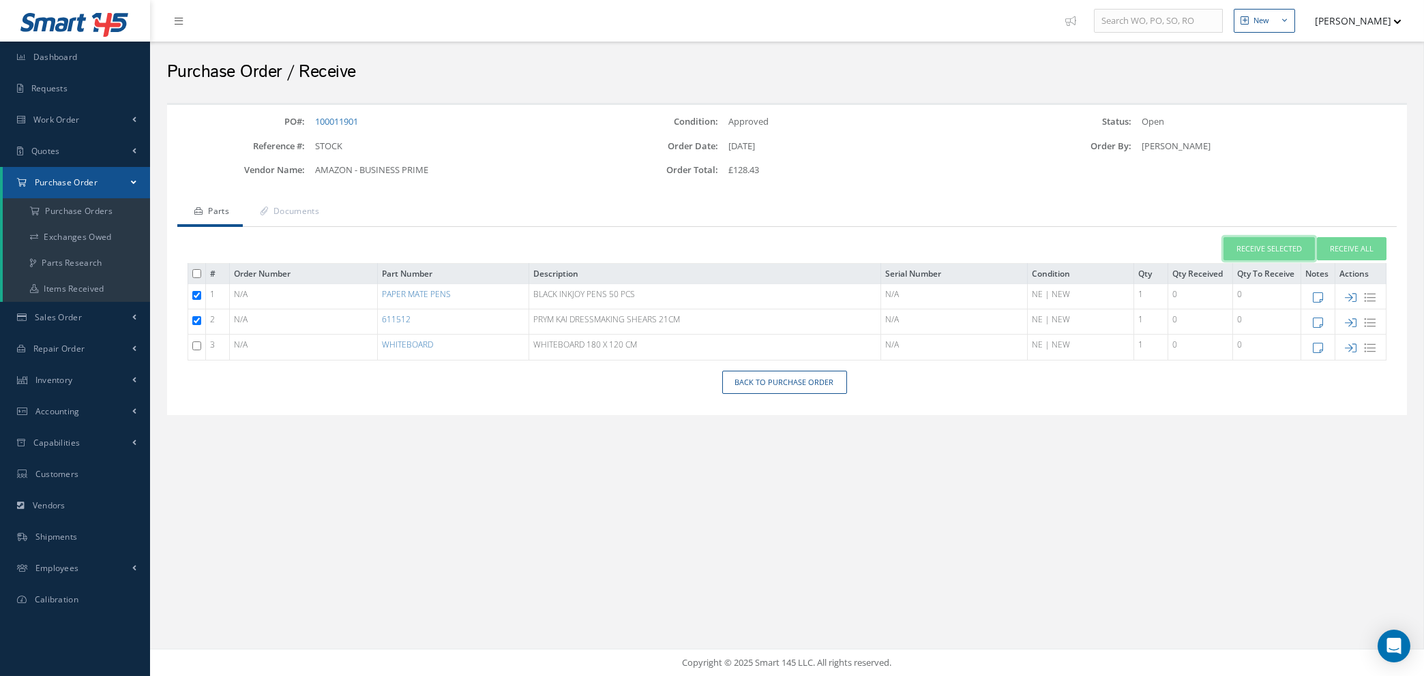
click at [1276, 244] on button "Receive Selected" at bounding box center [1268, 249] width 91 height 24
type input "[DATE]"
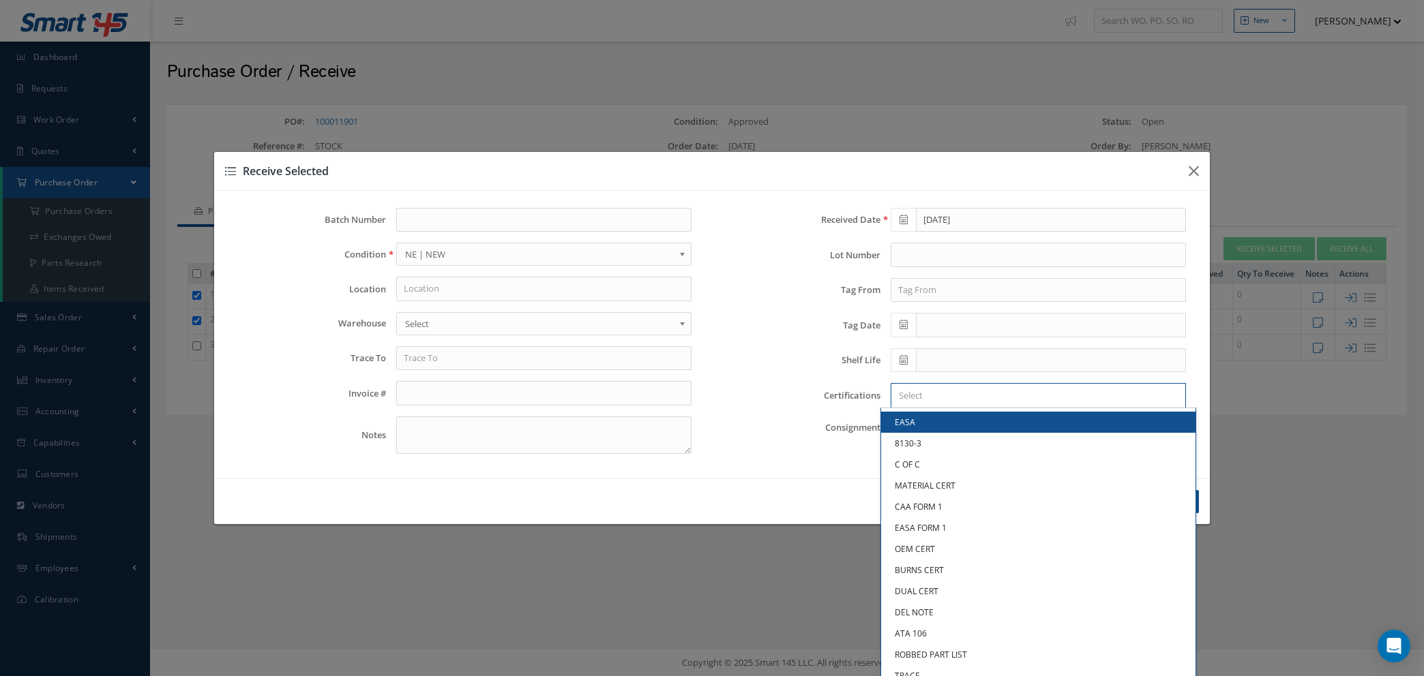
click at [1015, 394] on input "Search for option" at bounding box center [1034, 396] width 285 height 14
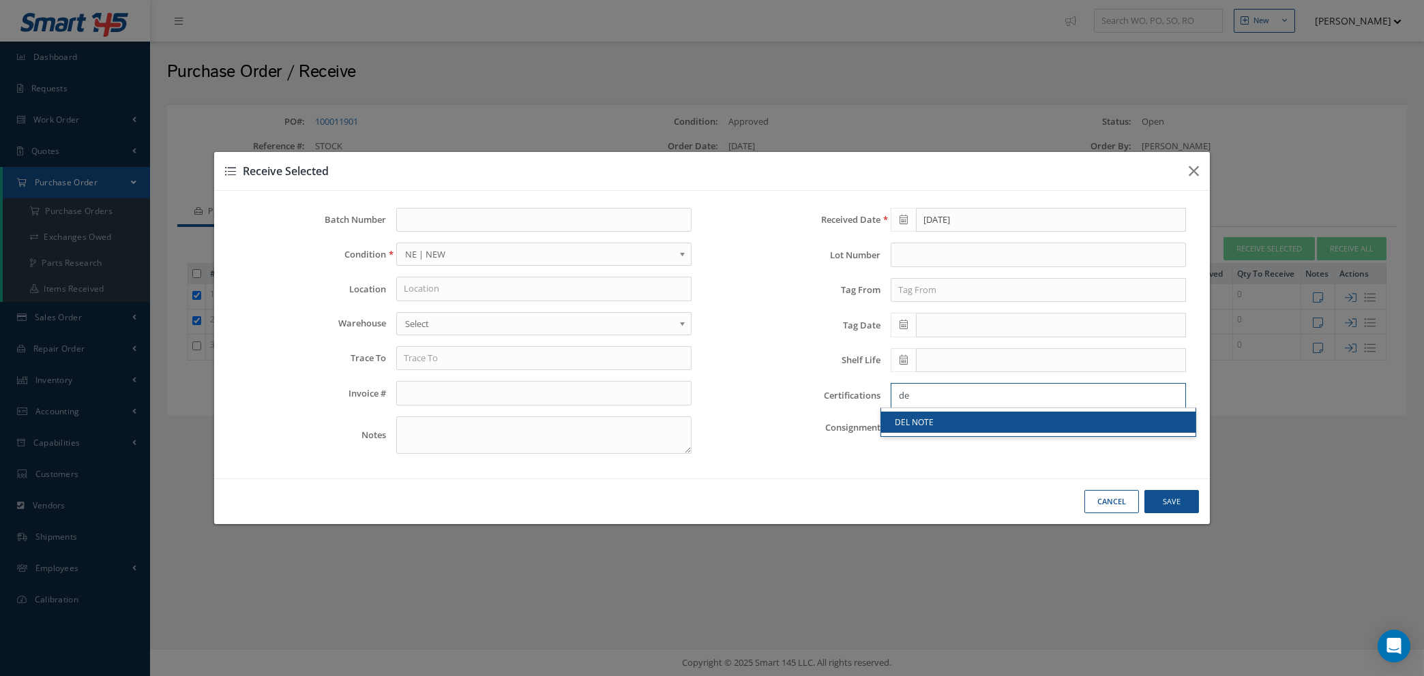
type input "de"
drag, startPoint x: 1003, startPoint y: 419, endPoint x: 1028, endPoint y: 427, distance: 26.5
click at [1004, 419] on link "DEL NOTE" at bounding box center [1038, 422] width 314 height 21
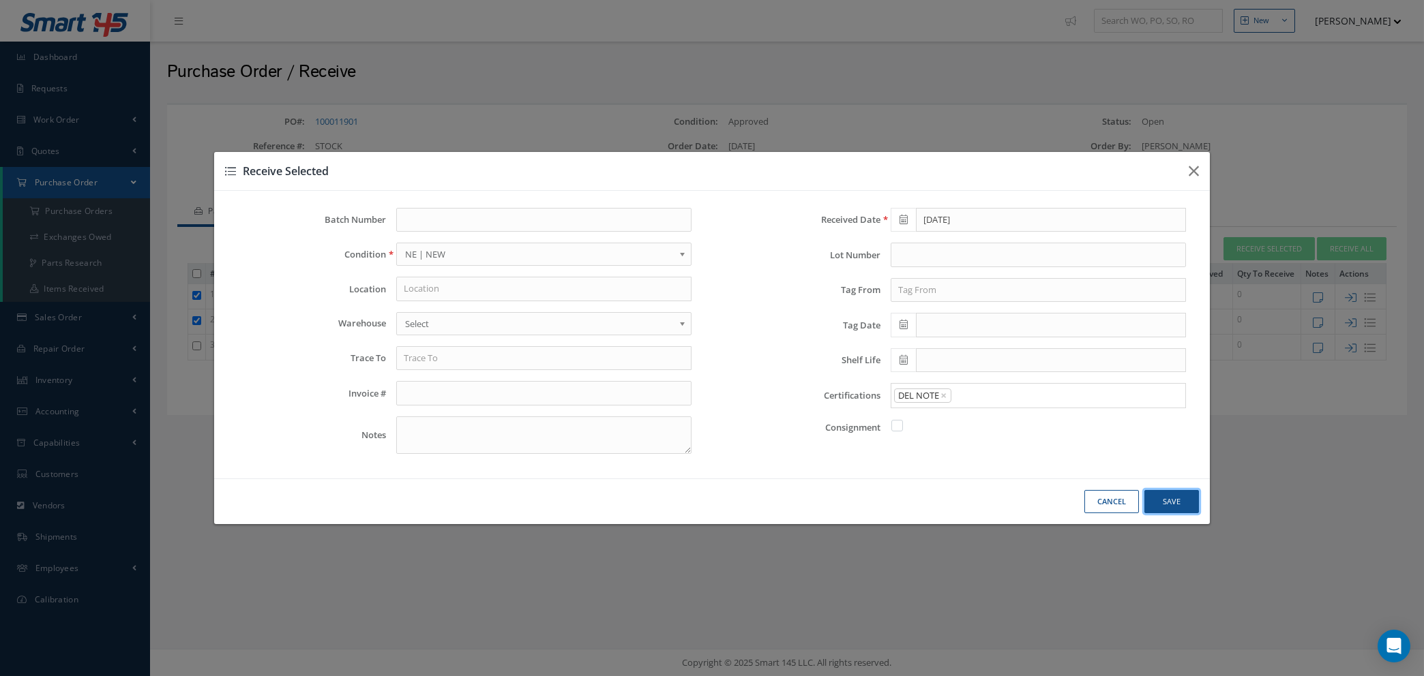
click at [0, 0] on button "Save" at bounding box center [0, 0] width 0 height 0
checkbox input "false"
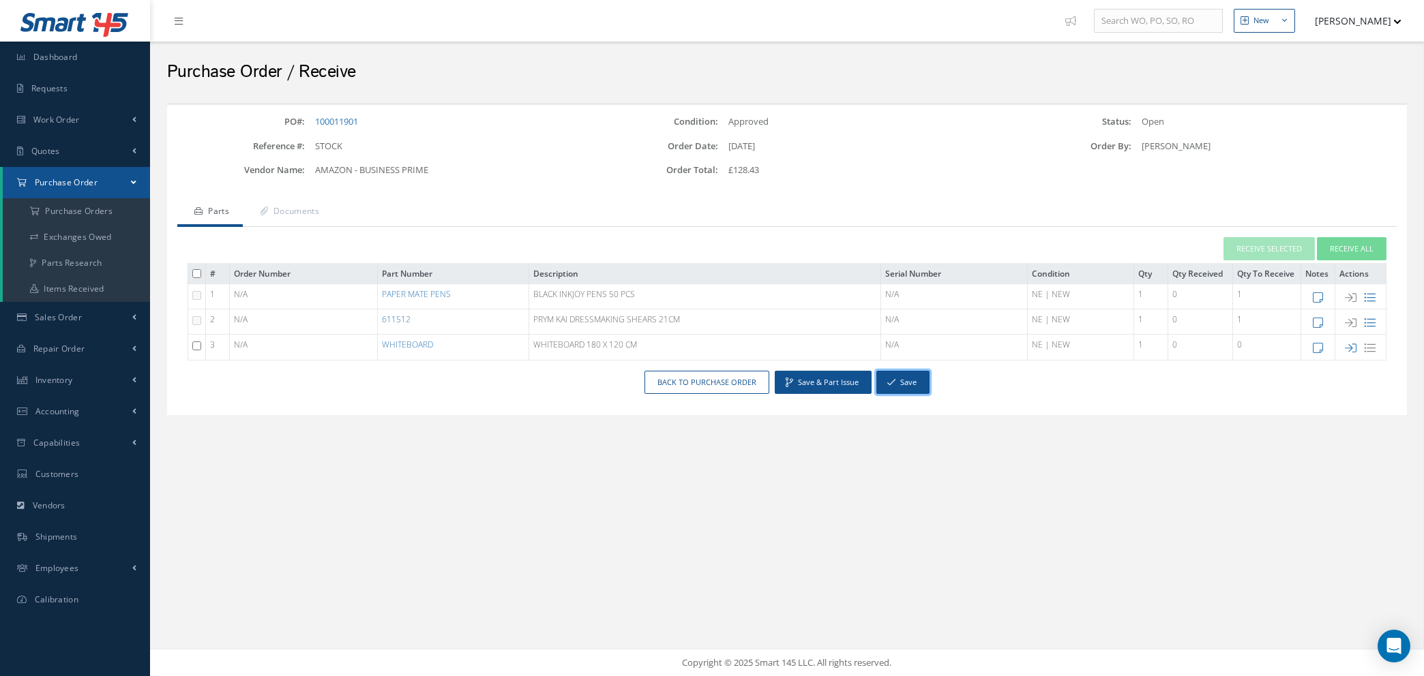
click at [909, 378] on button "Save" at bounding box center [902, 383] width 53 height 24
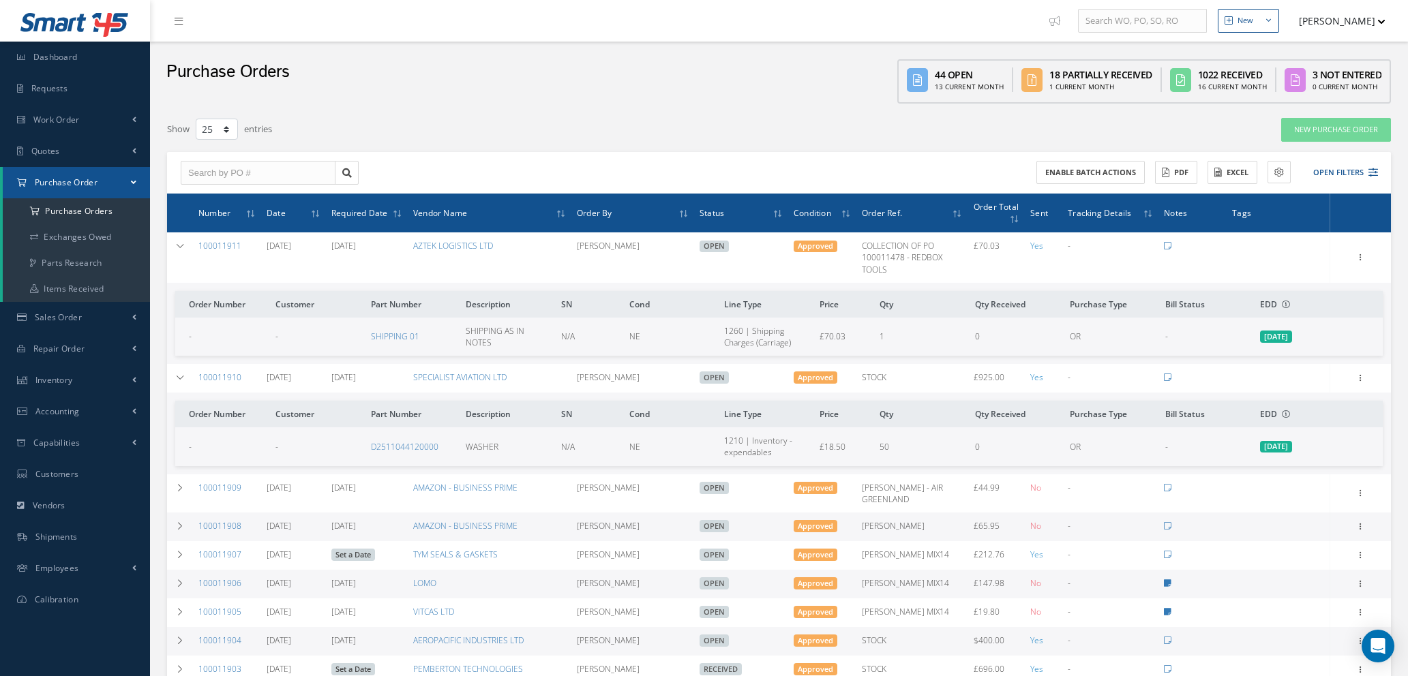
select select "25"
click at [1368, 170] on icon at bounding box center [1373, 173] width 10 height 10
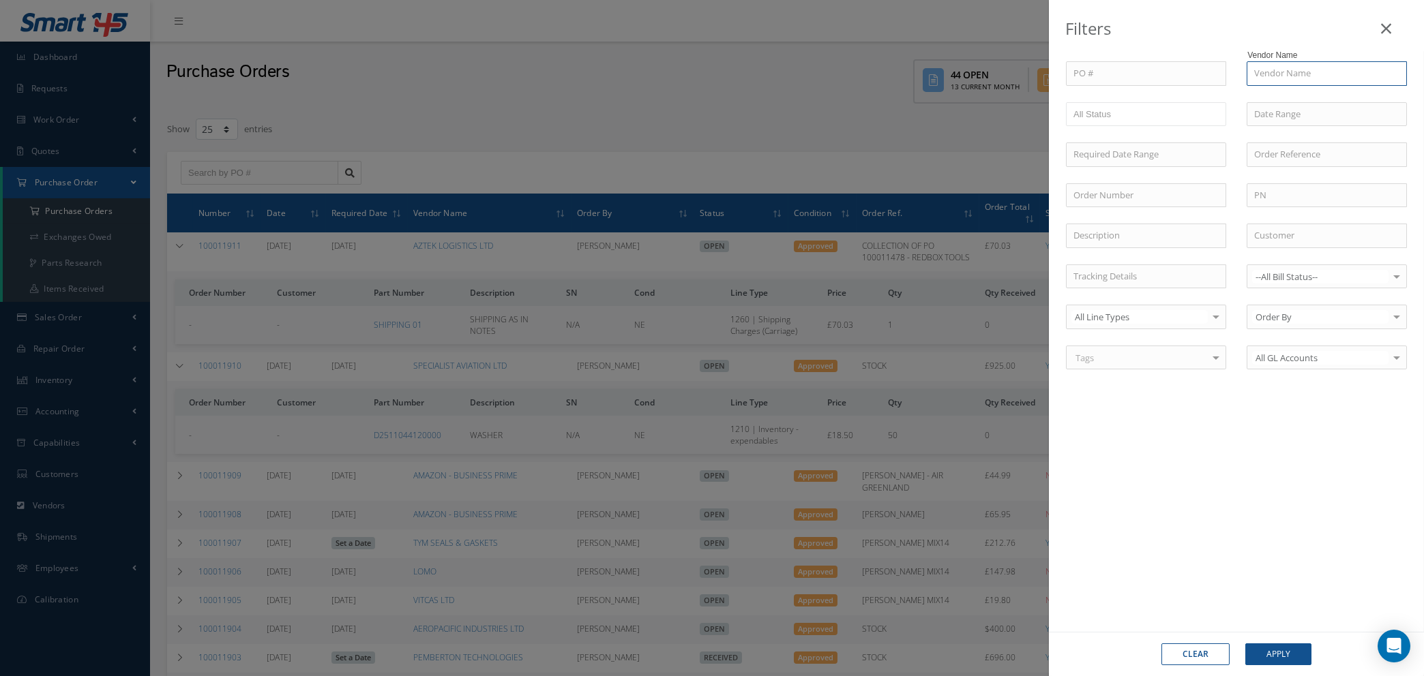
click at [1284, 72] on input "text" at bounding box center [1326, 73] width 160 height 25
click at [1285, 97] on span "RED BOX TOOLS" at bounding box center [1287, 97] width 66 height 12
type input "RED BOX TOOLS"
click at [1280, 647] on button "Apply" at bounding box center [1278, 655] width 66 height 22
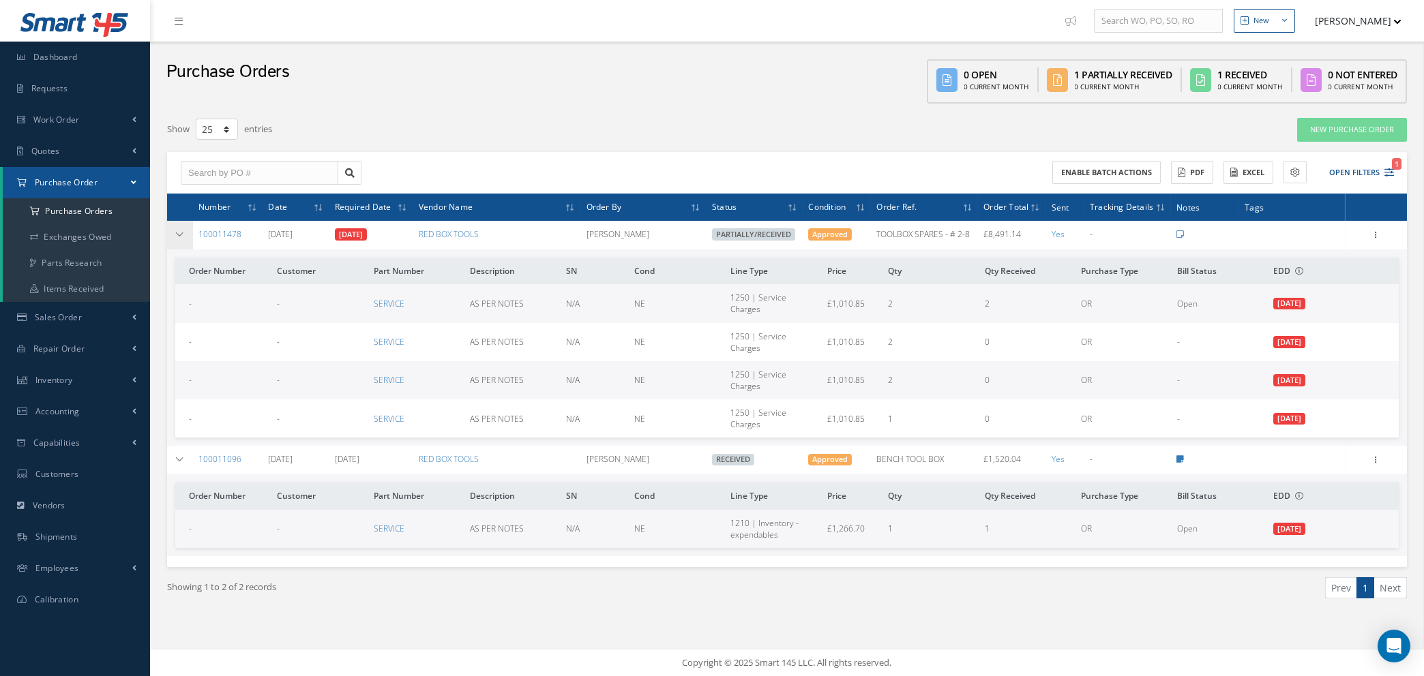
click at [175, 231] on icon at bounding box center [180, 234] width 10 height 8
